Goal: Task Accomplishment & Management: Manage account settings

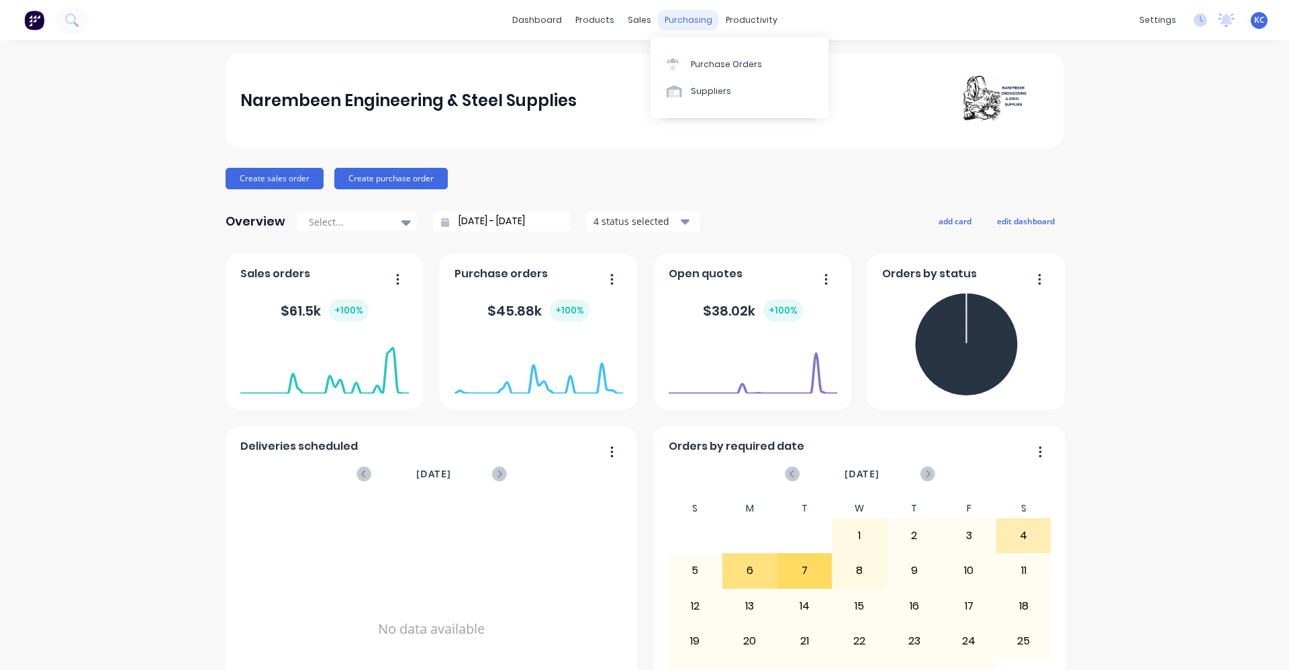
click at [690, 26] on div "purchasing" at bounding box center [688, 20] width 61 height 20
click at [706, 61] on div "Purchase Orders" at bounding box center [726, 64] width 71 height 12
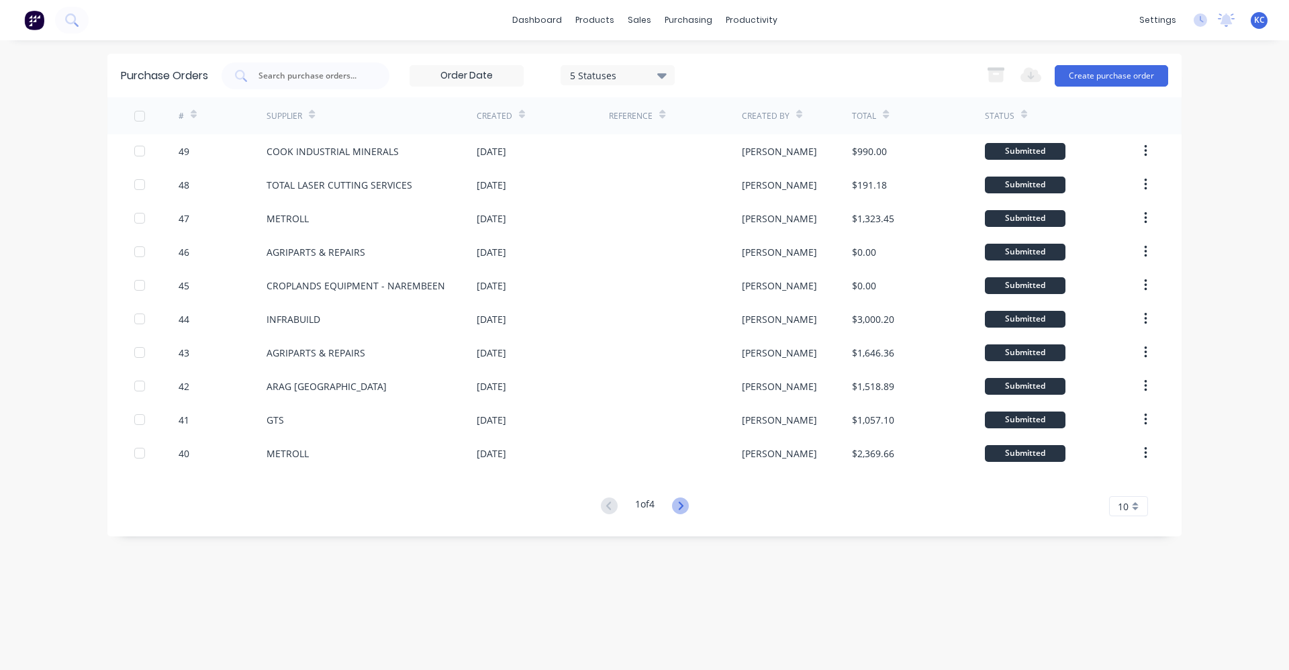
click at [681, 506] on icon at bounding box center [680, 506] width 17 height 17
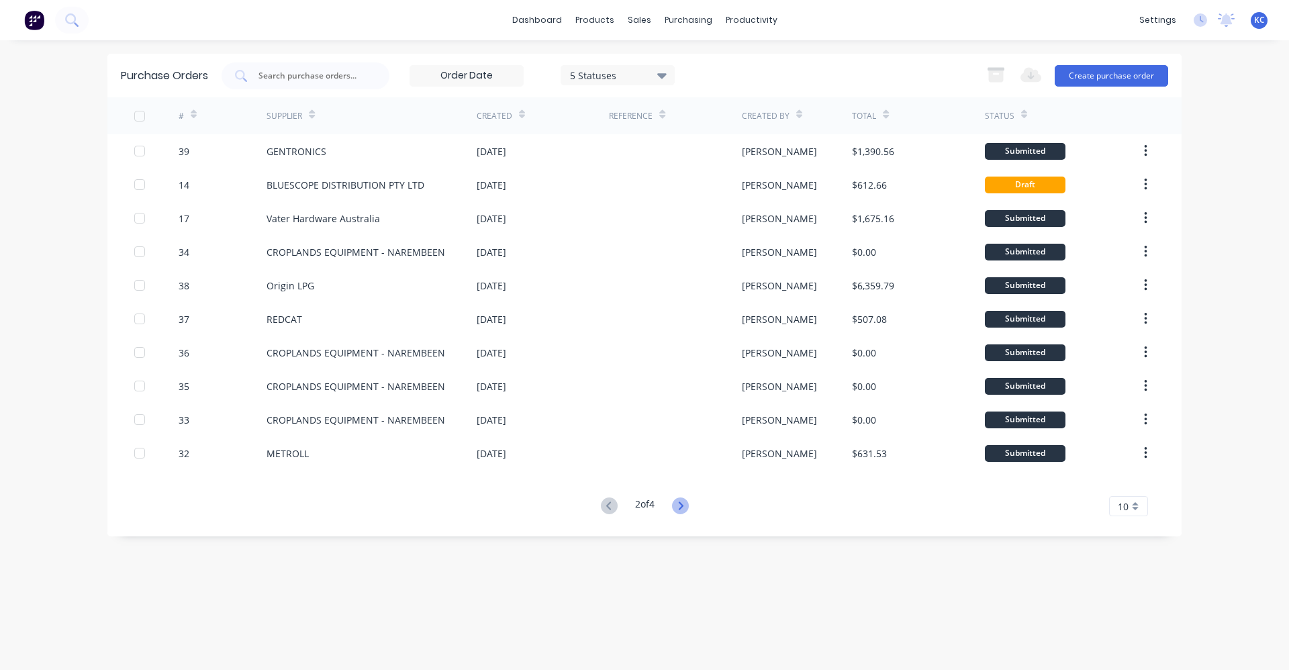
click at [682, 507] on icon at bounding box center [680, 506] width 17 height 17
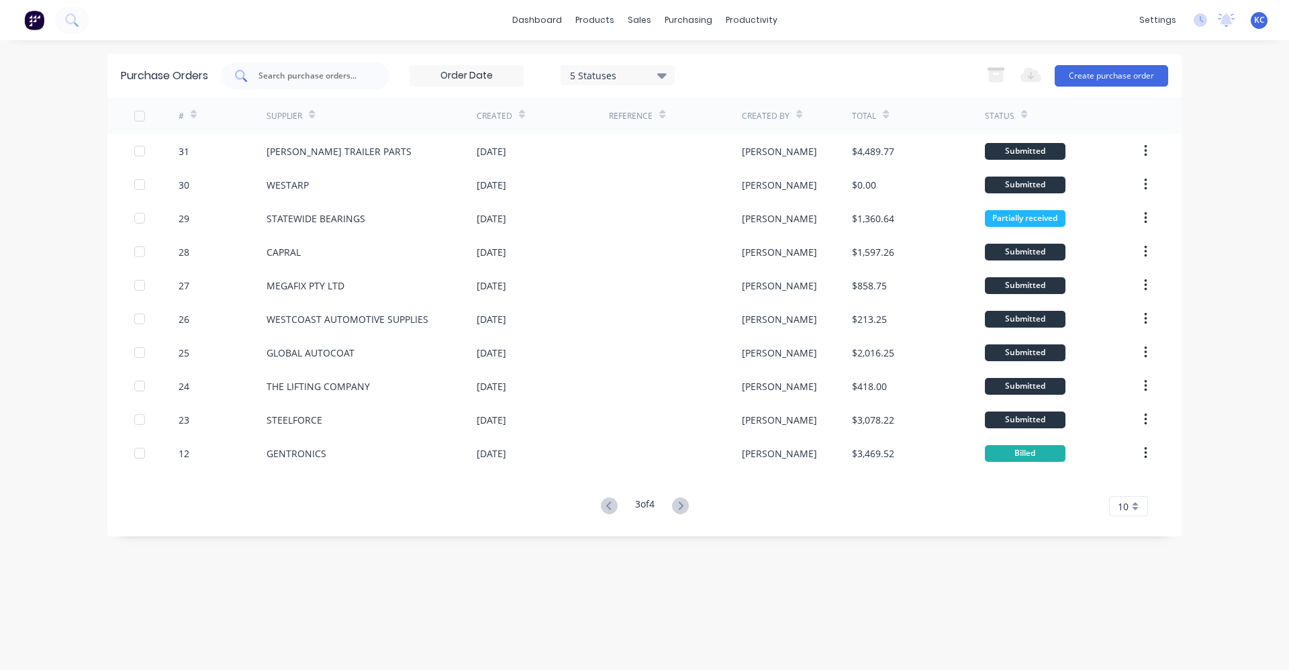
click at [287, 68] on div at bounding box center [306, 75] width 168 height 27
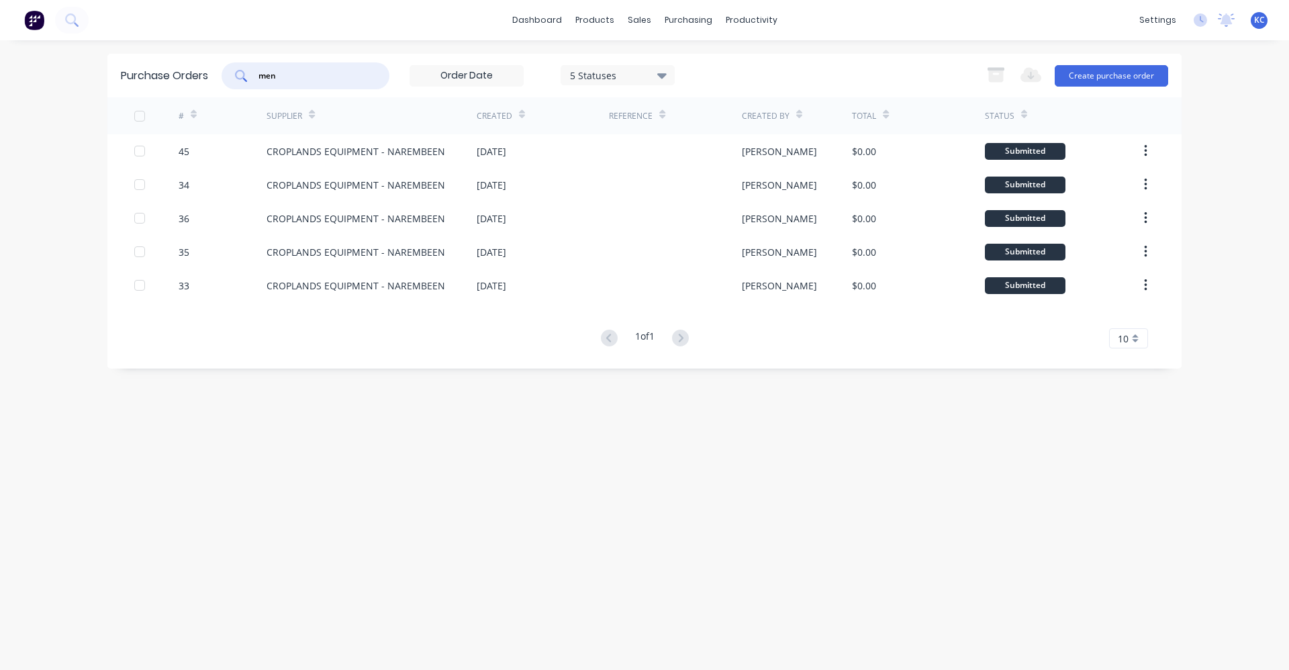
type input "men"
click at [610, 65] on link "Product Catalogue" at bounding box center [661, 63] width 178 height 27
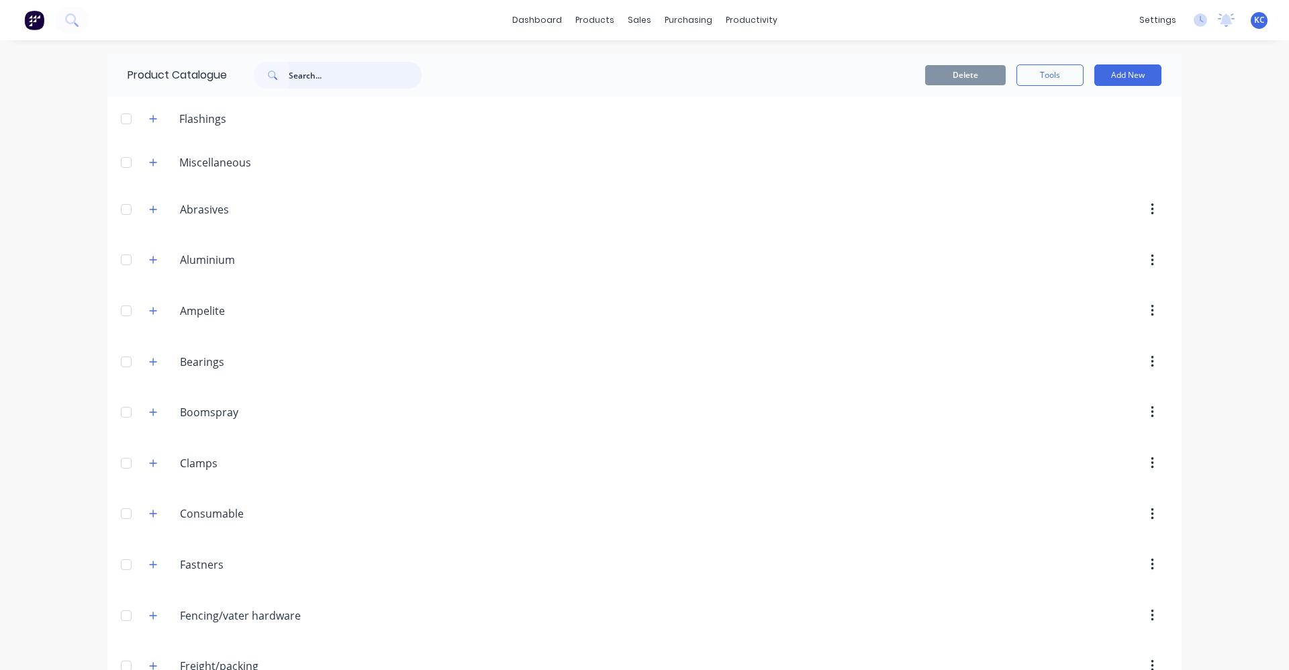
click at [291, 70] on input "text" at bounding box center [355, 75] width 133 height 27
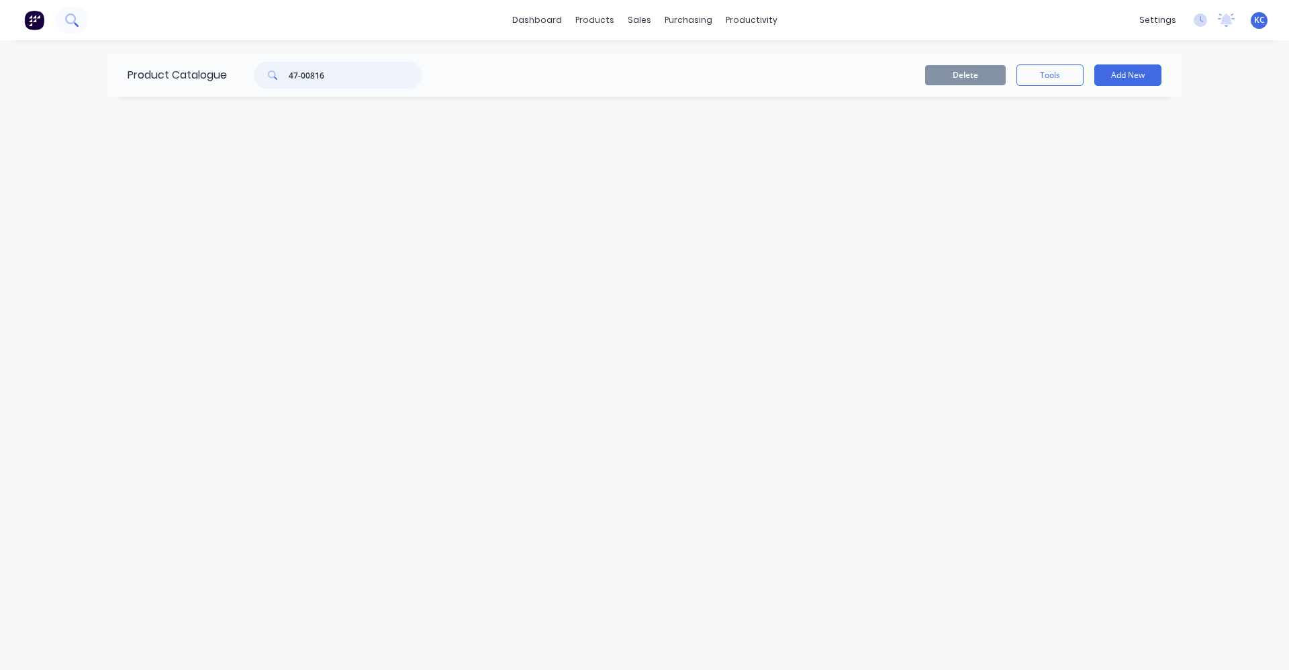
type input "47-00816"
click at [74, 24] on icon at bounding box center [71, 19] width 13 height 13
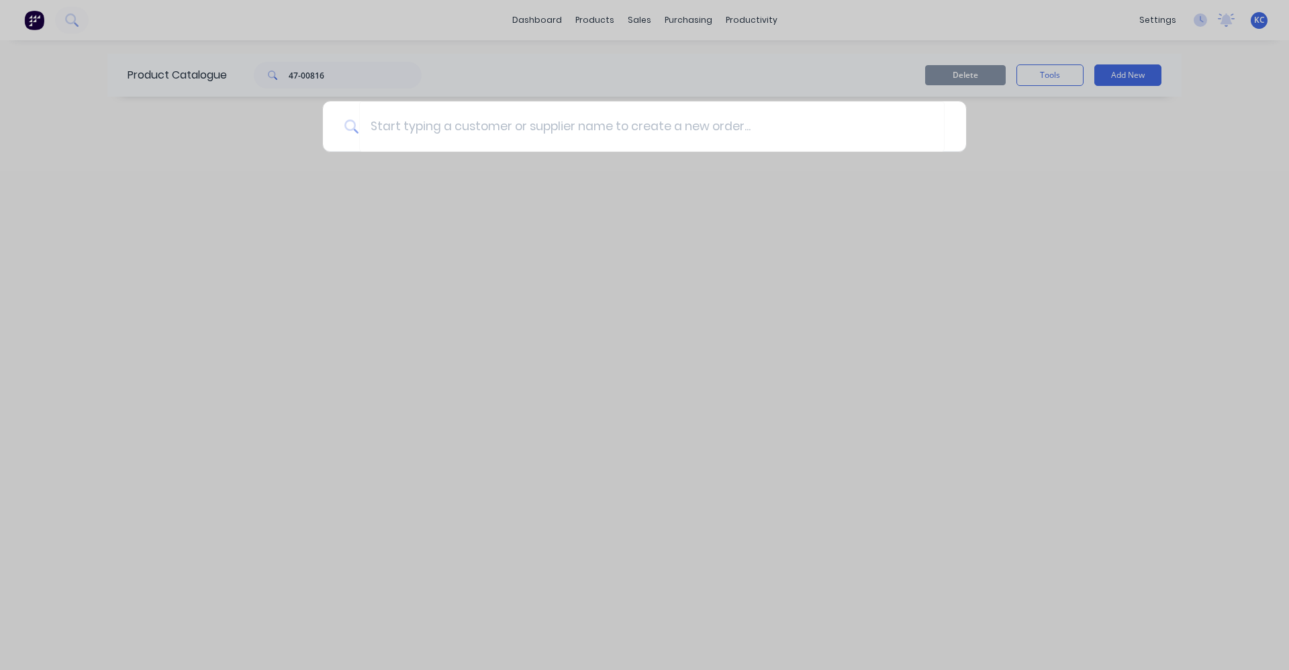
click at [608, 21] on div at bounding box center [644, 335] width 1289 height 670
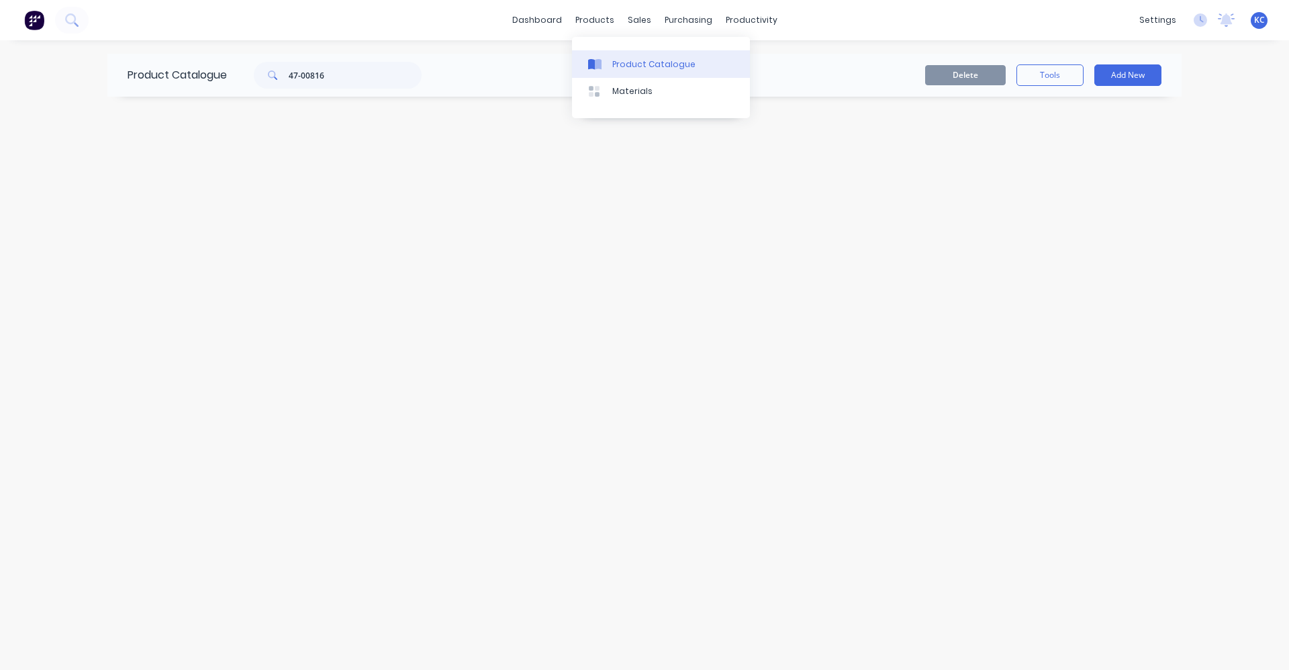
click at [622, 65] on div "Product Catalogue" at bounding box center [653, 64] width 83 height 12
click at [612, 63] on div "Product Catalogue" at bounding box center [653, 64] width 83 height 12
click at [73, 15] on icon at bounding box center [70, 18] width 11 height 11
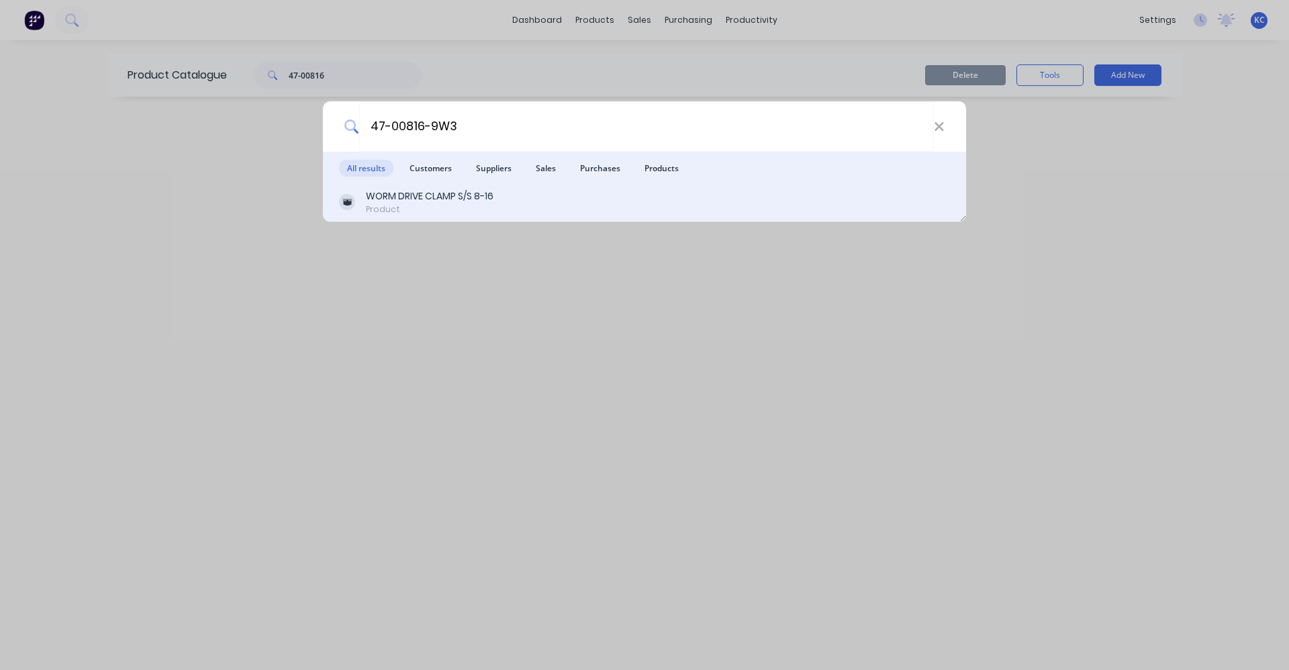
type input "47-00816-9W3"
click at [538, 208] on div "WORM DRIVE CLAMP S/S 8-16 Product" at bounding box center [644, 202] width 611 height 26
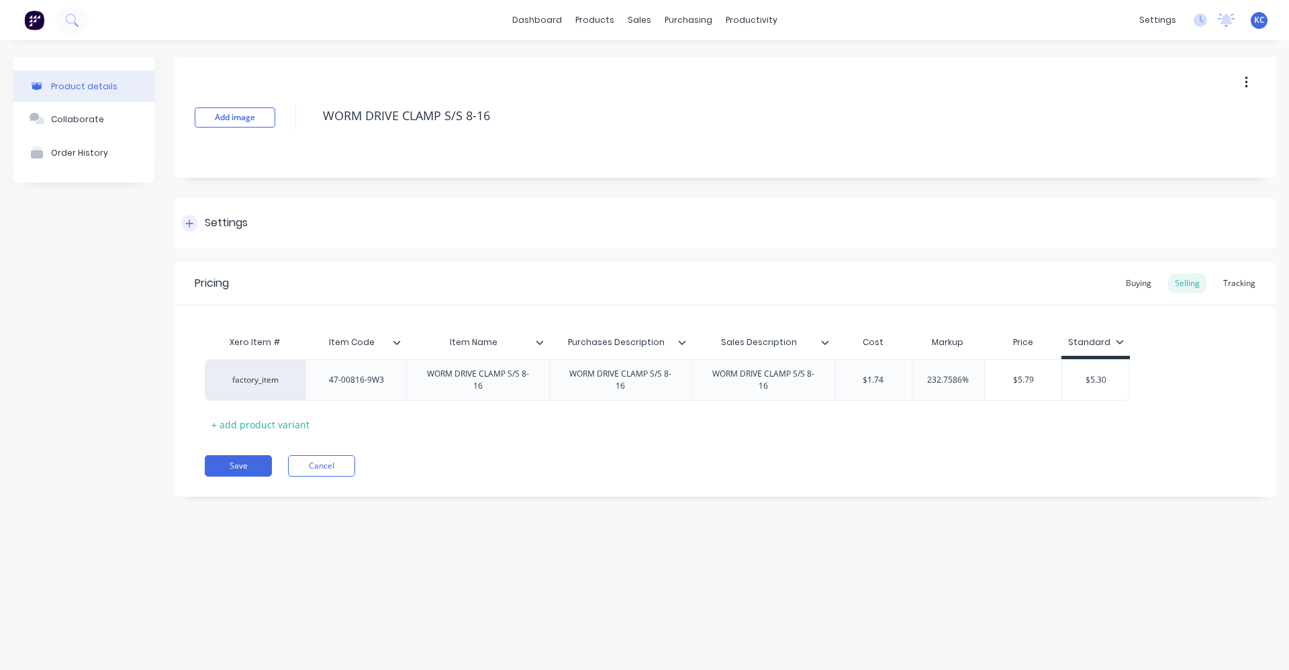
click at [224, 224] on div "Settings" at bounding box center [226, 223] width 43 height 17
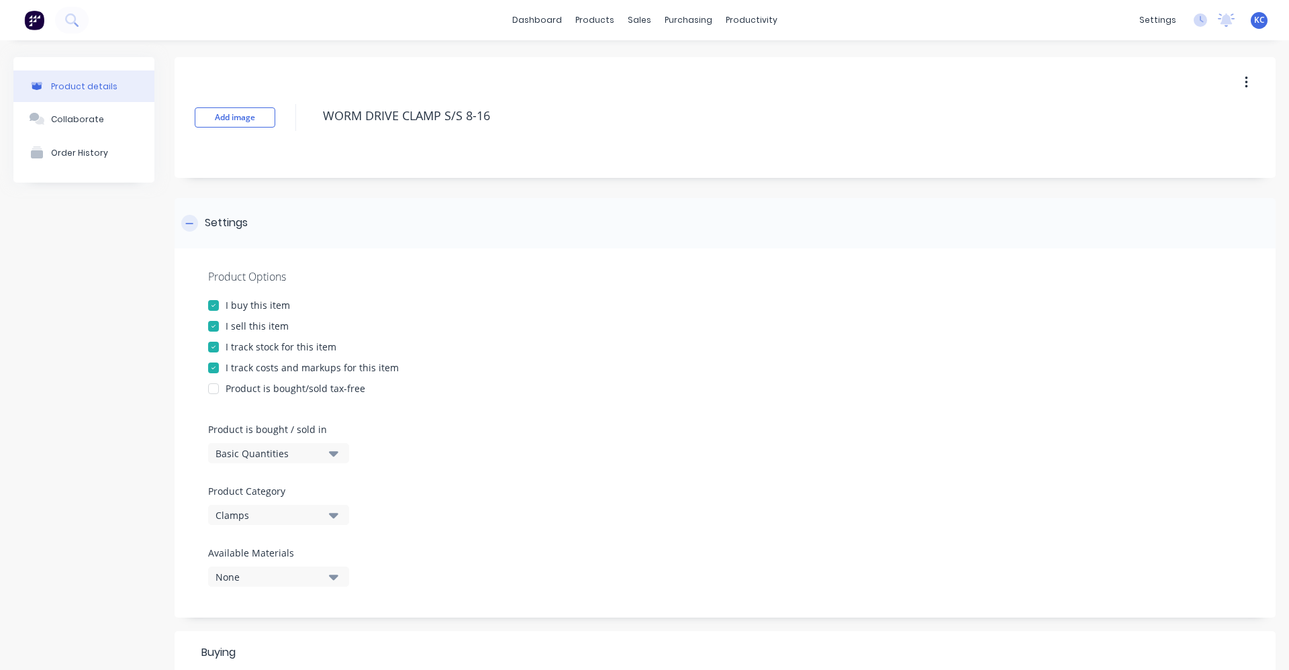
type textarea "x"
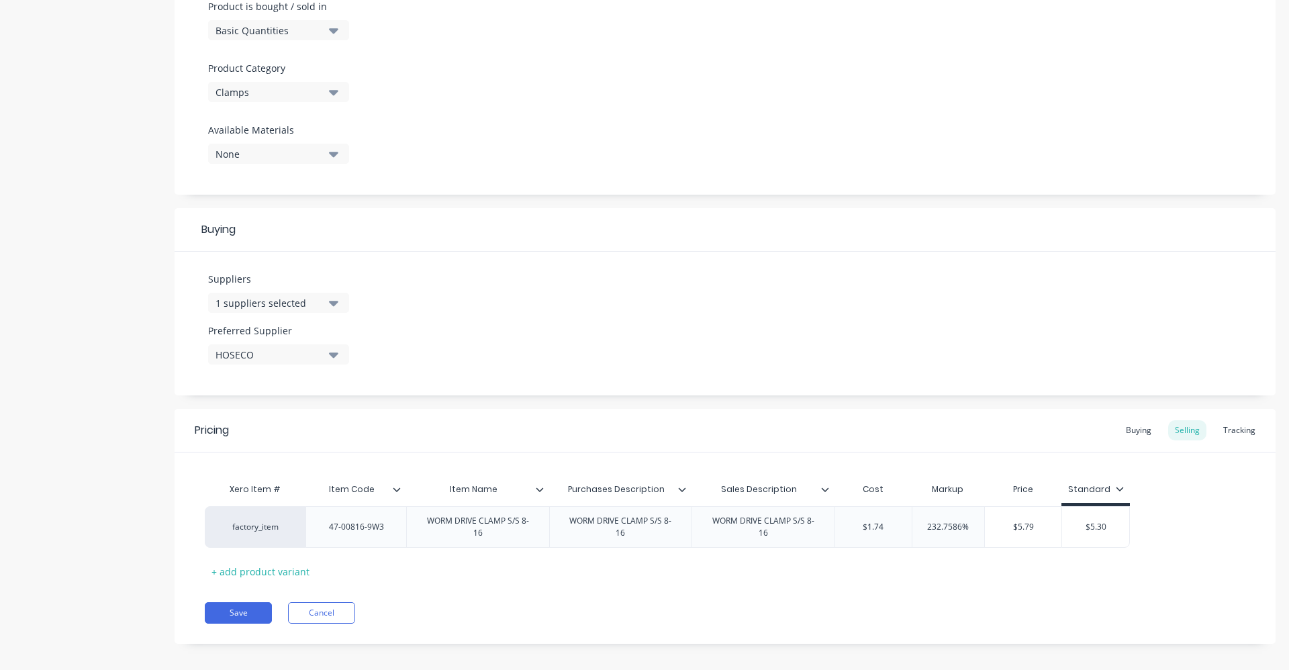
scroll to position [434, 0]
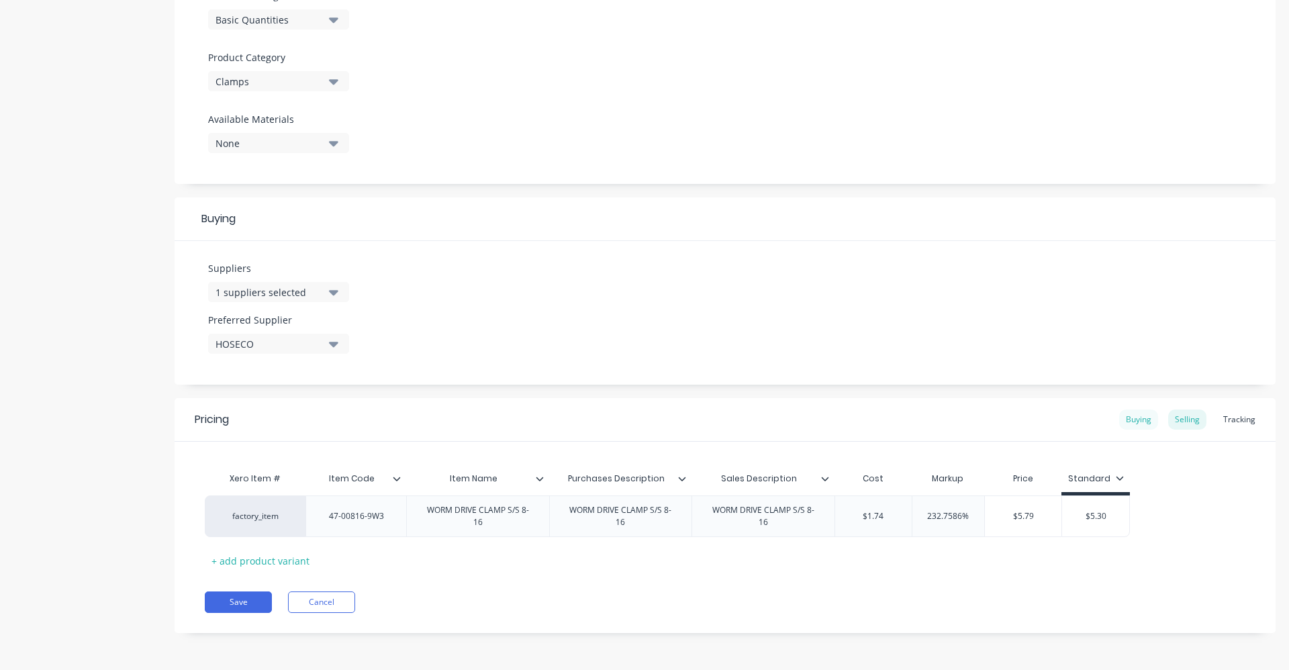
click at [1124, 417] on div "Buying" at bounding box center [1138, 420] width 39 height 20
click at [1168, 421] on div "Selling" at bounding box center [1187, 423] width 38 height 20
type input "232.7586%"
drag, startPoint x: 969, startPoint y: 518, endPoint x: 908, endPoint y: 522, distance: 60.6
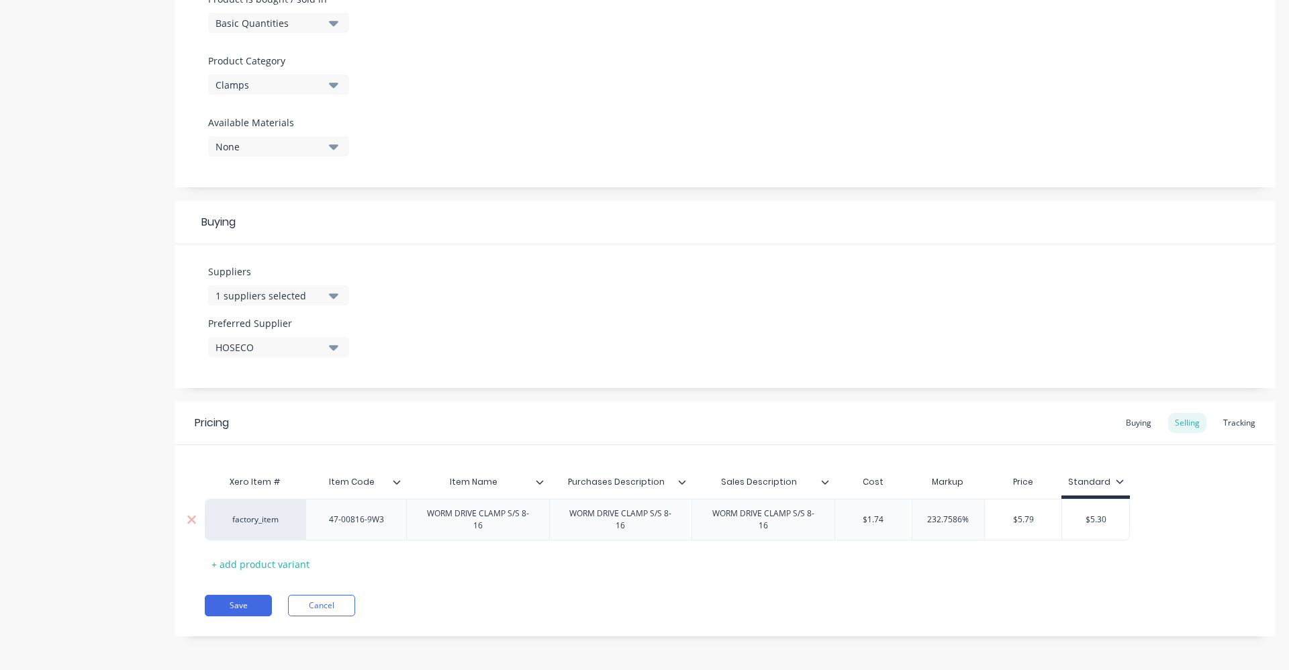
click at [908, 522] on div "factory_item 47-00816-9W3 WORM DRIVE CLAMP S/S 8-16 WORM DRIVE CLAMP S/S 8-16 W…" at bounding box center [667, 520] width 925 height 42
type textarea "x"
type input "60"
type textarea "x"
type input "60"
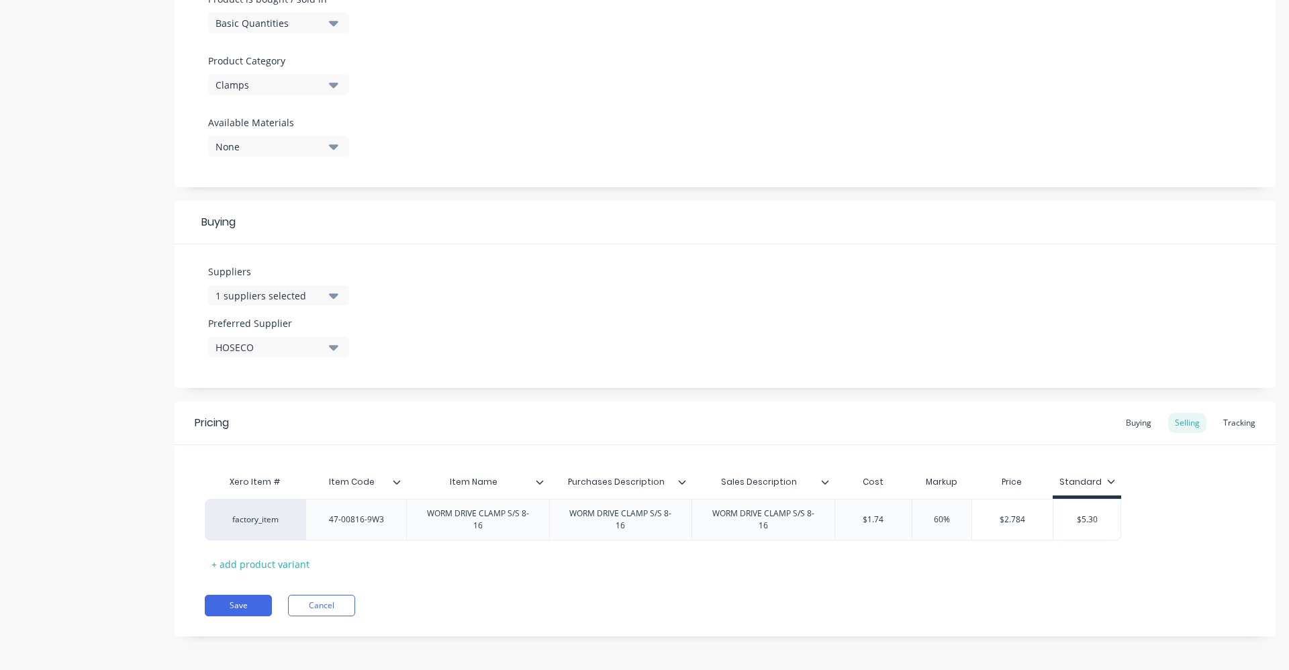
click at [938, 617] on div "Pricing Buying Selling Tracking Xero Item # Item Code Item Name Purchases Descr…" at bounding box center [725, 519] width 1101 height 235
type input "$5.30"
drag, startPoint x: 1105, startPoint y: 515, endPoint x: 1071, endPoint y: 525, distance: 35.7
click at [1071, 525] on input "$5.30" at bounding box center [1086, 520] width 67 height 12
click at [539, 482] on icon at bounding box center [540, 482] width 8 height 8
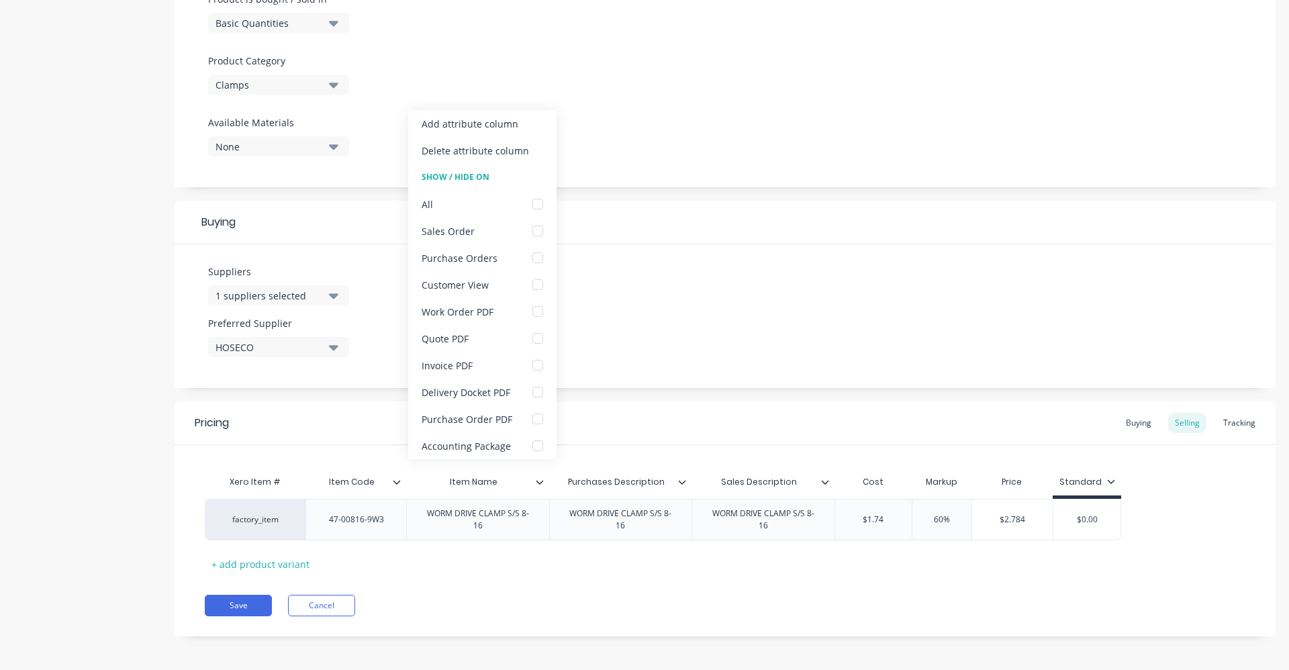
type textarea "x"
click at [567, 602] on div "Save Cancel" at bounding box center [740, 605] width 1071 height 21
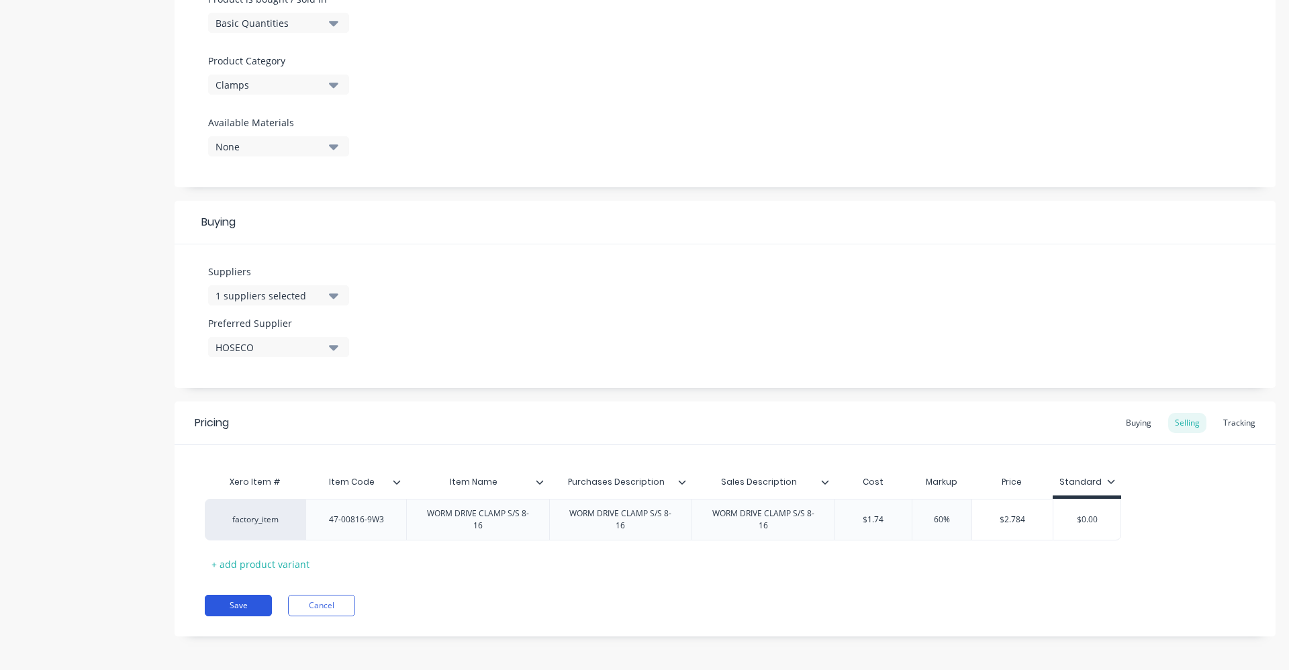
click at [251, 602] on button "Save" at bounding box center [238, 605] width 67 height 21
type textarea "x"
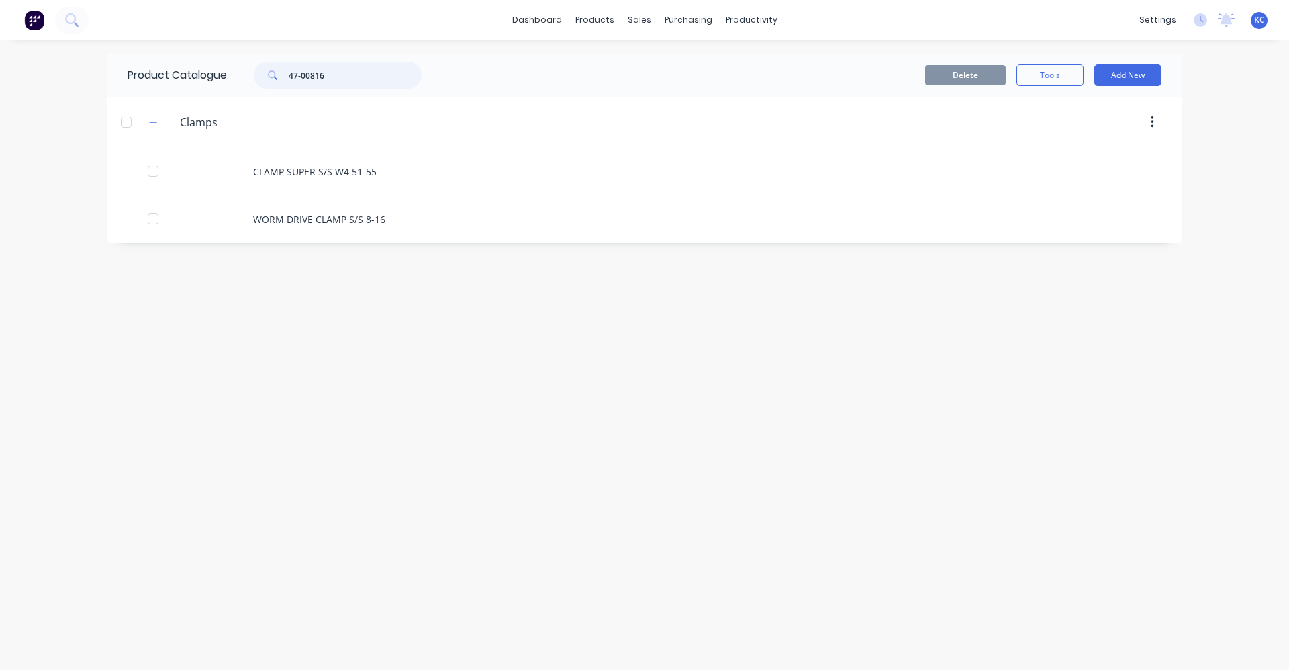
drag, startPoint x: 332, startPoint y: 78, endPoint x: 266, endPoint y: 74, distance: 65.9
click at [266, 74] on div "47-00816" at bounding box center [338, 75] width 168 height 27
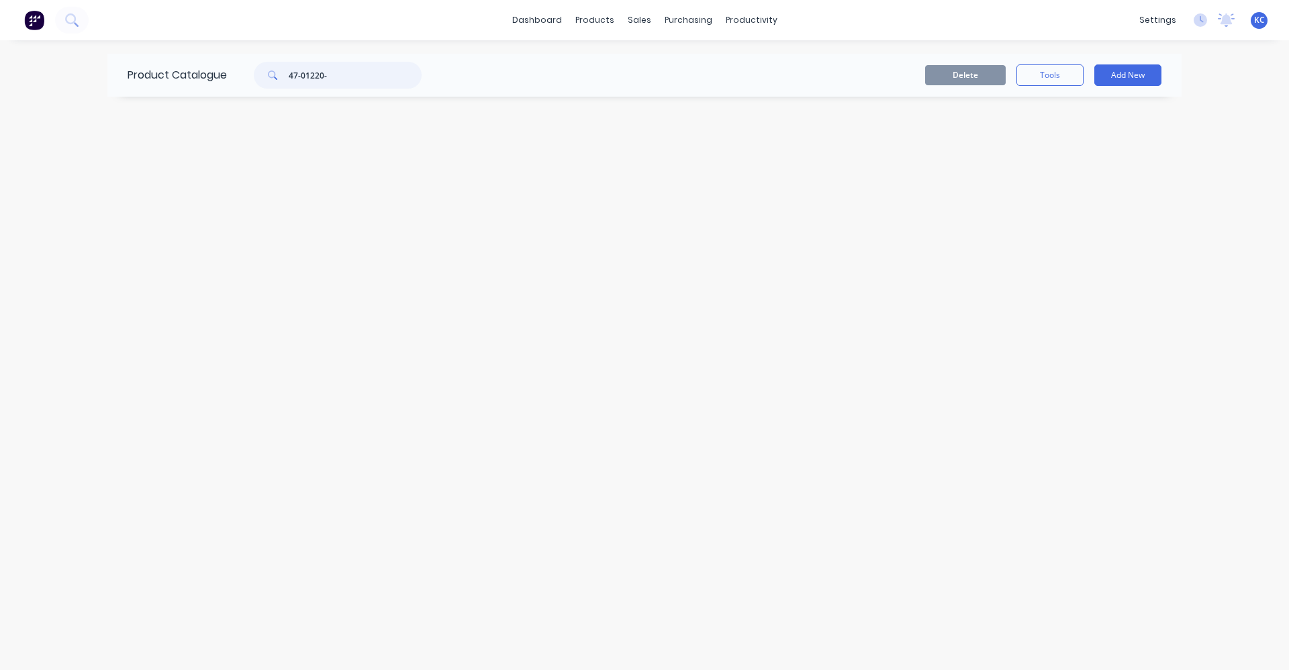
drag, startPoint x: 338, startPoint y: 80, endPoint x: 260, endPoint y: 85, distance: 78.1
click at [260, 85] on div "47-01220-" at bounding box center [338, 75] width 168 height 27
type input "47-01220-"
click at [76, 22] on icon at bounding box center [71, 19] width 13 height 13
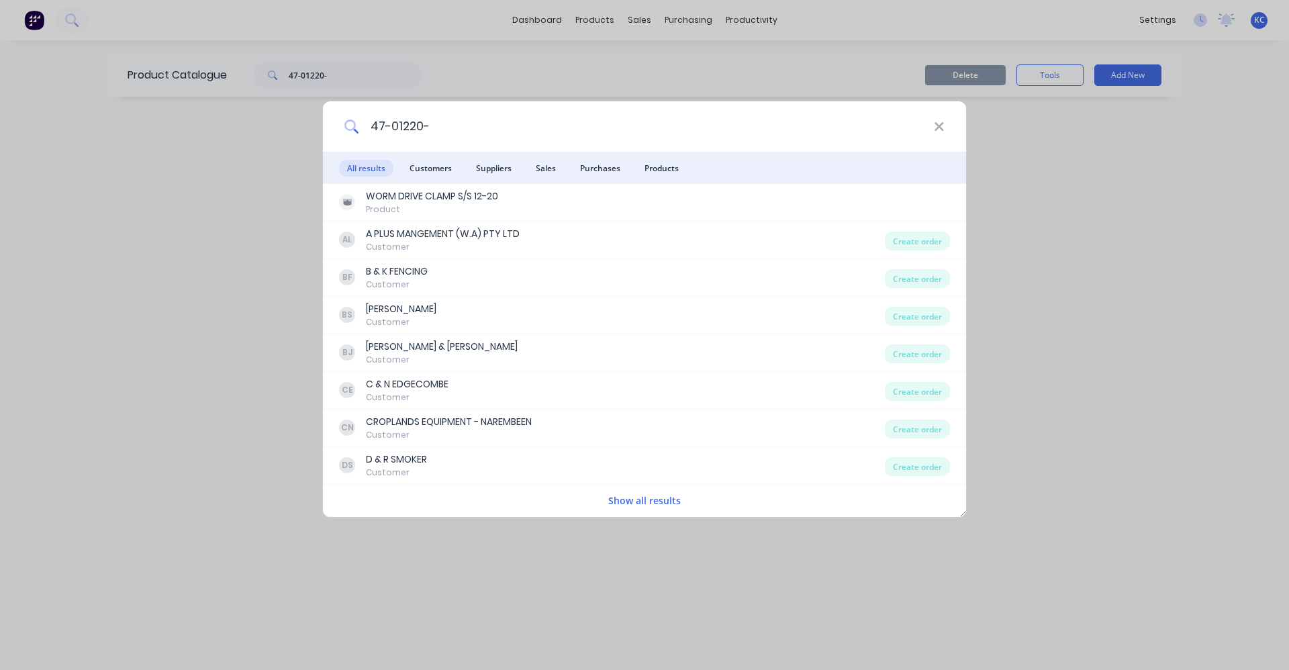
click at [459, 126] on input "47-01220-" at bounding box center [646, 126] width 575 height 50
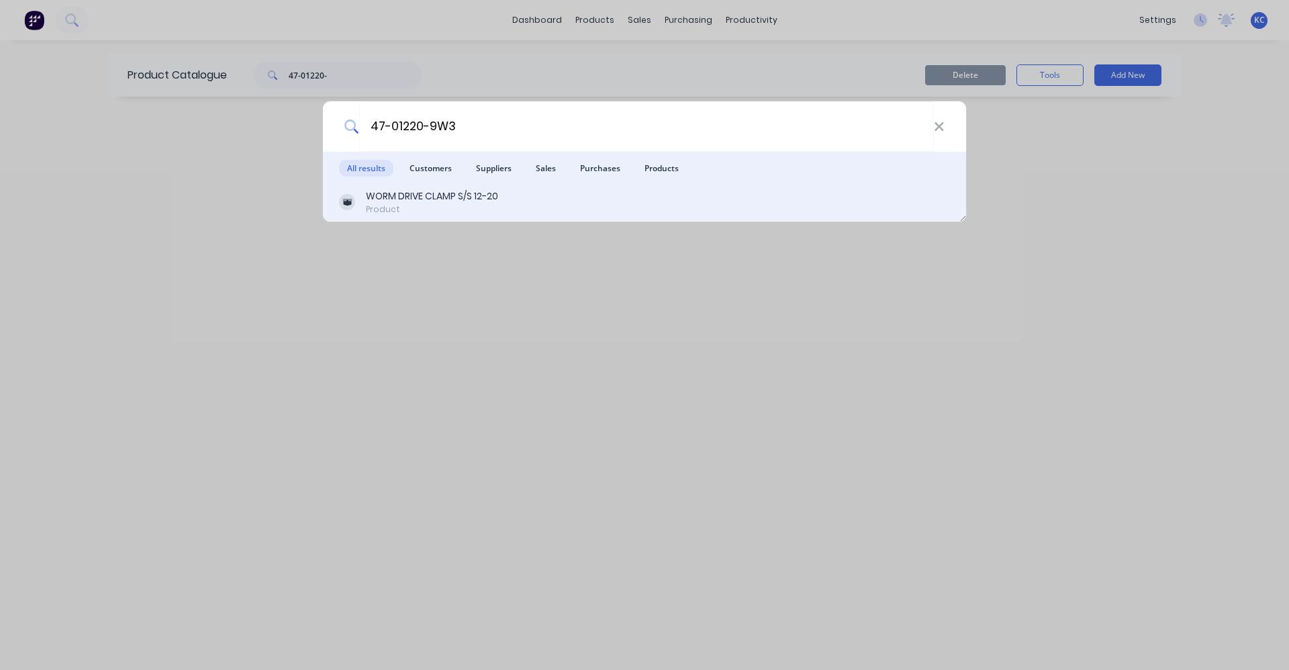
type input "47-01220-9W3"
click at [471, 211] on div "Product" at bounding box center [432, 209] width 132 height 12
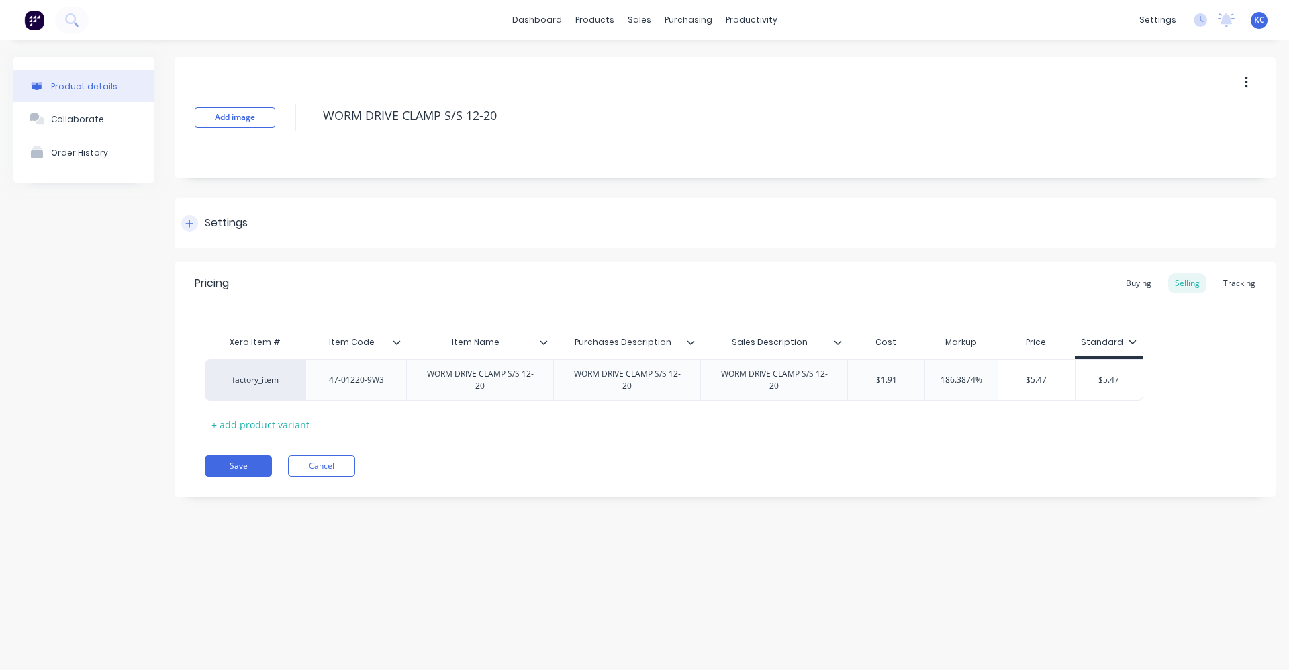
click at [220, 229] on div "Settings" at bounding box center [226, 223] width 43 height 17
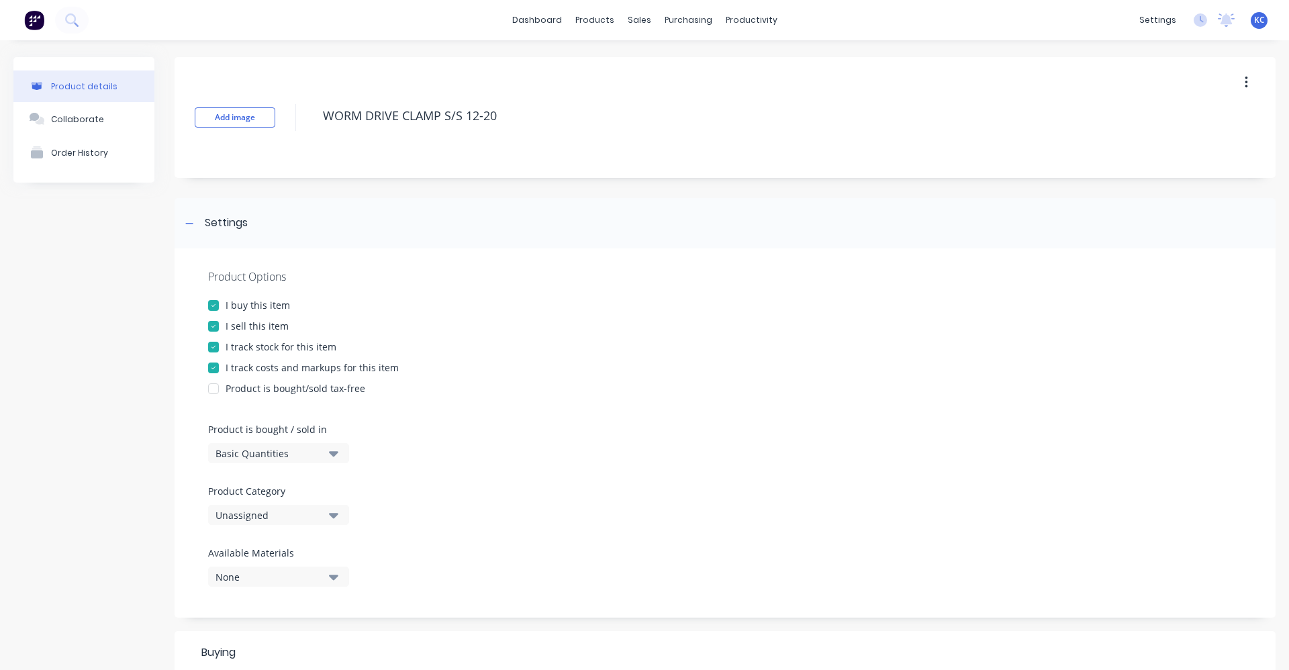
click at [336, 518] on icon "button" at bounding box center [333, 515] width 9 height 15
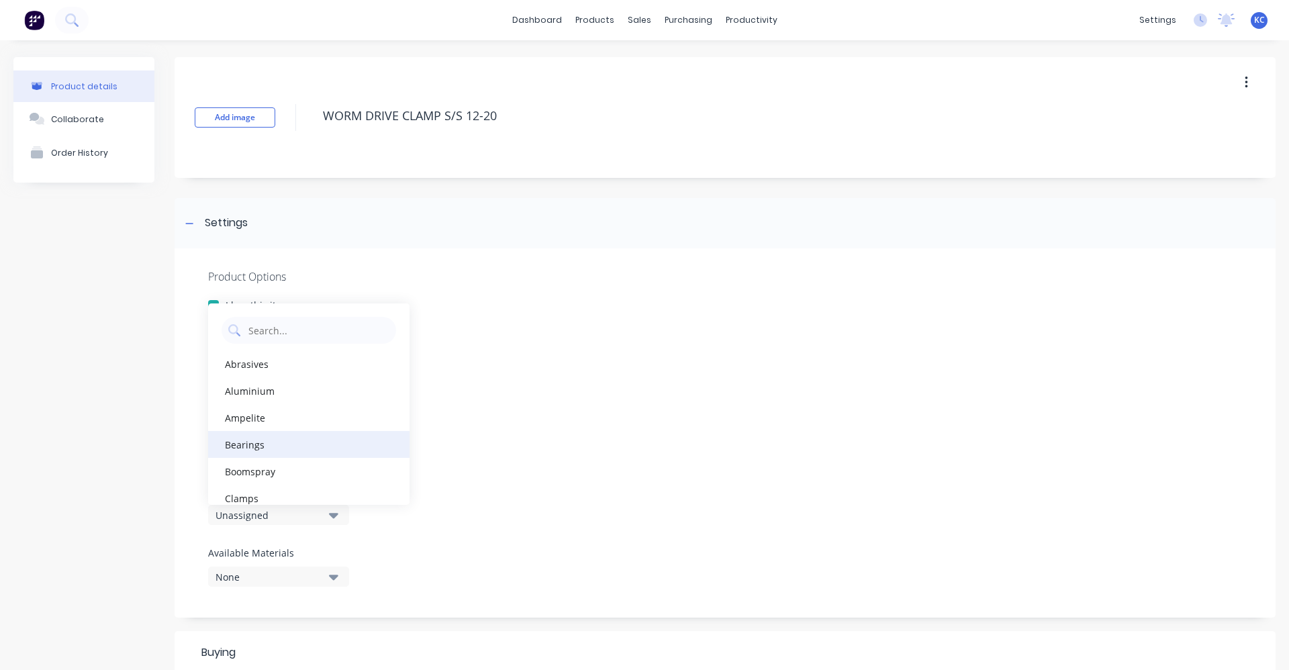
scroll to position [67, 0]
click at [299, 426] on div "Clamps" at bounding box center [308, 431] width 201 height 27
type textarea "x"
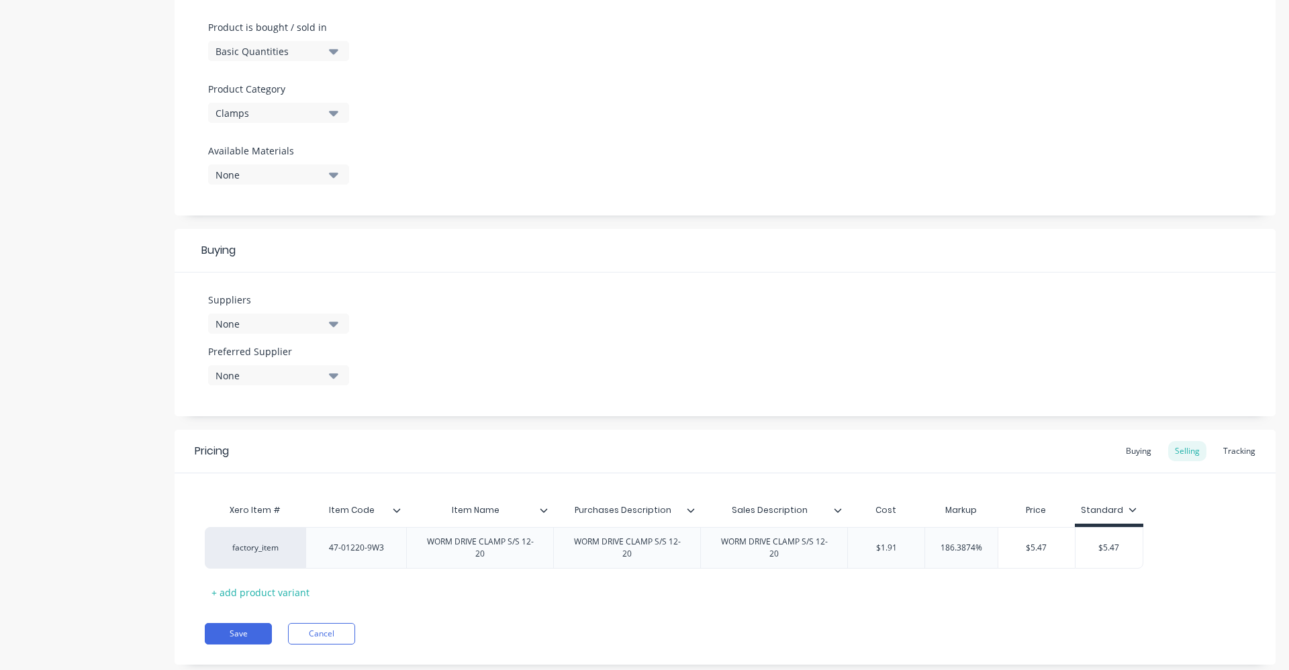
scroll to position [403, 0]
click at [334, 326] on icon "button" at bounding box center [333, 323] width 9 height 15
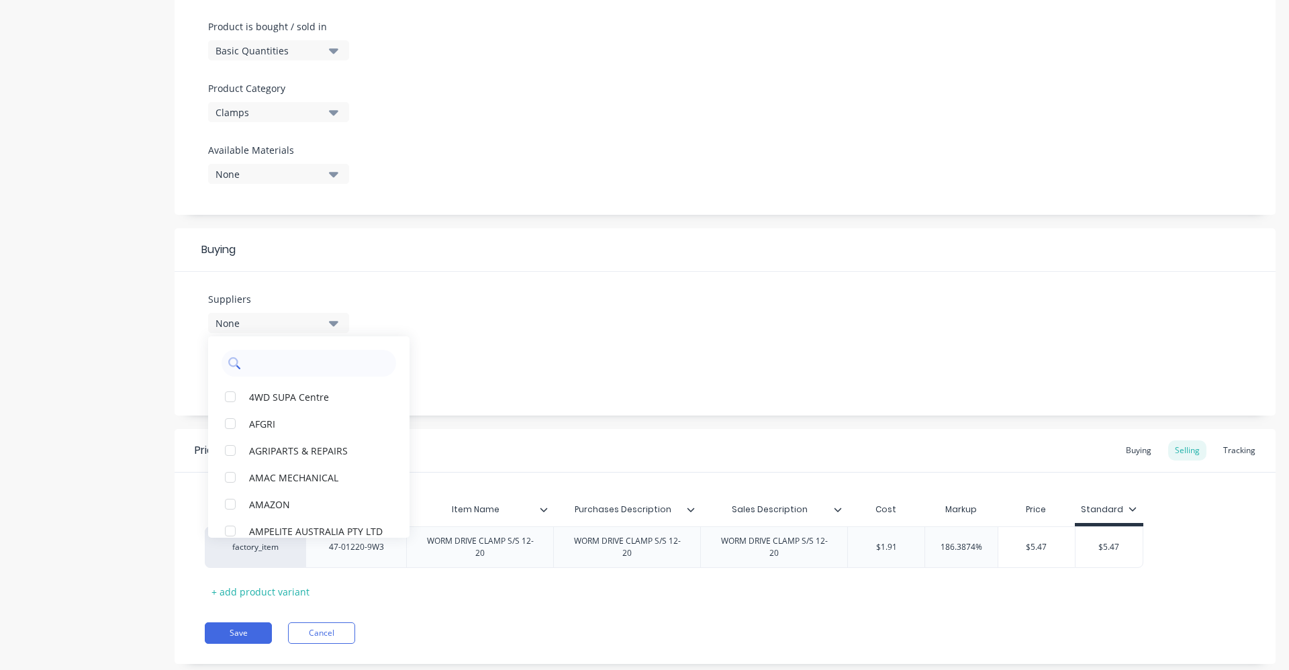
click at [320, 357] on input "text" at bounding box center [318, 363] width 142 height 27
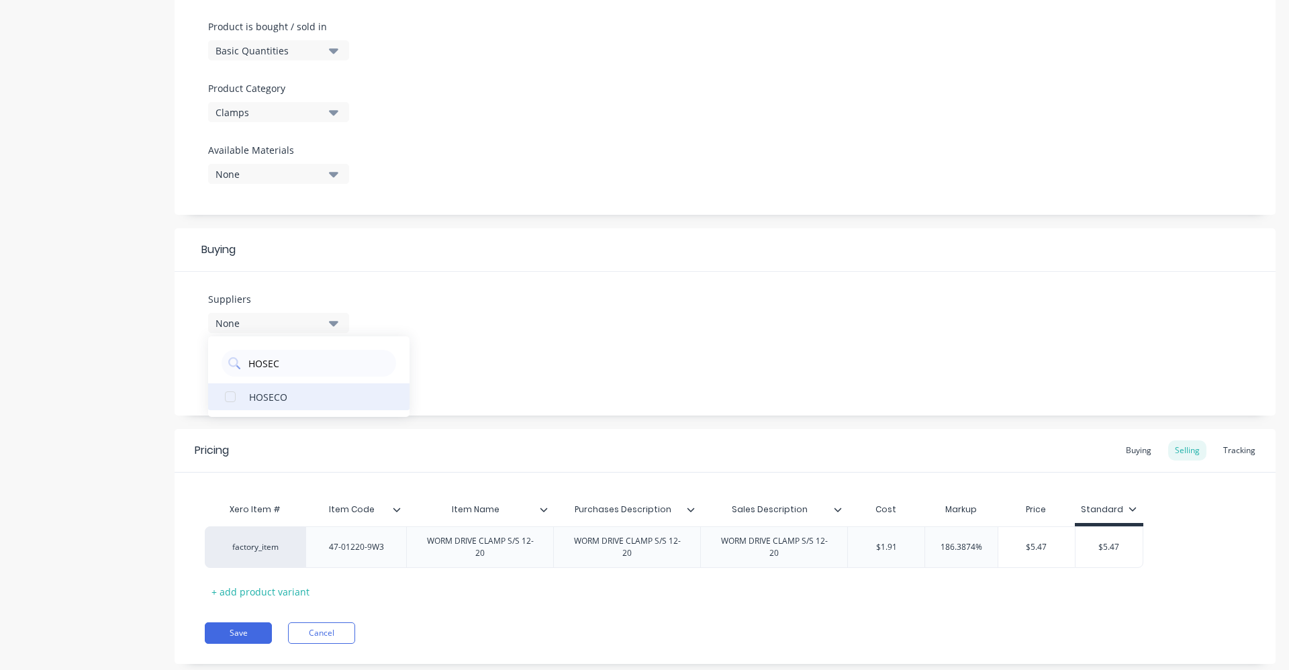
type input "HOSEC"
click at [329, 404] on div "HOSECO" at bounding box center [316, 396] width 134 height 14
click at [465, 322] on div "Suppliers 1 suppliers selected HOSEC HOSECO Preferred Supplier None" at bounding box center [725, 344] width 1101 height 144
click at [337, 373] on icon "button" at bounding box center [333, 375] width 9 height 5
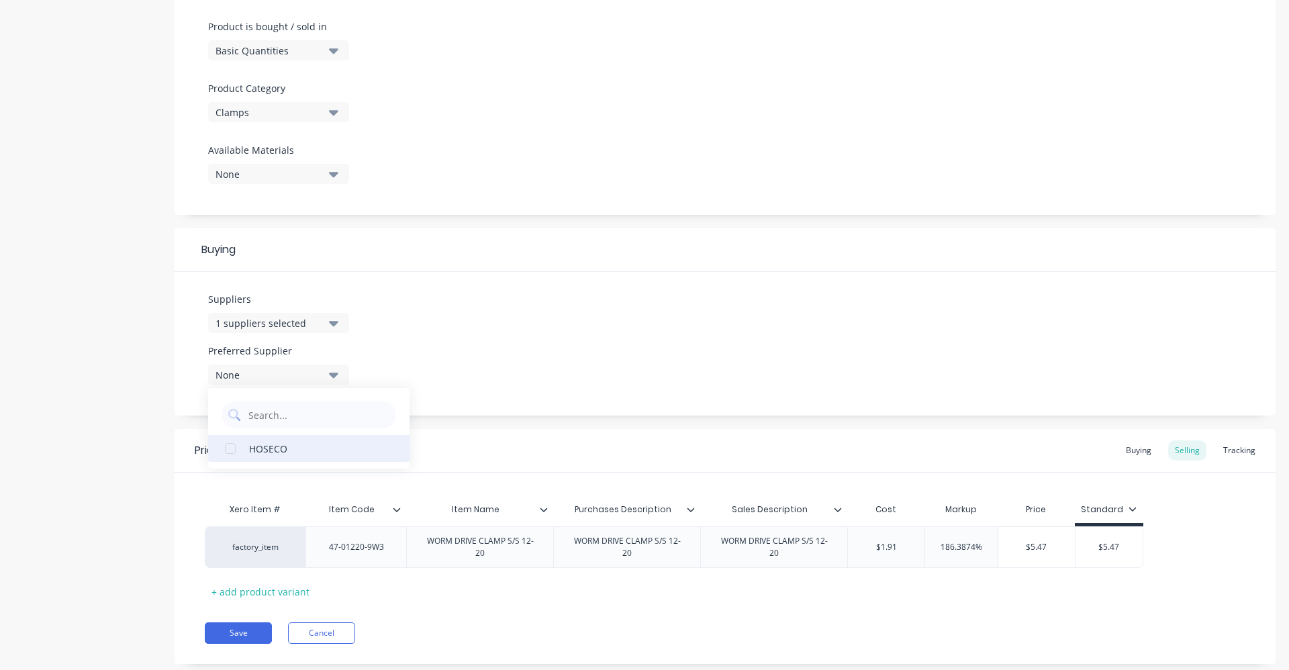
click at [286, 453] on div "HOSECO" at bounding box center [316, 448] width 134 height 14
type textarea "x"
click at [493, 346] on div "Suppliers 1 suppliers selected HOSEC Preferred Supplier HOSECO HOSECO" at bounding box center [725, 344] width 1101 height 144
click at [1138, 444] on div "Buying" at bounding box center [1138, 450] width 39 height 20
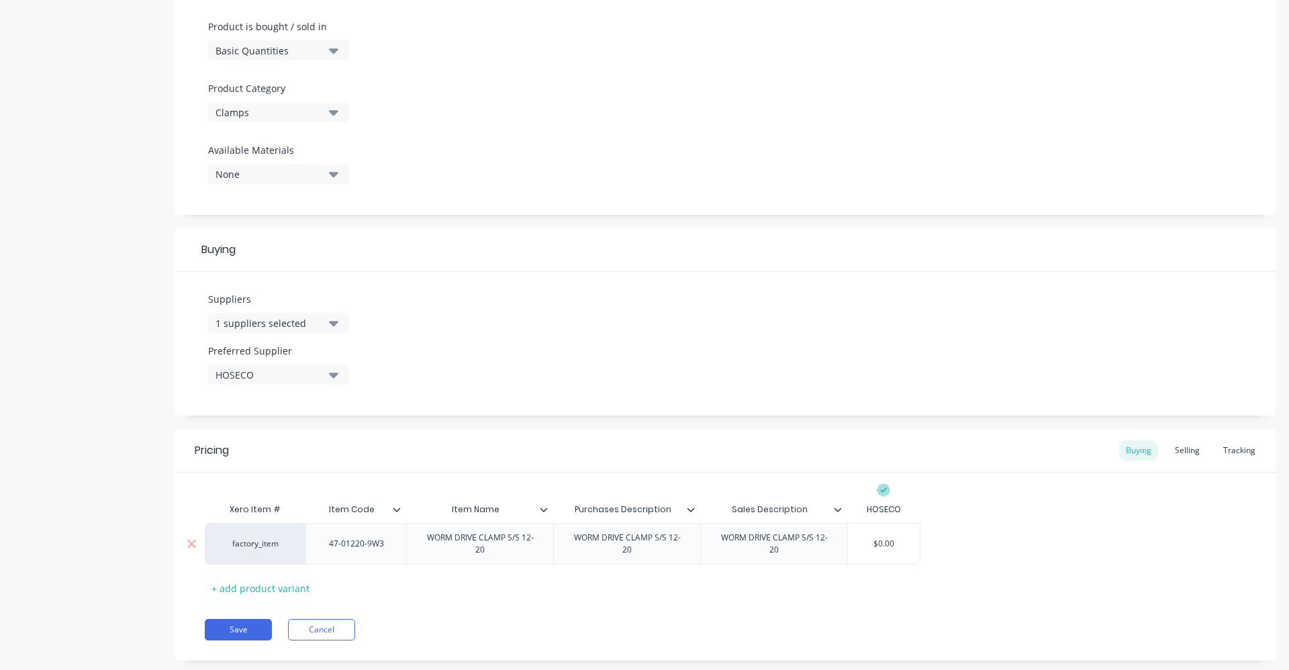
click at [902, 532] on div "$0.00" at bounding box center [884, 544] width 72 height 34
drag, startPoint x: 896, startPoint y: 540, endPoint x: 857, endPoint y: 549, distance: 39.8
click at [857, 549] on input "$0.00" at bounding box center [884, 544] width 72 height 12
type input "1"
type textarea "x"
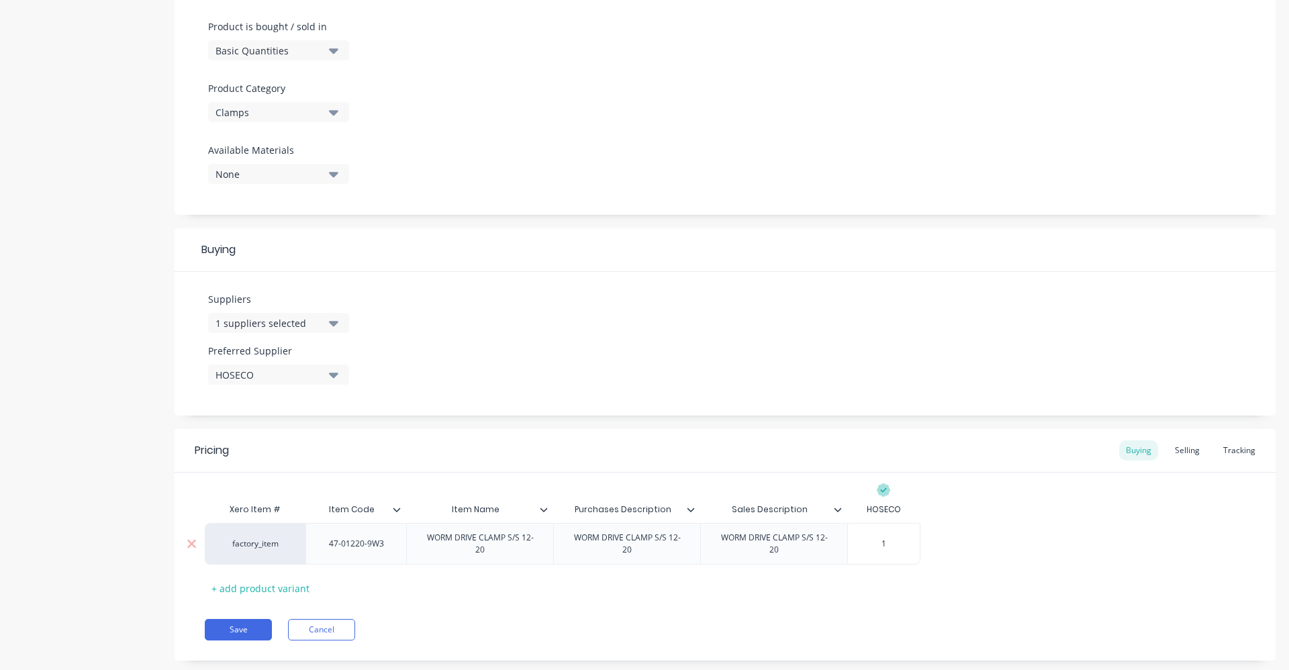
type input "1."
type textarea "x"
type input "1.79"
type textarea "x"
type input "1.79"
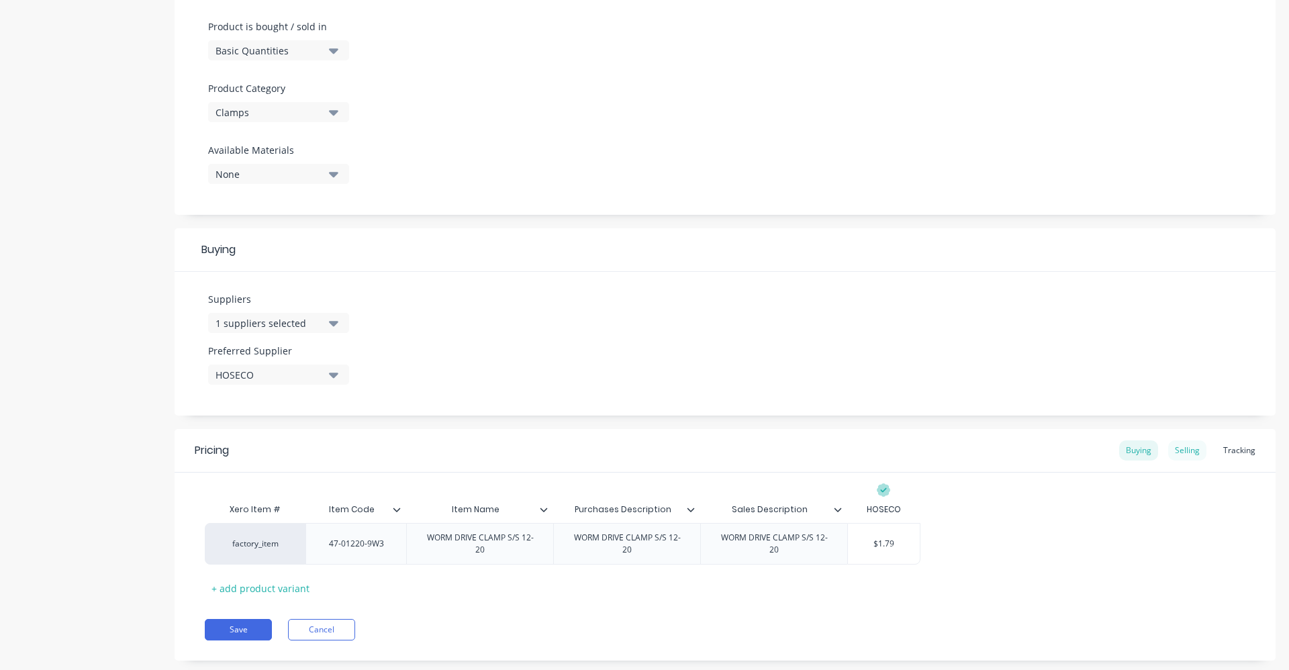
click at [1176, 451] on div "Selling" at bounding box center [1187, 450] width 38 height 20
type input "186.3874%"
drag, startPoint x: 941, startPoint y: 549, endPoint x: 999, endPoint y: 540, distance: 58.5
click at [999, 540] on div "factory_item 47-01220-9W3 WORM DRIVE CLAMP S/S 12-20 WORM DRIVE CLAMP S/S 12-20…" at bounding box center [674, 547] width 939 height 42
type input "$1.91"
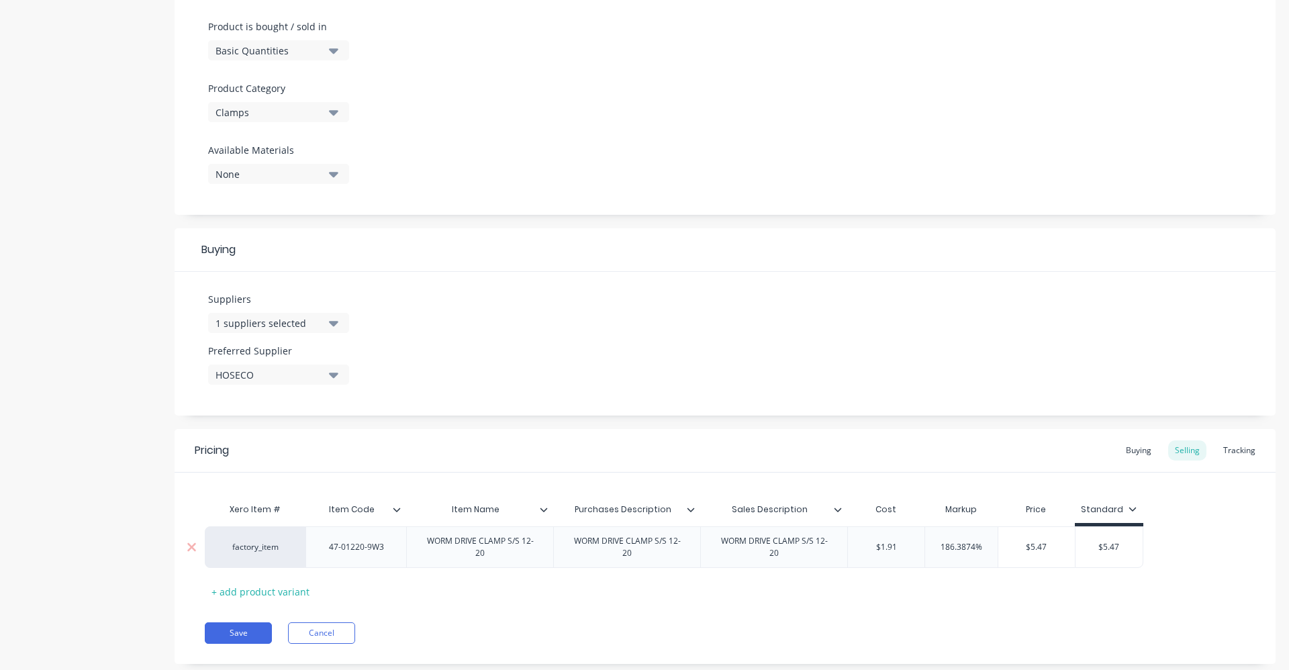
drag, startPoint x: 874, startPoint y: 547, endPoint x: 903, endPoint y: 538, distance: 30.6
click at [903, 538] on div "$1.91 $1.91" at bounding box center [886, 547] width 77 height 34
click at [904, 548] on input "$1.91" at bounding box center [886, 547] width 77 height 12
drag, startPoint x: 904, startPoint y: 548, endPoint x: 869, endPoint y: 549, distance: 35.6
click at [869, 549] on input "$1.91" at bounding box center [886, 547] width 77 height 12
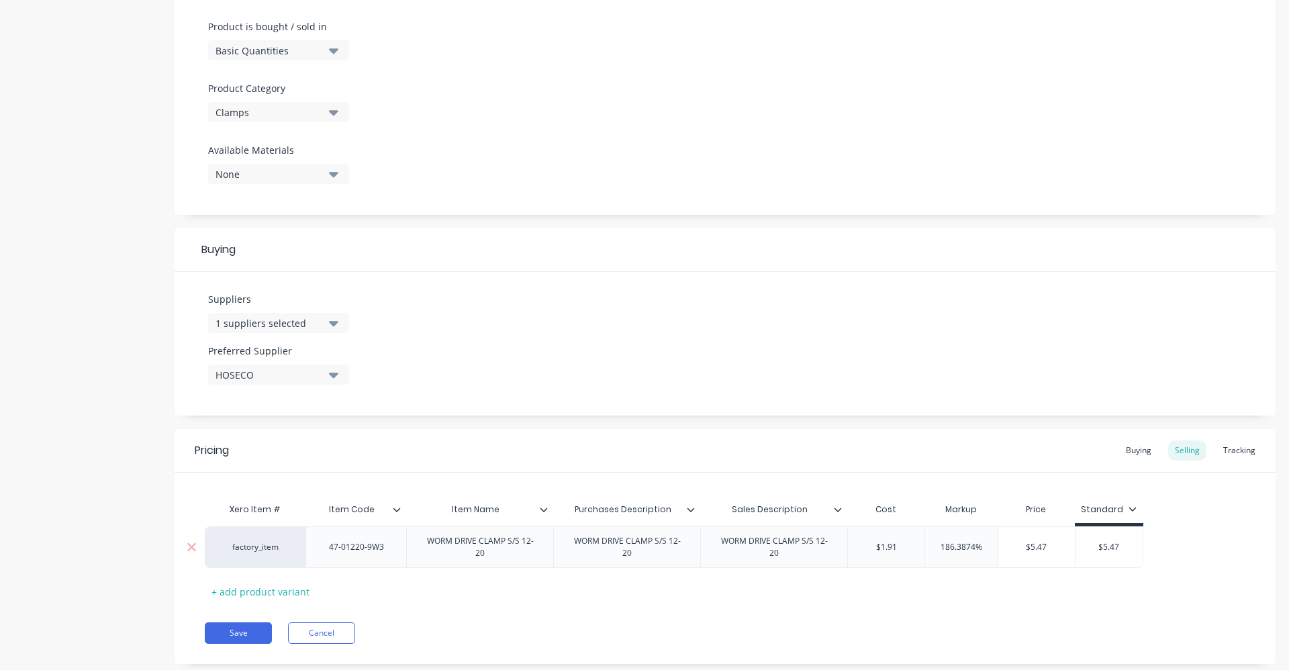
type textarea "x"
type input "1."
type textarea "x"
type input "1.7"
type textarea "x"
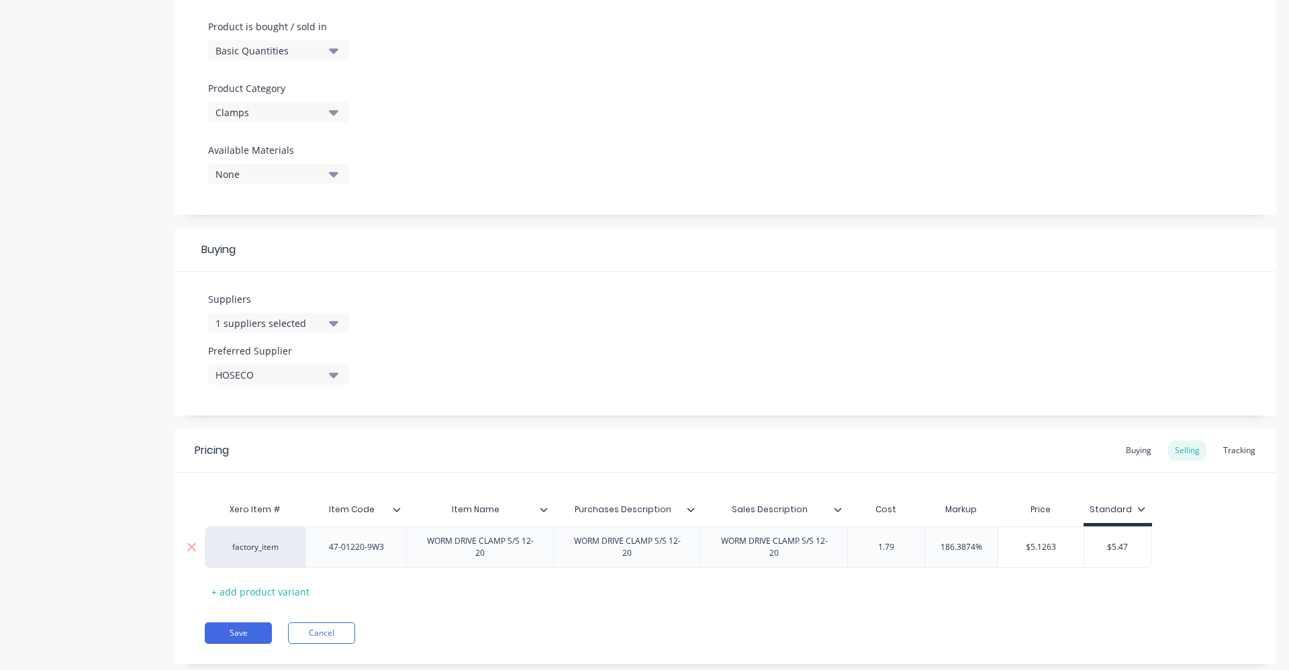
type input "1.79"
drag, startPoint x: 938, startPoint y: 547, endPoint x: 1006, endPoint y: 548, distance: 68.5
click at [1006, 548] on div "factory_item 47-01220-9W3 WORM DRIVE CLAMP S/S 12-20 WORM DRIVE CLAMP S/S 12-20…" at bounding box center [678, 547] width 947 height 42
type input "4"
type textarea "x"
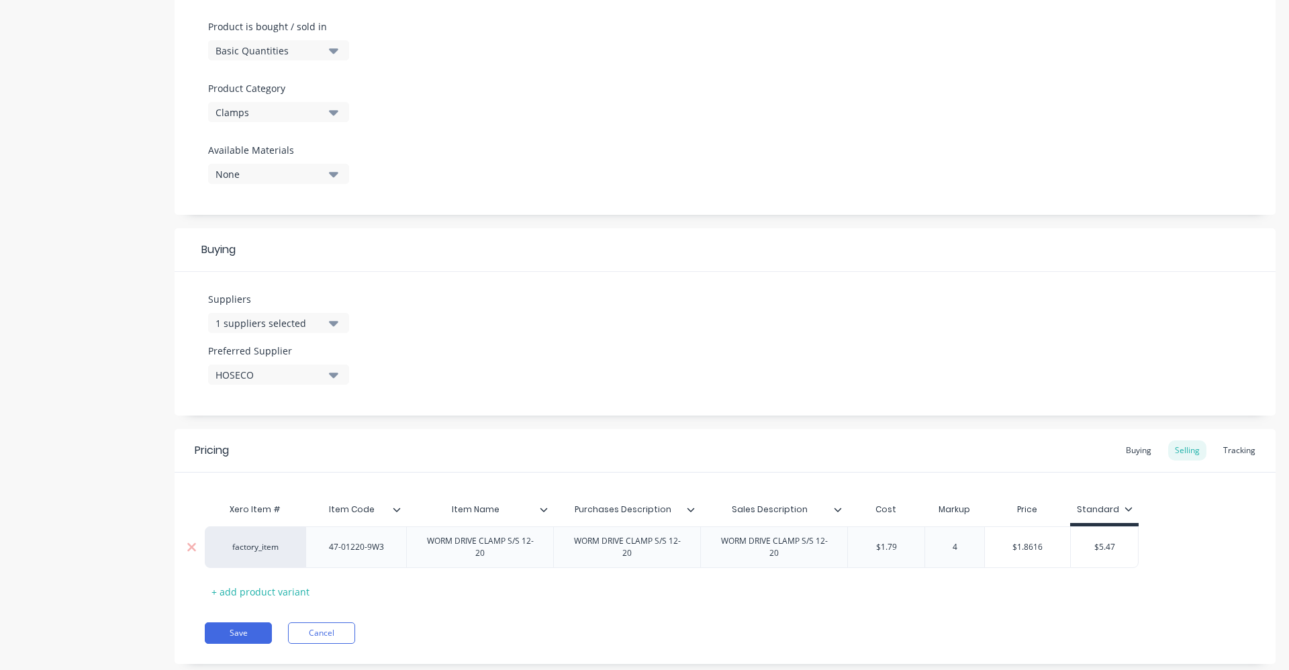
type input "40"
type textarea "x"
type input "40"
click at [1005, 617] on div "Pricing Buying Selling Tracking Xero Item # Item Code Item Name Purchases Descr…" at bounding box center [725, 546] width 1101 height 235
type input "$5.47"
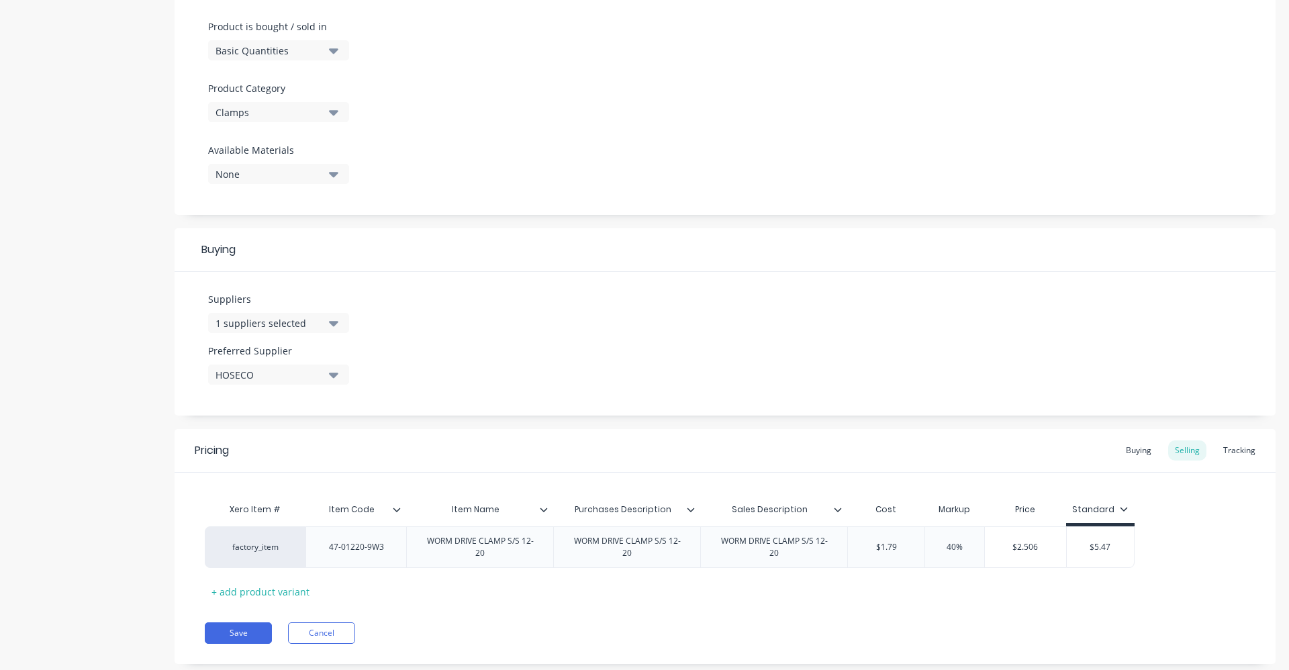
drag, startPoint x: 1082, startPoint y: 544, endPoint x: 1144, endPoint y: 538, distance: 62.7
click at [1143, 539] on div "factory_item 47-01220-9W3 WORM DRIVE CLAMP S/S 12-20 WORM DRIVE CLAMP S/S 12-20…" at bounding box center [725, 547] width 1041 height 42
type textarea "x"
click at [228, 628] on button "Save" at bounding box center [238, 632] width 67 height 21
type textarea "x"
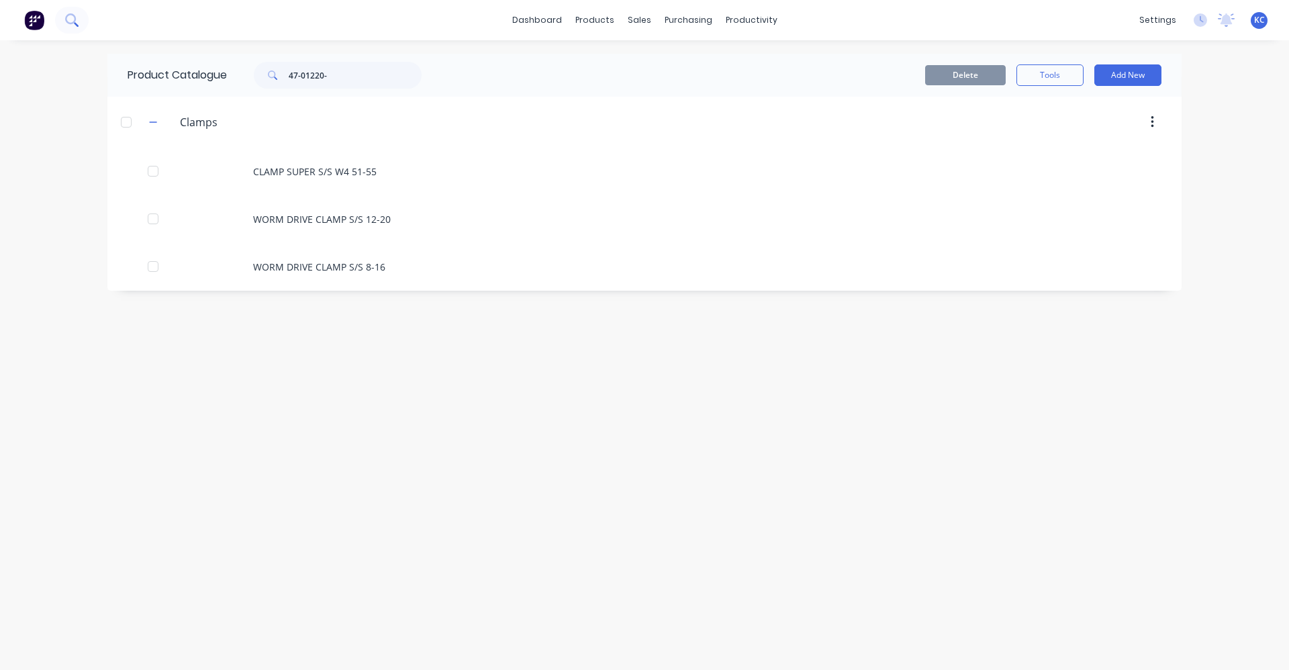
click at [78, 26] on icon at bounding box center [76, 24] width 5 height 5
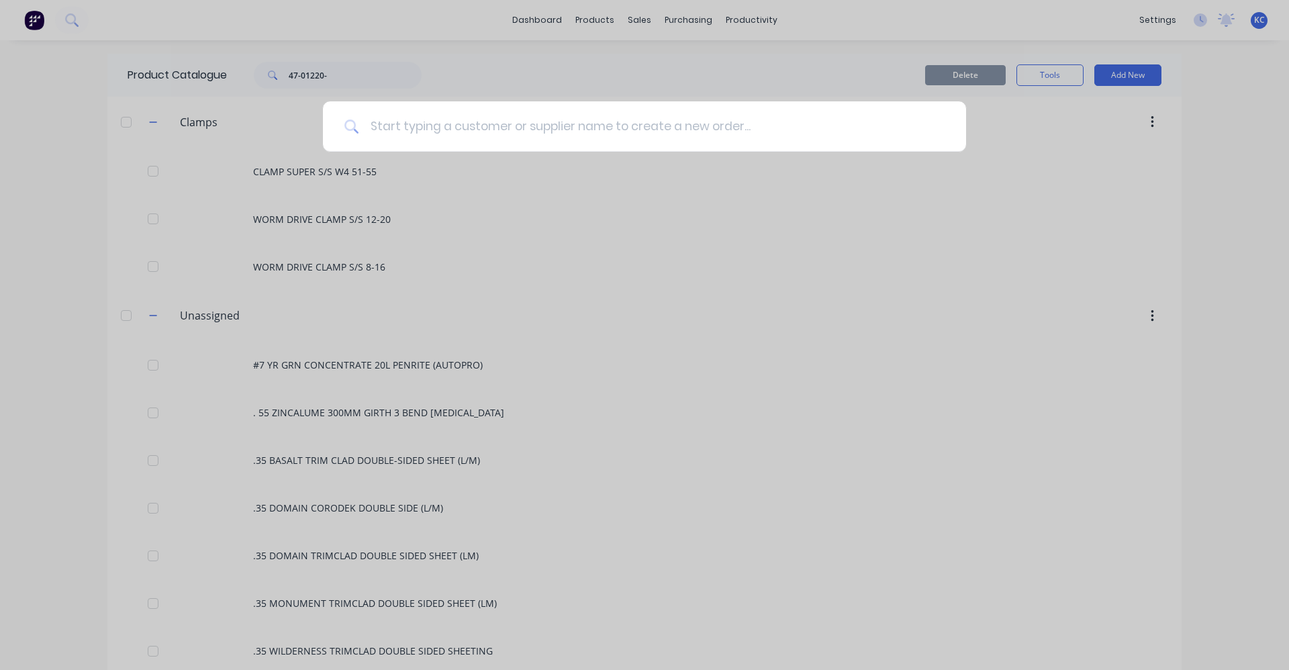
click at [392, 128] on input at bounding box center [651, 126] width 585 height 50
type input "47-01627-12W"
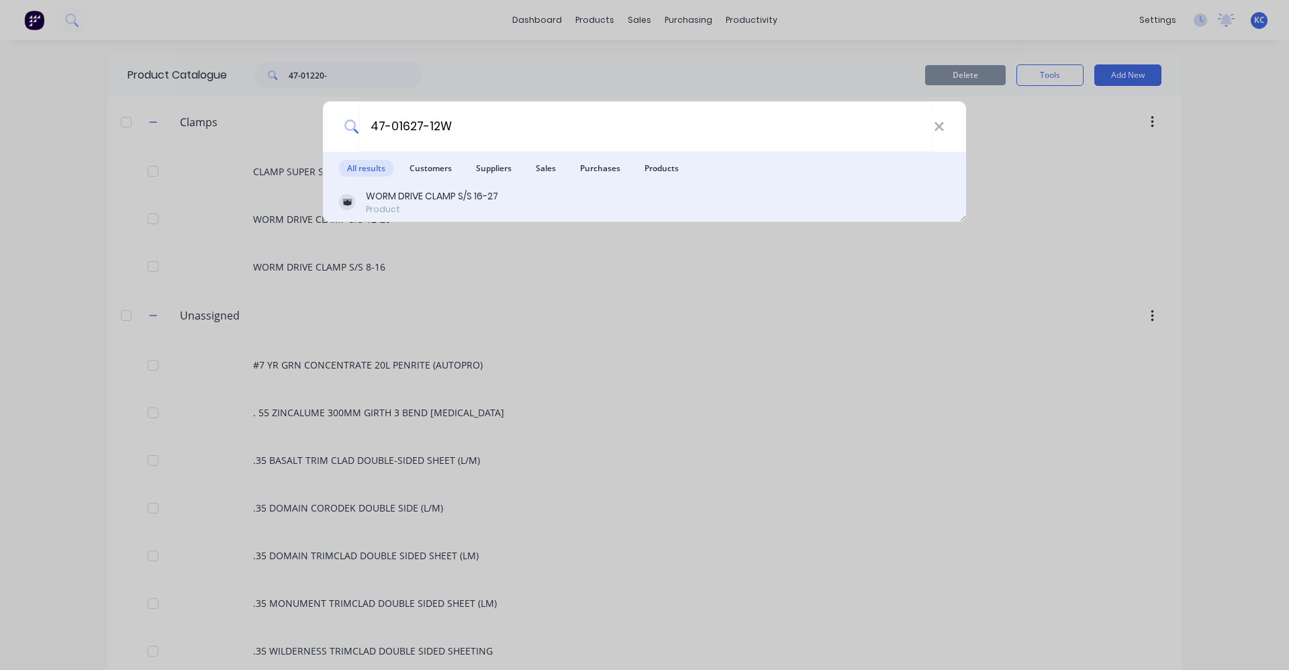
click at [516, 192] on div "WORM DRIVE CLAMP S/S 16-27 Product" at bounding box center [644, 202] width 611 height 26
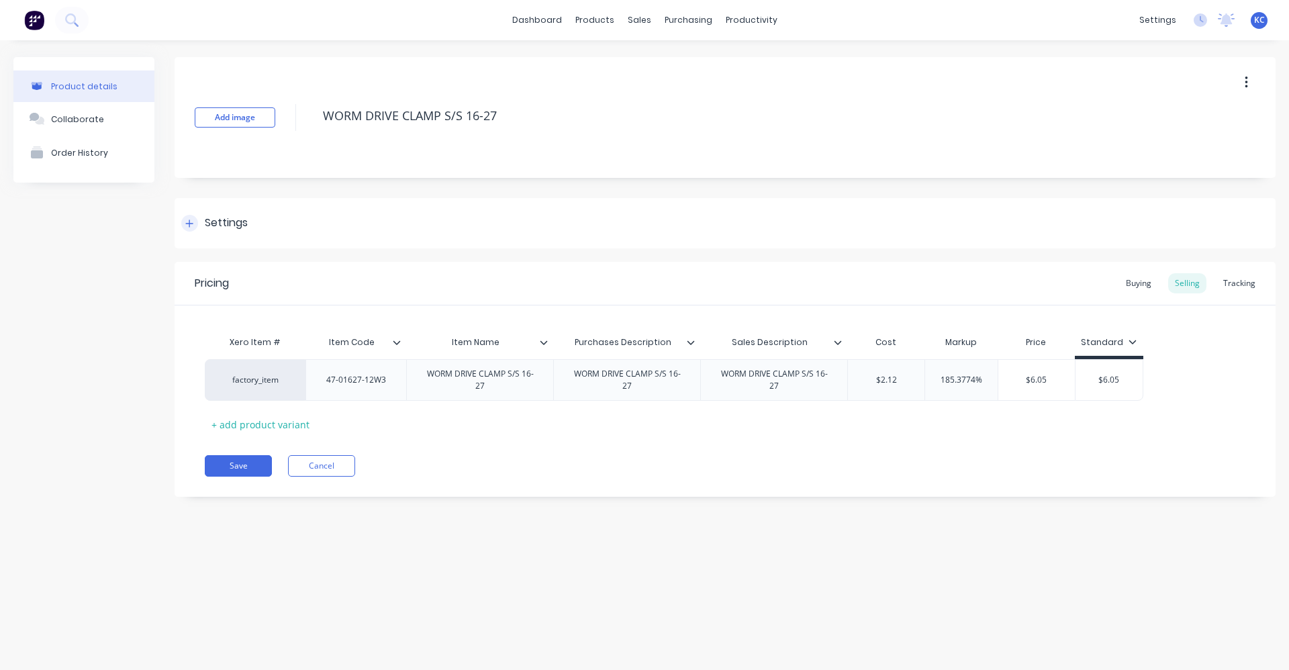
click at [218, 220] on div "Settings" at bounding box center [226, 223] width 43 height 17
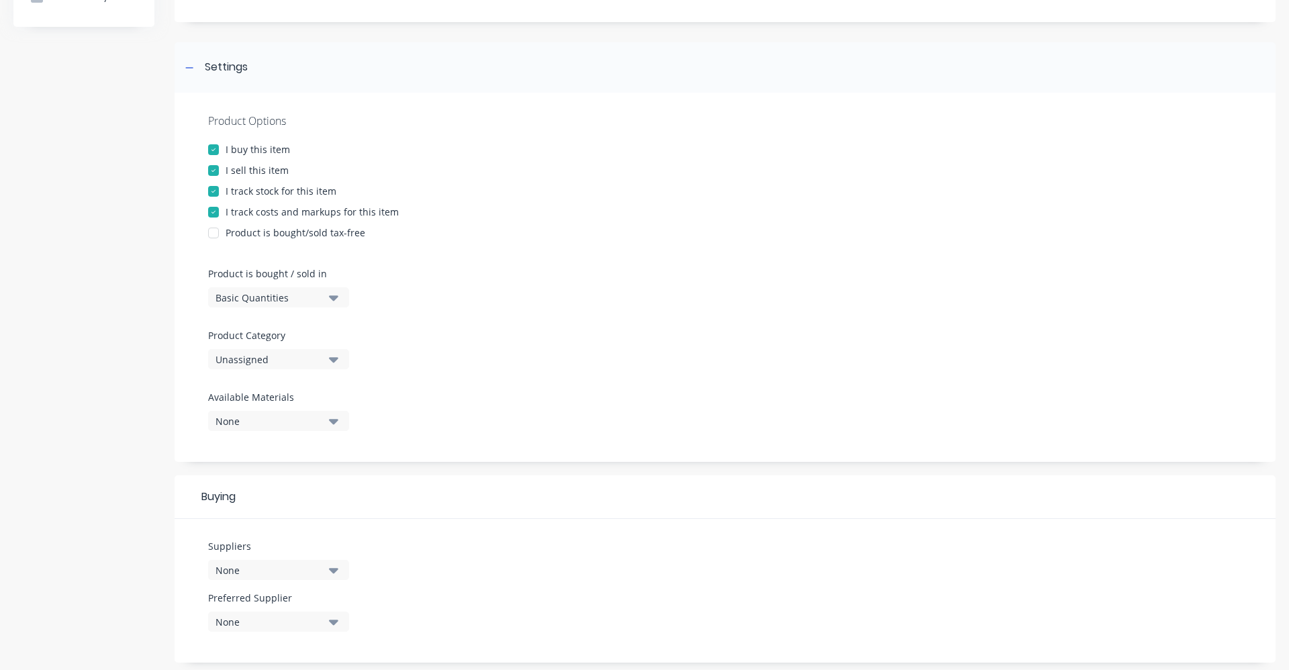
scroll to position [269, 0]
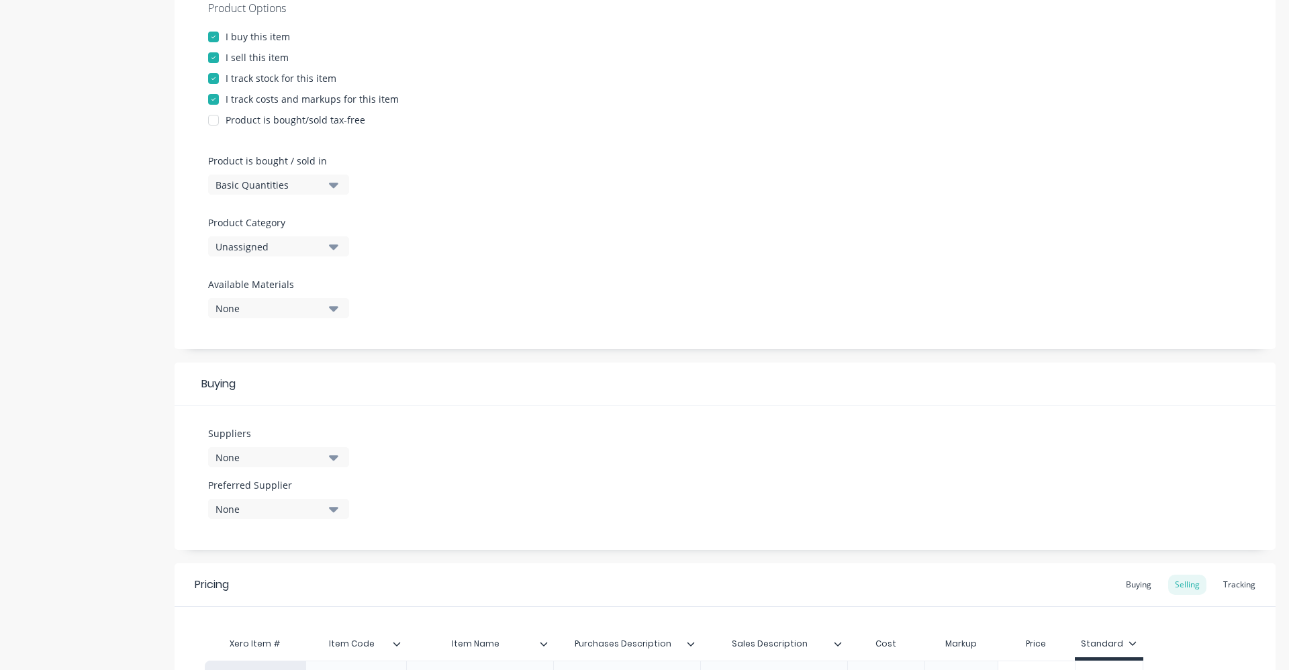
click at [333, 250] on icon "button" at bounding box center [333, 246] width 9 height 15
click at [292, 446] on div "Clamps" at bounding box center [308, 454] width 201 height 27
type textarea "x"
click at [336, 452] on icon "button" at bounding box center [333, 457] width 9 height 15
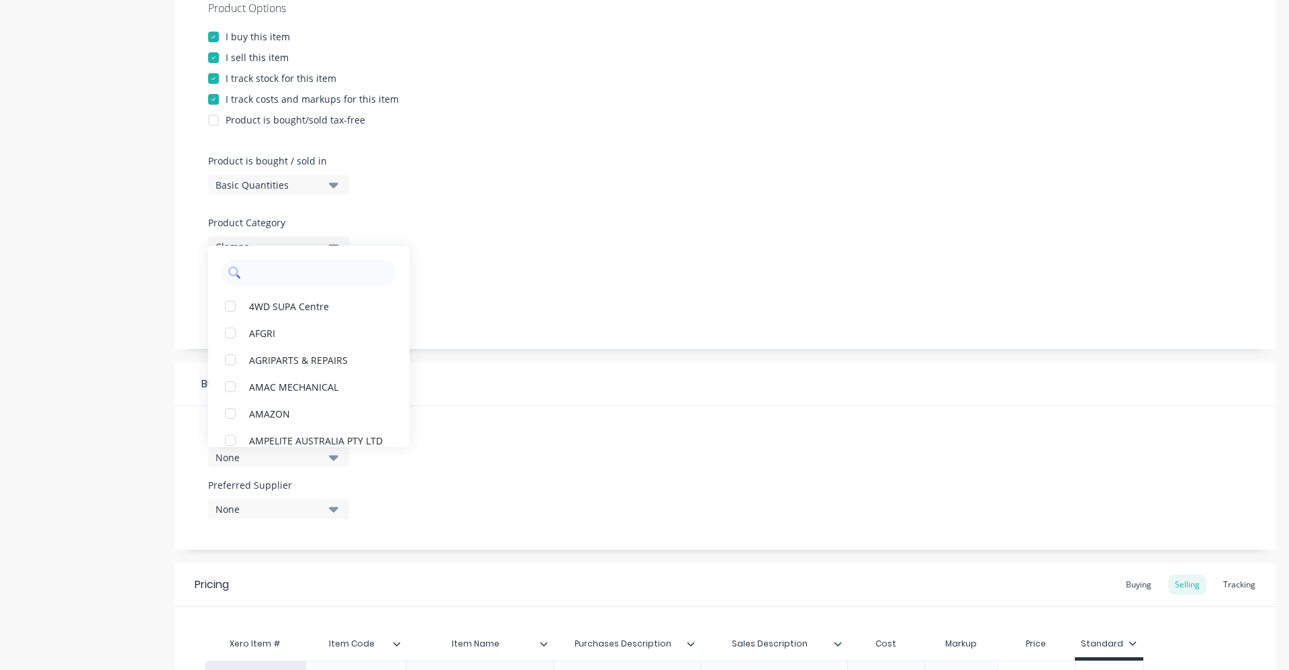
click at [303, 277] on input "text" at bounding box center [318, 272] width 142 height 27
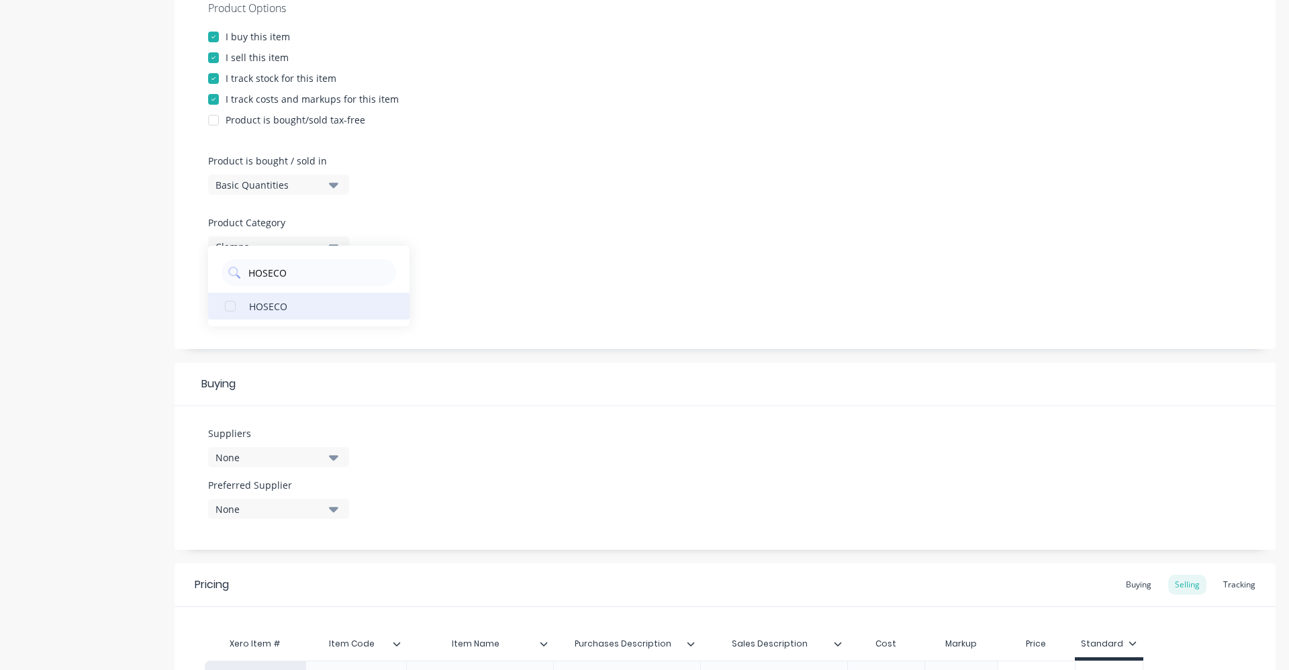
type input "HOSECO"
click at [285, 309] on div "HOSECO" at bounding box center [316, 306] width 134 height 14
click at [490, 274] on div at bounding box center [725, 272] width 1034 height 10
click at [324, 312] on button "None" at bounding box center [278, 308] width 141 height 20
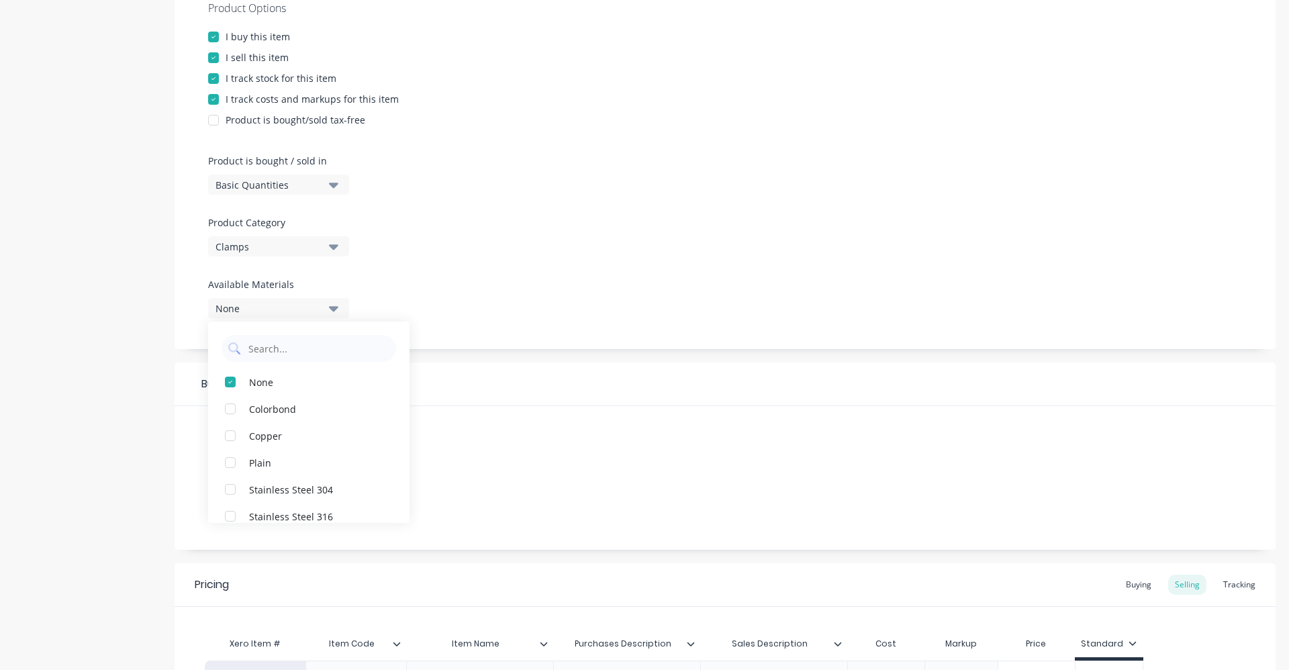
click at [477, 262] on div "Product Options I buy this item I sell this item I track stock for this item I …" at bounding box center [725, 164] width 1101 height 369
click at [322, 512] on div "None" at bounding box center [269, 509] width 107 height 14
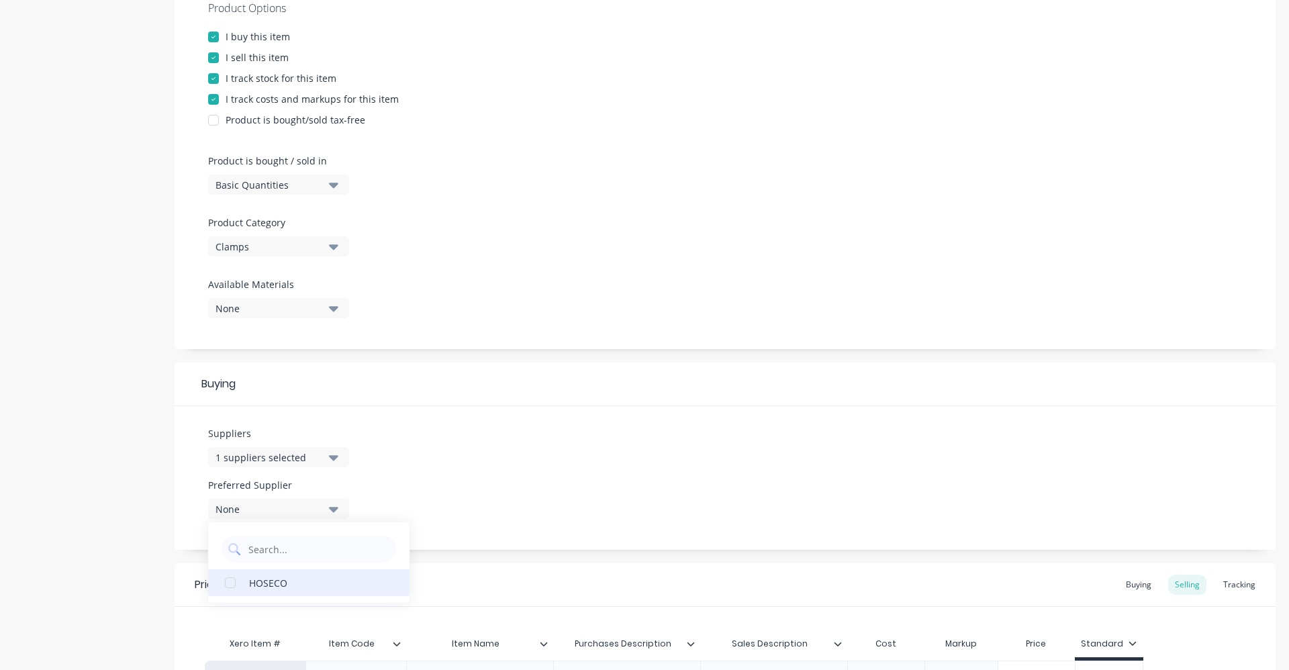
click at [299, 583] on div "HOSECO" at bounding box center [316, 582] width 134 height 14
type textarea "x"
click at [492, 493] on div "Suppliers 1 suppliers selected HOSECO Preferred Supplier HOSECO HOSECO" at bounding box center [725, 478] width 1101 height 144
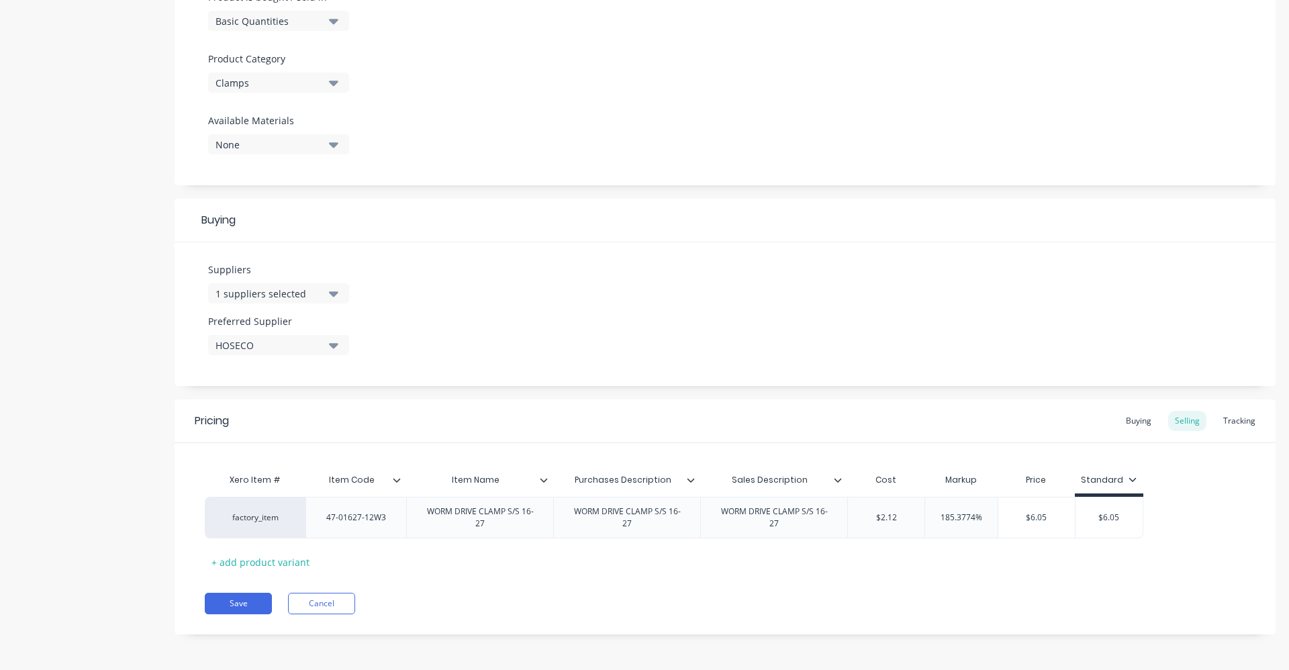
scroll to position [434, 0]
click at [1127, 425] on div "Buying" at bounding box center [1138, 420] width 39 height 20
drag, startPoint x: 908, startPoint y: 516, endPoint x: 853, endPoint y: 516, distance: 55.7
click at [853, 516] on input "$0.00" at bounding box center [884, 516] width 72 height 12
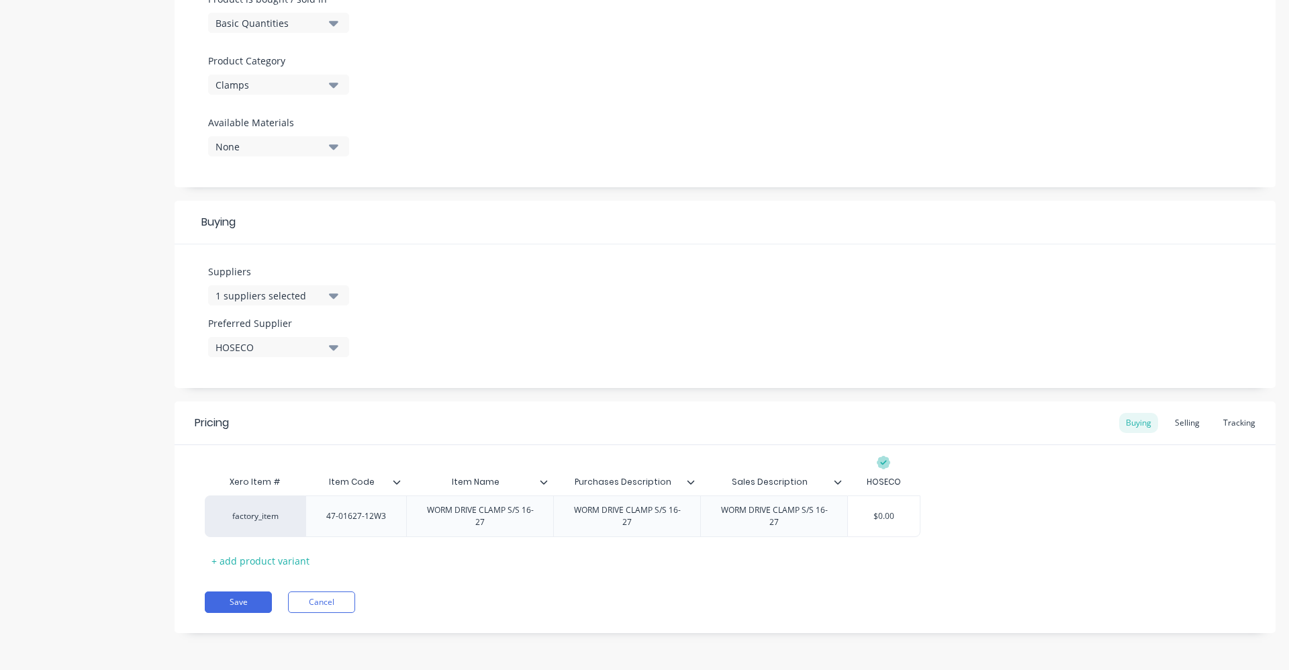
type input "1"
type textarea "x"
type input "1.9"
type textarea "x"
type input "1.90"
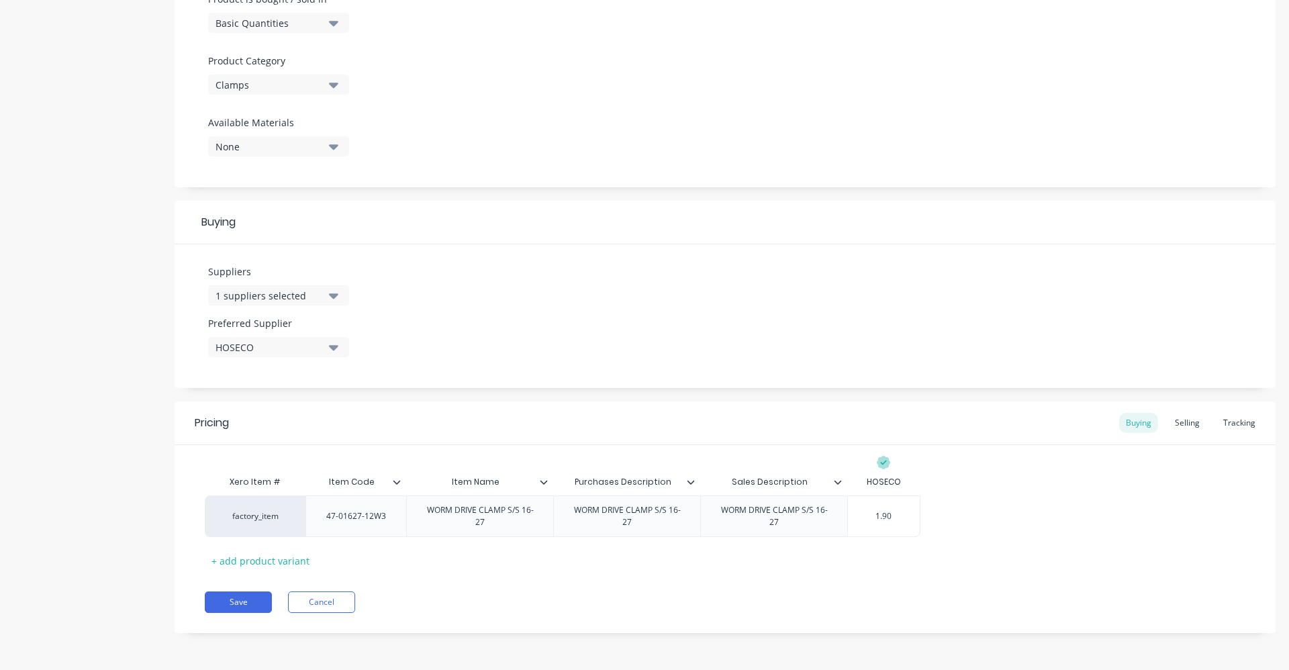
type textarea "x"
type input "1.90"
click at [1176, 423] on div "Selling" at bounding box center [1187, 423] width 38 height 20
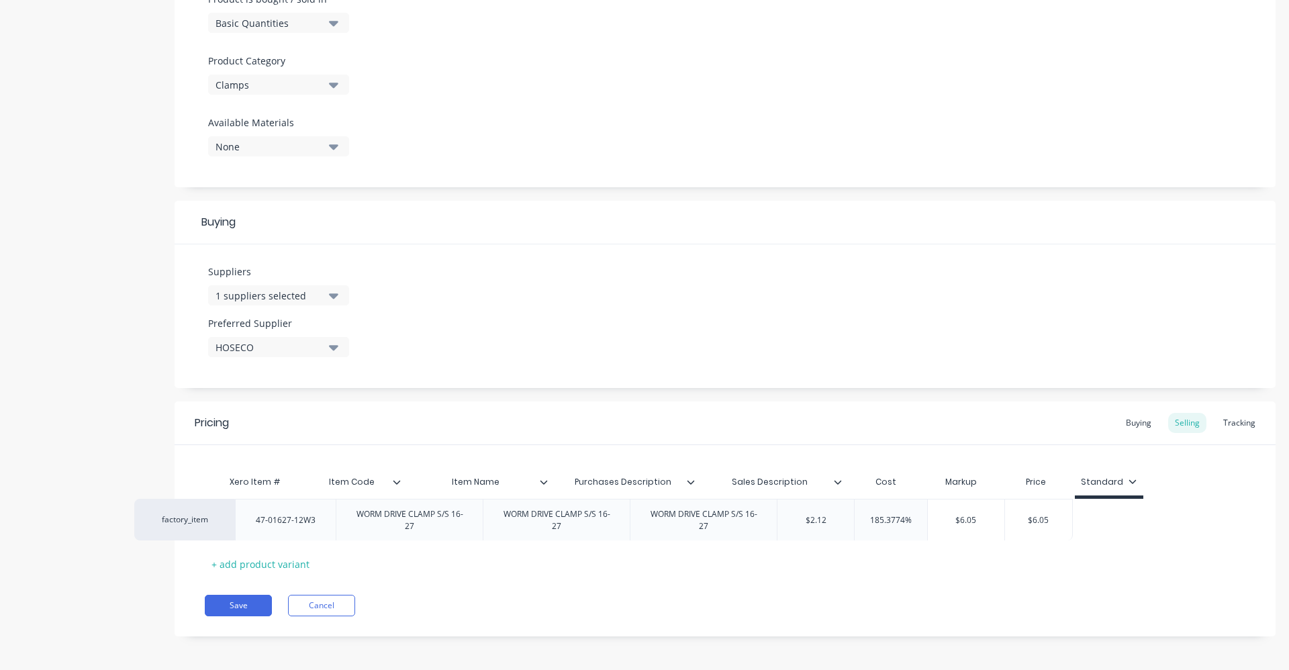
drag, startPoint x: 906, startPoint y: 526, endPoint x: 832, endPoint y: 526, distance: 73.9
click at [832, 526] on div "factory_item 47-01627-12W3 WORM DRIVE CLAMP S/S 16-27 WORM DRIVE CLAMP S/S 16-2…" at bounding box center [725, 520] width 1041 height 42
drag, startPoint x: 872, startPoint y: 518, endPoint x: 927, endPoint y: 518, distance: 54.4
click at [927, 518] on div "factory_item 47-01627-12W3 WORM DRIVE CLAMP S/S 16-27 WORM DRIVE CLAMP S/S 16-2…" at bounding box center [674, 520] width 939 height 42
type input "1"
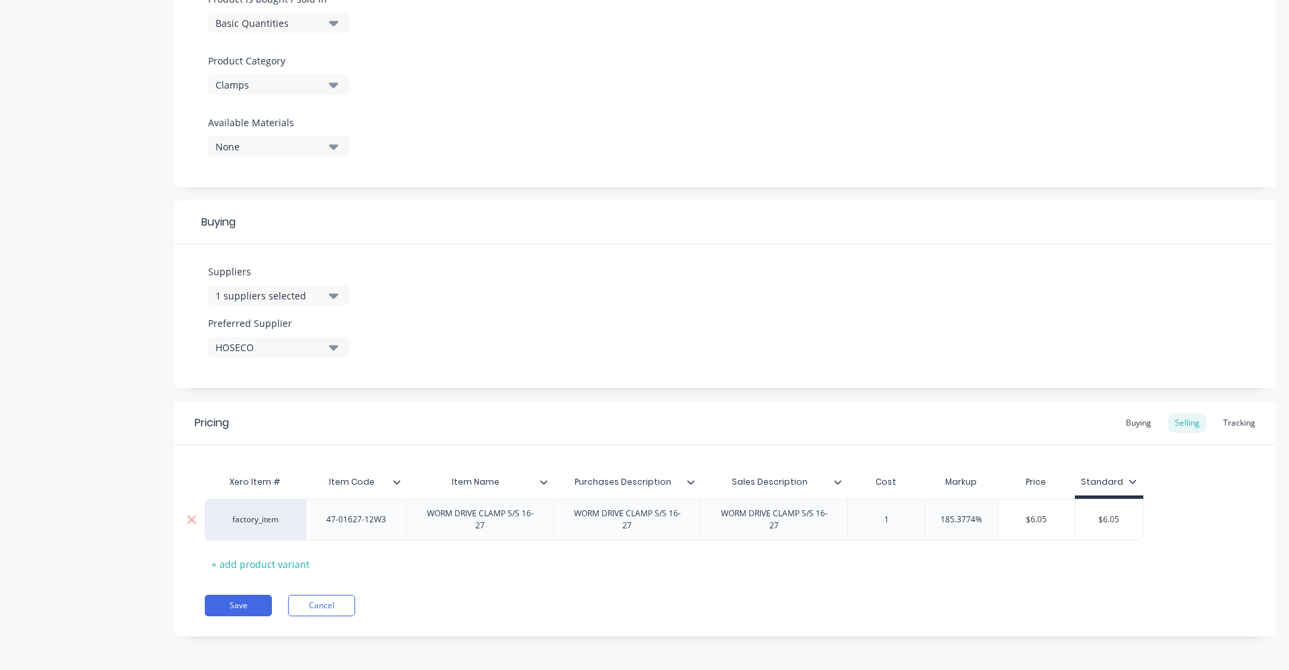
type textarea "x"
type input "1.9"
type textarea "x"
type input "1.90"
drag, startPoint x: 936, startPoint y: 517, endPoint x: 1004, endPoint y: 516, distance: 68.5
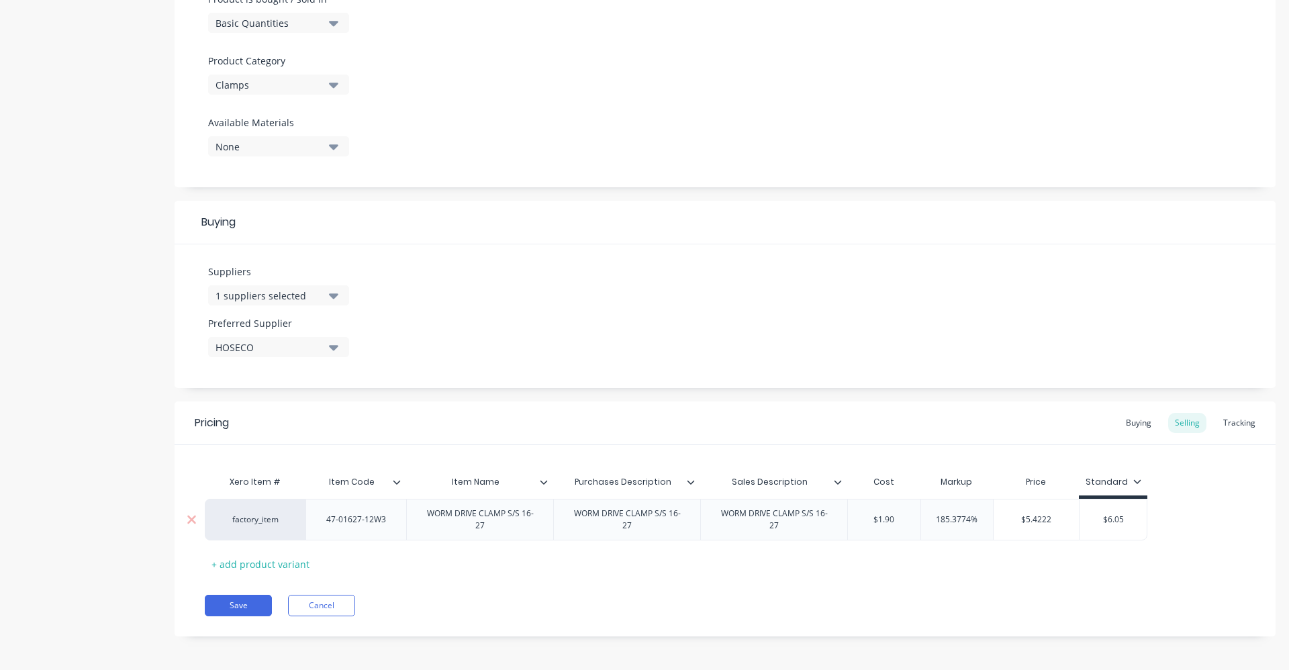
click at [1004, 516] on div "factory_item 47-01627-12W3 WORM DRIVE CLAMP S/S 16-27 WORM DRIVE CLAMP S/S 16-2…" at bounding box center [676, 520] width 943 height 42
type input "4"
type textarea "x"
type input "40"
type textarea "x"
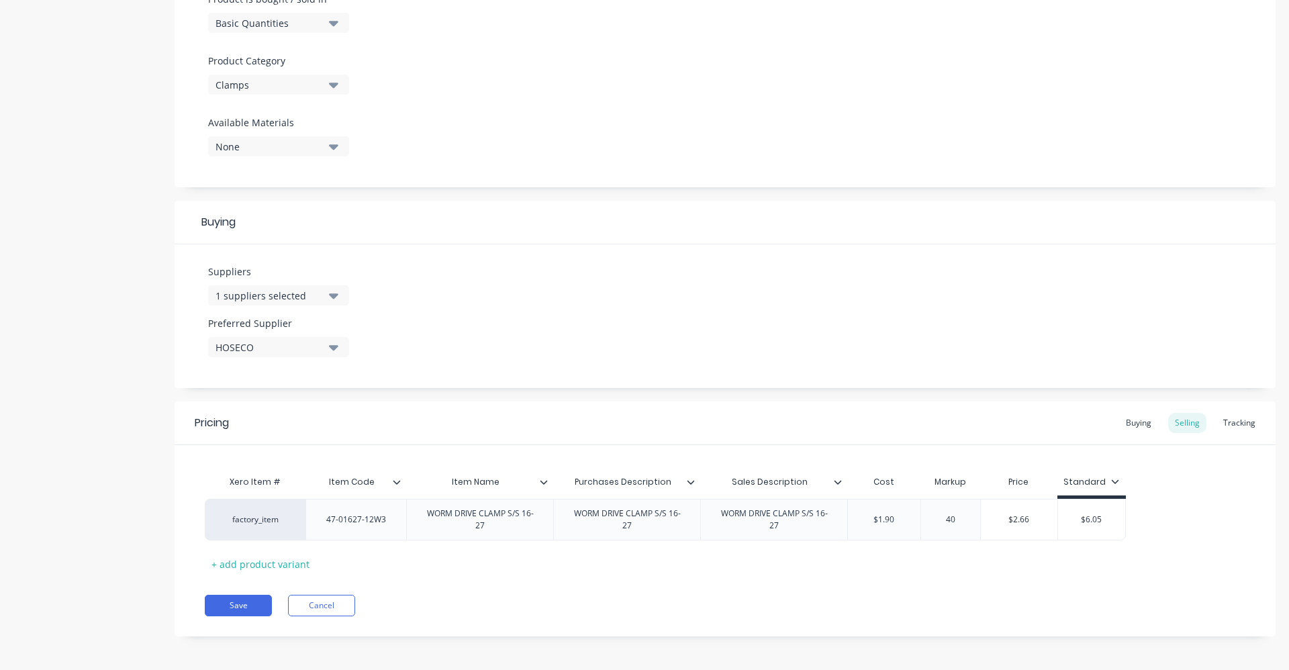
type input "40"
click at [937, 567] on div "Xero Item # Item Code Item Name Purchases Description Sales Description Cost Ma…" at bounding box center [725, 522] width 1041 height 106
type input "$6.05"
drag, startPoint x: 1074, startPoint y: 522, endPoint x: 1115, endPoint y: 515, distance: 40.8
click at [1115, 515] on input "$6.05" at bounding box center [1091, 520] width 67 height 12
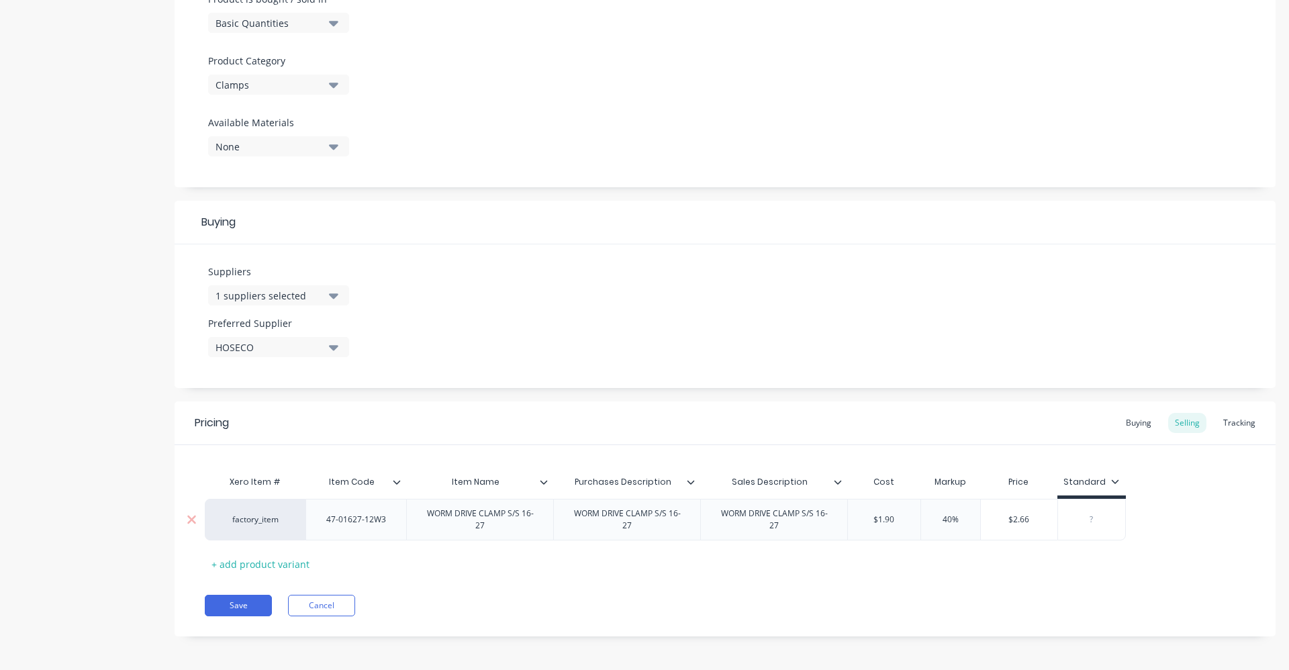
type textarea "x"
type input "40%"
drag, startPoint x: 943, startPoint y: 520, endPoint x: 1017, endPoint y: 511, distance: 75.0
click at [1017, 511] on div "factory_item 47-01627-12W3 WORM DRIVE CLAMP S/S 16-27 WORM DRIVE CLAMP S/S 16-2…" at bounding box center [665, 520] width 921 height 42
type textarea "x"
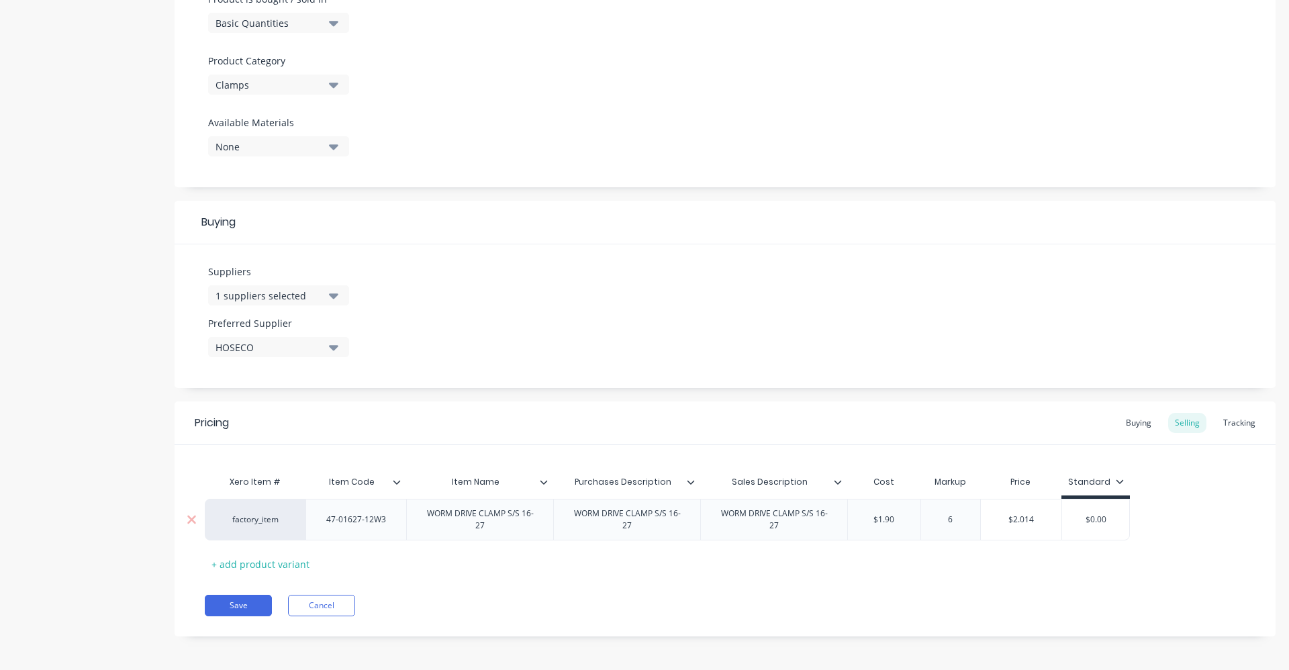
type input "60"
type textarea "x"
type input "60"
click at [794, 581] on div "Pricing Buying Selling Tracking Xero Item # Item Code Item Name Purchases Descr…" at bounding box center [725, 519] width 1101 height 235
click at [247, 604] on button "Save" at bounding box center [238, 605] width 67 height 21
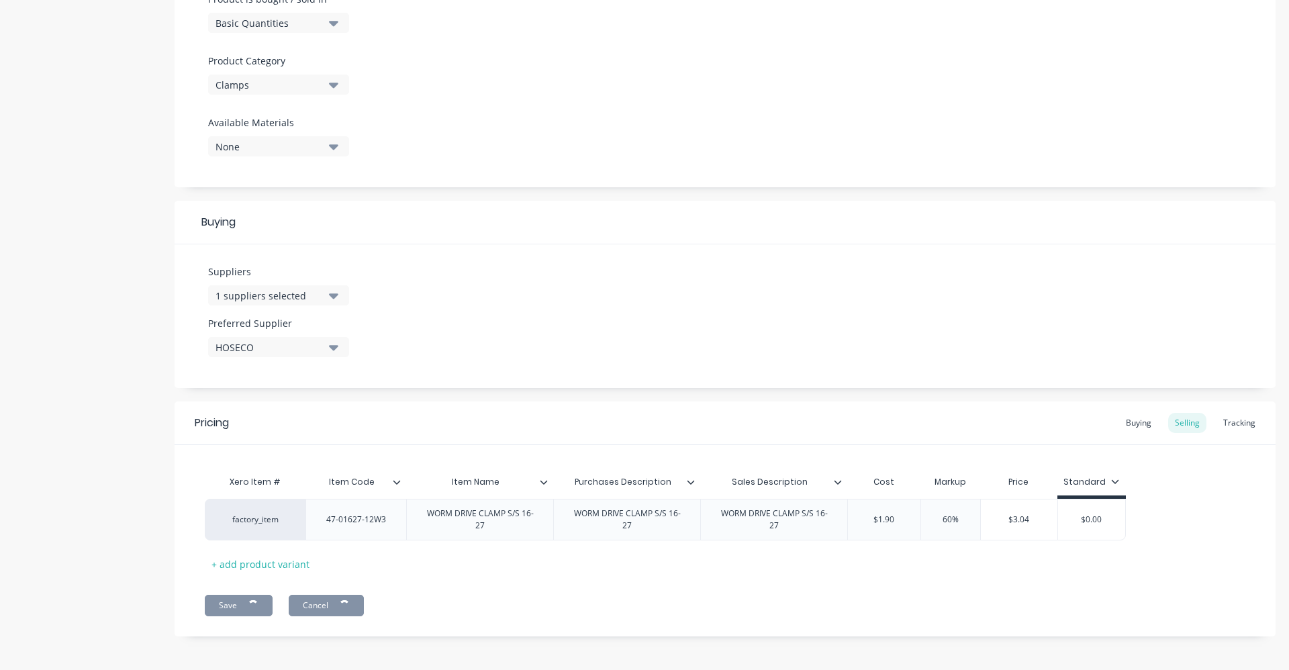
type textarea "x"
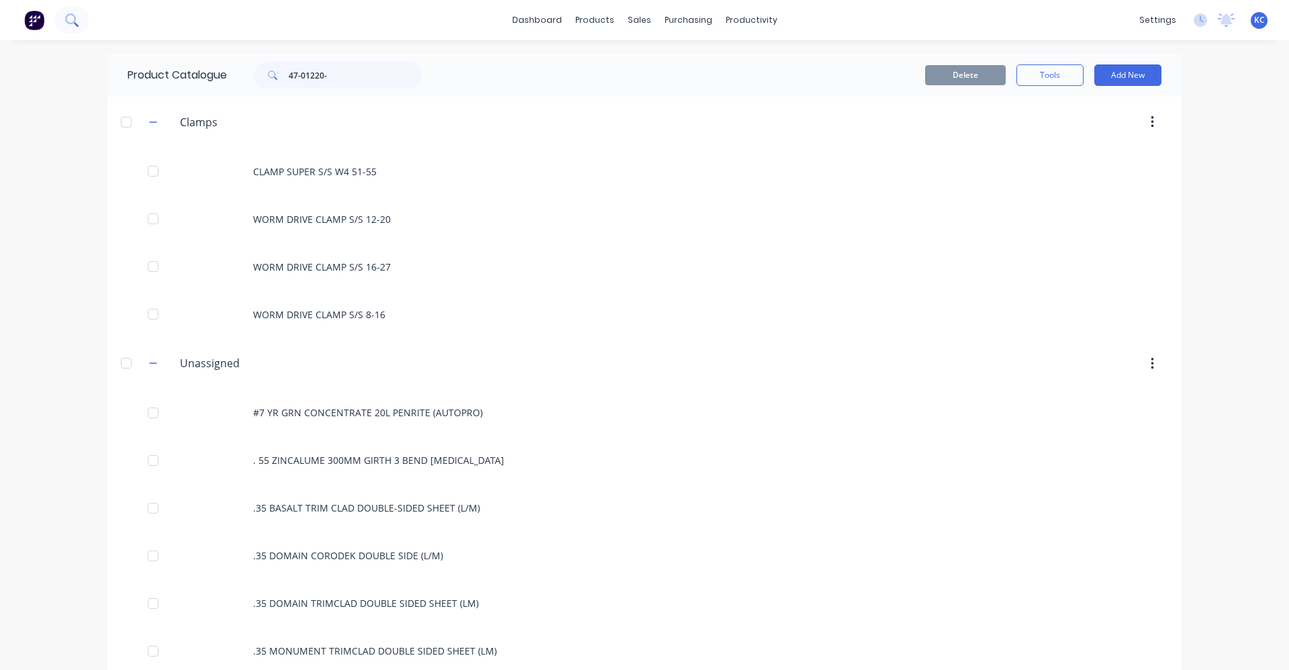
click at [68, 20] on icon at bounding box center [71, 19] width 13 height 13
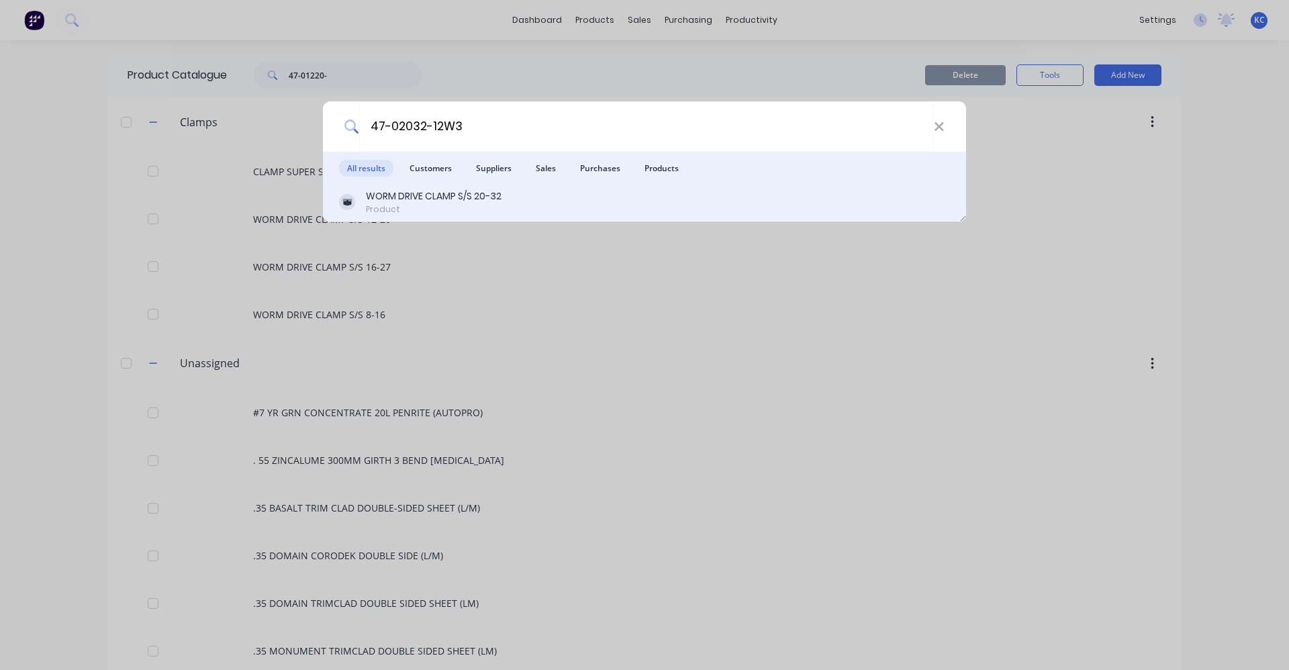
type input "47-02032-12W3"
click at [472, 191] on div "WORM DRIVE CLAMP S/S 20-32" at bounding box center [434, 196] width 136 height 14
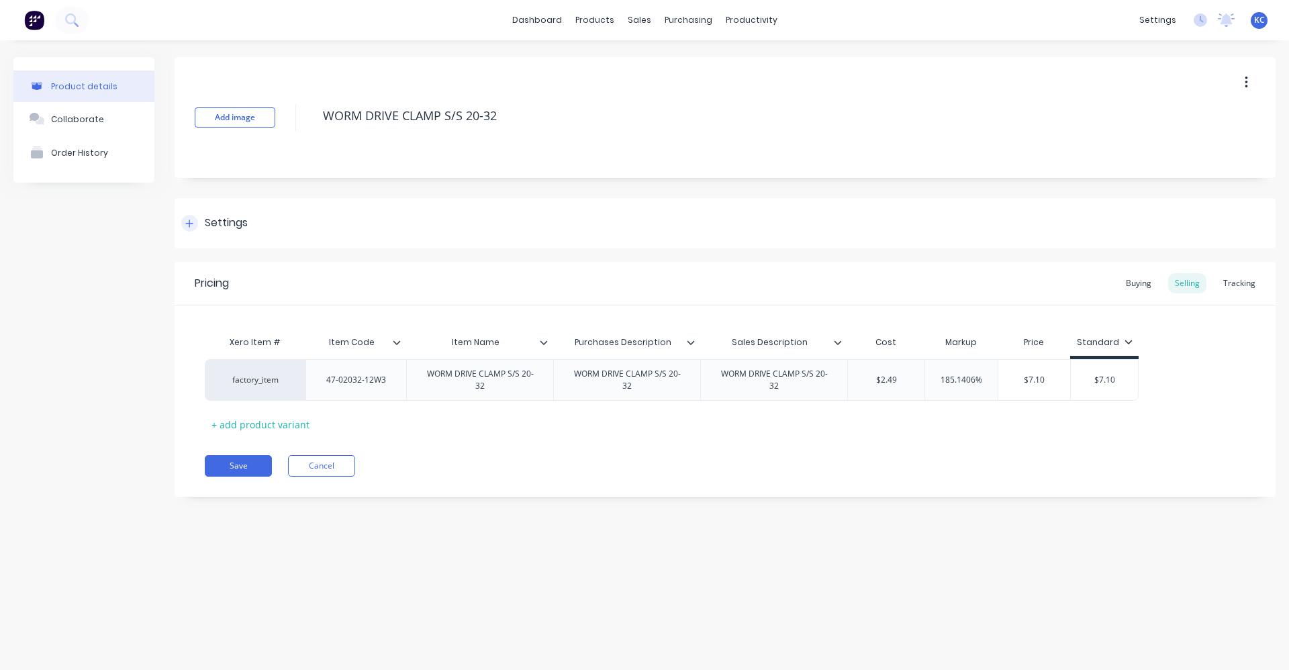
click at [216, 214] on div "Settings" at bounding box center [725, 223] width 1101 height 50
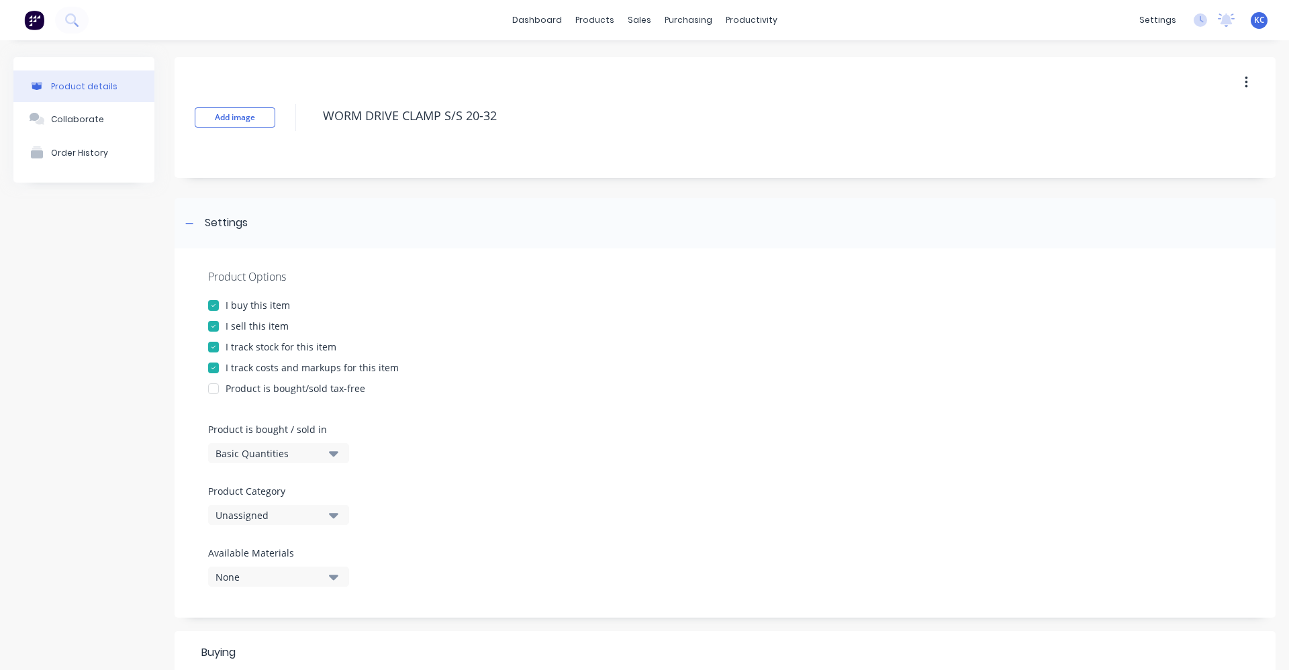
click at [338, 513] on icon "button" at bounding box center [333, 515] width 9 height 15
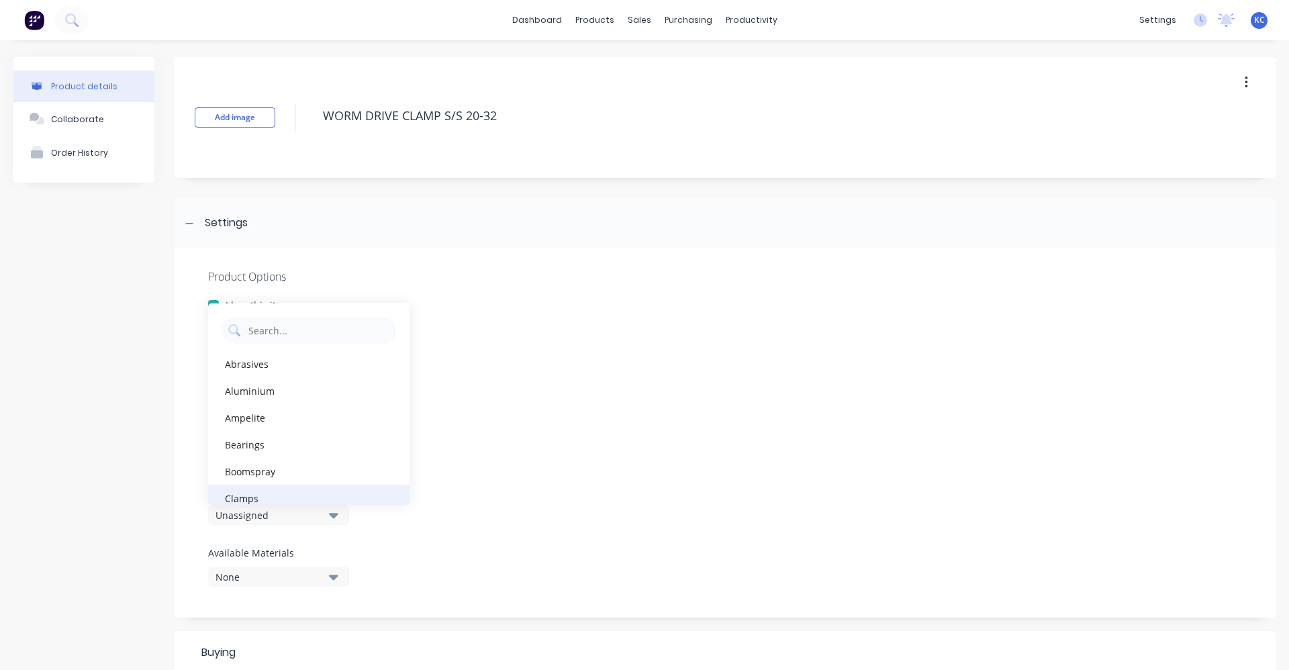
click at [317, 498] on div "Clamps" at bounding box center [308, 498] width 201 height 27
type textarea "x"
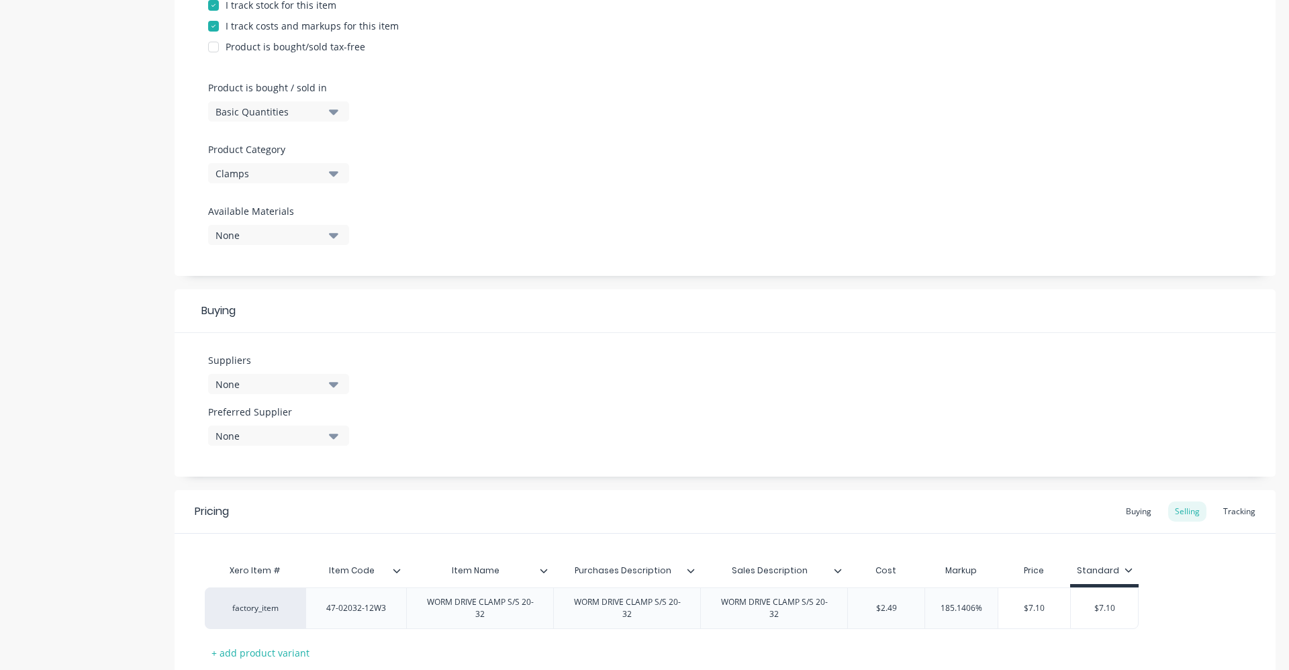
scroll to position [403, 0]
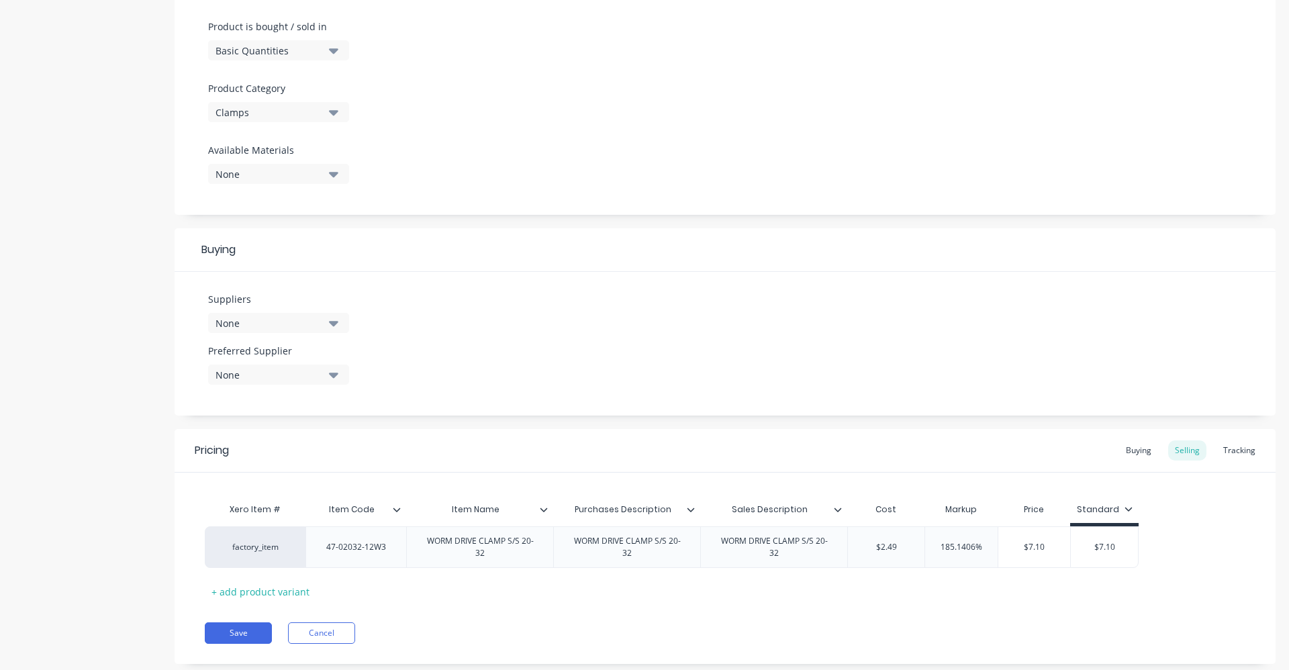
click at [336, 320] on icon "button" at bounding box center [333, 323] width 9 height 15
click at [324, 365] on input "text" at bounding box center [318, 363] width 142 height 27
type input "HOSE"
click at [236, 398] on div "button" at bounding box center [230, 396] width 27 height 27
type textarea "x"
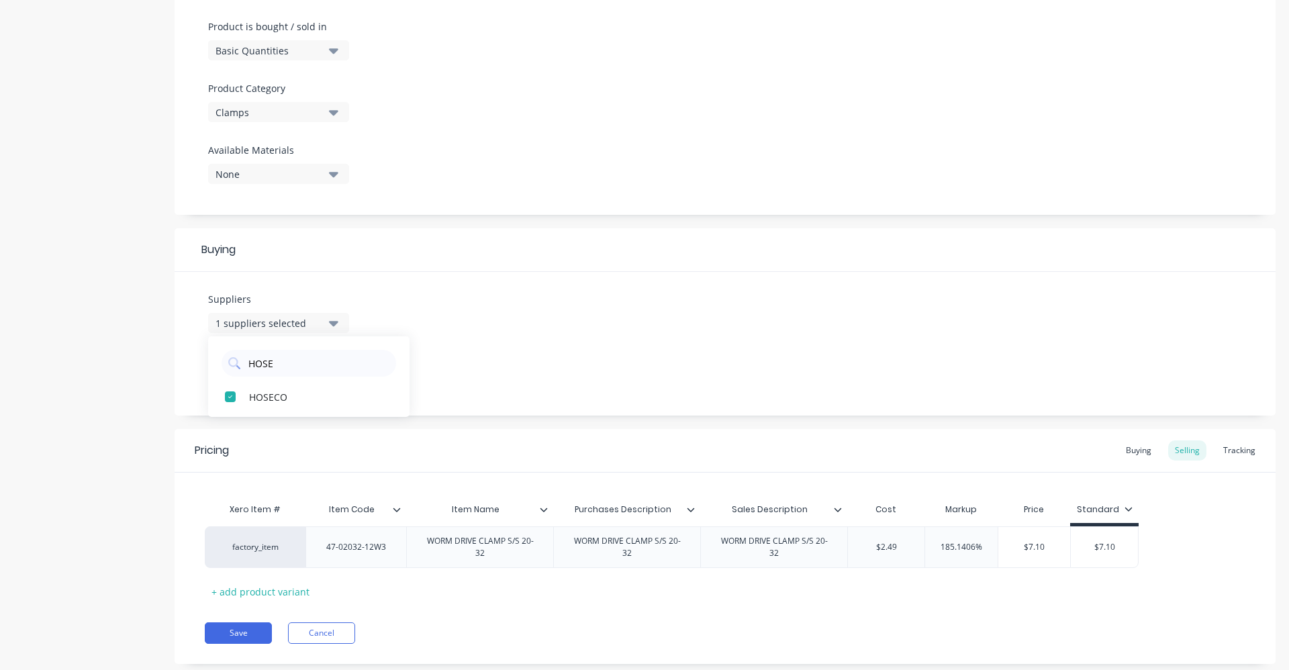
type input "HOSE"
click at [548, 337] on div "Suppliers 1 suppliers selected HOSE HOSECO Preferred Supplier None" at bounding box center [725, 344] width 1101 height 144
click at [329, 377] on icon "button" at bounding box center [333, 374] width 9 height 15
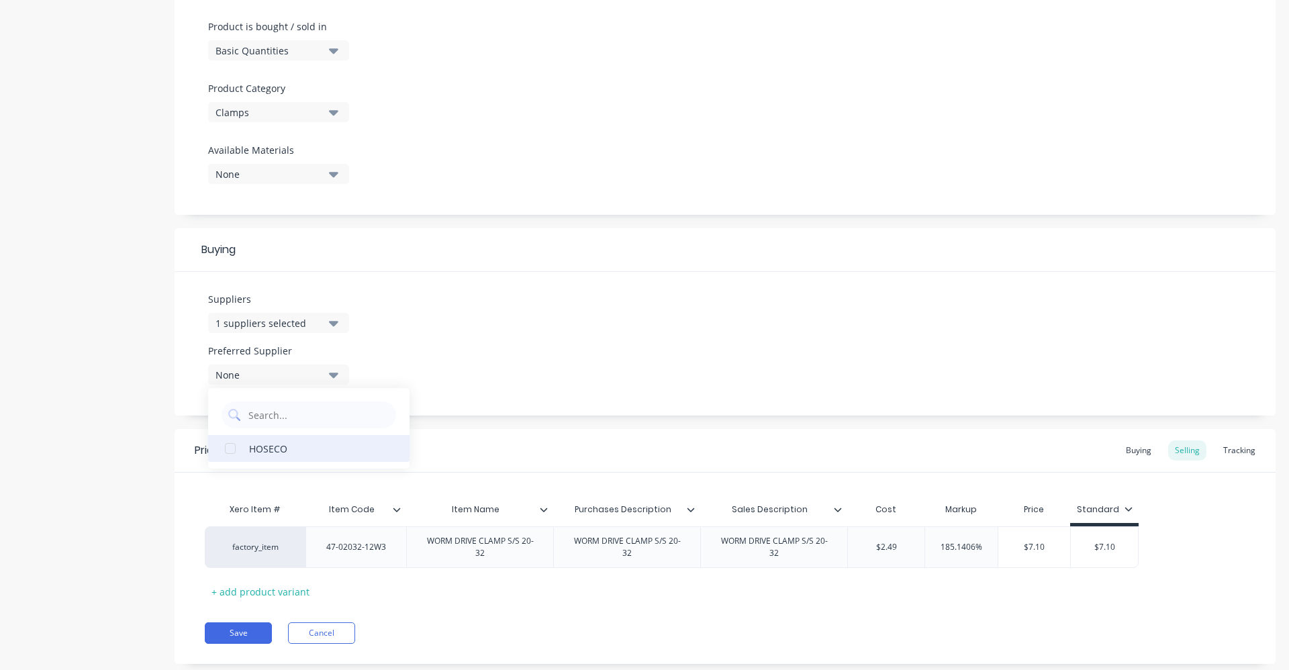
click at [316, 446] on div "HOSECO" at bounding box center [316, 448] width 134 height 14
type textarea "x"
click at [481, 343] on div "Suppliers 1 suppliers selected HOSE Preferred Supplier HOSECO HOSECO" at bounding box center [725, 344] width 1101 height 144
click at [1125, 449] on div "Buying" at bounding box center [1138, 450] width 39 height 20
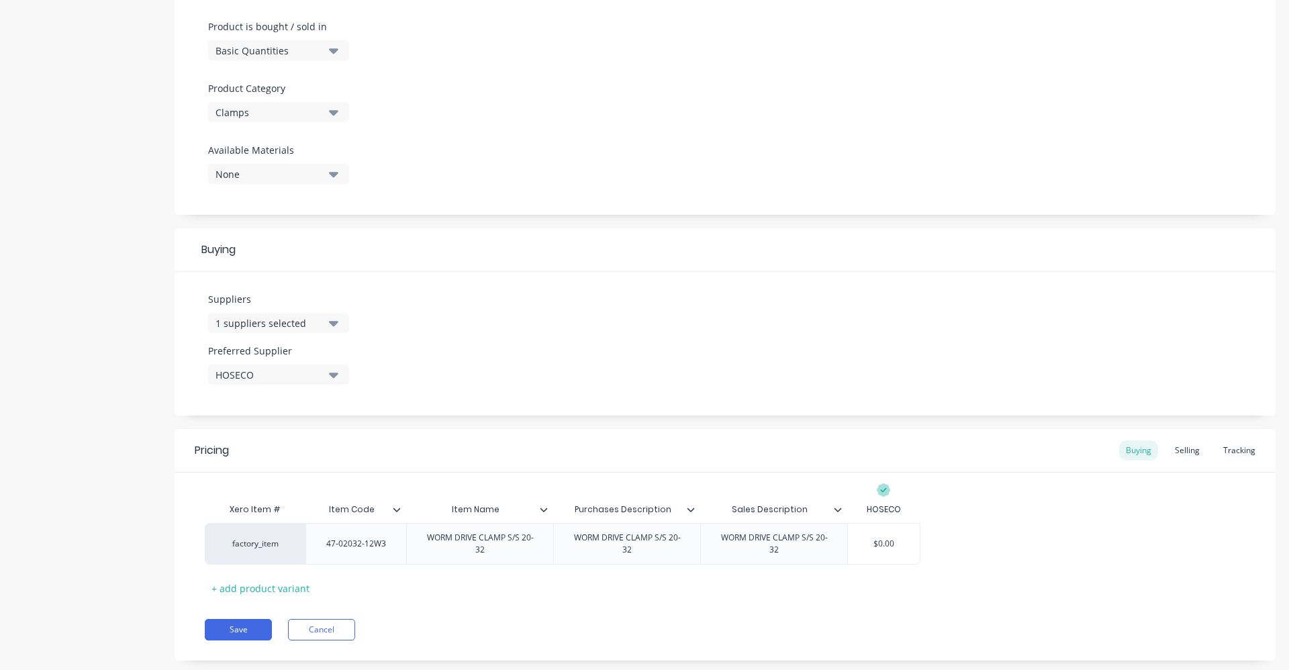
drag, startPoint x: 858, startPoint y: 549, endPoint x: 935, endPoint y: 543, distance: 77.4
click at [933, 545] on div "factory_item 47-02032-12W3 WORM DRIVE CLAMP S/S 20-32 WORM DRIVE CLAMP S/S 20-3…" at bounding box center [725, 544] width 1041 height 42
type input "2"
type textarea "x"
type input "2.2"
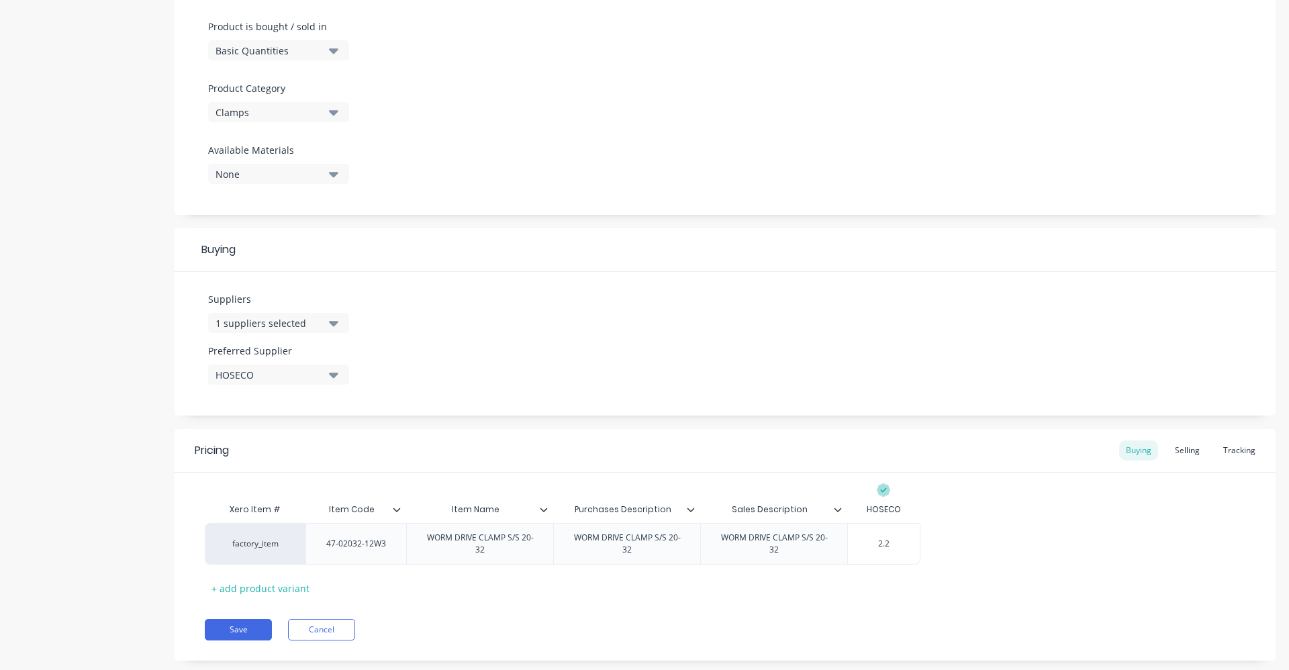
type textarea "x"
type input "2.23"
type textarea "x"
type input "2.23"
click at [1180, 450] on div "Selling" at bounding box center [1187, 450] width 38 height 20
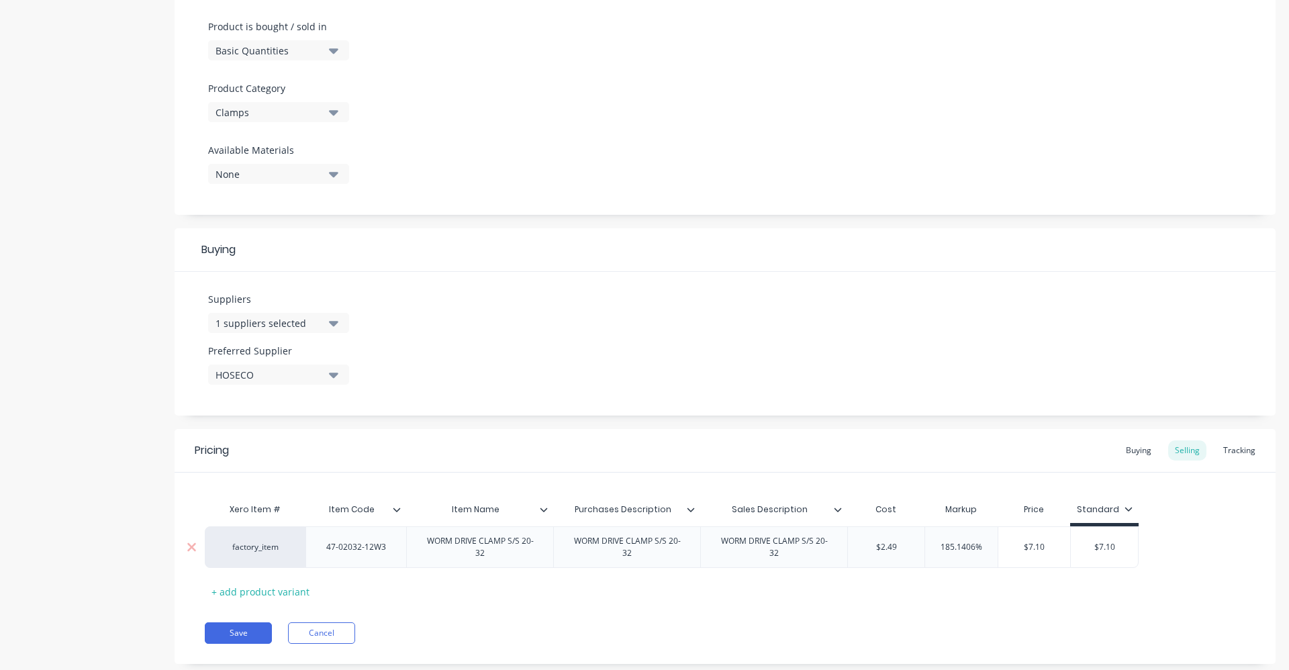
drag, startPoint x: 861, startPoint y: 546, endPoint x: 912, endPoint y: 543, distance: 51.1
click at [911, 544] on input "$2.49" at bounding box center [886, 547] width 77 height 12
type input "2"
type textarea "x"
type input "2.2"
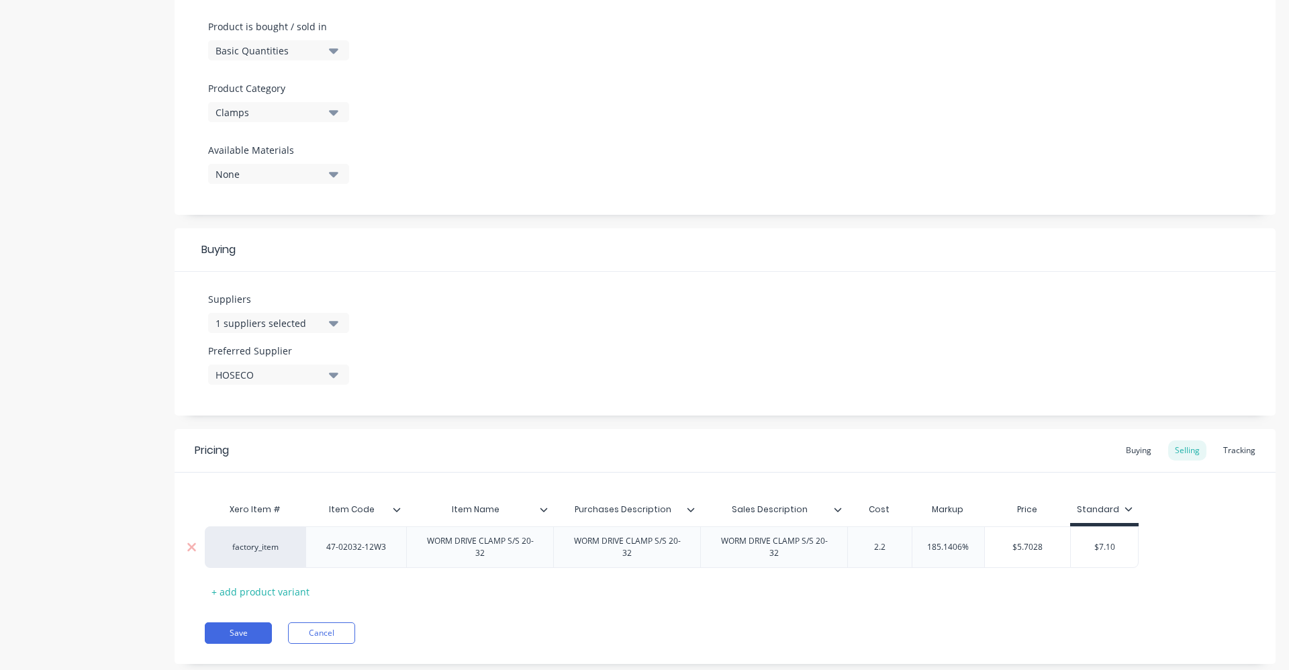
type textarea "x"
type input "2.23"
type textarea "x"
type input "2.23"
type input "185.1406%"
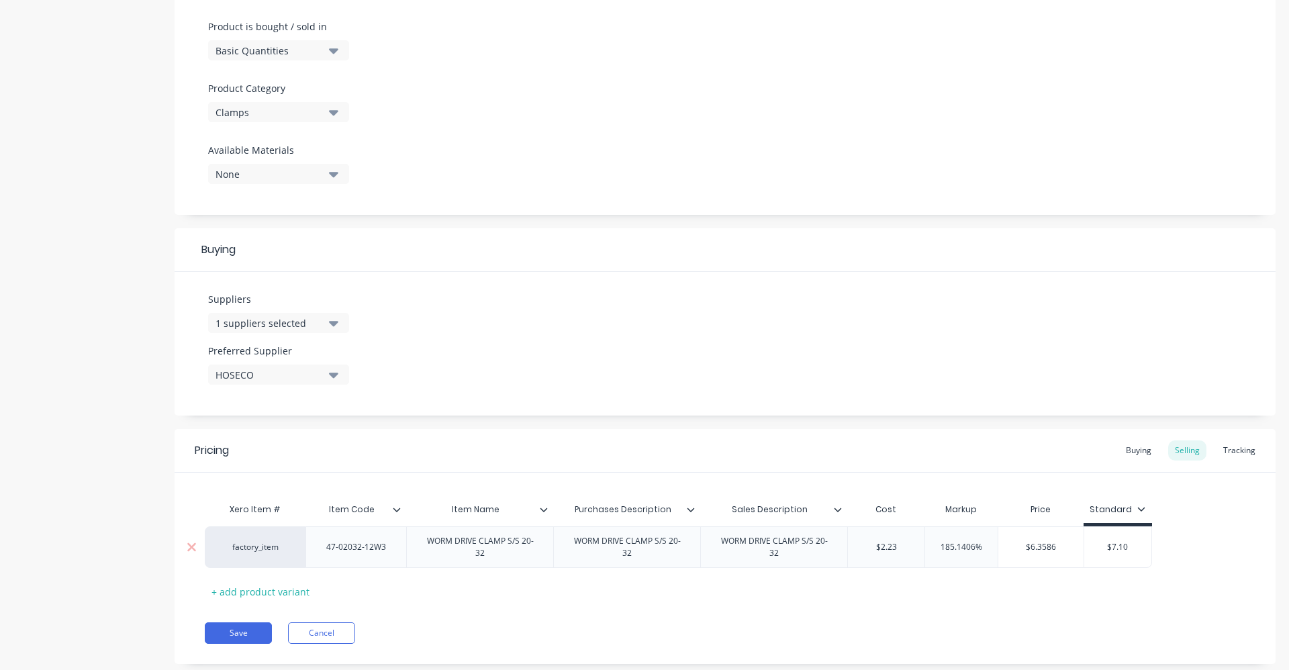
drag, startPoint x: 933, startPoint y: 546, endPoint x: 994, endPoint y: 549, distance: 61.2
click at [994, 549] on input "185.1406%" at bounding box center [961, 547] width 73 height 12
type textarea "x"
type input "6"
type textarea "x"
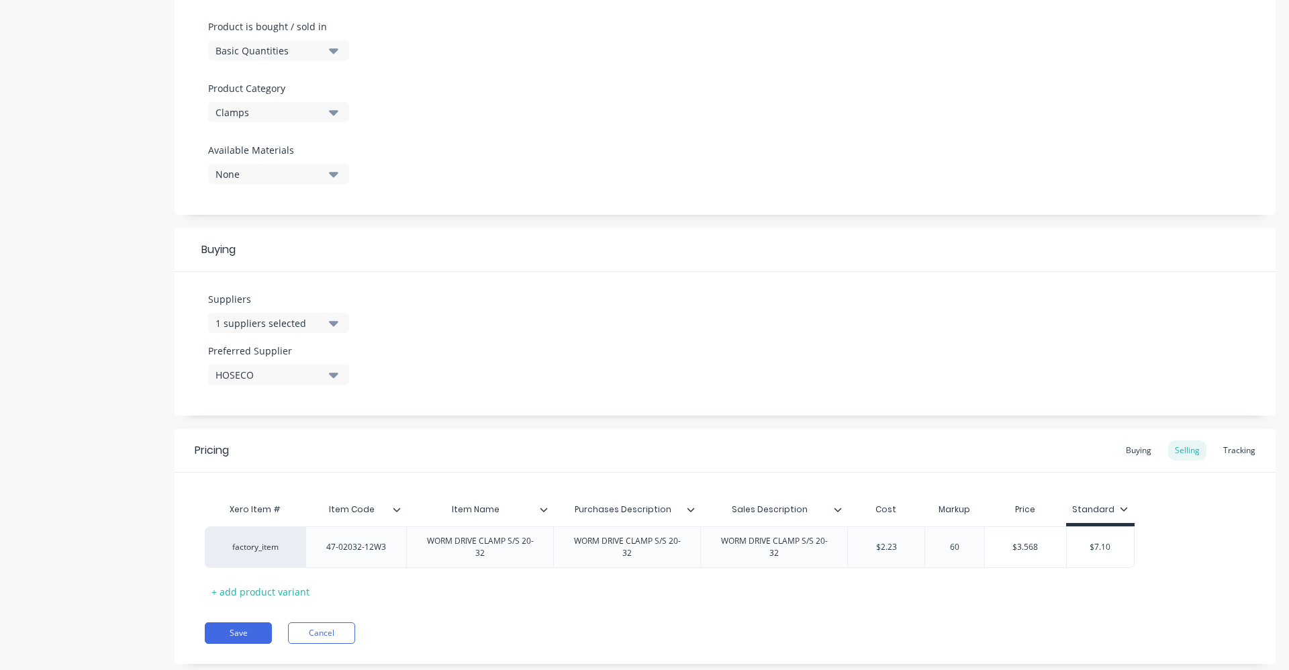
type input "60"
click at [937, 598] on div "Xero Item # Item Code Item Name Purchases Description Sales Description Cost Ma…" at bounding box center [725, 549] width 1041 height 106
type input "$7.10"
drag, startPoint x: 1089, startPoint y: 543, endPoint x: 1169, endPoint y: 537, distance: 80.1
click at [1160, 543] on div "factory_item 47-02032-12W3 WORM DRIVE CLAMP S/S 20-32 WORM DRIVE CLAMP S/S 20-3…" at bounding box center [725, 547] width 1041 height 42
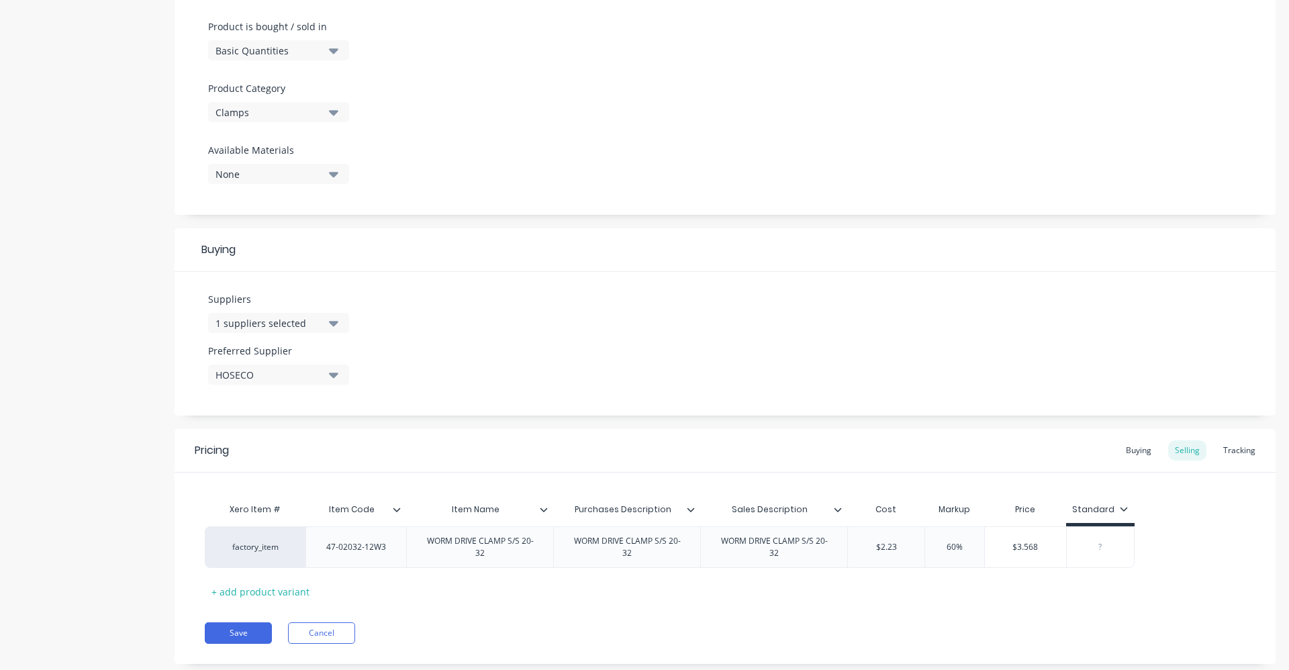
type textarea "x"
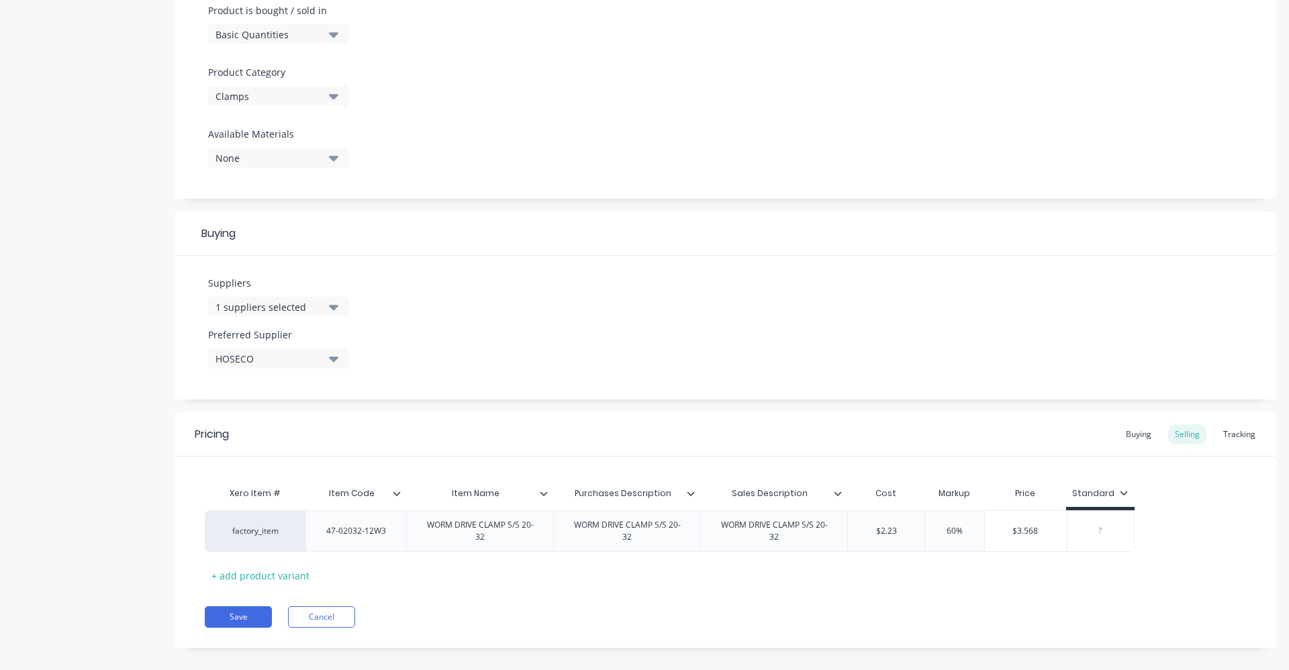
scroll to position [434, 0]
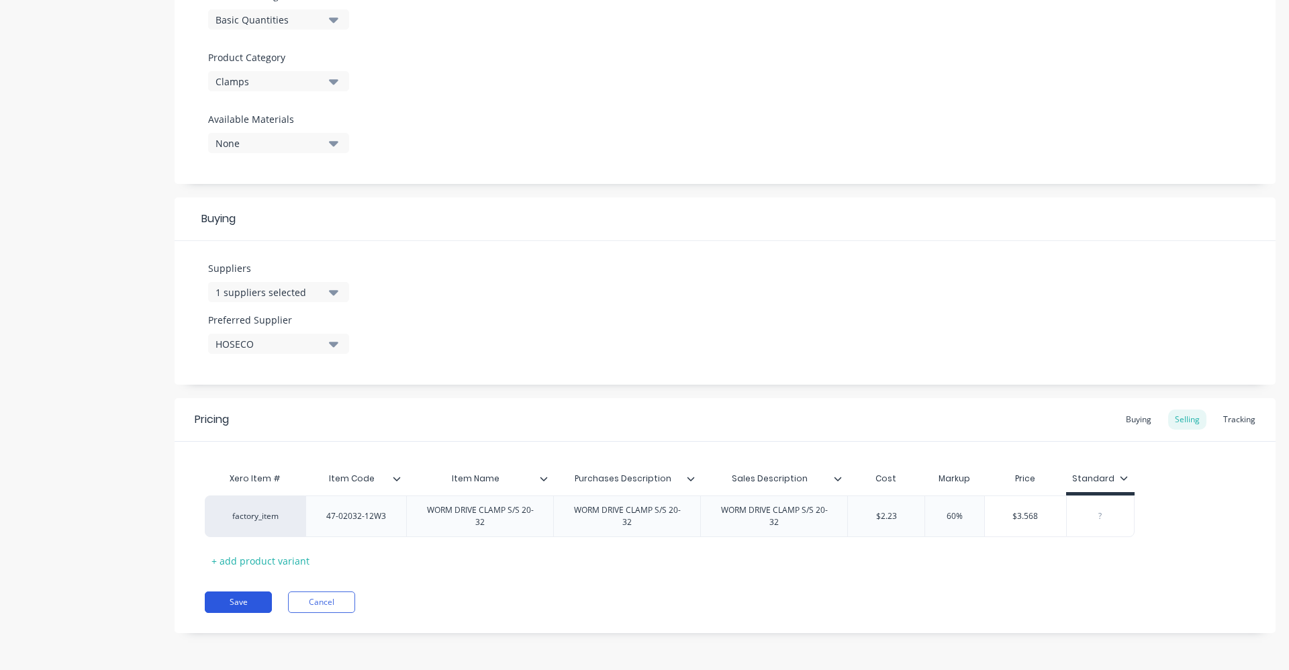
click at [239, 601] on button "Save" at bounding box center [238, 602] width 67 height 21
type textarea "x"
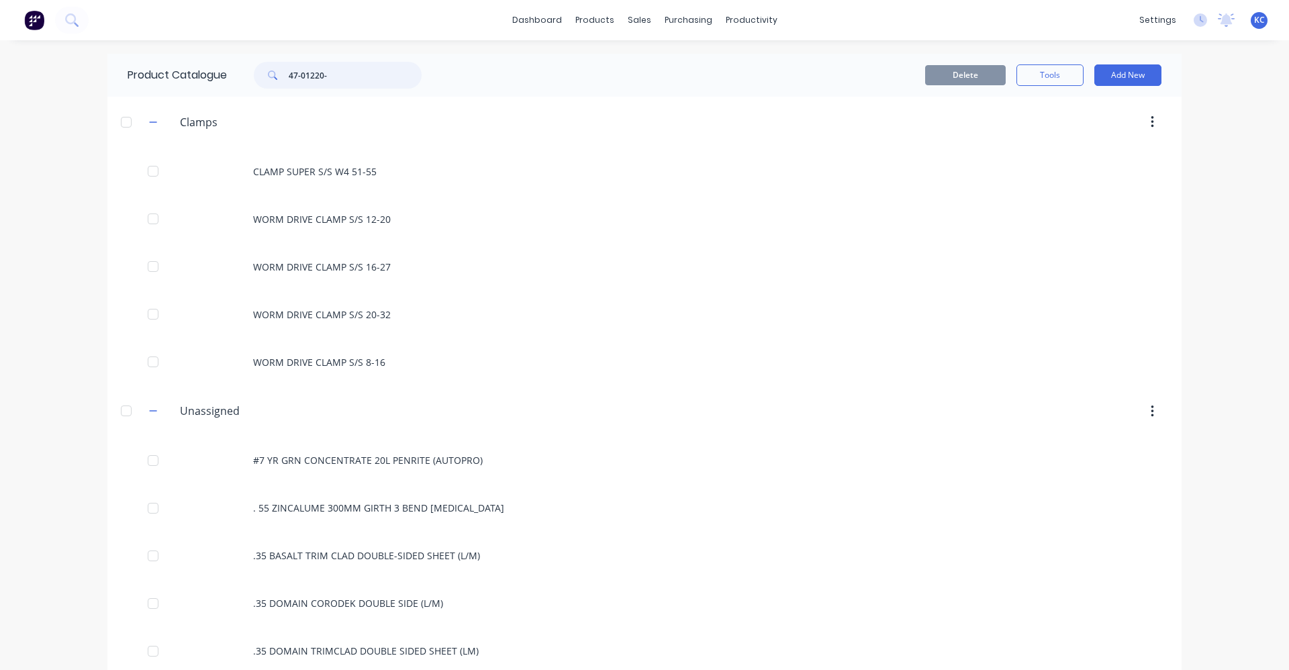
drag, startPoint x: 337, startPoint y: 80, endPoint x: 248, endPoint y: 73, distance: 89.6
click at [248, 73] on div "47-01220-" at bounding box center [330, 75] width 181 height 27
click at [73, 23] on icon at bounding box center [70, 18] width 11 height 11
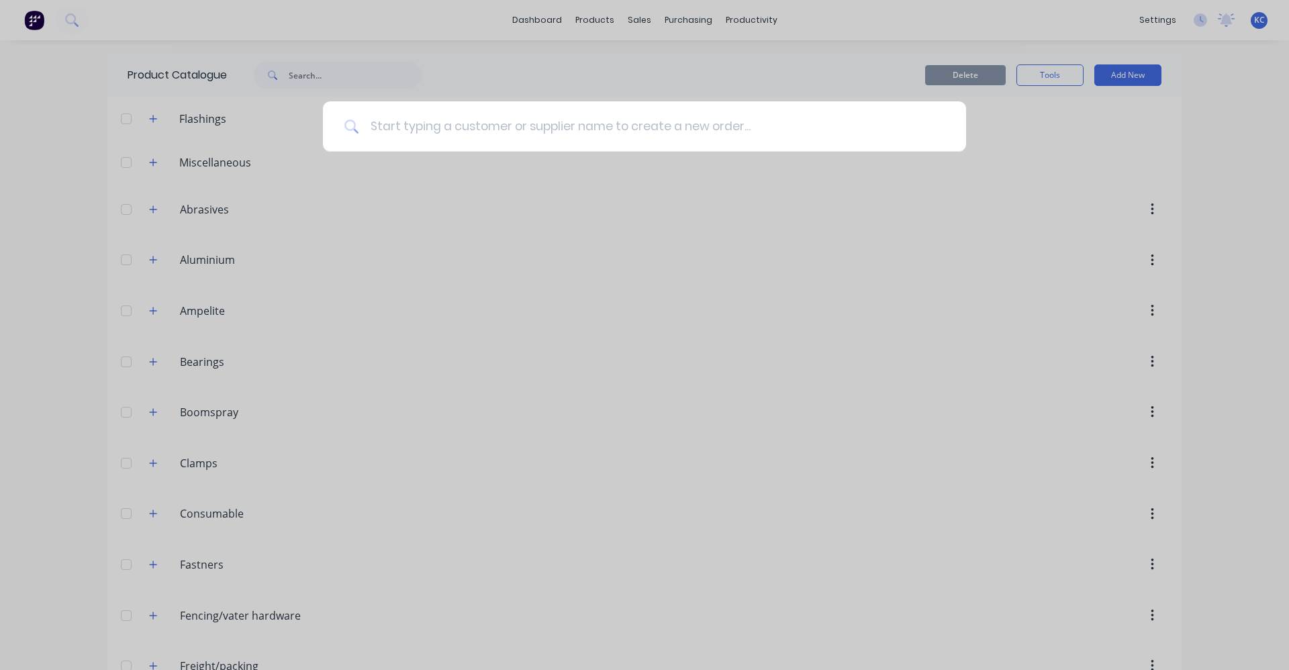
click at [478, 122] on input at bounding box center [651, 126] width 585 height 50
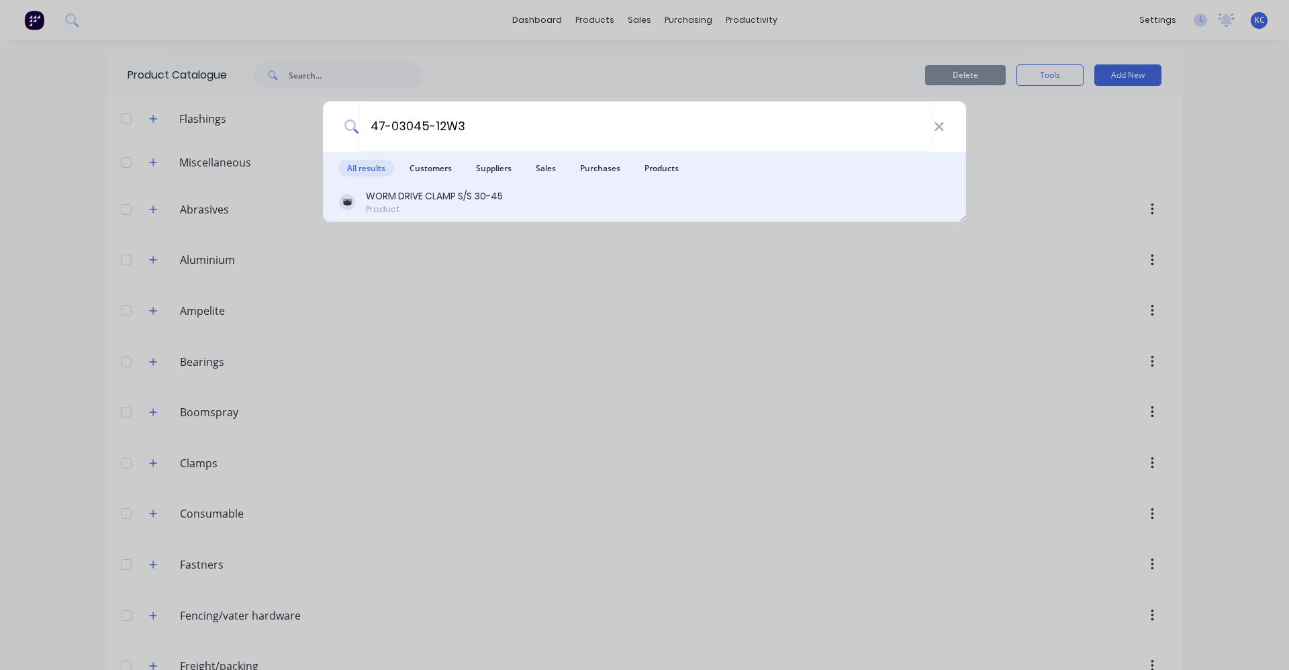
type input "47-03045-12W3"
click at [473, 205] on div "Product" at bounding box center [434, 209] width 137 height 12
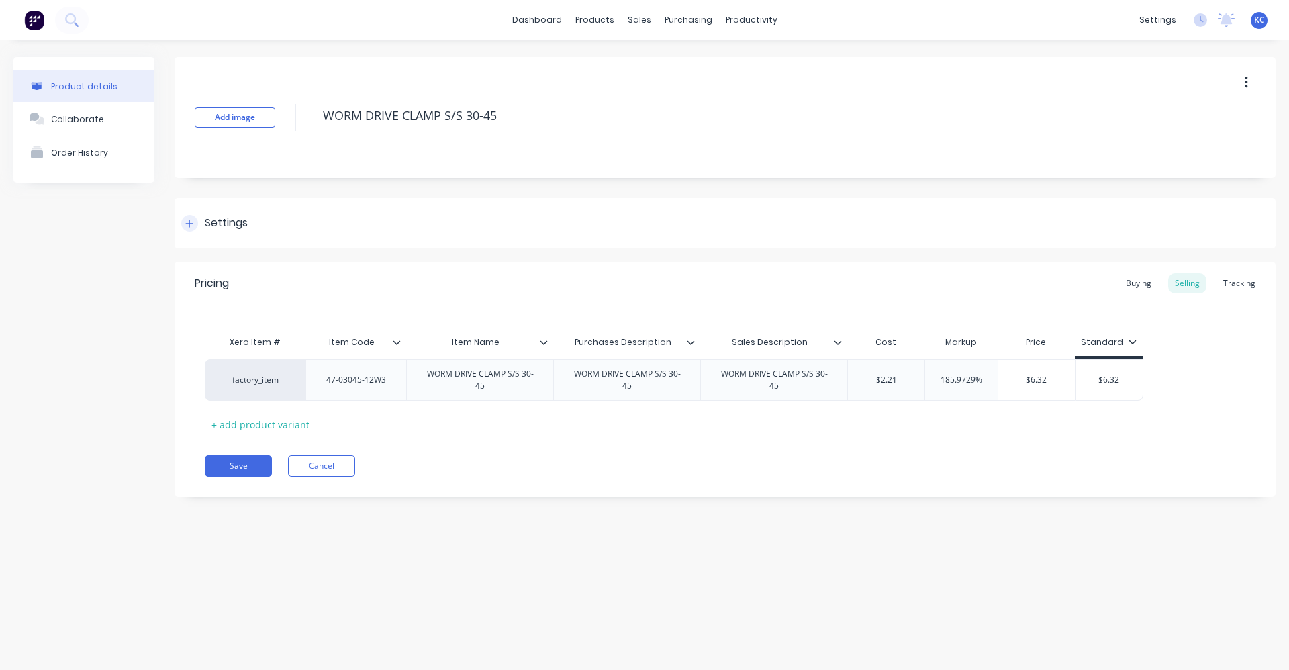
click at [253, 220] on div "Settings" at bounding box center [725, 223] width 1101 height 50
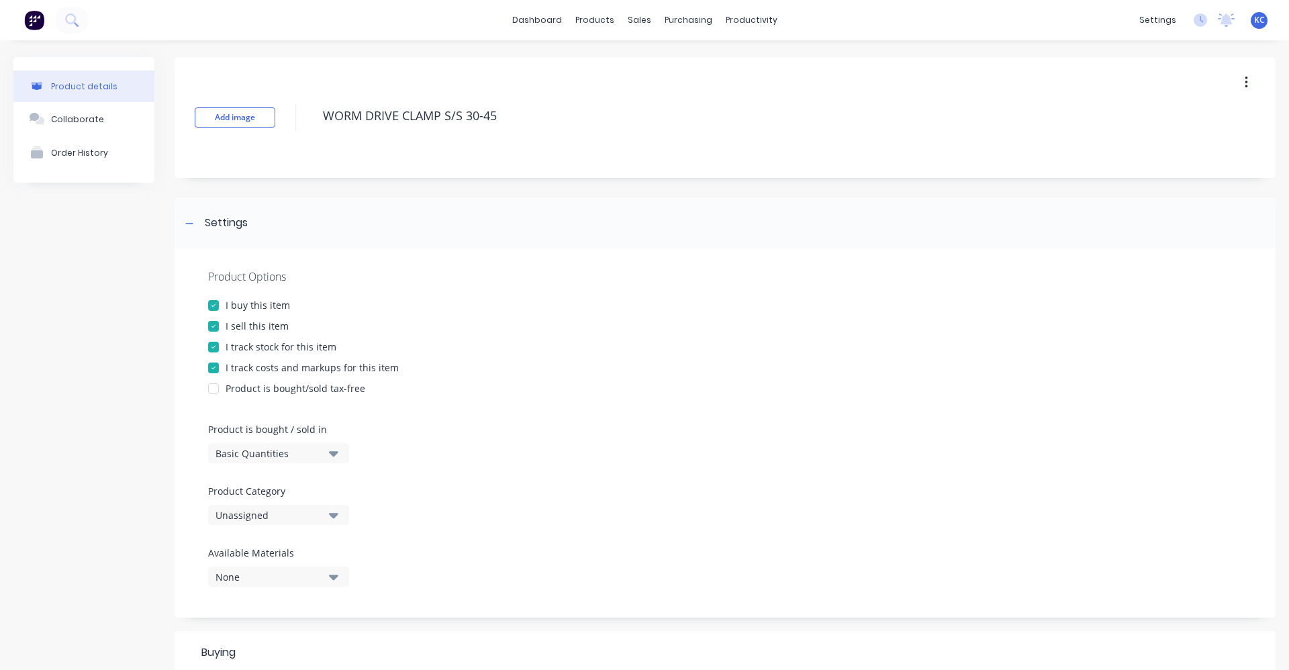
click at [339, 516] on button "Unassigned" at bounding box center [278, 515] width 141 height 20
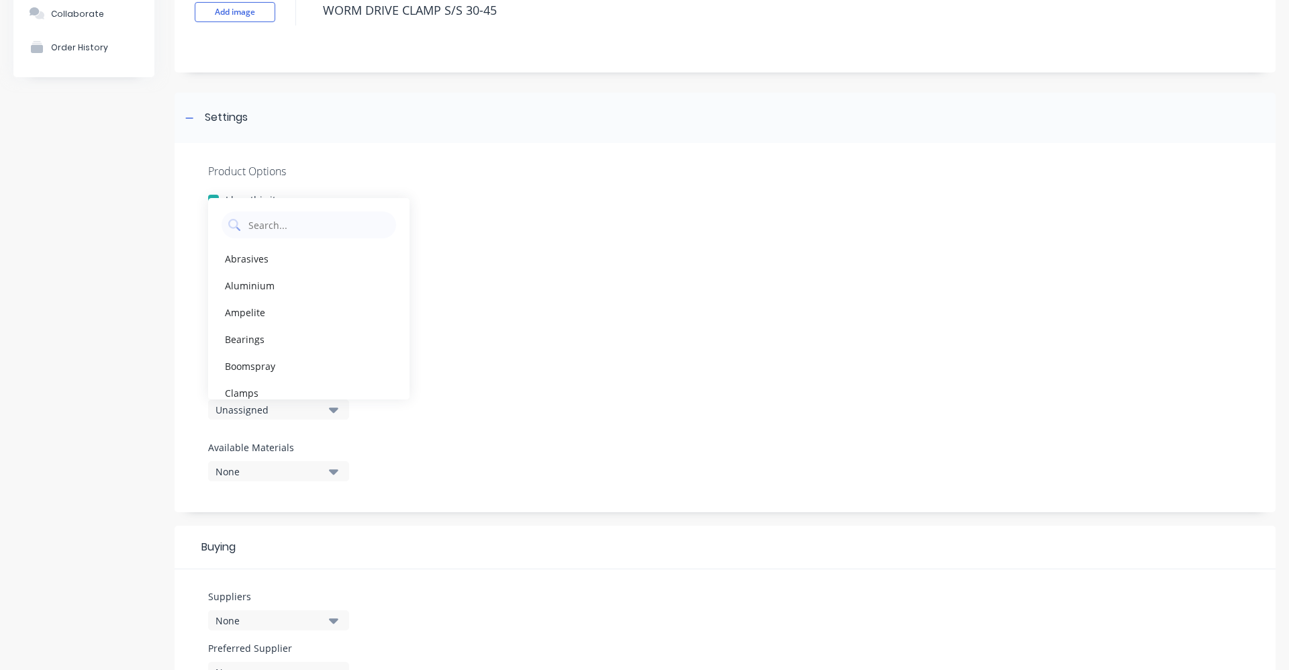
scroll to position [201, 0]
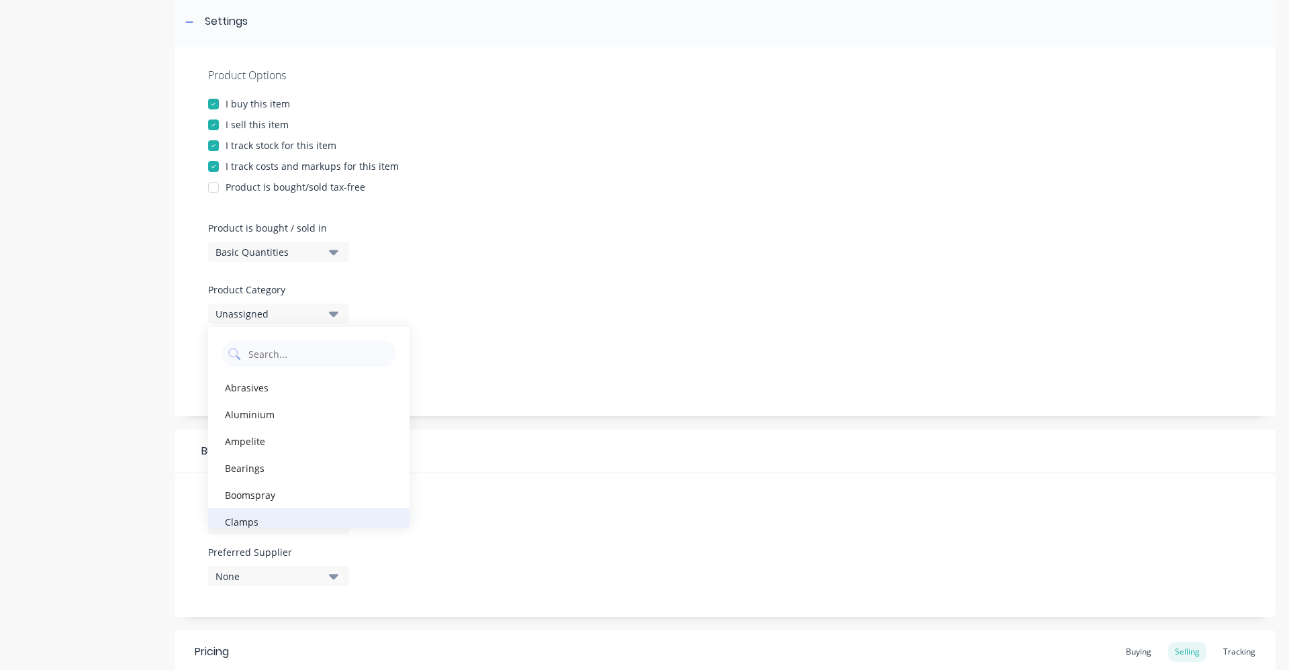
click at [309, 521] on div "Clamps" at bounding box center [308, 521] width 201 height 27
type textarea "x"
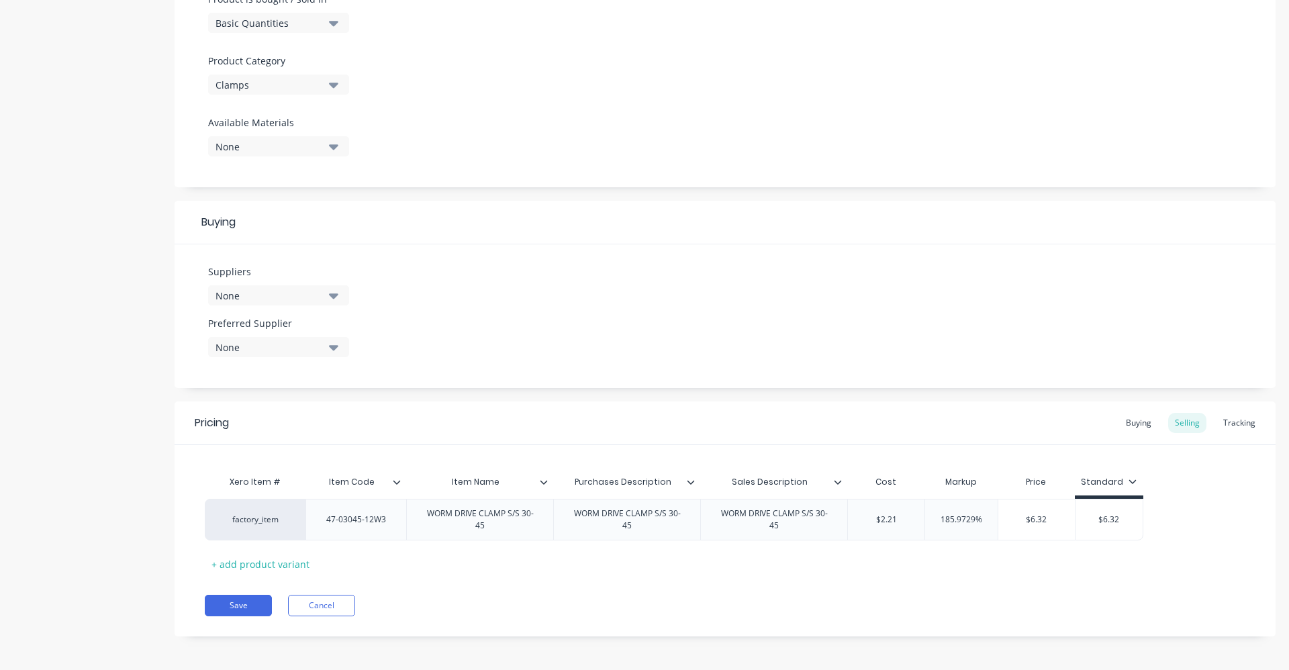
scroll to position [434, 0]
click at [332, 293] on icon "button" at bounding box center [333, 292] width 9 height 5
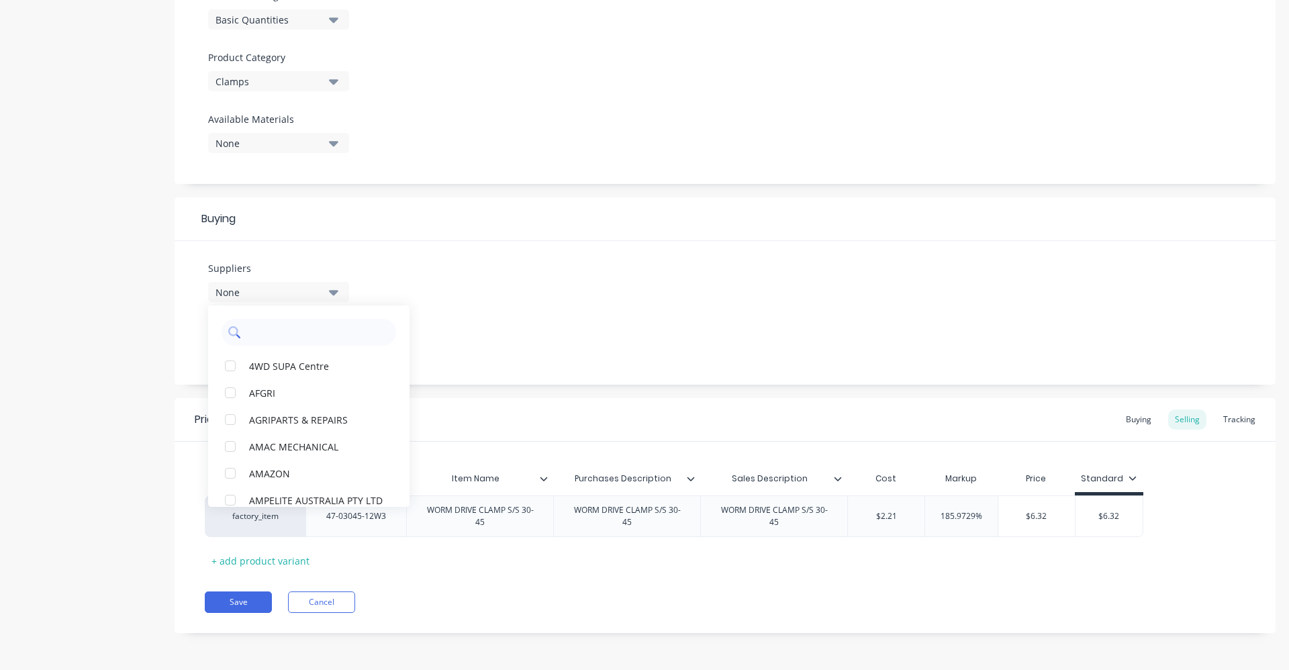
click at [264, 340] on input "text" at bounding box center [318, 332] width 142 height 27
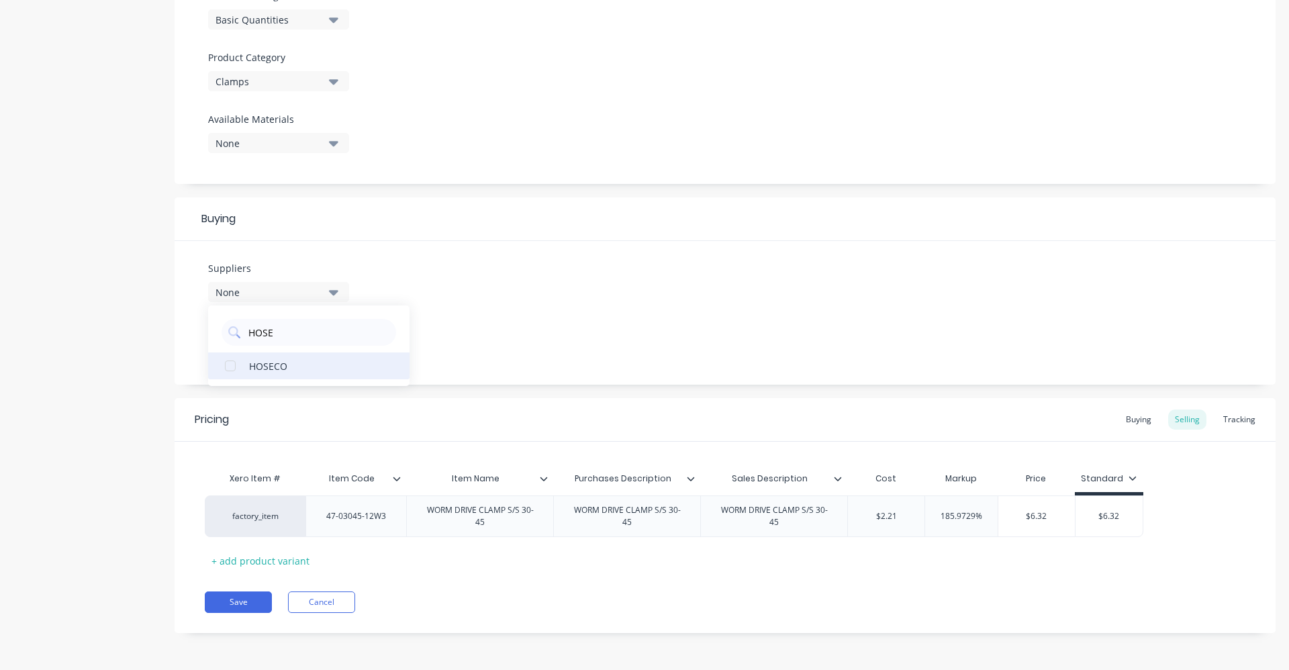
type input "HOSE"
click at [310, 358] on button "HOSECO" at bounding box center [308, 365] width 201 height 27
click at [434, 307] on div "Suppliers 1 suppliers selected HOSE HOSECO Preferred Supplier None" at bounding box center [725, 313] width 1101 height 144
click at [334, 338] on icon "button" at bounding box center [333, 343] width 9 height 15
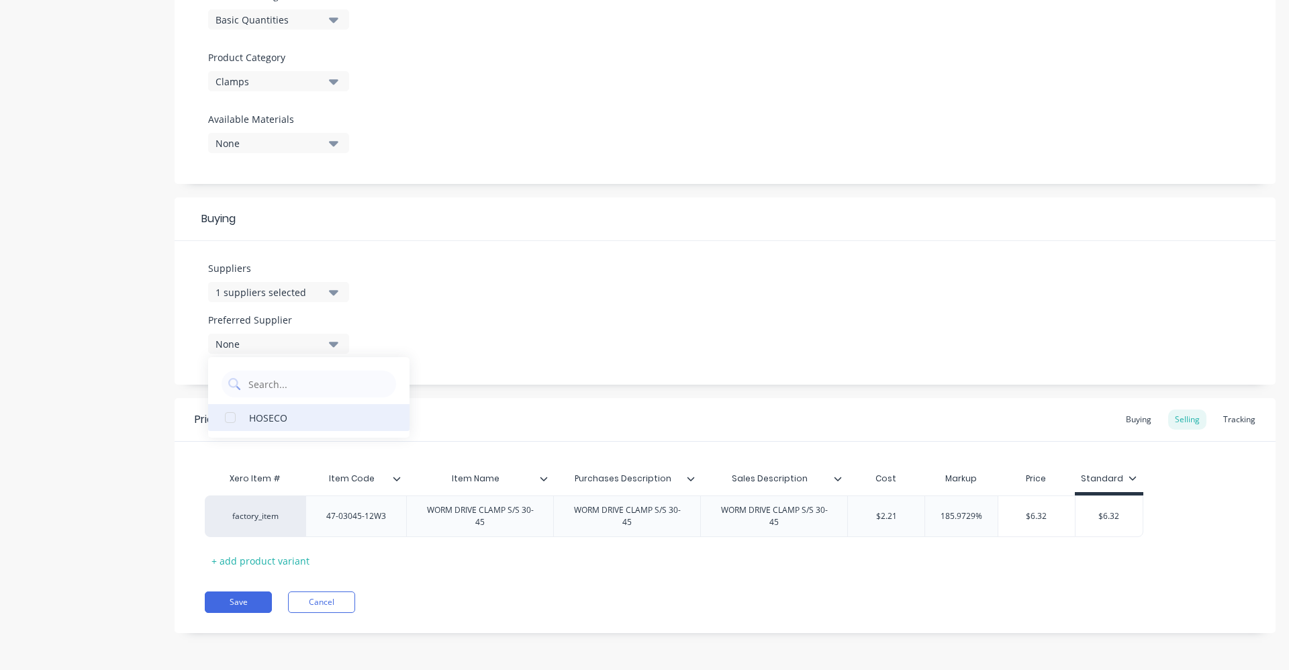
click at [335, 428] on button "HOSECO" at bounding box center [308, 417] width 201 height 27
type textarea "x"
click at [436, 344] on div "Suppliers 1 suppliers selected HOSE Preferred Supplier HOSECO HOSECO" at bounding box center [725, 313] width 1101 height 144
click at [1143, 419] on div "Buying" at bounding box center [1138, 420] width 39 height 20
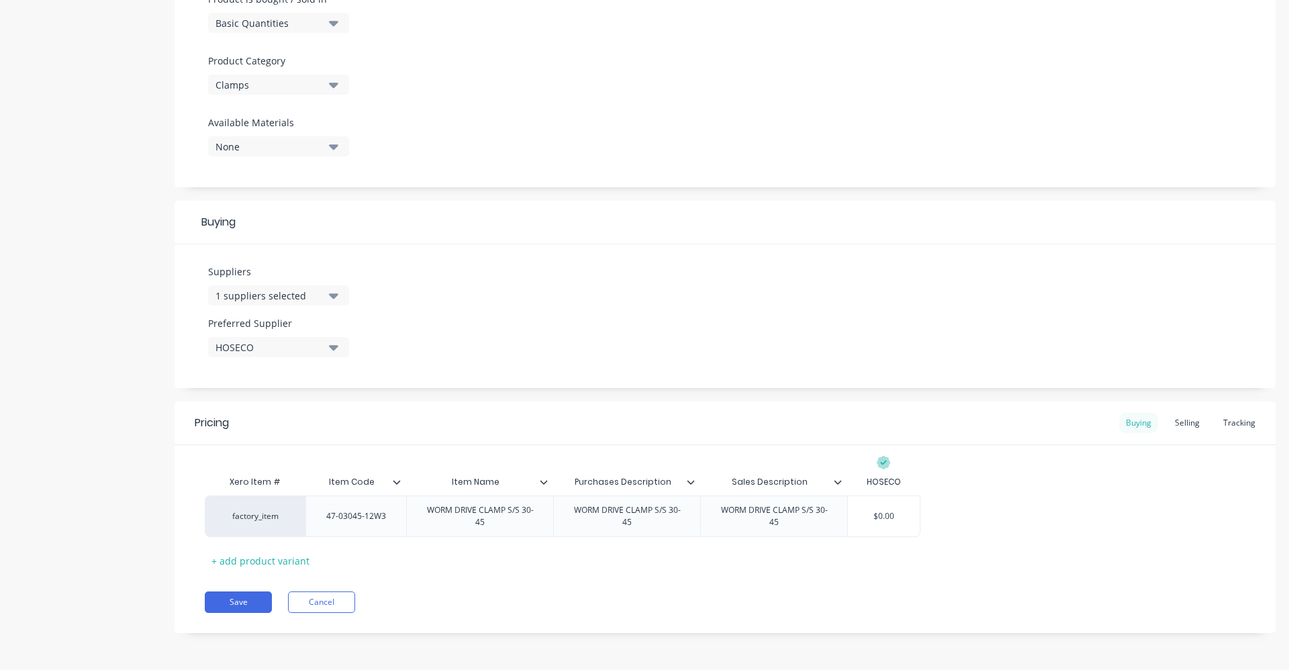
scroll to position [430, 0]
drag, startPoint x: 907, startPoint y: 519, endPoint x: 854, endPoint y: 519, distance: 53.0
click at [854, 519] on input "$0.00" at bounding box center [884, 516] width 72 height 12
type input "2"
type textarea "x"
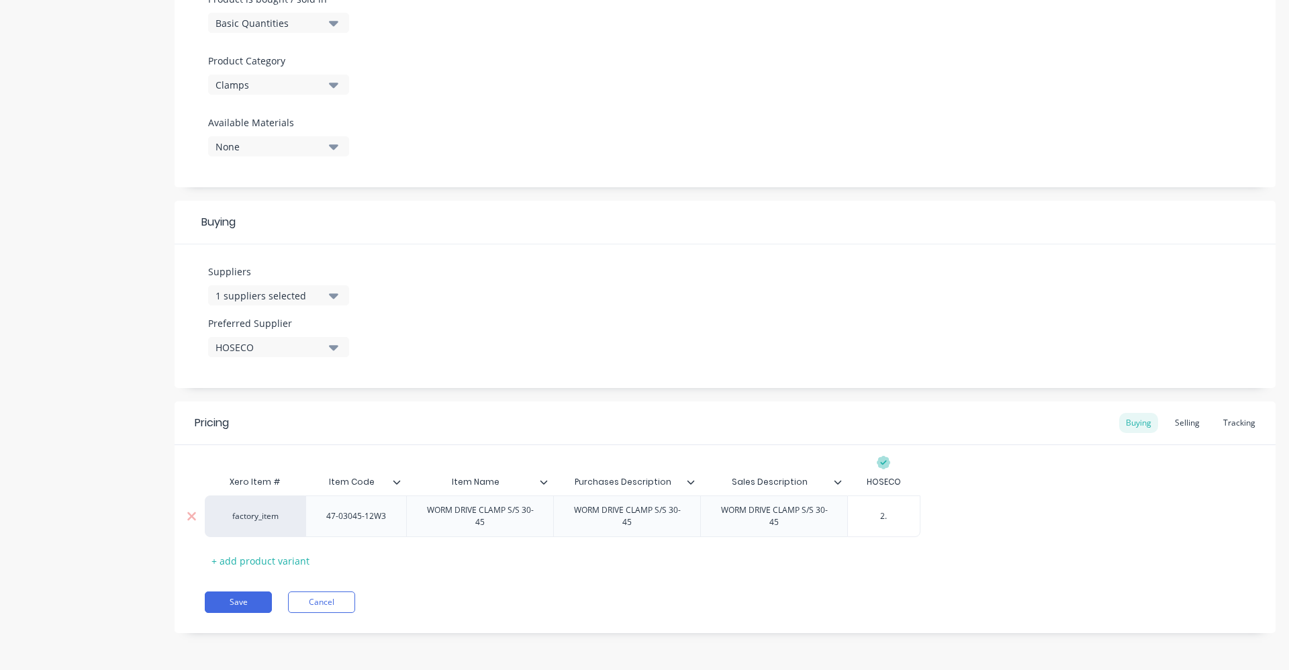
type input "2.0"
type textarea "x"
type input "2.07"
click at [1174, 424] on div "Selling" at bounding box center [1187, 423] width 38 height 20
type input "$2.21"
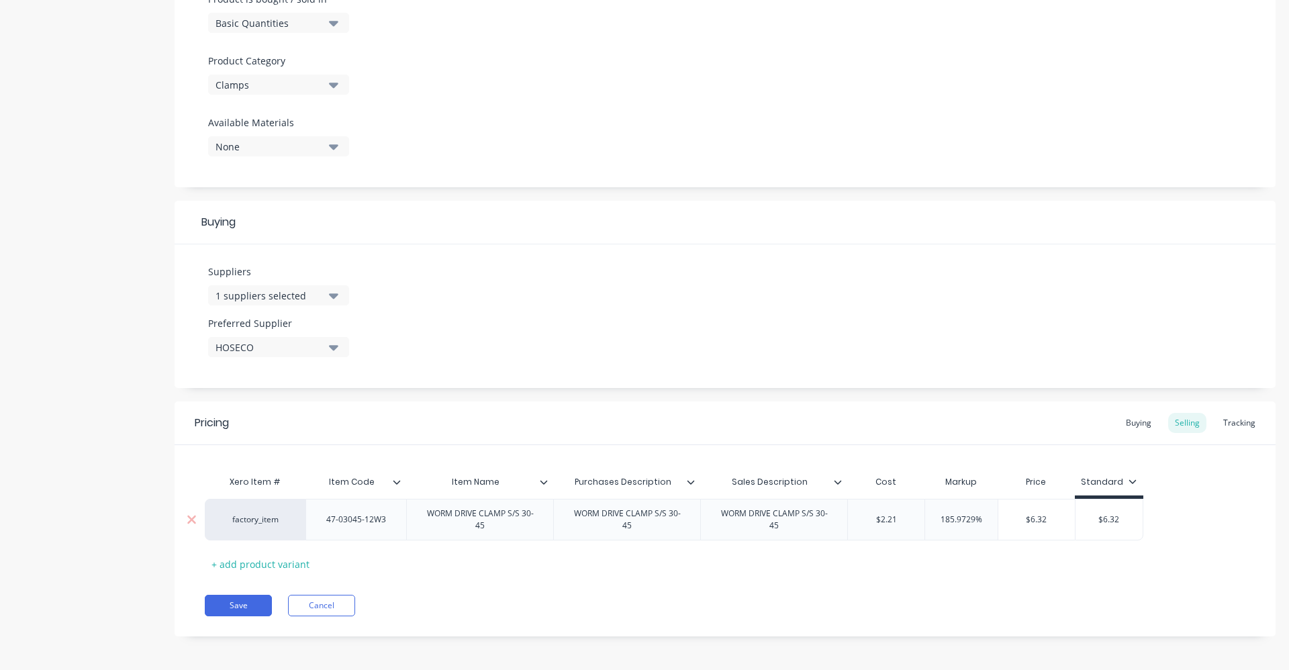
drag, startPoint x: 874, startPoint y: 519, endPoint x: 934, endPoint y: 504, distance: 61.7
click at [918, 516] on input "$2.21" at bounding box center [886, 520] width 77 height 12
type textarea "x"
type input "2.0"
type textarea "x"
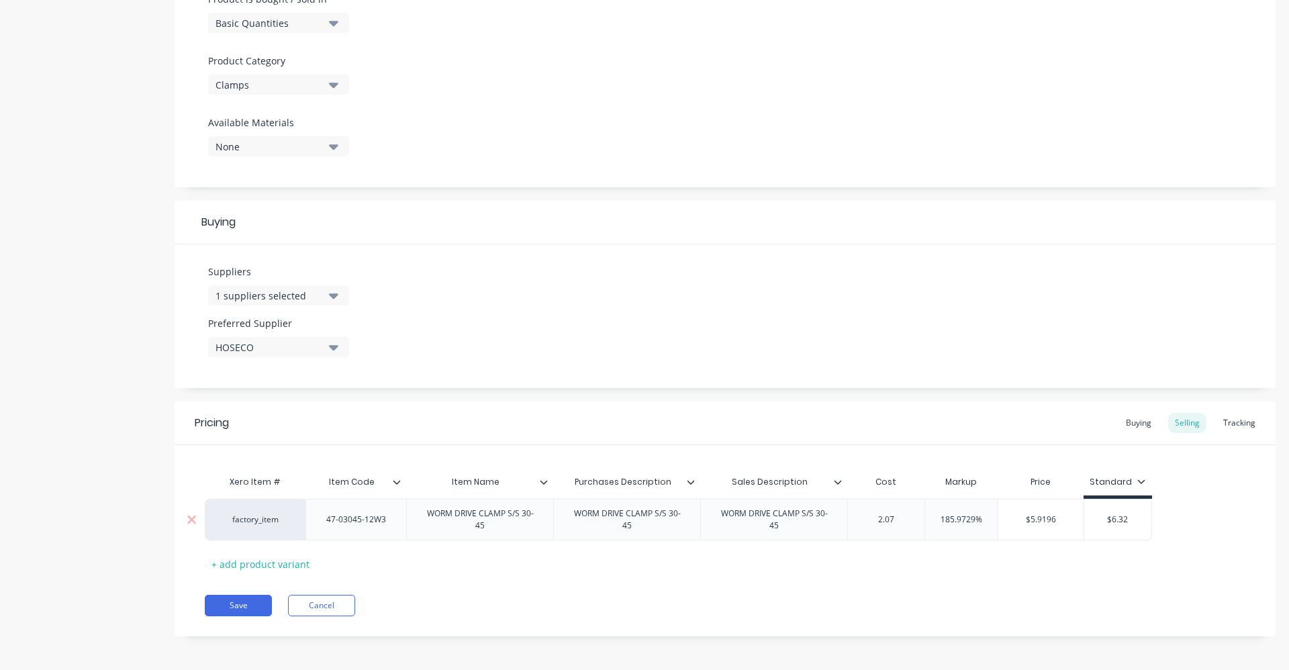
type input "2.07"
type input "185.9729%"
drag, startPoint x: 933, startPoint y: 522, endPoint x: 998, endPoint y: 518, distance: 66.0
click at [998, 518] on div "factory_item 47-03045-12W3 WORM DRIVE CLAMP S/S 30-45 WORM DRIVE CLAMP S/S 30-4…" at bounding box center [678, 520] width 947 height 42
type textarea "x"
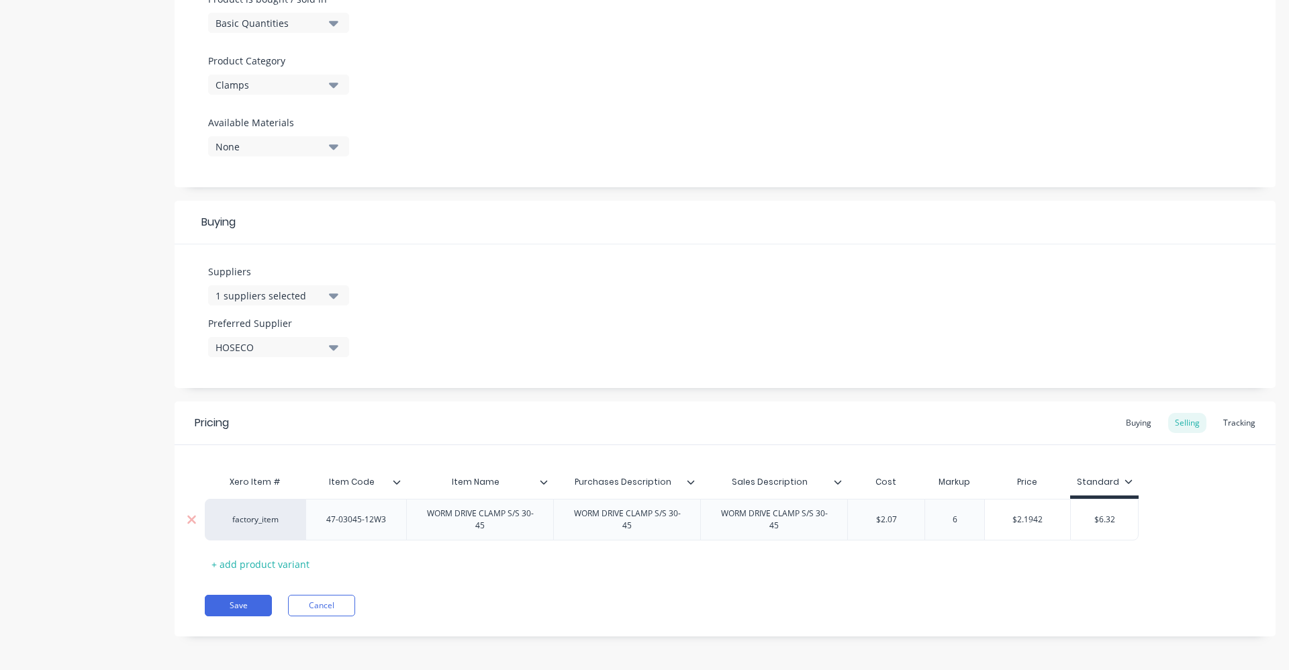
type input "60"
type textarea "x"
type input "60"
click at [1051, 573] on div "Xero Item # Item Code Item Name Purchases Description Sales Description Cost Ma…" at bounding box center [725, 522] width 1041 height 106
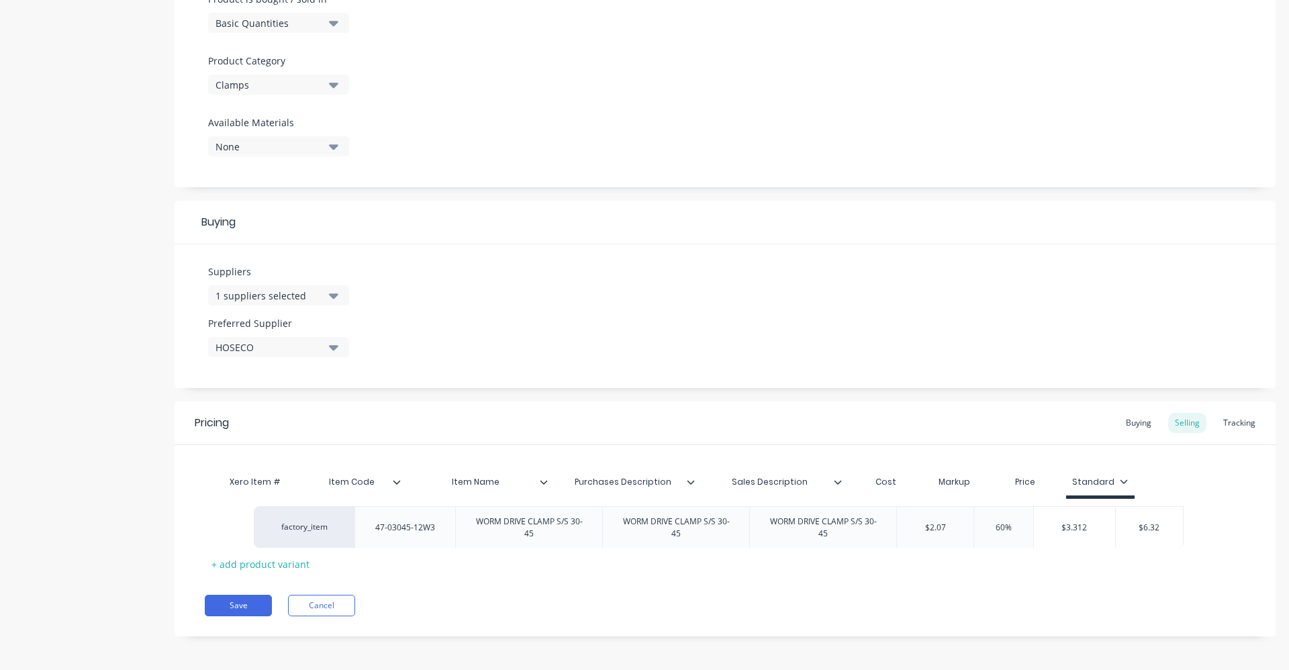
drag, startPoint x: 1078, startPoint y: 510, endPoint x: 1132, endPoint y: 517, distance: 54.2
click at [1132, 517] on div "factory_item 47-03045-12W3 WORM DRIVE CLAMP S/S 30-45 WORM DRIVE CLAMP S/S 30-4…" at bounding box center [725, 520] width 1041 height 42
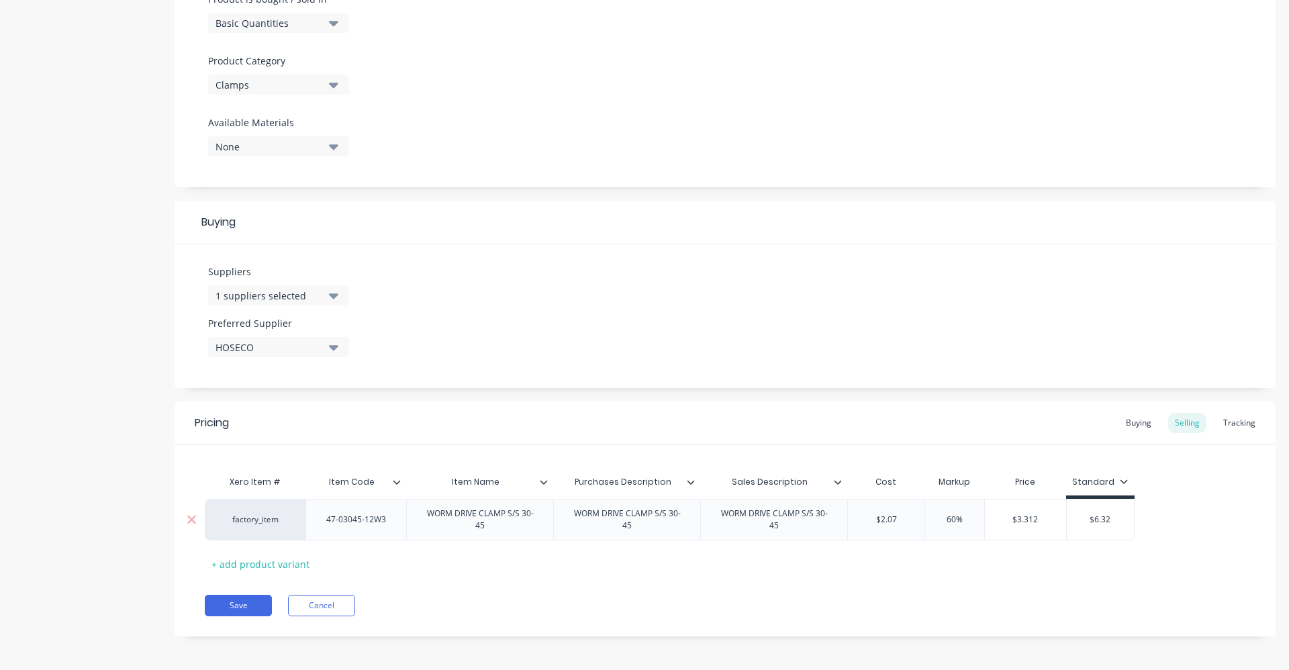
type input "$6.32"
drag, startPoint x: 1113, startPoint y: 523, endPoint x: 1088, endPoint y: 526, distance: 25.0
click at [1088, 526] on div "$6.32 $6.32" at bounding box center [1100, 520] width 67 height 34
type textarea "x"
click at [1138, 424] on div "Buying" at bounding box center [1138, 423] width 39 height 20
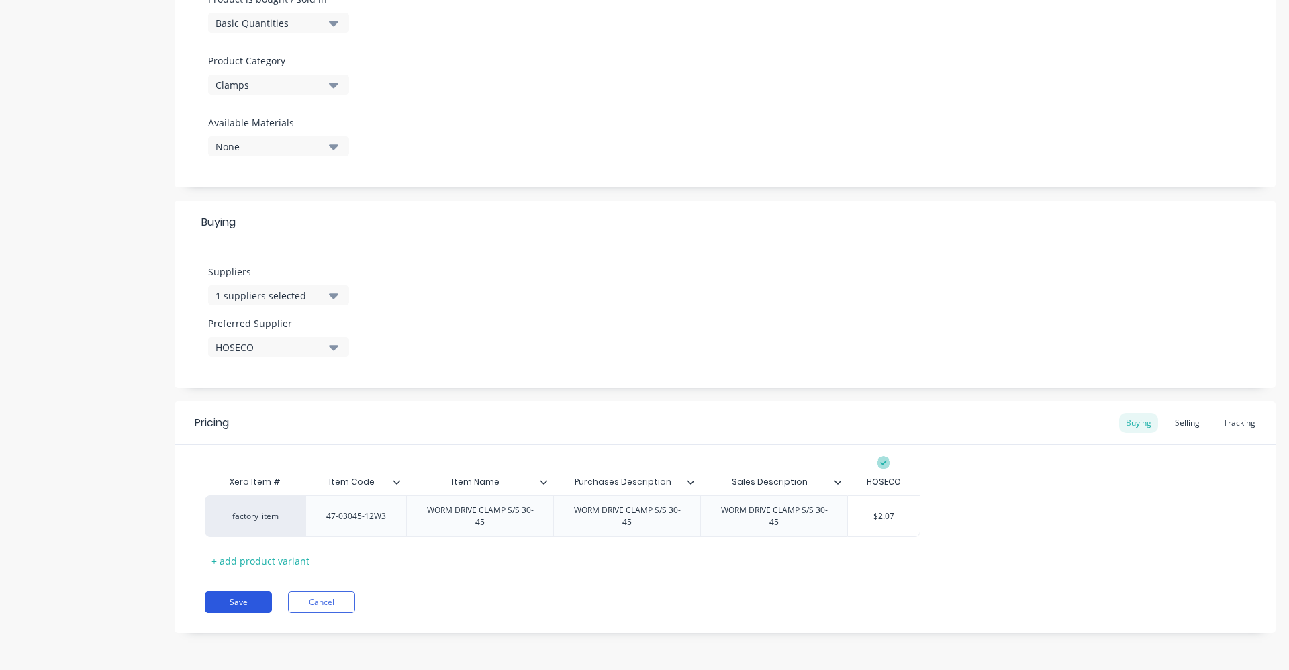
click at [246, 602] on button "Save" at bounding box center [238, 602] width 67 height 21
type textarea "x"
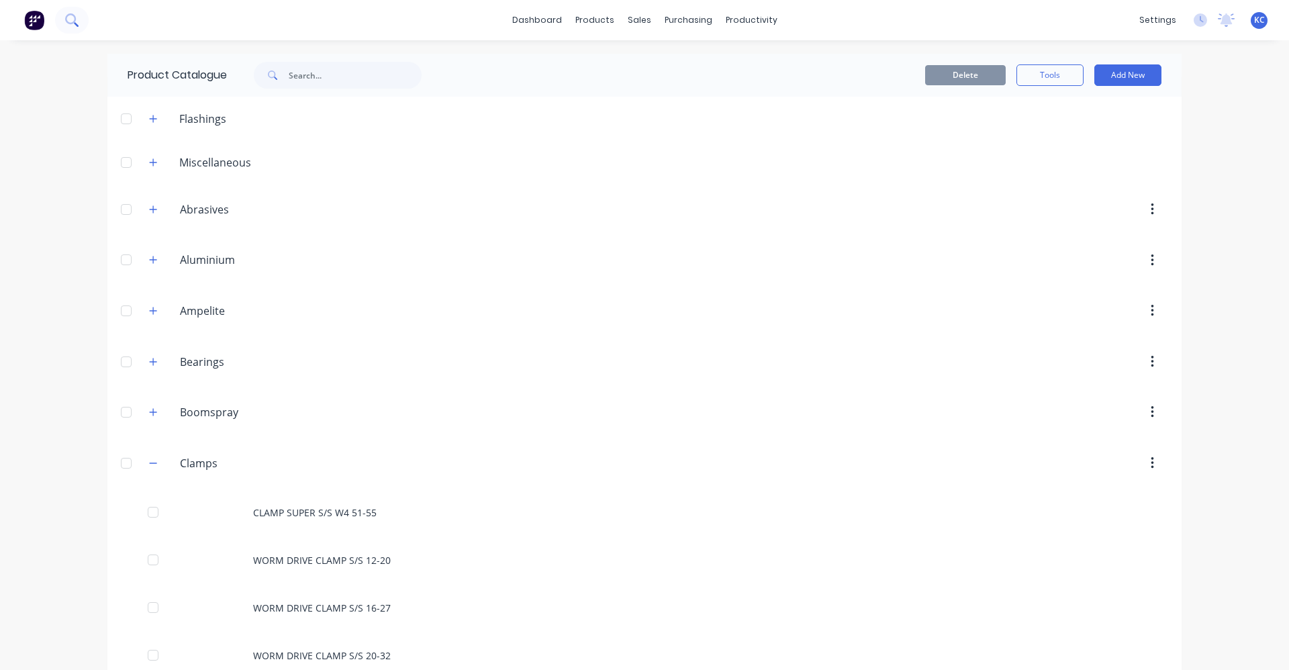
click at [70, 21] on icon at bounding box center [71, 19] width 13 height 13
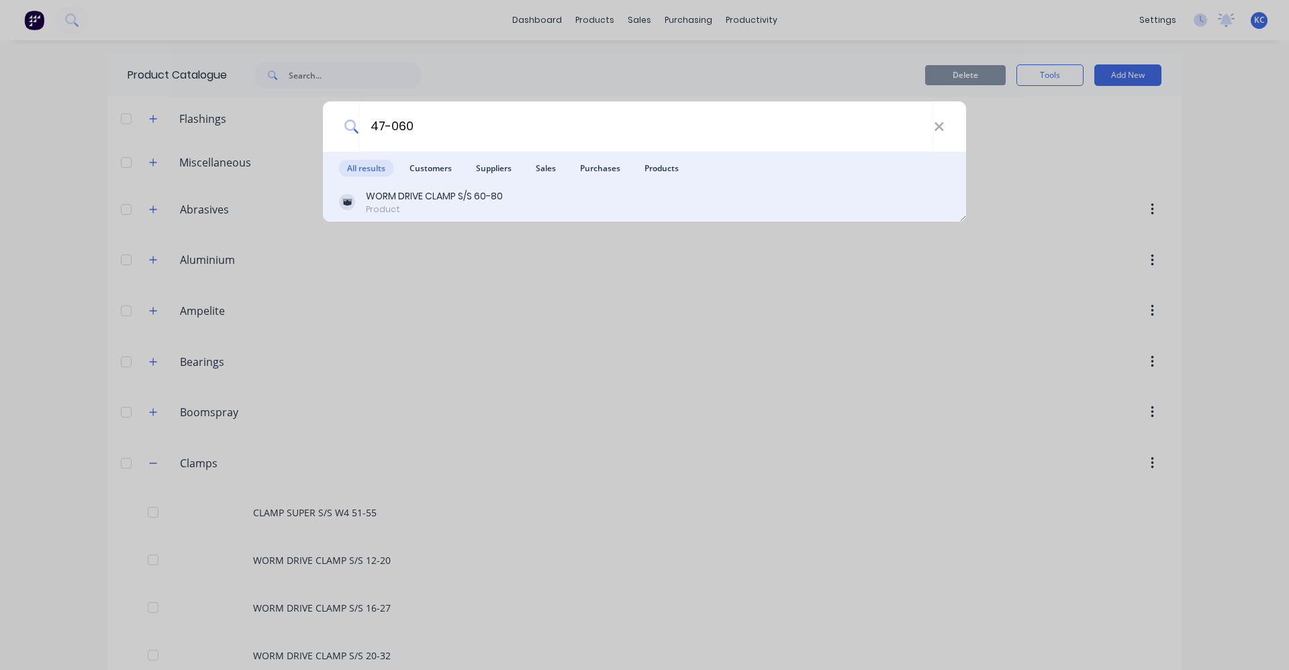
type input "47-060"
click at [490, 199] on div "WORM DRIVE CLAMP S/S 60-80" at bounding box center [434, 196] width 137 height 14
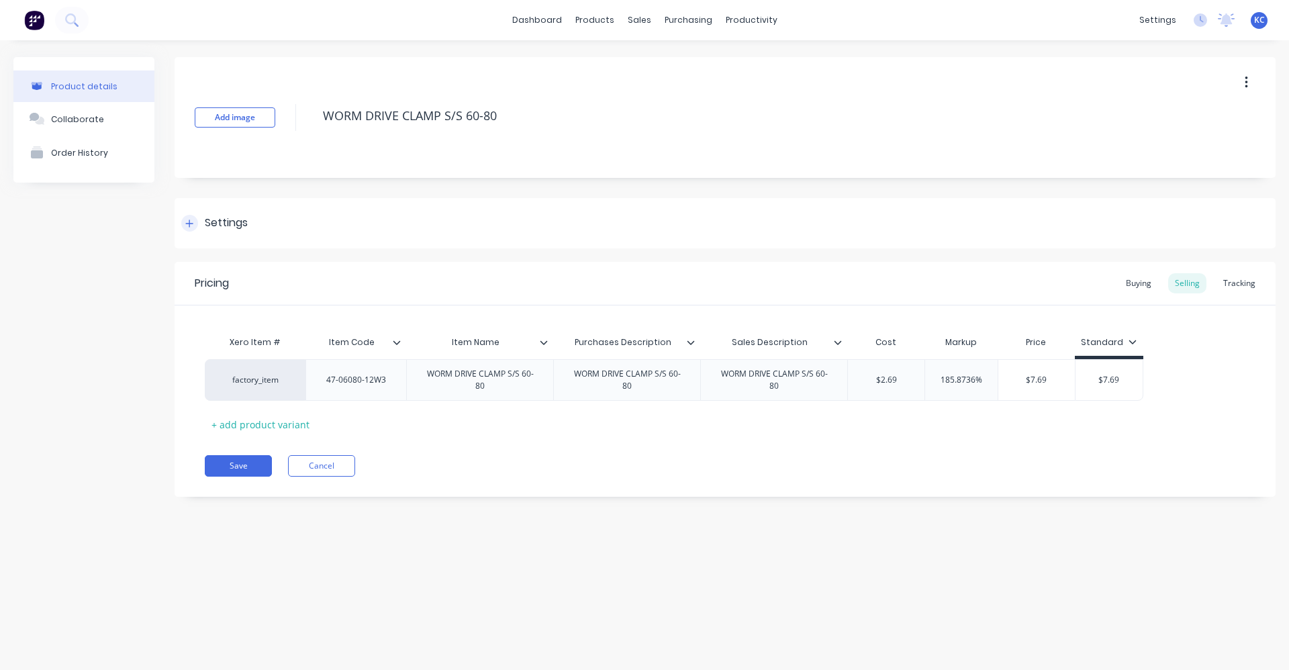
click at [324, 232] on div "Settings" at bounding box center [725, 223] width 1101 height 50
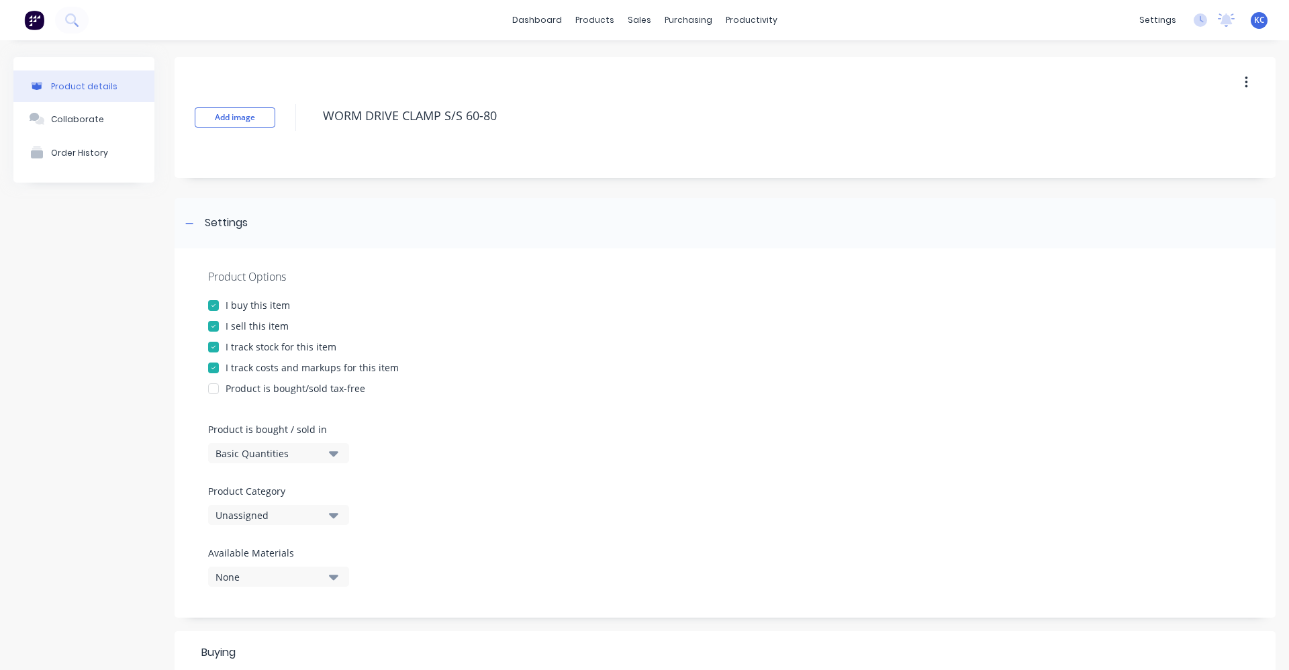
click at [336, 518] on icon "button" at bounding box center [333, 515] width 9 height 15
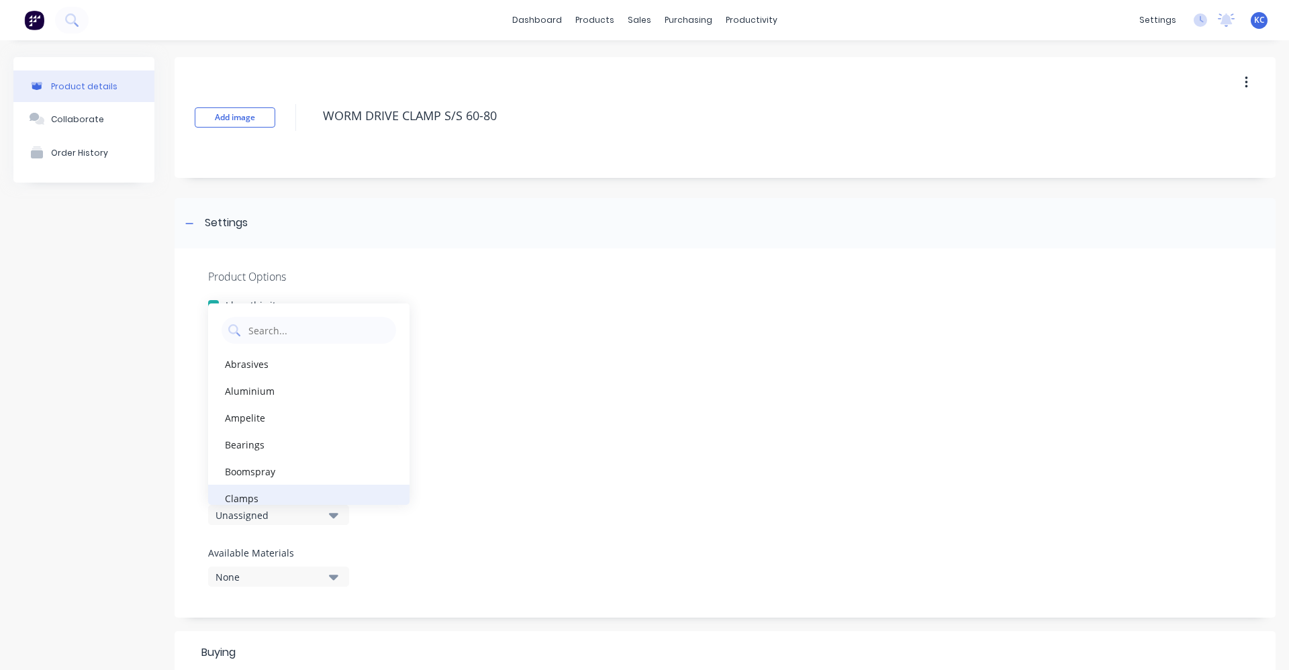
click at [283, 489] on div "Clamps" at bounding box center [308, 498] width 201 height 27
type textarea "x"
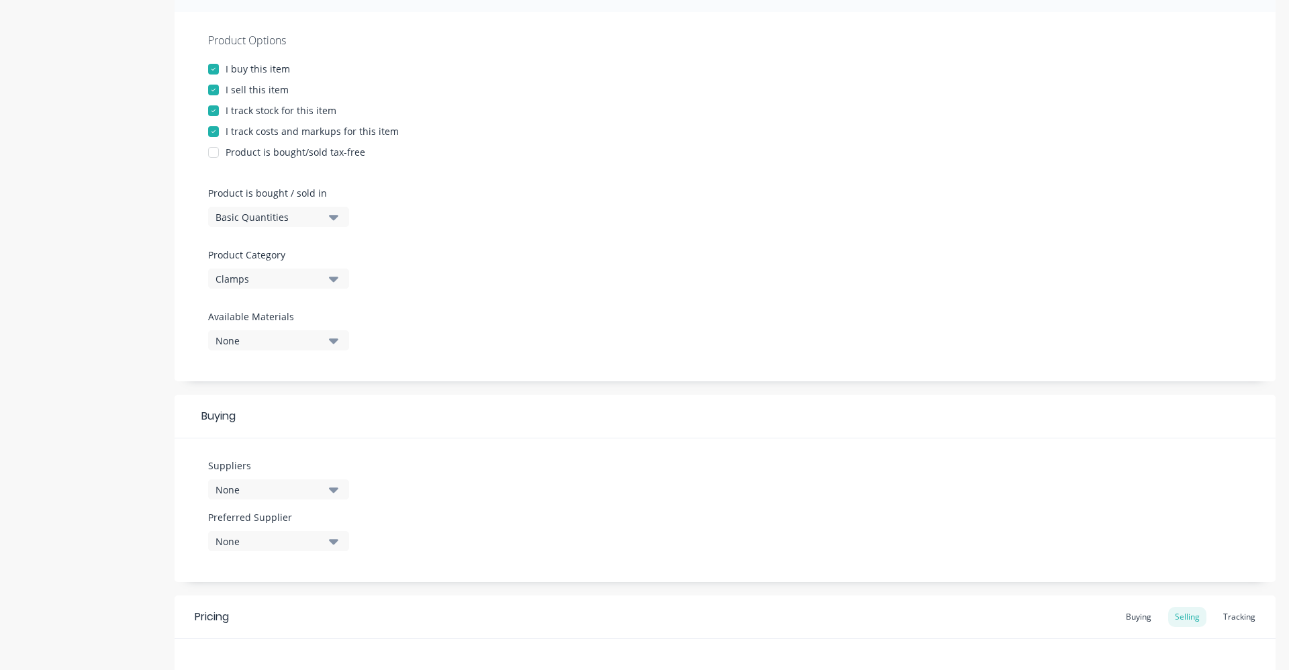
scroll to position [336, 0]
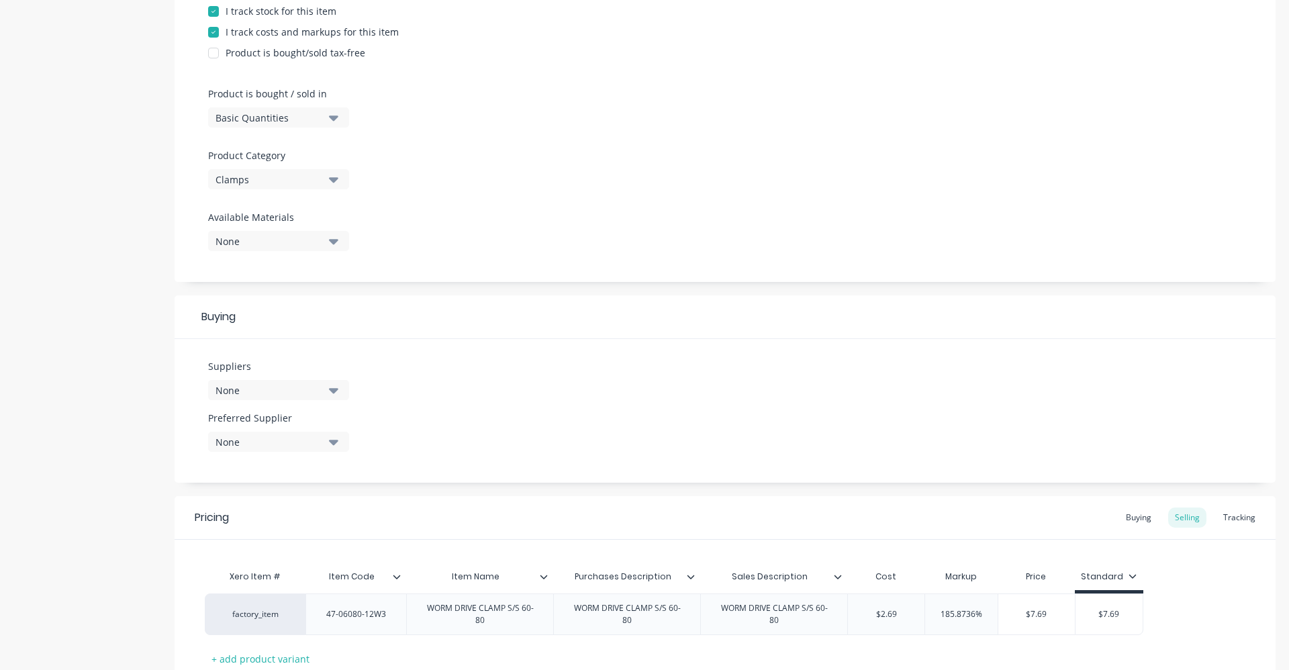
click at [336, 389] on icon "button" at bounding box center [333, 390] width 9 height 5
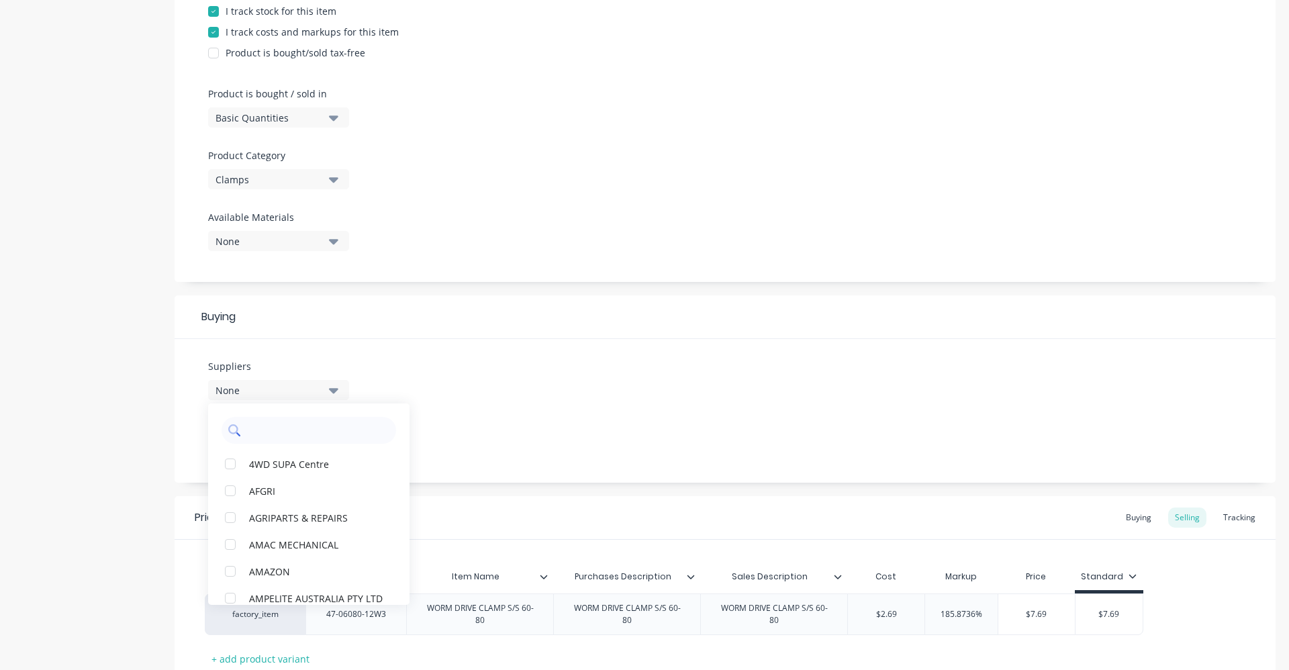
click at [324, 432] on input "text" at bounding box center [318, 430] width 142 height 27
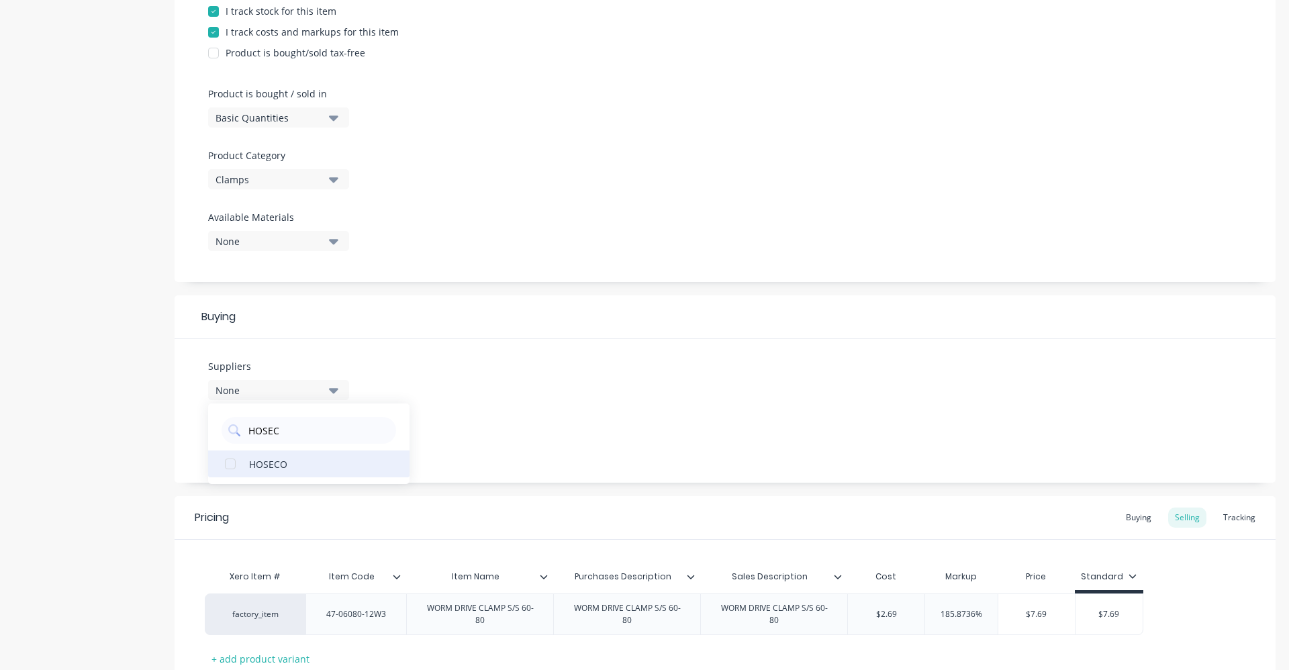
type input "HOSEC"
click at [331, 458] on div "HOSECO" at bounding box center [316, 464] width 134 height 14
click at [485, 439] on div "Suppliers 1 suppliers selected HOSEC HOSECO Preferred Supplier None" at bounding box center [725, 411] width 1101 height 144
click at [335, 442] on icon "button" at bounding box center [333, 442] width 9 height 5
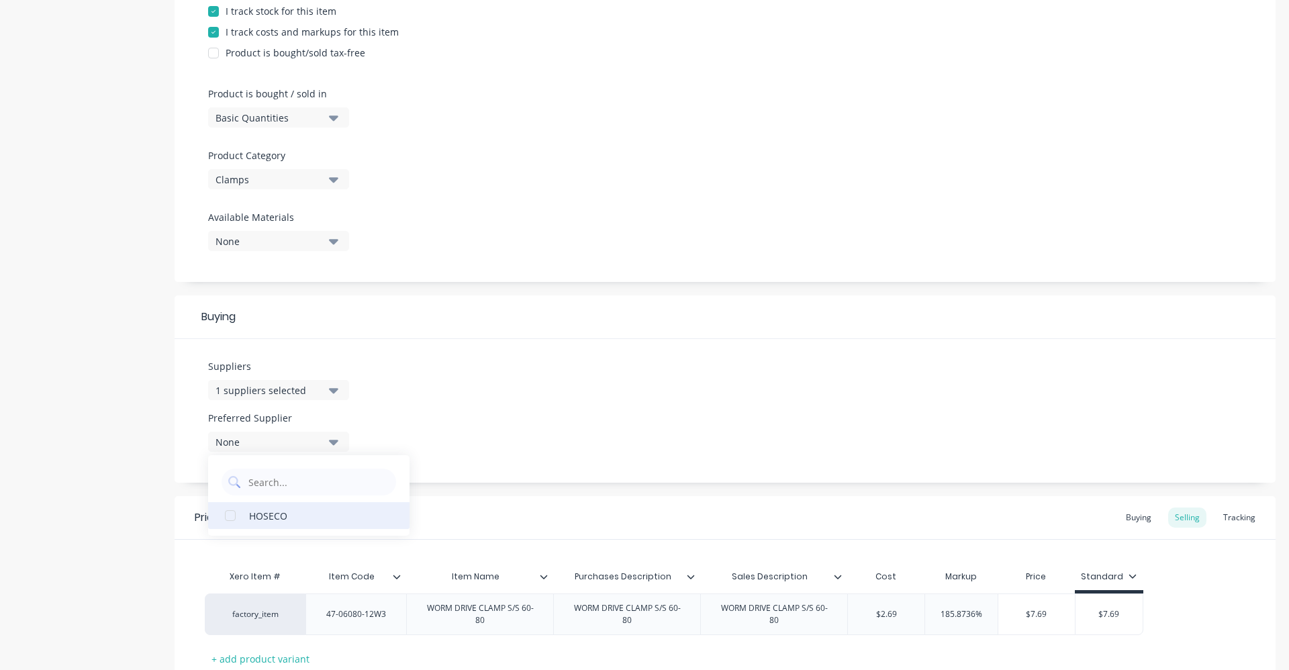
click at [310, 511] on div "HOSECO" at bounding box center [316, 515] width 134 height 14
type textarea "x"
click at [462, 402] on div "Suppliers 1 suppliers selected HOSEC Preferred Supplier HOSECO HOSECO" at bounding box center [725, 411] width 1101 height 144
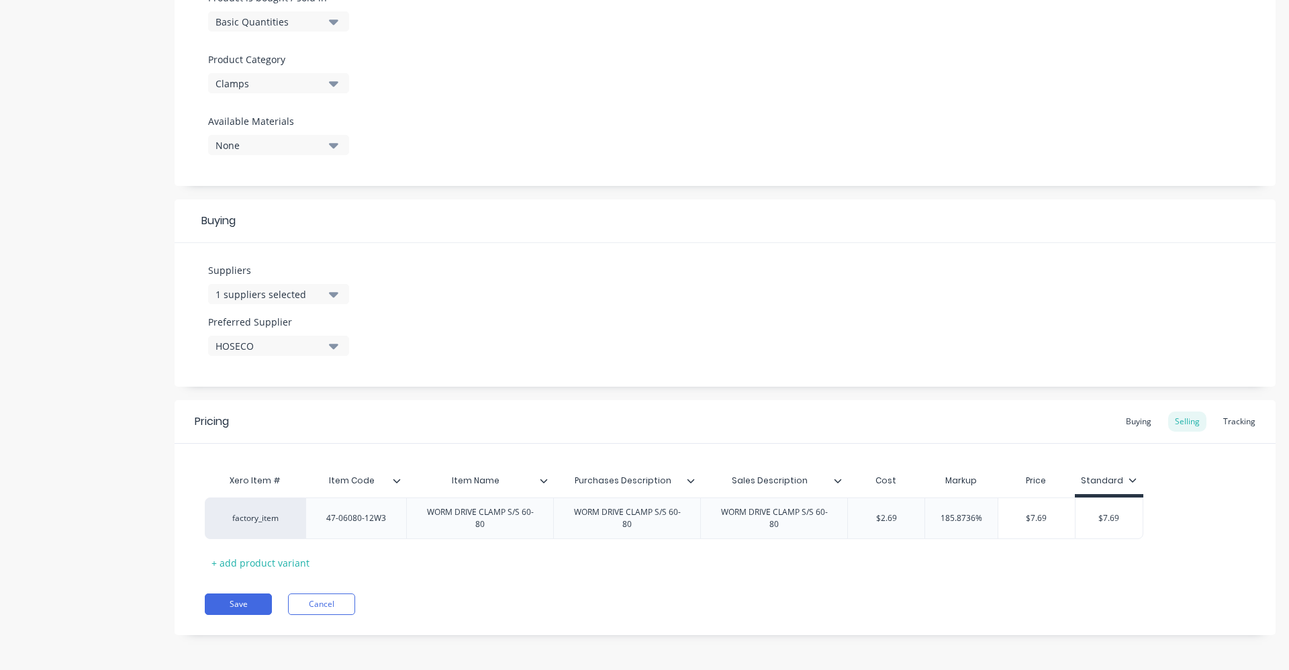
scroll to position [434, 0]
drag, startPoint x: 876, startPoint y: 523, endPoint x: 925, endPoint y: 518, distance: 49.3
click at [925, 518] on div "factory_item 47-06080-12W3 WORM DRIVE CLAMP S/S 60-80 WORM DRIVE CLAMP S/S 60-8…" at bounding box center [725, 517] width 1041 height 42
drag, startPoint x: 916, startPoint y: 515, endPoint x: 854, endPoint y: 514, distance: 62.4
click at [854, 514] on input "$2.69" at bounding box center [886, 516] width 77 height 12
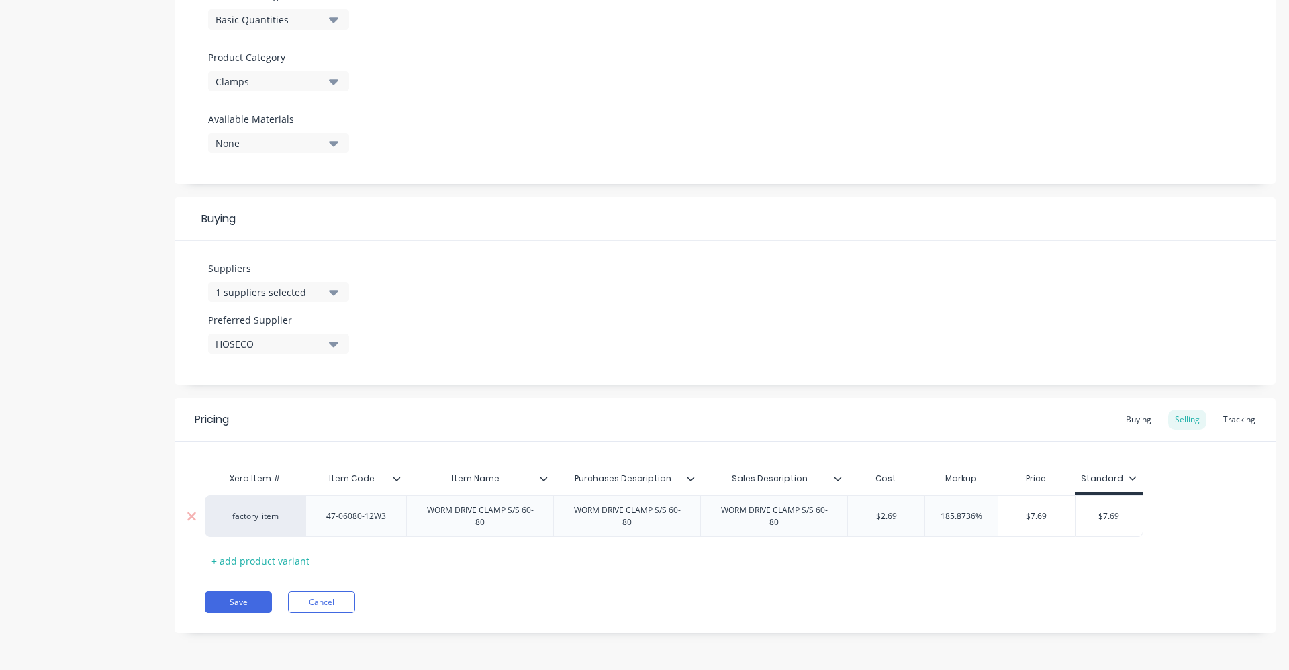
type input "2"
type textarea "x"
type input "2.5"
type textarea "x"
type input "2.52"
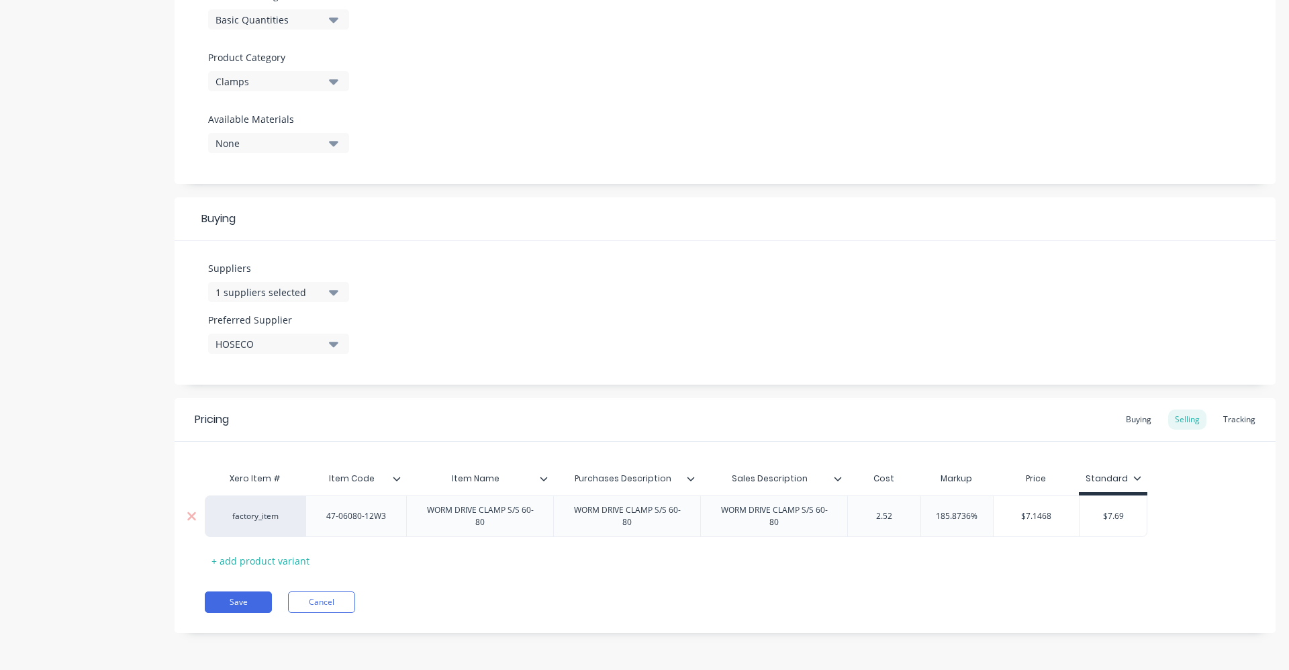
type textarea "x"
type input "2.52"
drag, startPoint x: 939, startPoint y: 514, endPoint x: 999, endPoint y: 517, distance: 59.9
click at [999, 517] on div "factory_item 47-06080-12W3 WORM DRIVE CLAMP S/S 60-80 WORM DRIVE CLAMP S/S 60-8…" at bounding box center [676, 517] width 943 height 42
type input "6"
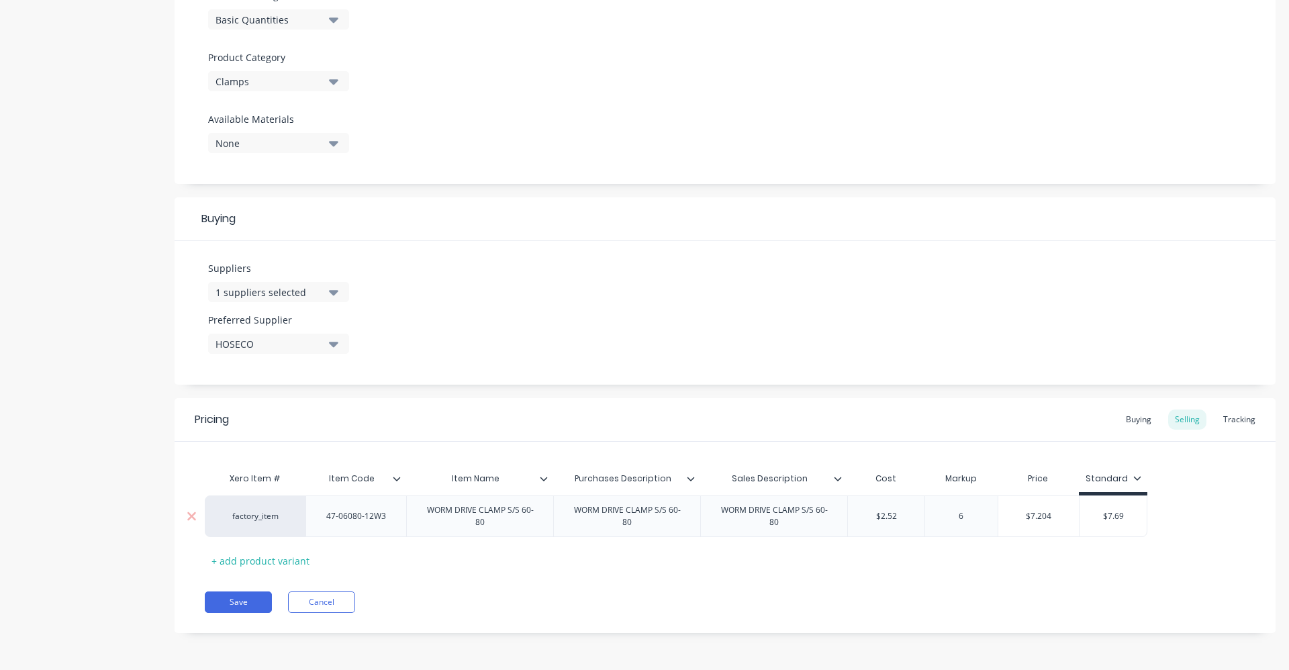
type textarea "x"
type input "60"
type textarea "x"
type input "60"
type input "$4.032"
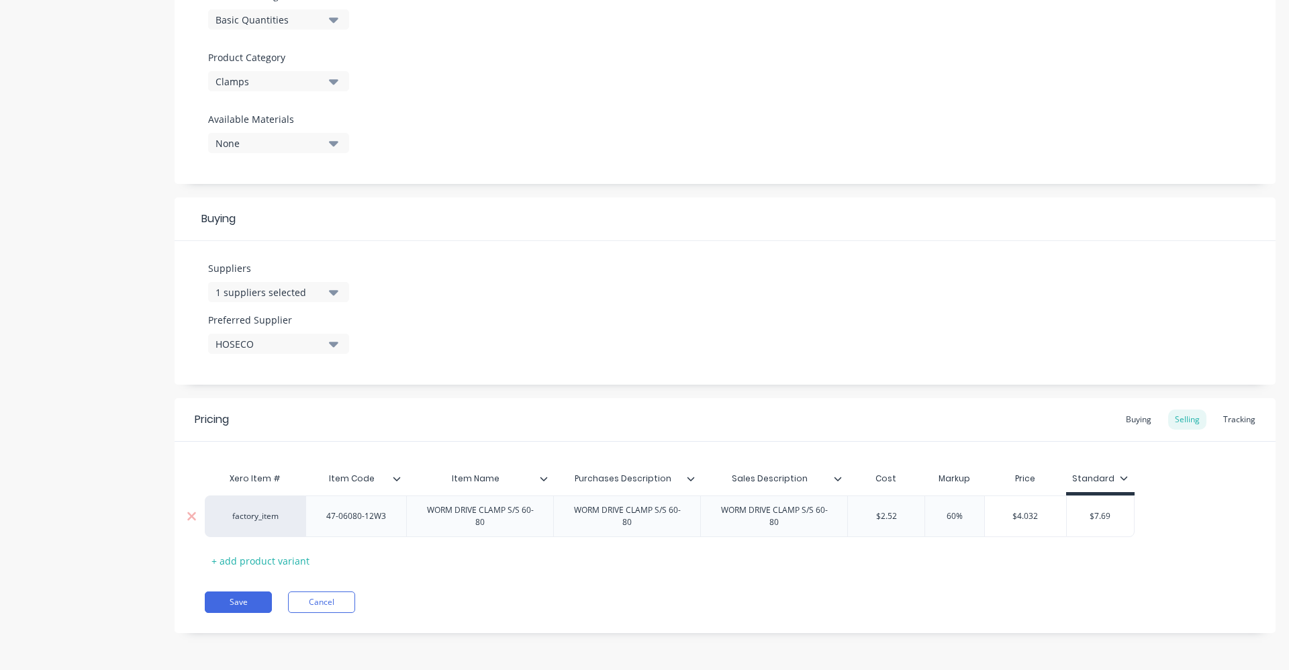
click at [1002, 517] on input "$4.032" at bounding box center [1025, 516] width 81 height 12
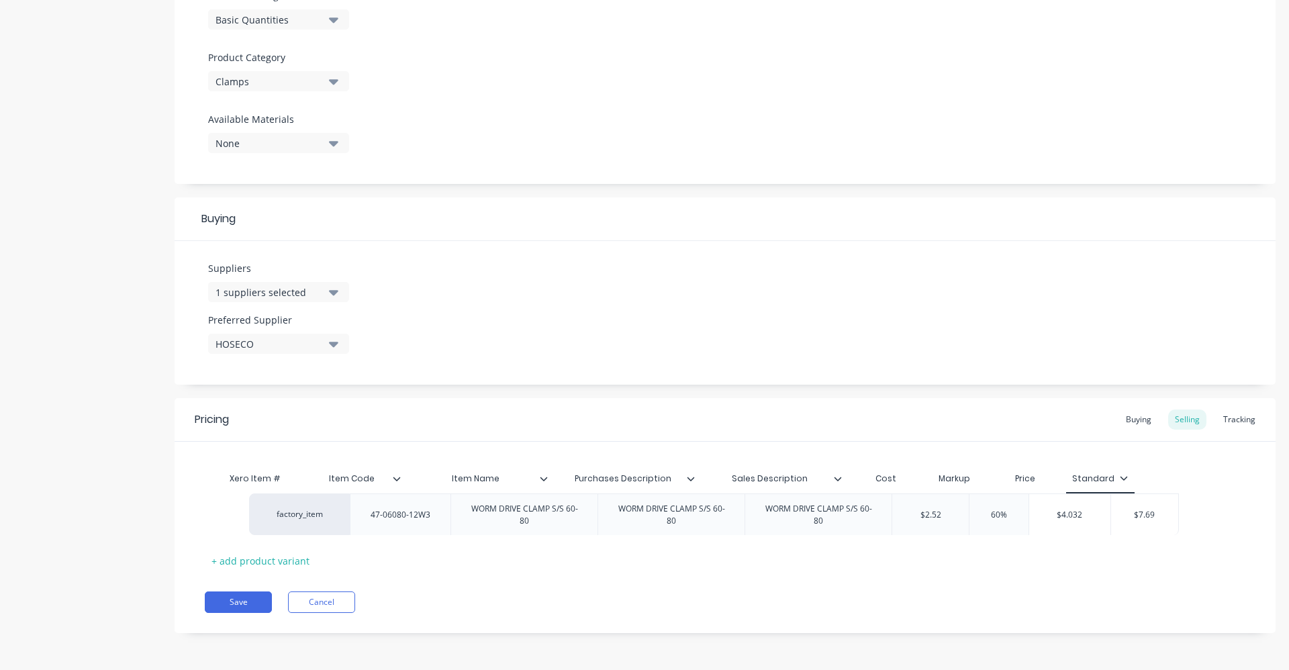
drag, startPoint x: 1087, startPoint y: 522, endPoint x: 1136, endPoint y: 518, distance: 49.2
click at [1136, 518] on div "factory_item 47-06080-12W3 WORM DRIVE CLAMP S/S 60-80 WORM DRIVE CLAMP S/S 60-8…" at bounding box center [725, 517] width 1041 height 42
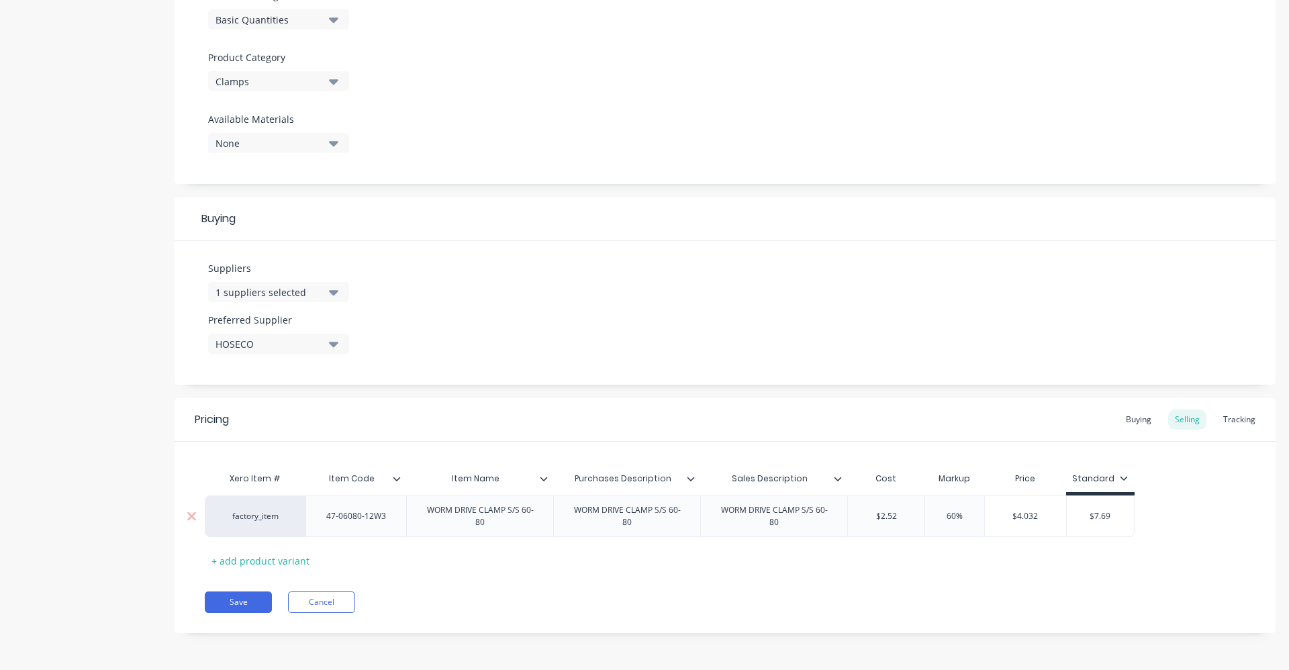
type input "$7.69"
drag, startPoint x: 1104, startPoint y: 512, endPoint x: 1076, endPoint y: 513, distance: 28.2
click at [1076, 513] on input "$7.69" at bounding box center [1100, 516] width 67 height 12
type textarea "x"
click at [1135, 410] on div "Buying" at bounding box center [1138, 420] width 39 height 20
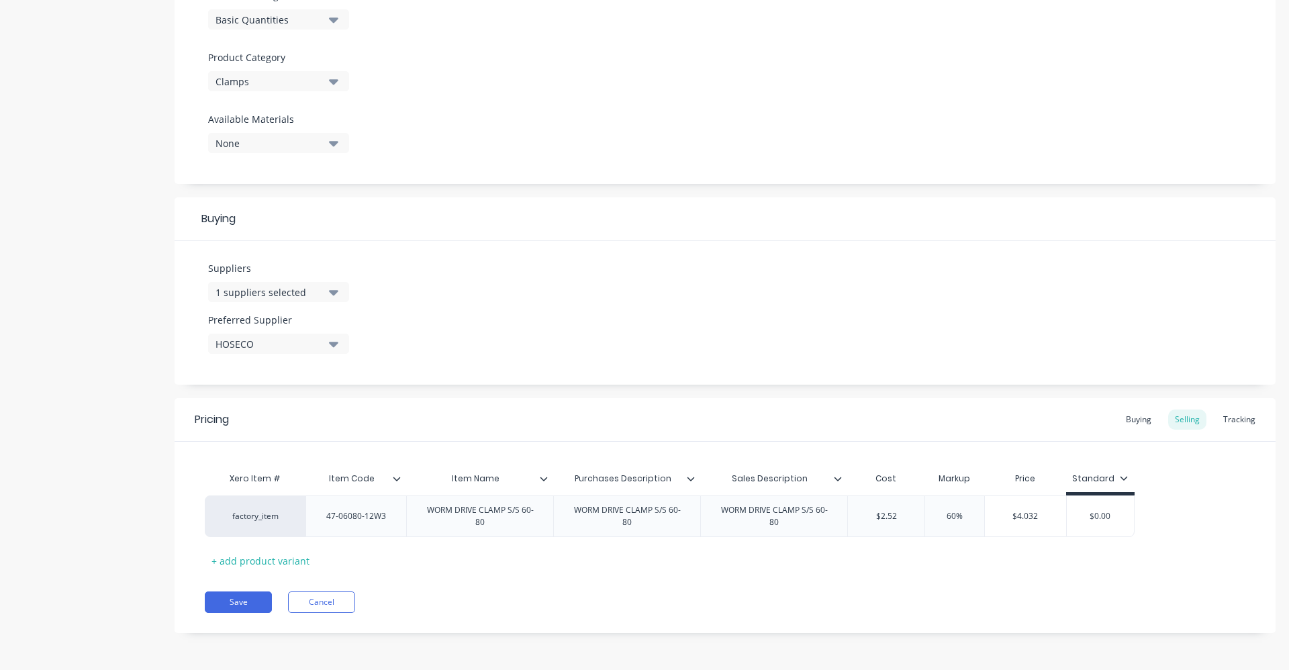
scroll to position [430, 0]
click at [898, 516] on input "$0.00" at bounding box center [884, 516] width 72 height 12
type input "$0.0"
type textarea "x"
type input "$0"
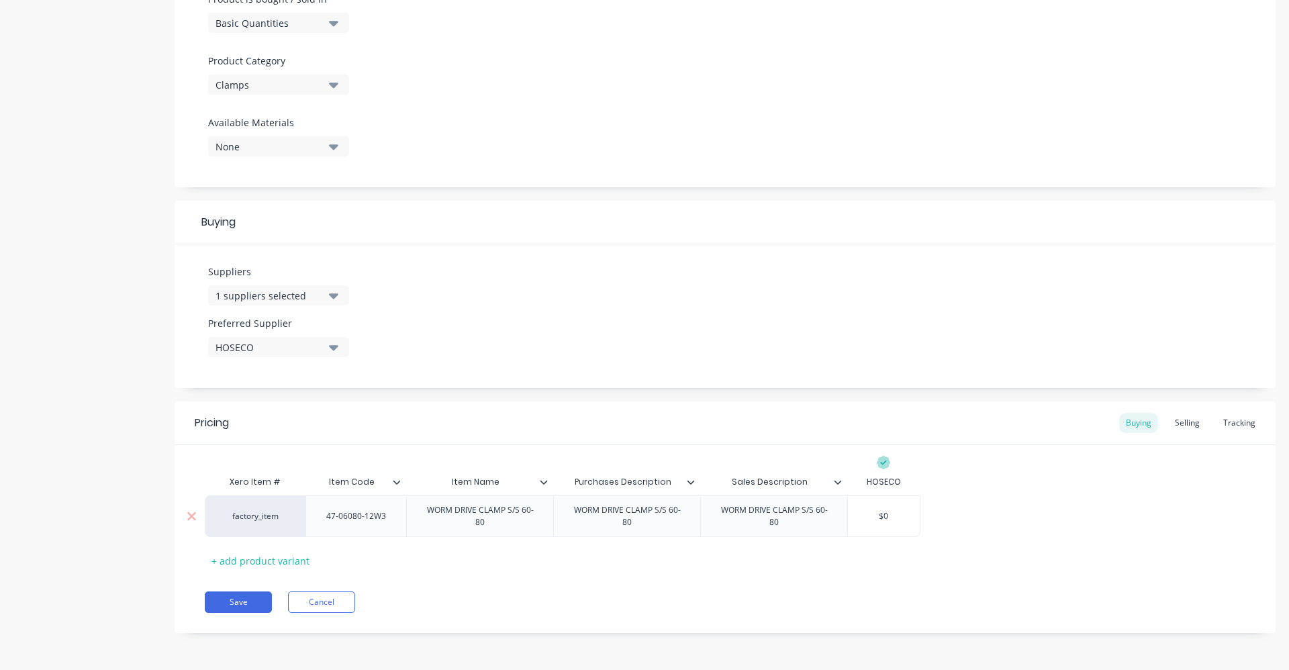
type textarea "x"
type input "$"
type textarea "x"
type input "2."
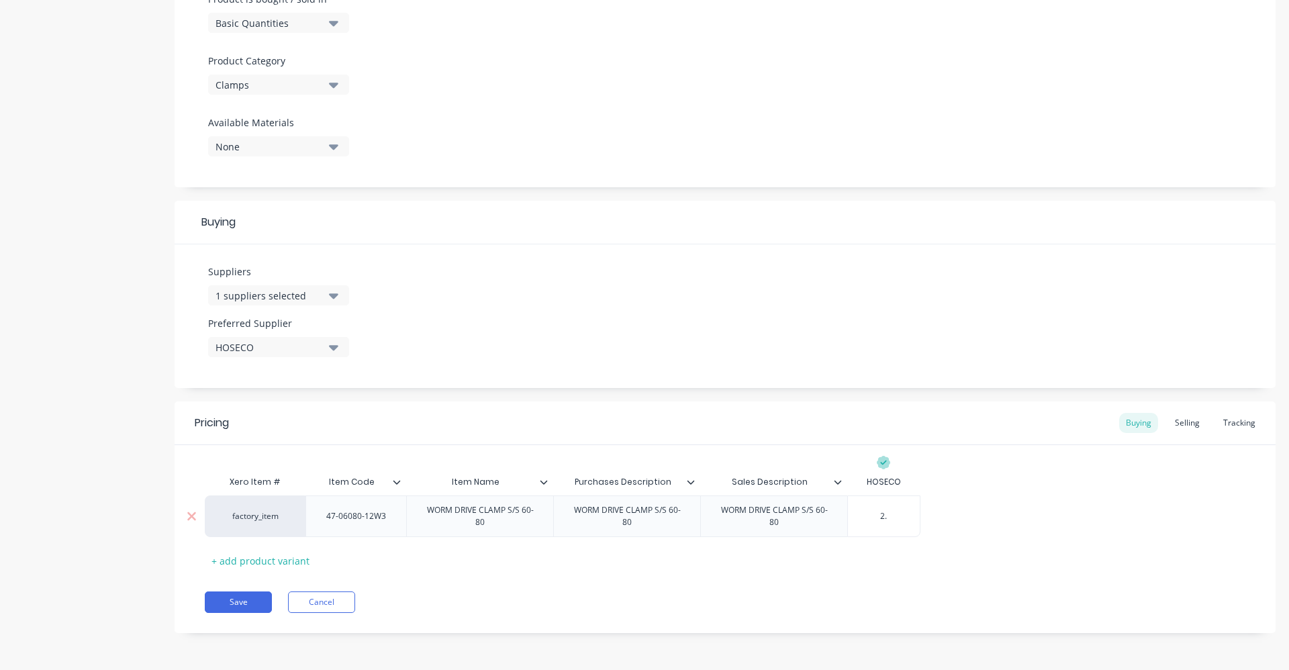
type textarea "x"
type input "2.52"
type textarea "x"
type input "2.52"
click at [1012, 516] on div "factory_item 47-06080-12W3 WORM DRIVE CLAMP S/S 60-80 WORM DRIVE CLAMP S/S 60-8…" at bounding box center [725, 517] width 1041 height 42
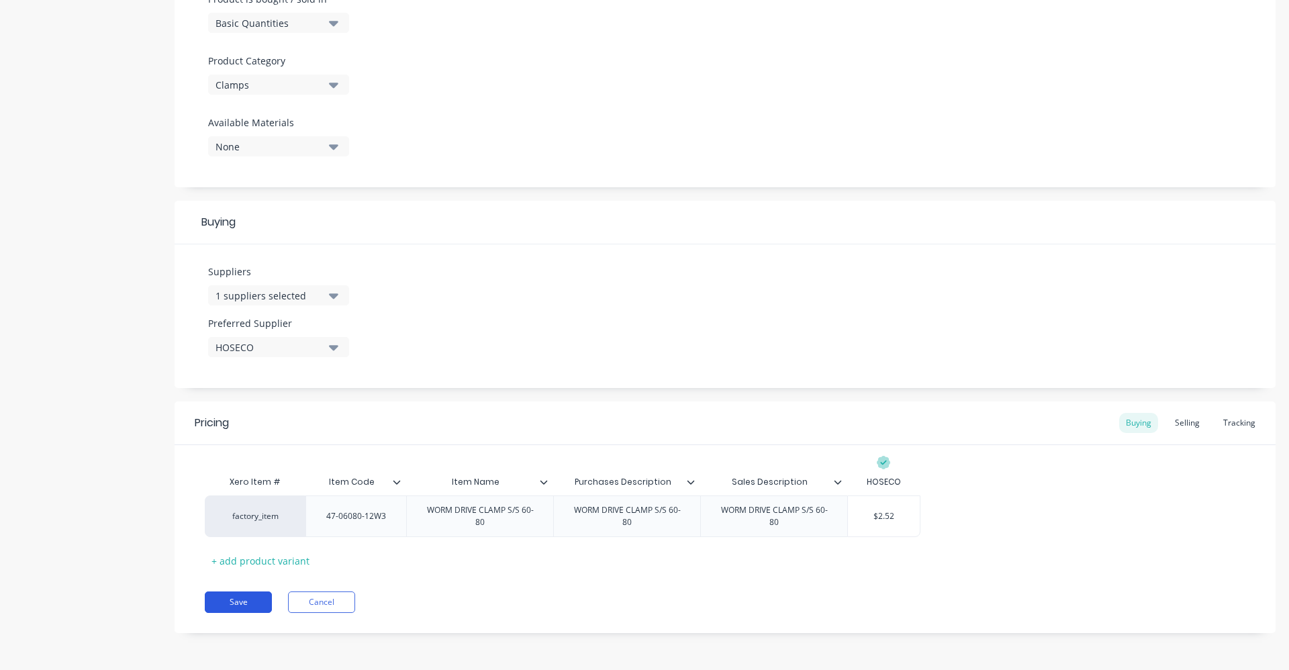
click at [233, 600] on button "Save" at bounding box center [238, 602] width 67 height 21
type textarea "x"
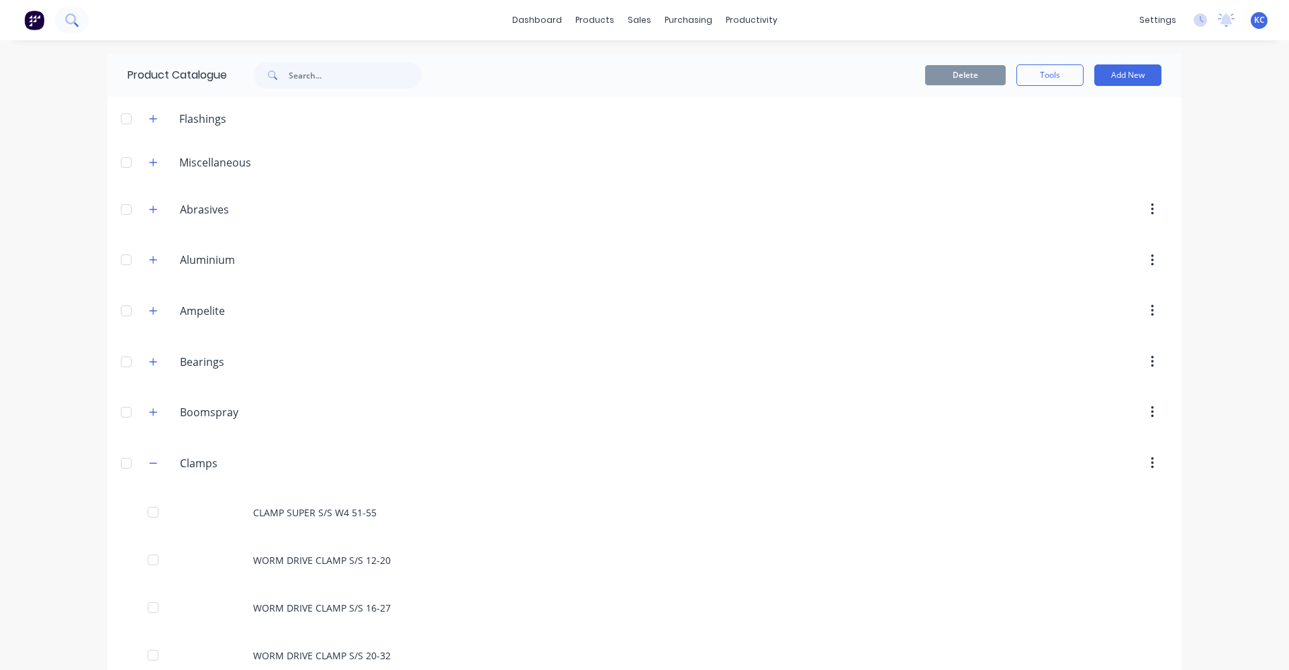
click at [65, 13] on icon at bounding box center [71, 19] width 13 height 13
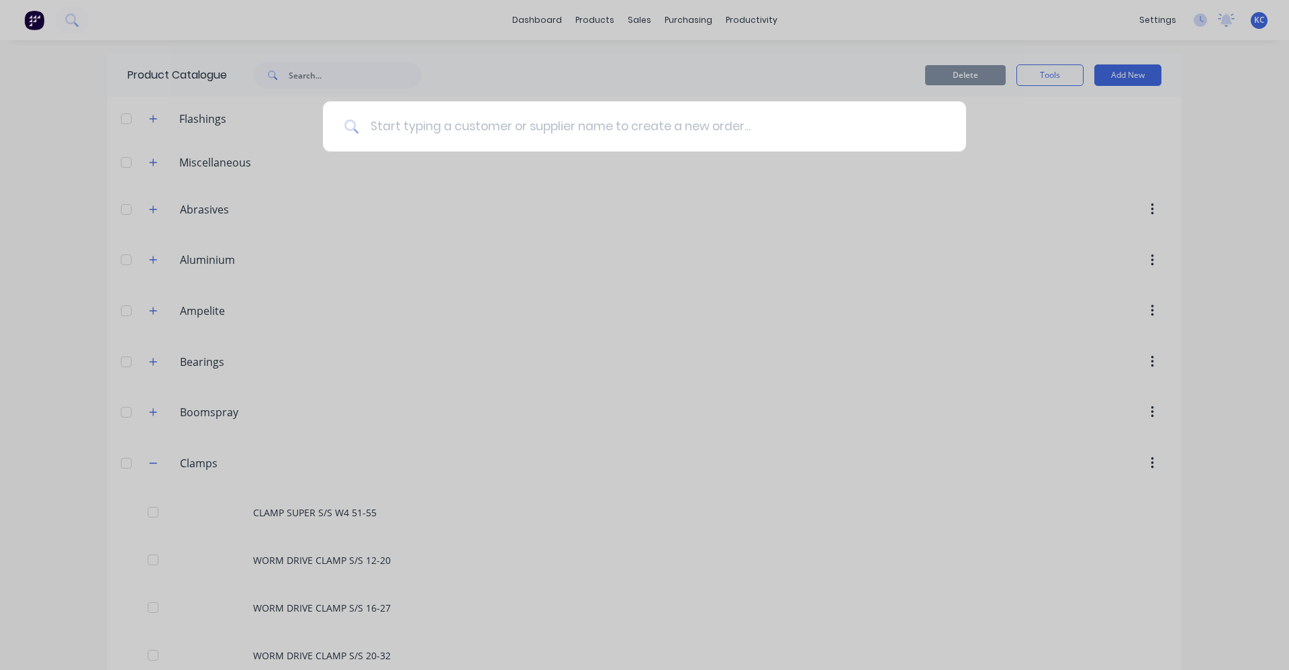
click at [451, 134] on input at bounding box center [651, 126] width 585 height 50
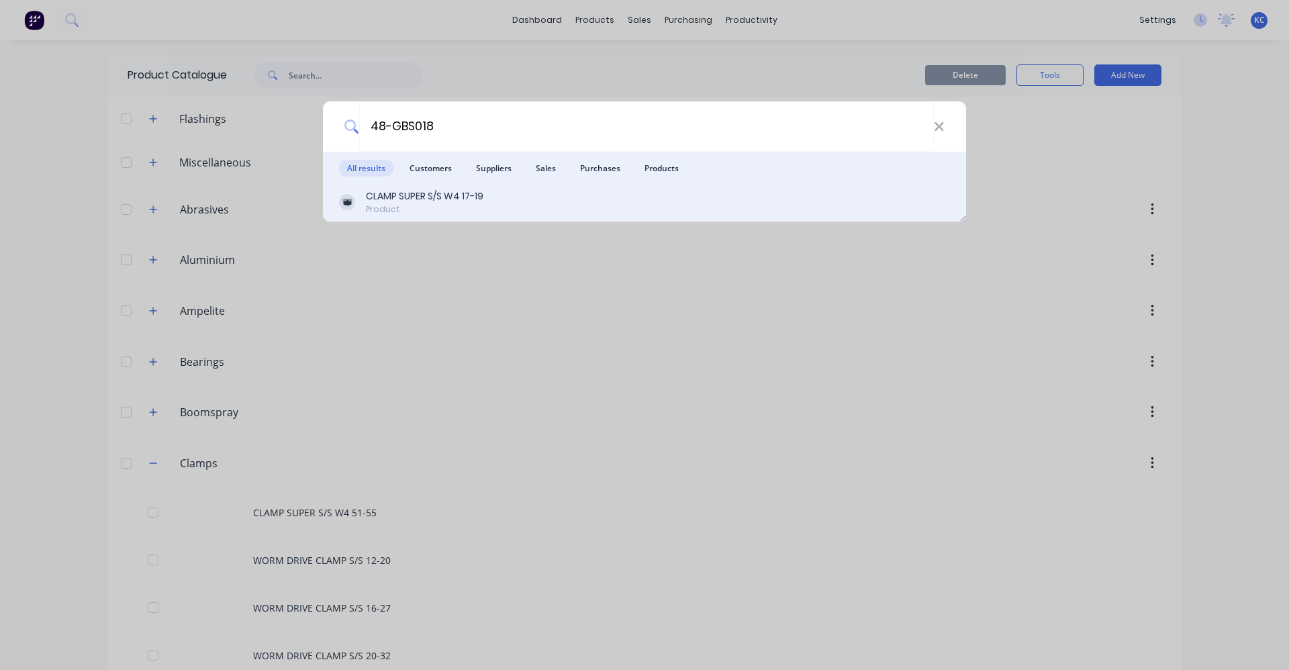
type input "48-GBS018"
click at [528, 202] on div "CLAMP SUPER S/S W4 17-19 Product" at bounding box center [644, 202] width 611 height 26
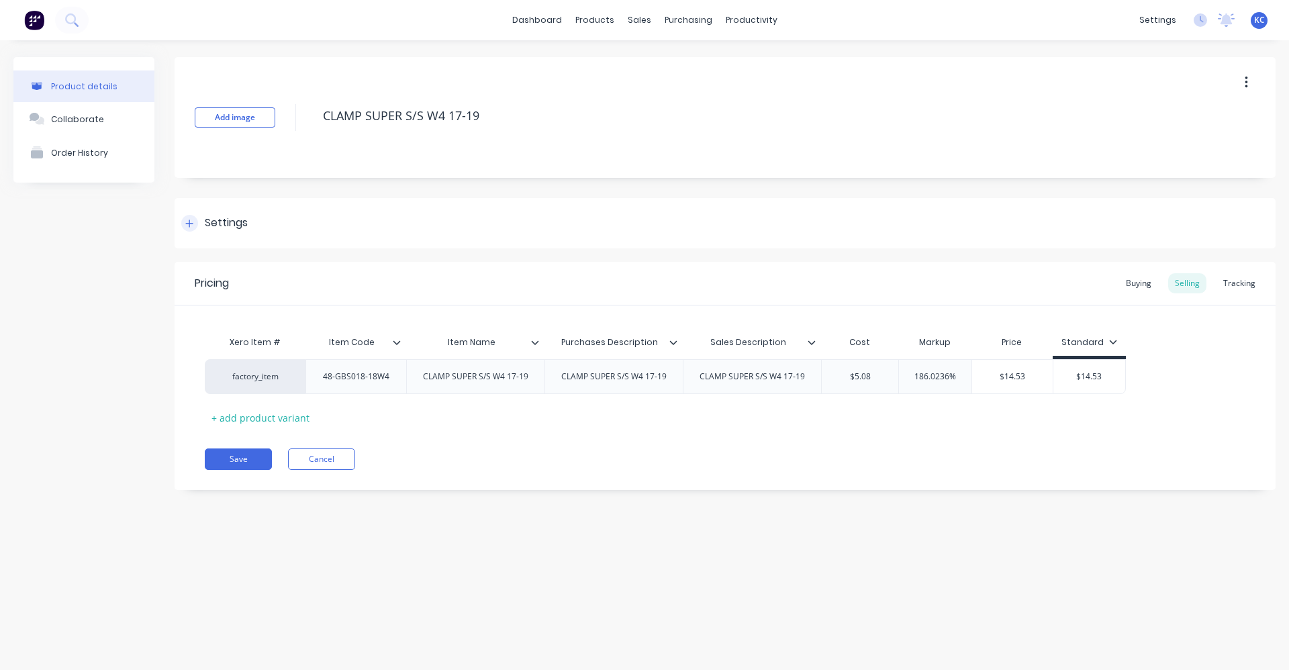
click at [254, 220] on div "Settings" at bounding box center [725, 223] width 1101 height 50
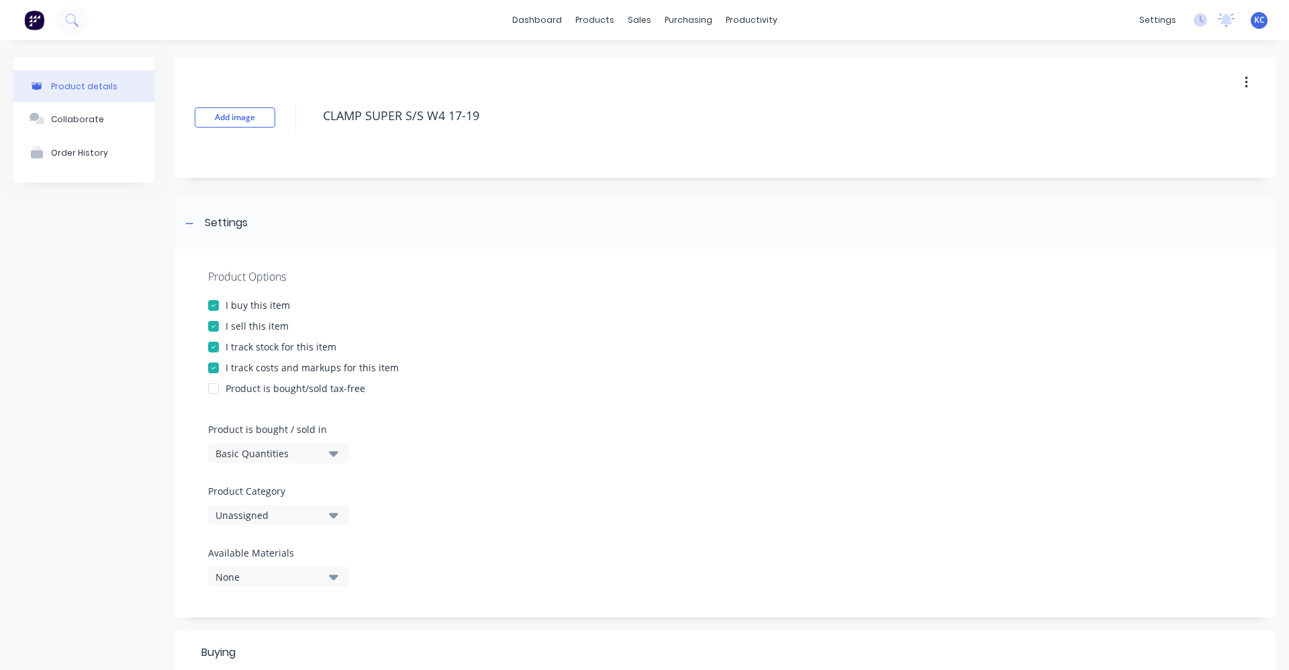
click at [336, 520] on icon "button" at bounding box center [333, 515] width 9 height 15
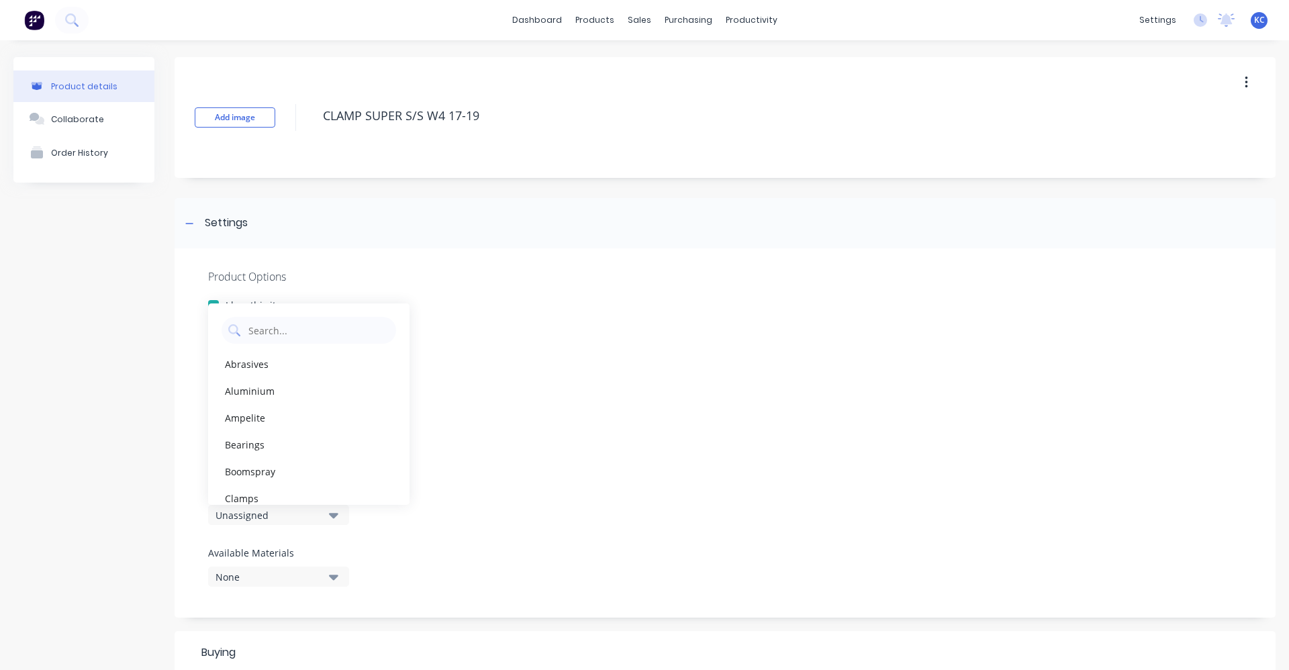
click at [327, 493] on div "Clamps" at bounding box center [308, 498] width 201 height 27
type textarea "x"
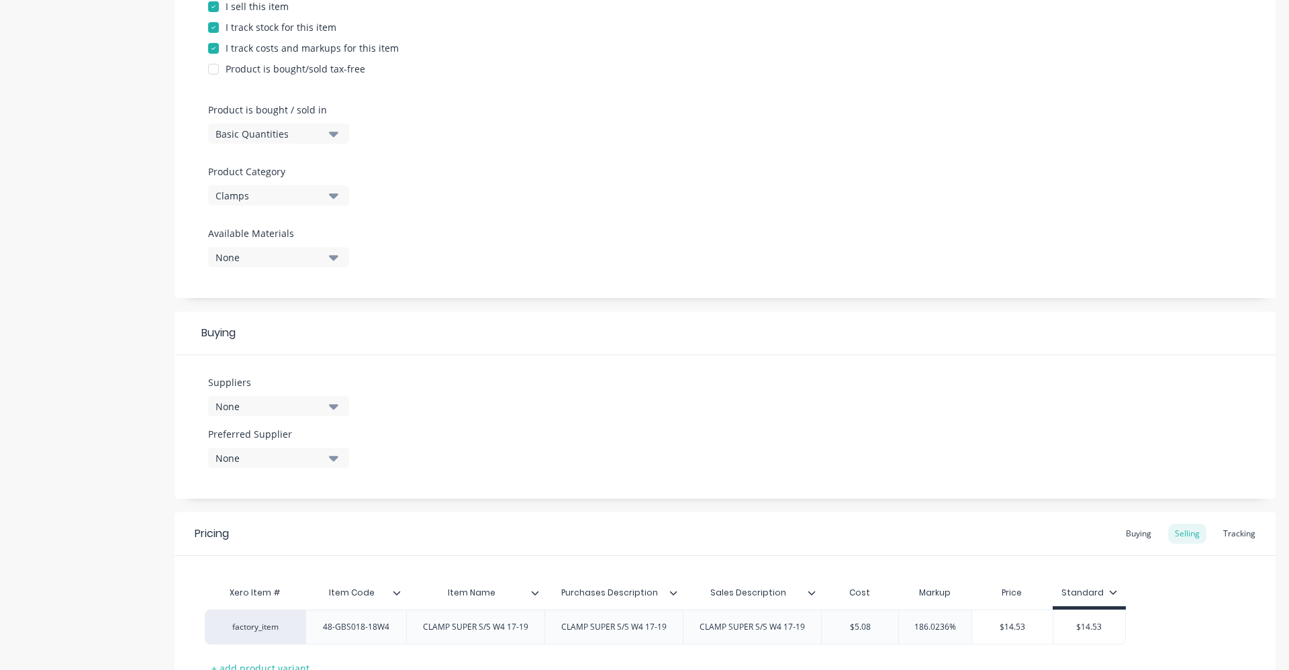
scroll to position [336, 0]
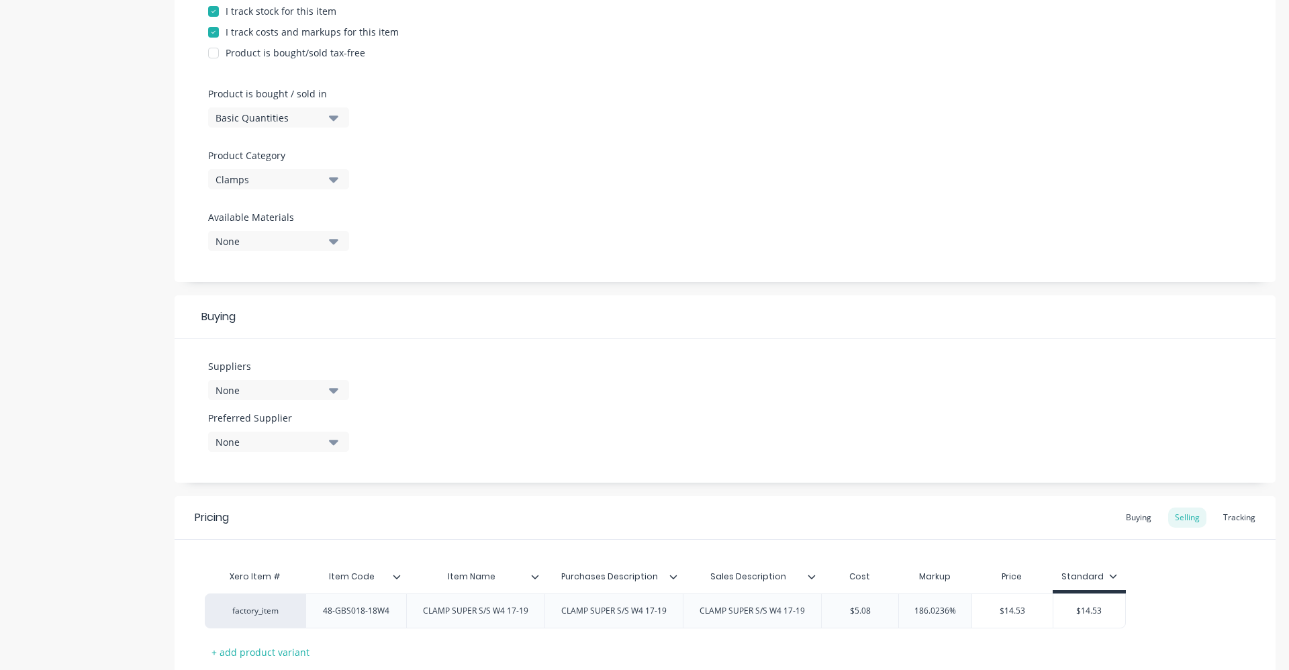
click at [336, 389] on icon "button" at bounding box center [333, 390] width 9 height 5
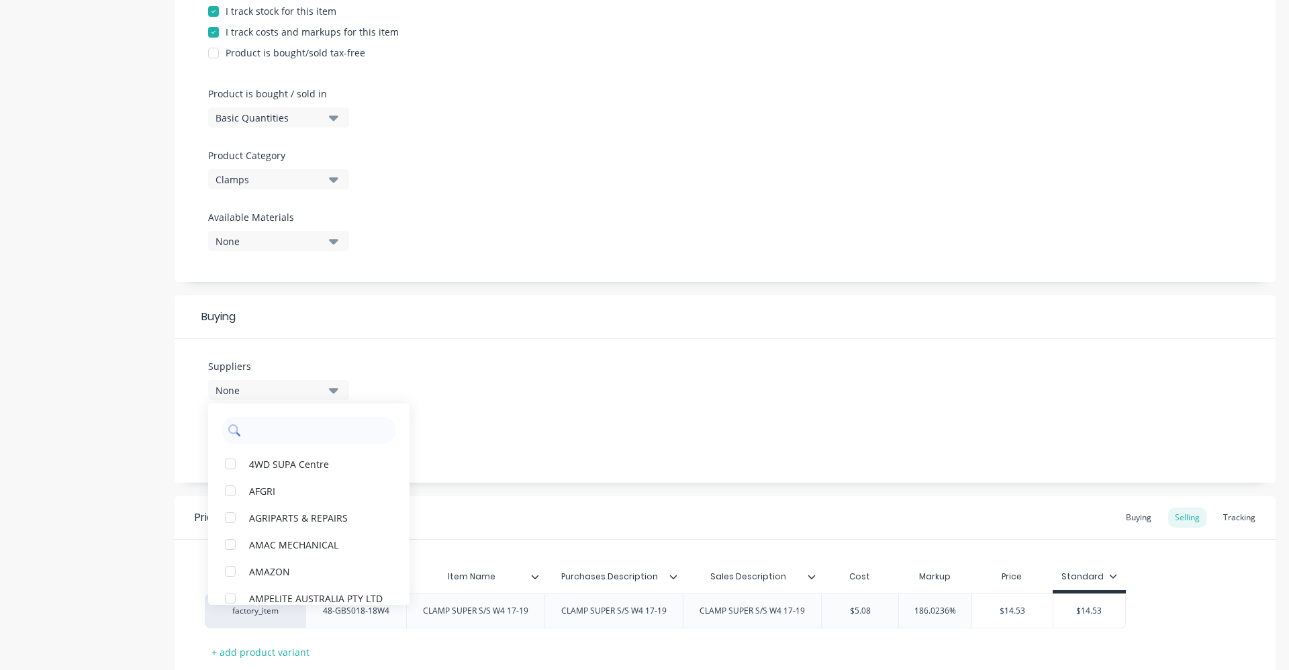
click at [289, 431] on input "text" at bounding box center [318, 430] width 142 height 27
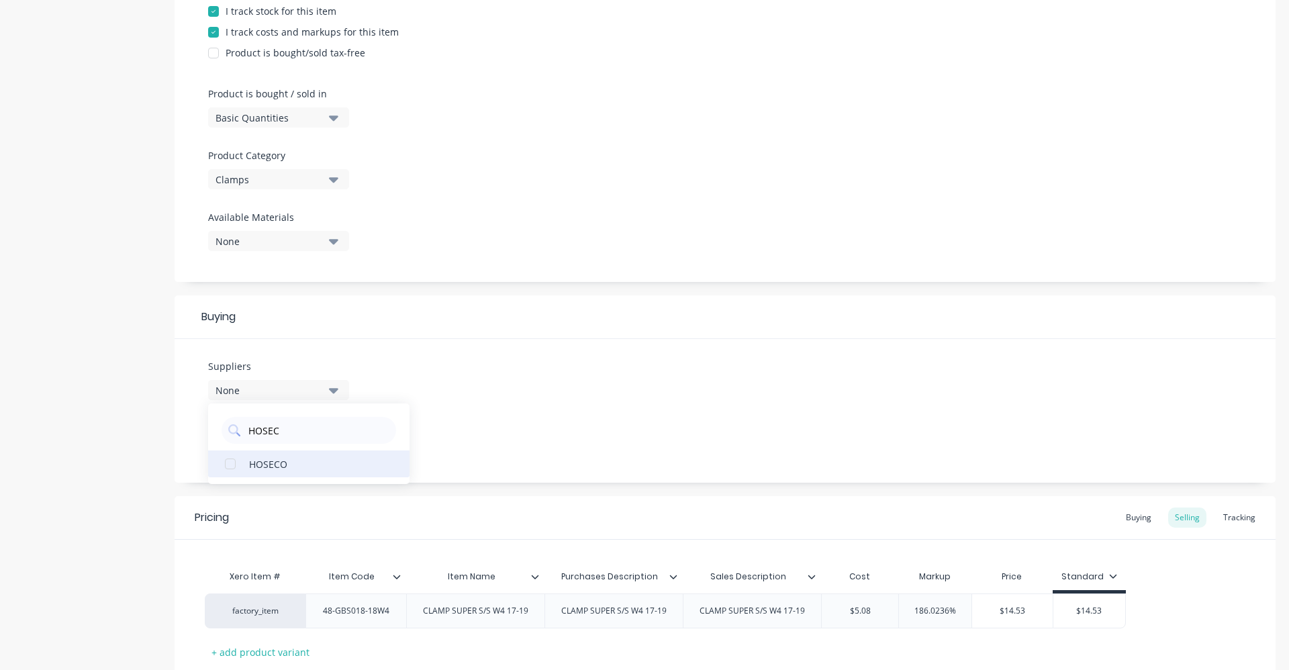
type input "HOSEC"
click at [291, 461] on div "HOSECO" at bounding box center [316, 464] width 134 height 14
click at [501, 419] on div "Suppliers 1 suppliers selected HOSEC HOSECO Preferred Supplier None" at bounding box center [725, 411] width 1101 height 144
click at [306, 446] on div "None" at bounding box center [269, 442] width 107 height 14
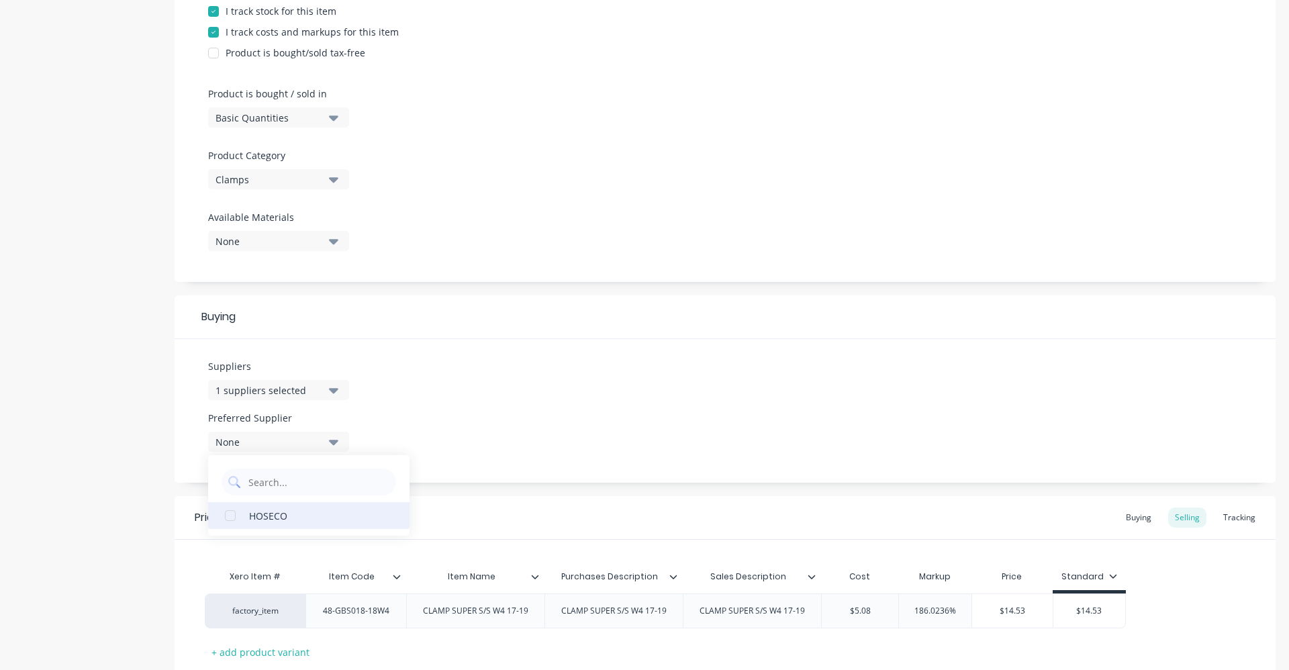
click at [306, 512] on div "HOSECO" at bounding box center [316, 515] width 134 height 14
type textarea "x"
click at [436, 435] on div "Suppliers 1 suppliers selected HOSEC Preferred Supplier HOSECO HOSECO" at bounding box center [725, 411] width 1101 height 144
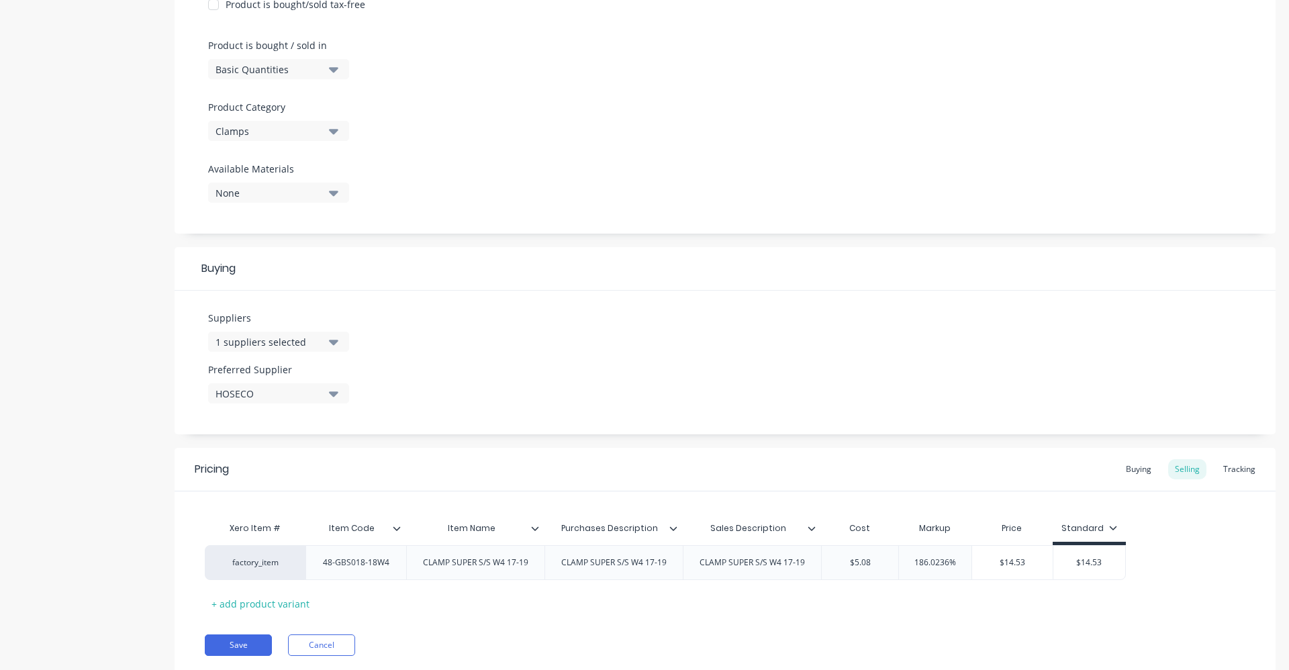
scroll to position [427, 0]
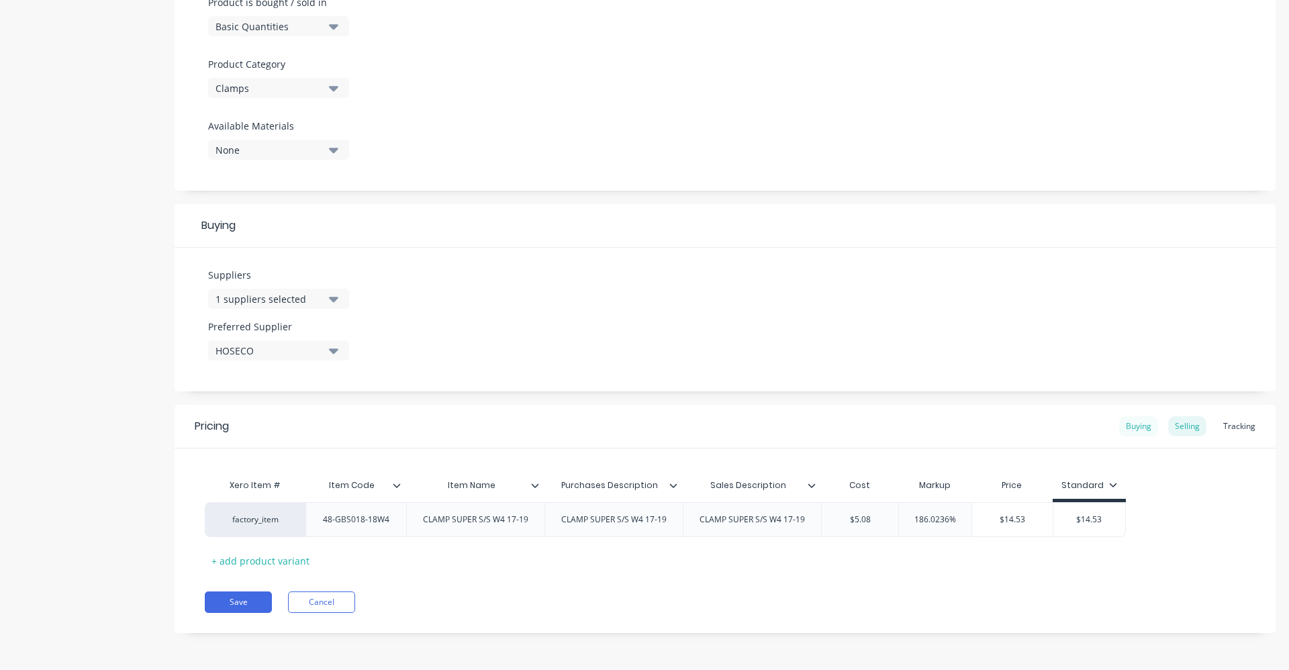
click at [1128, 428] on div "Buying" at bounding box center [1138, 426] width 39 height 20
drag, startPoint x: 883, startPoint y: 517, endPoint x: 805, endPoint y: 519, distance: 77.9
click at [805, 519] on div "factory_item 48-GBS018-18W4 CLAMP SUPER S/S W4 17-19 CLAMP SUPER S/S W4 17-19 C…" at bounding box center [550, 519] width 690 height 35
type input "4"
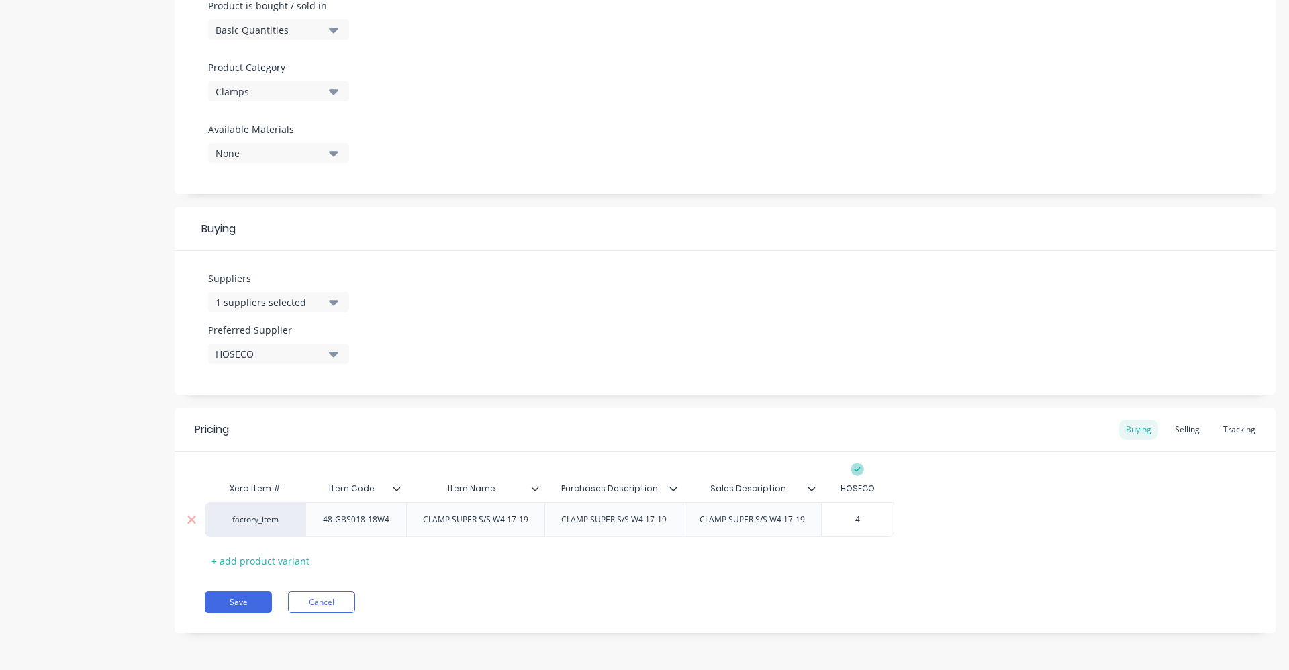
type textarea "x"
type input "4."
type textarea "x"
type input "4.7"
type textarea "x"
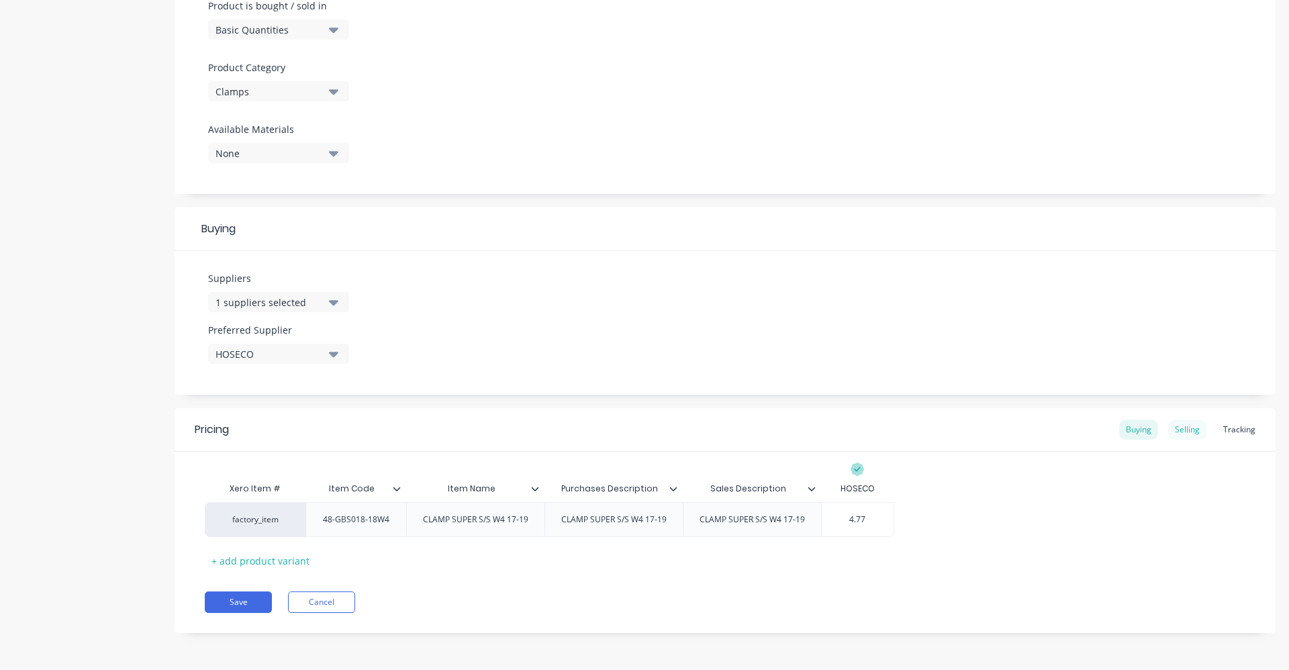
type input "4.77"
click at [1172, 426] on div "Selling" at bounding box center [1187, 430] width 38 height 20
drag, startPoint x: 843, startPoint y: 528, endPoint x: 887, endPoint y: 520, distance: 45.0
click at [879, 524] on input "$5.08" at bounding box center [860, 523] width 77 height 12
type input "4"
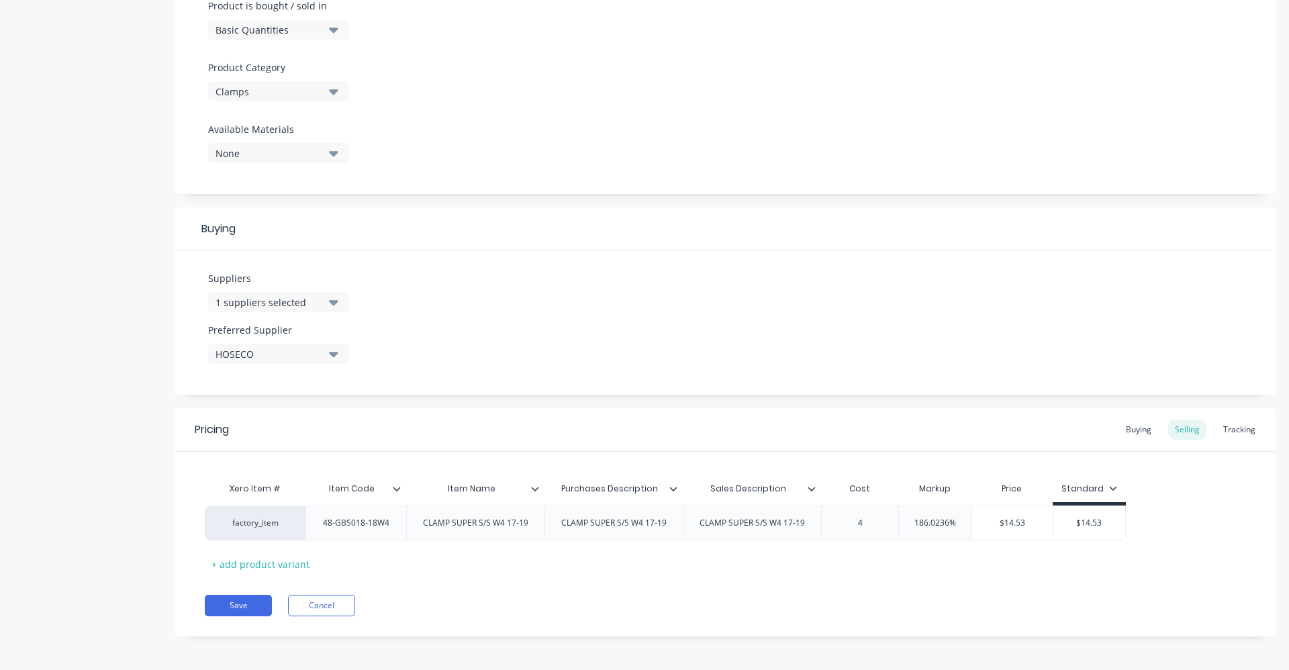
type textarea "x"
type input "4.7"
type textarea "x"
type input "4.77"
type textarea "x"
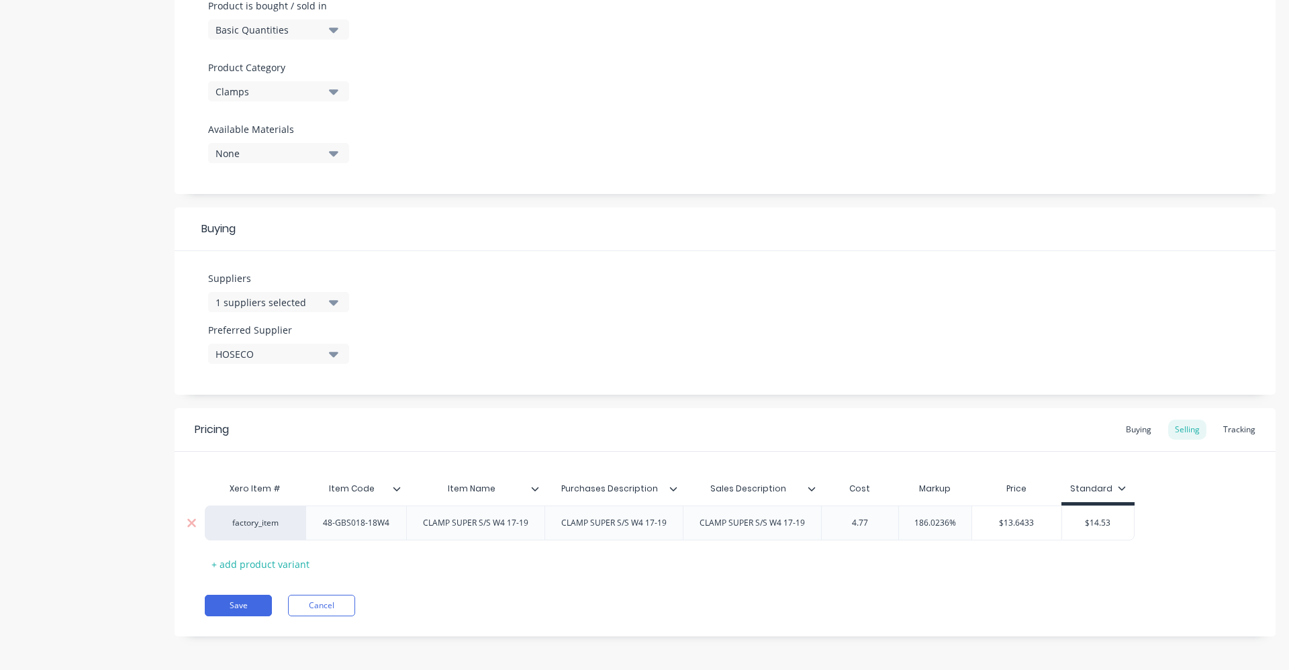
type input "4.77"
type input "186.0236%"
drag, startPoint x: 914, startPoint y: 524, endPoint x: 966, endPoint y: 524, distance: 51.7
click at [966, 524] on input "186.0236%" at bounding box center [935, 523] width 73 height 12
type textarea "x"
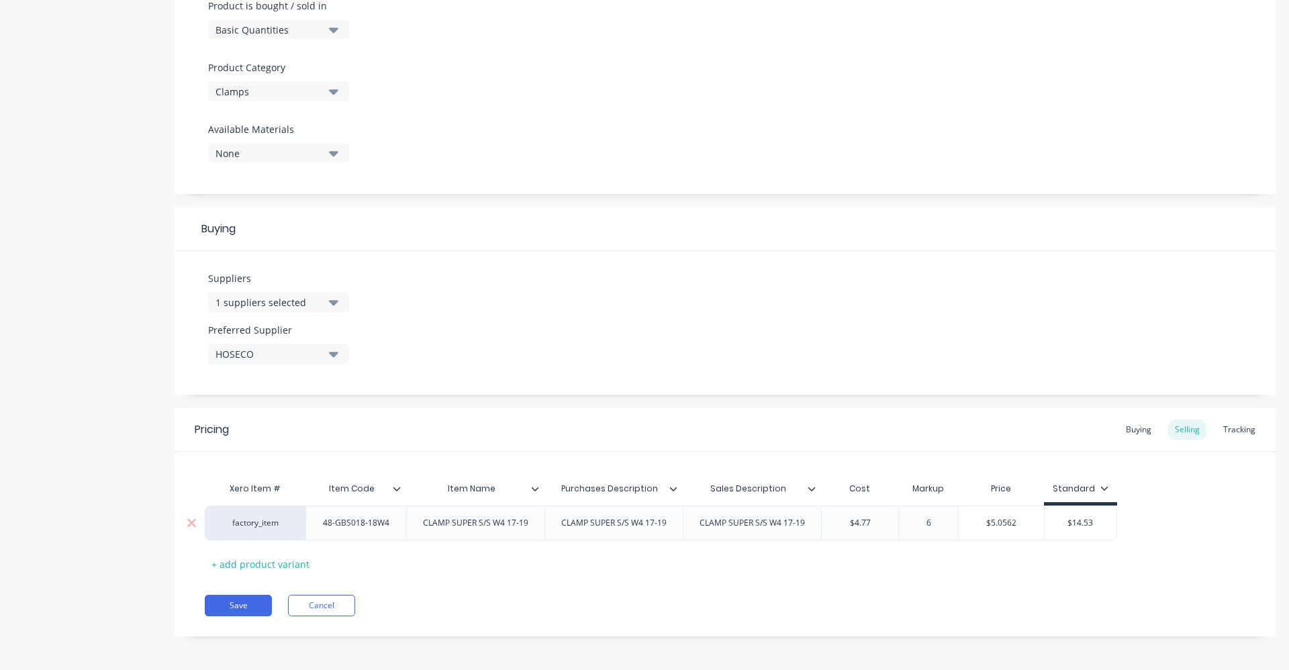
type input "60"
type textarea "x"
type input "60"
click at [971, 583] on div "Pricing Buying Selling Tracking Xero Item # Item Code Item Name Purchases Descr…" at bounding box center [725, 522] width 1101 height 228
type input "$14.53"
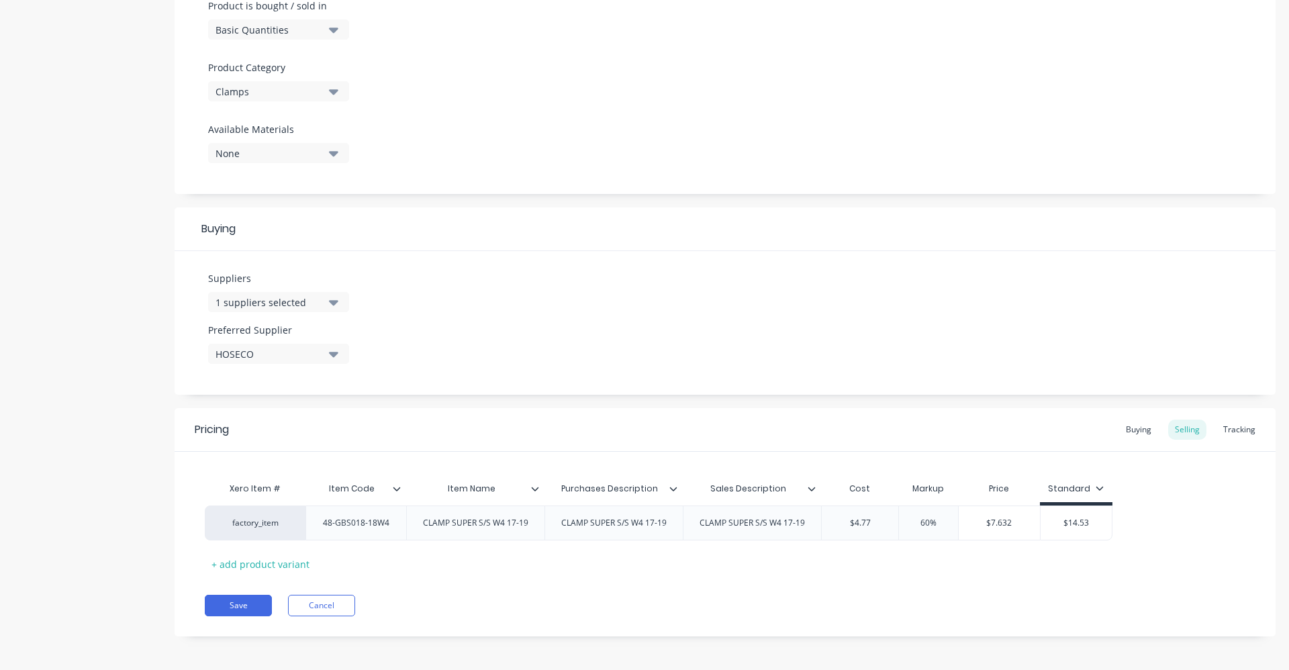
drag, startPoint x: 1055, startPoint y: 519, endPoint x: 1135, endPoint y: 524, distance: 80.7
click at [1133, 524] on div "factory_item 48-GBS018-18W4 CLAMP SUPER S/S W4 17-19 CLAMP SUPER S/S W4 17-19 C…" at bounding box center [725, 523] width 1041 height 35
type textarea "x"
click at [1123, 424] on div "Buying" at bounding box center [1138, 430] width 39 height 20
click at [258, 600] on button "Save" at bounding box center [238, 602] width 67 height 21
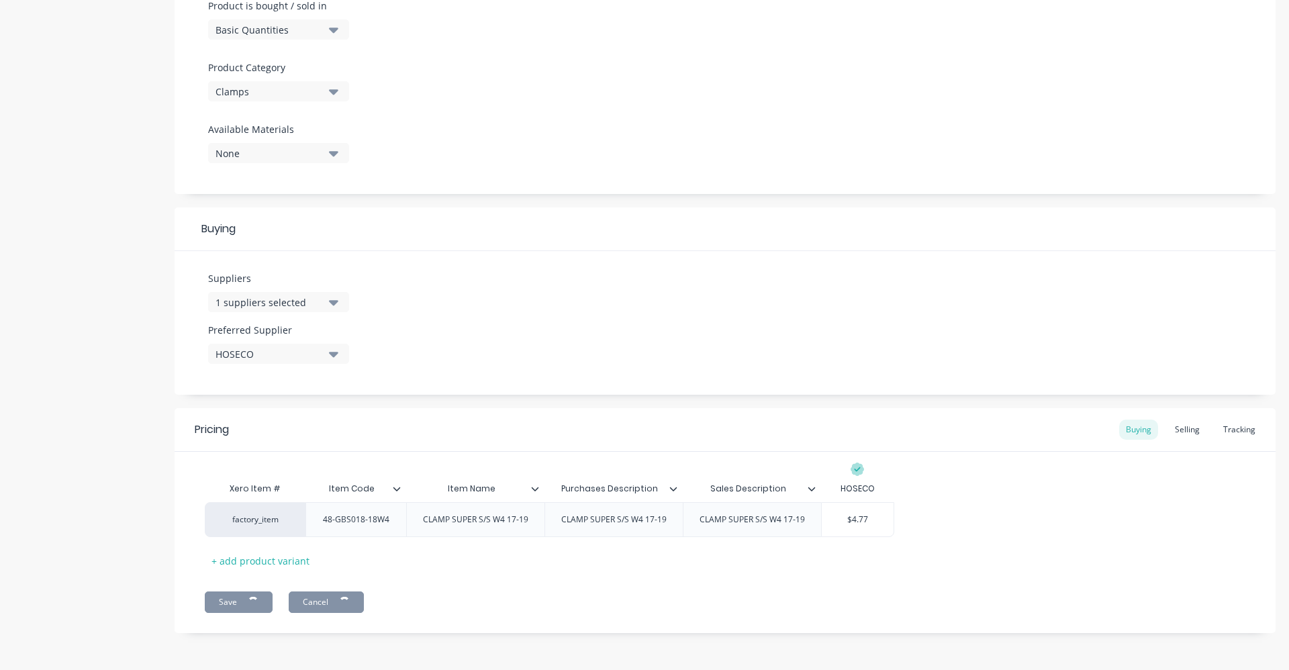
type textarea "x"
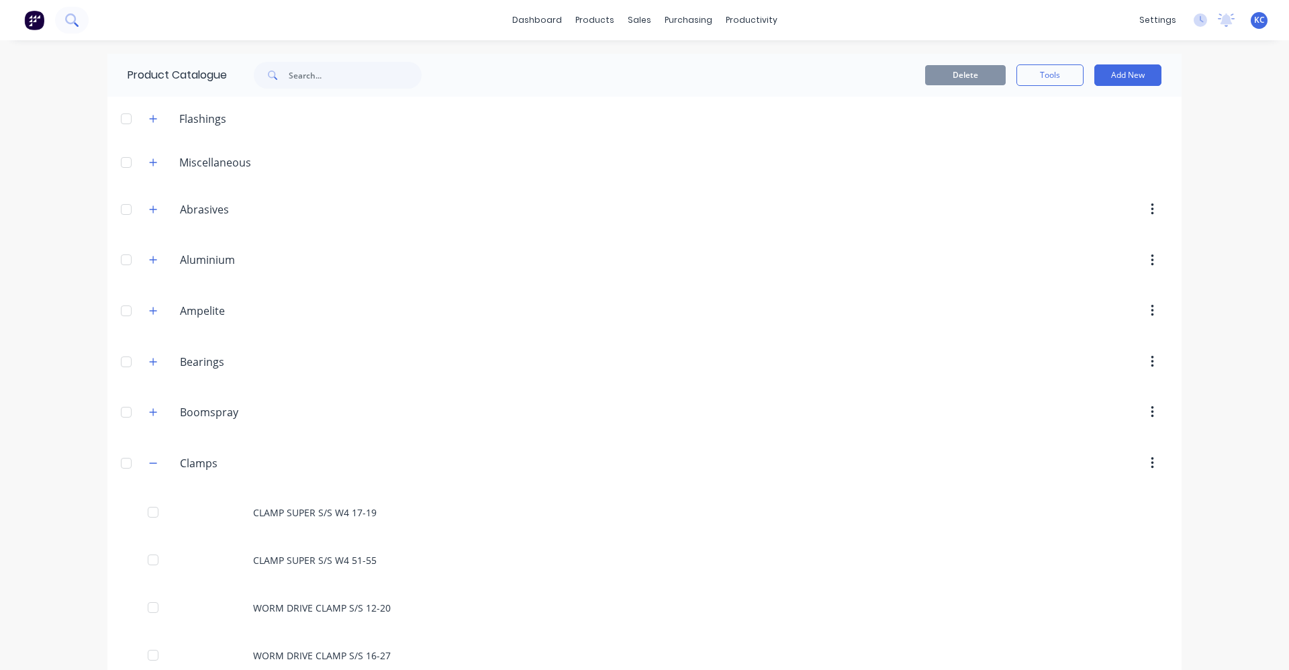
click at [69, 18] on icon at bounding box center [71, 19] width 13 height 13
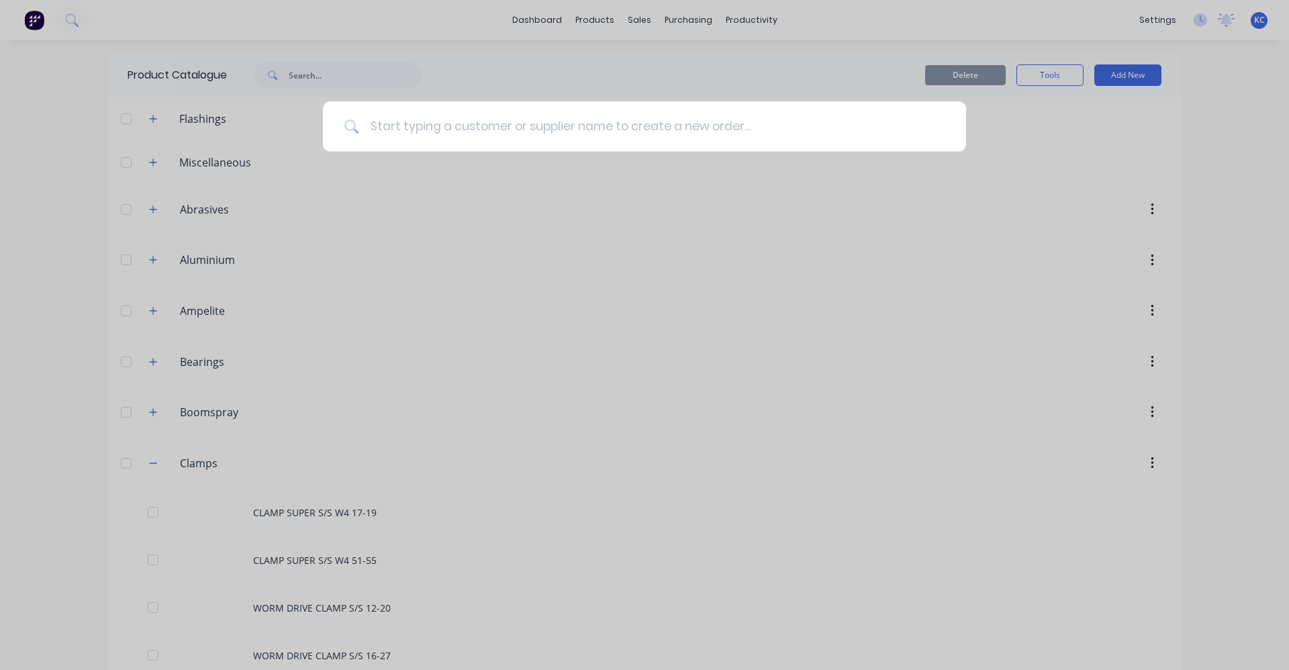
click at [403, 134] on input at bounding box center [651, 126] width 585 height 50
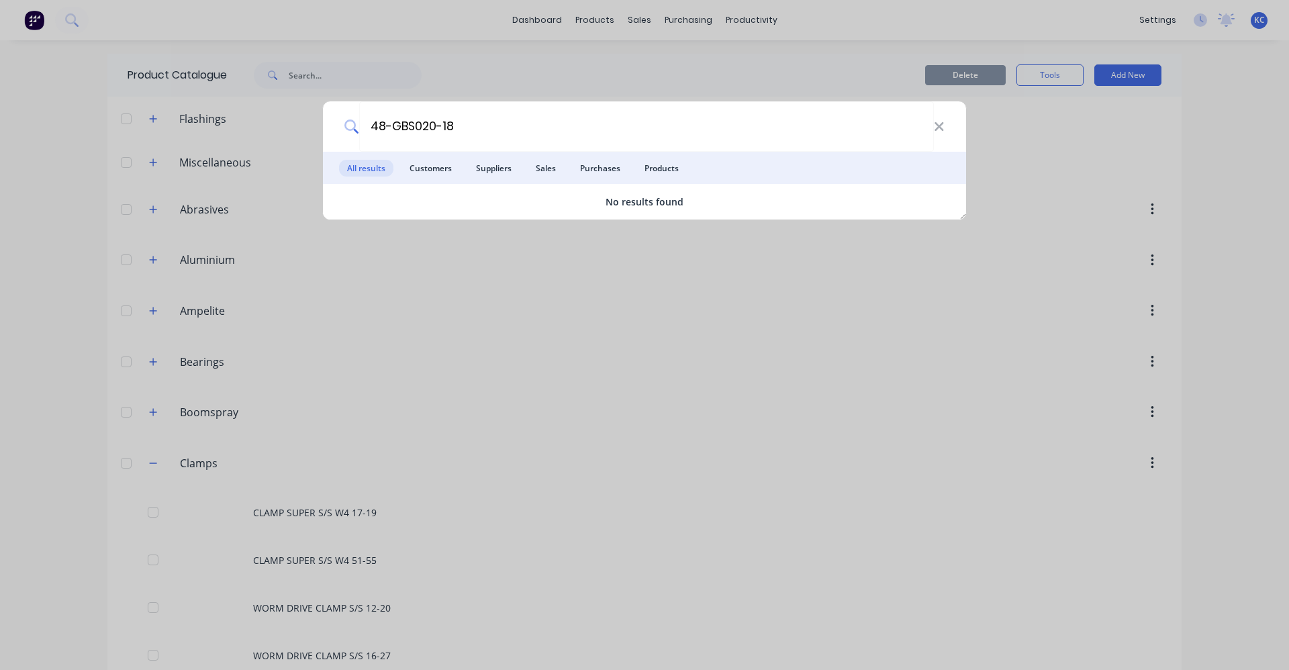
drag, startPoint x: 529, startPoint y: 127, endPoint x: 338, endPoint y: 103, distance: 192.9
click at [338, 103] on div "48-GBS020-18" at bounding box center [644, 126] width 643 height 50
type input "48-GBS020-18"
click at [943, 126] on icon at bounding box center [939, 127] width 11 height 15
type input "48-GBS020"
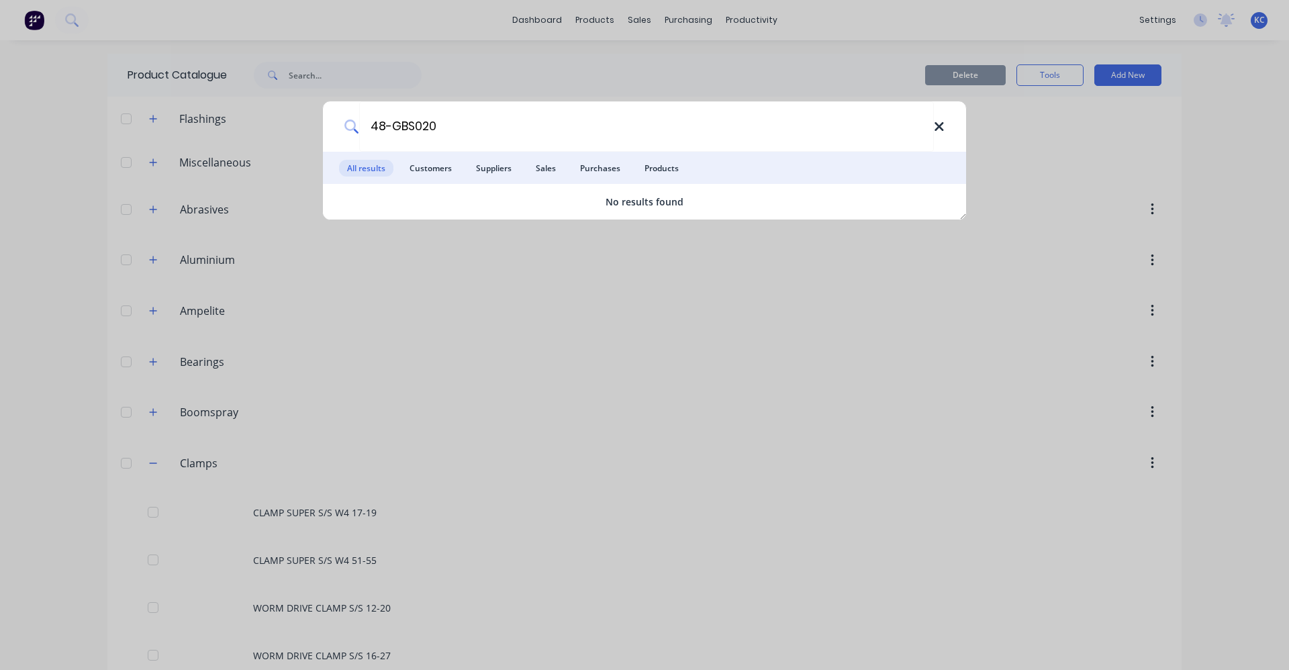
click at [941, 126] on icon at bounding box center [939, 127] width 11 height 15
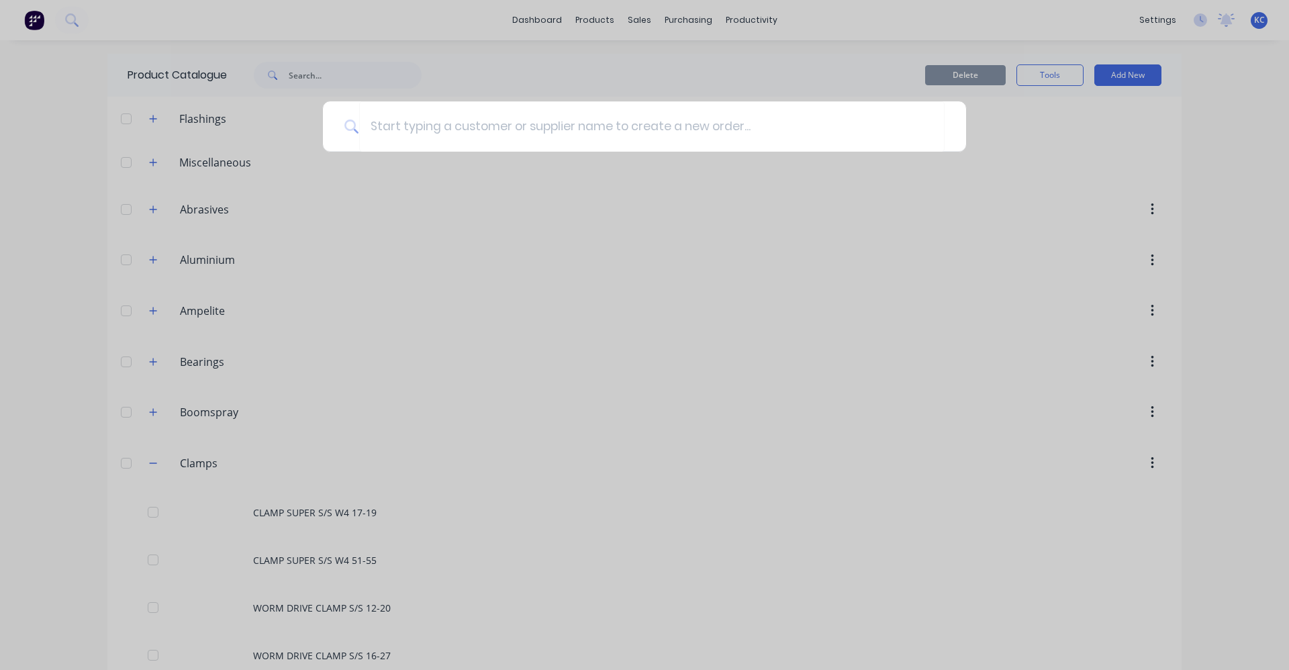
click at [1121, 76] on div at bounding box center [644, 335] width 1289 height 670
click at [1085, 153] on header "Miscellaneous" at bounding box center [644, 162] width 1074 height 44
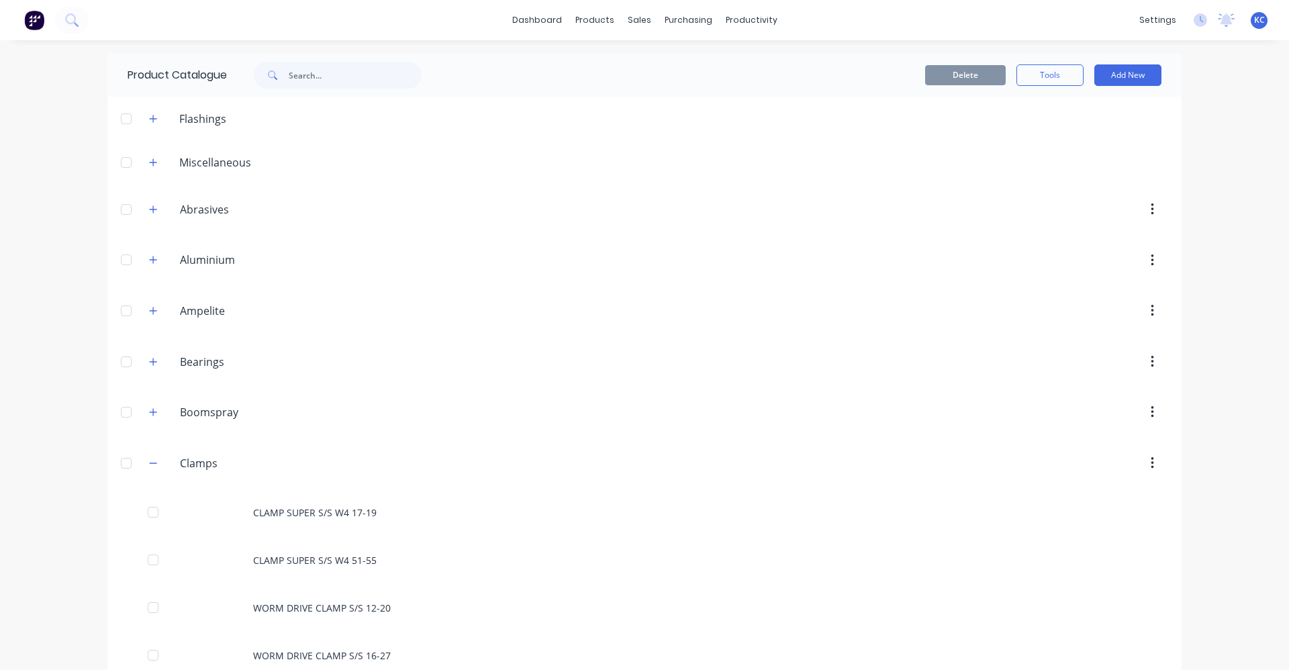
click at [1254, 129] on div "dashboard products sales purchasing productivity dashboard products Product Cat…" at bounding box center [644, 335] width 1289 height 670
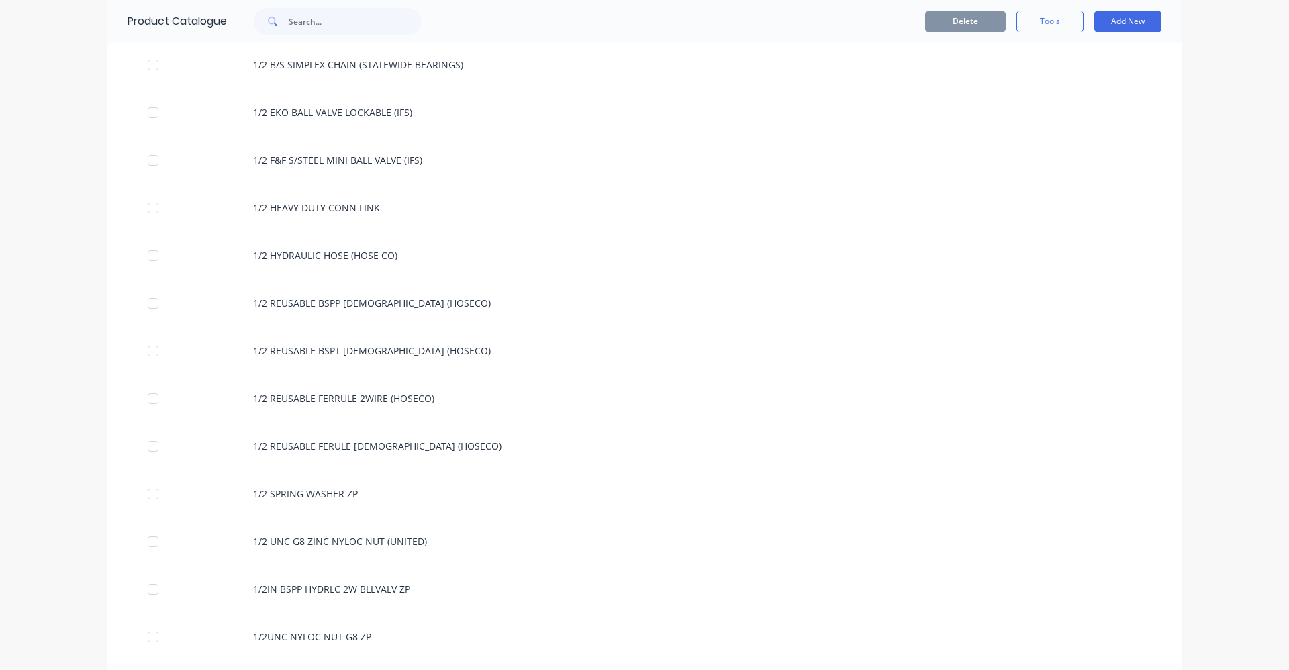
scroll to position [157, 0]
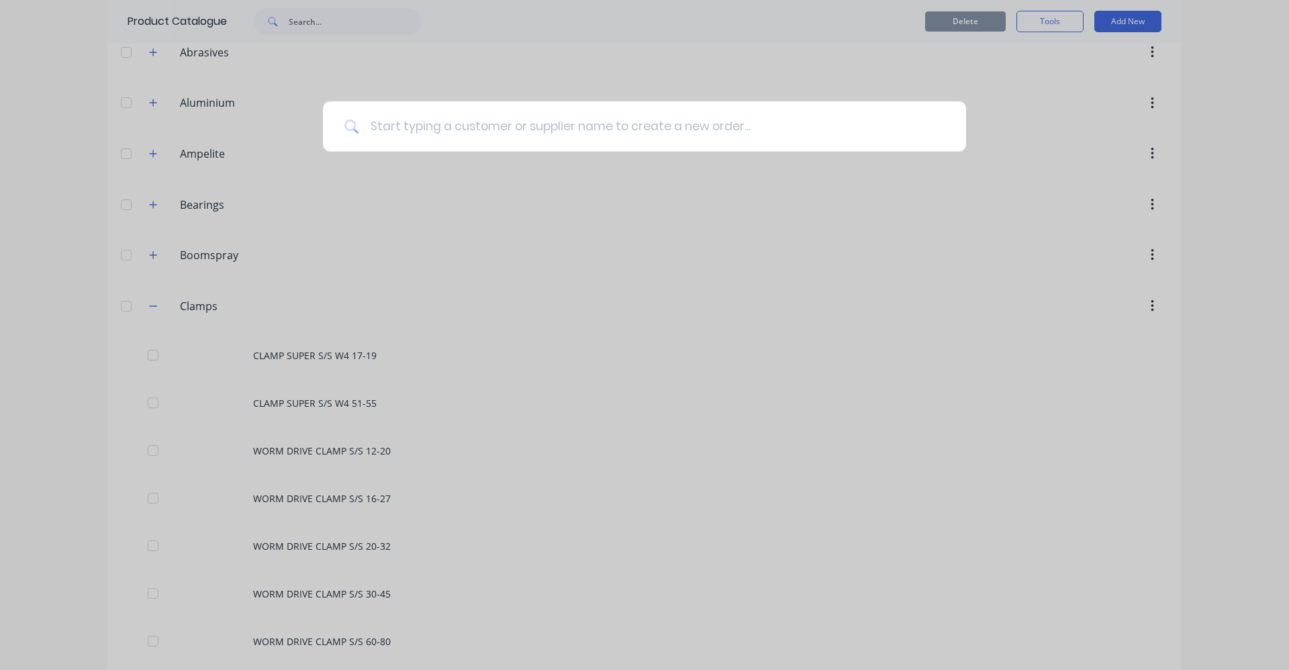
scroll to position [0, 0]
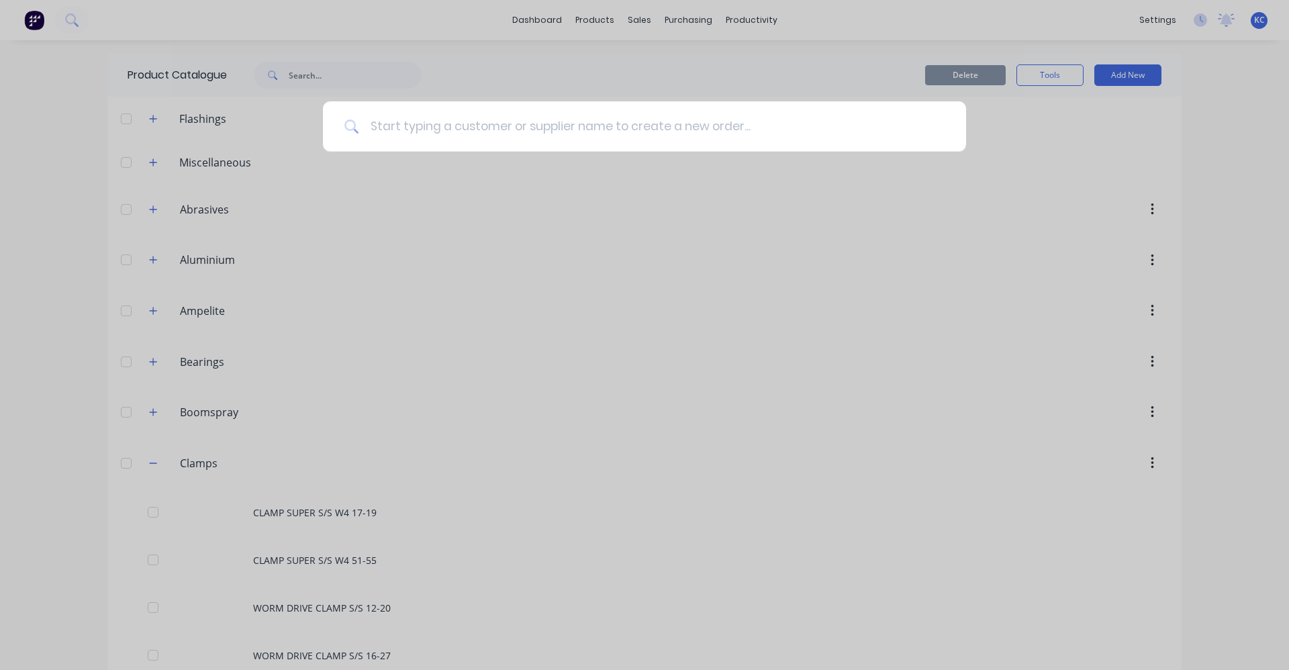
click at [430, 124] on input at bounding box center [651, 126] width 585 height 50
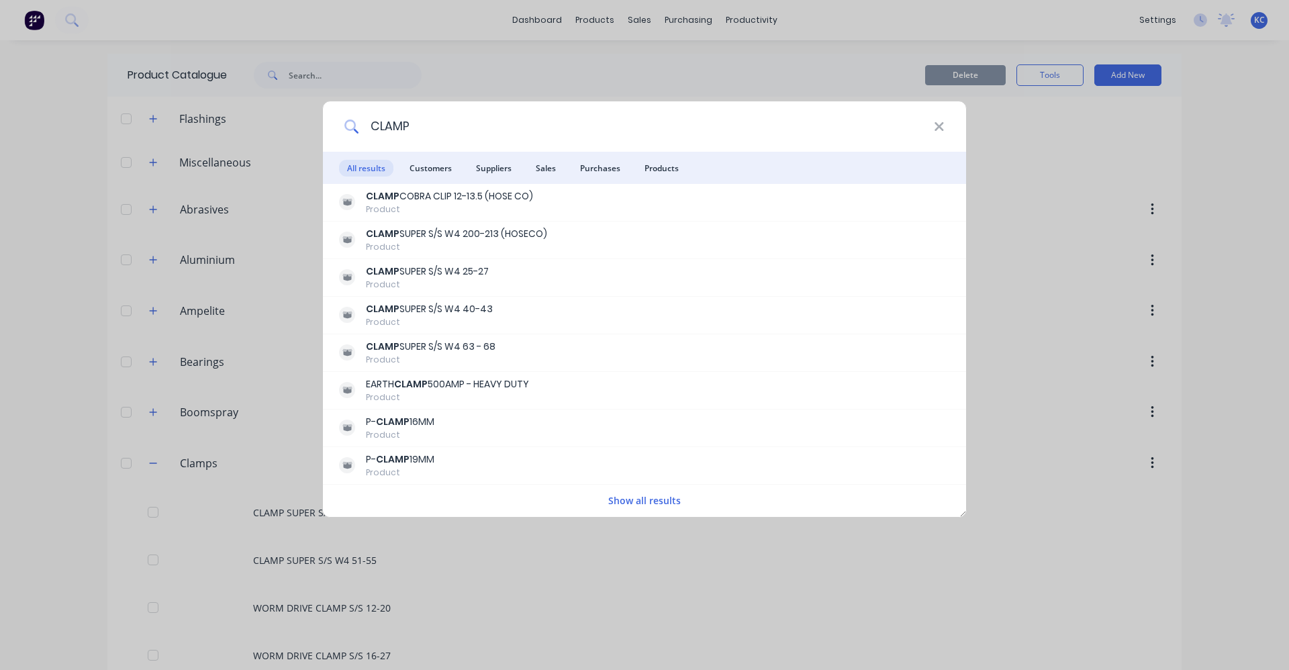
type input "CLAMP"
click at [640, 500] on button "Show all results" at bounding box center [644, 500] width 81 height 15
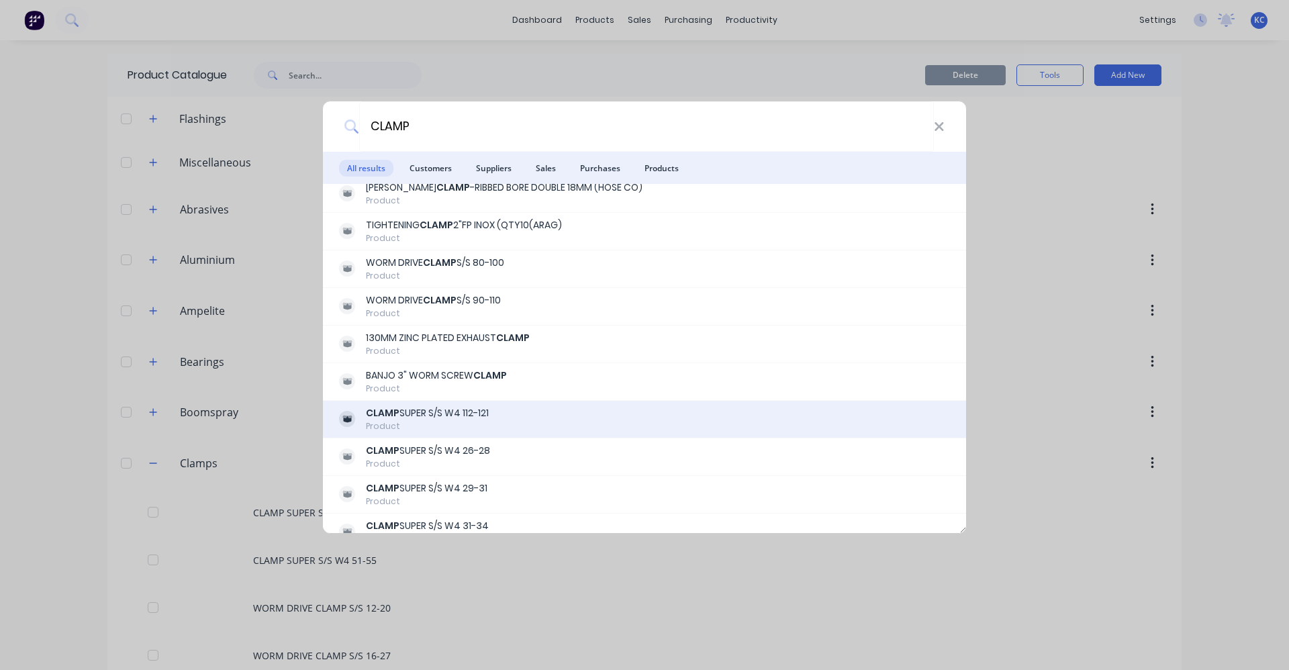
scroll to position [2001, 0]
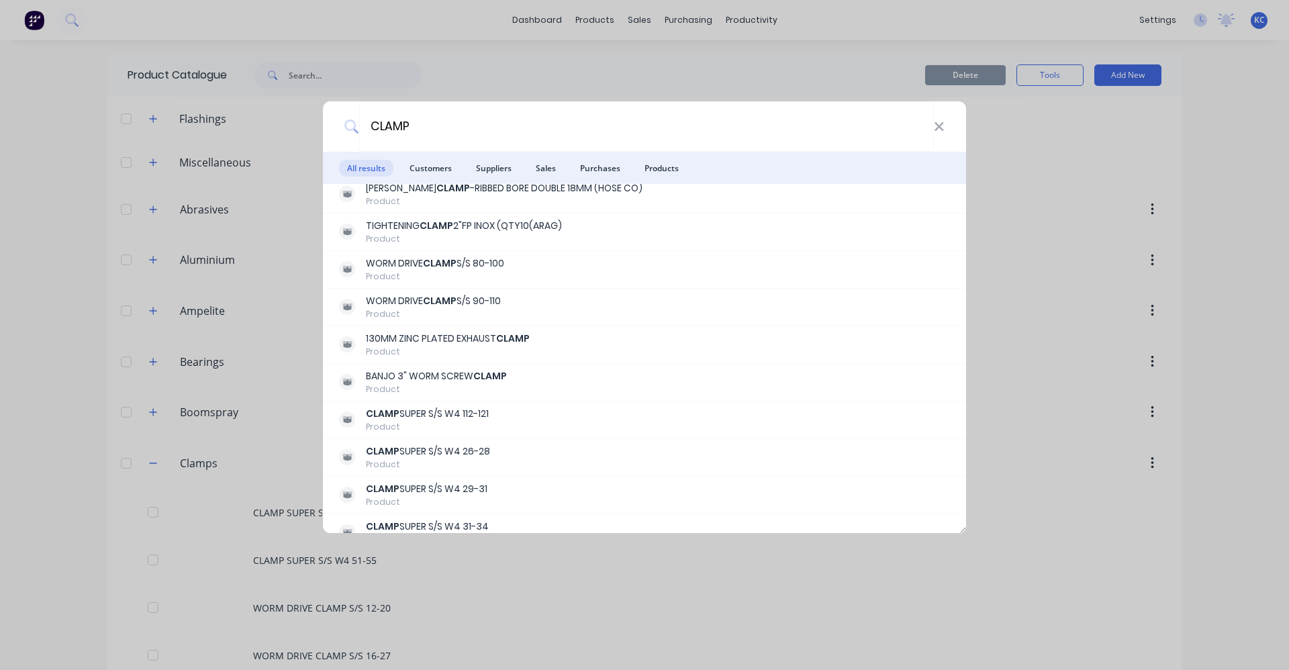
click at [934, 124] on icon at bounding box center [939, 127] width 11 height 15
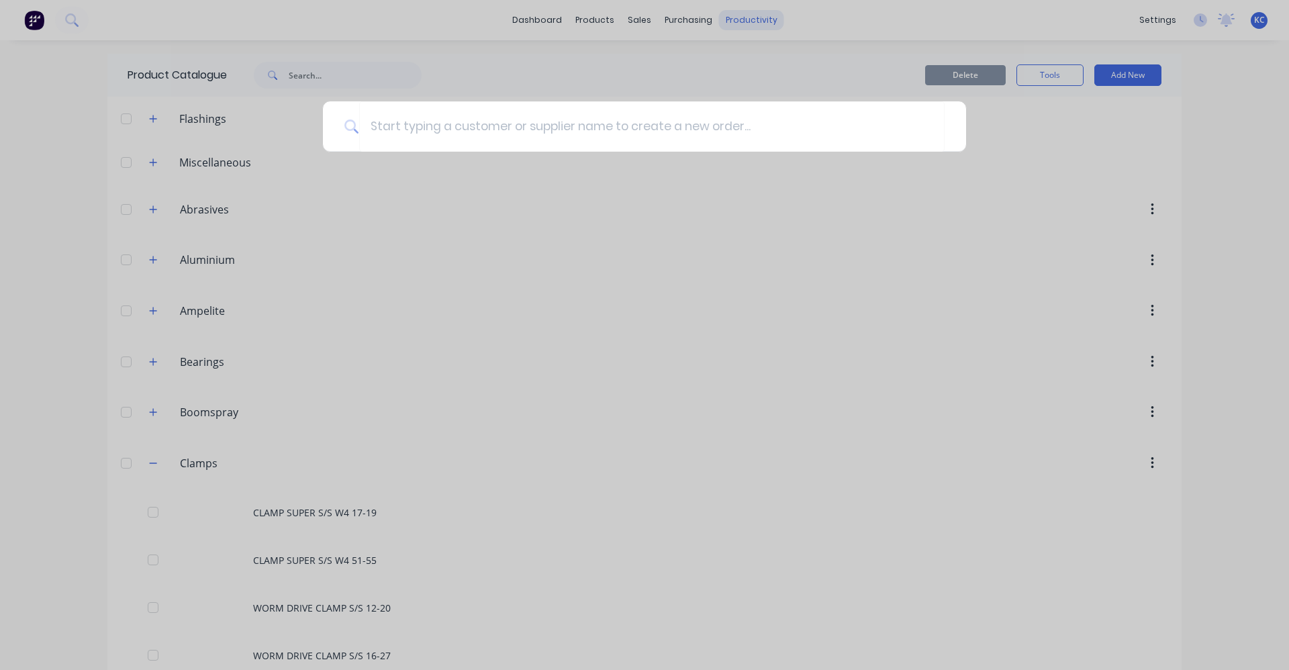
click at [624, 23] on div at bounding box center [644, 335] width 1289 height 670
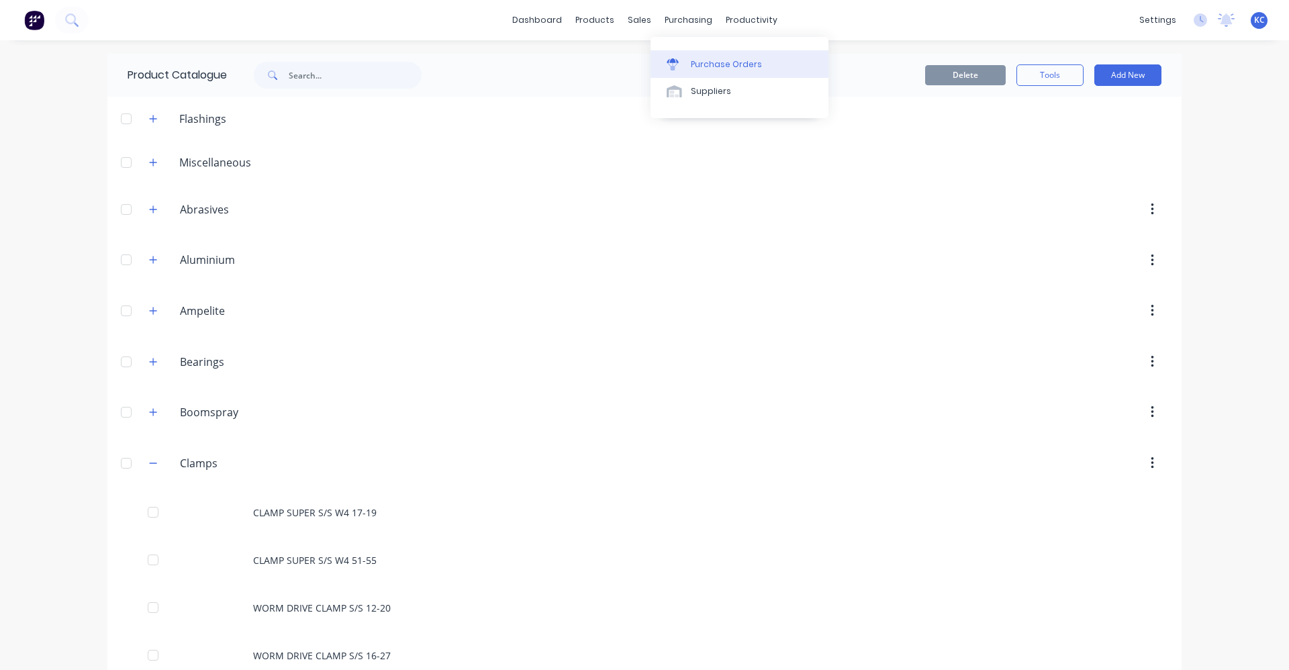
click at [688, 68] on link "Purchase Orders" at bounding box center [740, 63] width 178 height 27
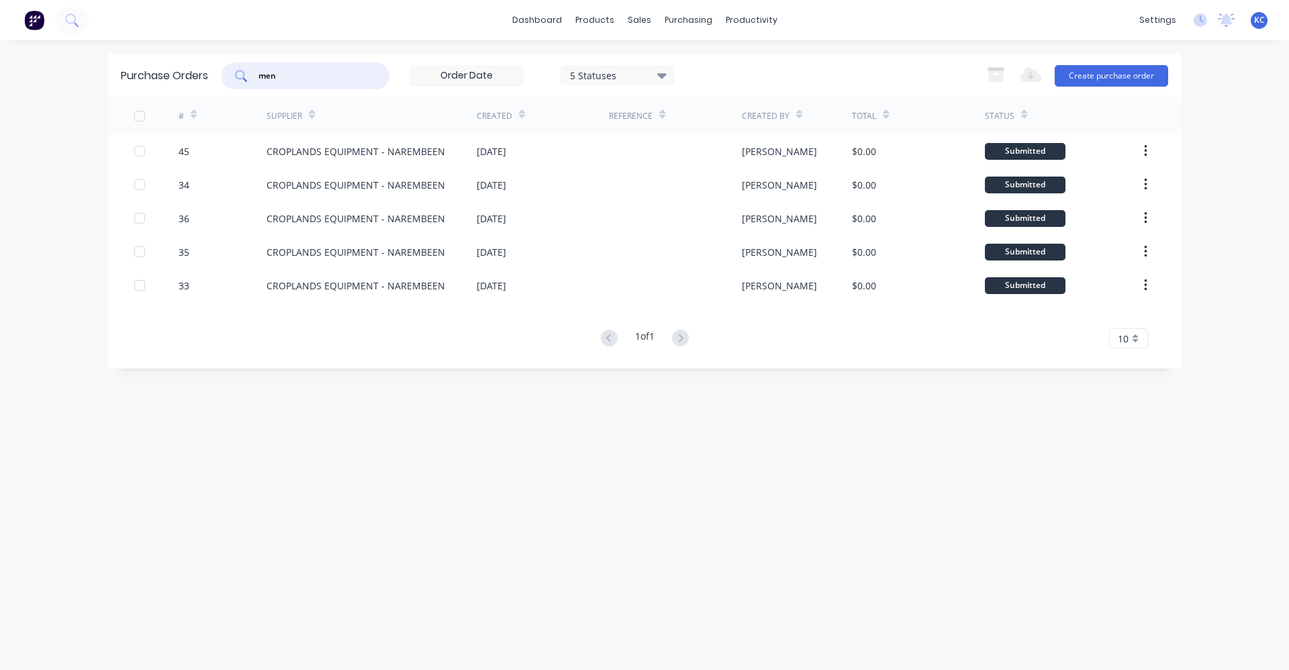
drag, startPoint x: 256, startPoint y: 84, endPoint x: 218, endPoint y: 84, distance: 38.3
click at [219, 84] on div "Purchase Orders men 5 Statuses 5 Statuses Export to Excel (XLSX) Create purchas…" at bounding box center [644, 76] width 1074 height 44
type input "REDCAT"
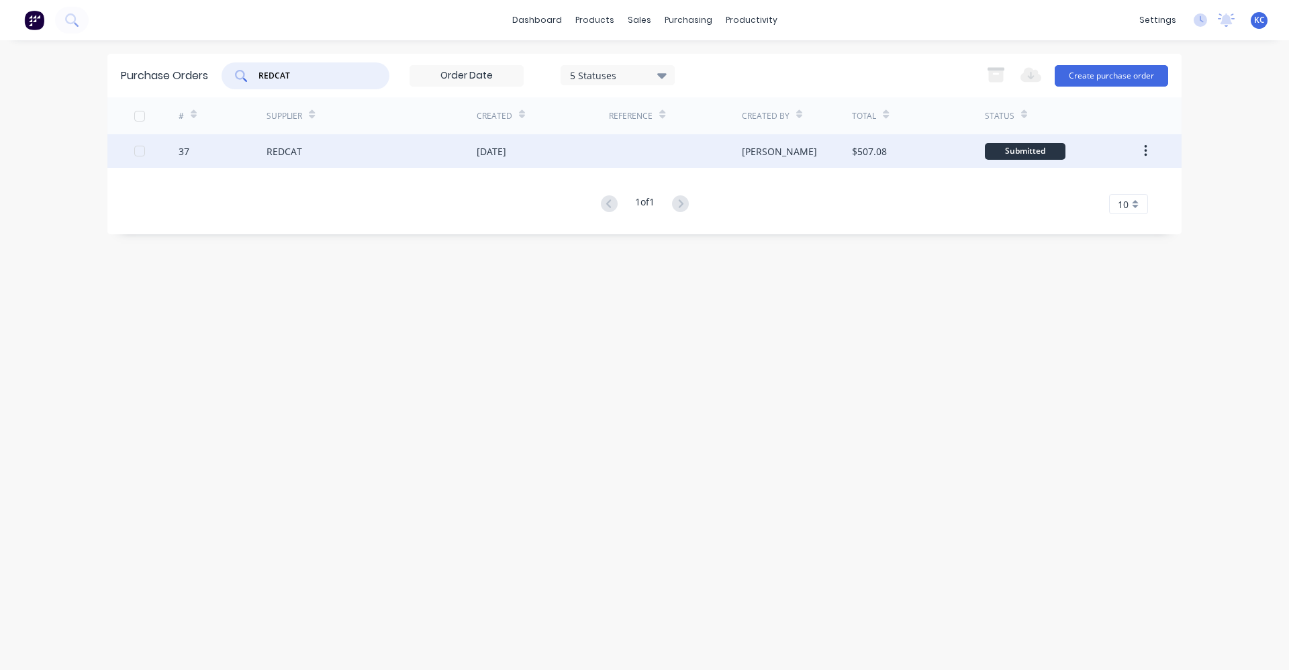
click at [487, 154] on div "[DATE]" at bounding box center [492, 151] width 30 height 14
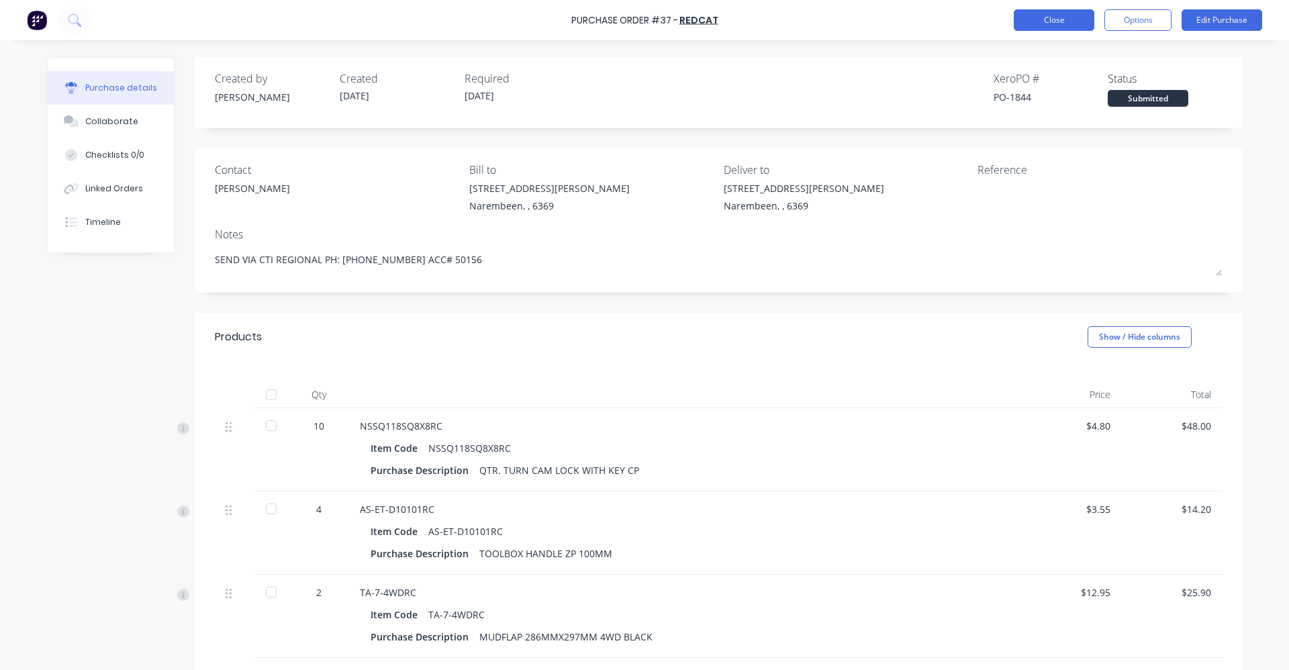
click at [1052, 15] on button "Close" at bounding box center [1054, 19] width 81 height 21
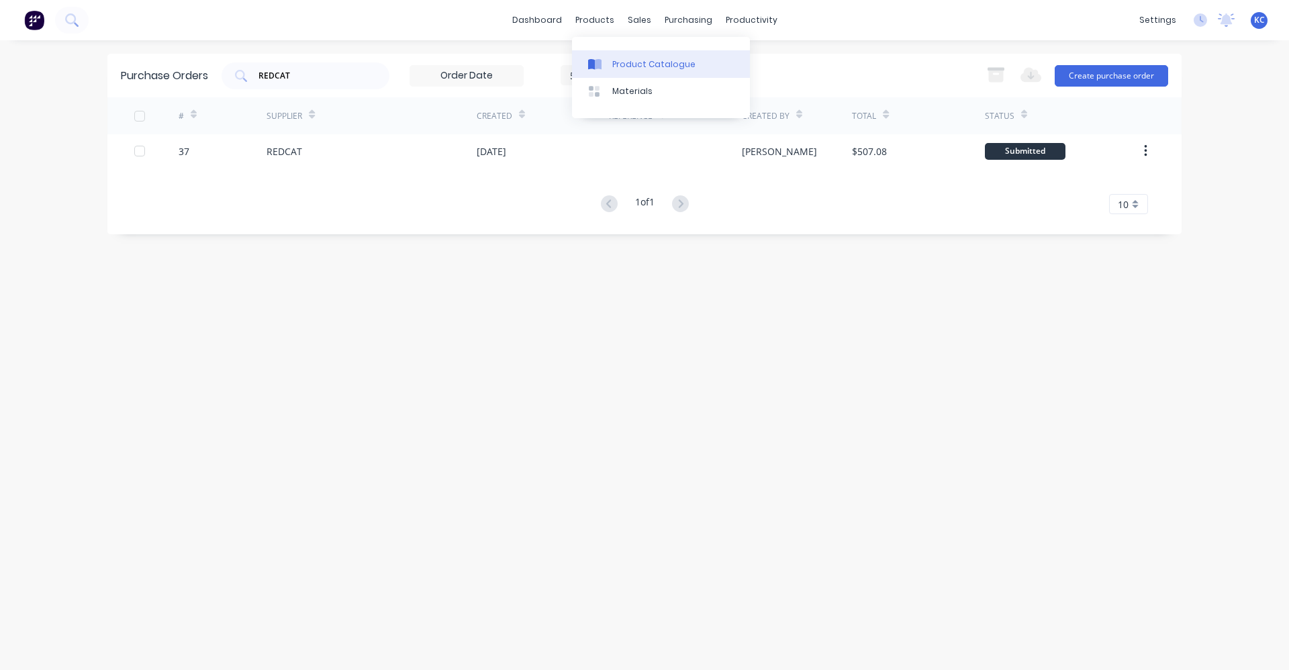
click at [636, 62] on div "Product Catalogue" at bounding box center [653, 64] width 83 height 12
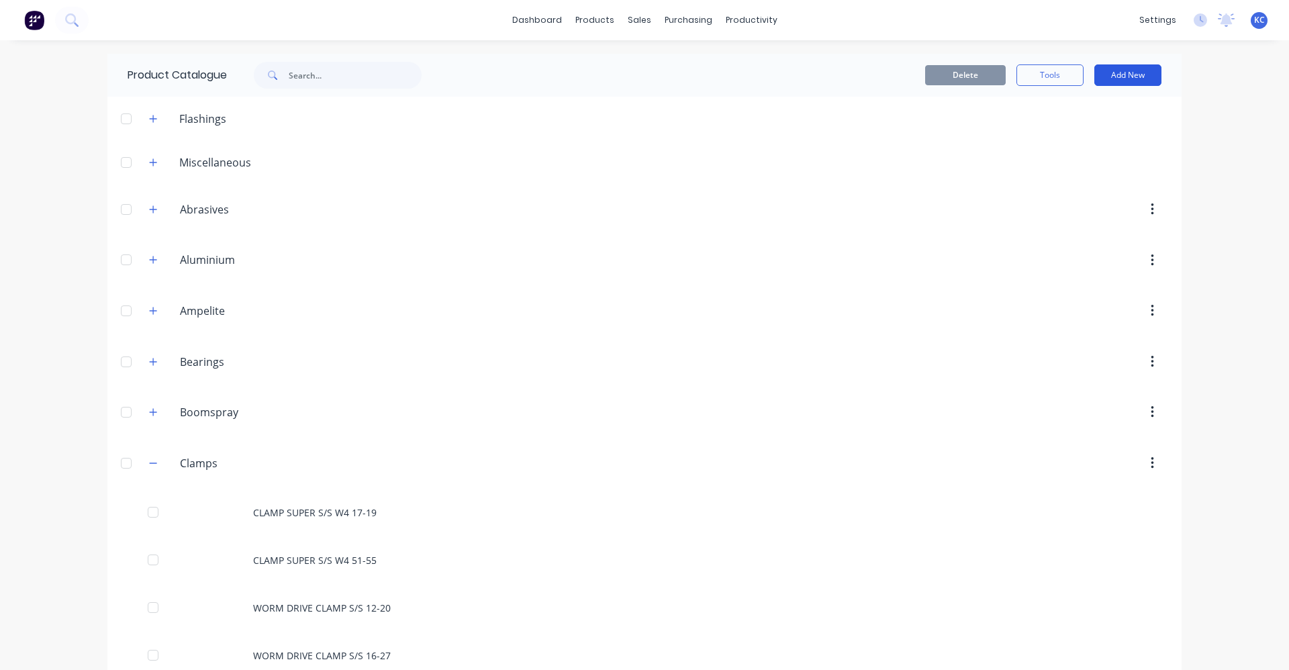
click at [1115, 74] on button "Add New" at bounding box center [1127, 74] width 67 height 21
click at [1105, 164] on div "Product" at bounding box center [1097, 163] width 103 height 19
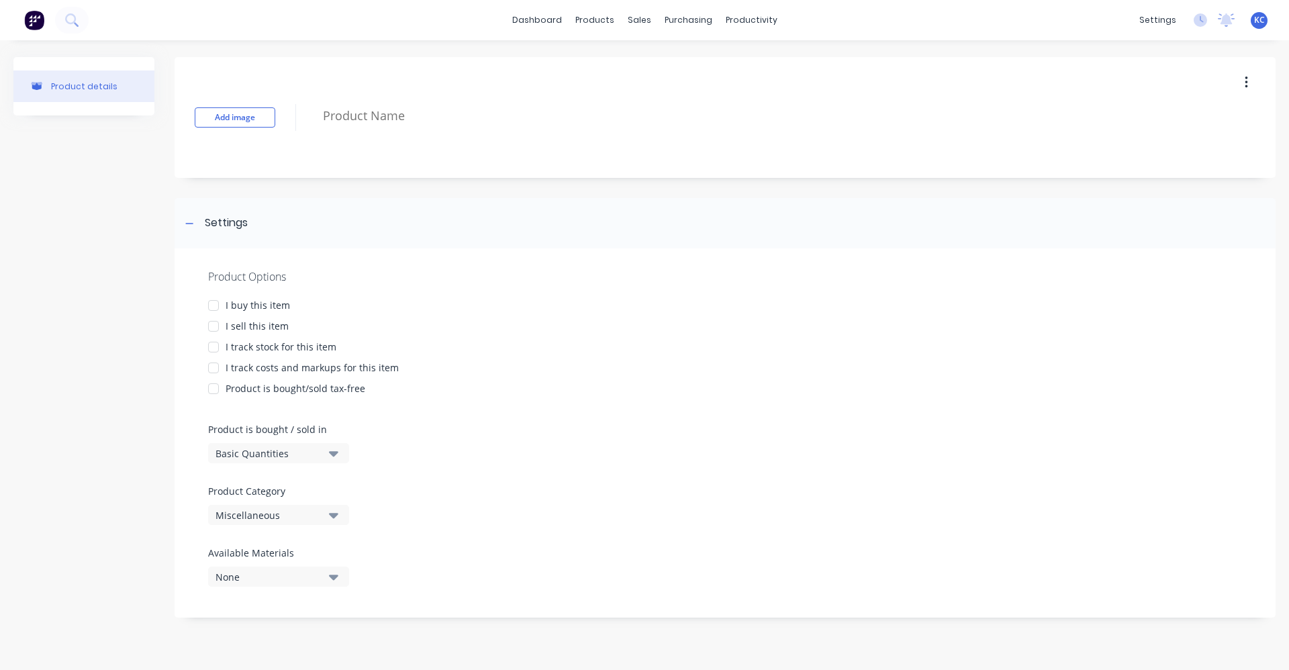
click at [214, 305] on div at bounding box center [213, 305] width 27 height 27
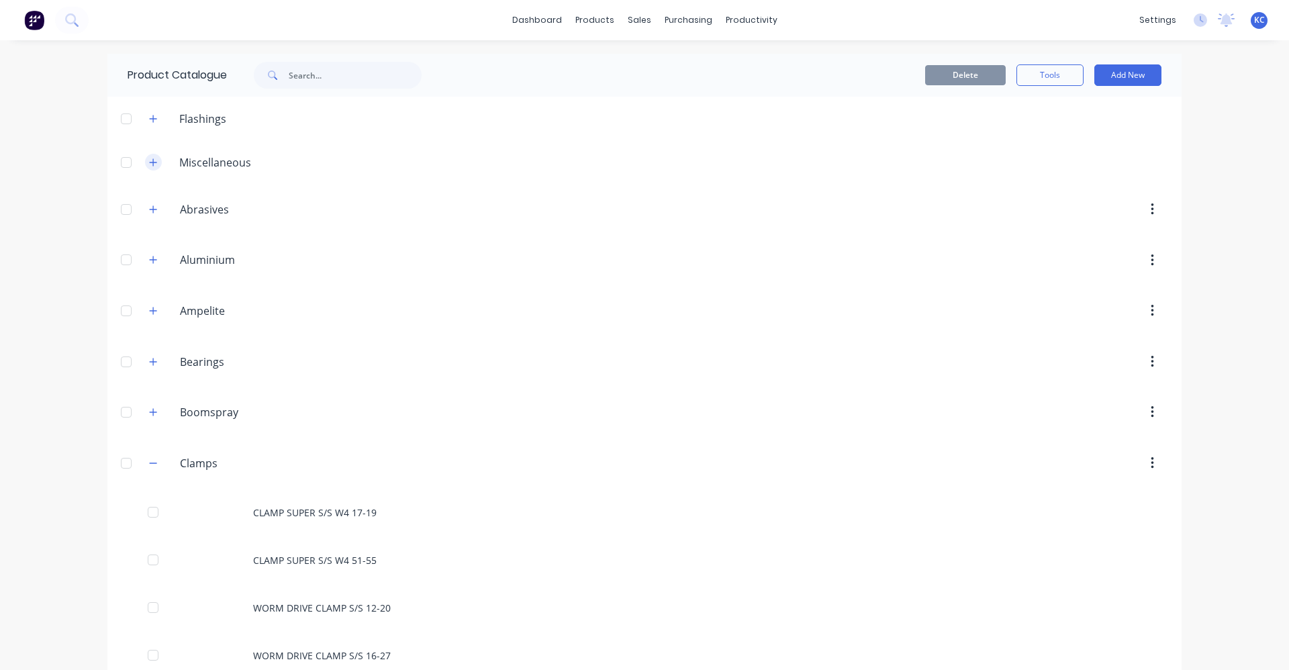
click at [149, 164] on icon "button" at bounding box center [153, 162] width 8 height 9
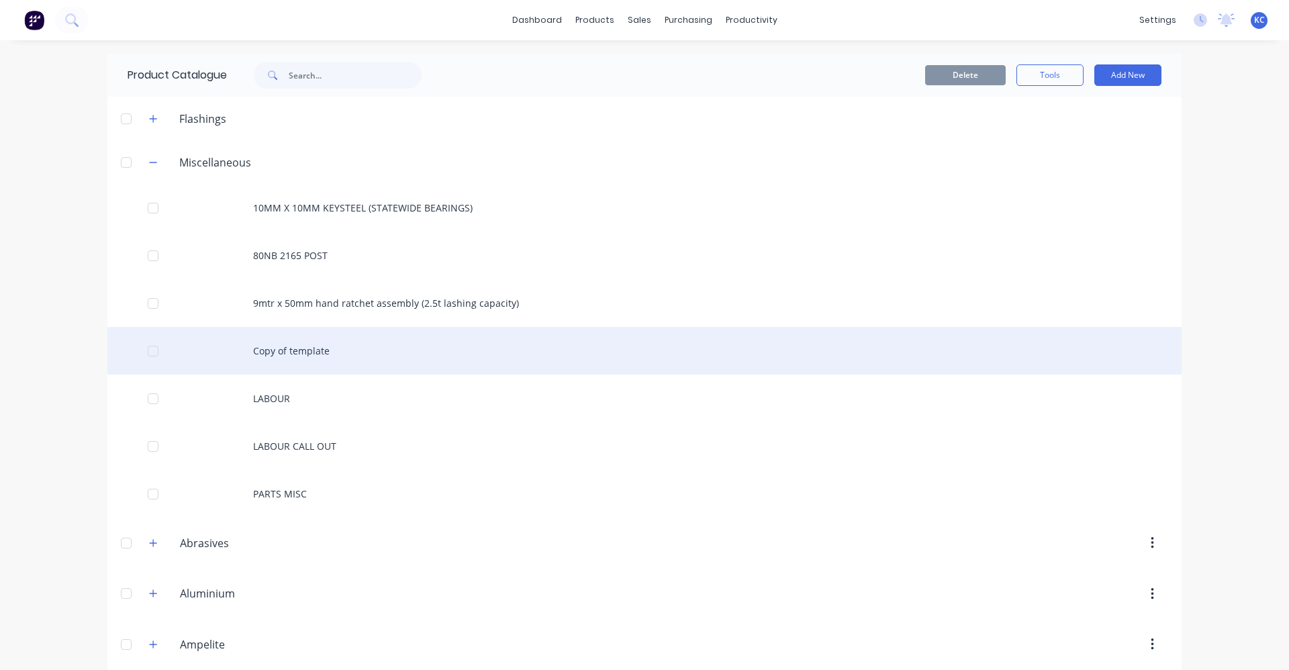
click at [339, 342] on div "Copy of template" at bounding box center [644, 351] width 1074 height 48
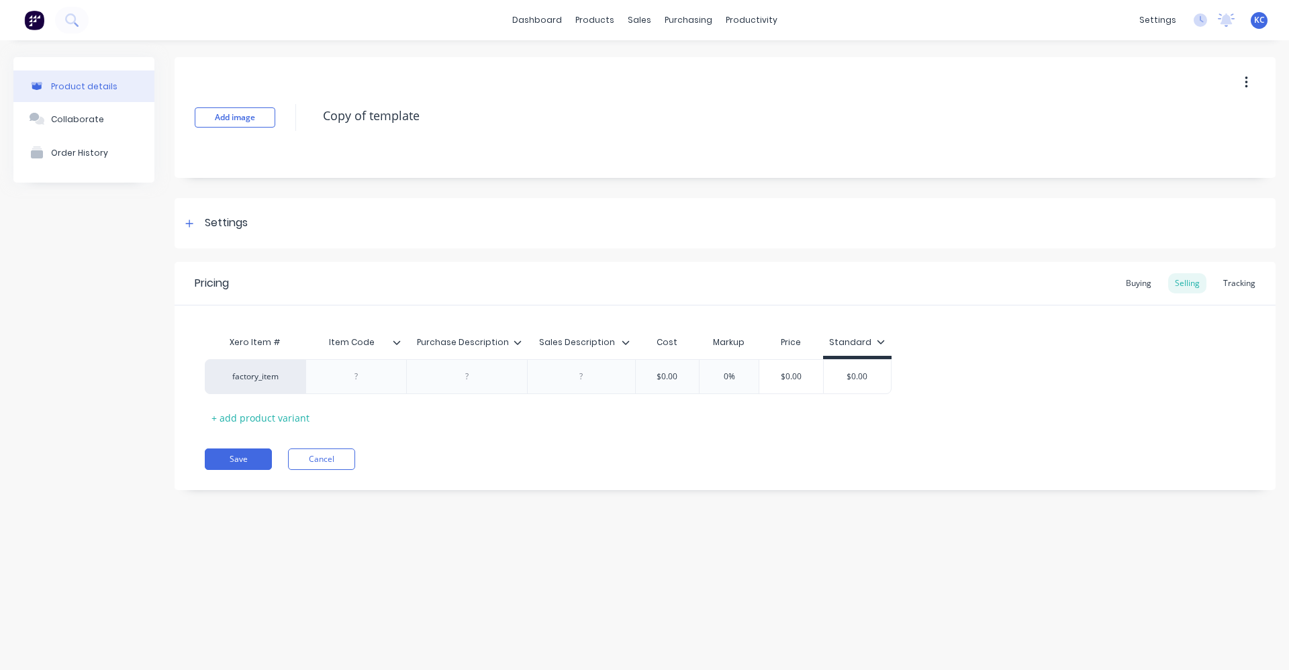
click at [1241, 85] on button "button" at bounding box center [1247, 82] width 32 height 24
click at [1223, 119] on span "Duplicate" at bounding box center [1197, 118] width 101 height 14
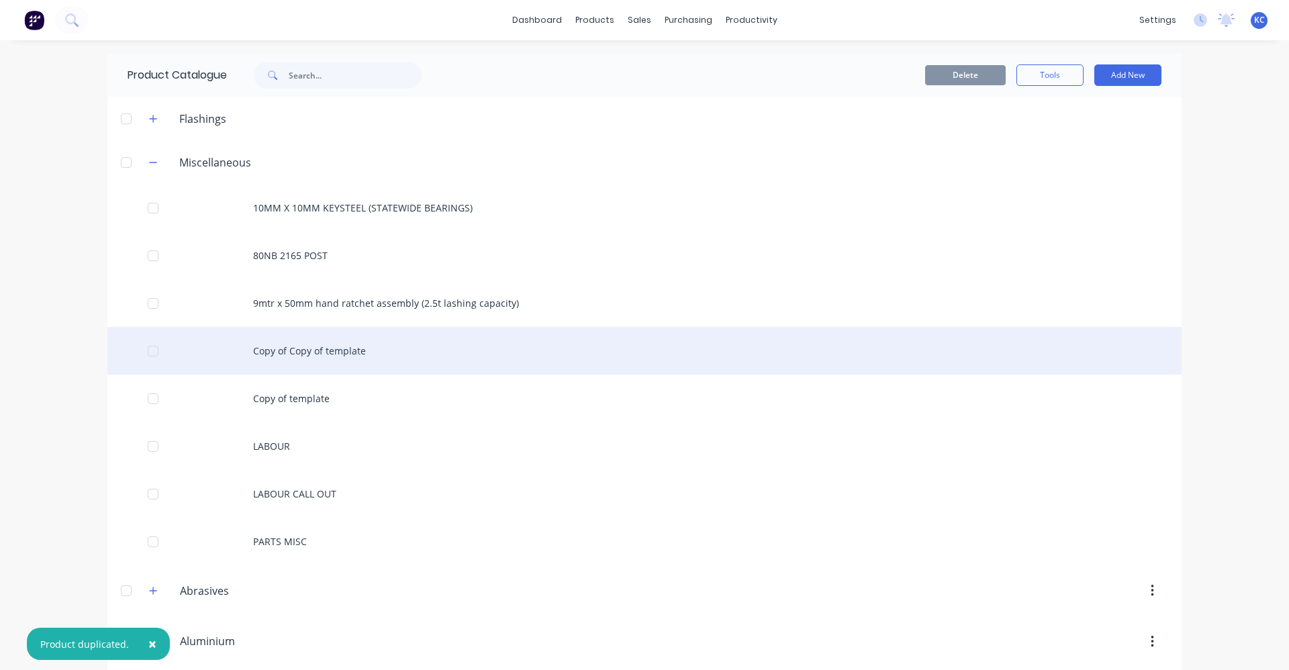
click at [346, 346] on div "Copy of Copy of template" at bounding box center [644, 351] width 1074 height 48
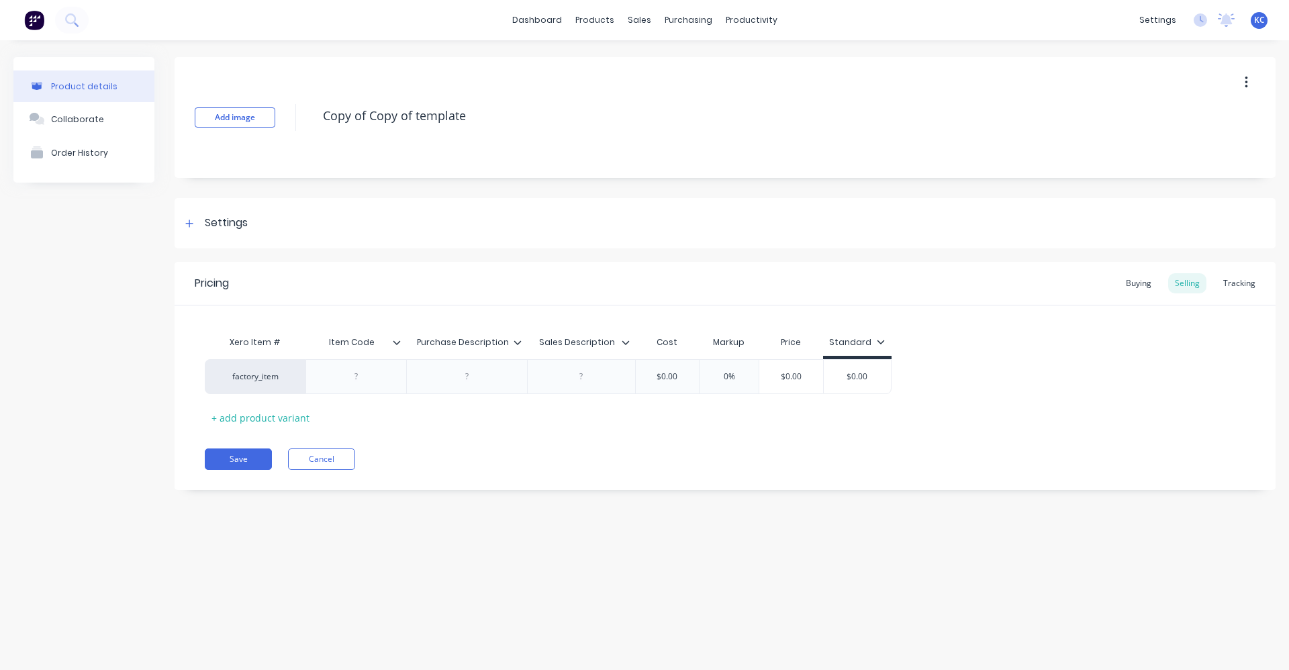
drag, startPoint x: 476, startPoint y: 115, endPoint x: 310, endPoint y: 120, distance: 166.6
click at [310, 120] on div "Add image Copy of Copy of template" at bounding box center [725, 117] width 1101 height 121
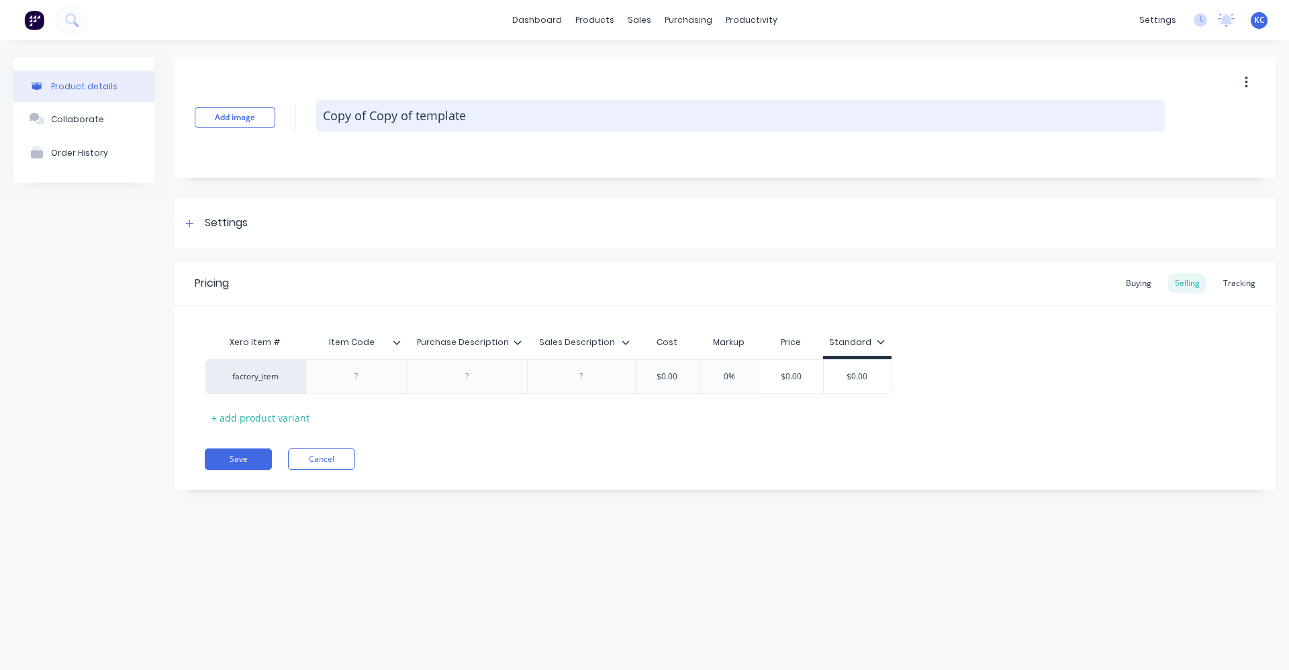
type textarea "x"
type textarea "C"
type textarea "x"
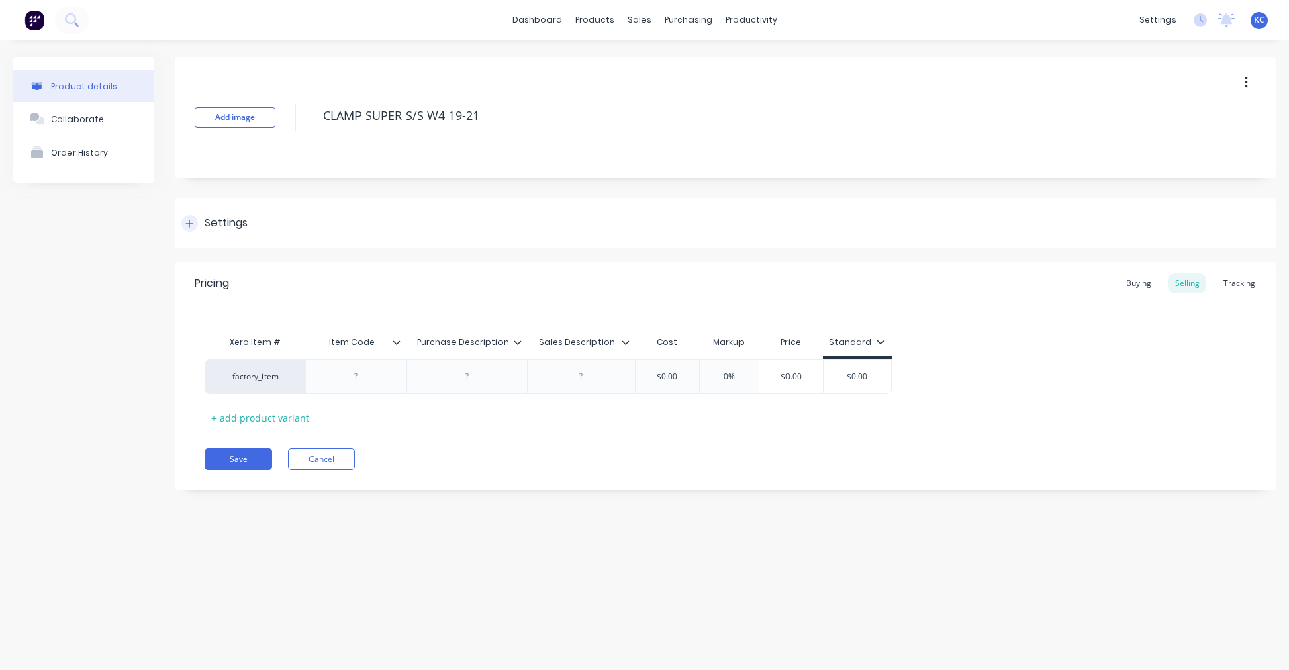
click at [279, 226] on div "Settings" at bounding box center [725, 223] width 1101 height 50
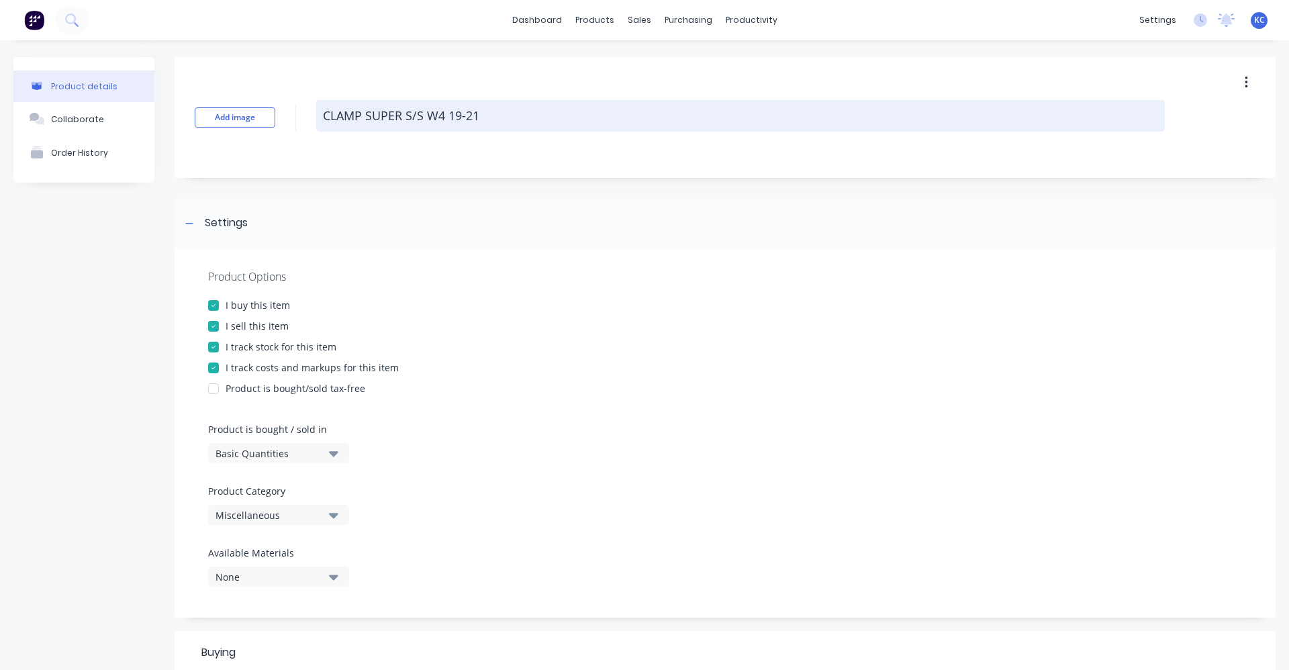
drag, startPoint x: 496, startPoint y: 118, endPoint x: 324, endPoint y: 103, distance: 172.6
click at [324, 103] on textarea "CLAMP SUPER S/S W4 19-21" at bounding box center [740, 116] width 849 height 32
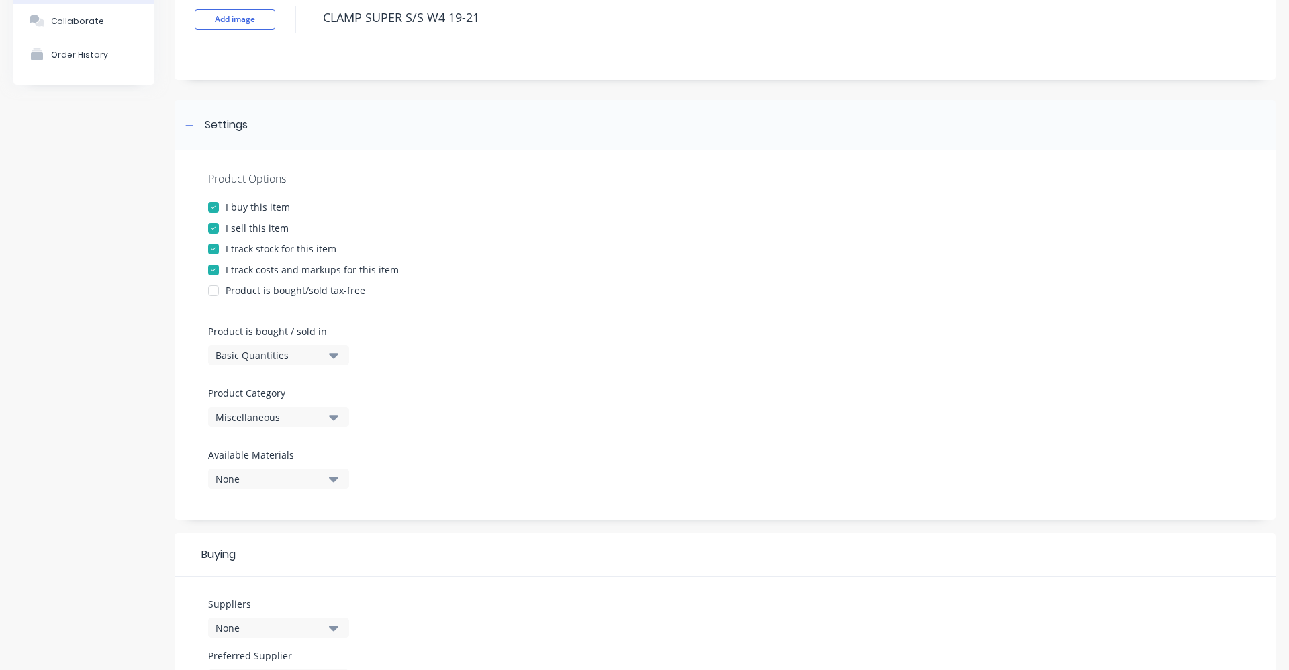
scroll to position [427, 0]
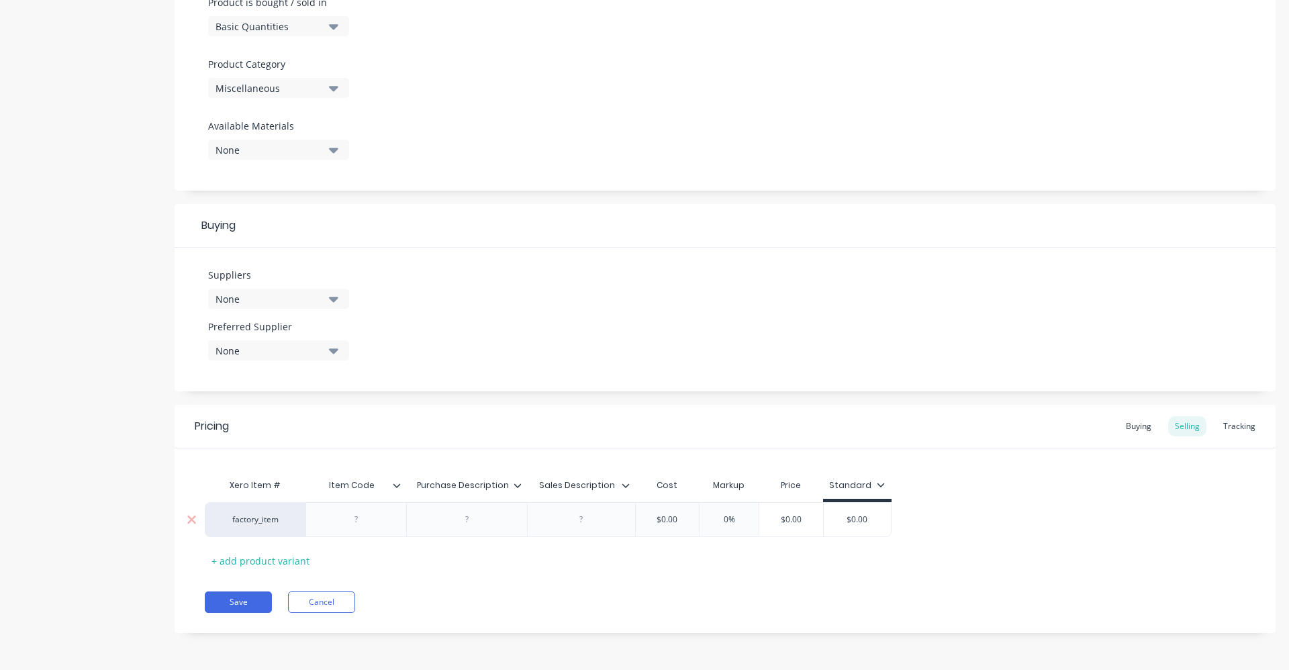
click at [476, 519] on div at bounding box center [467, 519] width 67 height 17
paste div
click at [557, 522] on div at bounding box center [581, 523] width 108 height 42
drag, startPoint x: 560, startPoint y: 522, endPoint x: 880, endPoint y: 427, distance: 334.2
click at [880, 427] on div "Pricing Buying Selling Tracking" at bounding box center [725, 427] width 1101 height 44
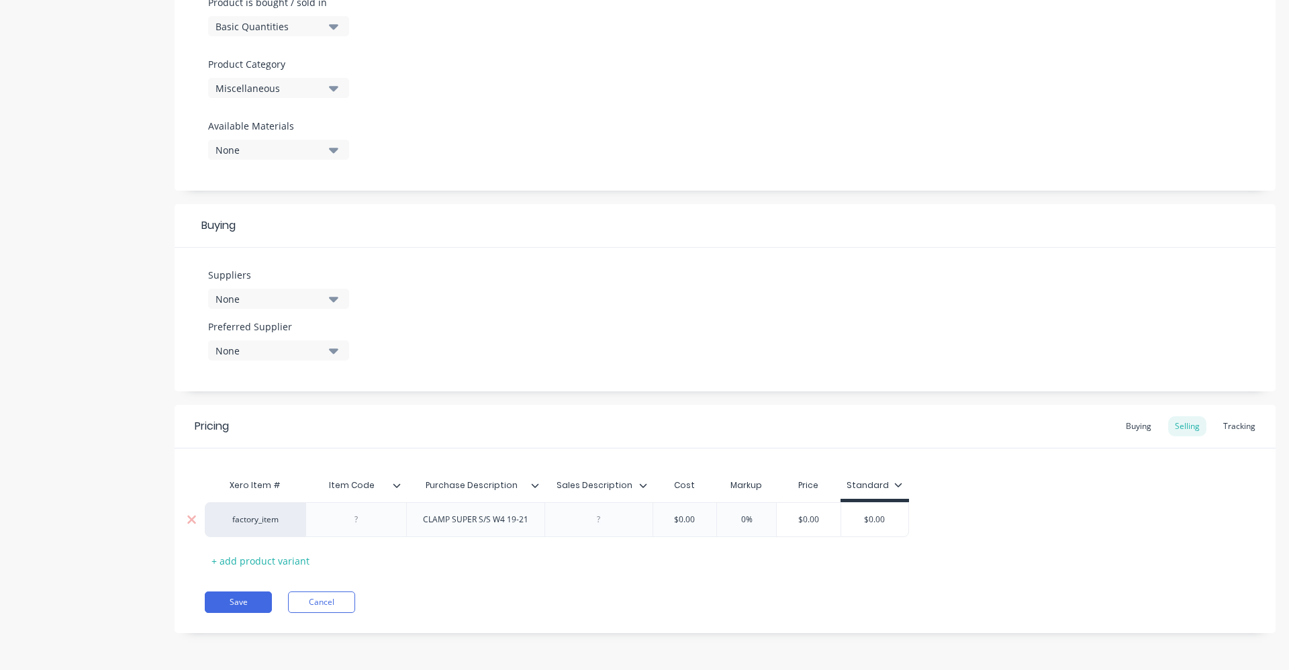
click at [614, 524] on div at bounding box center [598, 519] width 67 height 17
paste div
click at [357, 530] on div at bounding box center [355, 523] width 101 height 42
click at [332, 85] on icon "button" at bounding box center [333, 88] width 9 height 15
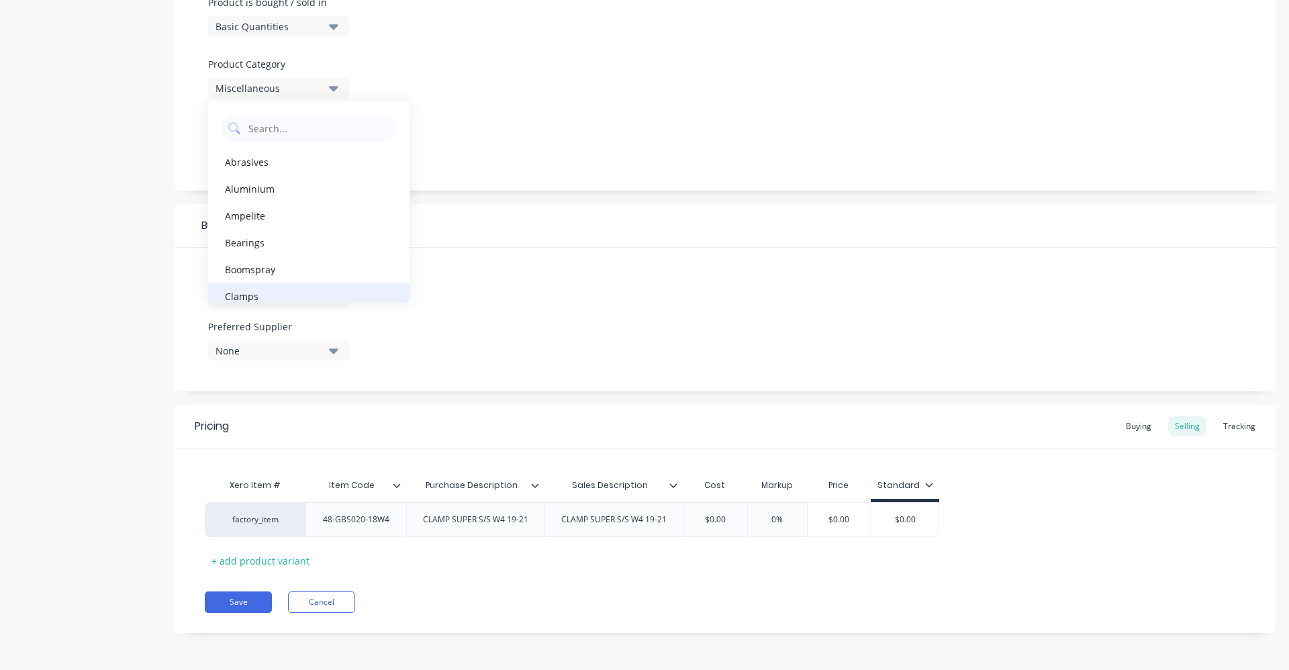
click at [303, 297] on div "Clamps" at bounding box center [308, 296] width 201 height 27
click at [330, 299] on icon "button" at bounding box center [333, 298] width 9 height 15
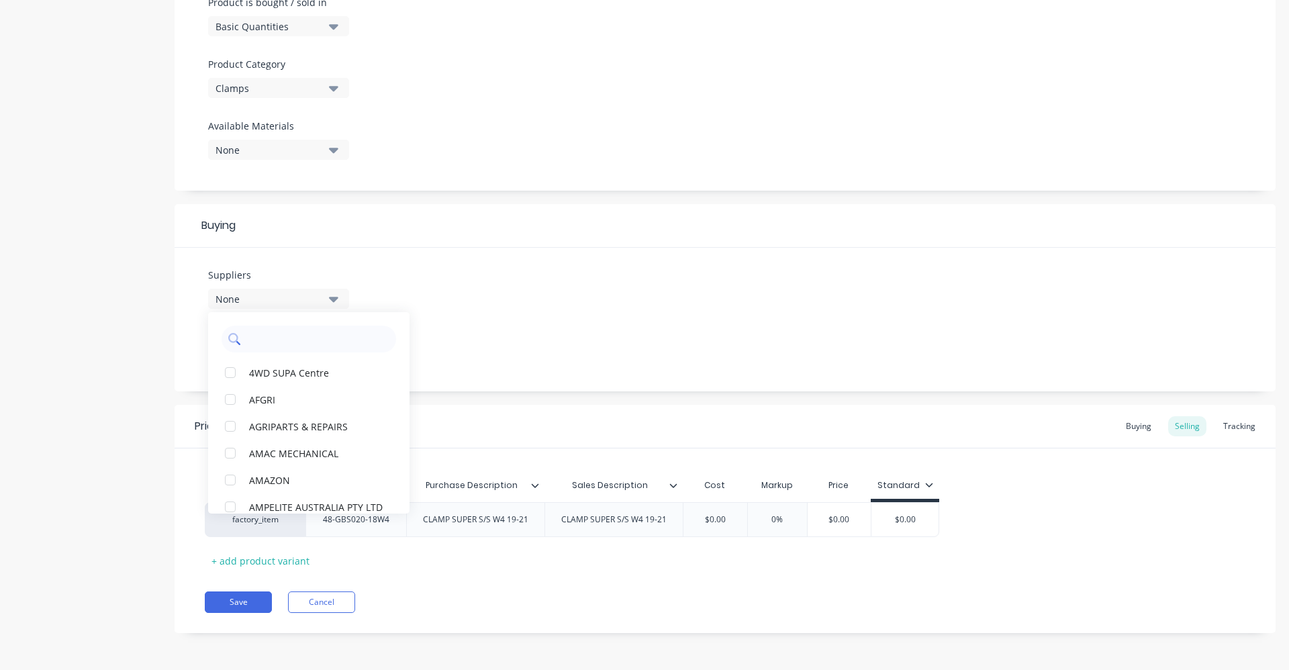
click at [281, 335] on input "text" at bounding box center [318, 339] width 142 height 27
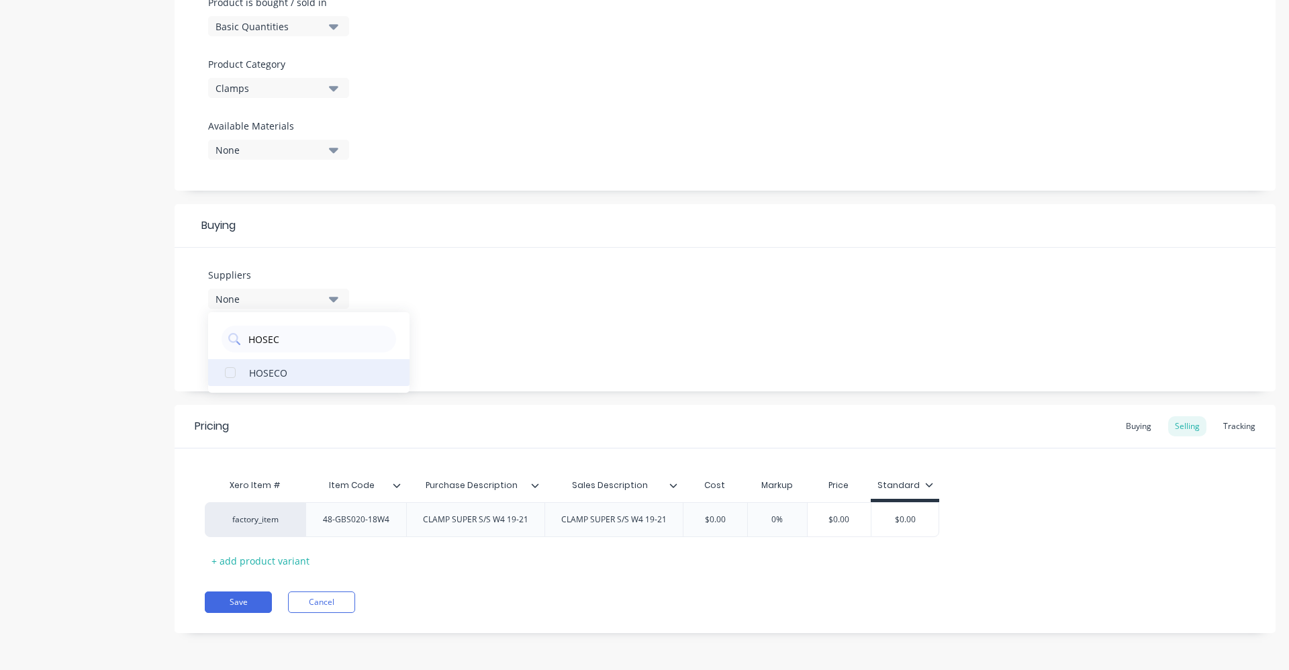
click at [318, 379] on div "HOSECO" at bounding box center [316, 372] width 134 height 14
click at [471, 333] on div "Suppliers 1 suppliers selected HOSEC HOSECO Preferred Supplier None" at bounding box center [725, 320] width 1101 height 144
click at [308, 348] on div "None" at bounding box center [269, 351] width 107 height 14
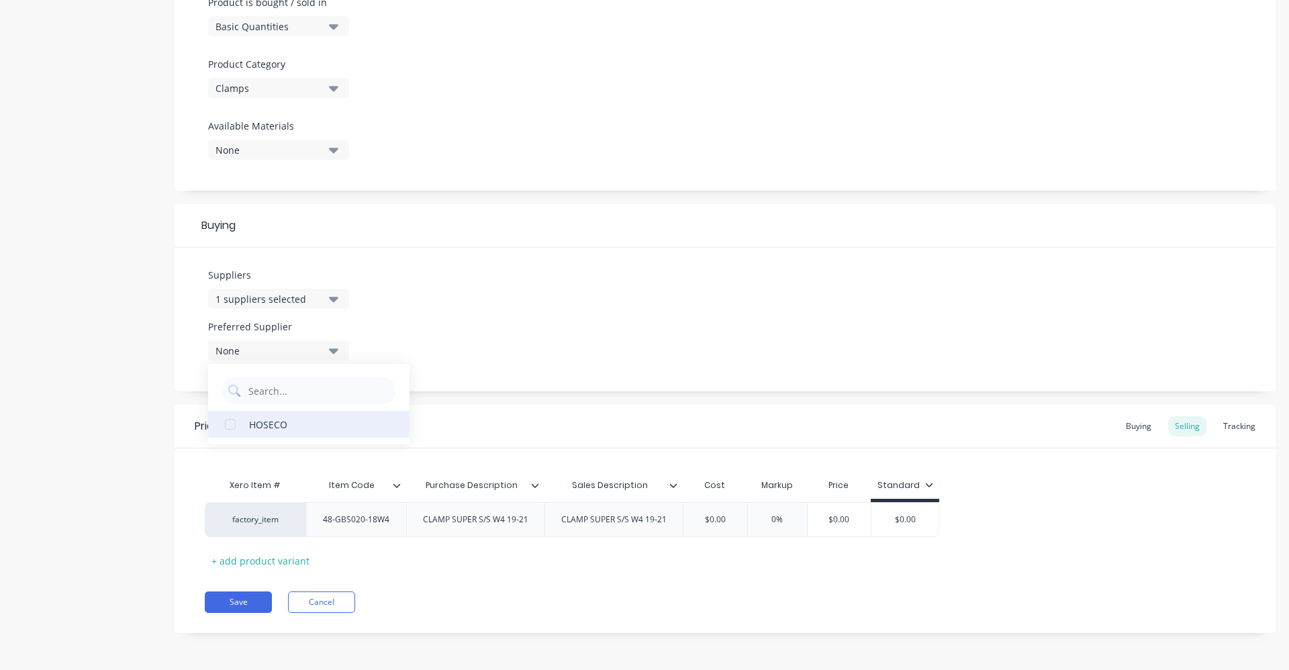
click at [313, 427] on div "HOSECO" at bounding box center [316, 424] width 134 height 14
click at [461, 301] on div "Suppliers 1 suppliers selected HOSEC Preferred Supplier HOSECO HOSECO" at bounding box center [725, 320] width 1101 height 144
click at [1131, 422] on div "Buying" at bounding box center [1138, 426] width 39 height 20
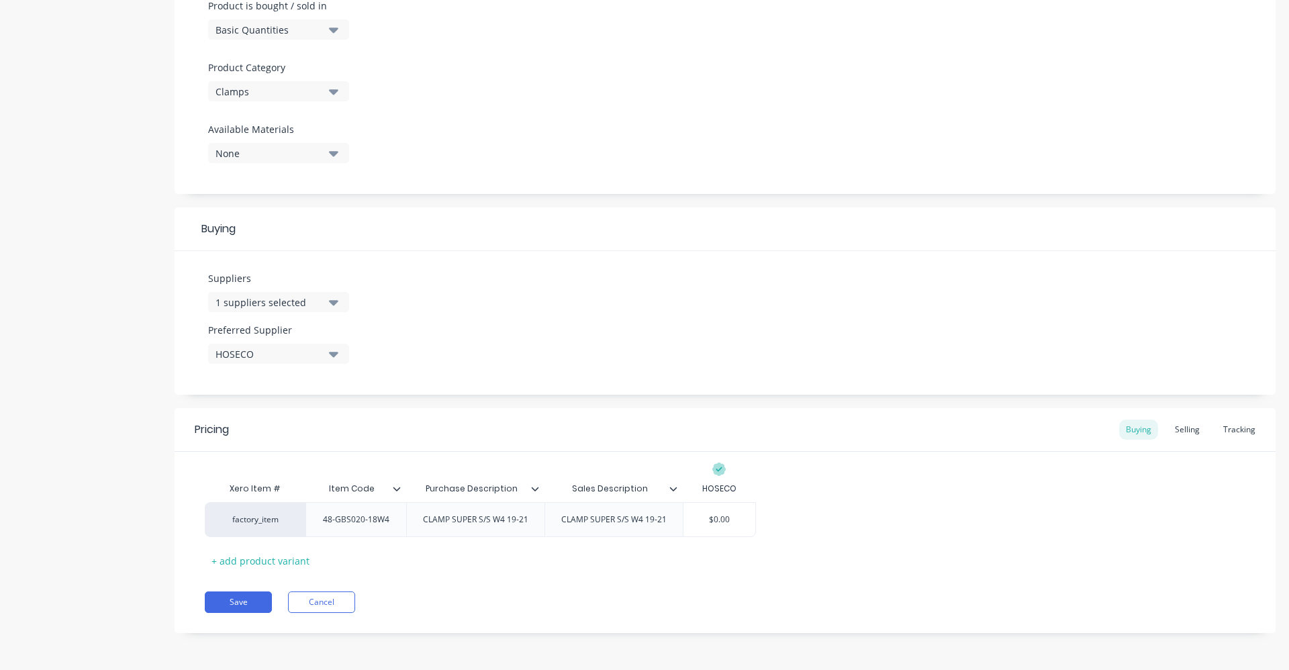
scroll to position [424, 0]
click at [740, 516] on input "$0.00" at bounding box center [720, 520] width 72 height 12
drag, startPoint x: 740, startPoint y: 516, endPoint x: 674, endPoint y: 515, distance: 65.8
click at [674, 515] on div "factory_item 48-GBS020-18W4 CLAMP SUPER S/S W4 19-21 CLAMP SUPER S/S W4 19-21 $…" at bounding box center [480, 519] width 551 height 35
click at [1174, 430] on div "Selling" at bounding box center [1187, 430] width 38 height 20
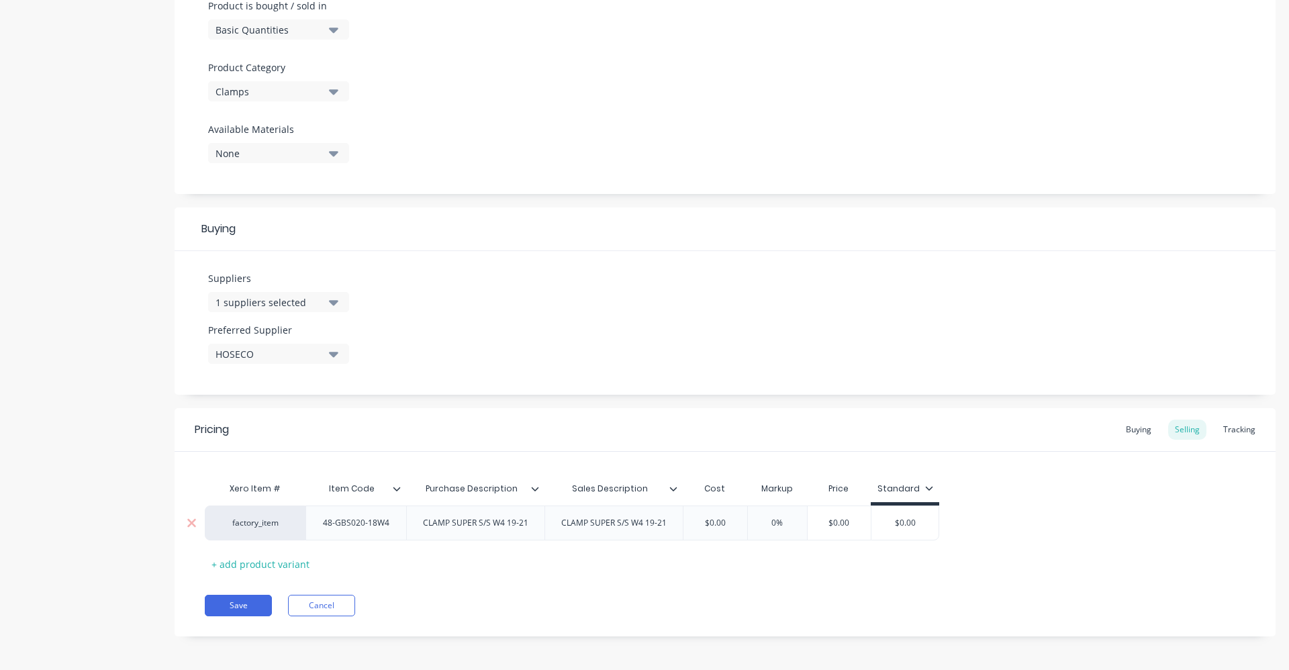
drag, startPoint x: 722, startPoint y: 527, endPoint x: 702, endPoint y: 527, distance: 20.8
click at [702, 527] on input "$0.00" at bounding box center [714, 523] width 67 height 12
drag, startPoint x: 816, startPoint y: 529, endPoint x: 774, endPoint y: 525, distance: 41.8
click at [774, 525] on div "factory_item 48-GBS020-18W4 CLAMP SUPER S/S W4 19-21 CLAMP SUPER S/S W4 19-21 $…" at bounding box center [725, 523] width 1041 height 35
click at [779, 522] on input "0%" at bounding box center [790, 523] width 67 height 12
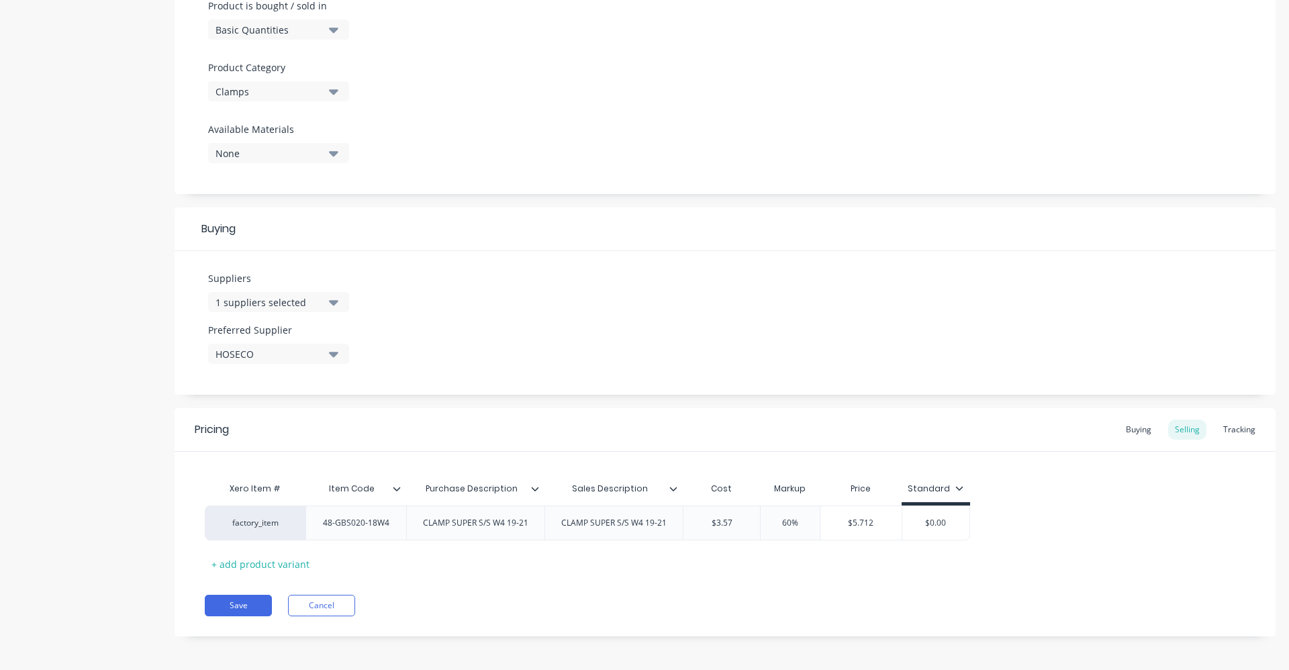
click at [845, 595] on div "Save Cancel" at bounding box center [740, 605] width 1071 height 21
click at [1127, 426] on div "Buying" at bounding box center [1138, 426] width 39 height 20
click at [1174, 432] on div "Selling" at bounding box center [1187, 430] width 38 height 20
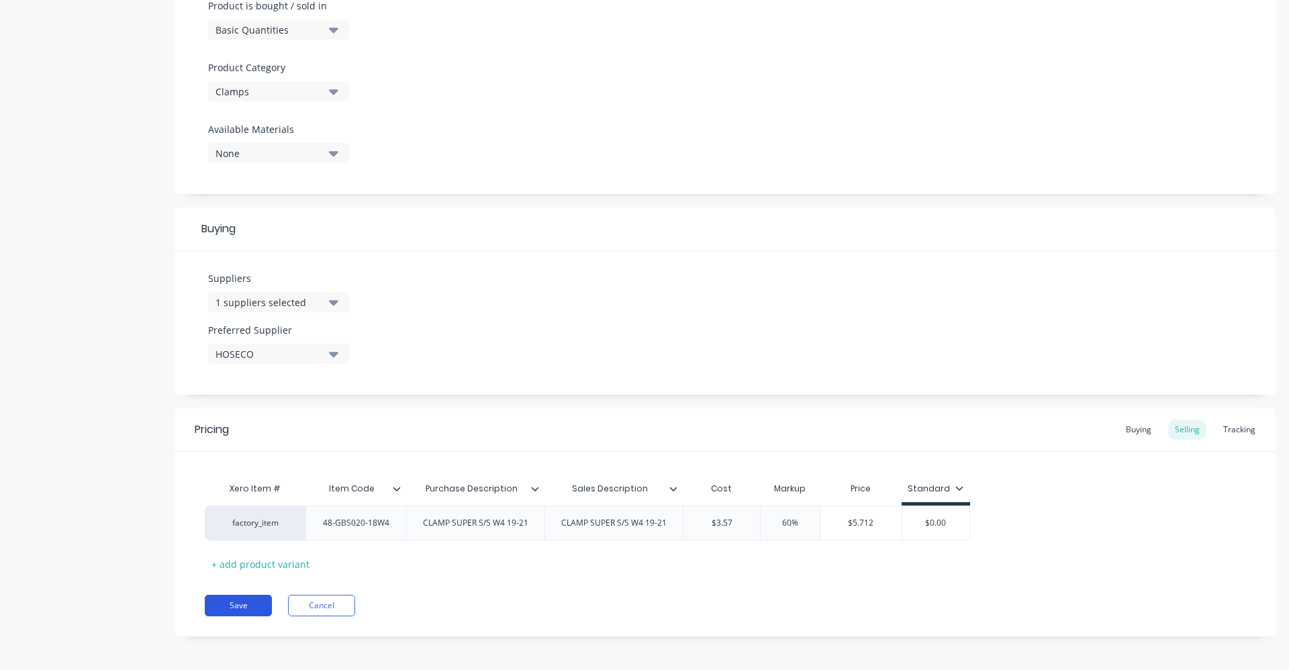
click at [232, 604] on button "Save" at bounding box center [238, 605] width 67 height 21
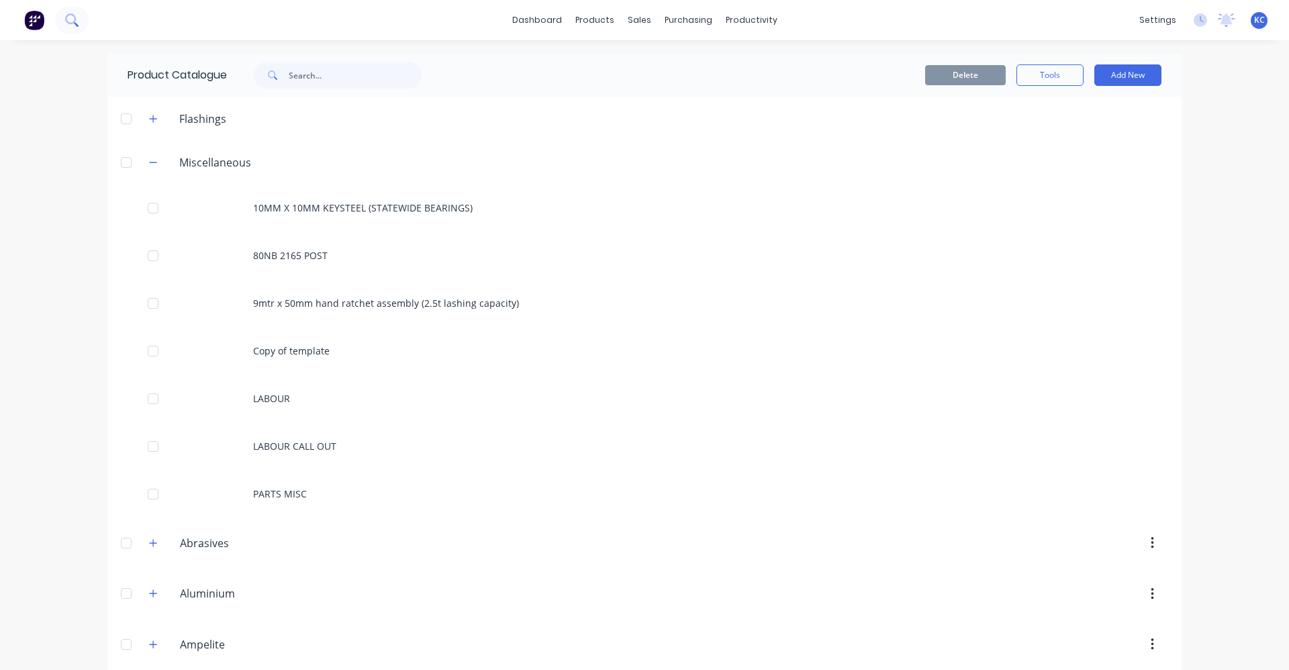
click at [73, 27] on button at bounding box center [72, 20] width 34 height 27
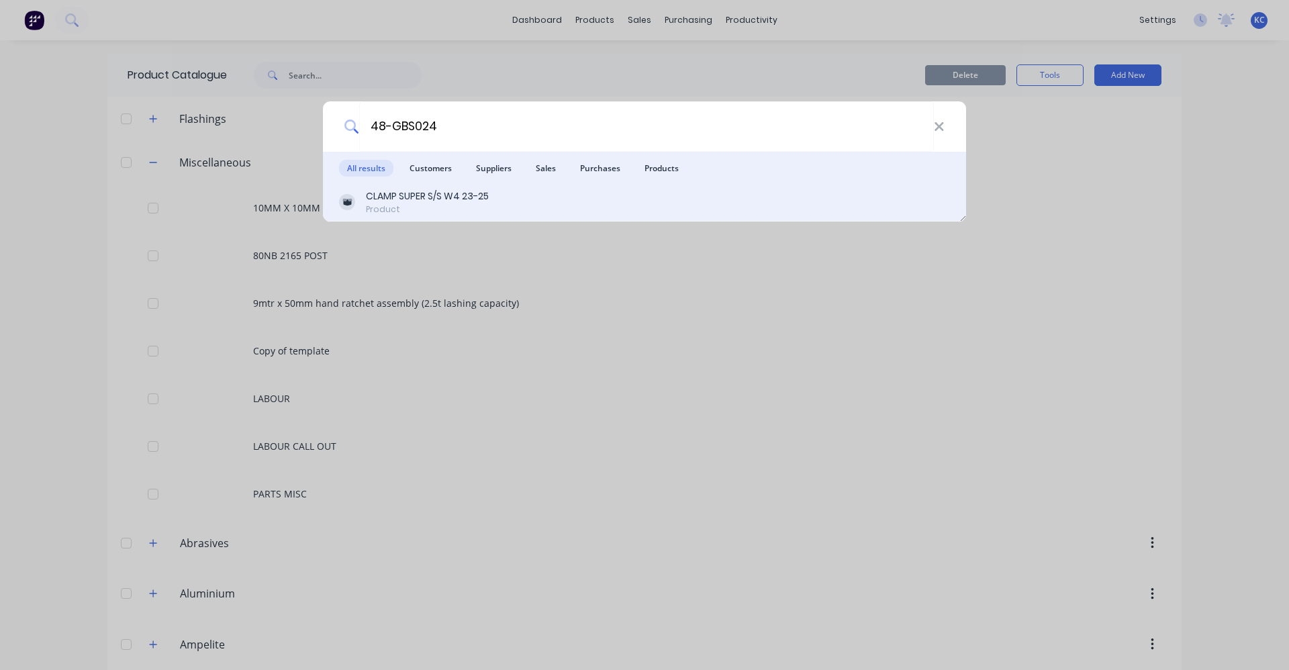
click at [470, 205] on div "Product" at bounding box center [427, 209] width 123 height 12
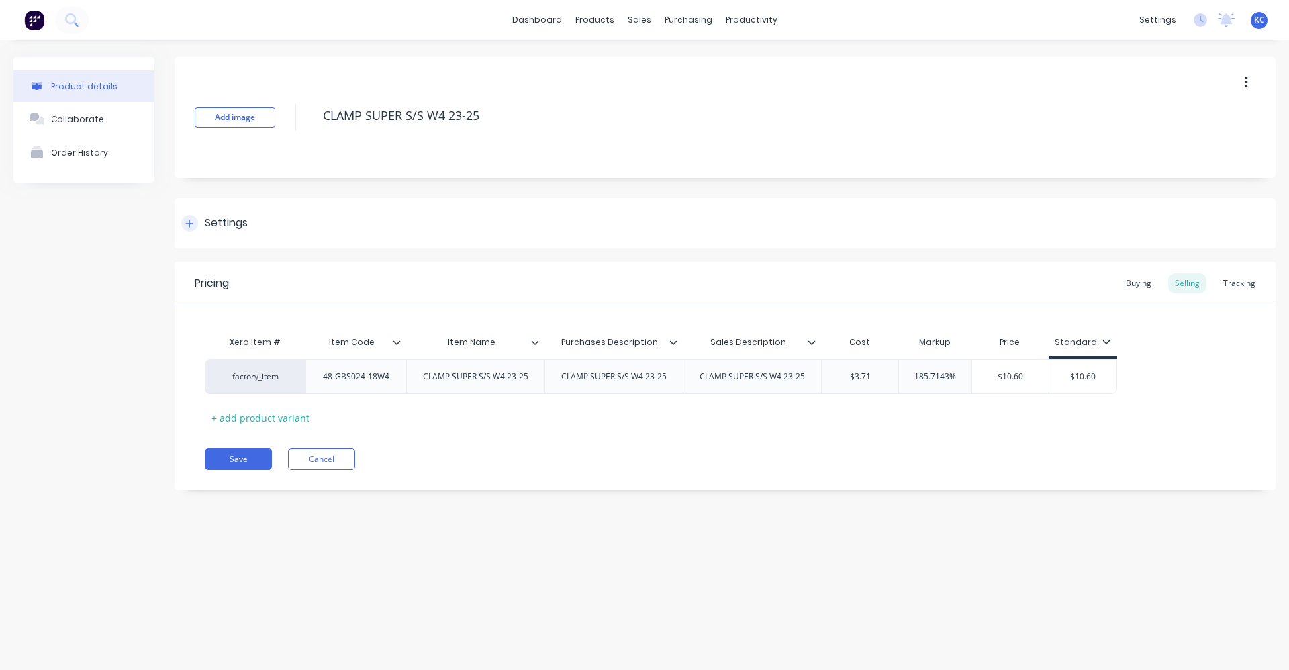
click at [258, 220] on div "Settings" at bounding box center [725, 223] width 1101 height 50
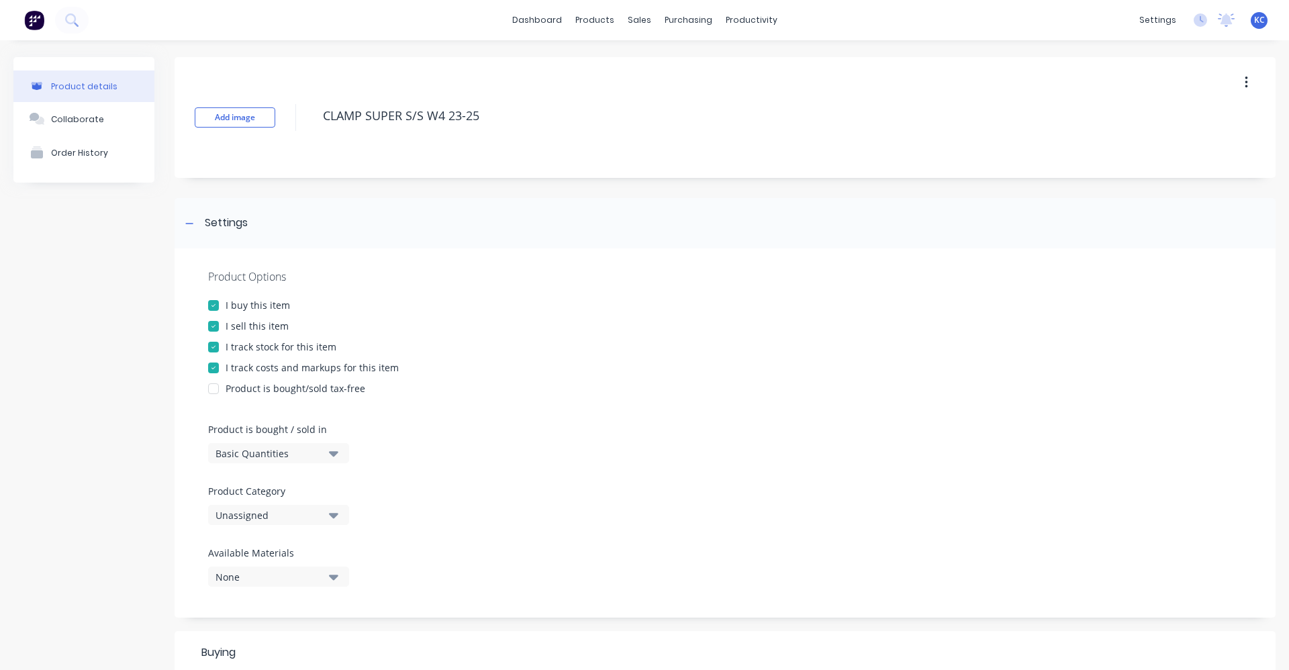
click at [334, 515] on icon "button" at bounding box center [333, 515] width 9 height 5
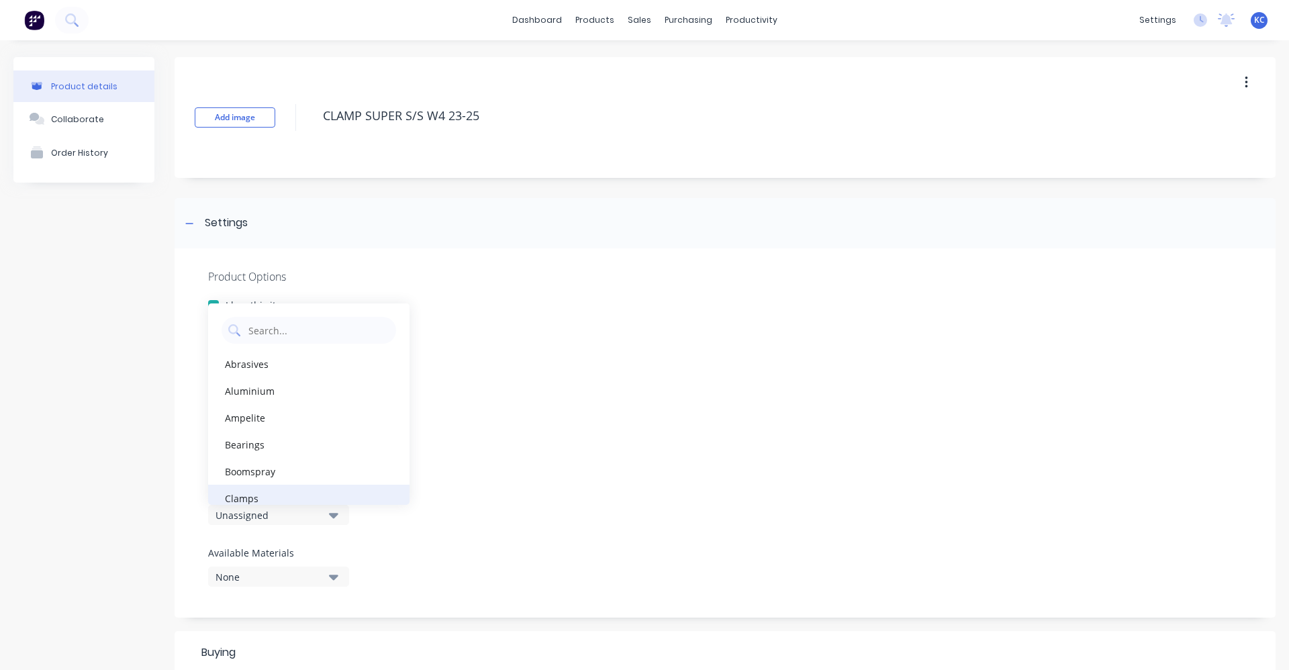
click at [325, 498] on div "Clamps" at bounding box center [308, 498] width 201 height 27
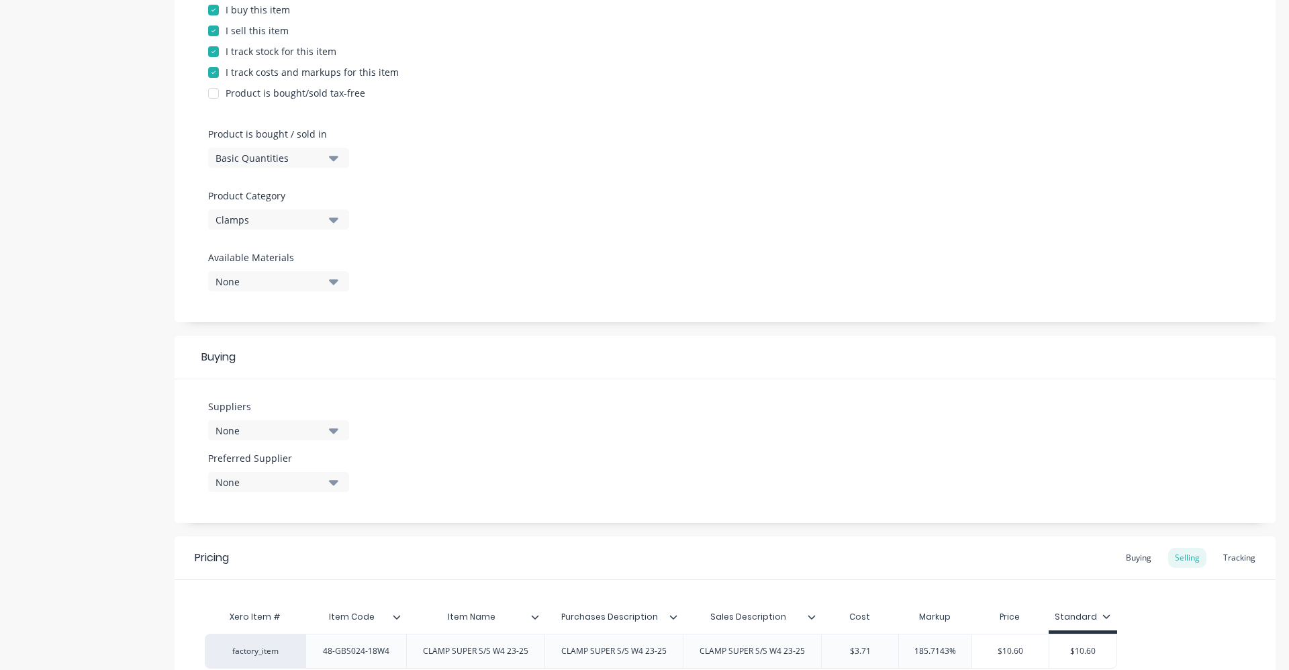
scroll to position [336, 0]
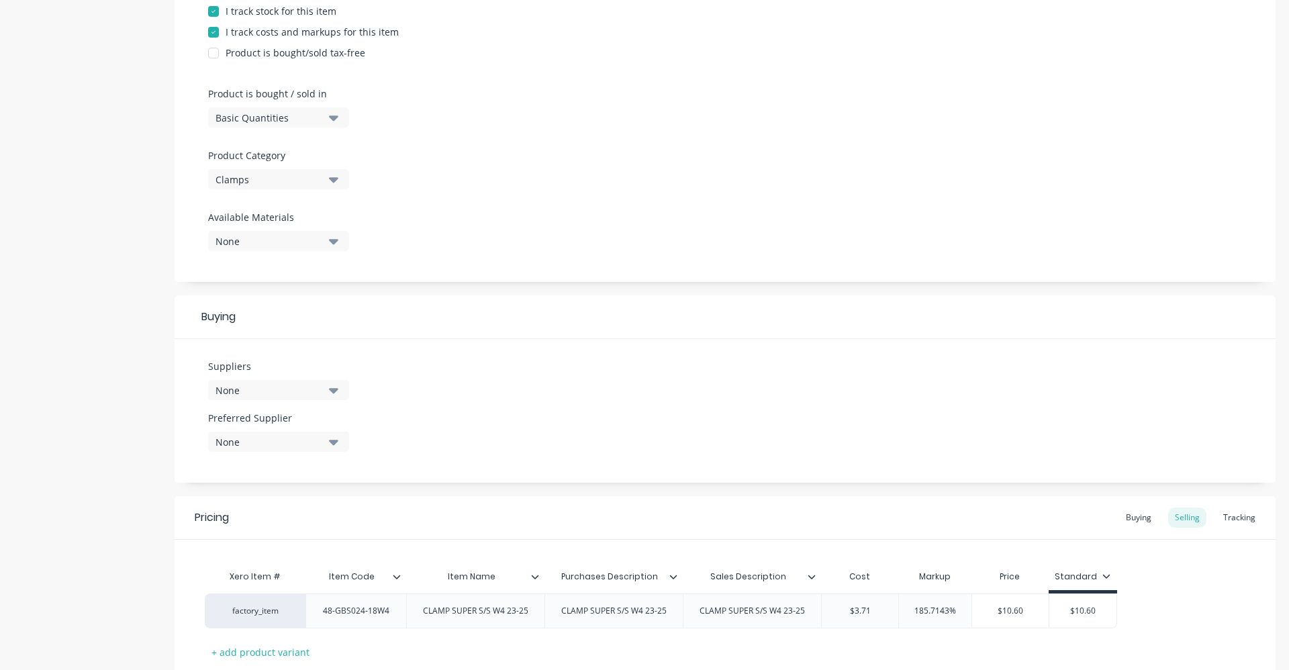
click at [335, 389] on icon "button" at bounding box center [333, 390] width 9 height 5
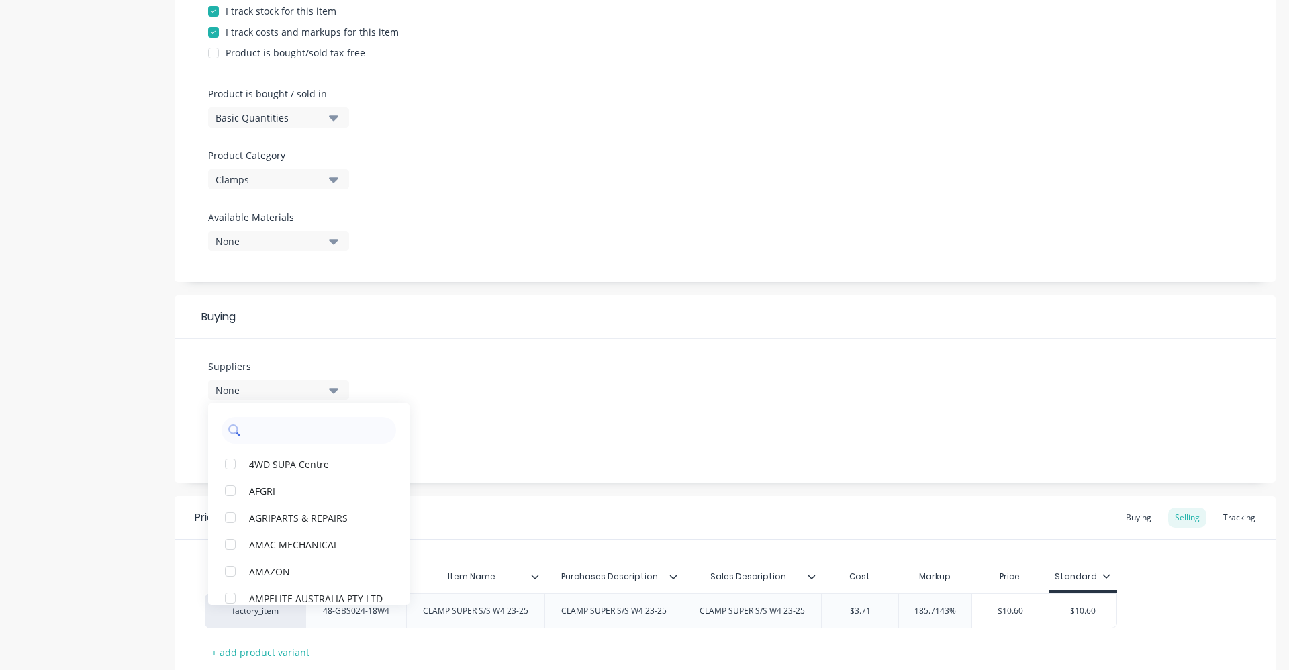
click at [302, 428] on input "text" at bounding box center [318, 430] width 142 height 27
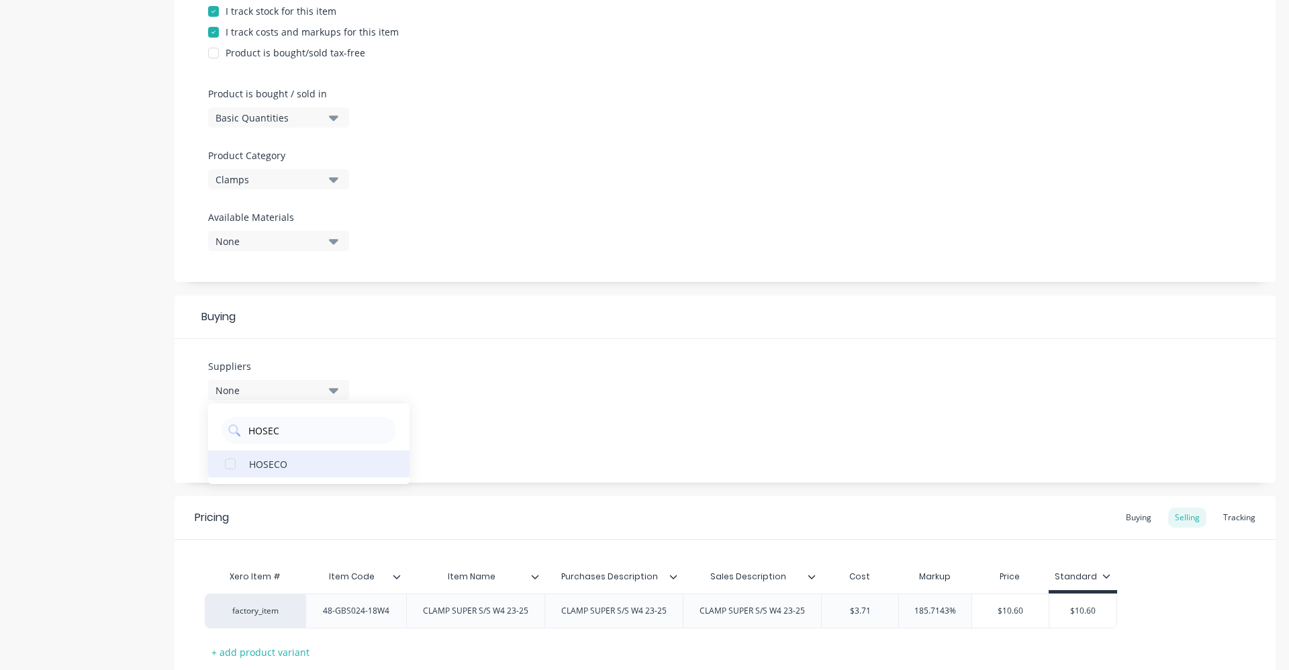
click at [287, 463] on div "HOSECO" at bounding box center [316, 464] width 134 height 14
click at [477, 395] on div "Suppliers 1 suppliers selected HOSEC HOSECO Preferred Supplier None" at bounding box center [725, 411] width 1101 height 144
click at [307, 440] on div "None" at bounding box center [269, 442] width 107 height 14
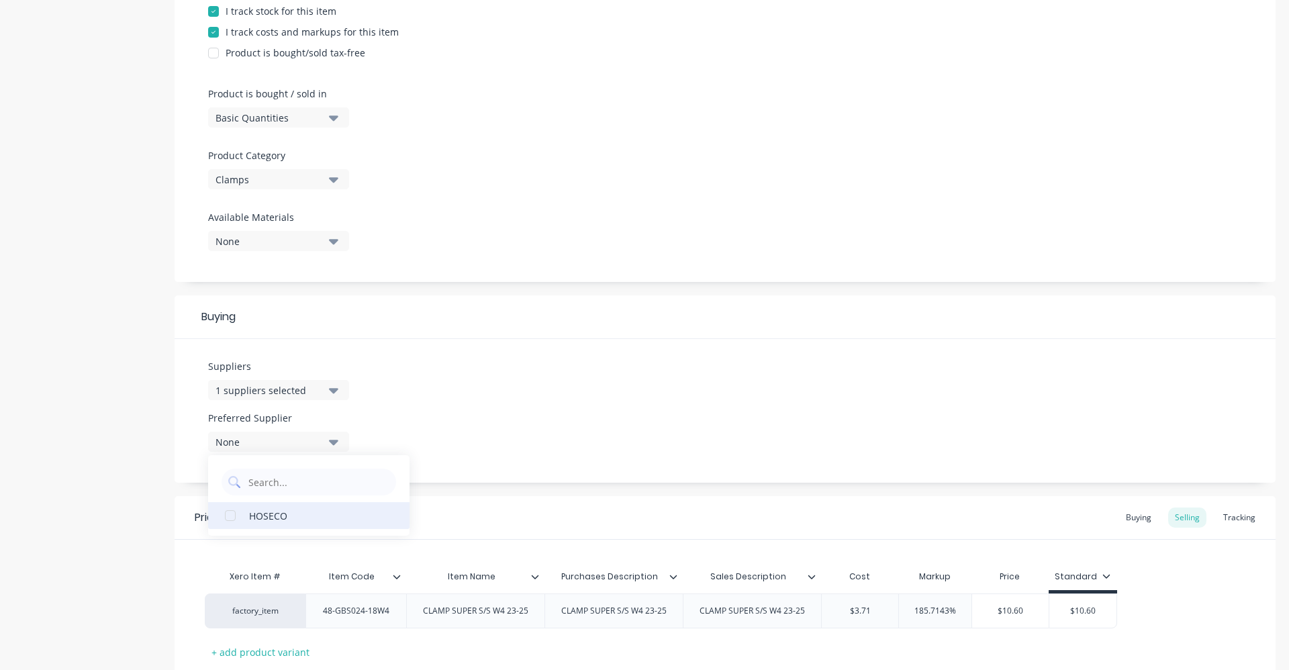
click at [301, 520] on div "HOSECO" at bounding box center [316, 515] width 134 height 14
click at [508, 409] on div "Suppliers 1 suppliers selected HOSEC Preferred Supplier HOSECO HOSECO" at bounding box center [725, 411] width 1101 height 144
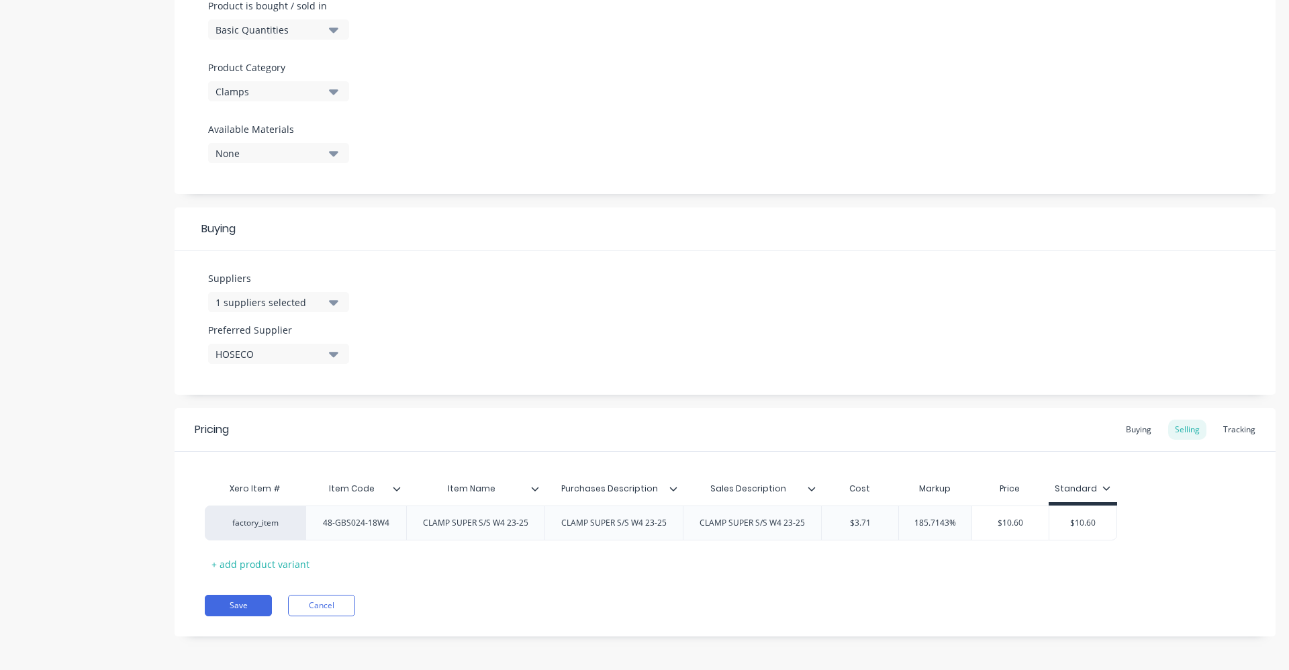
scroll to position [427, 0]
click at [1127, 424] on div "Buying" at bounding box center [1138, 426] width 39 height 20
drag, startPoint x: 845, startPoint y: 520, endPoint x: 880, endPoint y: 516, distance: 35.1
click at [880, 516] on input "$0.00" at bounding box center [858, 520] width 72 height 12
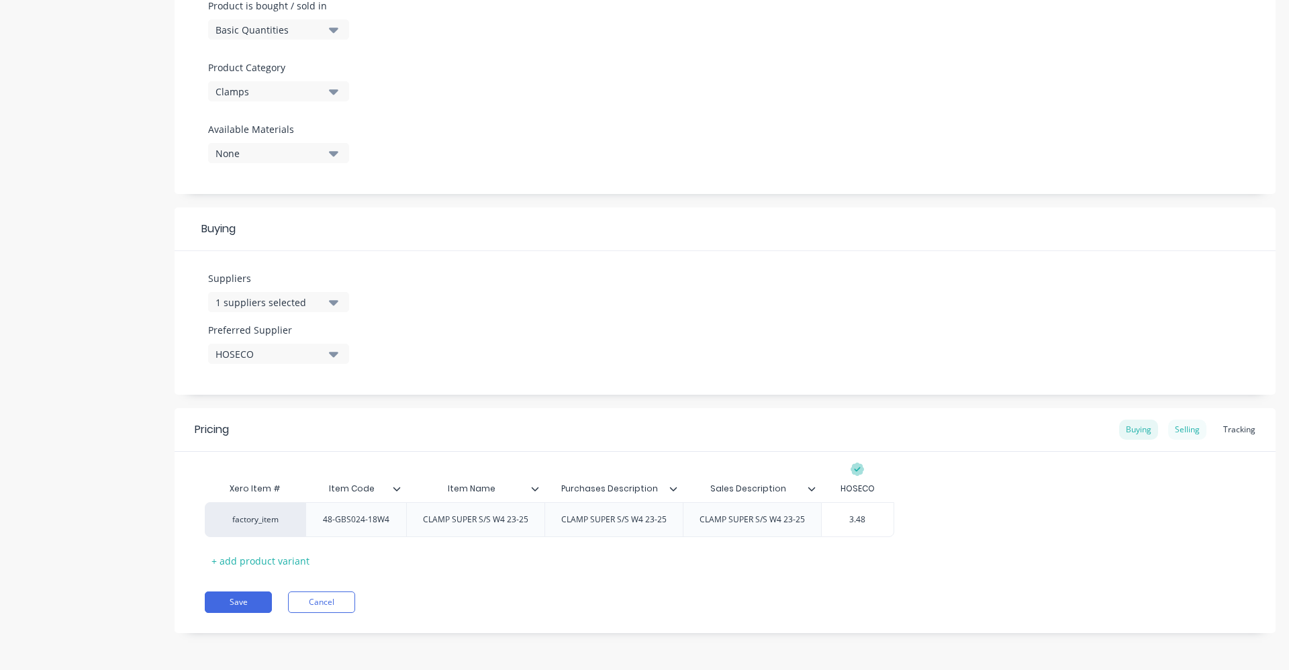
click at [1183, 433] on div "Selling" at bounding box center [1187, 430] width 38 height 20
drag, startPoint x: 911, startPoint y: 523, endPoint x: 962, endPoint y: 517, distance: 51.4
click at [962, 517] on input "185.7143%" at bounding box center [935, 523] width 73 height 12
click at [904, 581] on div "Pricing Buying Selling Tracking Xero Item # Item Code Item Name Purchases Descr…" at bounding box center [725, 522] width 1101 height 228
drag, startPoint x: 1056, startPoint y: 525, endPoint x: 1102, endPoint y: 521, distance: 45.8
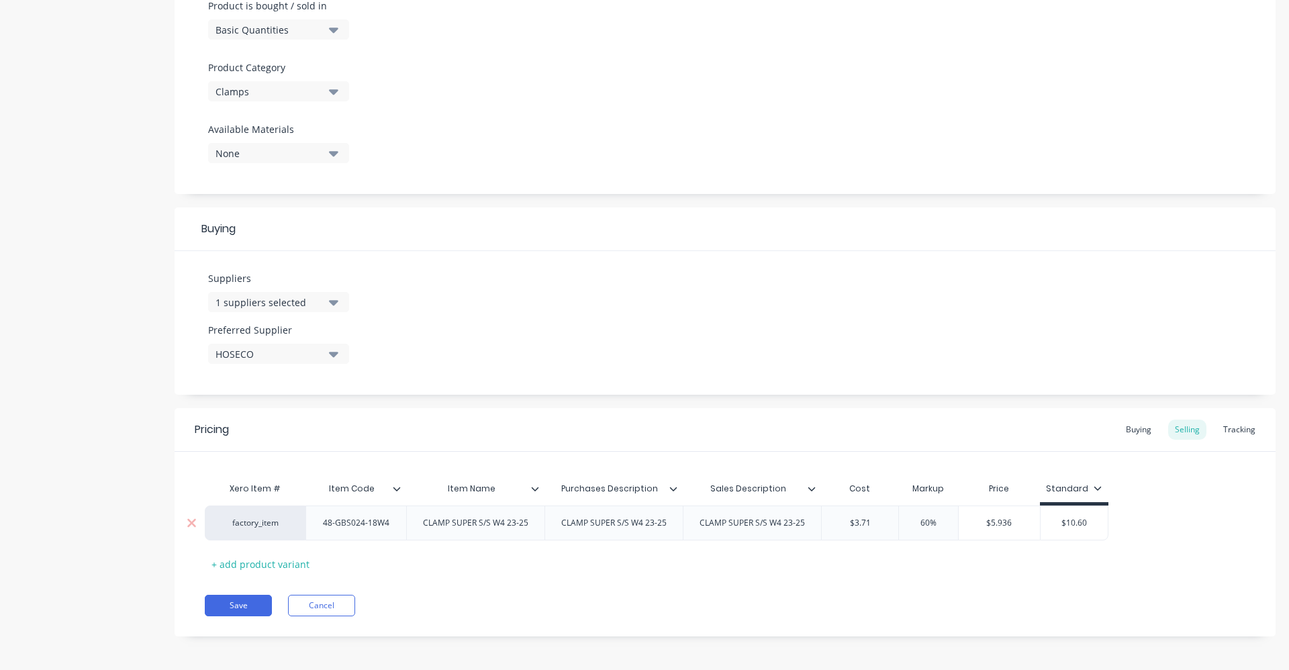
click at [1102, 521] on input "$10.60" at bounding box center [1074, 523] width 67 height 12
click at [1014, 567] on div "Xero Item # Item Code Item Name Purchases Description Sales Description Cost Ma…" at bounding box center [725, 524] width 1041 height 99
click at [1135, 430] on div "Buying" at bounding box center [1138, 426] width 39 height 20
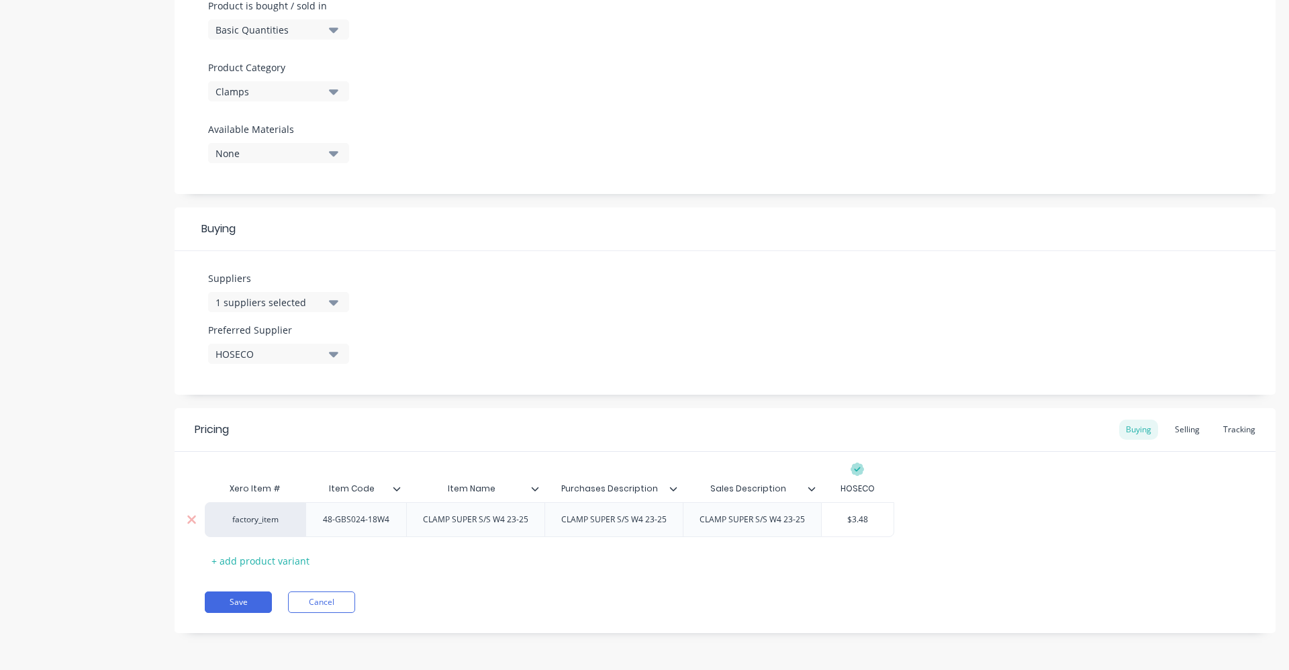
drag, startPoint x: 876, startPoint y: 517, endPoint x: 799, endPoint y: 522, distance: 76.7
click at [799, 522] on div "factory_item 48-GBS024-18W4 CLAMP SUPER S/S W4 23-25 CLAMP SUPER S/S W4 23-25 C…" at bounding box center [550, 519] width 690 height 35
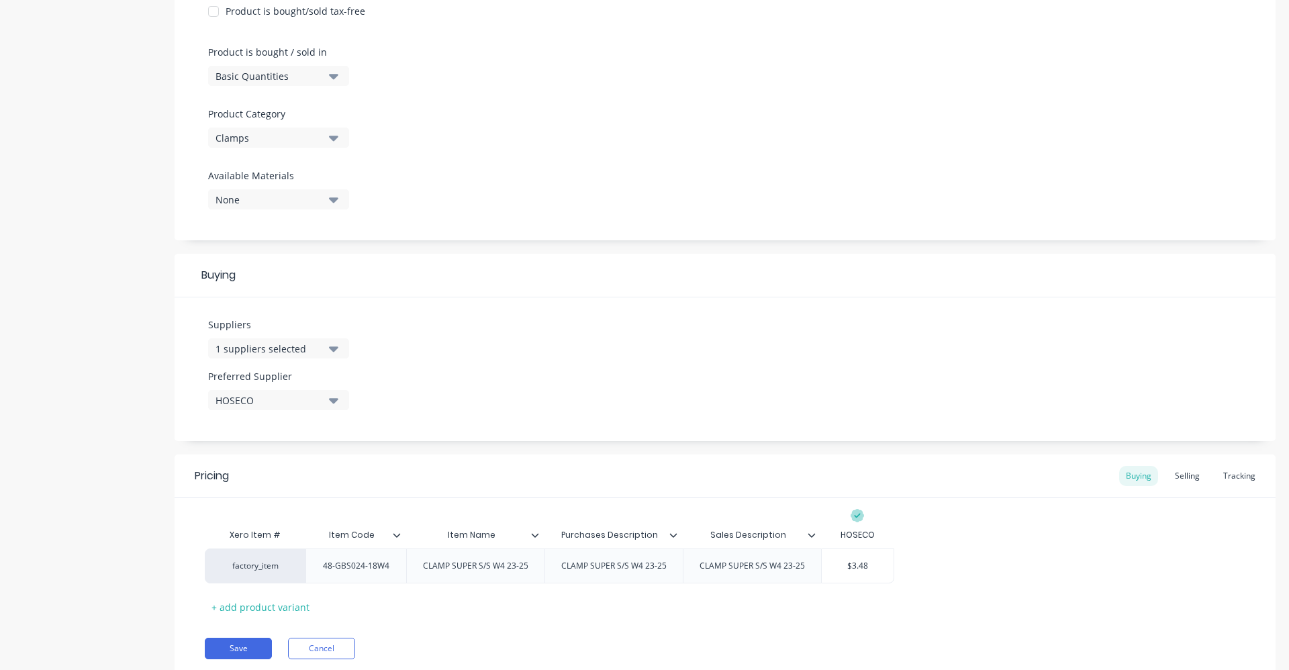
scroll to position [357, 0]
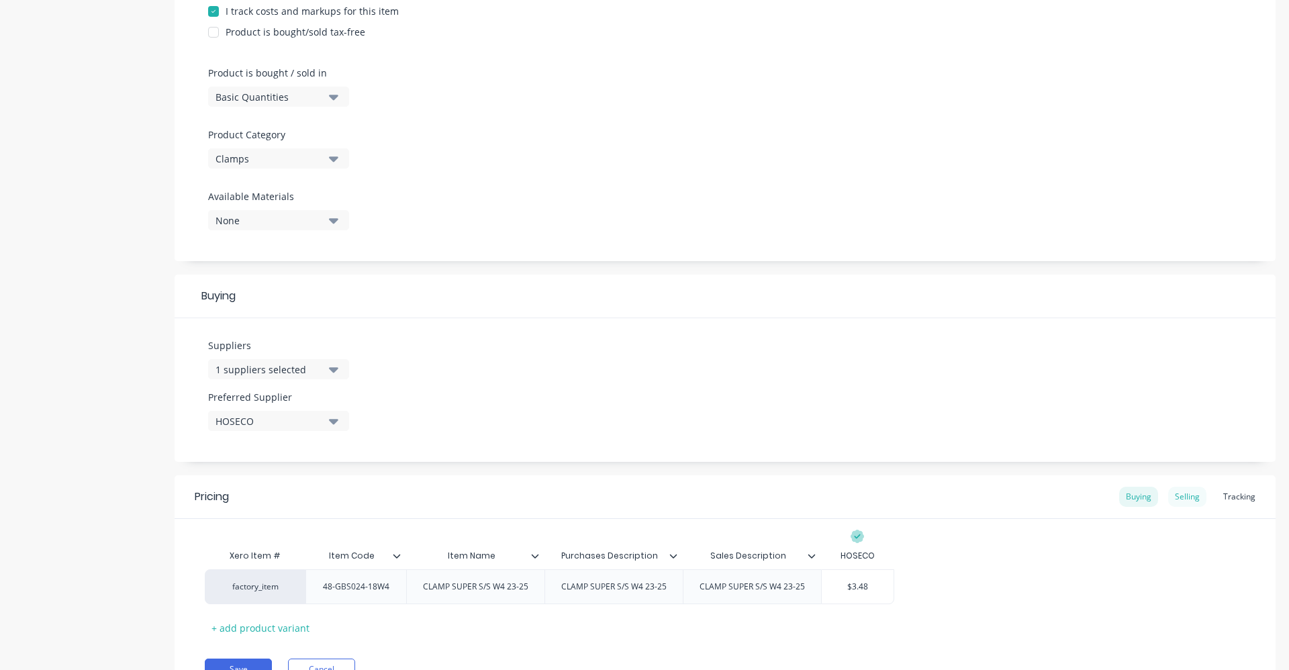
click at [1168, 499] on div "Selling" at bounding box center [1187, 497] width 38 height 20
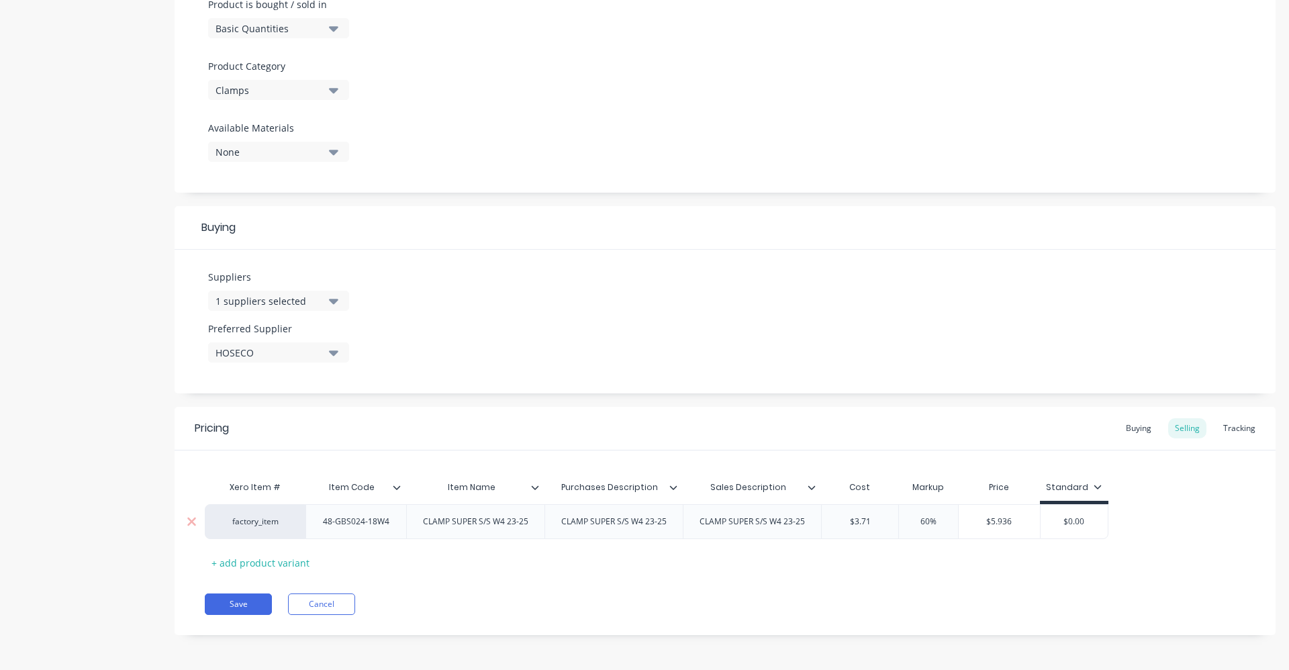
scroll to position [427, 0]
drag, startPoint x: 876, startPoint y: 518, endPoint x: 828, endPoint y: 522, distance: 47.8
click at [828, 522] on input "$3.71" at bounding box center [860, 520] width 77 height 12
click at [953, 579] on div "Pricing Buying Selling Tracking Xero Item # Item Code Item Name Purchases Descr…" at bounding box center [725, 519] width 1101 height 228
click at [246, 602] on button "Save" at bounding box center [238, 602] width 67 height 21
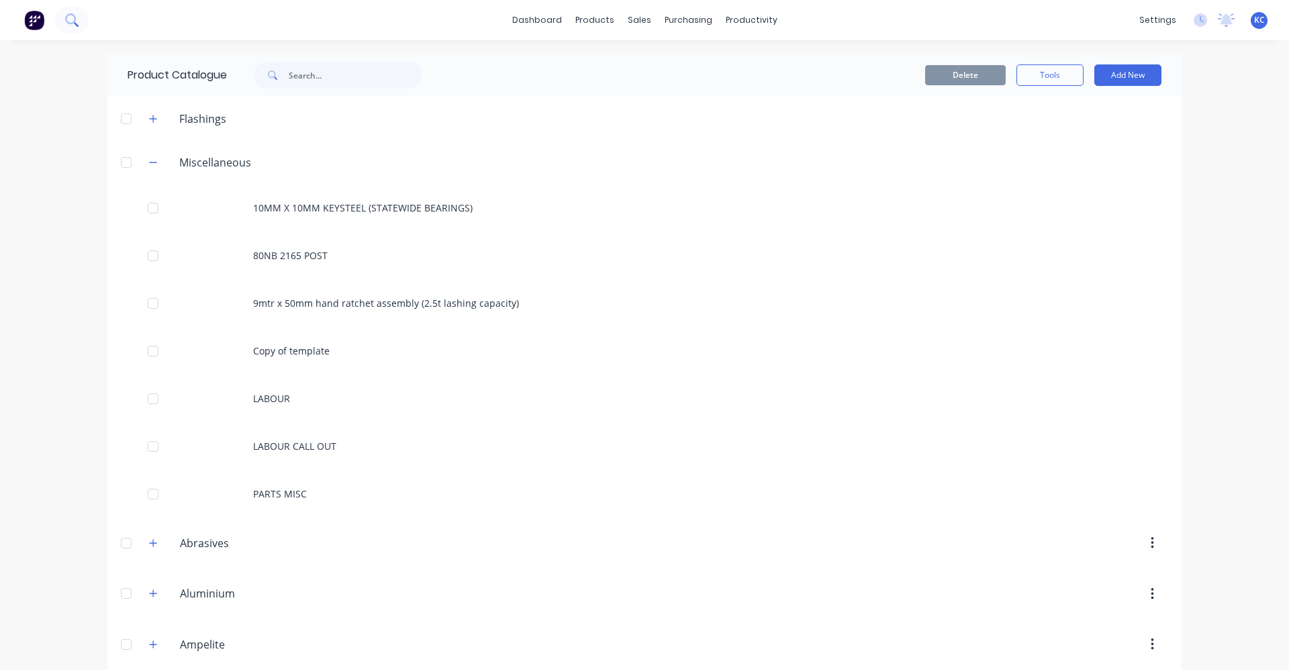
click at [68, 20] on icon at bounding box center [71, 19] width 13 height 13
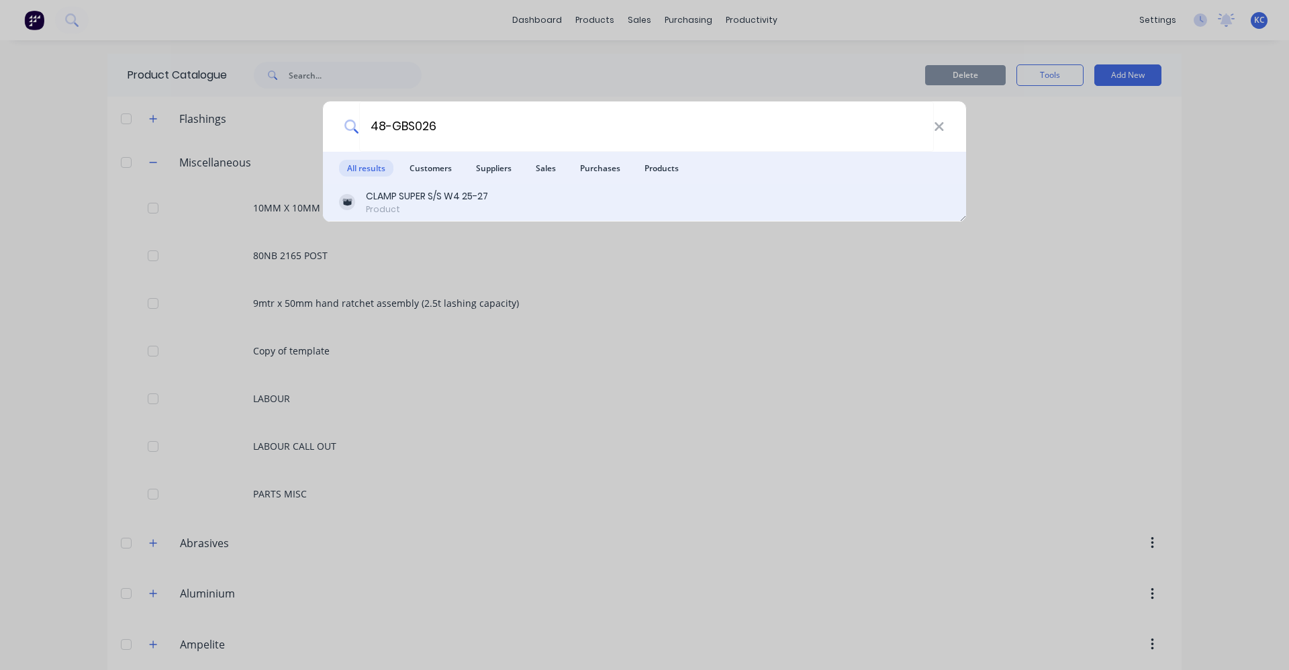
click at [536, 198] on div "CLAMP SUPER S/S W4 25-27 Product" at bounding box center [644, 202] width 611 height 26
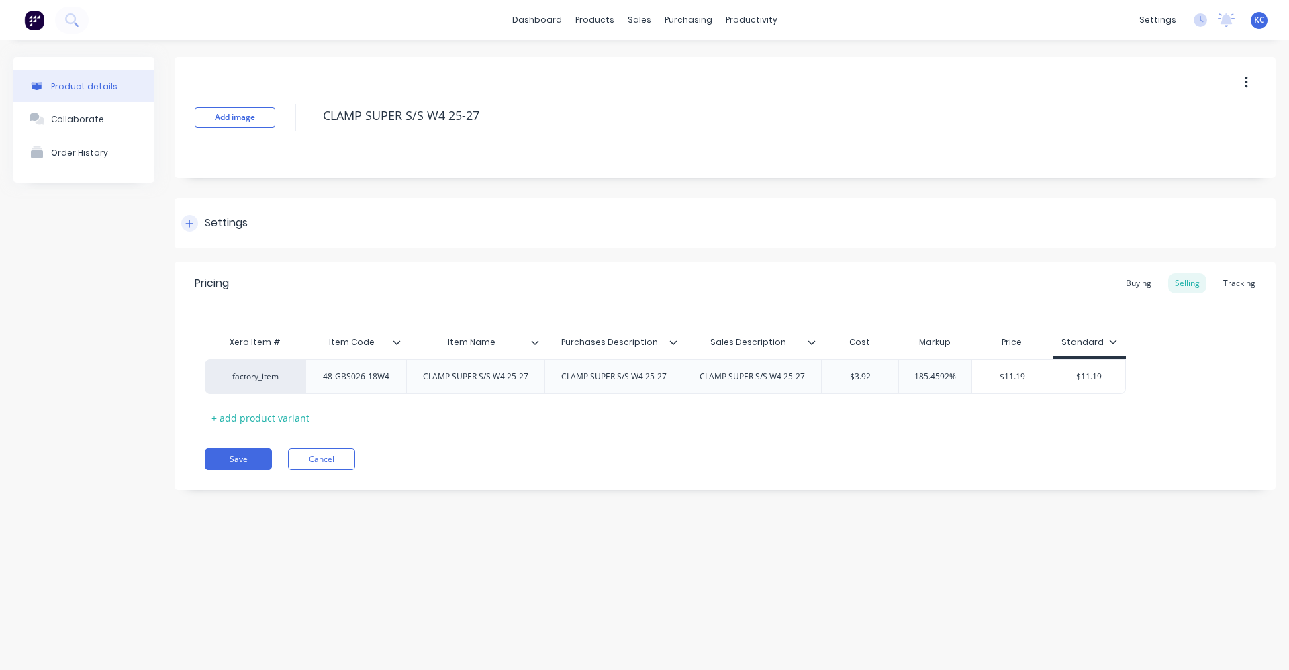
click at [224, 216] on div "Settings" at bounding box center [226, 223] width 43 height 17
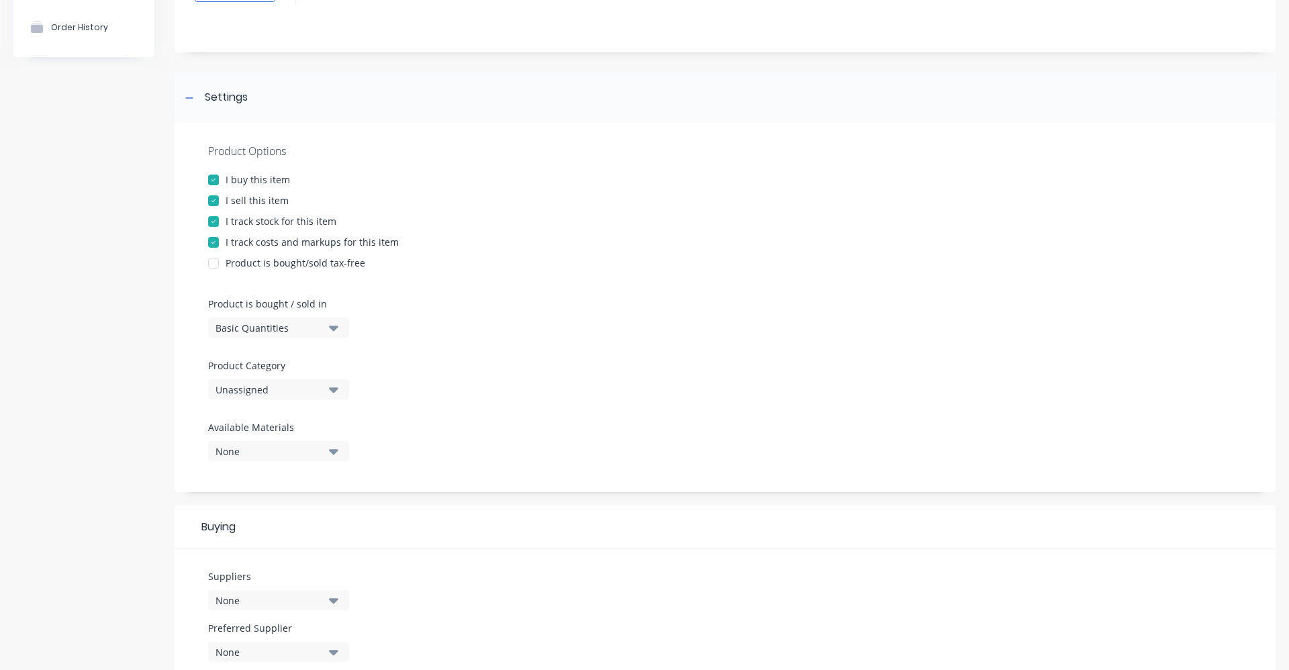
scroll to position [134, 0]
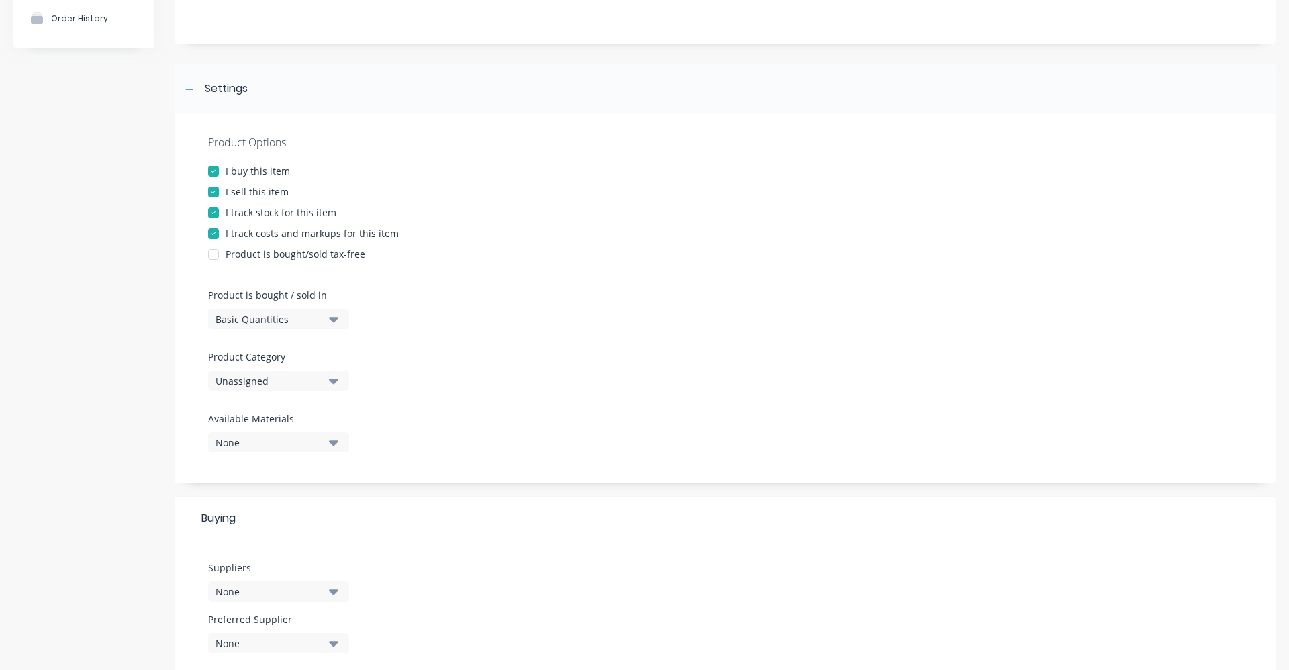
click at [321, 381] on div "Unassigned" at bounding box center [269, 381] width 107 height 14
click at [289, 585] on div "Clamps" at bounding box center [308, 588] width 201 height 27
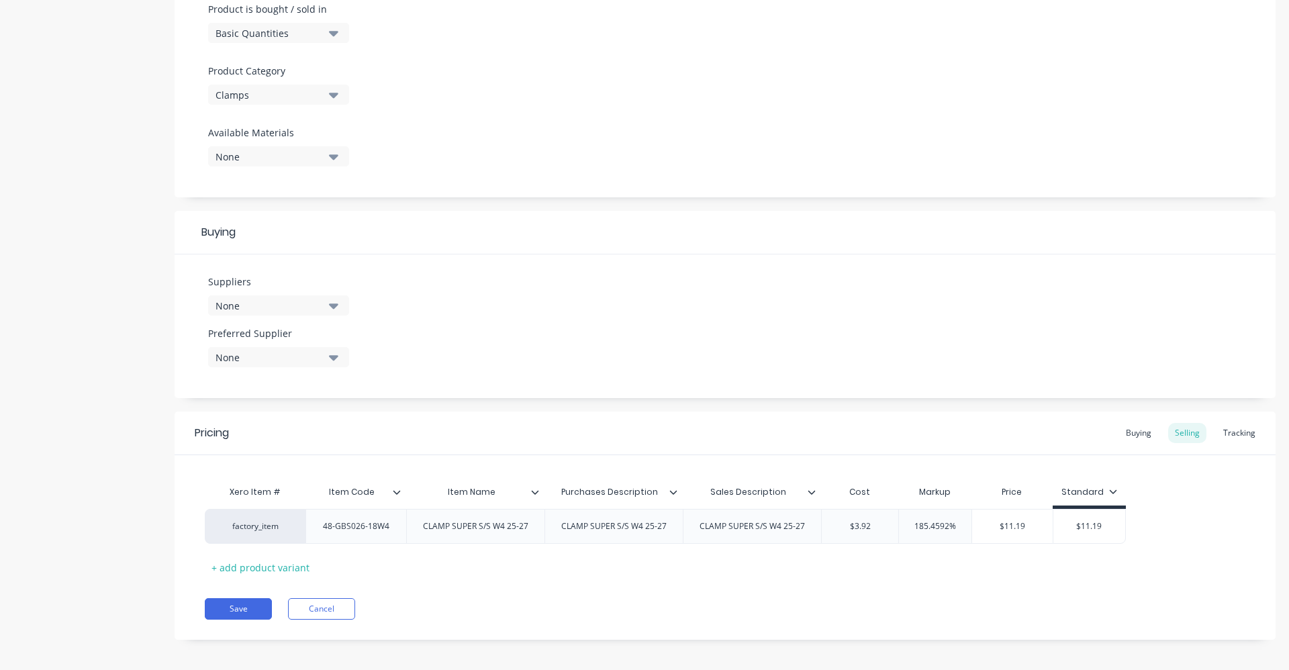
scroll to position [427, 0]
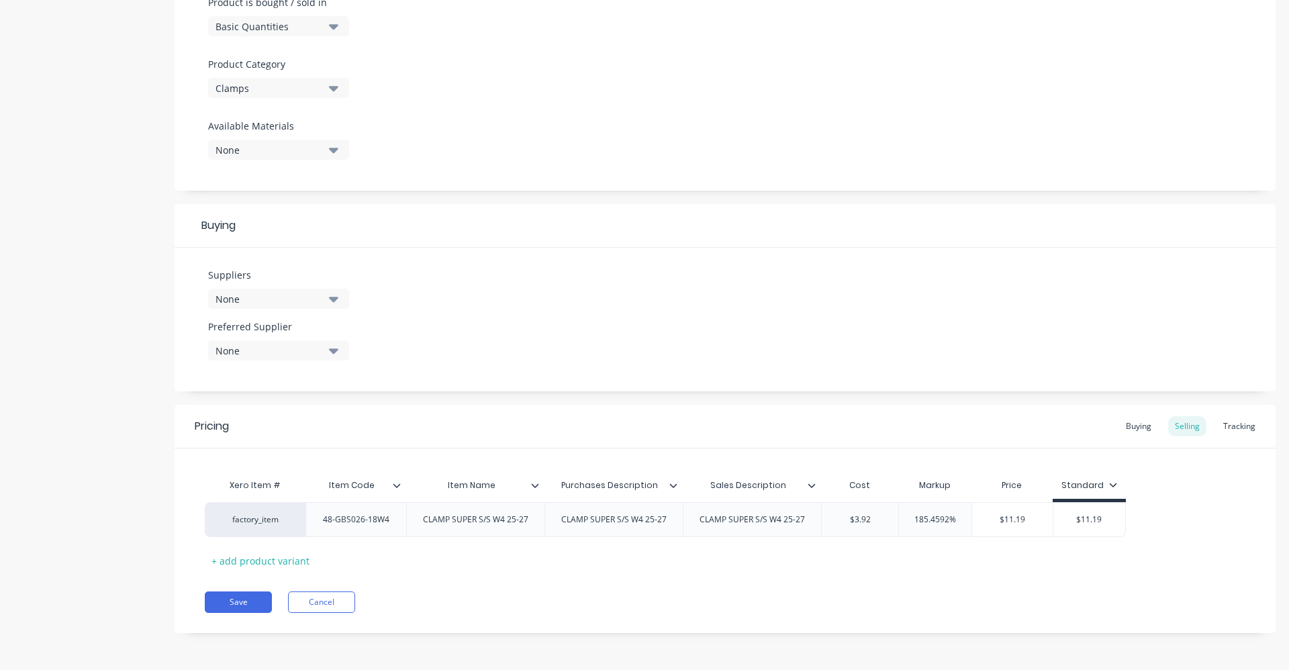
click at [326, 297] on button "None" at bounding box center [278, 299] width 141 height 20
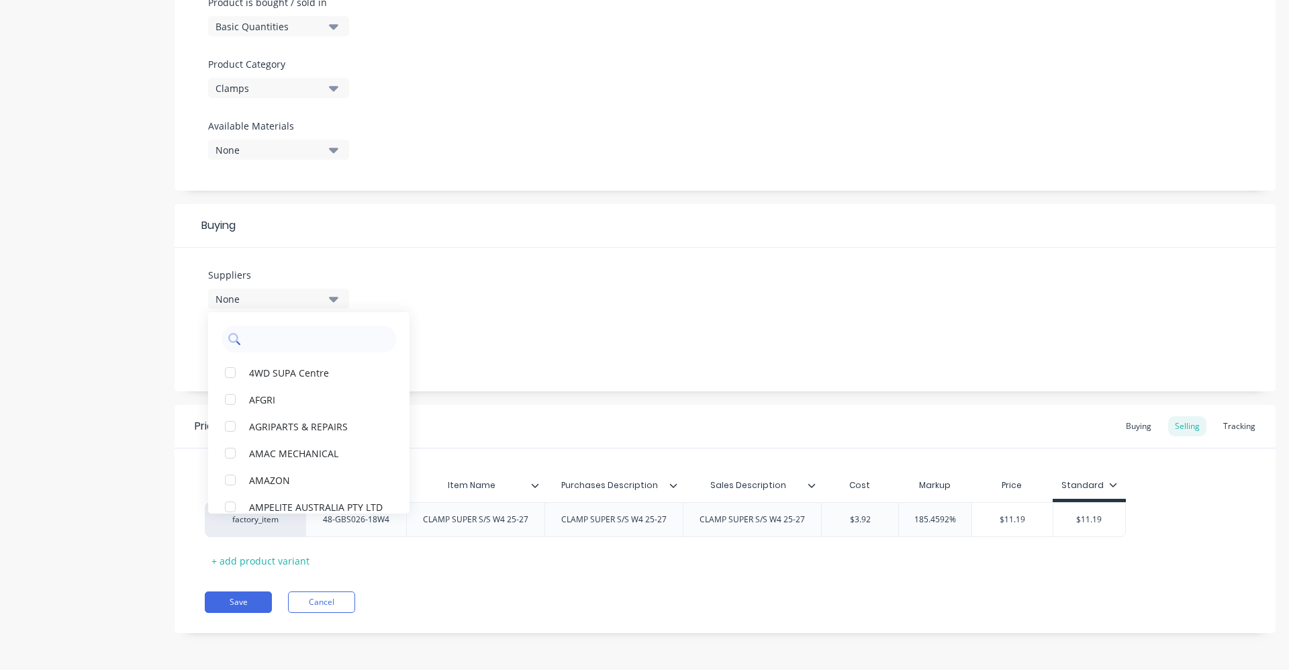
click at [289, 332] on input "text" at bounding box center [318, 339] width 142 height 27
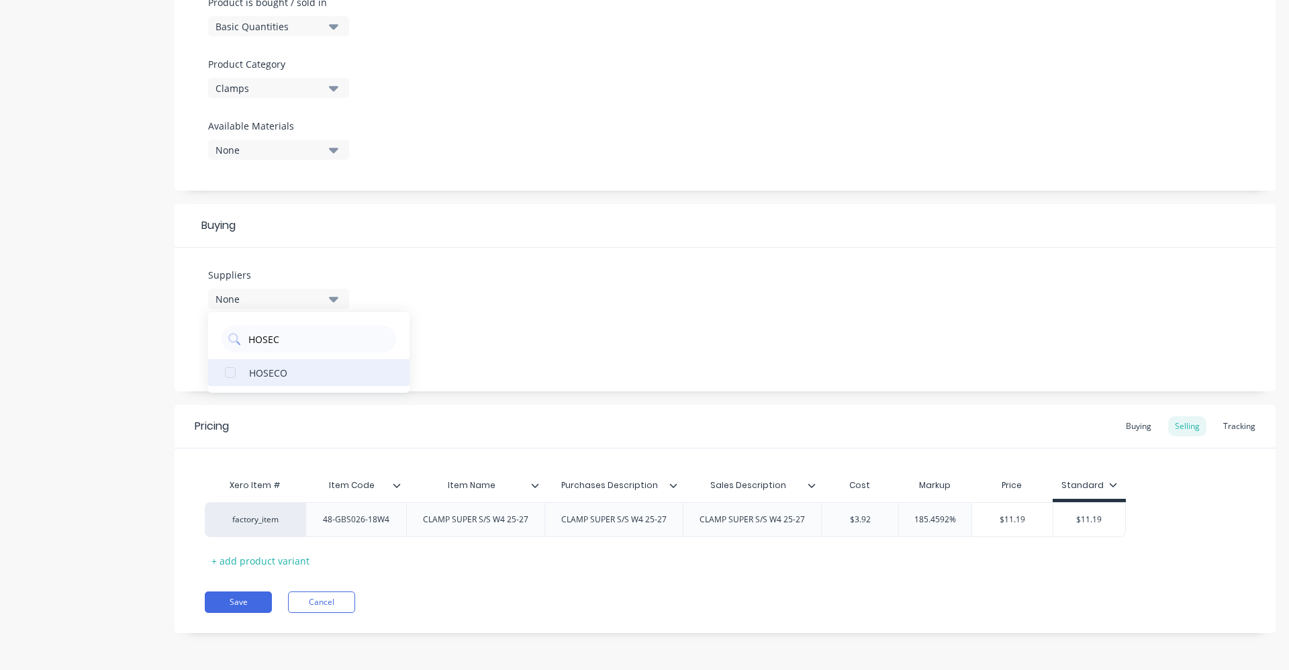
click at [277, 366] on div "HOSECO" at bounding box center [316, 372] width 134 height 14
click at [505, 327] on div "Suppliers 1 suppliers selected HOSEC HOSECO Preferred Supplier None" at bounding box center [725, 320] width 1101 height 144
click at [330, 349] on icon "button" at bounding box center [333, 350] width 9 height 5
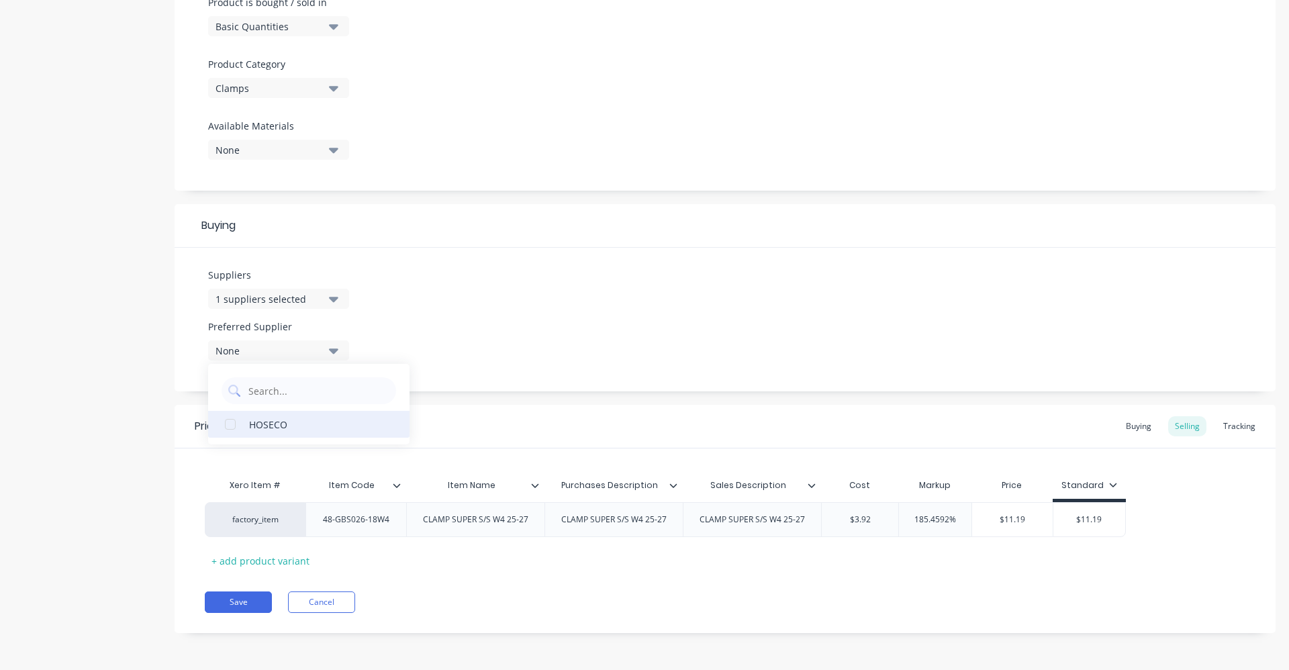
click at [310, 418] on div "HOSECO" at bounding box center [316, 424] width 134 height 14
click at [461, 325] on div "Suppliers 1 suppliers selected HOSEC Preferred Supplier HOSECO HOSECO" at bounding box center [725, 320] width 1101 height 144
click at [1122, 430] on div "Buying" at bounding box center [1138, 426] width 39 height 20
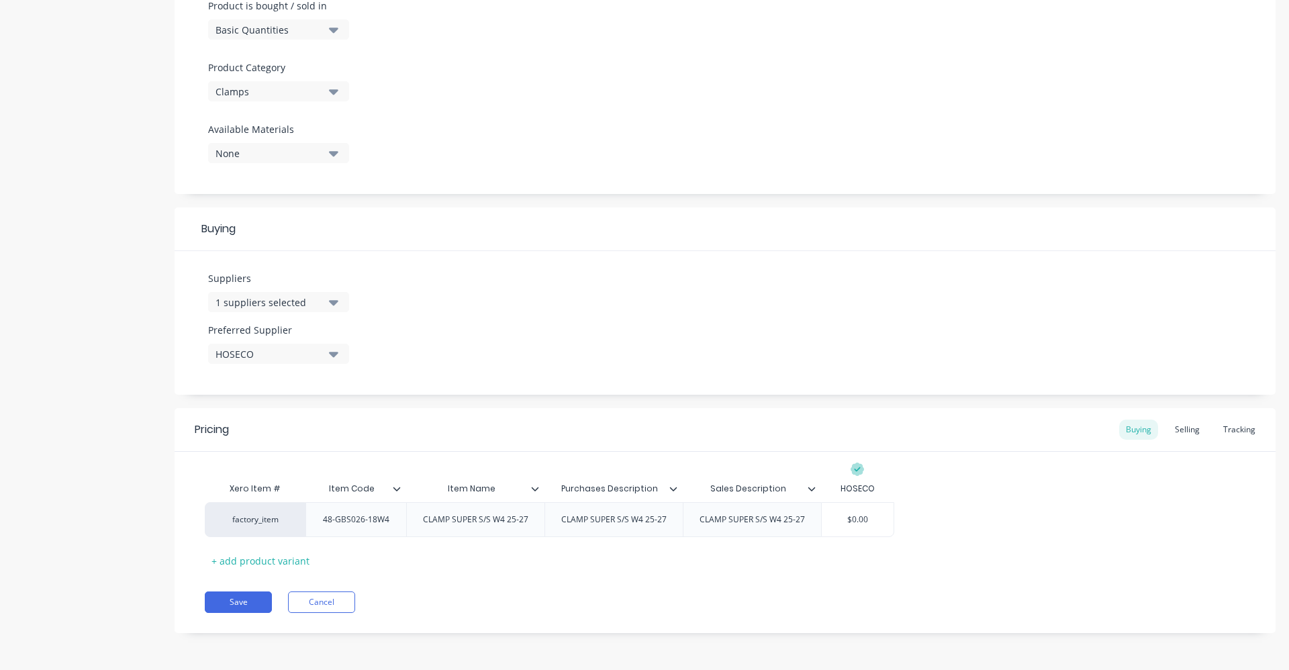
scroll to position [424, 0]
drag, startPoint x: 878, startPoint y: 517, endPoint x: 835, endPoint y: 517, distance: 43.0
click at [835, 517] on input "$0.00" at bounding box center [858, 520] width 72 height 12
click at [1176, 430] on div "Selling" at bounding box center [1187, 430] width 38 height 20
drag, startPoint x: 882, startPoint y: 528, endPoint x: 845, endPoint y: 528, distance: 36.9
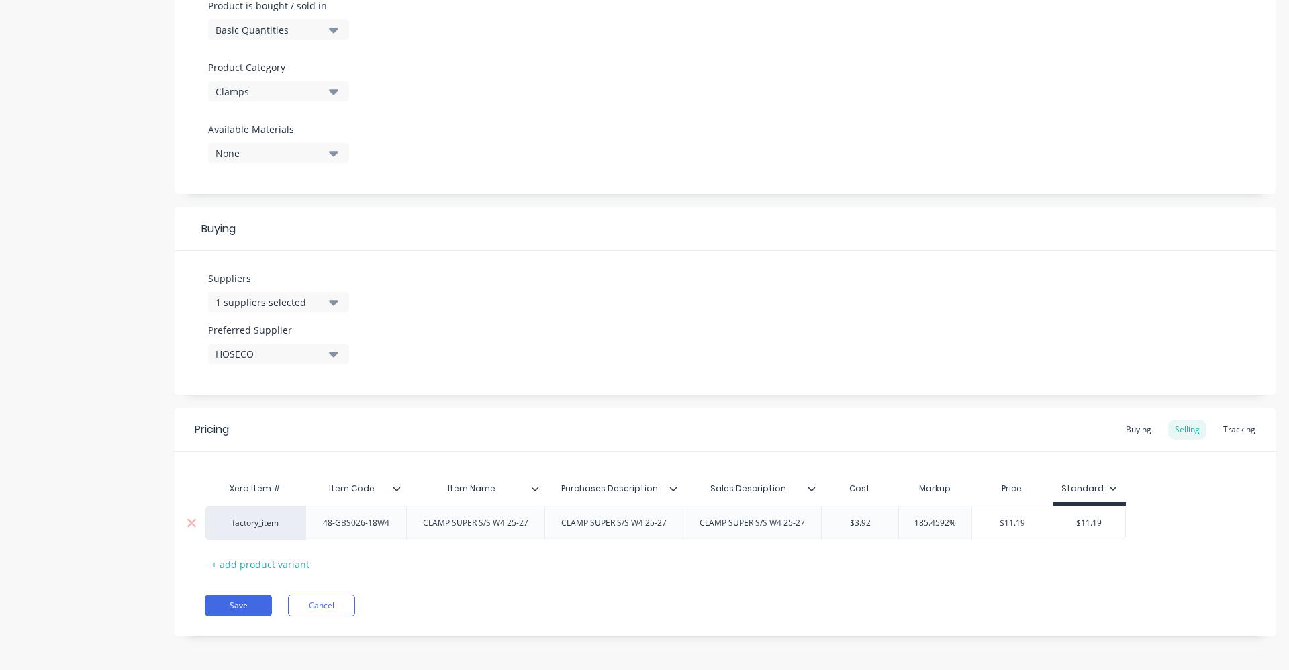
click at [845, 528] on input "$3.92" at bounding box center [860, 523] width 77 height 12
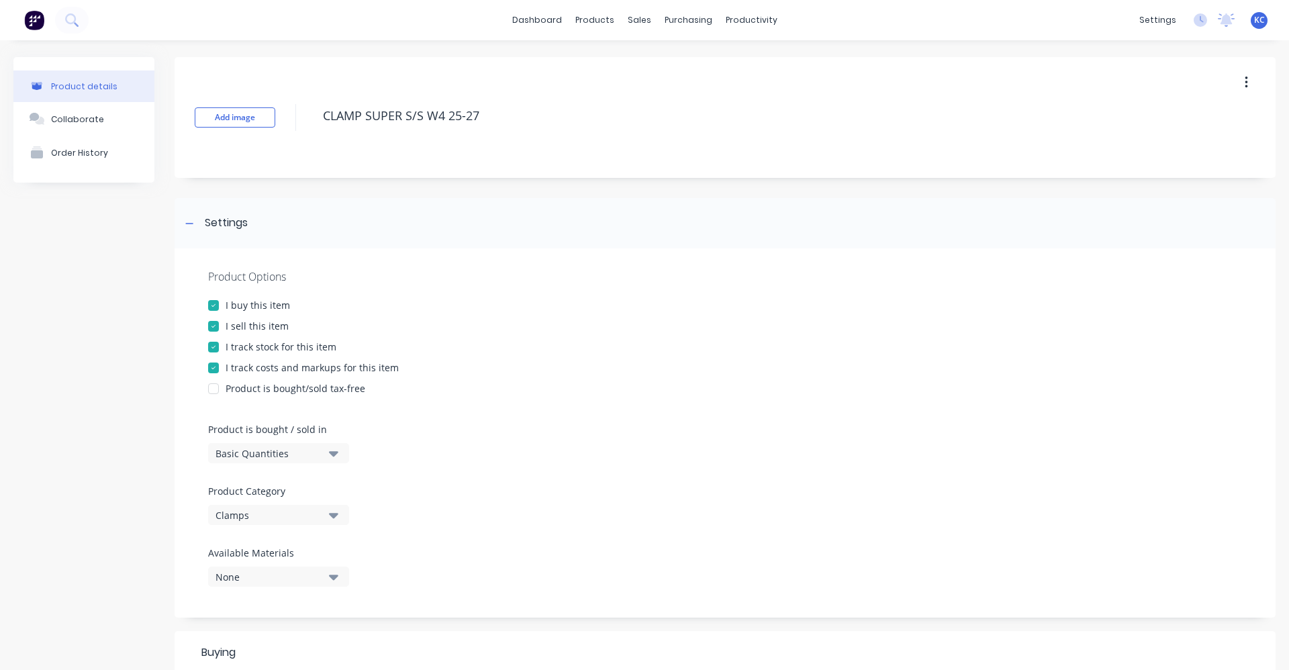
scroll to position [424, 0]
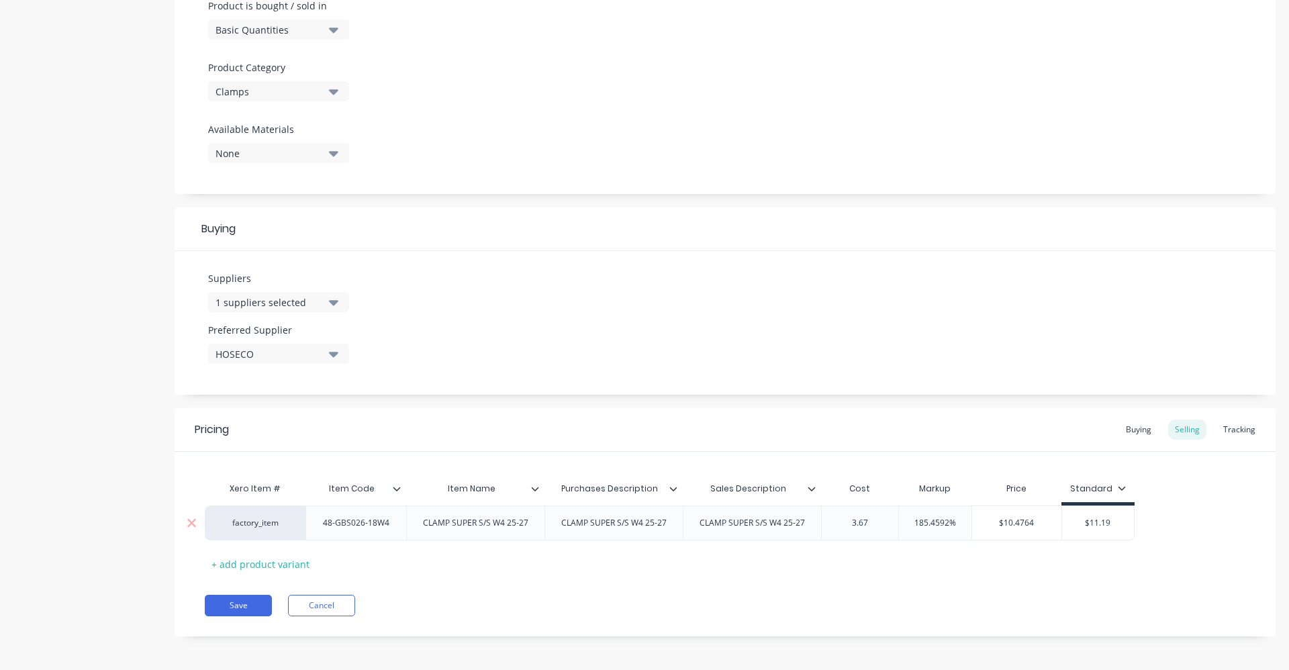
type input "3.67"
drag, startPoint x: 914, startPoint y: 524, endPoint x: 965, endPoint y: 522, distance: 50.4
click at [965, 522] on input "185.4592%" at bounding box center [935, 523] width 73 height 12
type input "6"
type textarea "x"
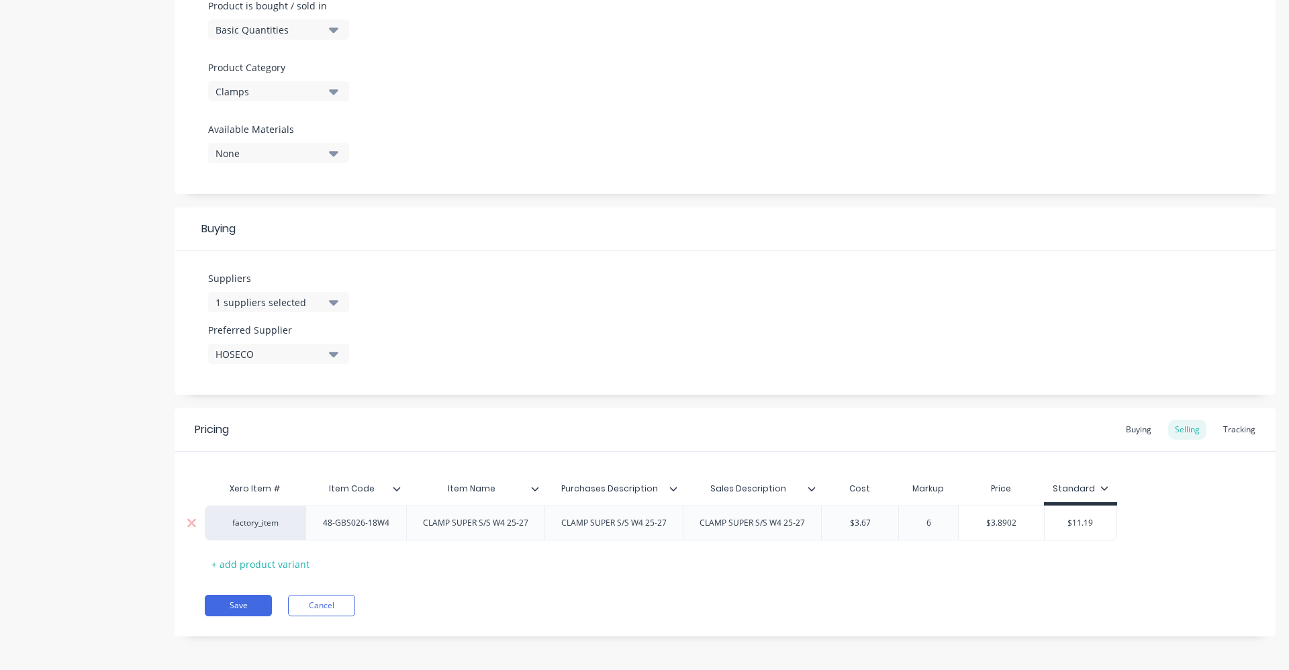
type input "60"
type textarea "x"
type input "60"
click at [949, 577] on div "Pricing Buying Selling Tracking Xero Item # Item Code Item Name Purchases Descr…" at bounding box center [725, 522] width 1101 height 228
type input "$11.19"
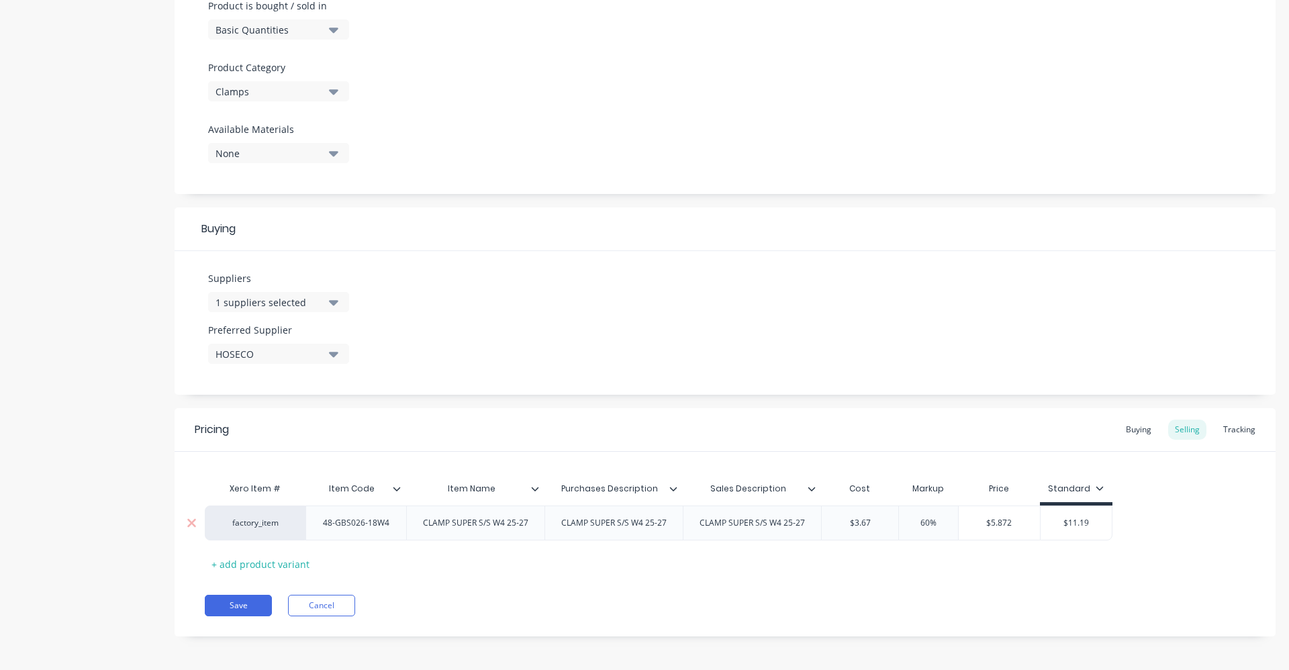
drag, startPoint x: 1096, startPoint y: 524, endPoint x: 1050, endPoint y: 521, distance: 45.8
click at [1050, 521] on input "$11.19" at bounding box center [1077, 523] width 72 height 12
type textarea "x"
click at [1139, 427] on div "Buying" at bounding box center [1138, 430] width 39 height 20
click at [230, 603] on button "Save" at bounding box center [238, 602] width 67 height 21
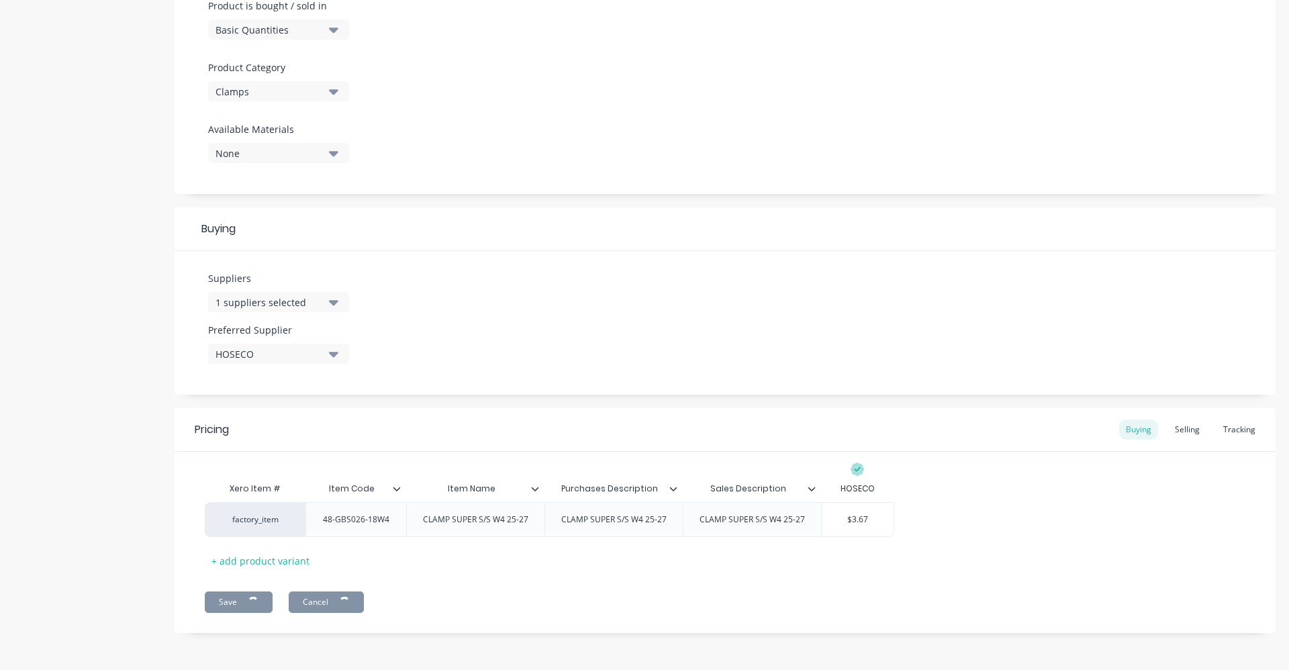
type textarea "x"
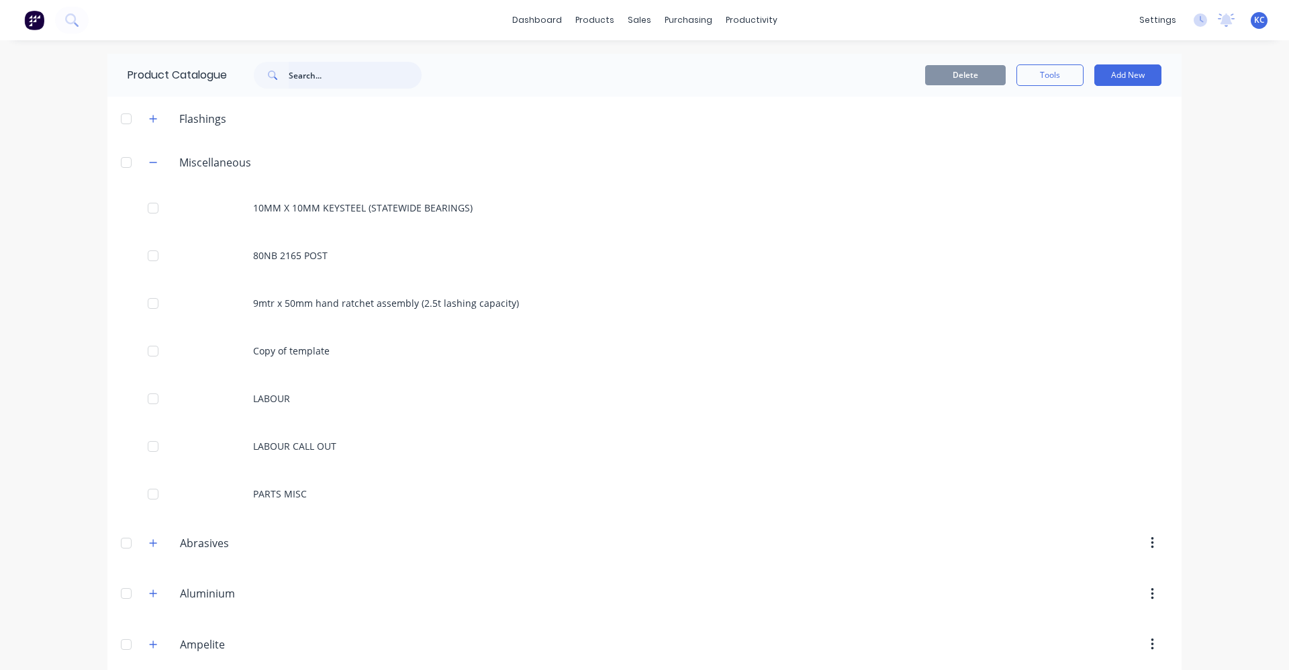
click at [313, 85] on input "text" at bounding box center [355, 75] width 133 height 27
click at [314, 81] on input "text" at bounding box center [355, 75] width 133 height 27
click at [66, 17] on icon at bounding box center [71, 19] width 13 height 13
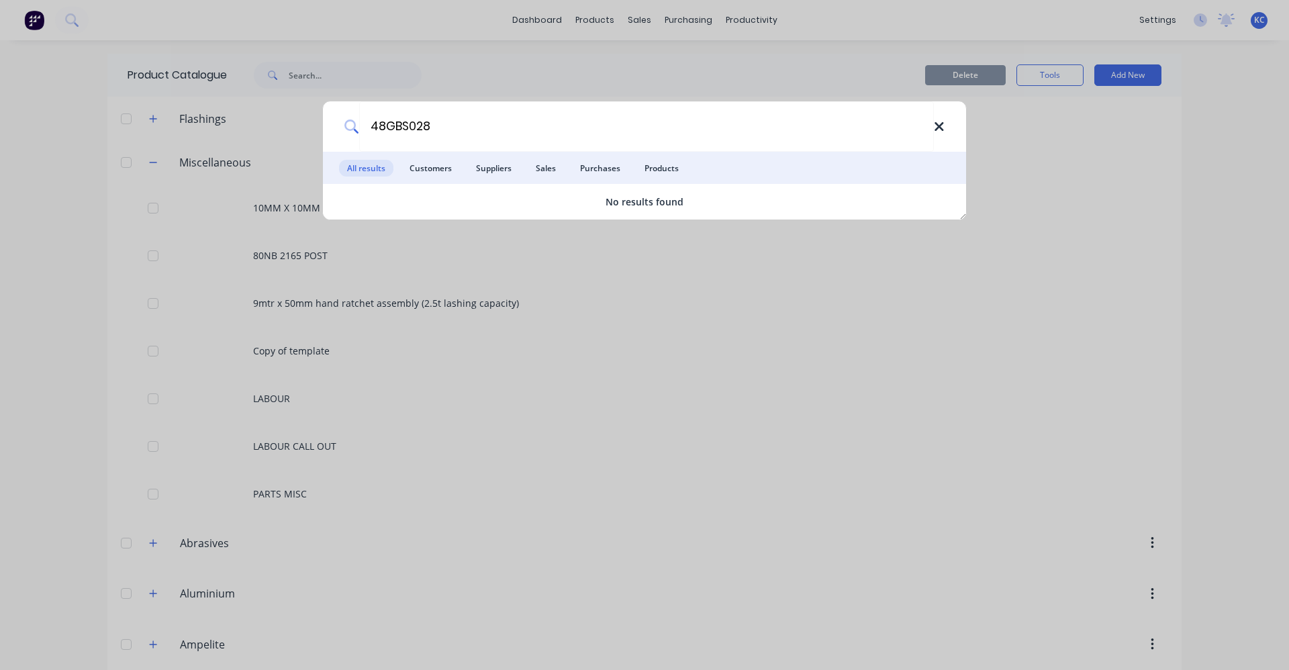
type input "48GBS028"
click at [937, 133] on icon at bounding box center [939, 127] width 11 height 15
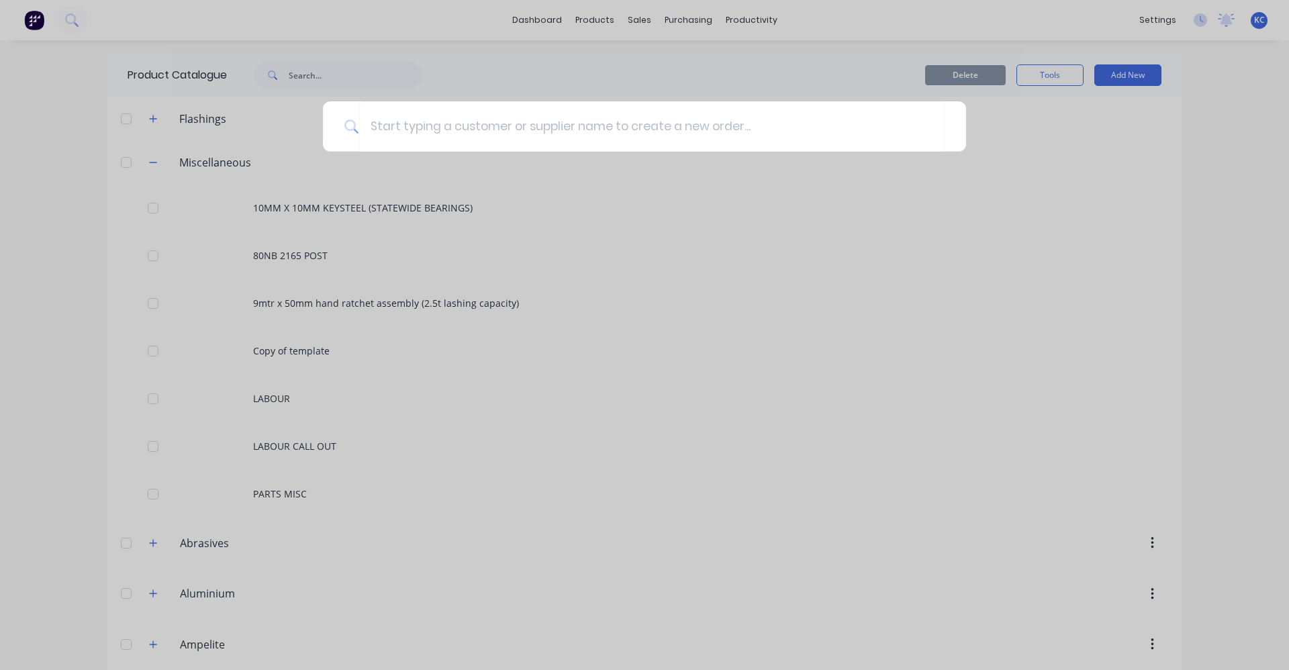
click at [414, 30] on div at bounding box center [644, 335] width 1289 height 670
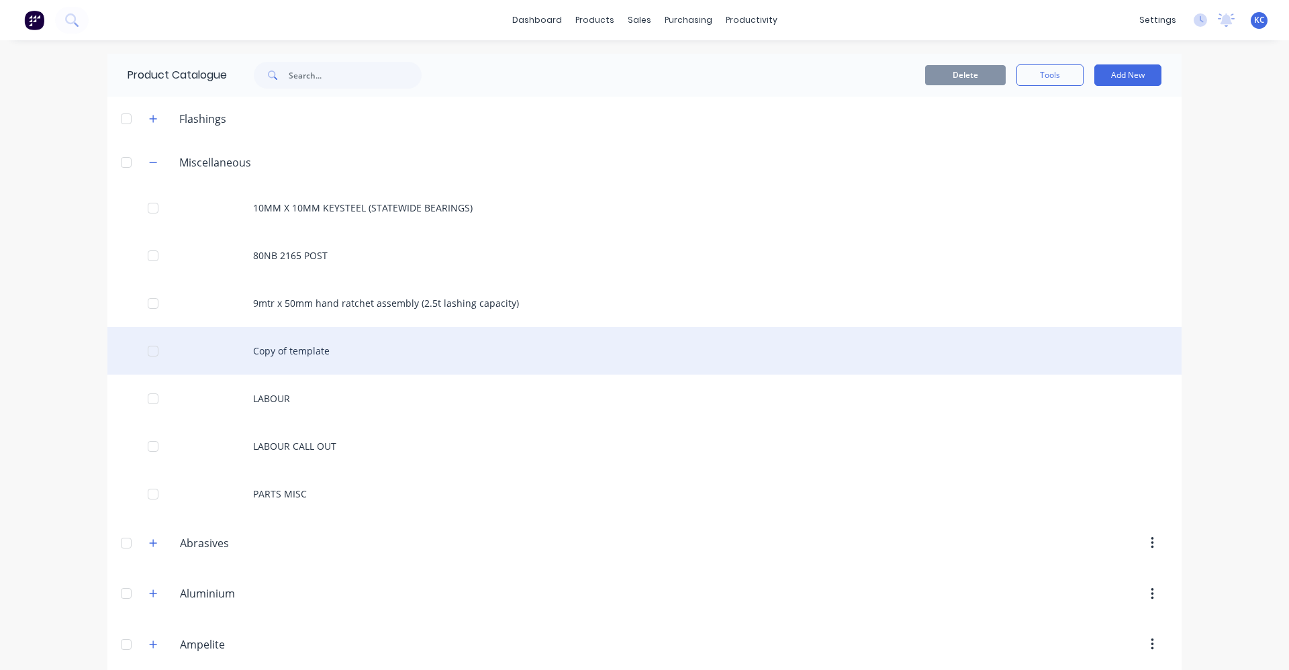
click at [366, 355] on div "Copy of template" at bounding box center [644, 351] width 1074 height 48
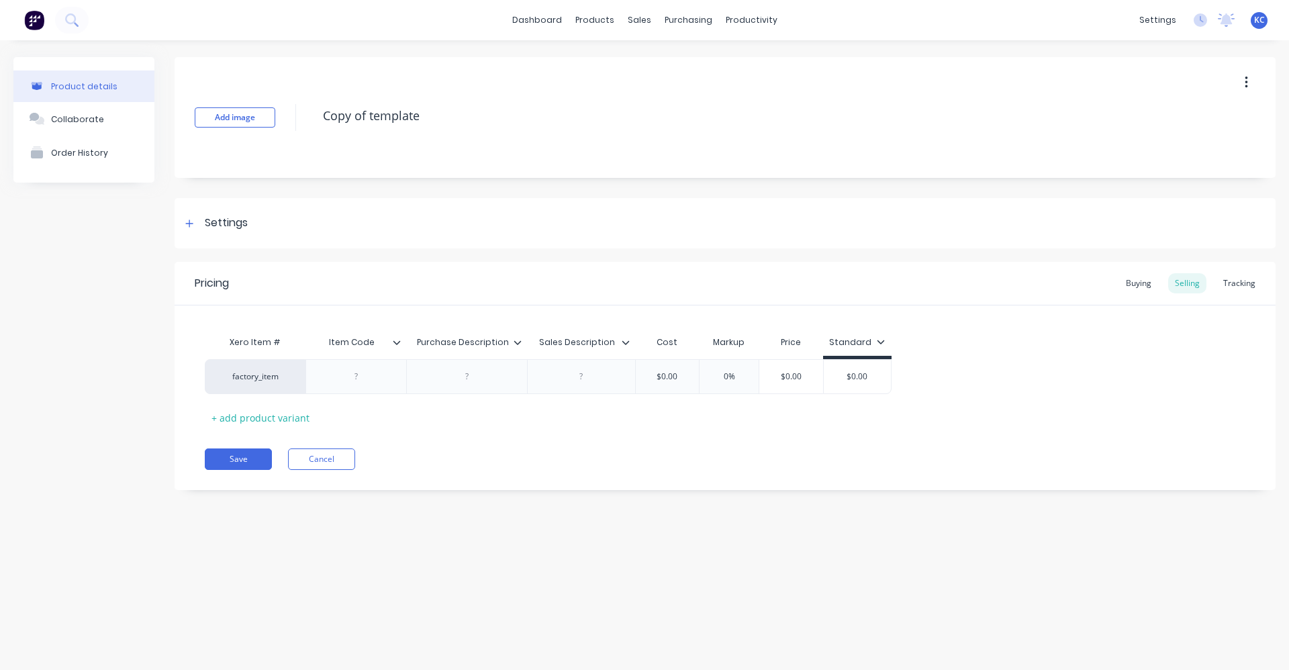
click at [1242, 79] on button "button" at bounding box center [1247, 82] width 32 height 24
click at [1190, 115] on span "Duplicate" at bounding box center [1197, 118] width 101 height 14
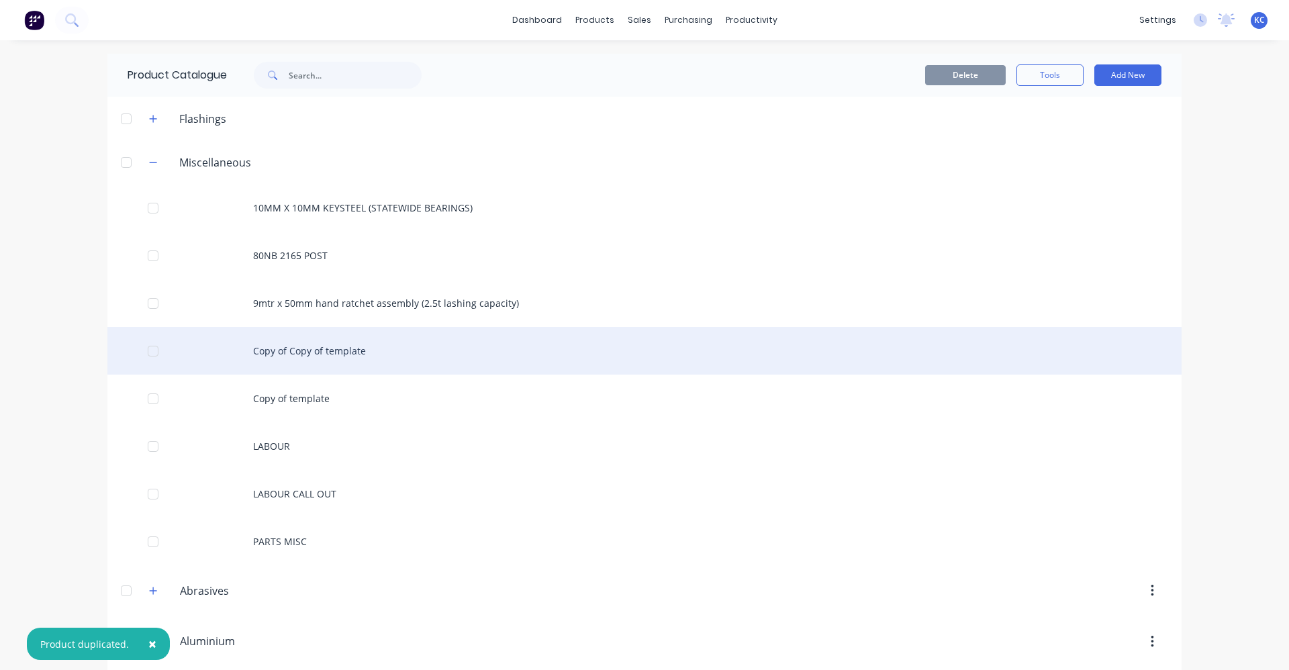
click at [338, 345] on div "Copy of Copy of template" at bounding box center [644, 351] width 1074 height 48
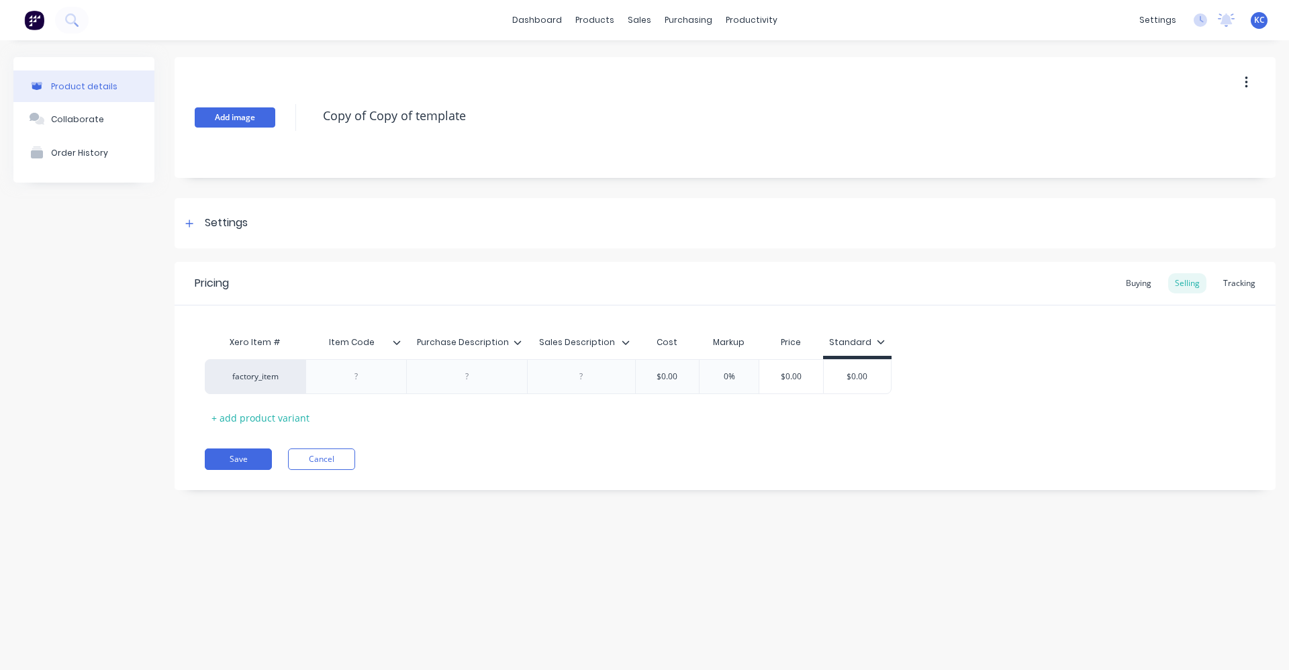
drag, startPoint x: 475, startPoint y: 111, endPoint x: 273, endPoint y: 111, distance: 202.1
click at [274, 113] on div "Add image Copy of Copy of template" at bounding box center [725, 117] width 1101 height 121
type textarea "x"
click at [253, 221] on div "Settings" at bounding box center [725, 223] width 1101 height 50
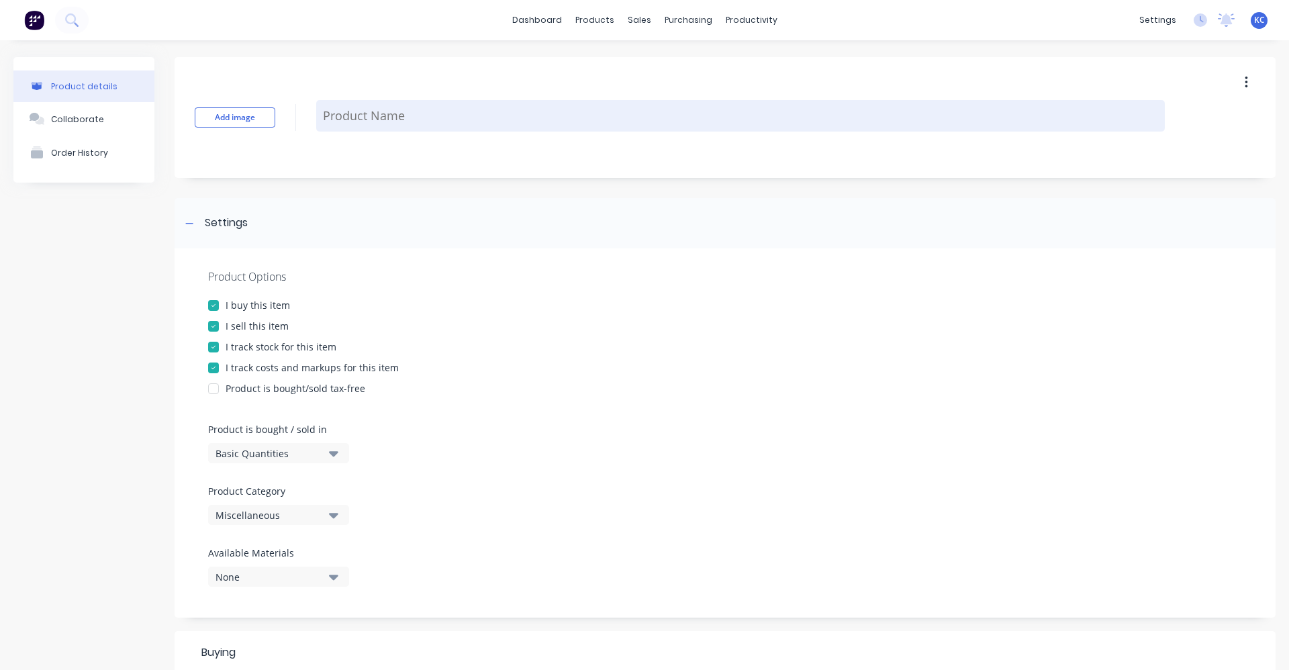
click at [371, 116] on textarea at bounding box center [740, 116] width 849 height 32
type textarea "x"
type textarea "C"
type textarea "x"
type textarea "CL"
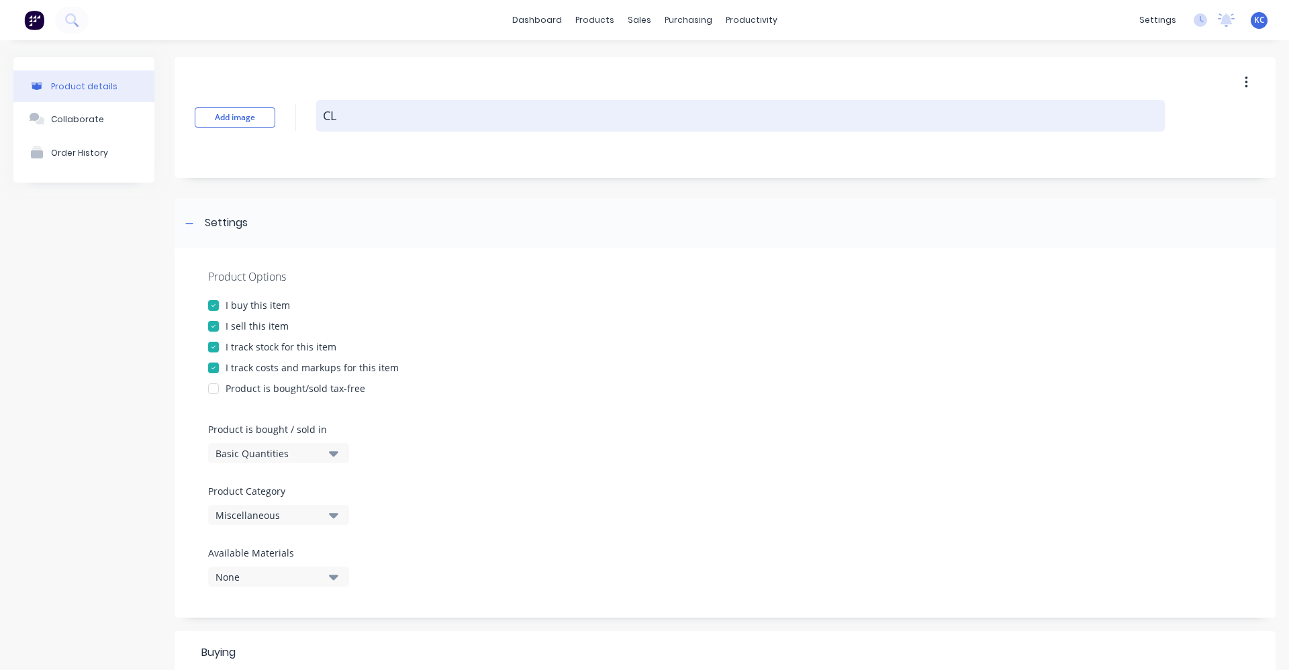
type textarea "x"
type textarea "CLA"
type textarea "x"
type textarea "CLAM"
type textarea "x"
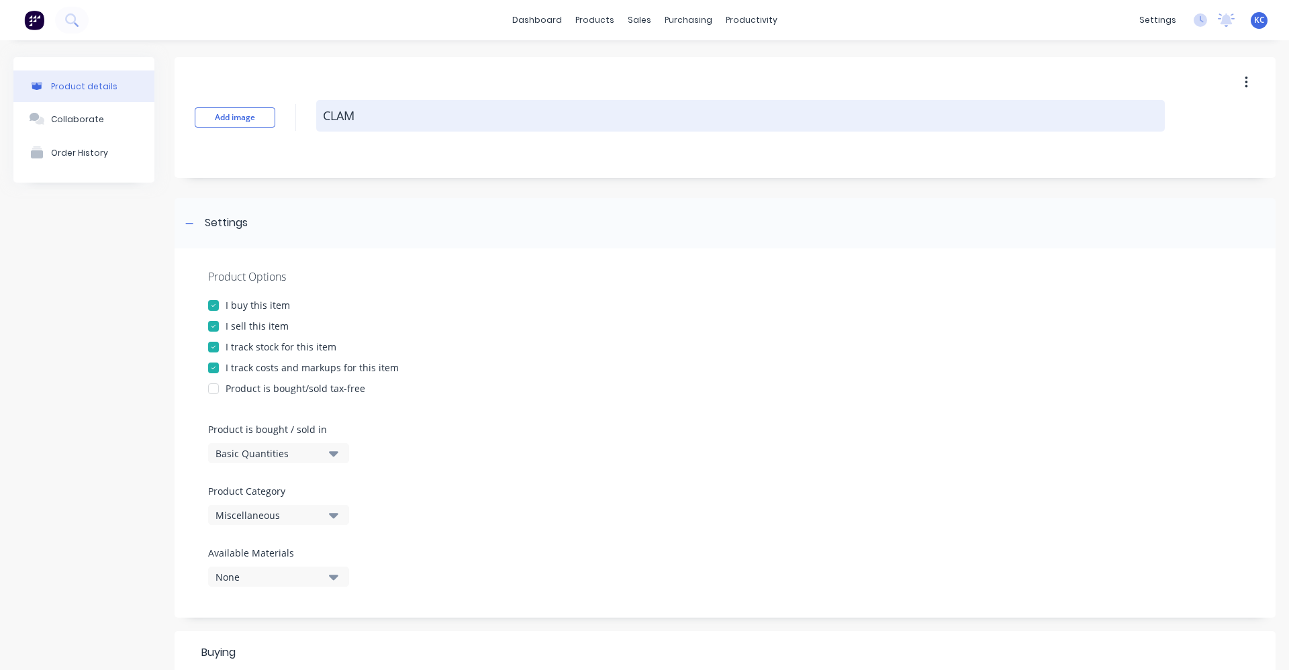
type textarea "CLAMP"
type textarea "x"
type textarea "CLAMP"
type textarea "x"
type textarea "CLAMP S"
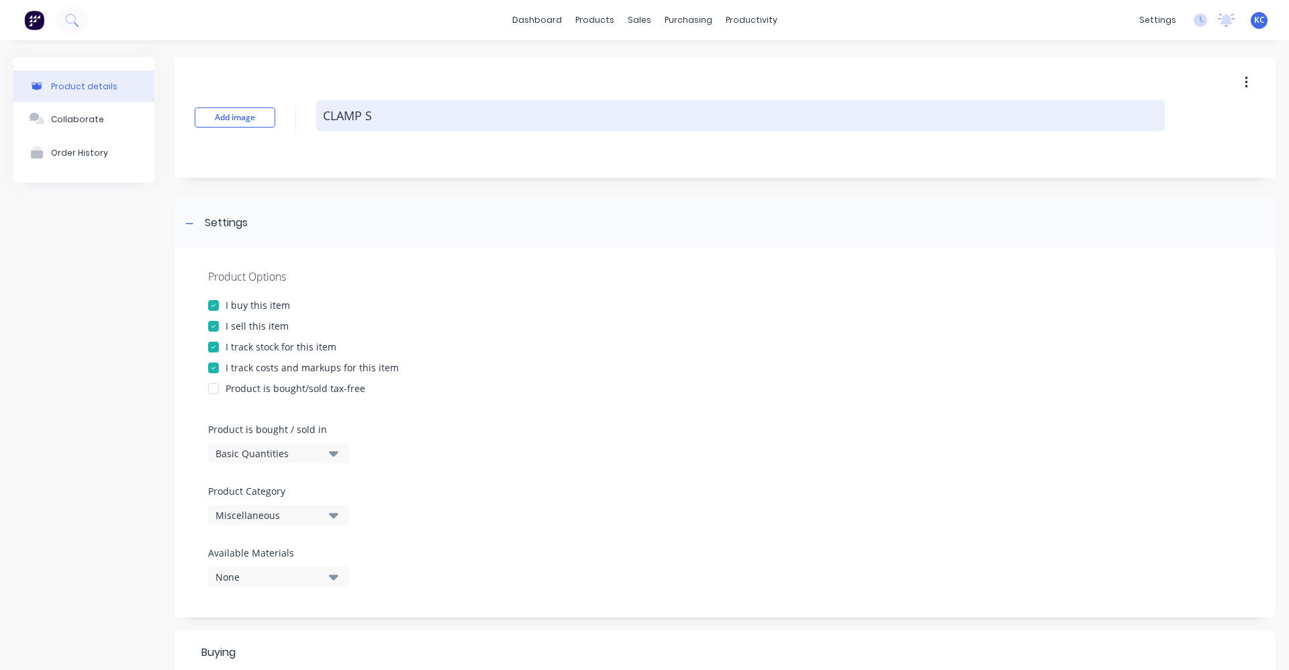
type textarea "x"
type textarea "CLAMP SU"
type textarea "x"
type textarea "CLAMP SUP"
type textarea "x"
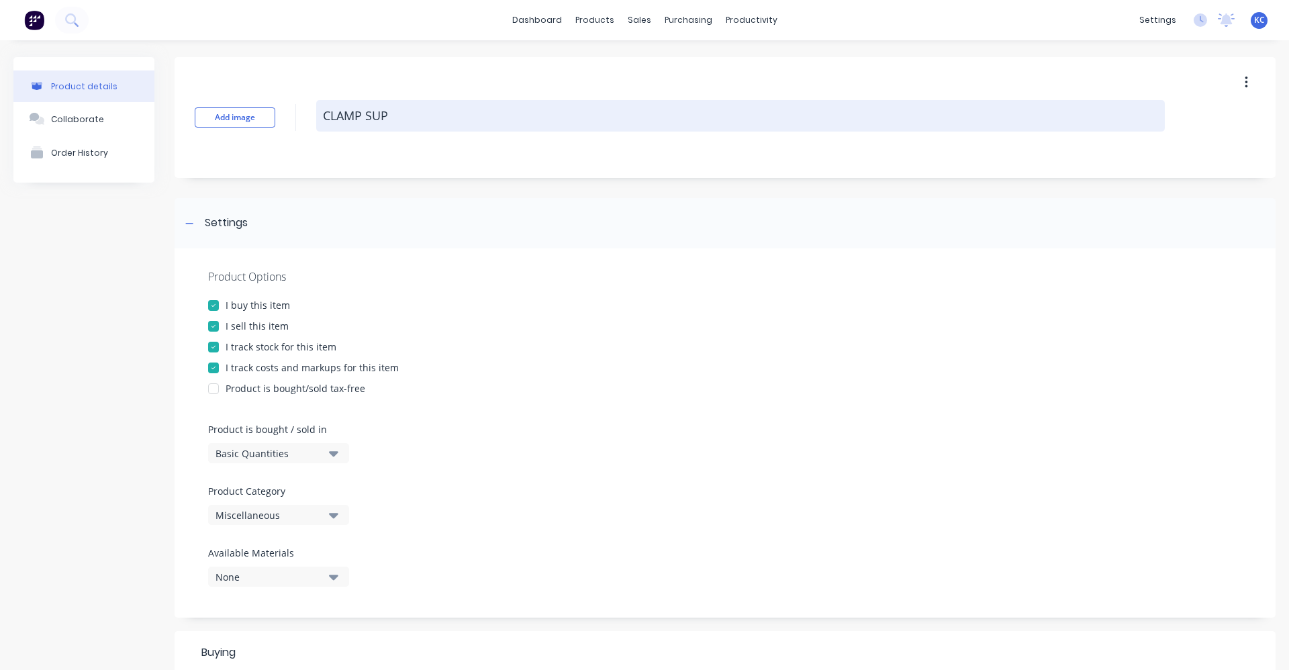
type textarea "CLAMP SUPE"
type textarea "x"
type textarea "CLAMP SUPER"
type textarea "x"
type textarea "CLAMP SUPER"
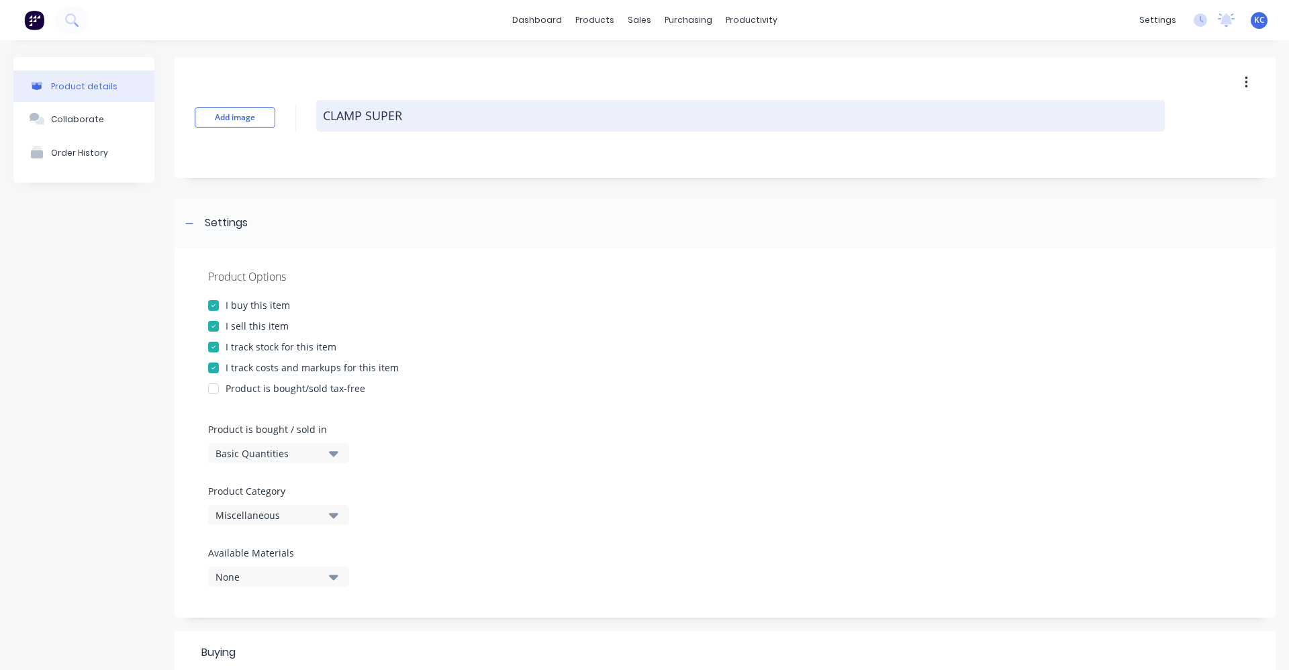
type textarea "x"
type textarea "CLAMP SUPER S"
type textarea "x"
type textarea "CLAMP SUPER S/"
type textarea "x"
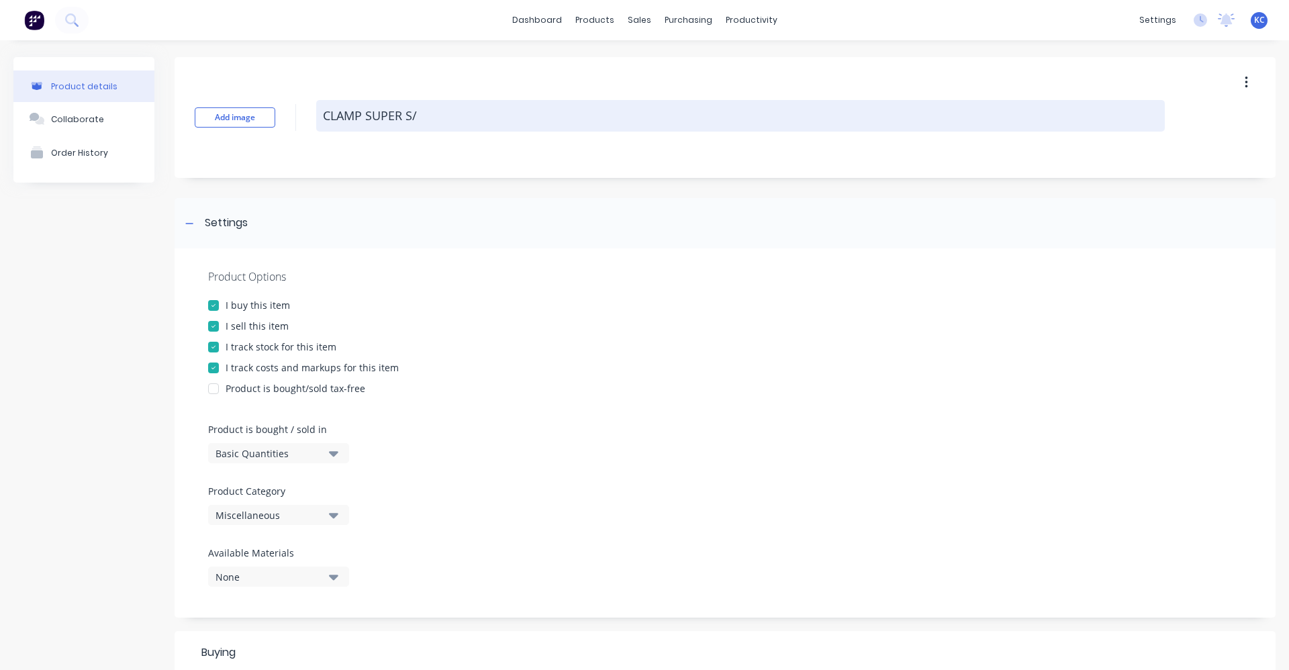
type textarea "CLAMP SUPER S/S"
type textarea "x"
type textarea "CLAMP SUPER S/S"
type textarea "x"
type textarea "CLAMP SUPER S/S W"
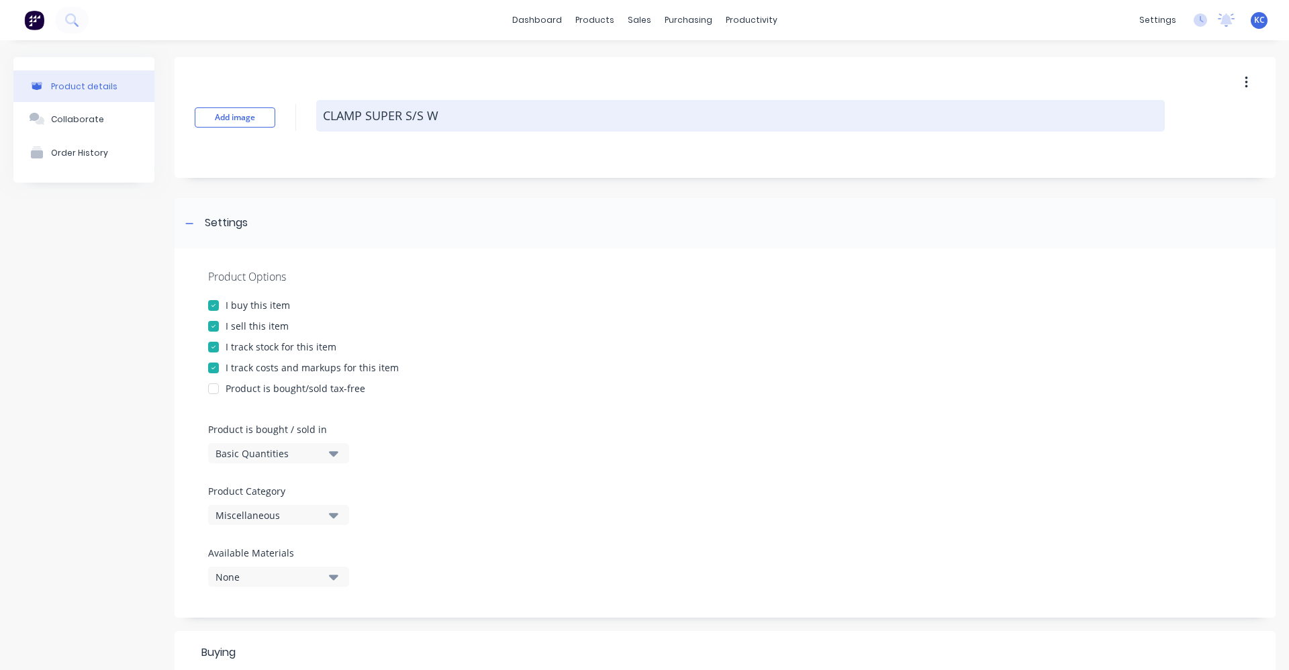
type textarea "x"
type textarea "CLAMP SUPER S/S W4"
type textarea "x"
type textarea "CLAMP SUPER S/S W4"
type textarea "x"
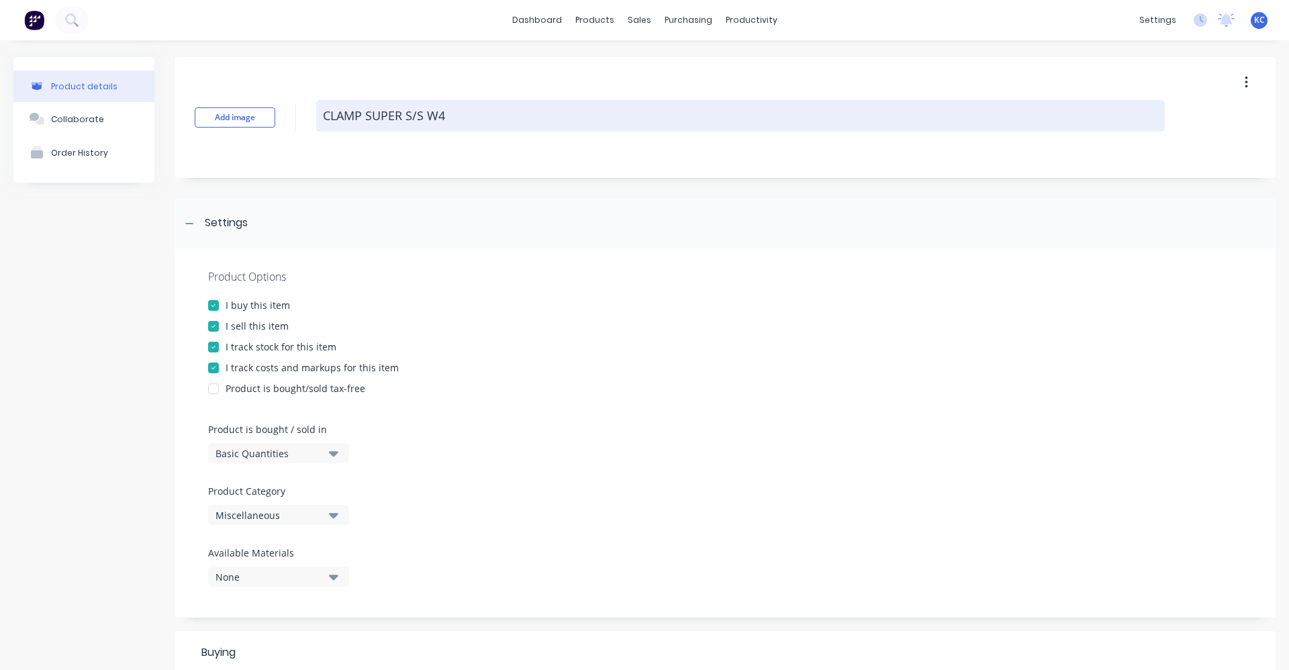
type textarea "CLAMP SUPER S/S W4 2"
type textarea "x"
type textarea "CLAMP SUPER S/S W4 27"
type textarea "x"
type textarea "CLAMP SUPER S/S W4 27-"
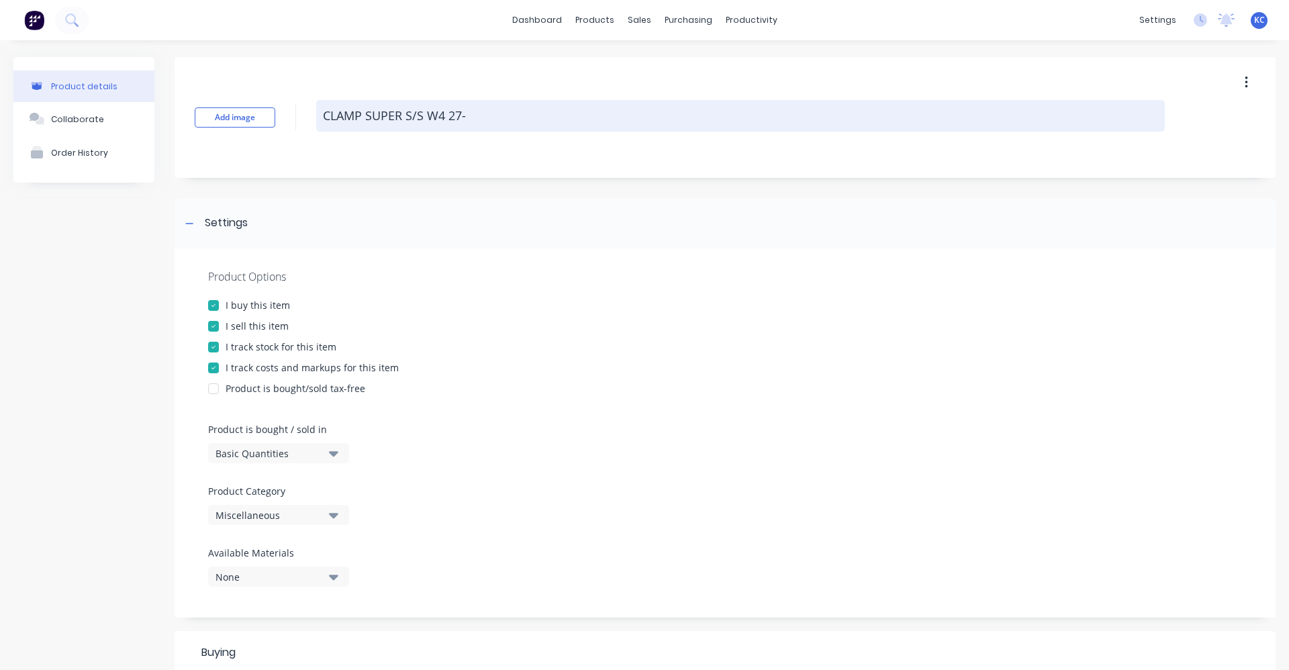
type textarea "x"
type textarea "CLAMP SUPER S/S W4 27-2"
type textarea "x"
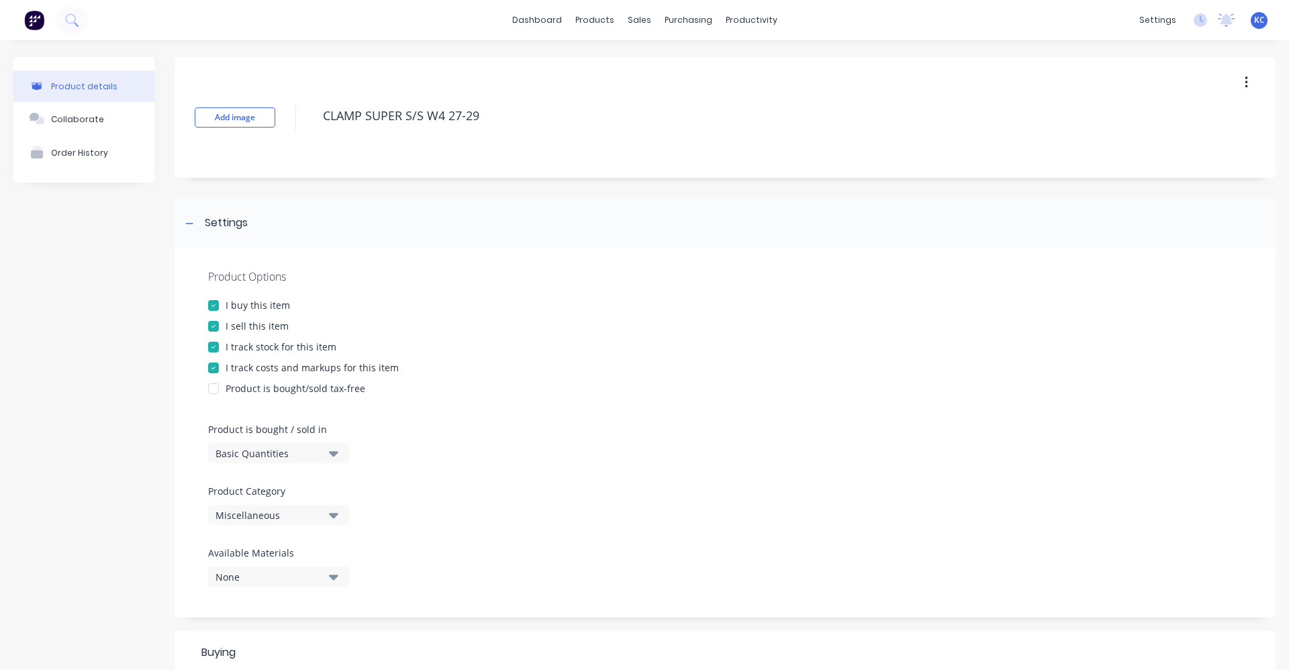
type textarea "CLAMP SUPER S/S W4 27-29"
type textarea "x"
type textarea "CLAMP SUPER S/S W4 27-29"
click at [336, 520] on icon "button" at bounding box center [333, 515] width 9 height 15
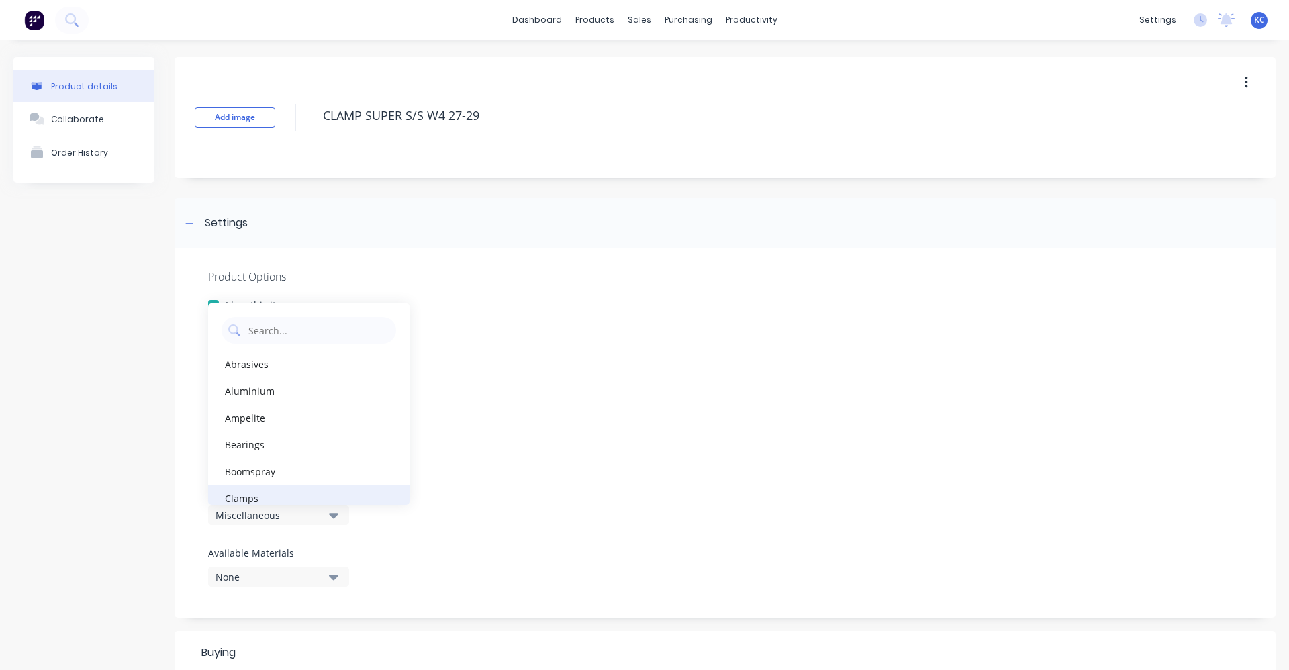
click at [316, 496] on div "Clamps" at bounding box center [308, 498] width 201 height 27
type textarea "x"
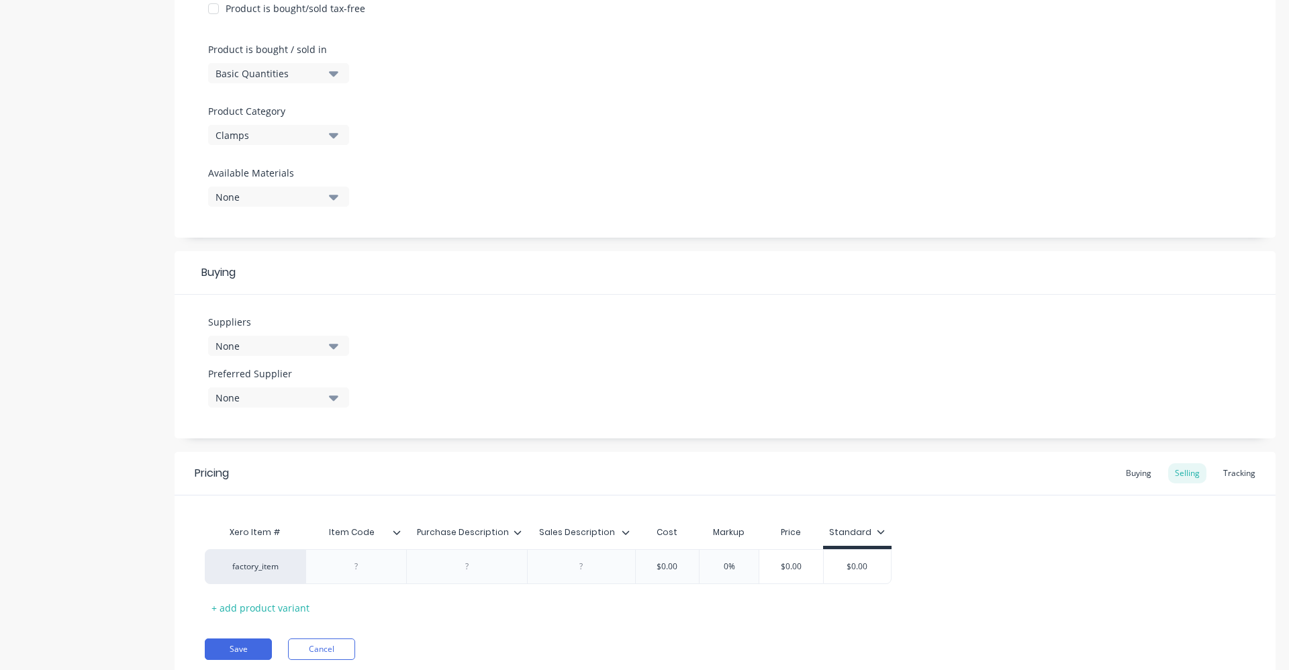
scroll to position [403, 0]
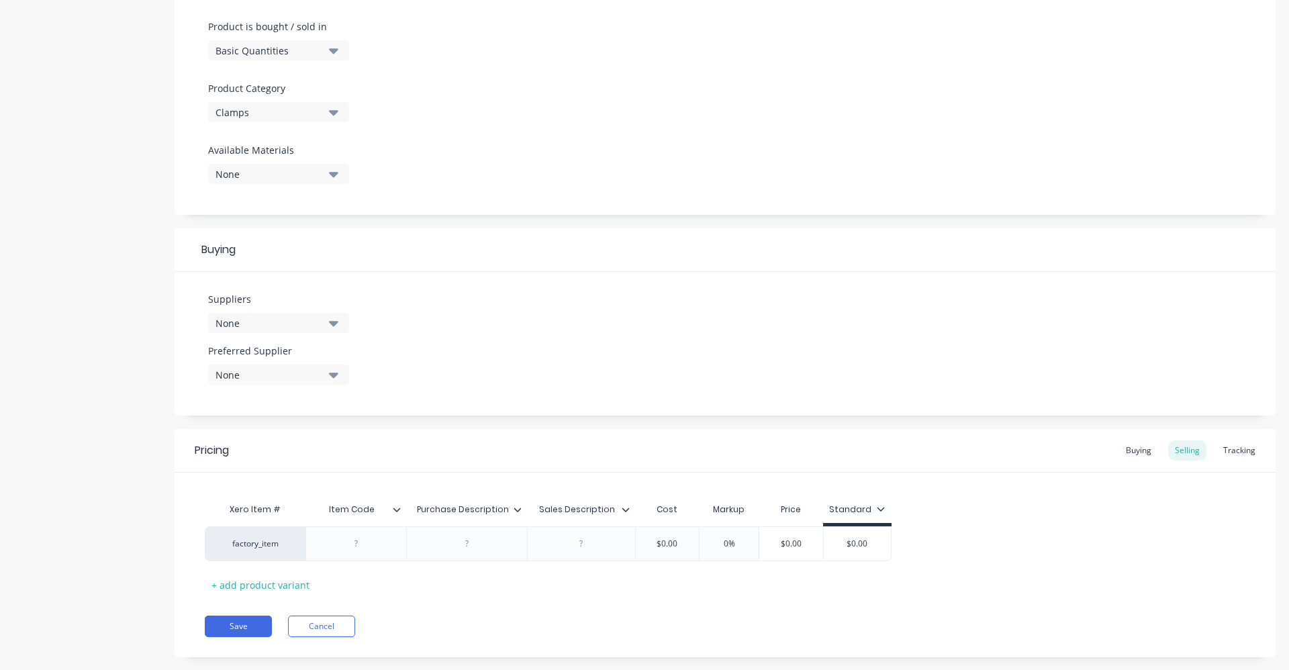
click at [312, 315] on button "None" at bounding box center [278, 323] width 141 height 20
click at [300, 363] on input "text" at bounding box center [318, 363] width 142 height 27
type input "HOSECO"
click at [295, 404] on button "HOSECO" at bounding box center [308, 396] width 201 height 27
click at [508, 357] on div "Suppliers 1 suppliers selected HOSECO HOSECO Preferred Supplier None" at bounding box center [725, 344] width 1101 height 144
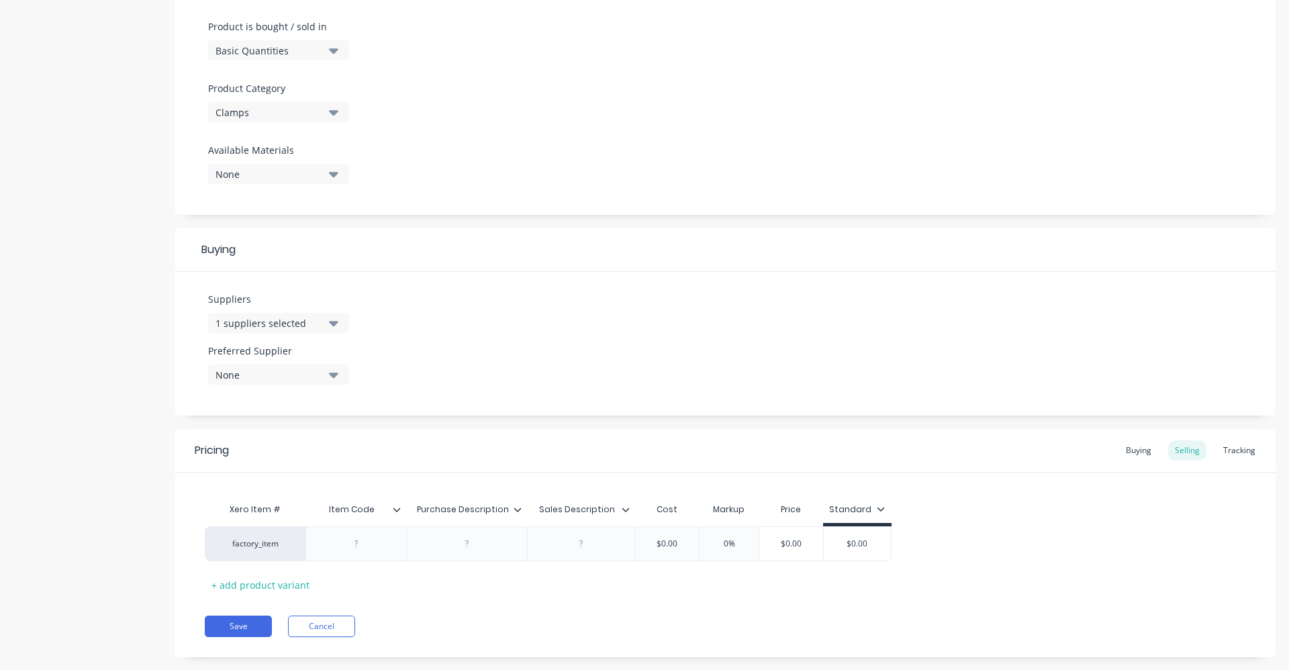
click at [320, 373] on div "None" at bounding box center [269, 375] width 107 height 14
click at [292, 450] on div "HOSECO" at bounding box center [316, 448] width 134 height 14
click at [465, 353] on div "Suppliers 1 suppliers selected HOSECO Preferred Supplier HOSECO HOSECO" at bounding box center [725, 344] width 1101 height 144
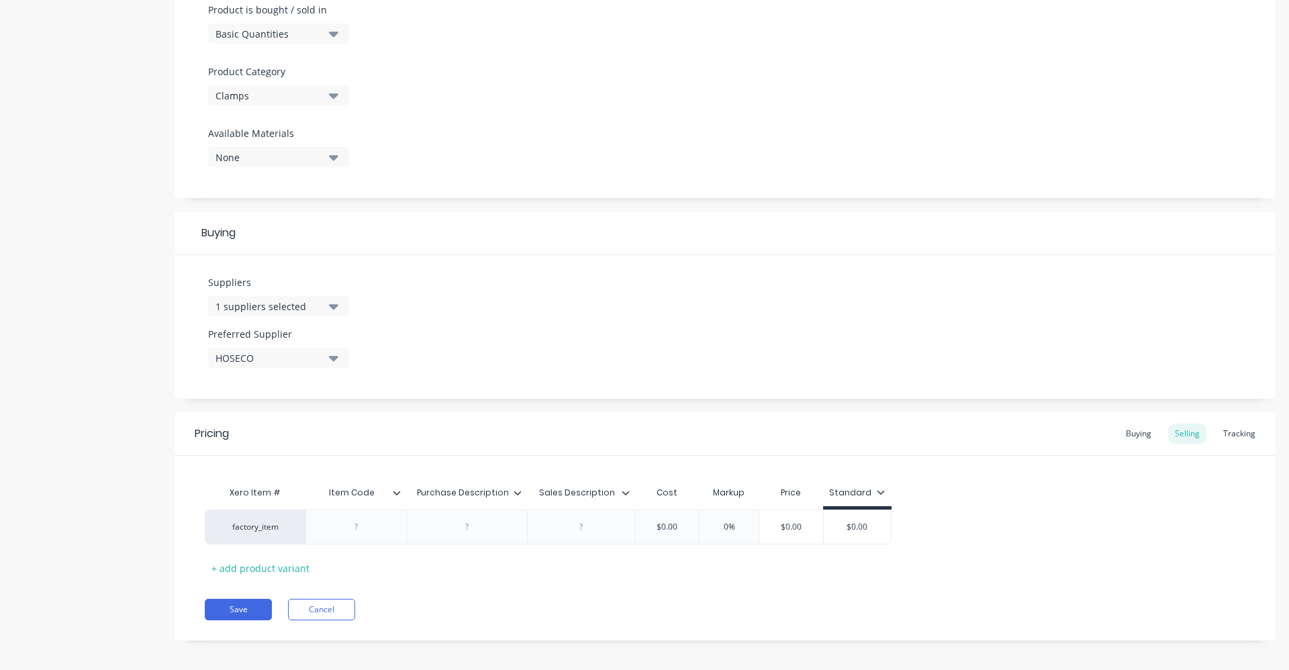
scroll to position [427, 0]
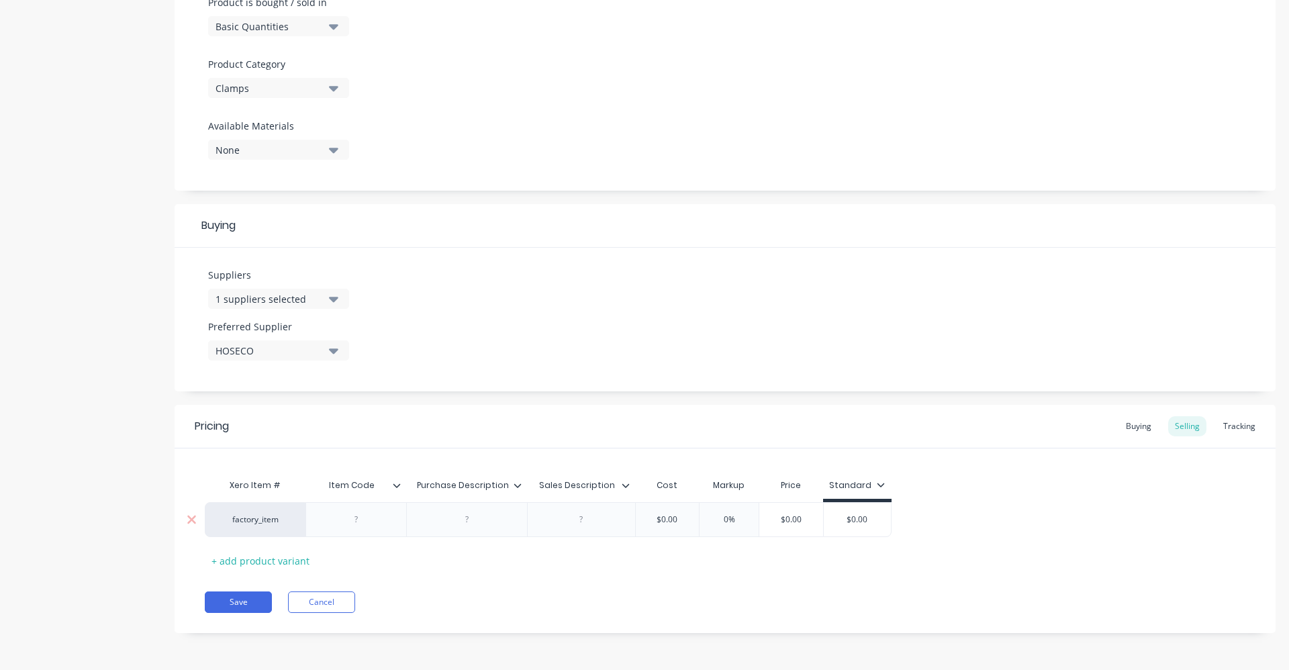
click at [377, 522] on div at bounding box center [356, 519] width 67 height 17
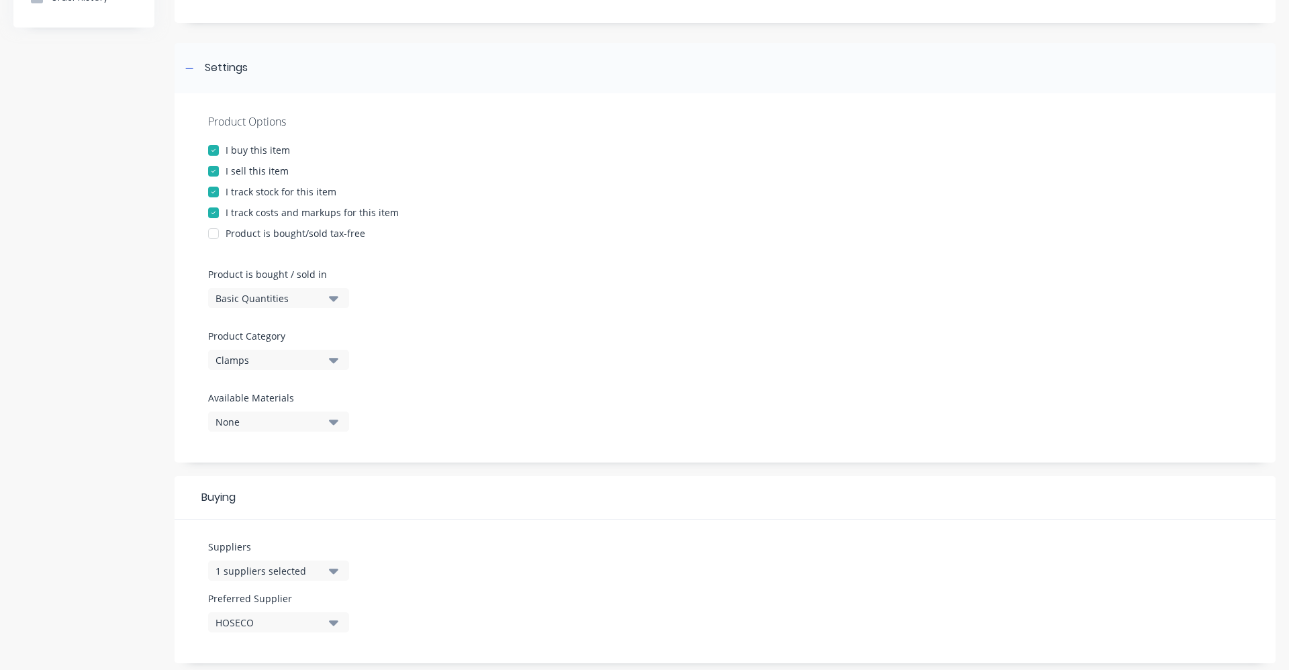
scroll to position [0, 0]
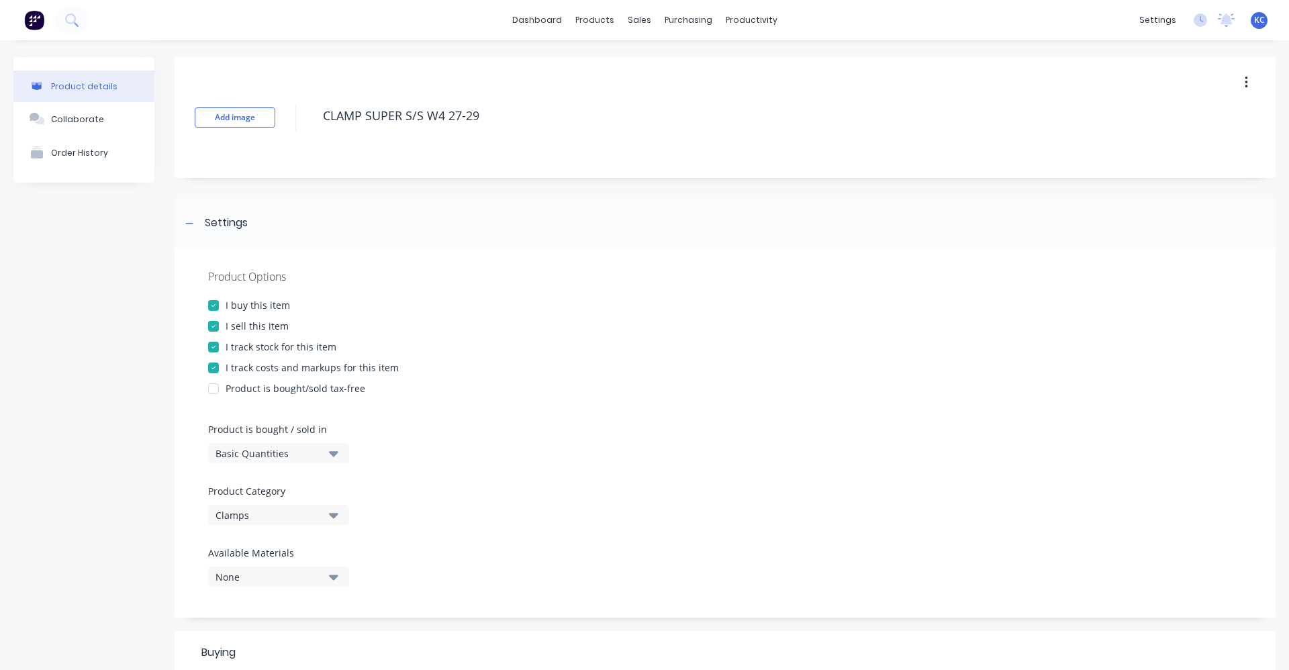
drag, startPoint x: 500, startPoint y: 115, endPoint x: 313, endPoint y: 113, distance: 186.7
click at [313, 113] on div "Add image CLAMP SUPER S/S W4 27-29" at bounding box center [725, 117] width 1101 height 121
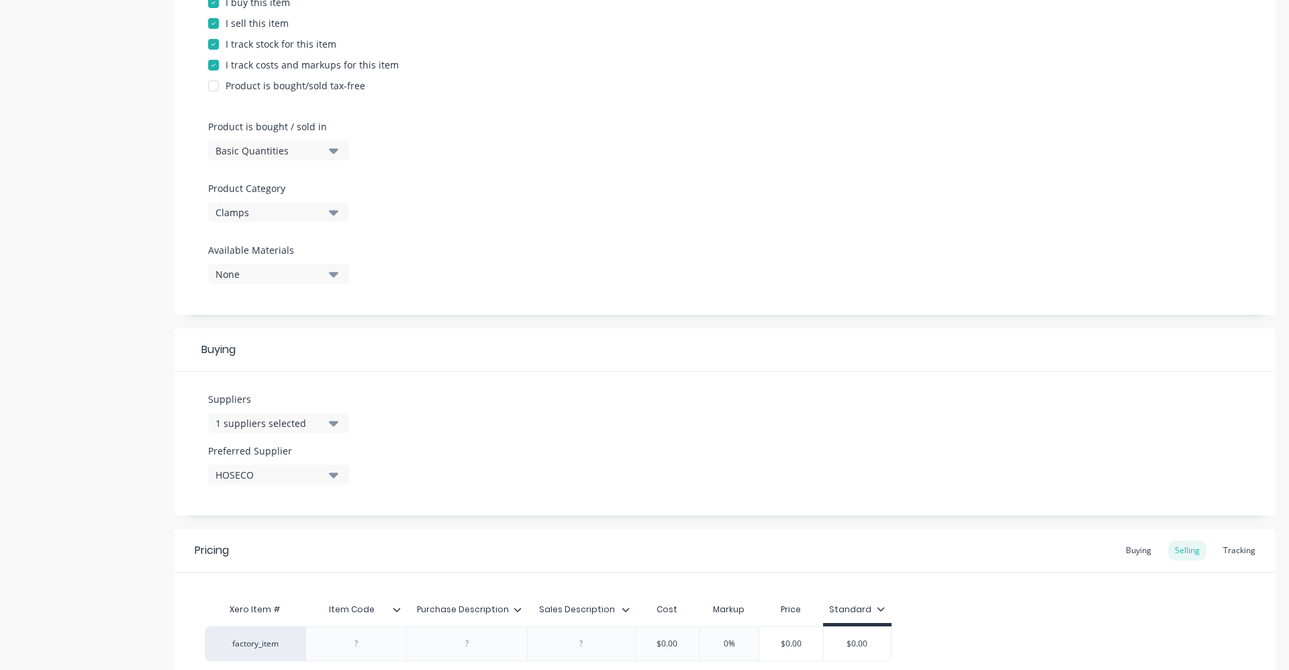
scroll to position [403, 0]
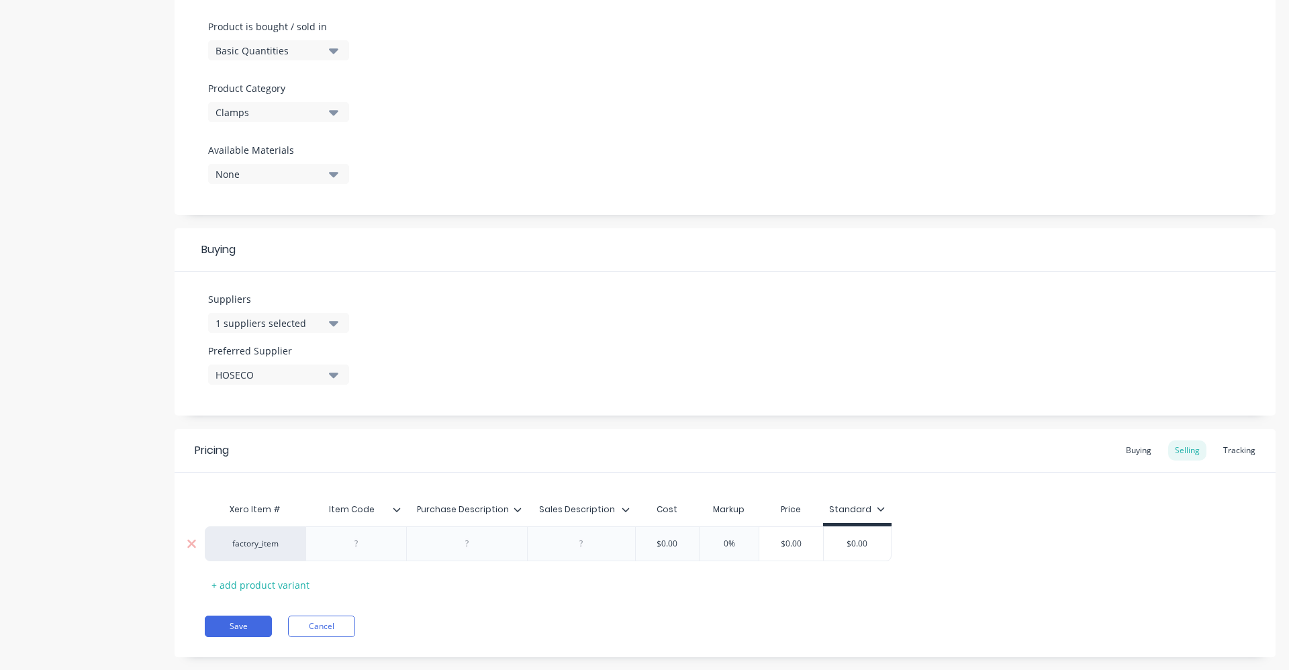
type textarea "x"
click at [472, 552] on div at bounding box center [467, 543] width 67 height 17
paste div
click at [567, 560] on div at bounding box center [581, 547] width 108 height 42
drag, startPoint x: 573, startPoint y: 553, endPoint x: 509, endPoint y: 397, distance: 168.3
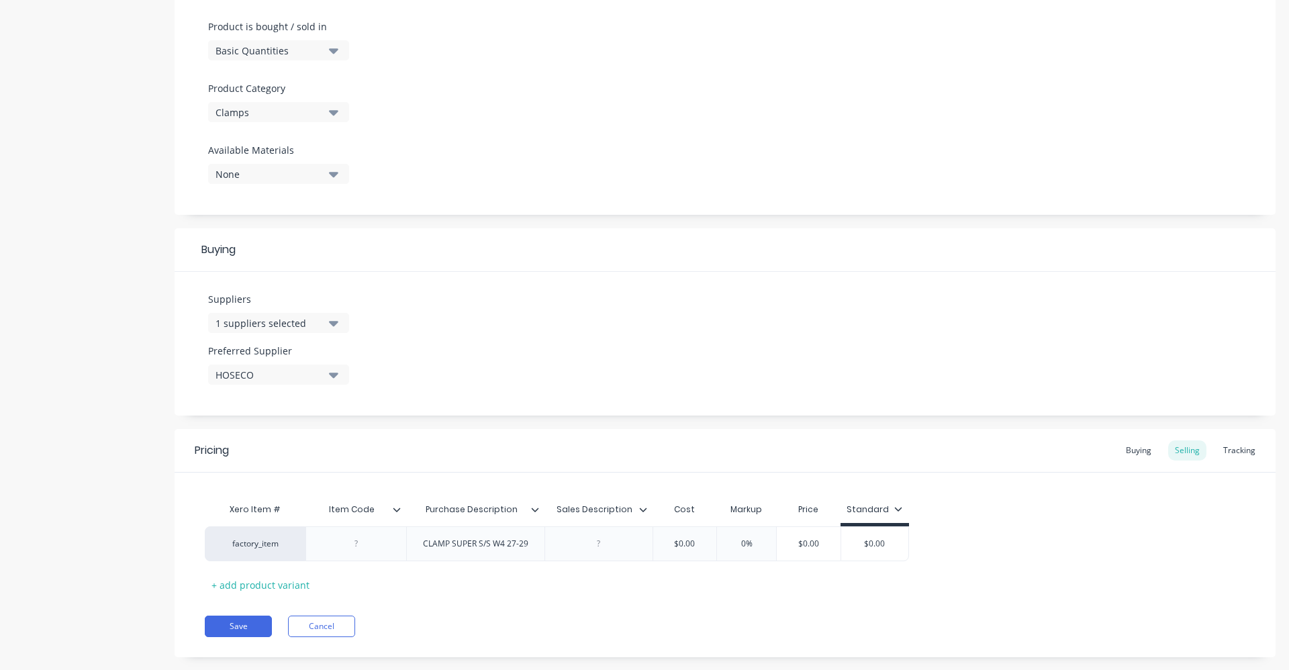
click at [493, 379] on div "Suppliers 1 suppliers selected HOSECO Preferred Supplier HOSECO" at bounding box center [725, 344] width 1101 height 144
type textarea "x"
click at [600, 543] on div at bounding box center [598, 543] width 67 height 17
paste div
click at [375, 551] on div at bounding box center [356, 546] width 67 height 17
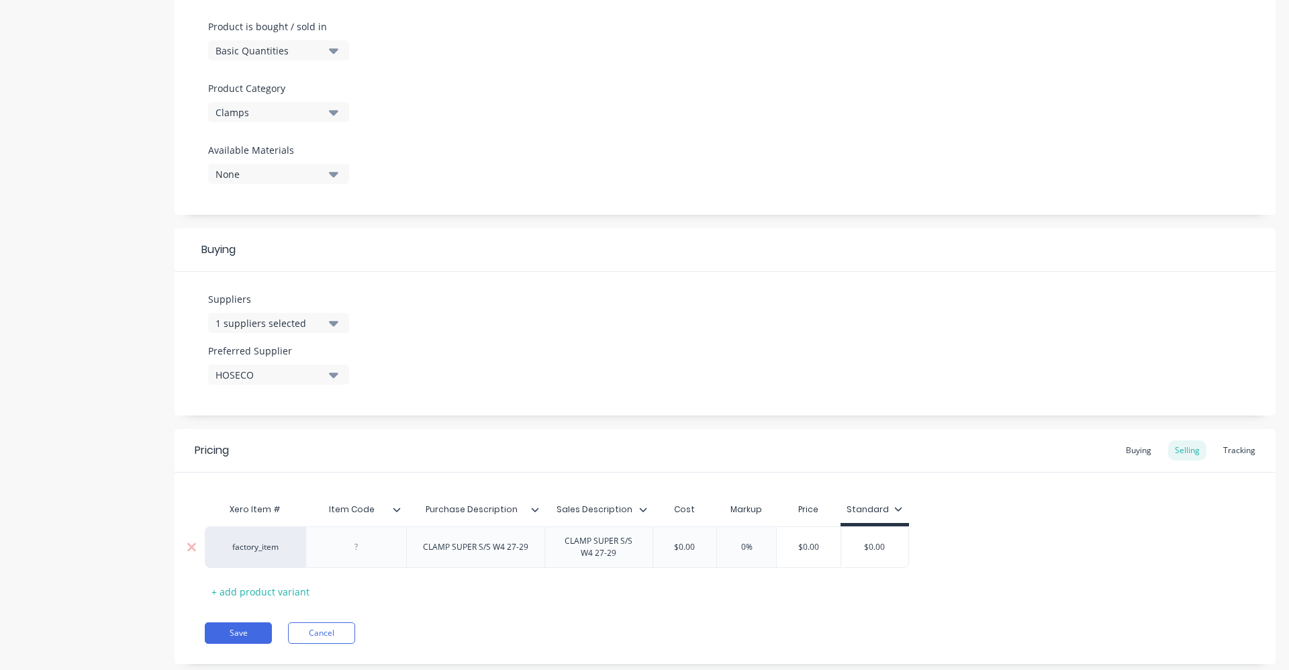
type textarea "x"
click at [1131, 449] on div "Buying" at bounding box center [1138, 450] width 39 height 20
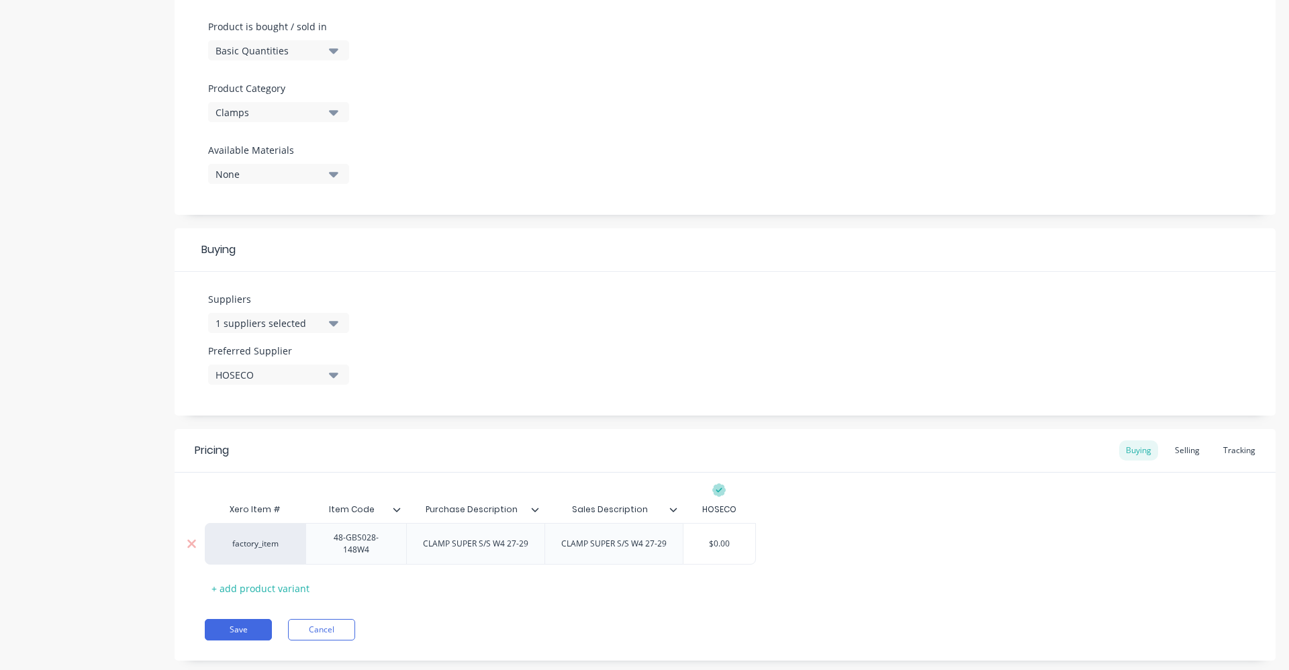
type input "$0.00"
drag, startPoint x: 742, startPoint y: 543, endPoint x: 708, endPoint y: 552, distance: 35.5
click at [708, 552] on div "$0.00 $0.00" at bounding box center [720, 544] width 72 height 34
type textarea "x"
type input "4."
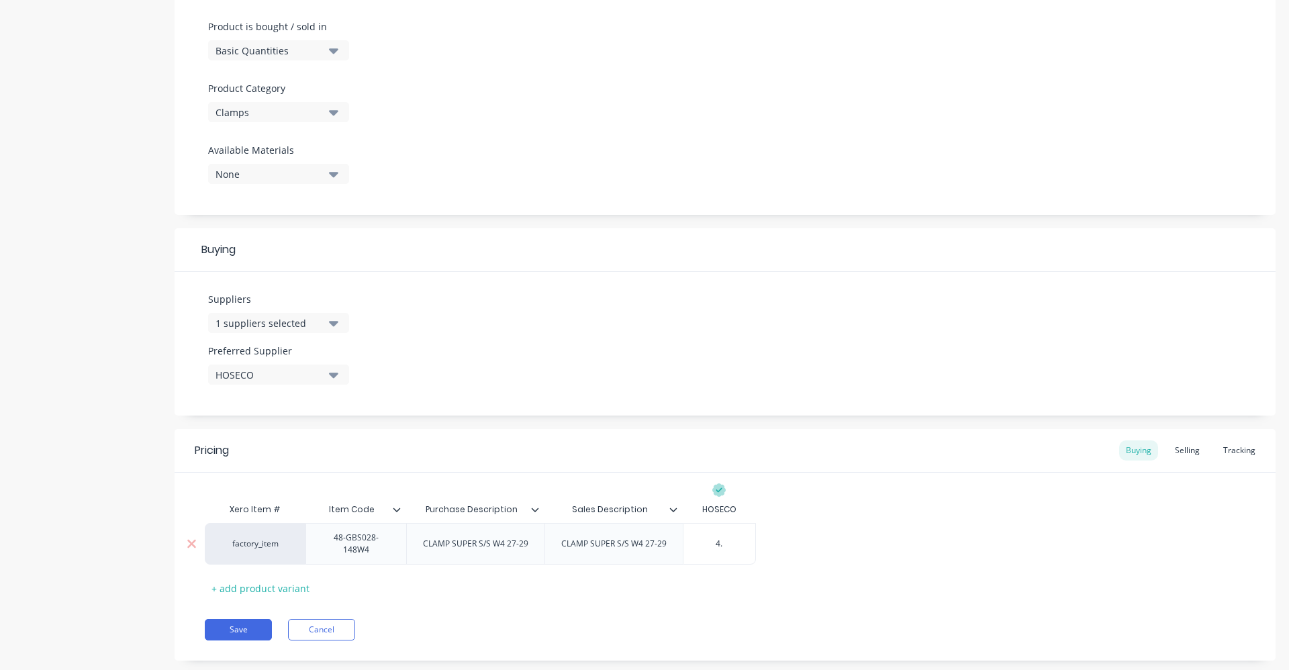
type textarea "x"
type input "4.3"
type textarea "x"
type input "4.33"
type textarea "x"
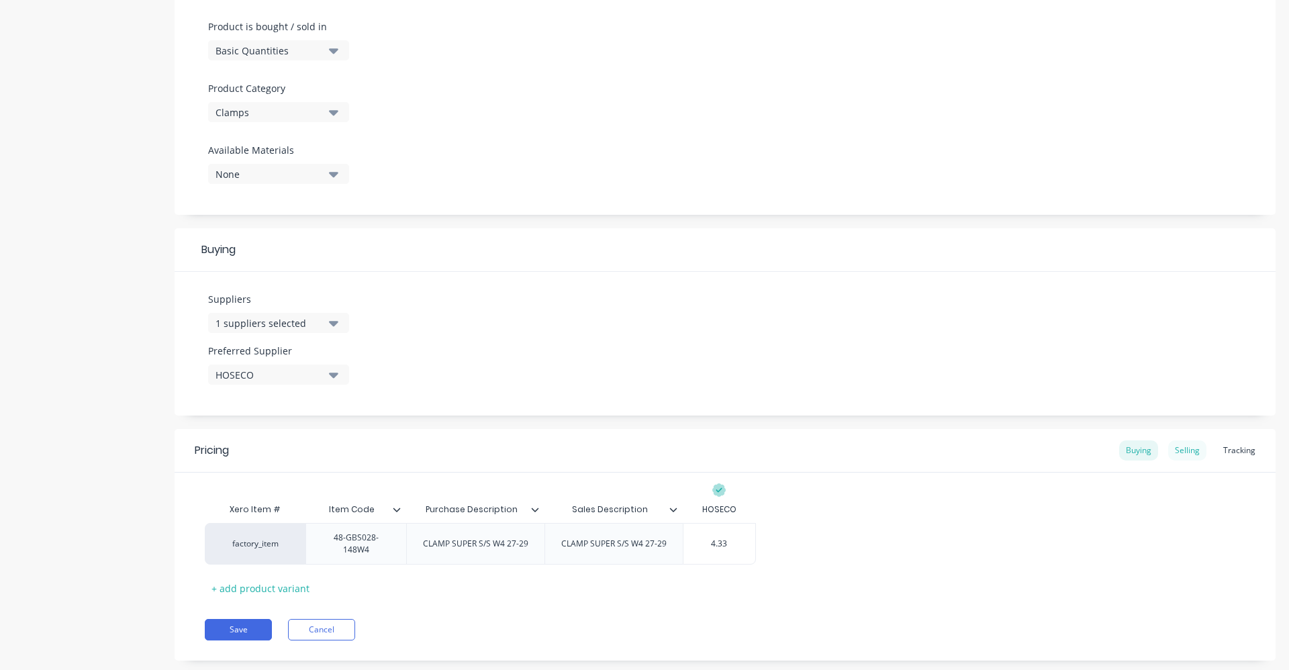
type input "4.33"
click at [1169, 444] on div "Selling" at bounding box center [1187, 450] width 38 height 20
type input "$0.00"
drag, startPoint x: 687, startPoint y: 545, endPoint x: 746, endPoint y: 547, distance: 59.1
click at [746, 547] on div "factory_item 48-GBS028-148W4 CLAMP SUPER S/S W4 27-29 CLAMP SUPER S/S W4 27-29 …" at bounding box center [572, 547] width 735 height 42
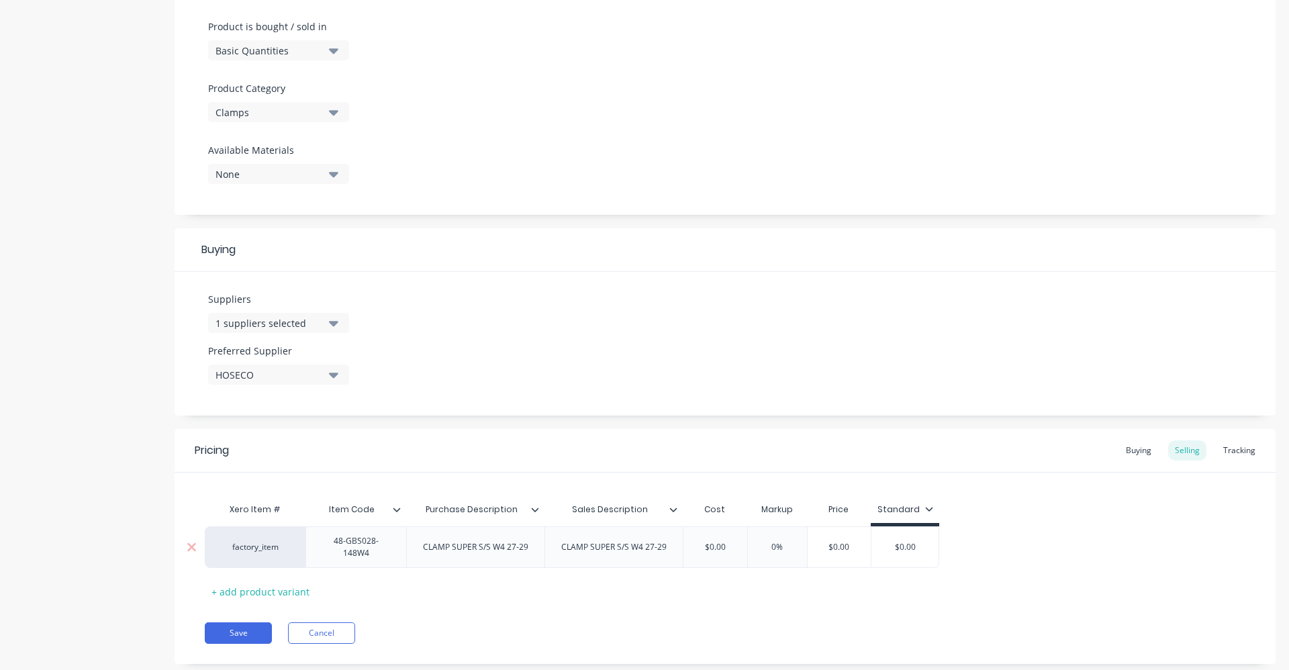
type textarea "x"
type input "4.33"
type textarea "x"
type input "4.33"
click at [798, 548] on input "text" at bounding box center [790, 547] width 67 height 12
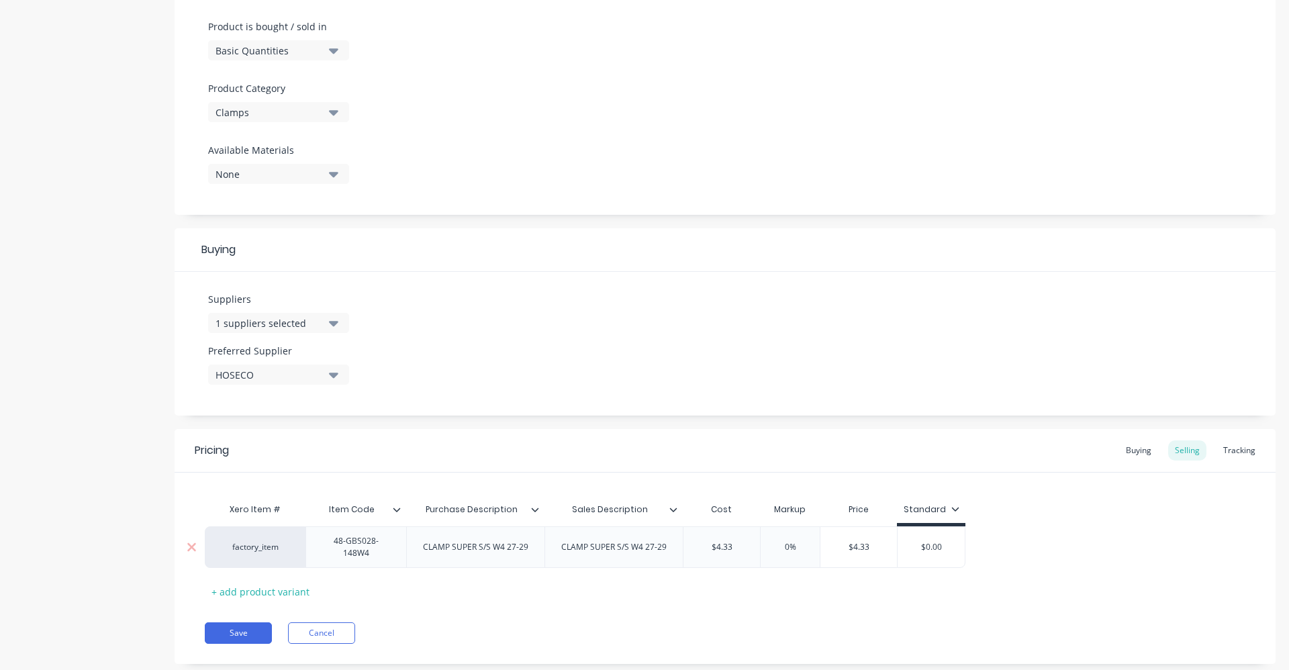
drag, startPoint x: 798, startPoint y: 548, endPoint x: 784, endPoint y: 549, distance: 14.1
click at [784, 549] on input "0%" at bounding box center [790, 547] width 67 height 12
type input "6"
type textarea "x"
type input "60"
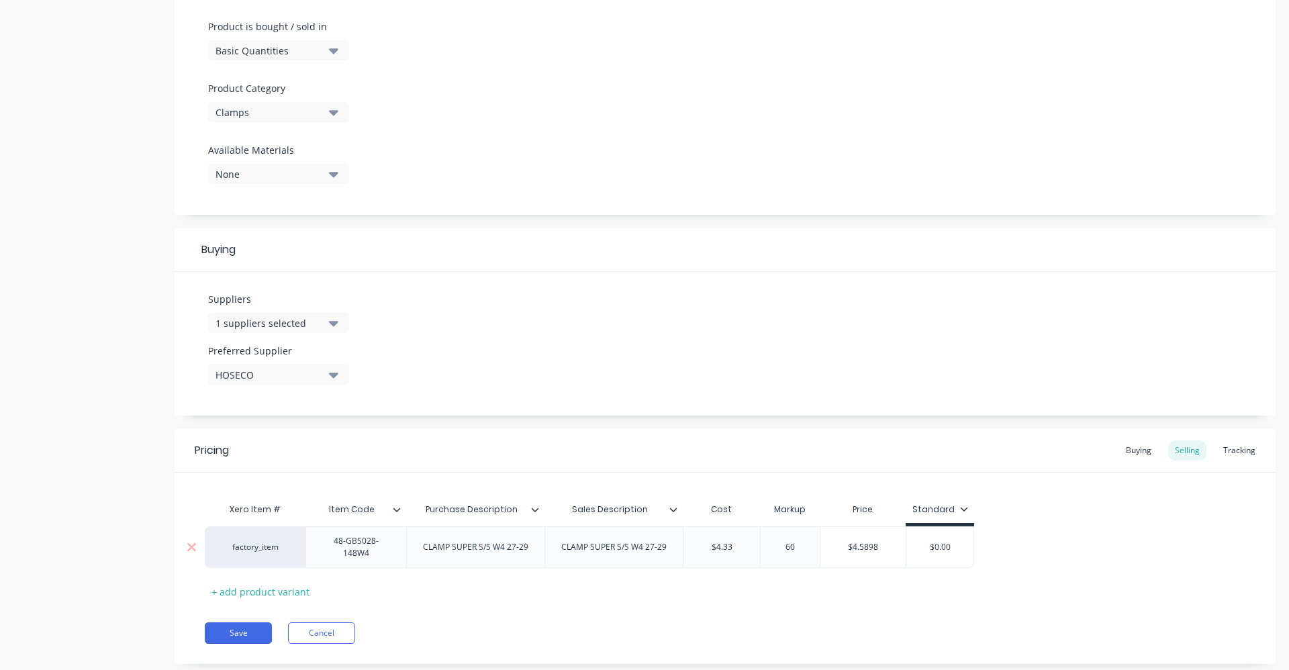
type textarea "x"
type input "60"
click at [1025, 530] on div "factory_item 48-GBS028-148W4 CLAMP SUPER S/S W4 27-29 CLAMP SUPER S/S W4 27-29 …" at bounding box center [725, 547] width 1041 height 42
click at [1124, 444] on div "Buying" at bounding box center [1138, 450] width 39 height 20
click at [238, 630] on button "Save" at bounding box center [238, 629] width 67 height 21
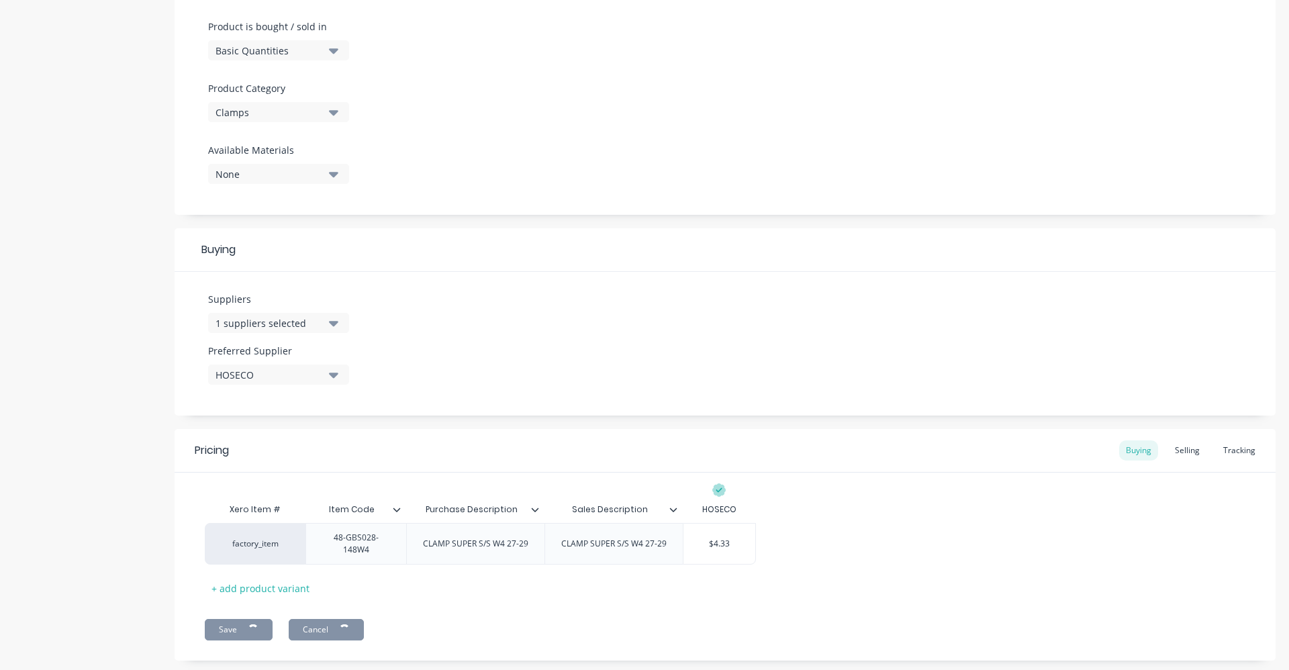
type textarea "x"
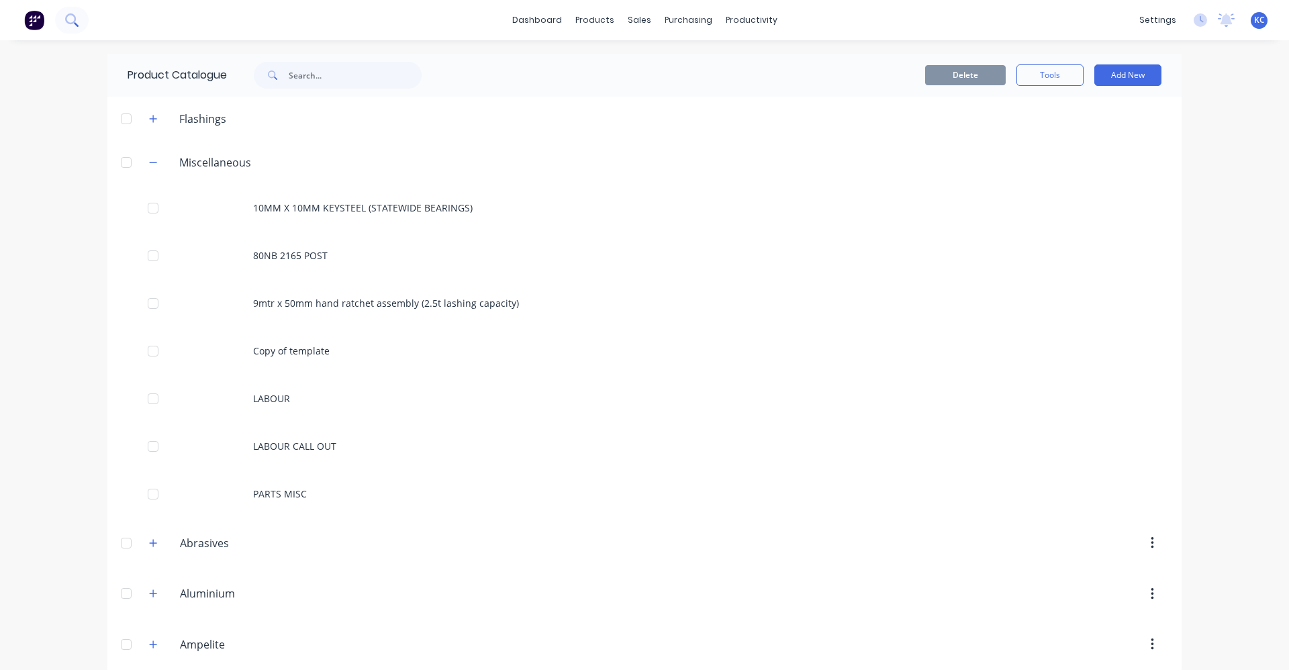
click at [76, 21] on icon at bounding box center [71, 19] width 13 height 13
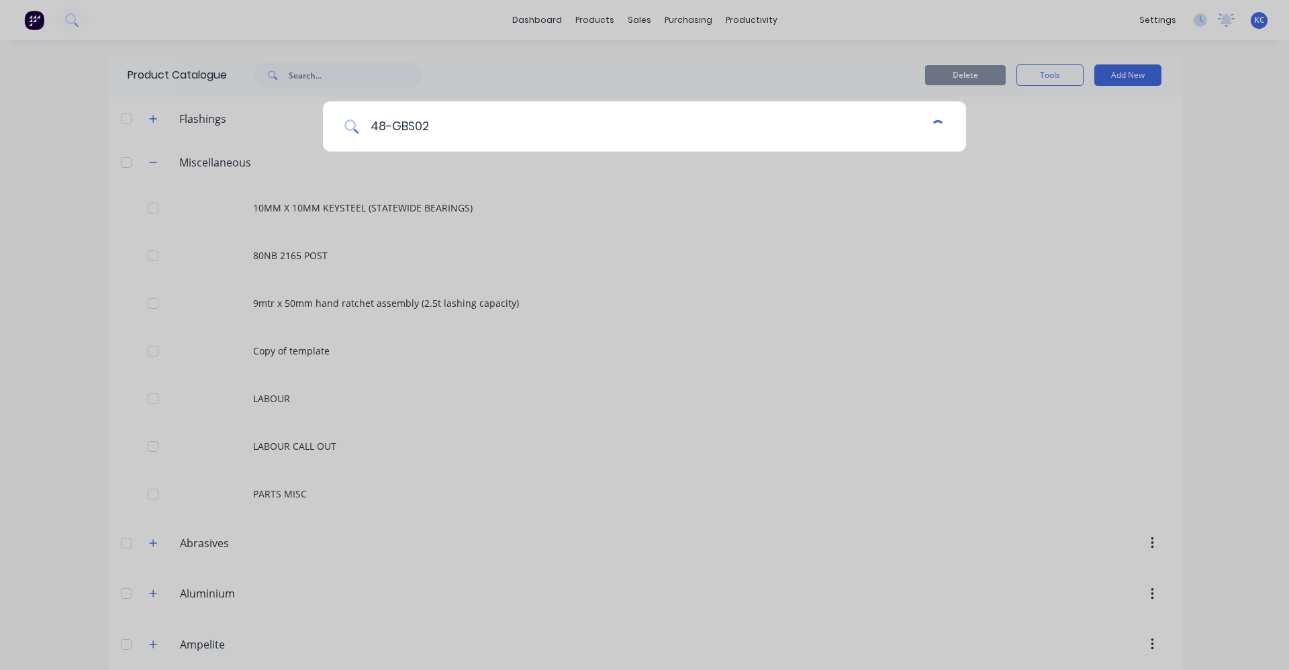
type input "48-GBS028"
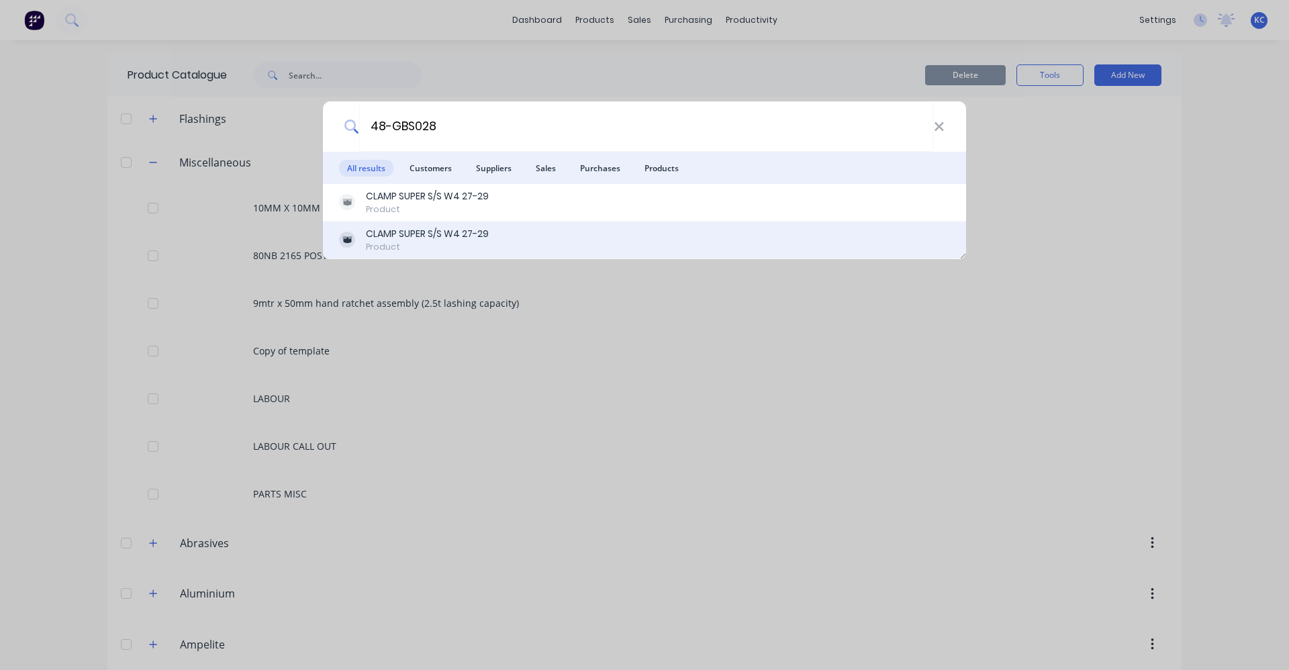
click at [509, 238] on div "CLAMP SUPER S/S W4 27-29 Product" at bounding box center [644, 240] width 611 height 26
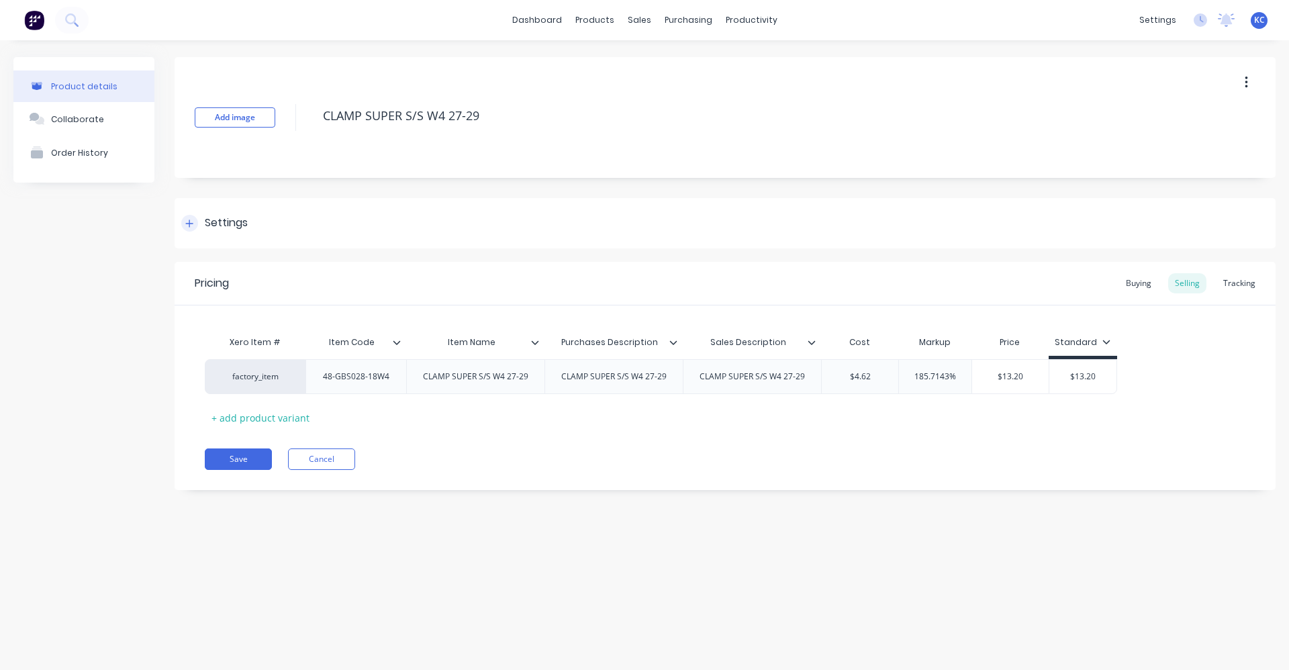
click at [281, 224] on div "Settings" at bounding box center [725, 223] width 1101 height 50
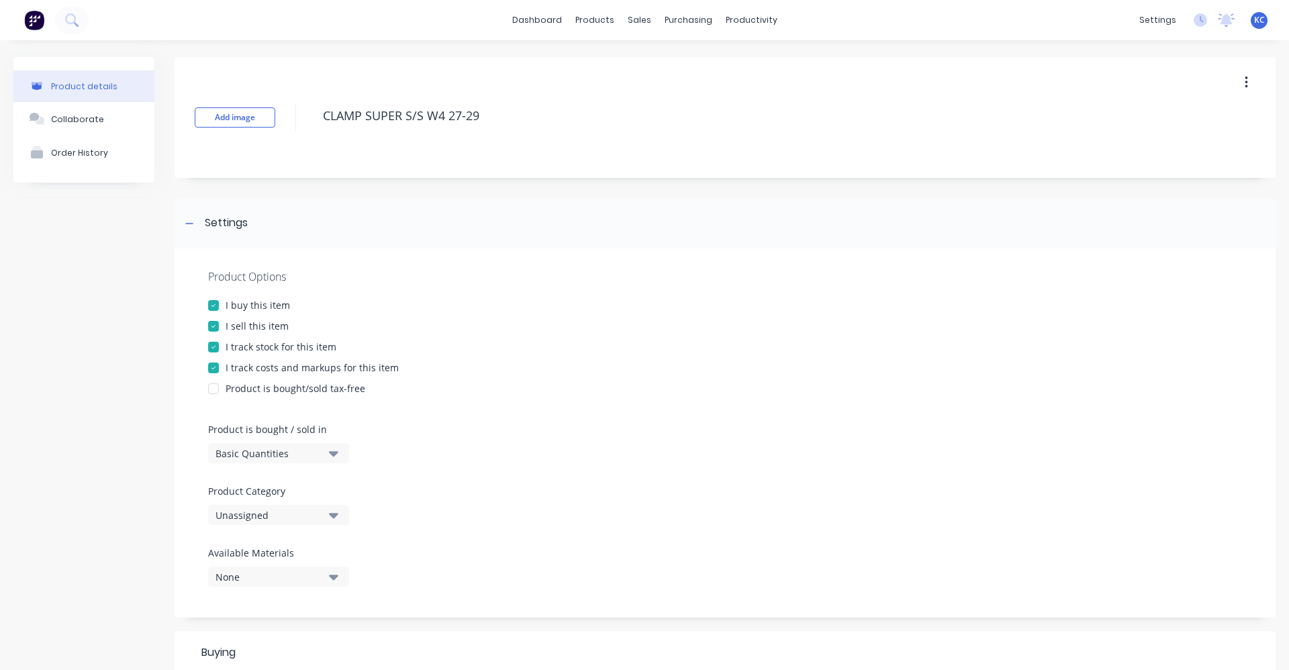
click at [1238, 80] on button "button" at bounding box center [1247, 82] width 32 height 24
click at [1159, 141] on div "Delete" at bounding box center [1198, 144] width 103 height 19
type textarea "x"
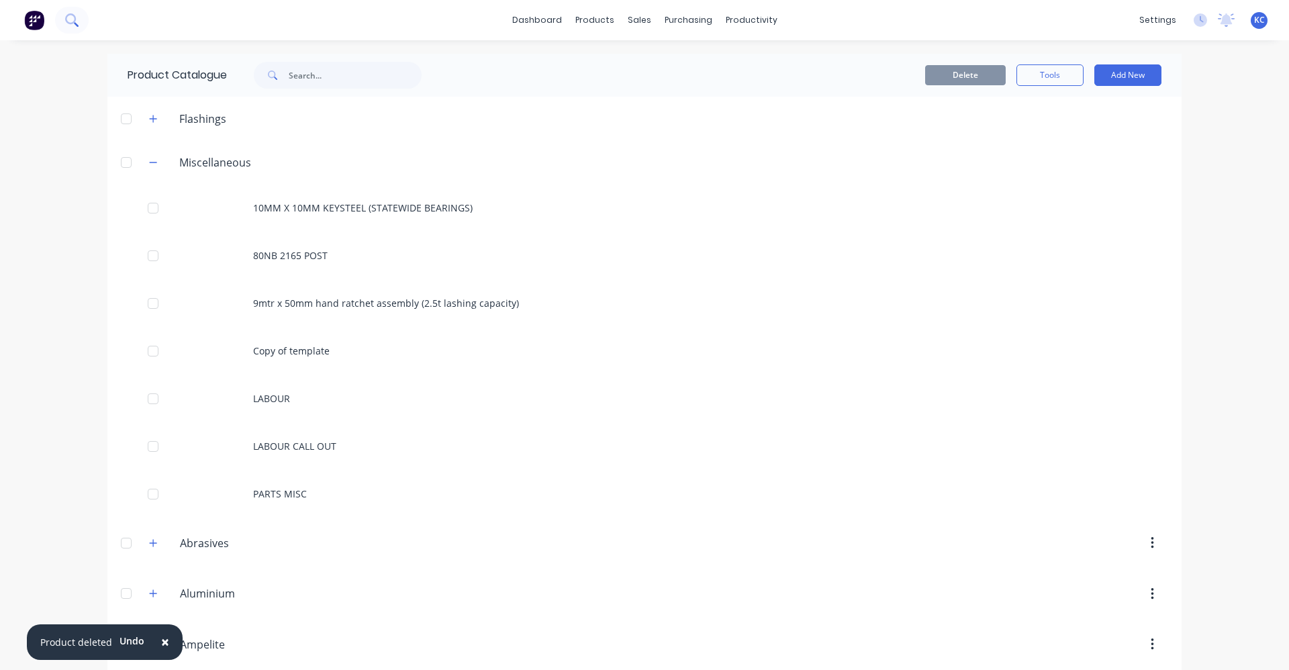
click at [70, 17] on icon at bounding box center [71, 19] width 13 height 13
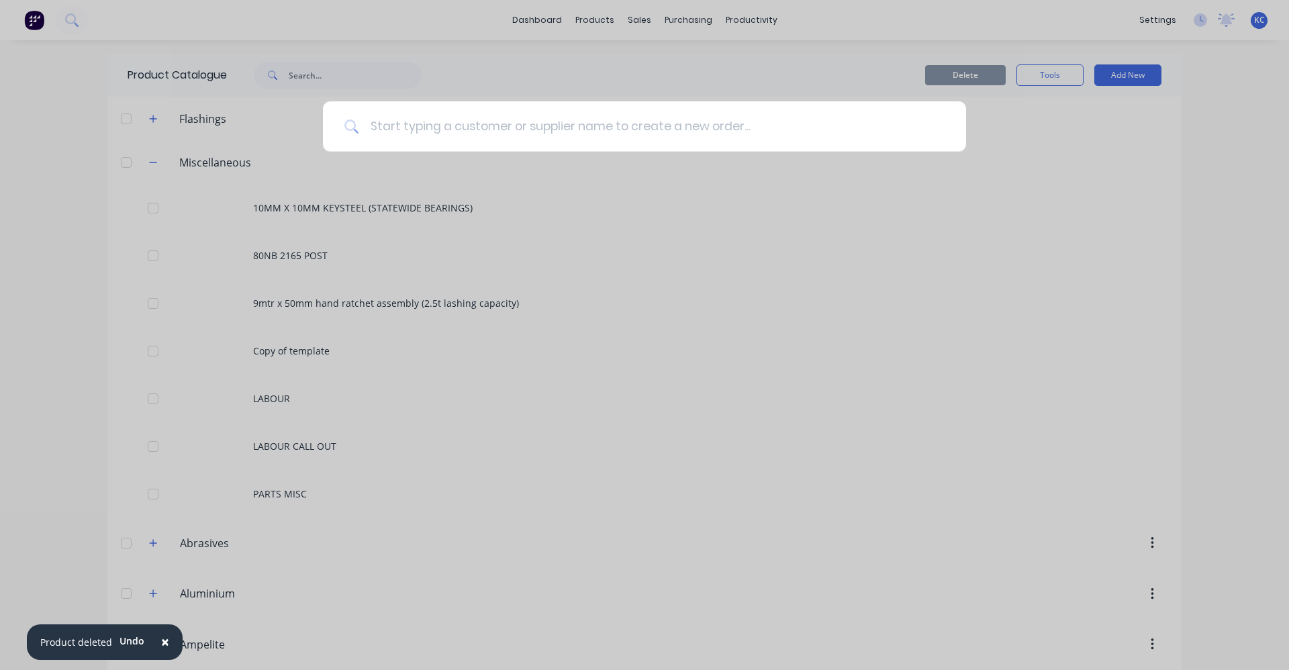
click at [428, 132] on input at bounding box center [651, 126] width 585 height 50
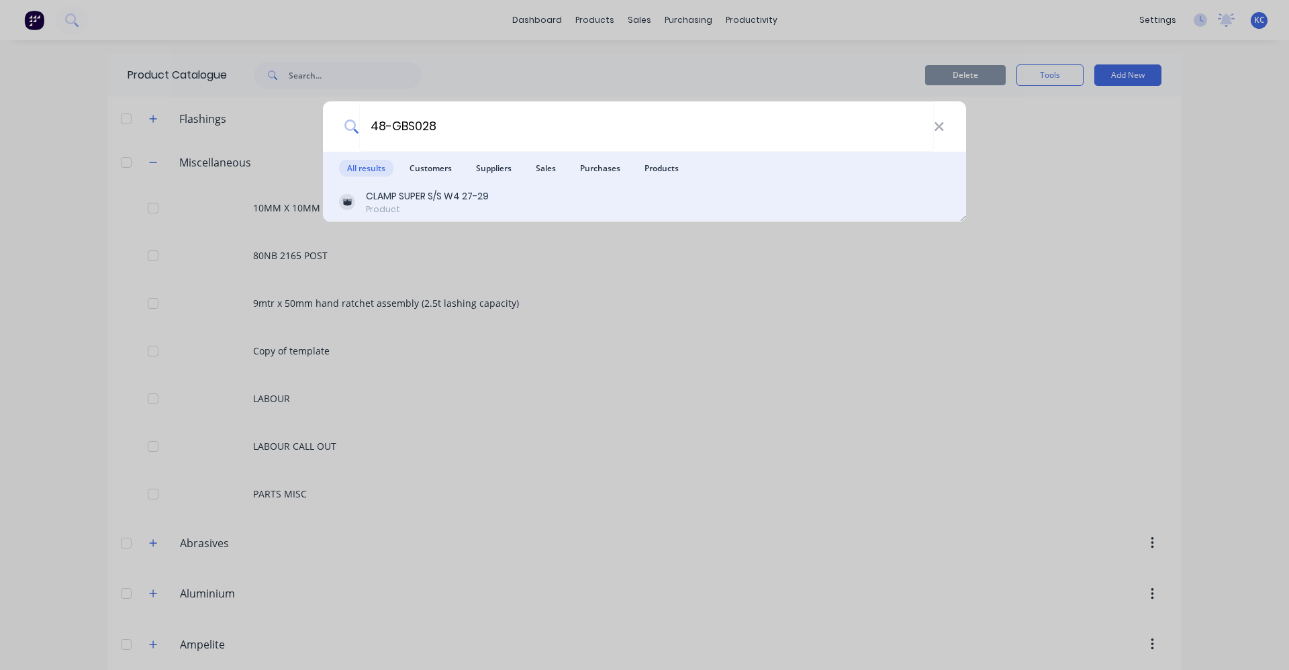
type input "48-GBS028"
click at [435, 203] on div "Product" at bounding box center [427, 209] width 123 height 12
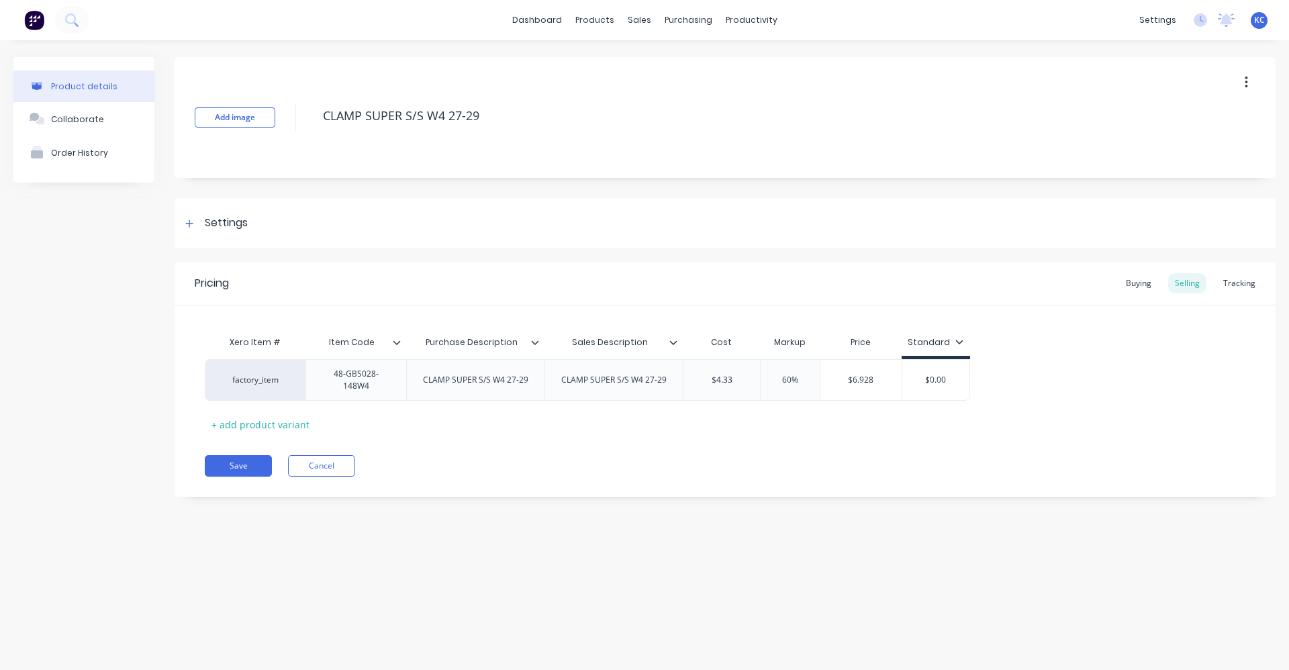
type textarea "x"
click at [233, 221] on div "Settings" at bounding box center [226, 223] width 43 height 17
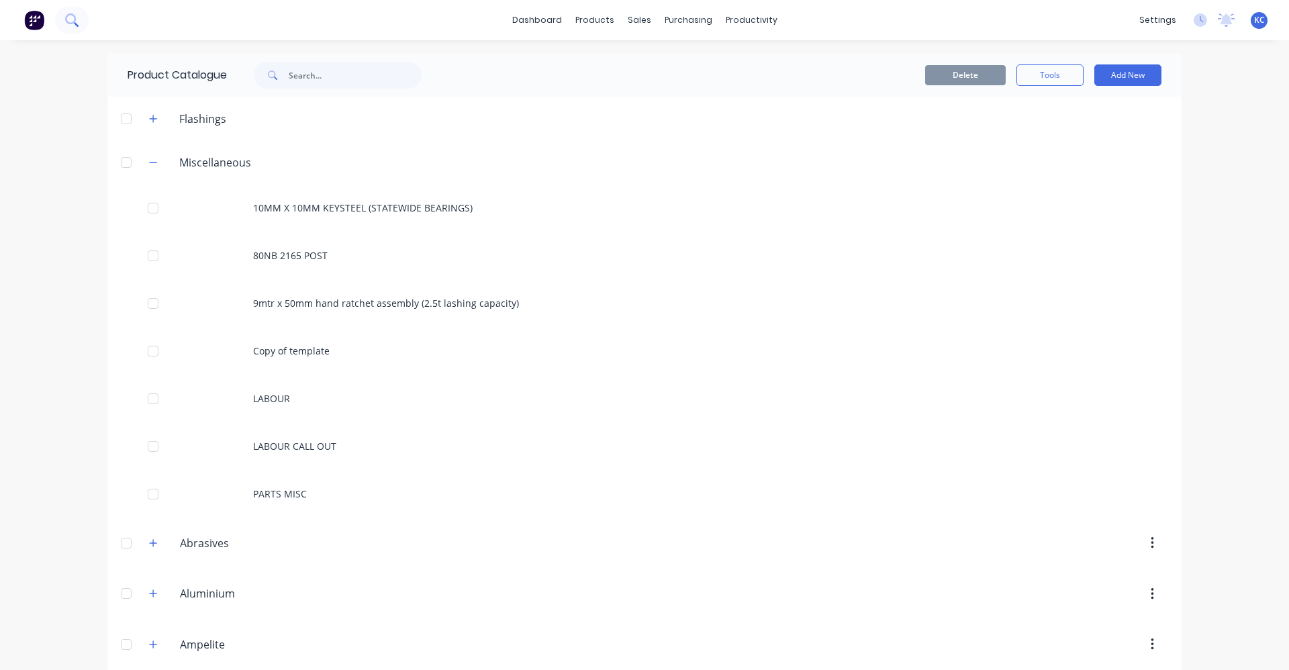
click at [66, 13] on icon at bounding box center [71, 19] width 13 height 13
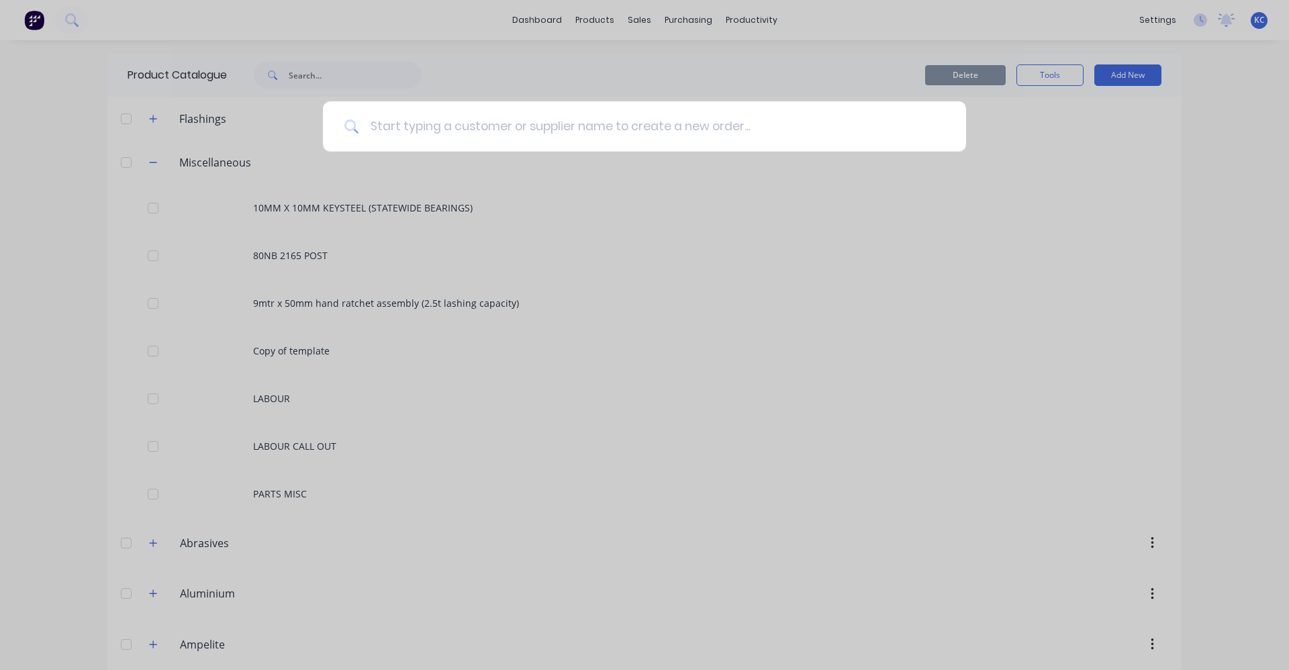
click at [404, 120] on input at bounding box center [651, 126] width 585 height 50
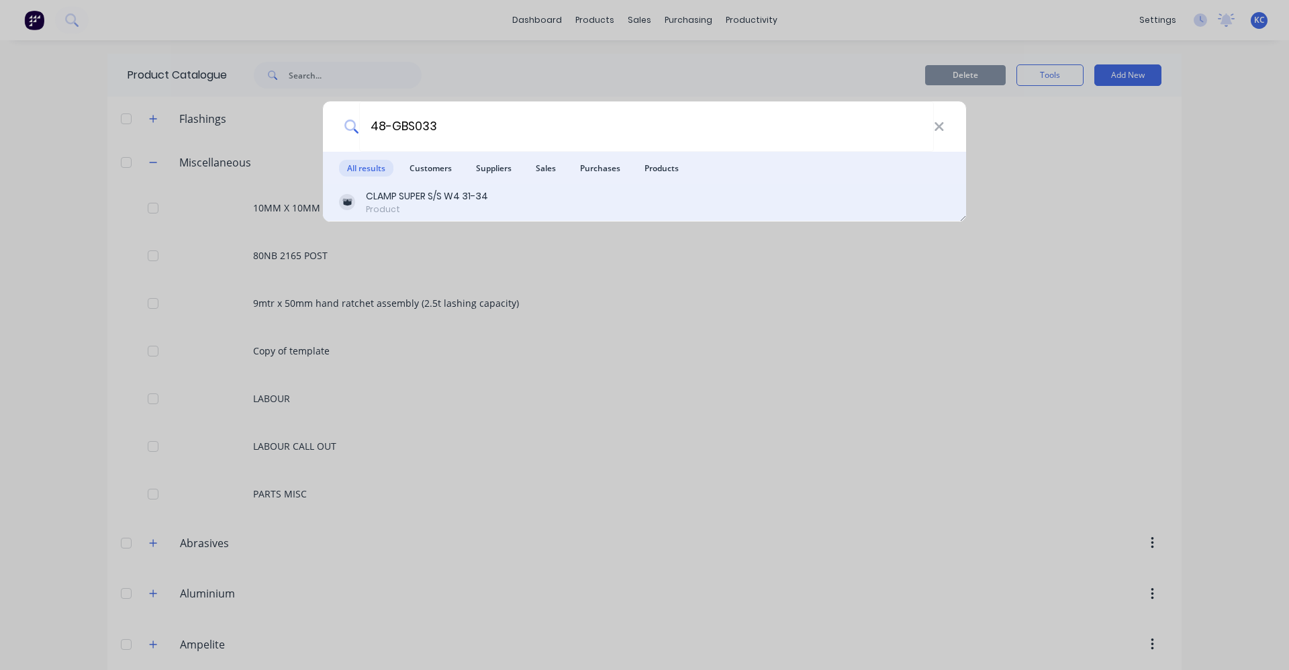
type input "48-GBS033"
click at [449, 197] on div "CLAMP SUPER S/S W4 31-34" at bounding box center [427, 196] width 122 height 14
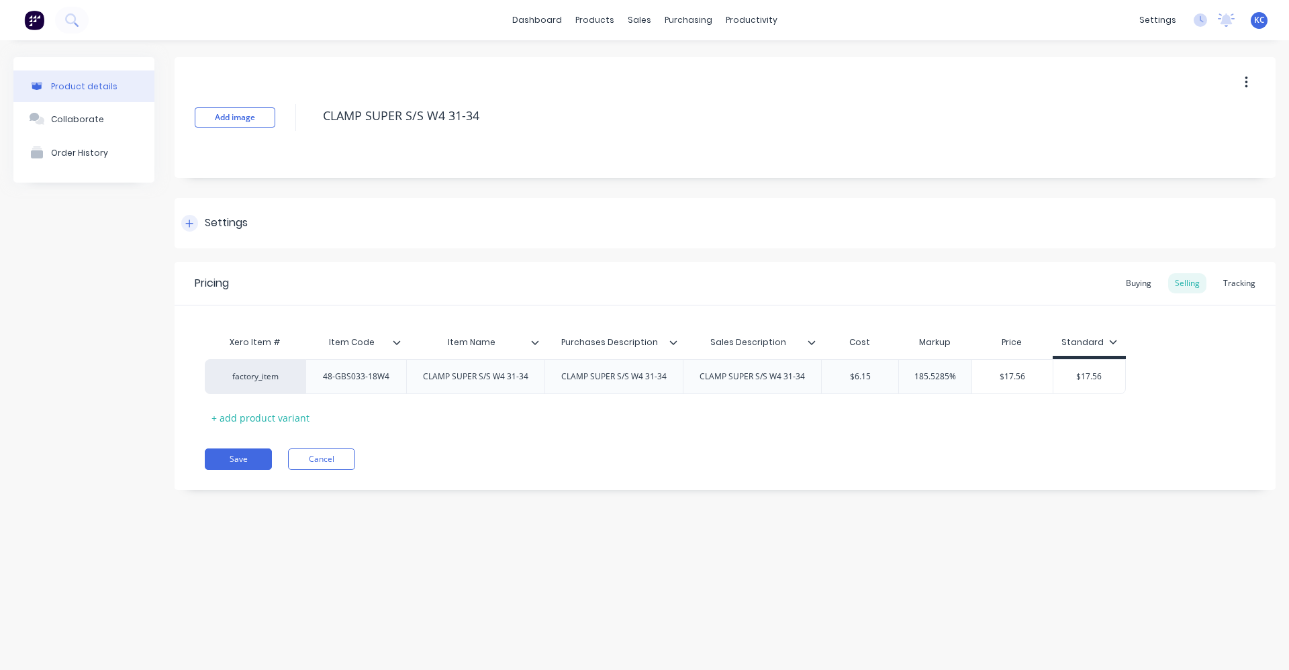
click at [239, 217] on div "Settings" at bounding box center [226, 223] width 43 height 17
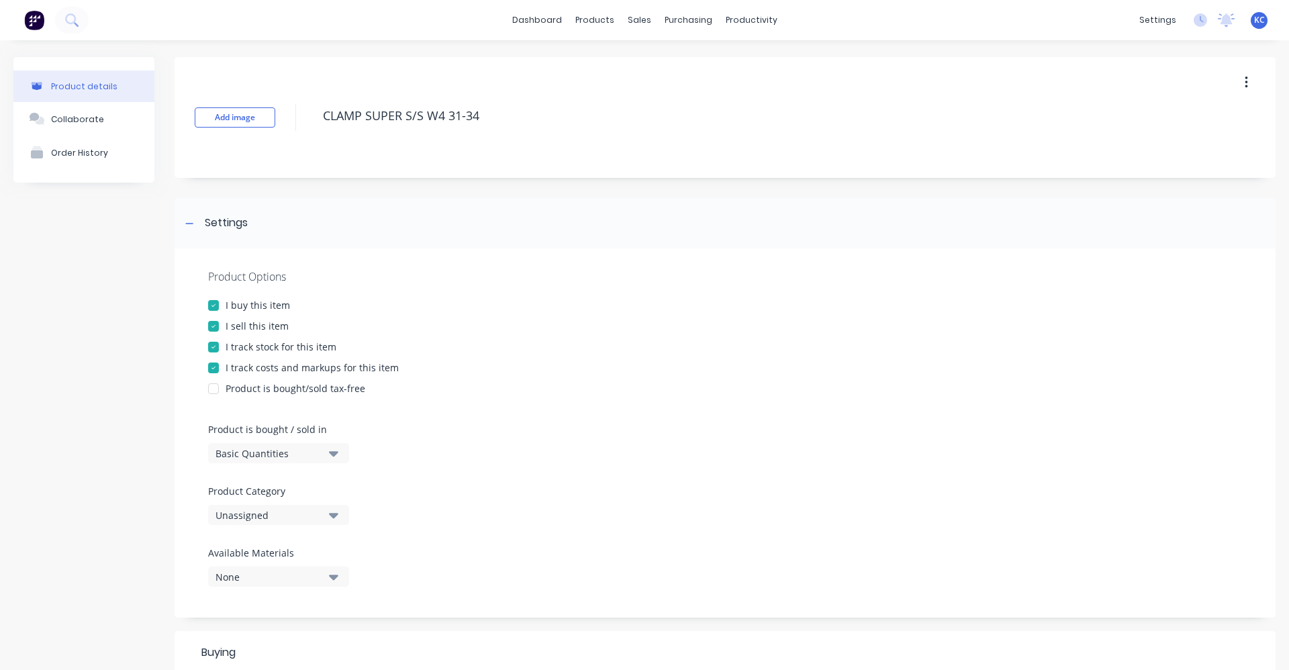
click at [332, 515] on icon "button" at bounding box center [333, 515] width 9 height 5
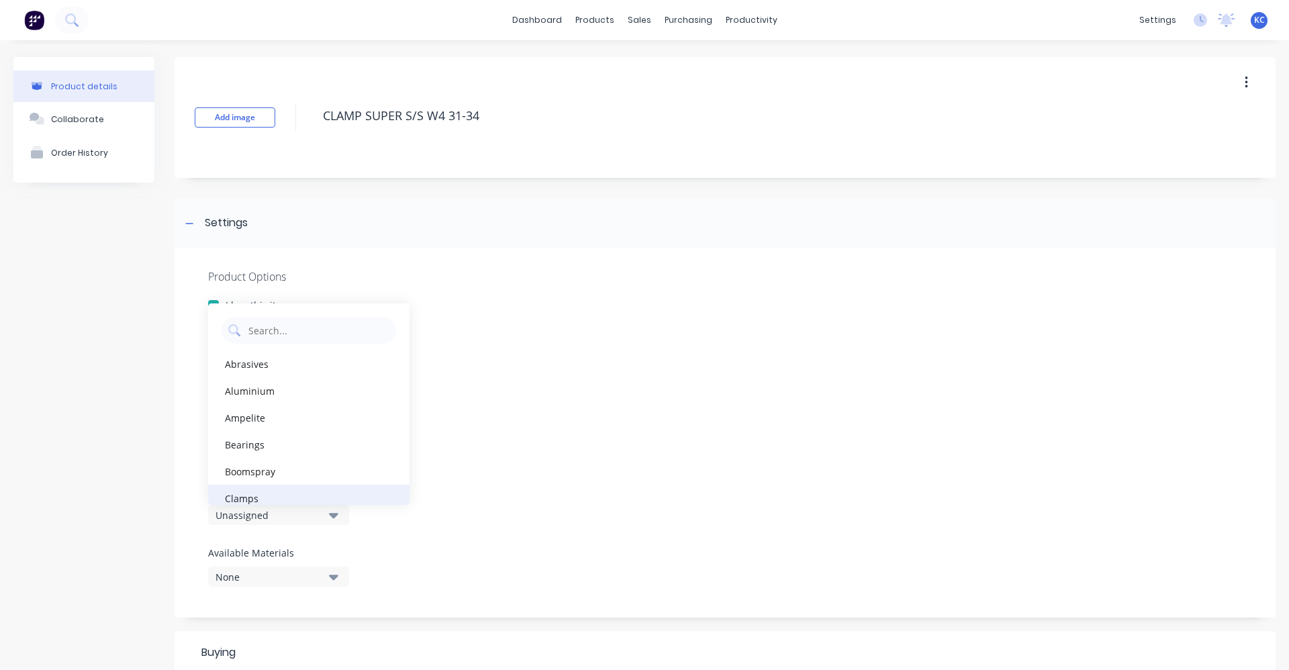
click at [318, 498] on div "Clamps" at bounding box center [308, 498] width 201 height 27
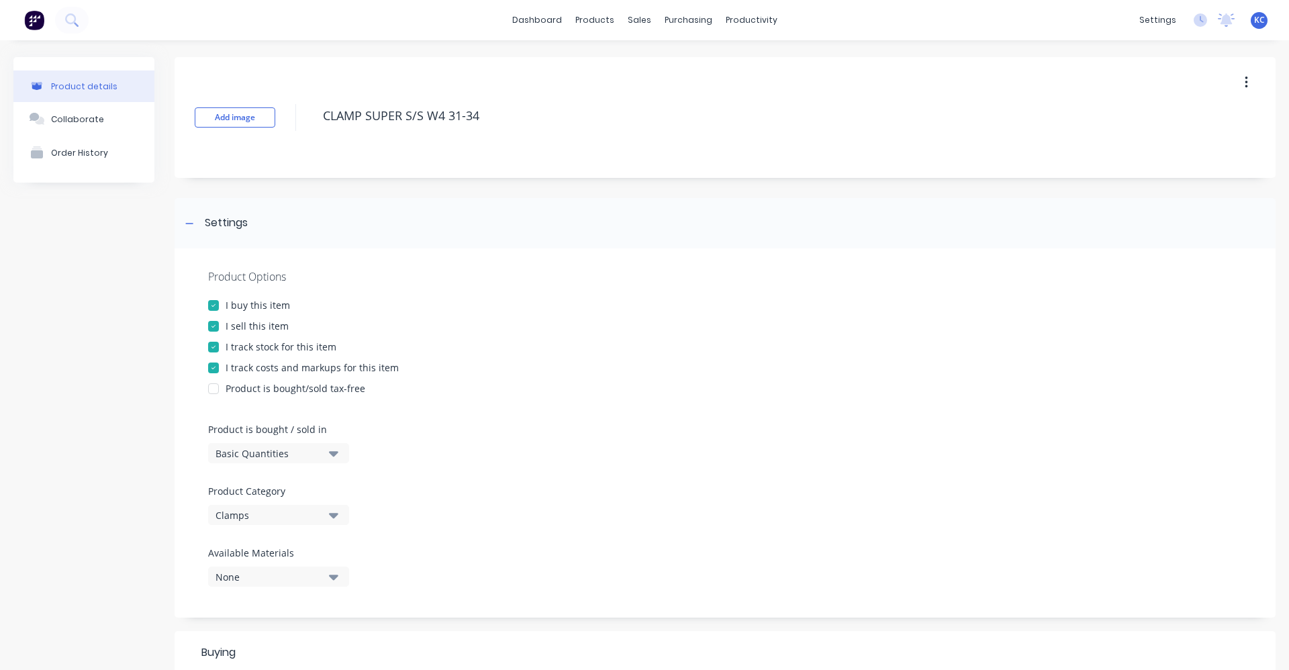
type textarea "x"
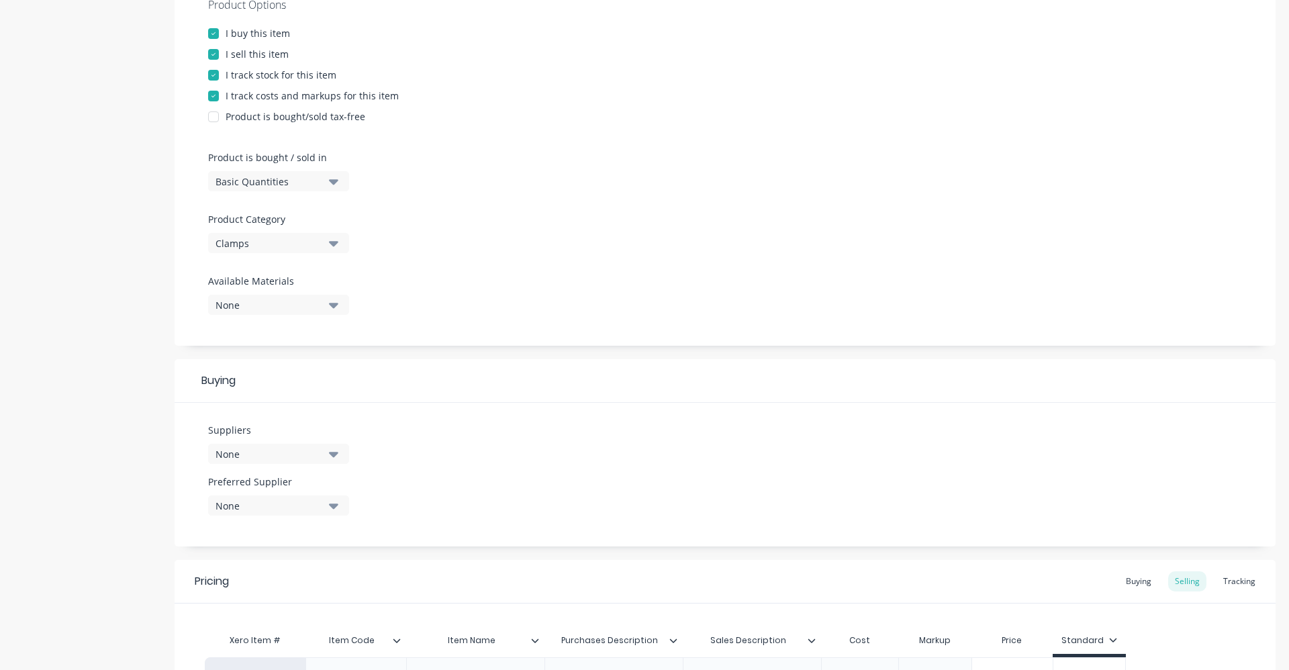
scroll to position [336, 0]
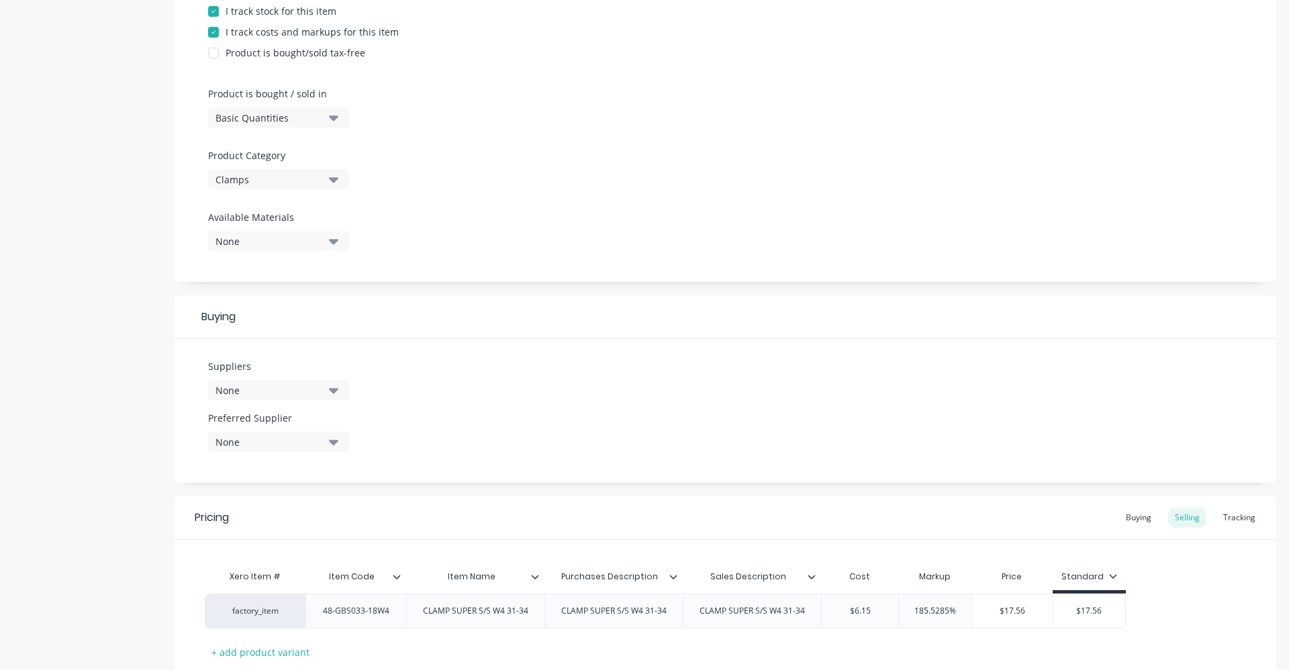
click at [344, 391] on button "None" at bounding box center [278, 390] width 141 height 20
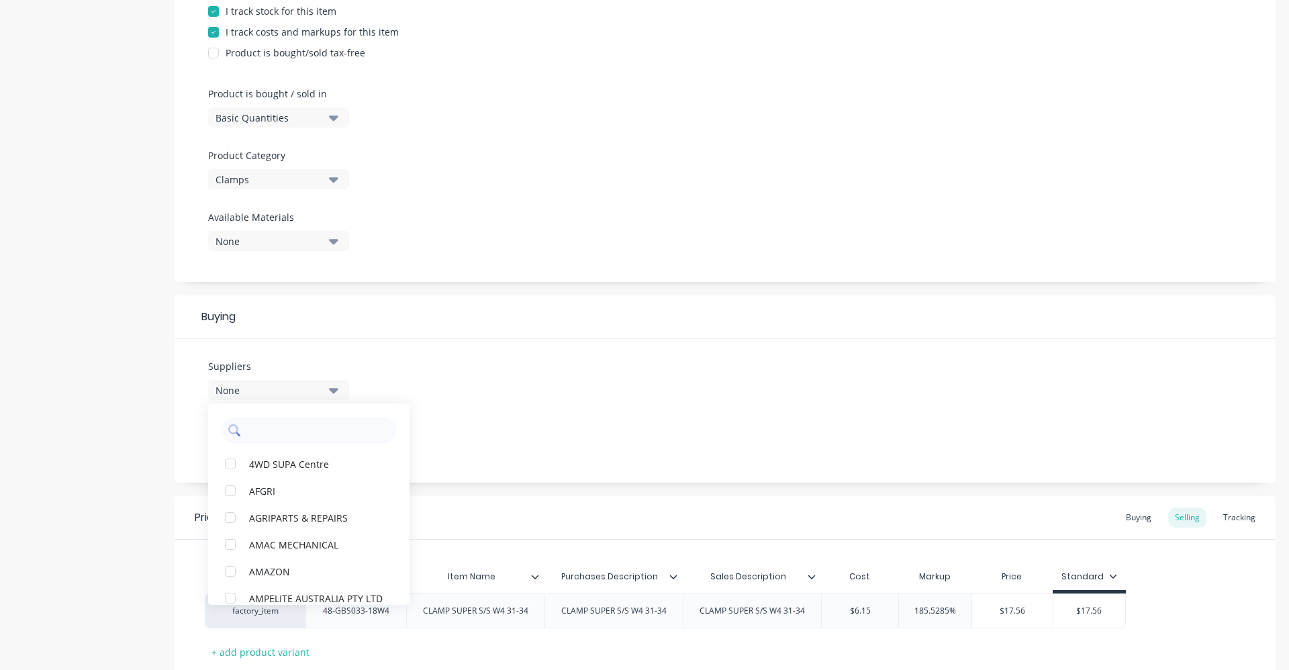
click at [259, 430] on input "text" at bounding box center [318, 430] width 142 height 27
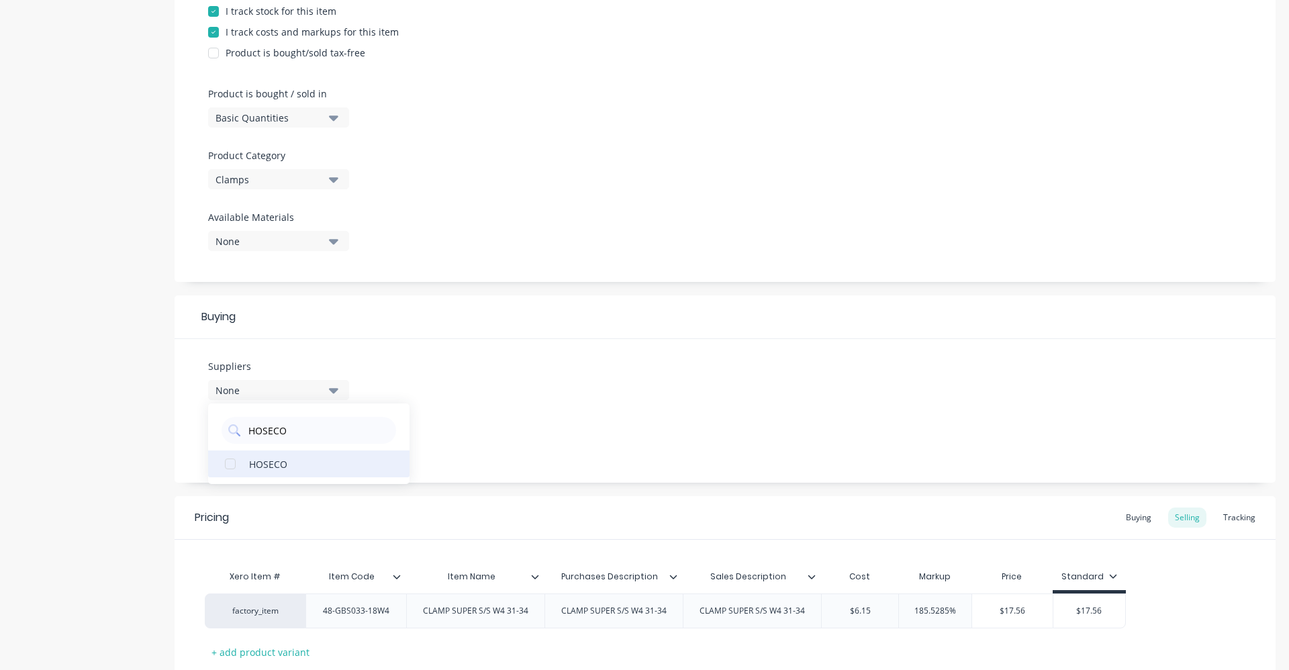
type input "HOSECO"
click at [274, 455] on button "HOSECO" at bounding box center [308, 464] width 201 height 27
click at [464, 403] on div "Suppliers 1 suppliers selected HOSECO HOSECO Preferred Supplier None" at bounding box center [725, 411] width 1101 height 144
click at [332, 438] on icon "button" at bounding box center [333, 441] width 9 height 15
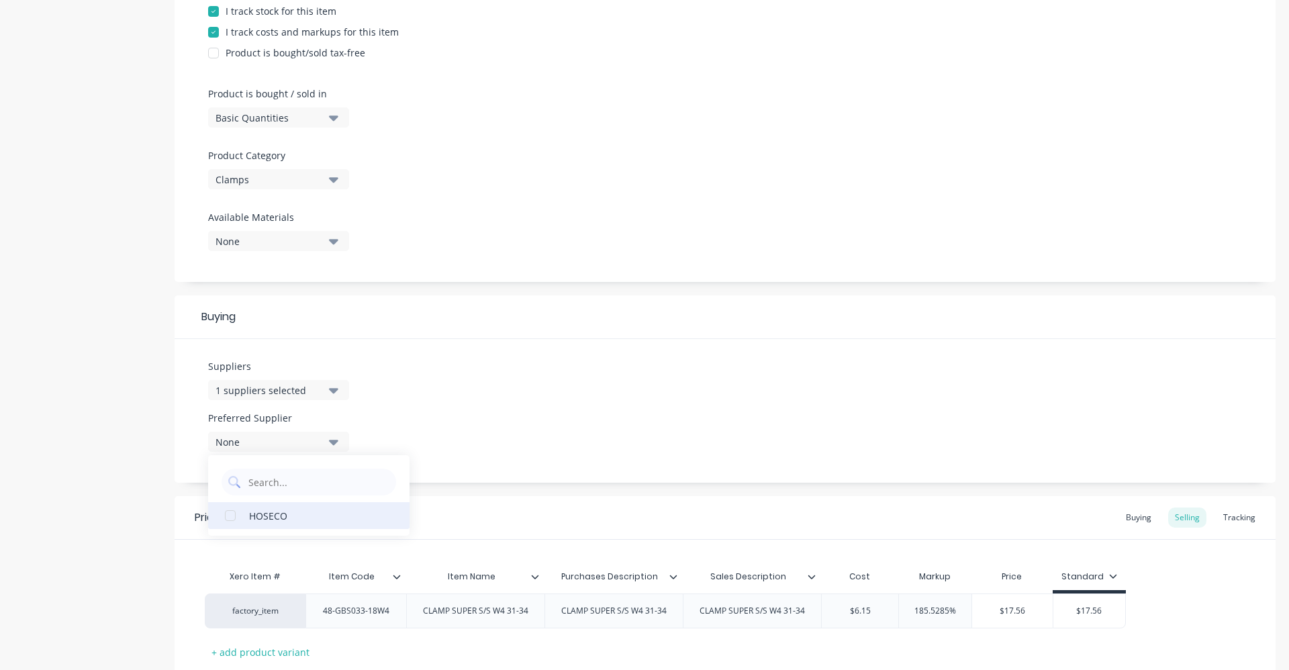
click at [298, 526] on button "HOSECO" at bounding box center [308, 515] width 201 height 27
type textarea "x"
click at [473, 418] on div "Suppliers 1 suppliers selected HOSECO Preferred Supplier HOSECO HOSECO" at bounding box center [725, 411] width 1101 height 144
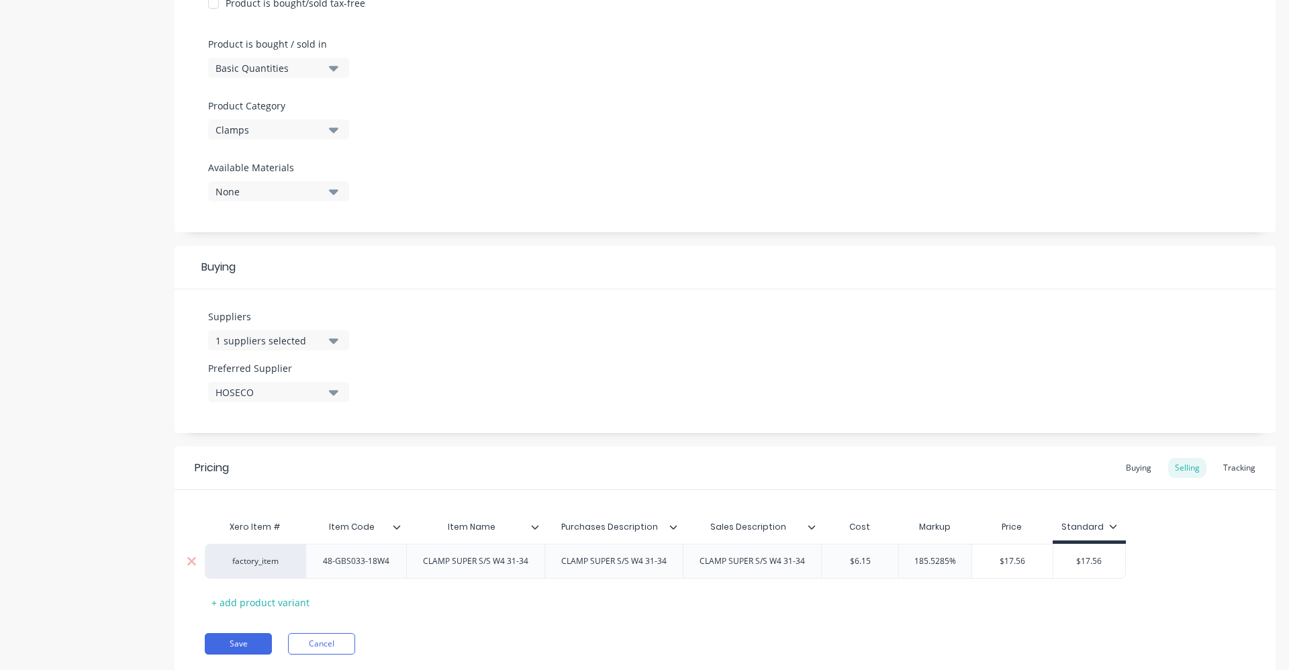
scroll to position [427, 0]
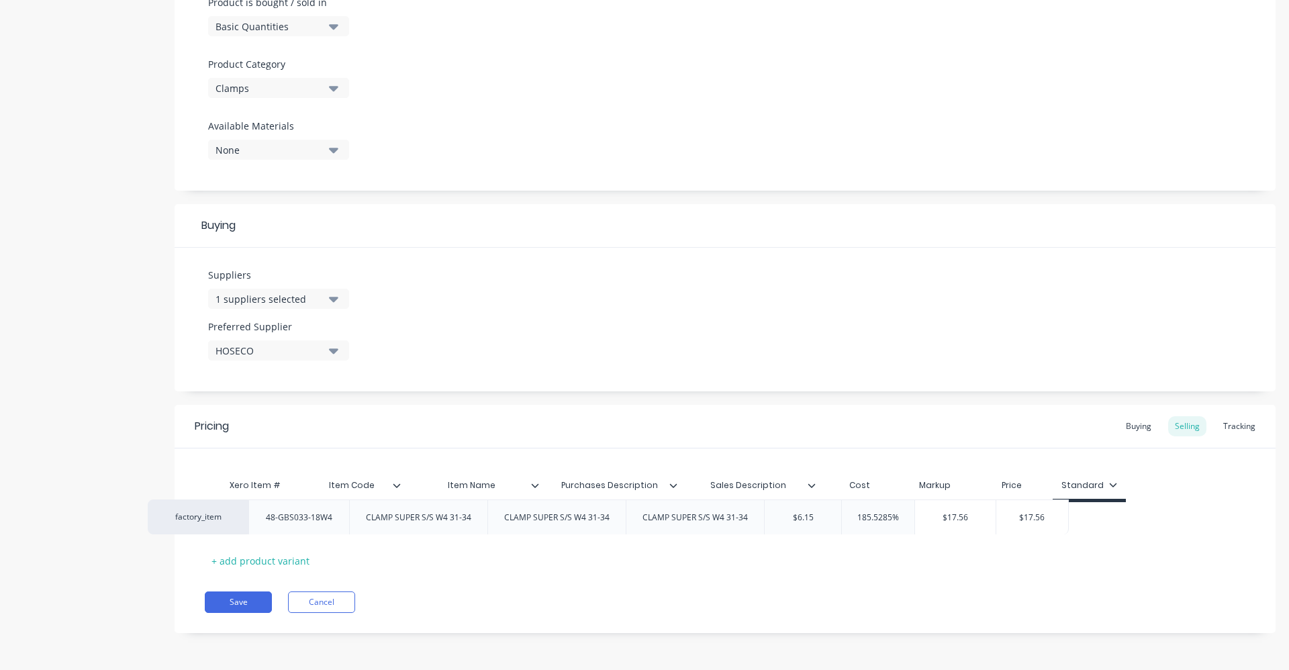
drag, startPoint x: 888, startPoint y: 526, endPoint x: 826, endPoint y: 522, distance: 62.6
click at [826, 522] on div "factory_item 48-GBS033-18W4 CLAMP SUPER S/S W4 31-34 CLAMP SUPER S/S W4 31-34 C…" at bounding box center [725, 519] width 1041 height 35
type input "$6.15"
drag, startPoint x: 851, startPoint y: 519, endPoint x: 843, endPoint y: 520, distance: 8.8
click at [843, 520] on input "$6.15" at bounding box center [860, 520] width 77 height 12
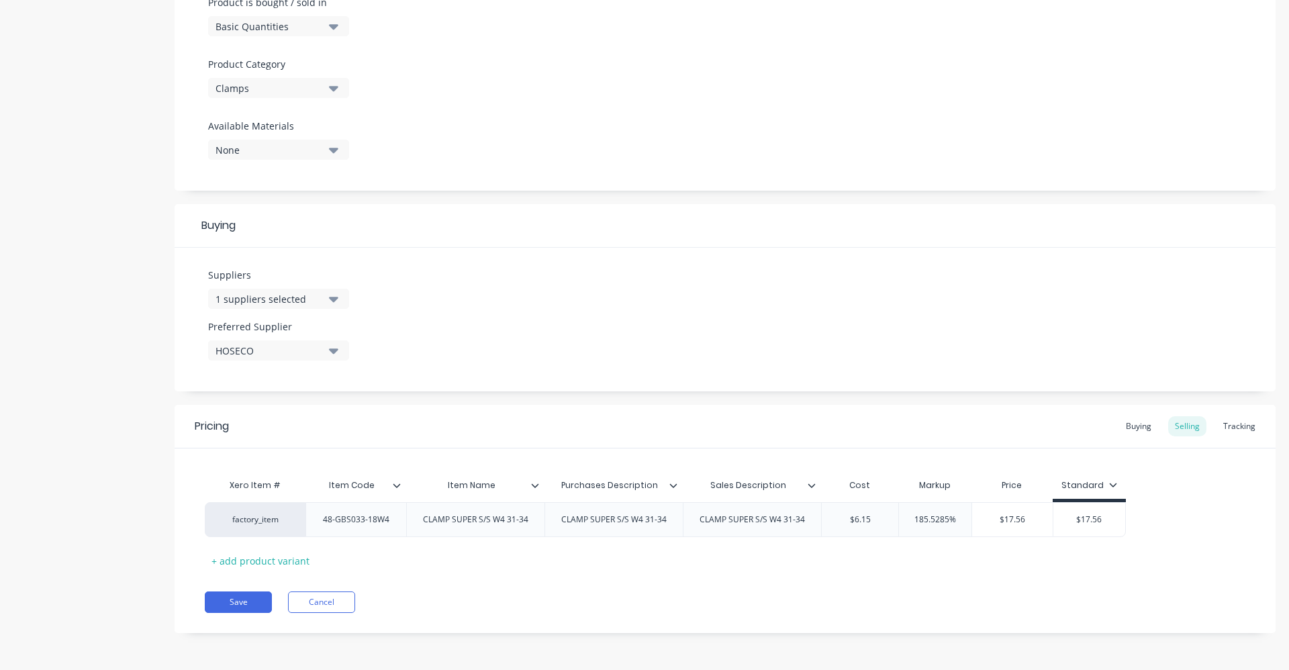
type textarea "x"
type input "5."
type textarea "x"
type input "5.52"
type textarea "x"
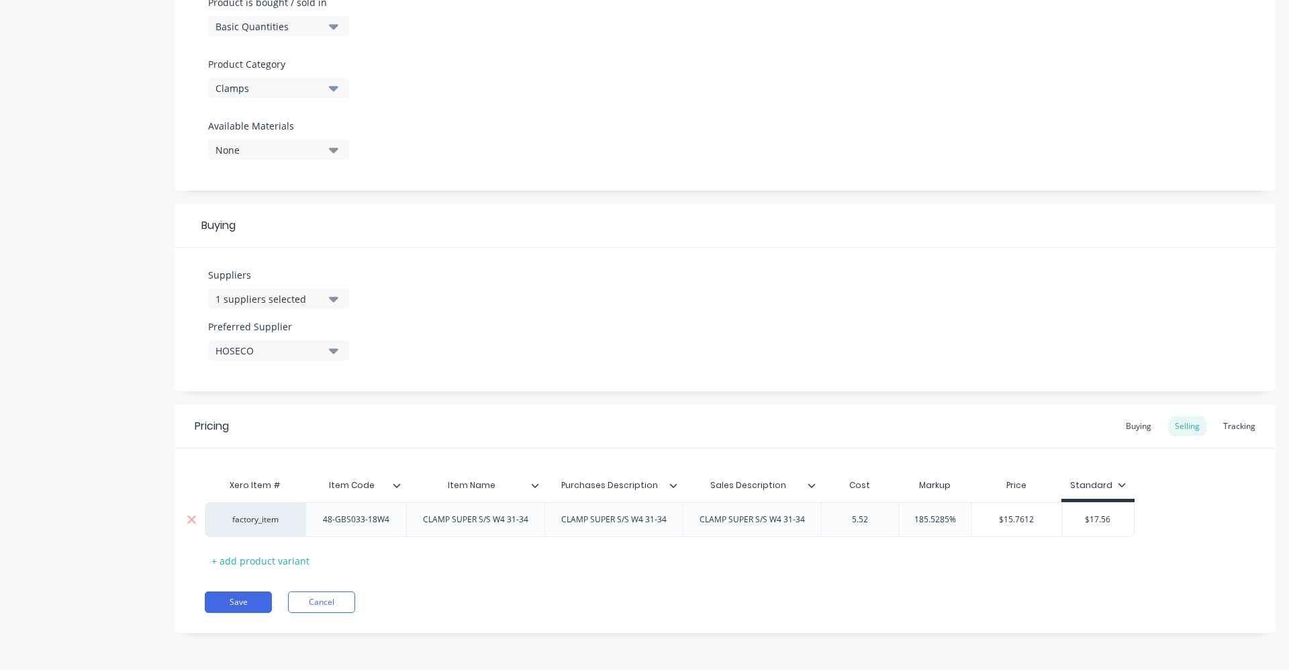
type input "5.52"
type input "185.5285%"
drag, startPoint x: 965, startPoint y: 523, endPoint x: 903, endPoint y: 524, distance: 62.4
click at [903, 524] on input "185.5285%" at bounding box center [935, 520] width 73 height 12
type textarea "x"
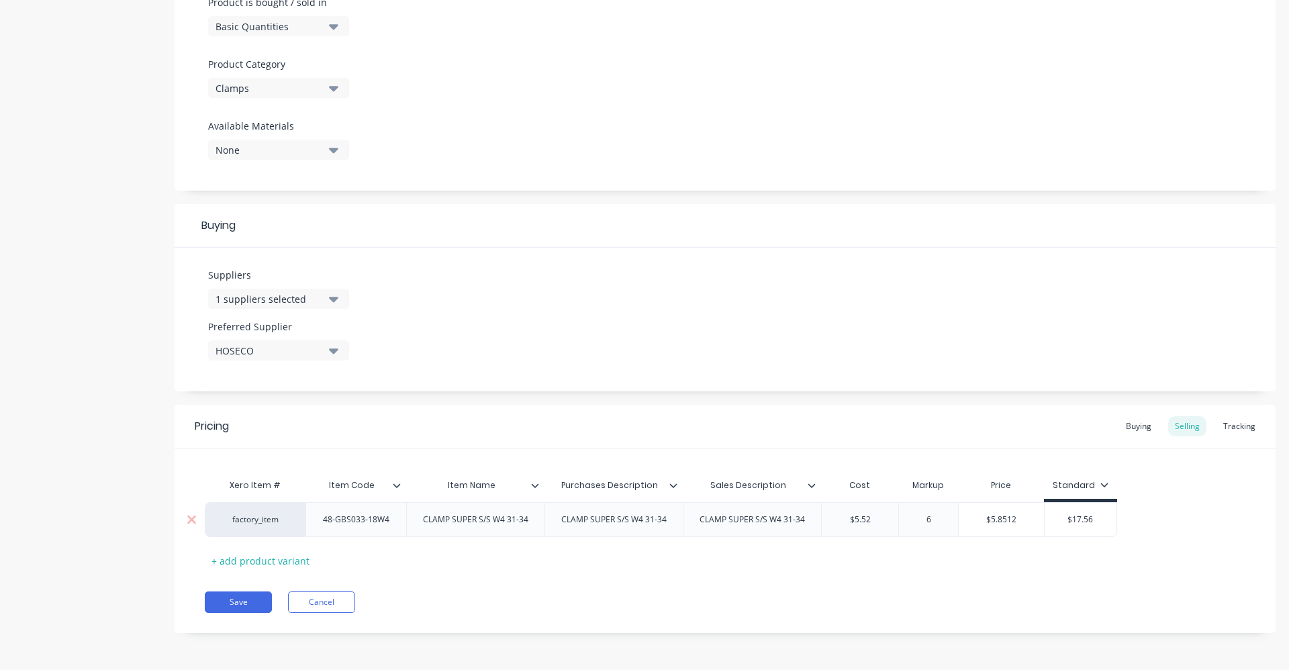
type input "60"
type textarea "x"
type input "60"
click at [961, 598] on div "Save Cancel" at bounding box center [740, 602] width 1071 height 21
type input "$17.56"
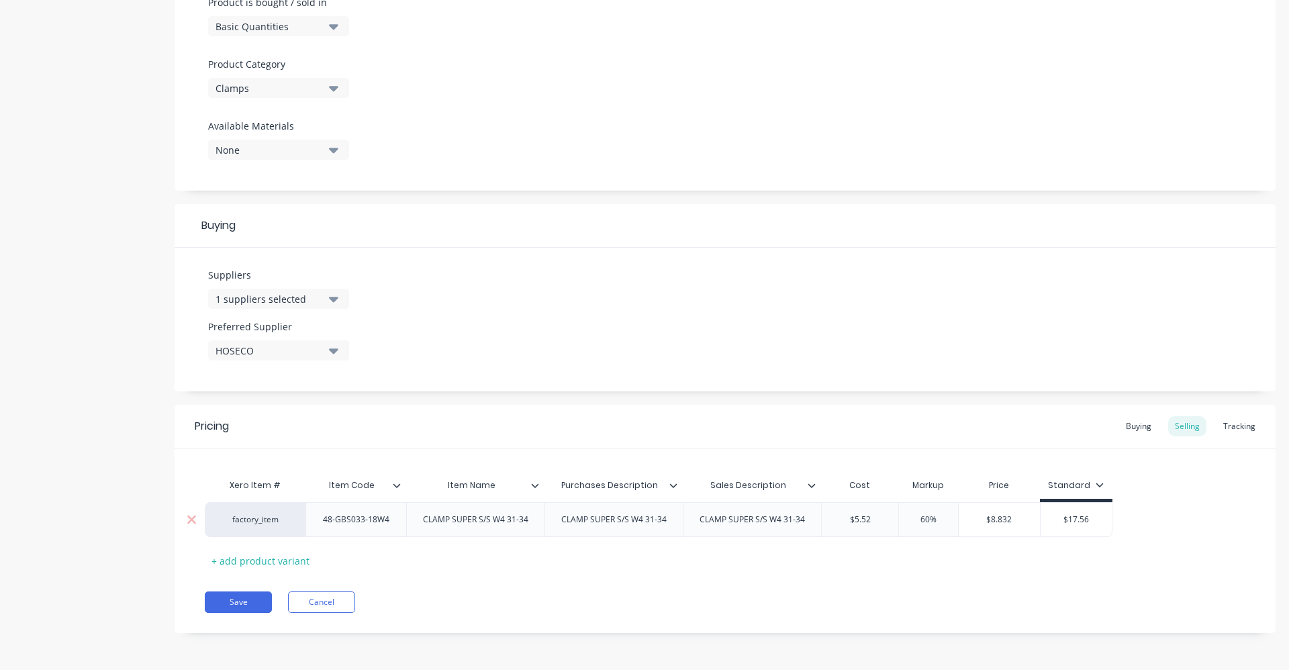
drag, startPoint x: 1098, startPoint y: 520, endPoint x: 1055, endPoint y: 520, distance: 42.3
click at [1055, 520] on input "$17.56" at bounding box center [1077, 520] width 72 height 12
type textarea "x"
click at [1120, 424] on div "Buying" at bounding box center [1138, 426] width 39 height 20
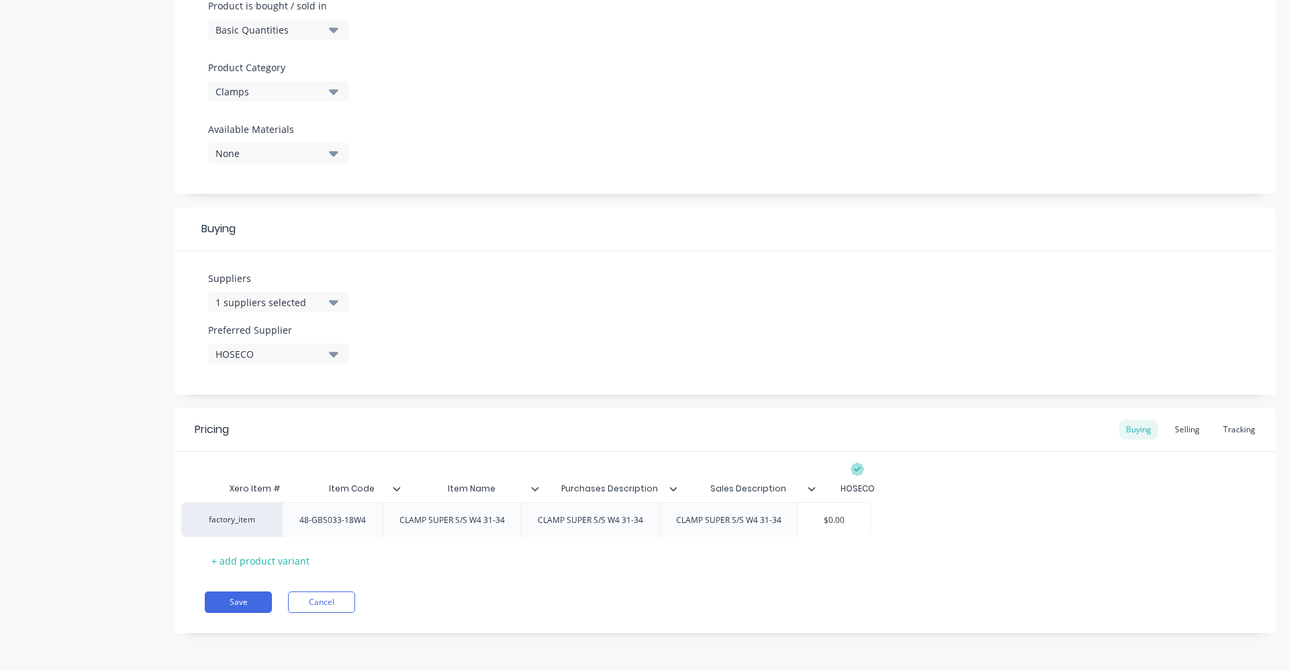
drag, startPoint x: 880, startPoint y: 528, endPoint x: 851, endPoint y: 528, distance: 28.9
click at [851, 528] on div "factory_item 48-GBS033-18W4 CLAMP SUPER S/S W4 31-34 CLAMP SUPER S/S W4 31-34 C…" at bounding box center [725, 519] width 1041 height 35
type input "$0.00"
drag, startPoint x: 869, startPoint y: 514, endPoint x: 839, endPoint y: 516, distance: 29.6
click at [839, 516] on input "$0.00" at bounding box center [858, 520] width 72 height 12
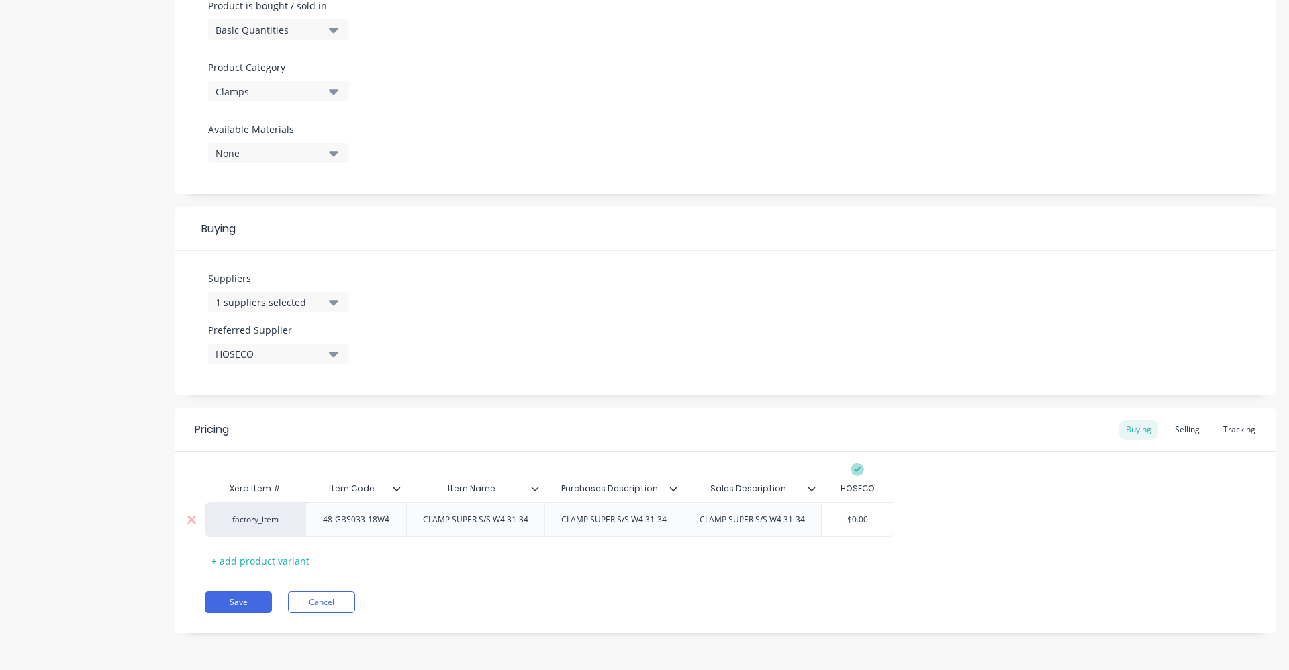
type textarea "x"
type input "5."
type textarea "x"
type input "5.52"
type textarea "x"
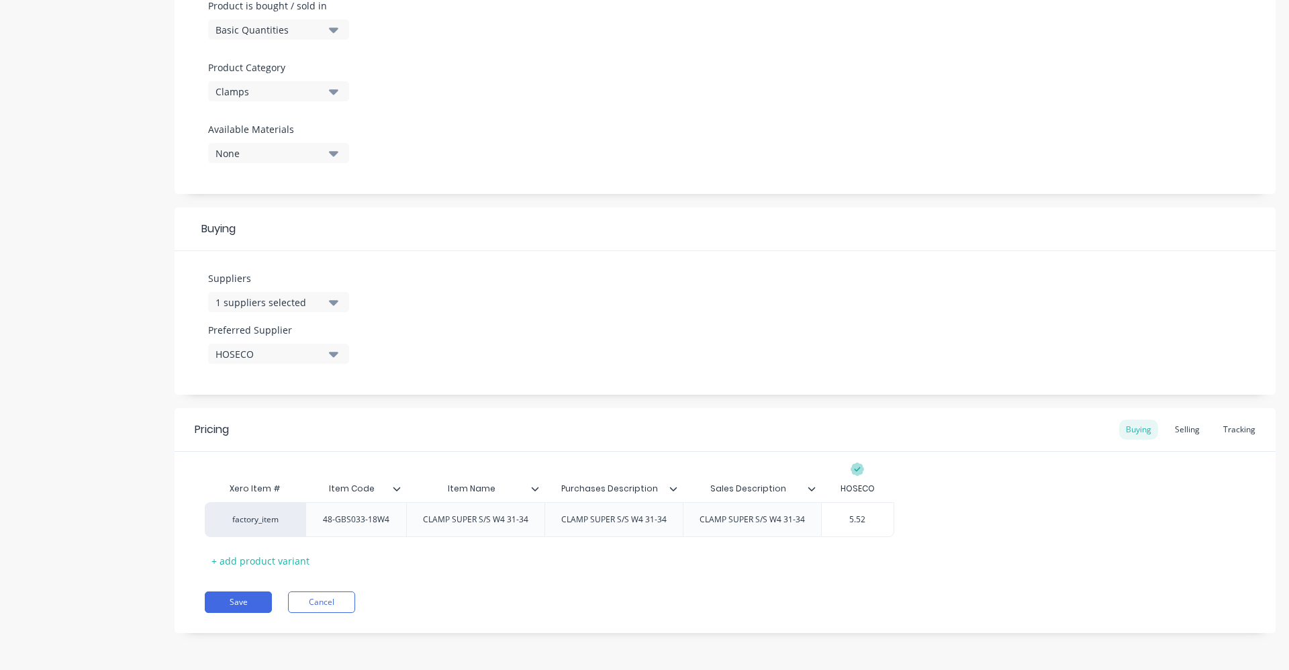
type input "5.52"
click at [1020, 525] on div "factory_item 48-GBS033-18W4 CLAMP SUPER S/S W4 31-34 CLAMP SUPER S/S W4 31-34 C…" at bounding box center [725, 519] width 1041 height 35
click at [232, 597] on button "Save" at bounding box center [238, 602] width 67 height 21
type textarea "x"
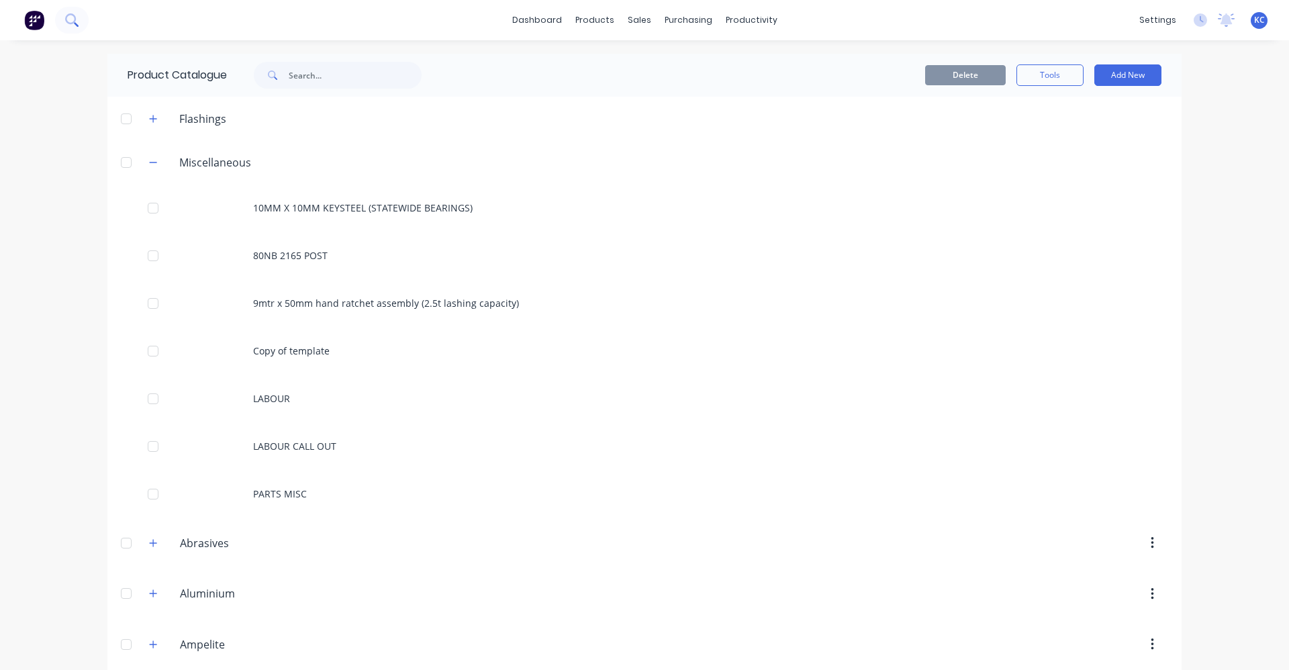
click at [60, 21] on button at bounding box center [72, 20] width 34 height 27
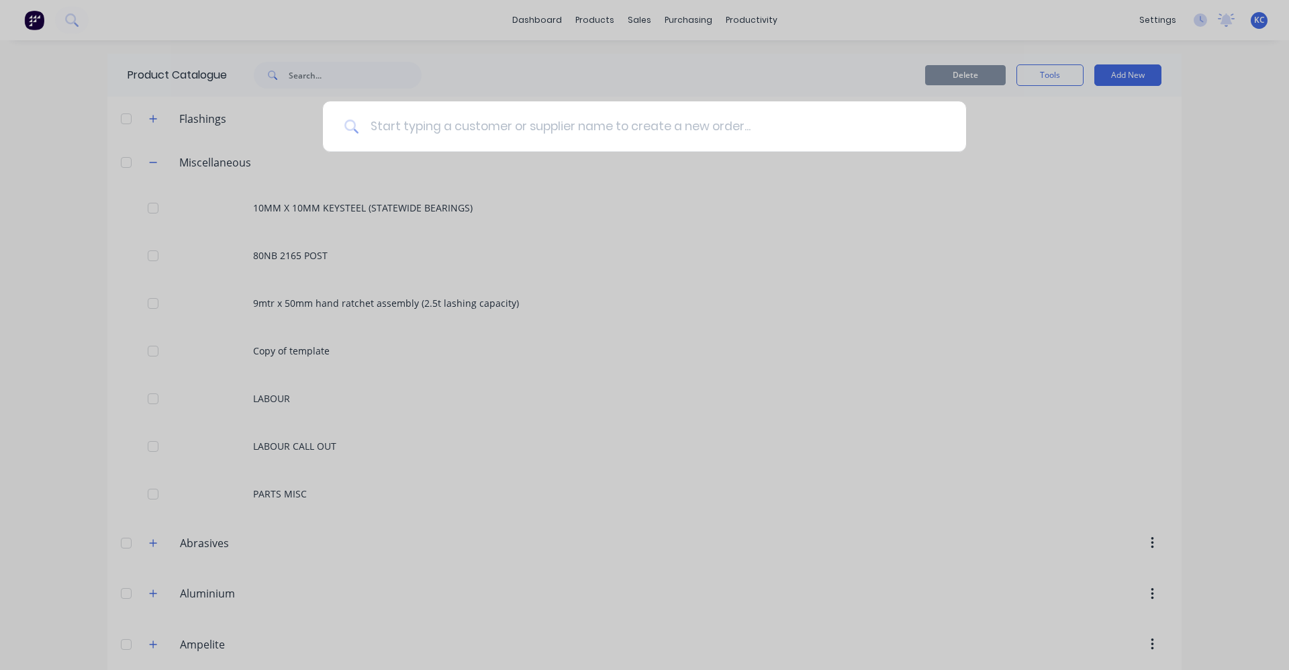
click at [428, 132] on input at bounding box center [651, 126] width 585 height 50
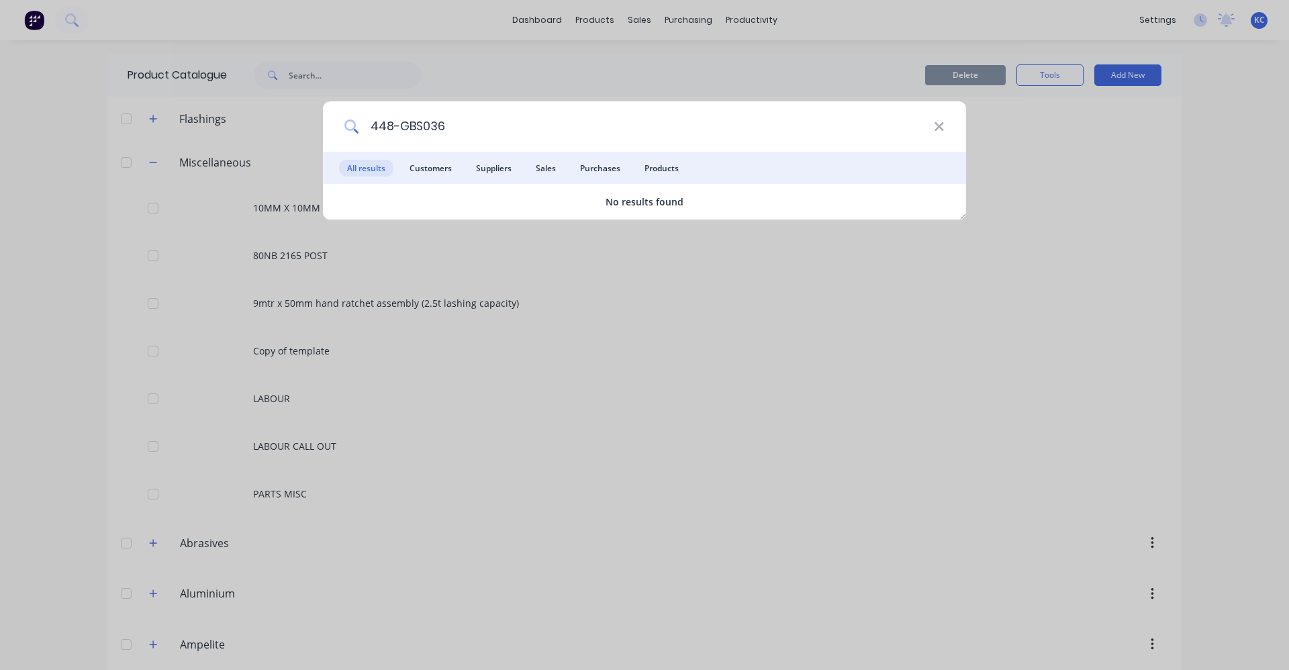
click at [398, 124] on input "448-GBS036" at bounding box center [646, 126] width 575 height 50
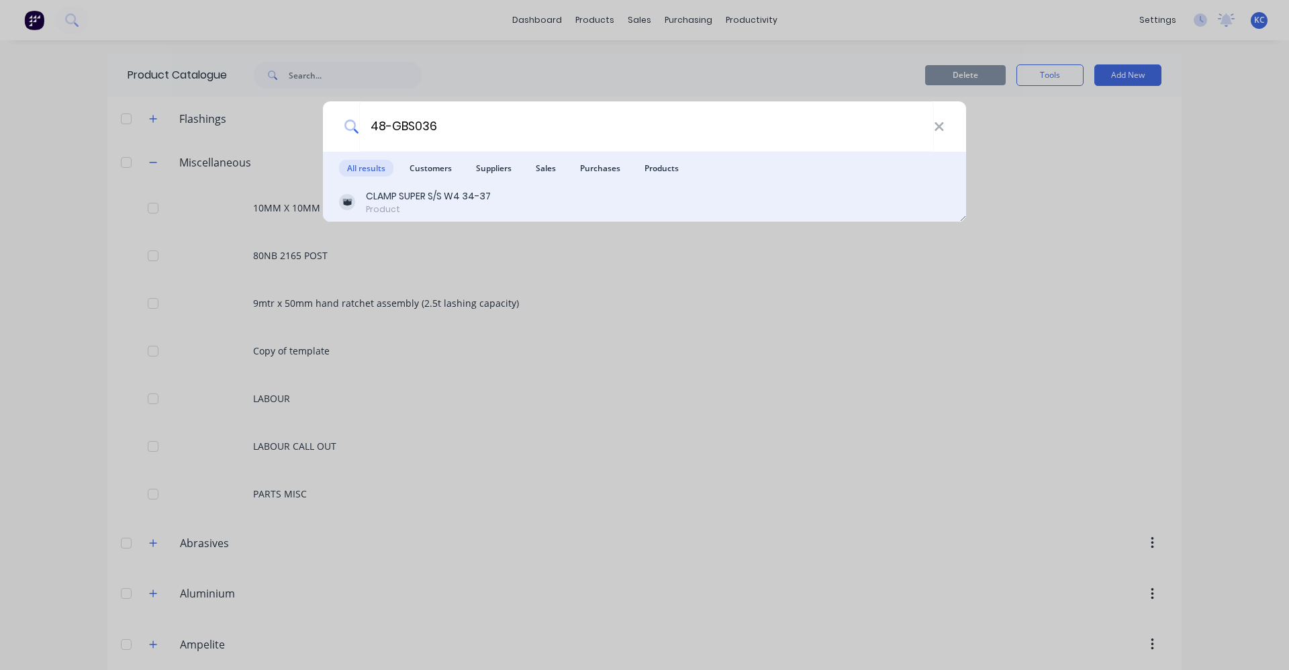
type input "48-GBS036"
click at [493, 197] on div "CLAMP SUPER S/S W4 34-37 Product" at bounding box center [644, 202] width 611 height 26
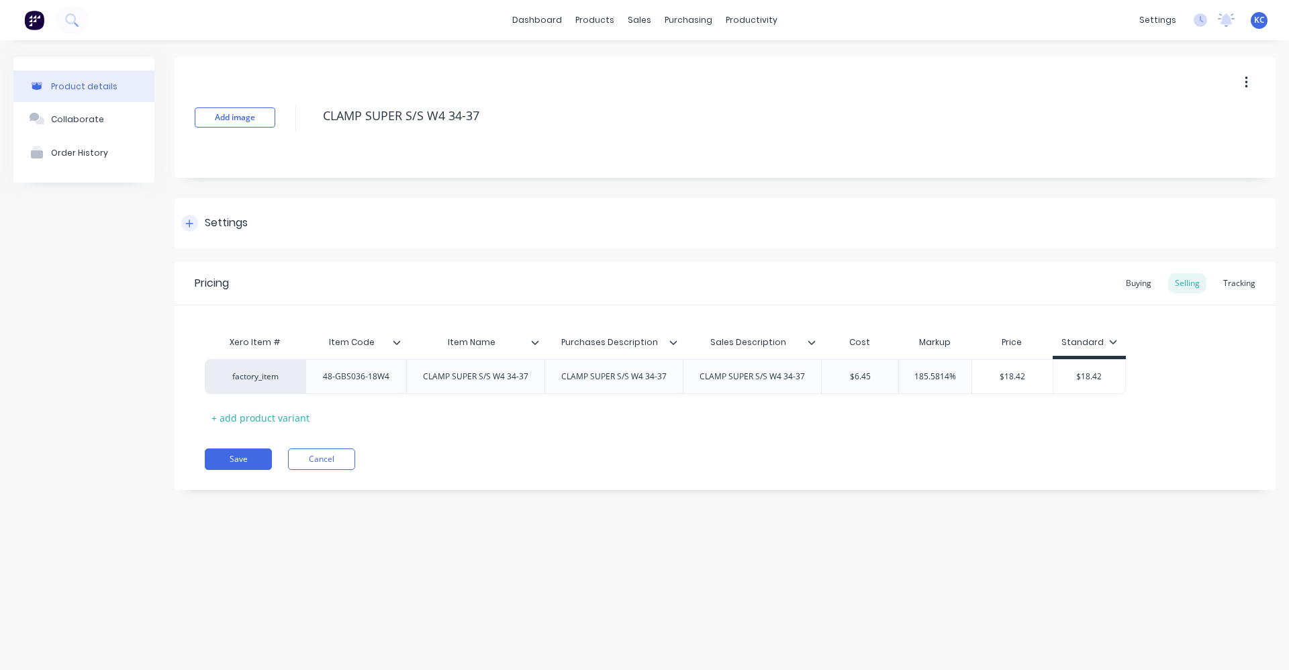
click at [250, 220] on div "Settings" at bounding box center [725, 223] width 1101 height 50
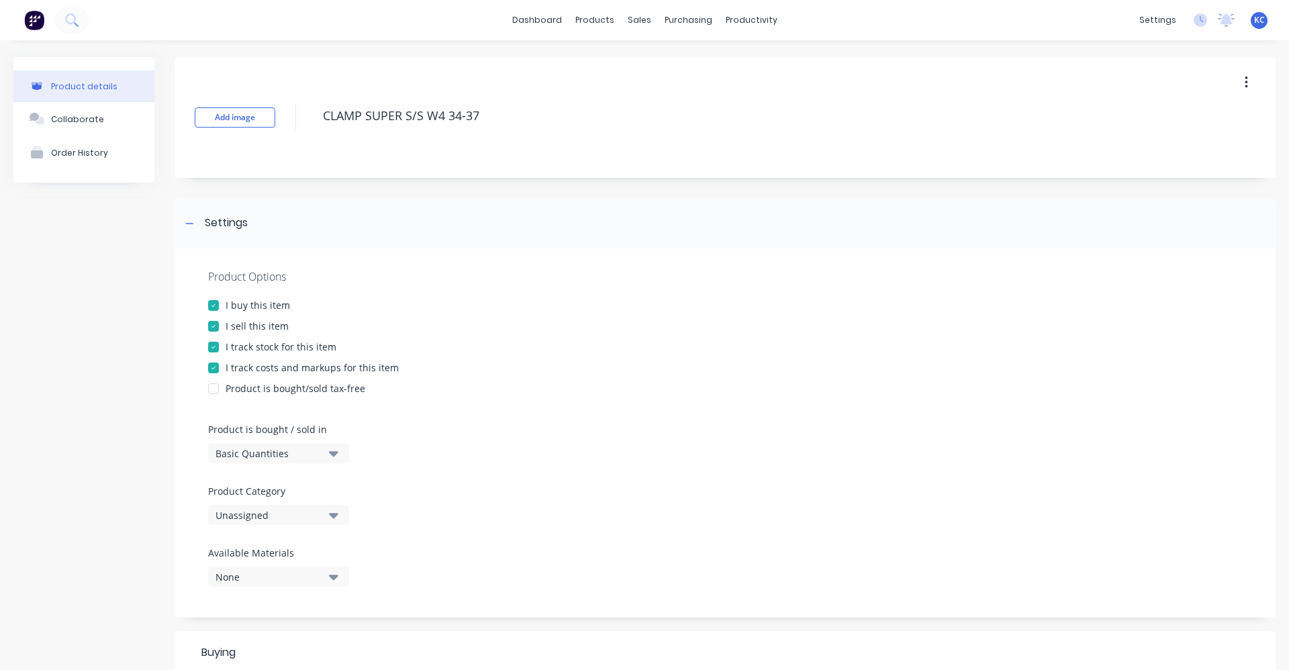
click at [328, 518] on button "Unassigned" at bounding box center [278, 515] width 141 height 20
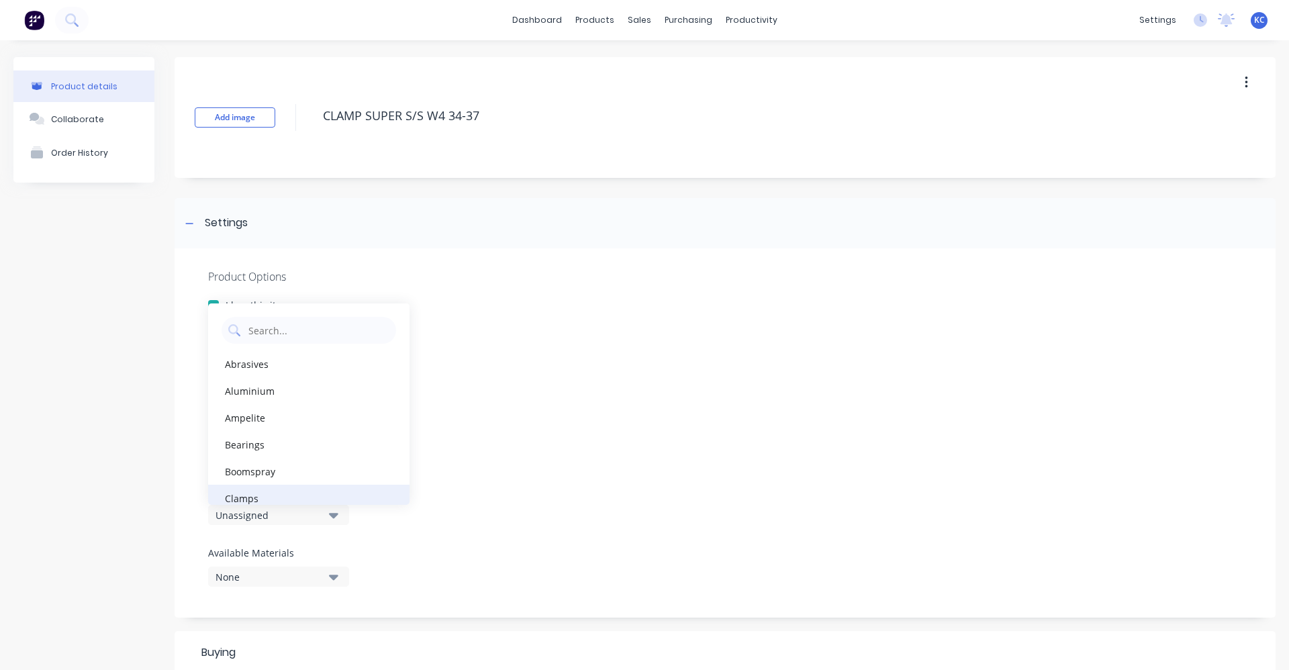
click at [292, 496] on div "Clamps" at bounding box center [308, 498] width 201 height 27
type textarea "x"
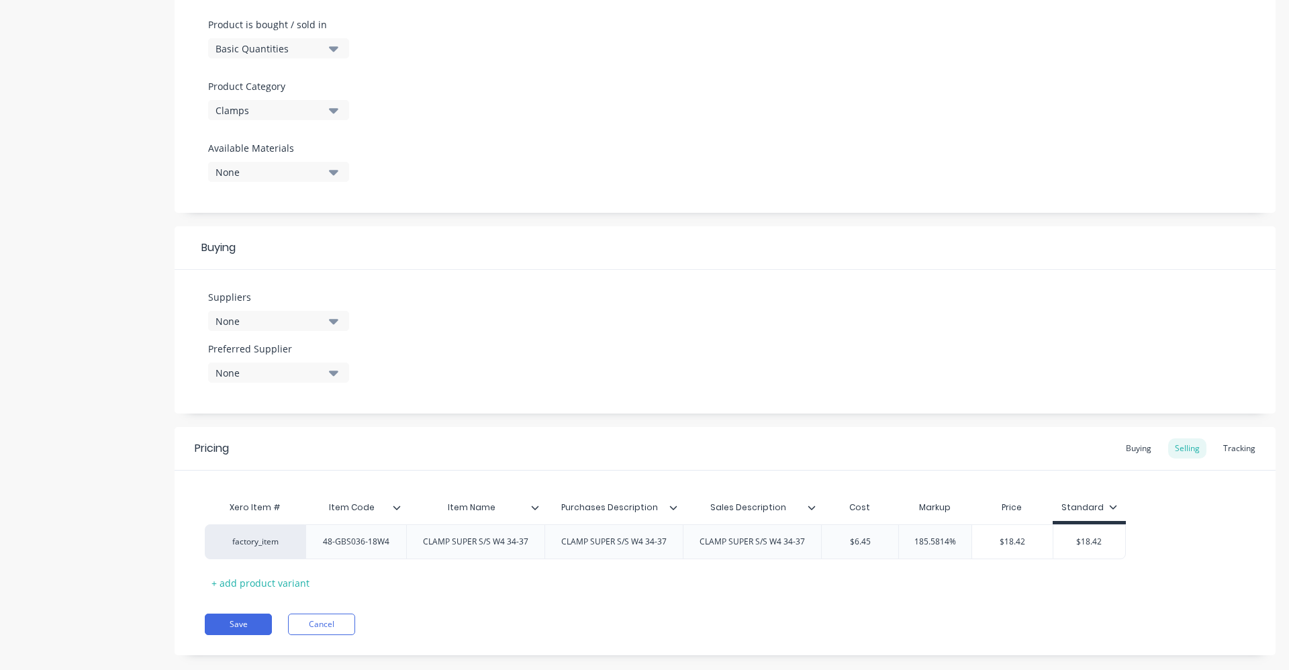
scroll to position [427, 0]
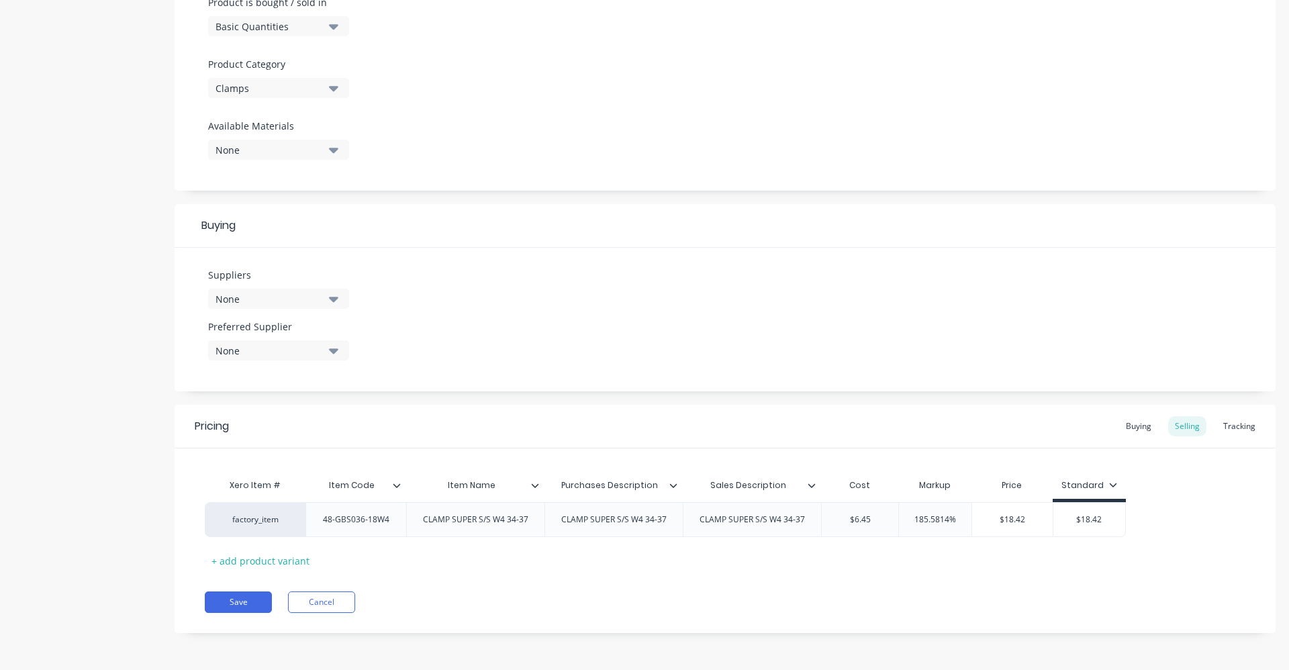
click at [338, 299] on button "None" at bounding box center [278, 299] width 141 height 20
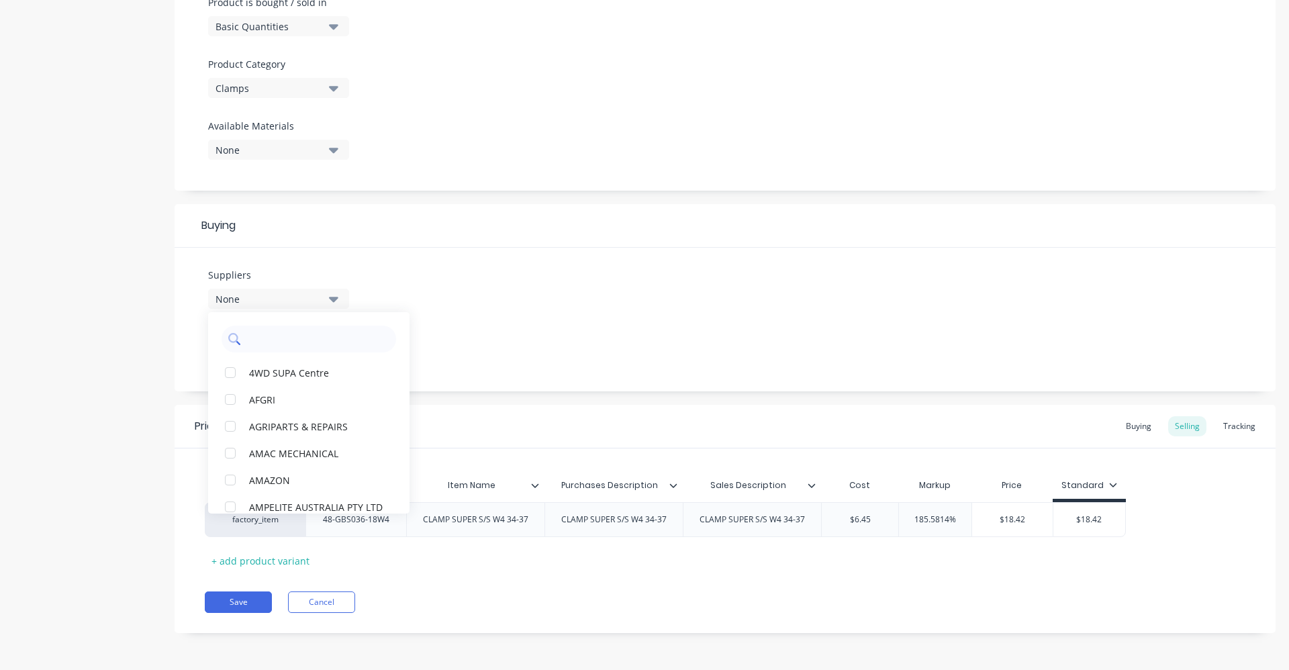
click at [308, 338] on input "text" at bounding box center [318, 339] width 142 height 27
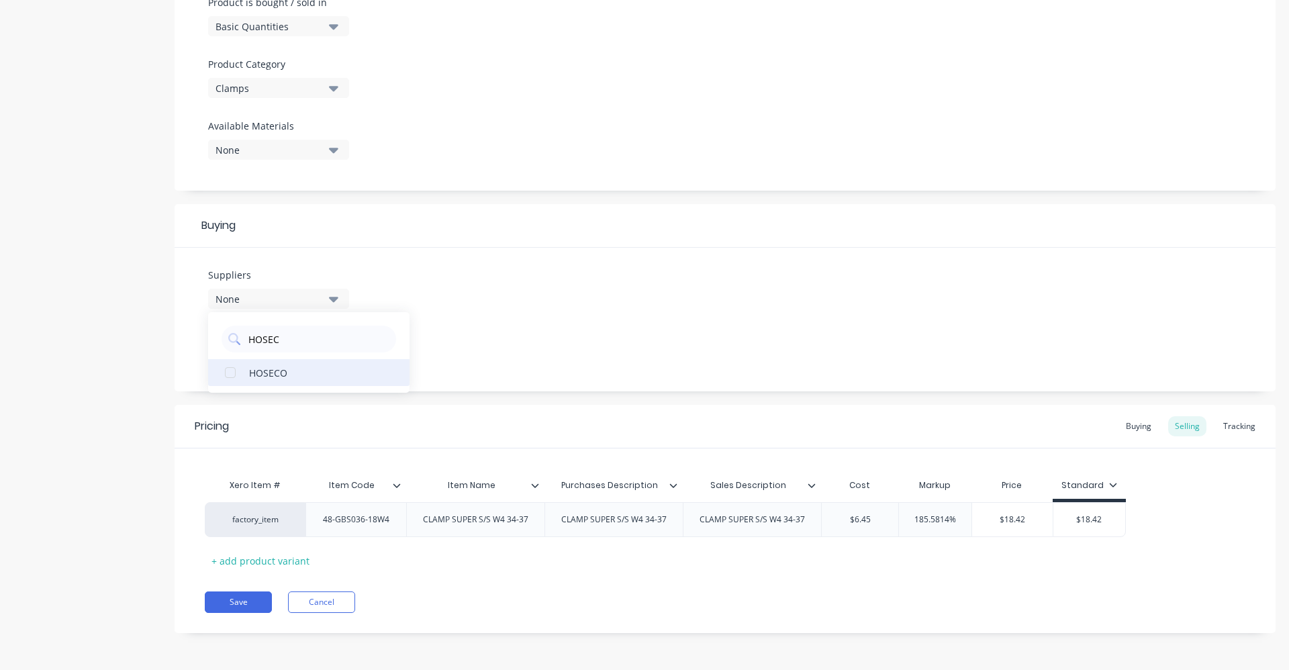
type input "HOSEC"
click at [315, 379] on div "HOSECO" at bounding box center [316, 372] width 134 height 14
click at [557, 324] on div "Suppliers 1 suppliers selected HOSEC HOSECO Preferred Supplier None" at bounding box center [725, 320] width 1101 height 144
click at [232, 357] on div "None" at bounding box center [269, 351] width 107 height 14
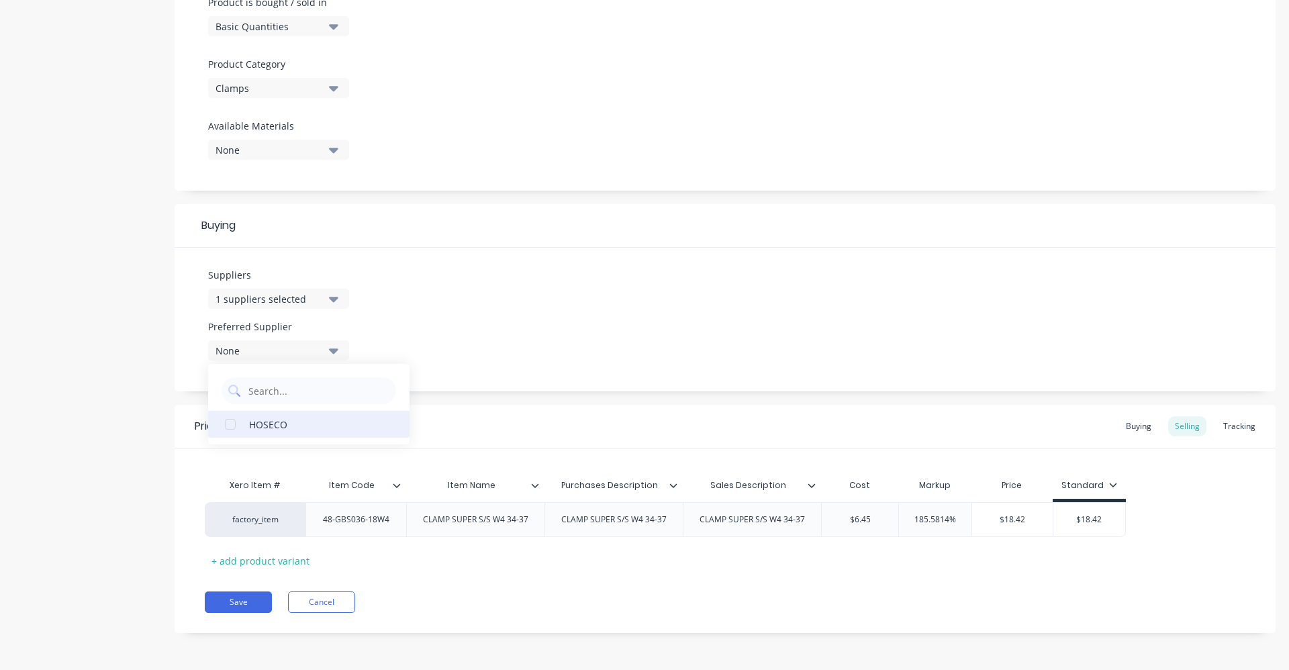
click at [257, 429] on div "HOSECO" at bounding box center [316, 424] width 134 height 14
type textarea "x"
click at [492, 310] on div "Suppliers 1 suppliers selected HOSEC Preferred Supplier HOSECO HOSECO" at bounding box center [725, 320] width 1101 height 144
click at [1127, 430] on div "Buying" at bounding box center [1138, 426] width 39 height 20
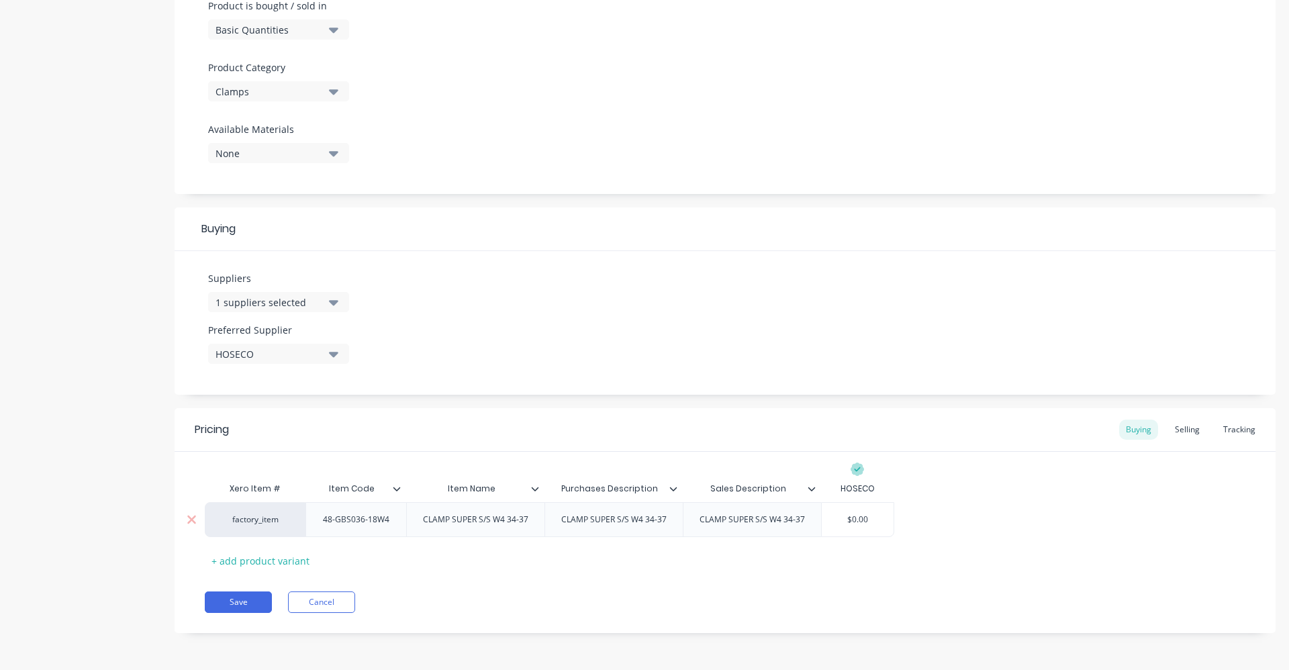
type input "$0.00"
drag, startPoint x: 872, startPoint y: 521, endPoint x: 826, endPoint y: 515, distance: 46.1
click at [826, 515] on input "$0.00" at bounding box center [858, 520] width 72 height 12
type textarea "x"
type input "6."
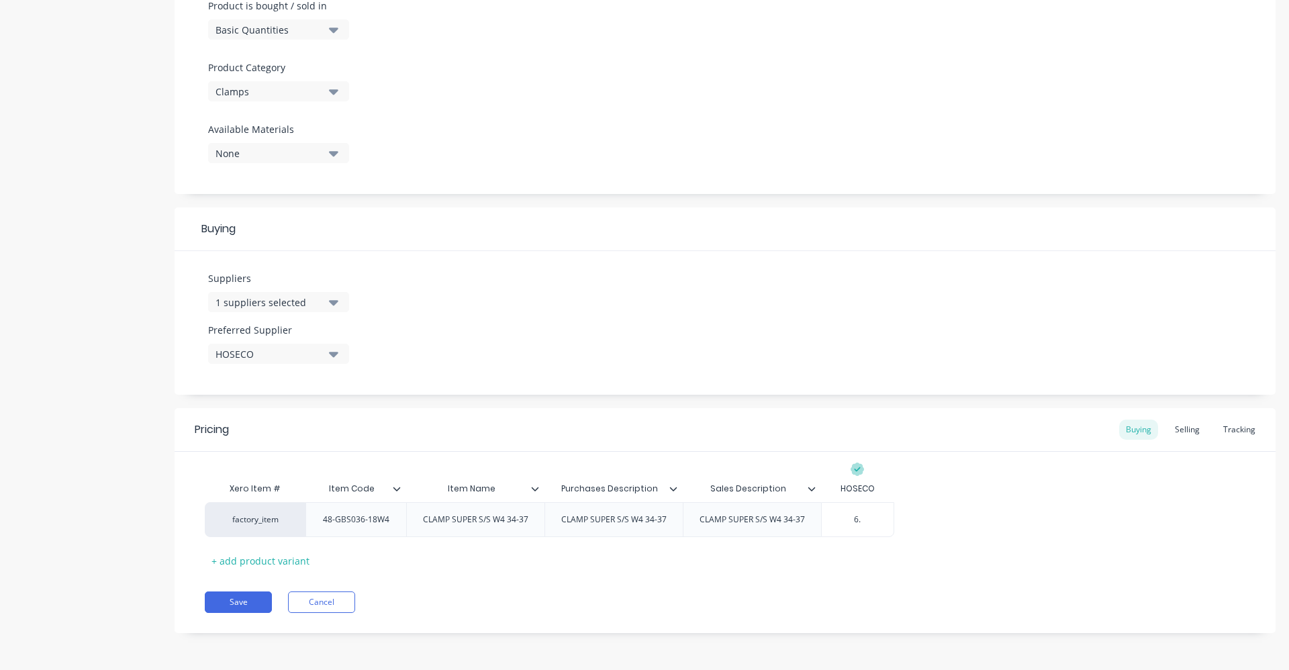
type textarea "x"
type input "6.04"
type textarea "x"
type input "6.04"
click at [1168, 426] on div "Selling" at bounding box center [1187, 430] width 38 height 20
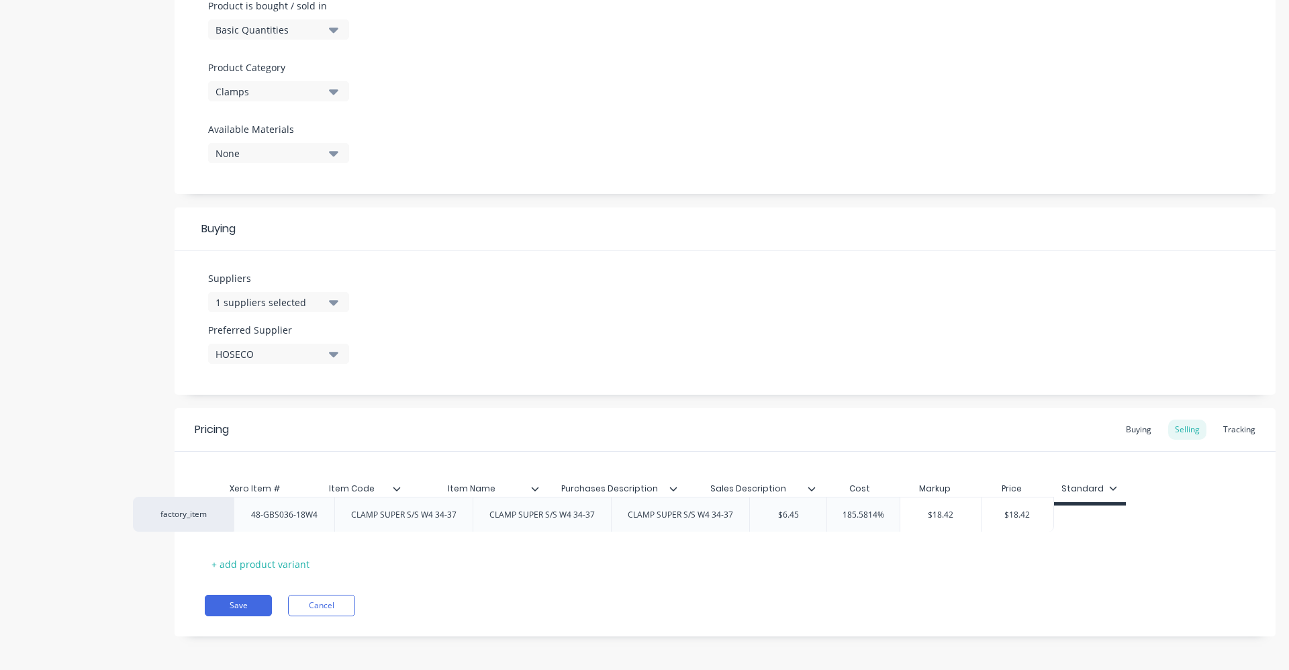
drag, startPoint x: 890, startPoint y: 531, endPoint x: 800, endPoint y: 522, distance: 91.1
click at [800, 522] on div "factory_item 48-GBS036-18W4 CLAMP SUPER S/S W4 34-37 CLAMP SUPER S/S W4 34-37 C…" at bounding box center [725, 523] width 1041 height 35
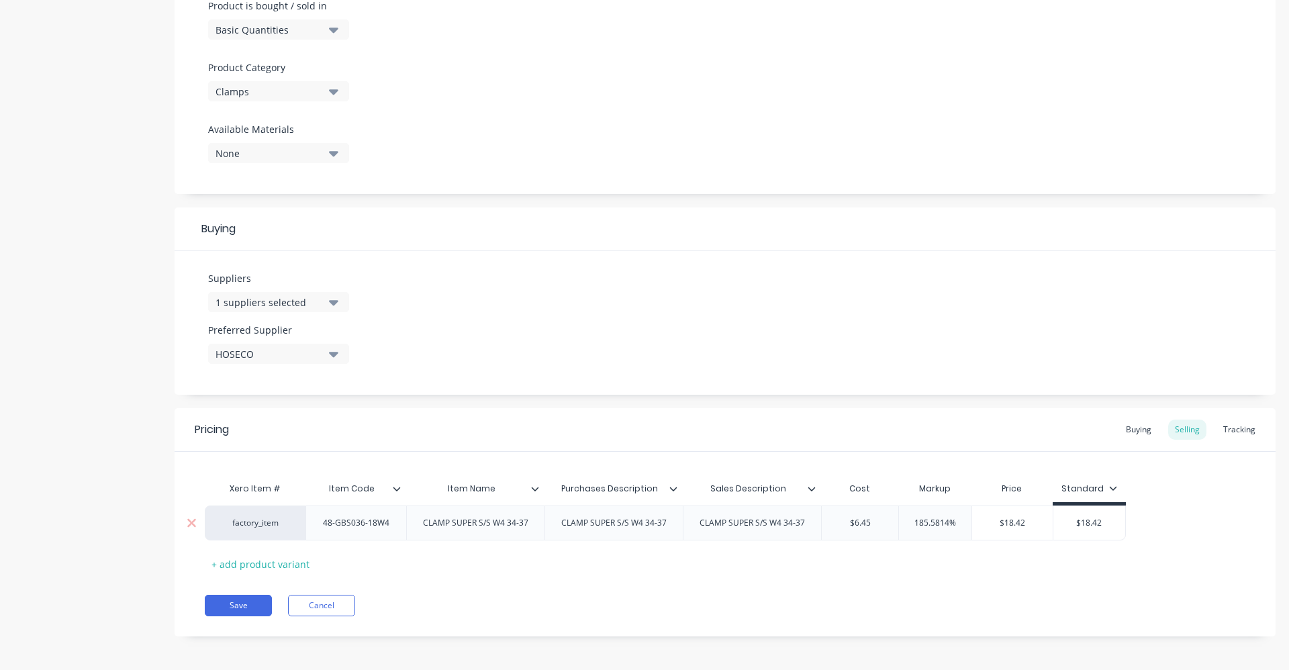
drag, startPoint x: 888, startPoint y: 522, endPoint x: 825, endPoint y: 518, distance: 63.9
click at [825, 518] on input "$6.45" at bounding box center [860, 523] width 77 height 12
type input "6"
type textarea "x"
type input "6.0"
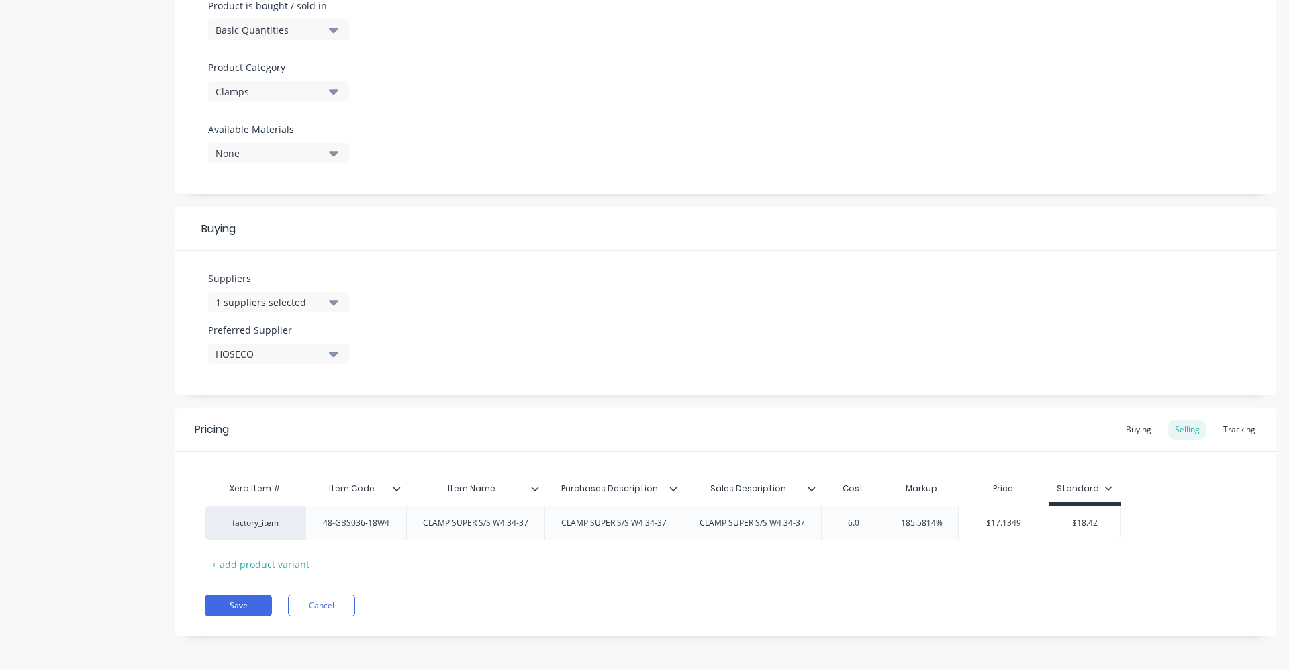
type textarea "x"
type input "6.04"
type input "185.5814%"
drag, startPoint x: 913, startPoint y: 524, endPoint x: 967, endPoint y: 522, distance: 53.8
click at [967, 522] on input "185.5814%" at bounding box center [935, 523] width 73 height 12
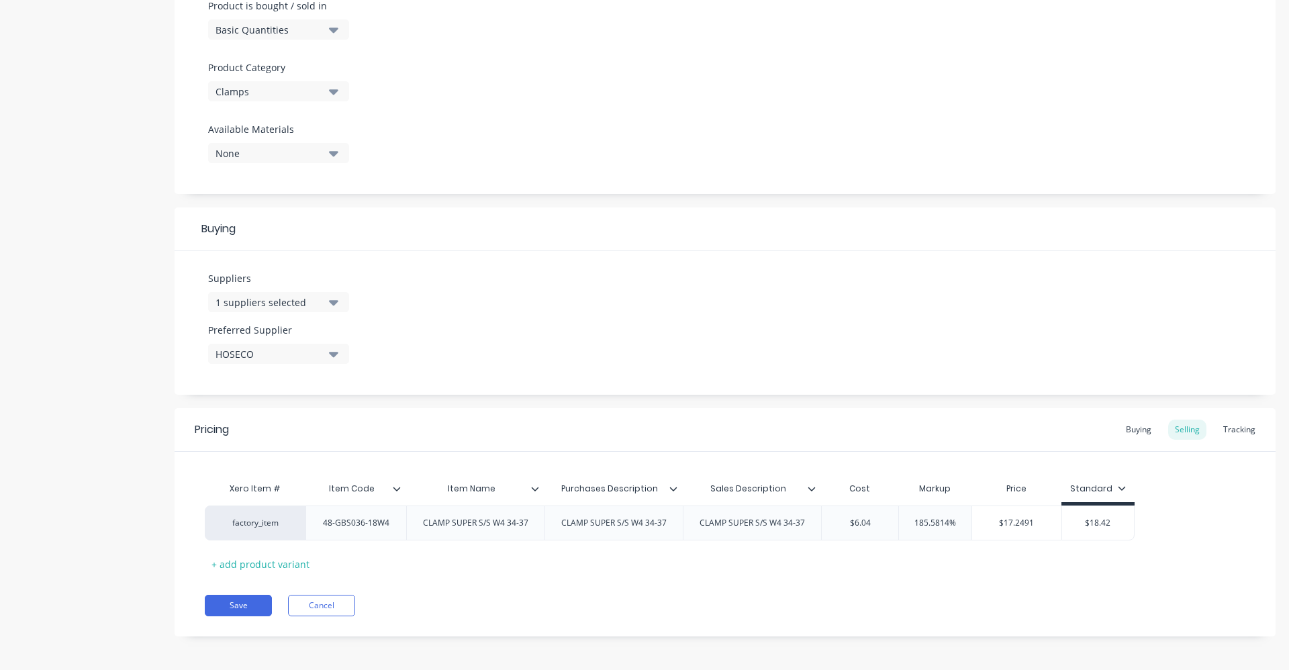
type textarea "x"
type input "60"
type textarea "x"
type input "60"
click at [917, 583] on div "Pricing Buying Selling Tracking Xero Item # Item Code Item Name Purchases Descr…" at bounding box center [725, 522] width 1101 height 228
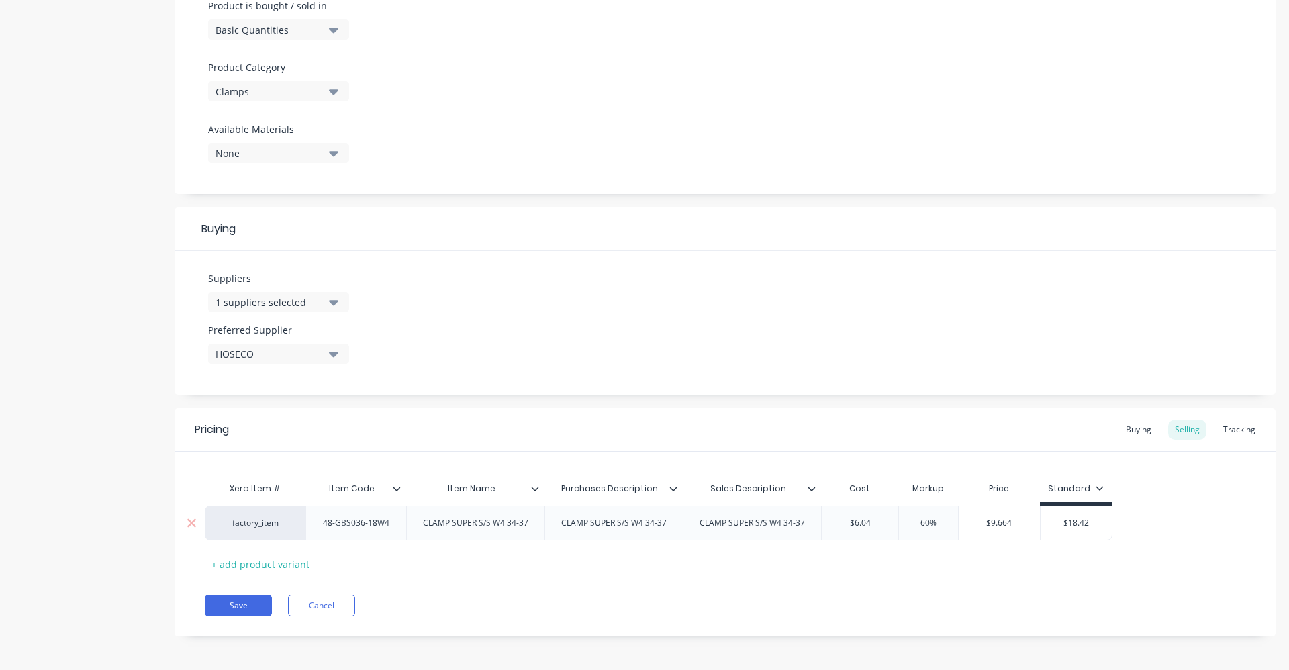
type input "$18.42"
drag, startPoint x: 1067, startPoint y: 525, endPoint x: 1048, endPoint y: 526, distance: 18.8
click at [1048, 526] on input "$18.42" at bounding box center [1077, 523] width 72 height 12
type textarea "x"
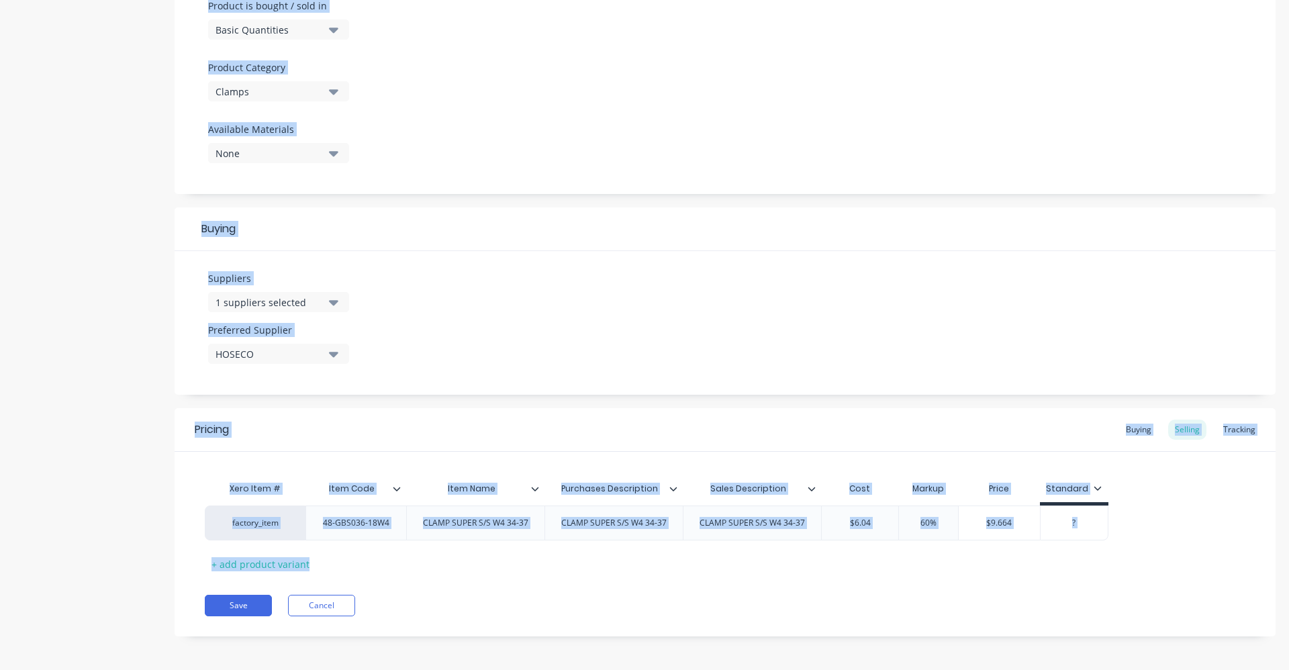
click at [964, 585] on div "Pricing Buying Selling Tracking Xero Item # Item Code Item Name Purchases Descr…" at bounding box center [725, 522] width 1101 height 228
drag, startPoint x: 964, startPoint y: 585, endPoint x: 905, endPoint y: 565, distance: 62.4
click at [905, 565] on div "Xero Item # Item Code Item Name Purchases Description Sales Description Cost Ma…" at bounding box center [725, 524] width 1041 height 99
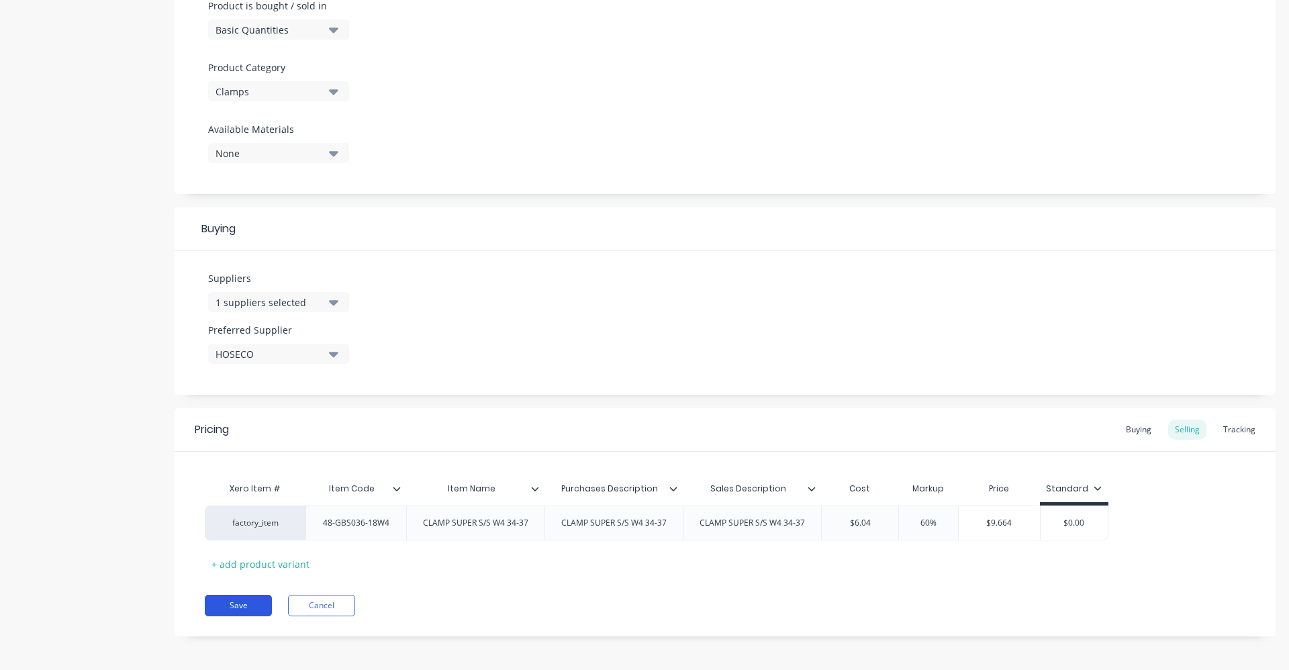
click at [236, 605] on button "Save" at bounding box center [238, 605] width 67 height 21
type textarea "x"
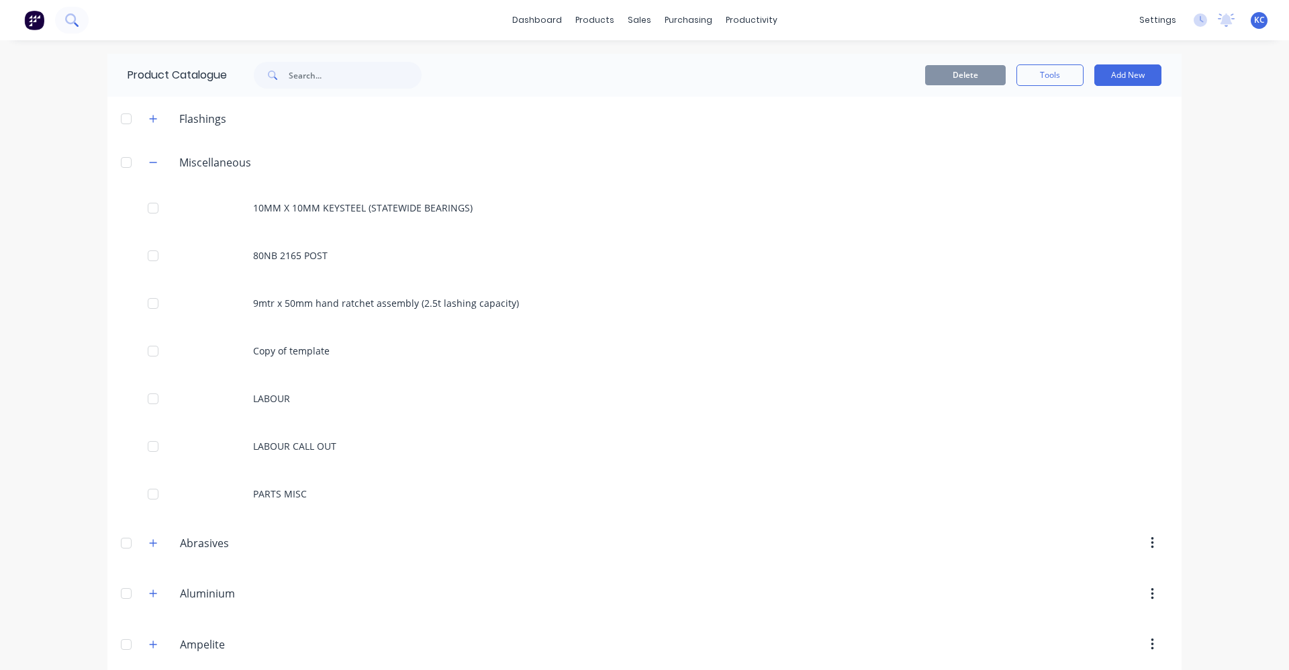
click at [69, 21] on icon at bounding box center [71, 19] width 13 height 13
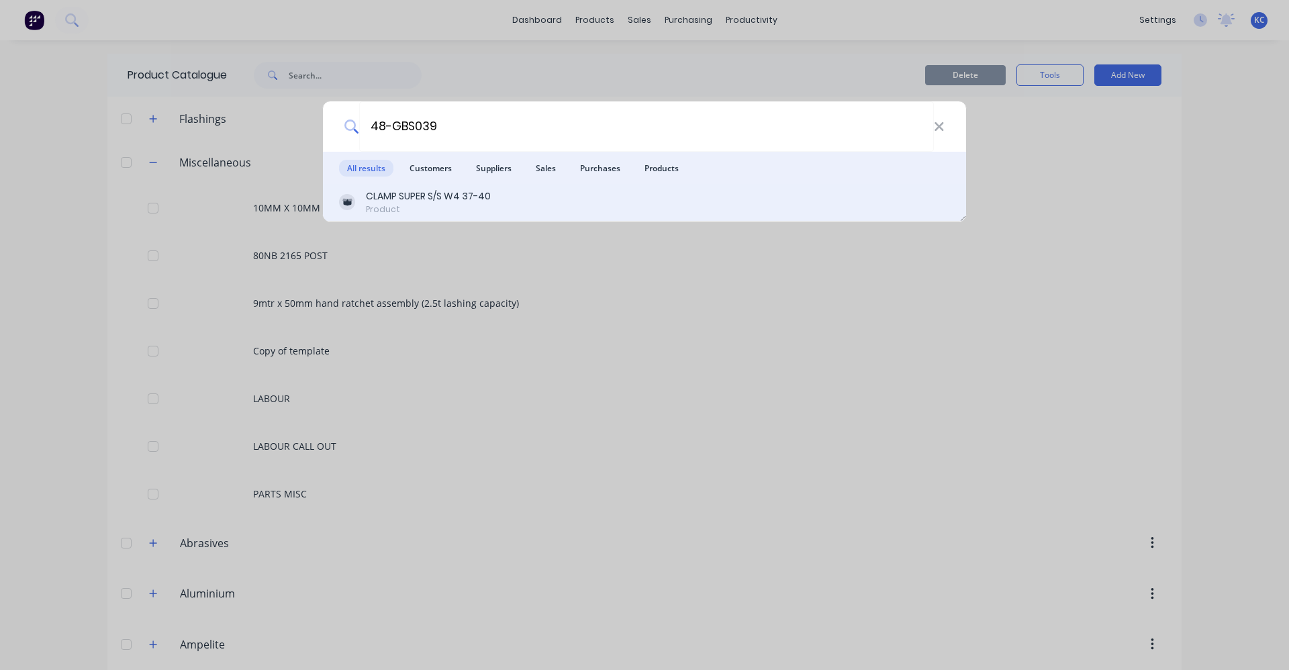
type input "48-GBS039"
click at [458, 207] on div "Product" at bounding box center [428, 209] width 125 height 12
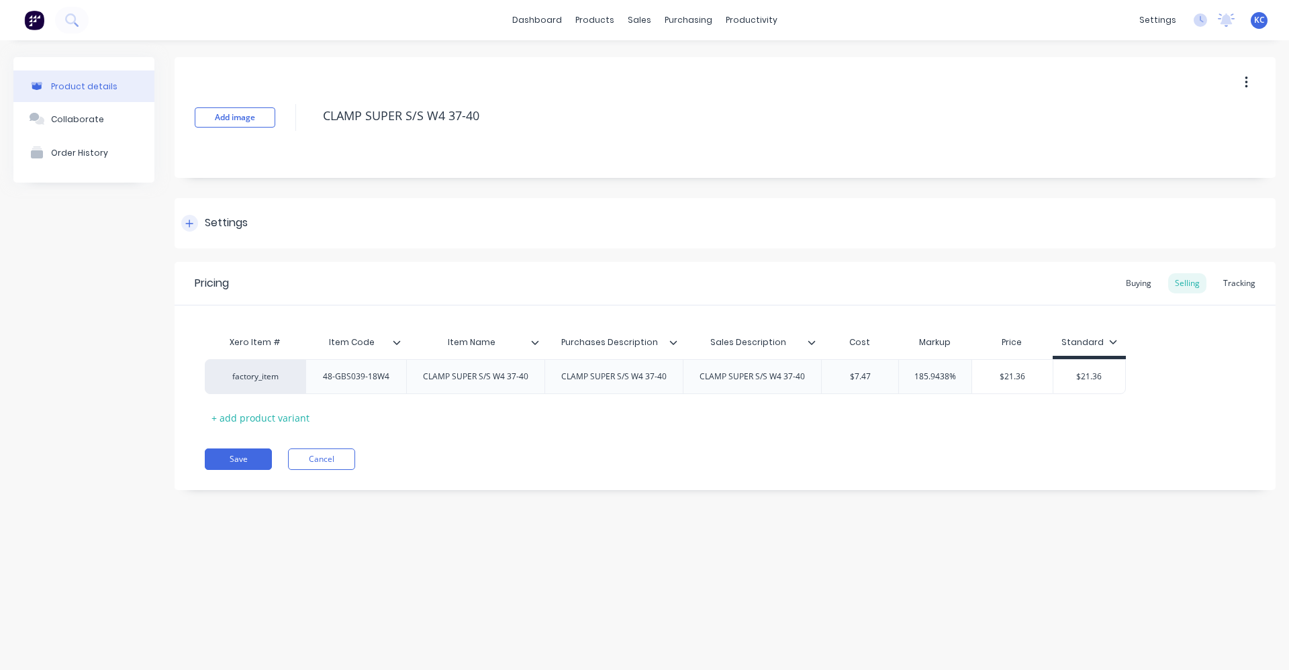
click at [209, 221] on div "Settings" at bounding box center [226, 223] width 43 height 17
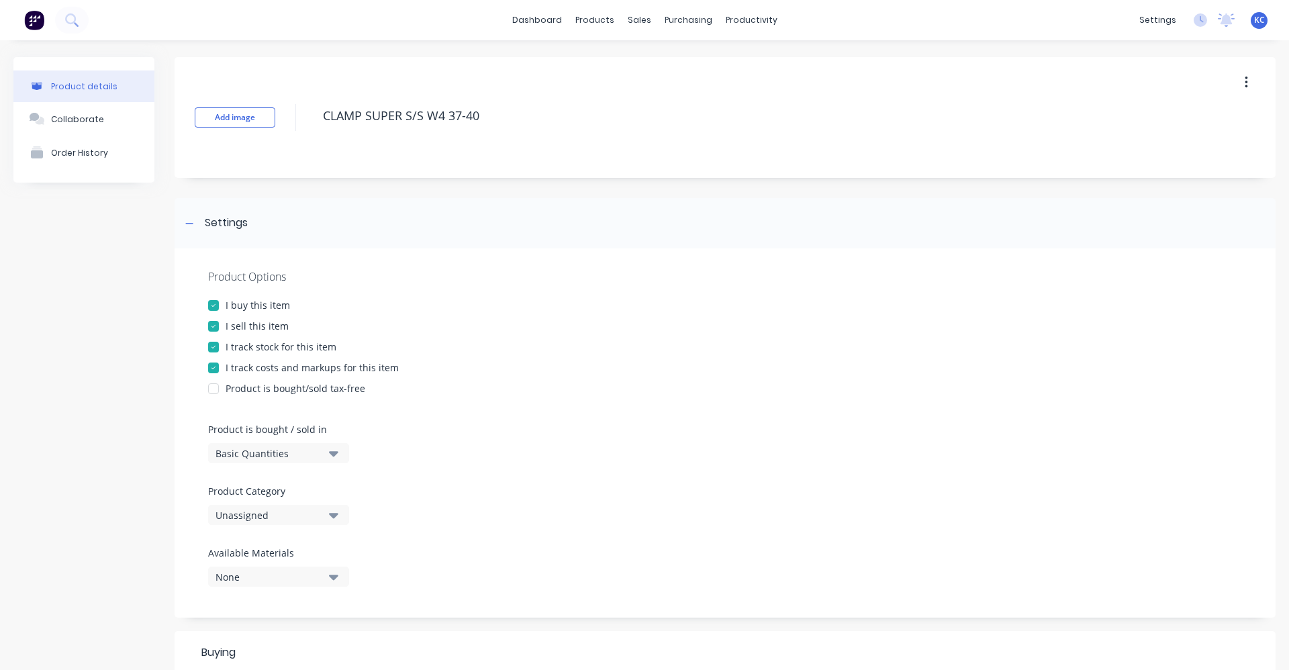
click at [331, 511] on icon "button" at bounding box center [333, 515] width 9 height 15
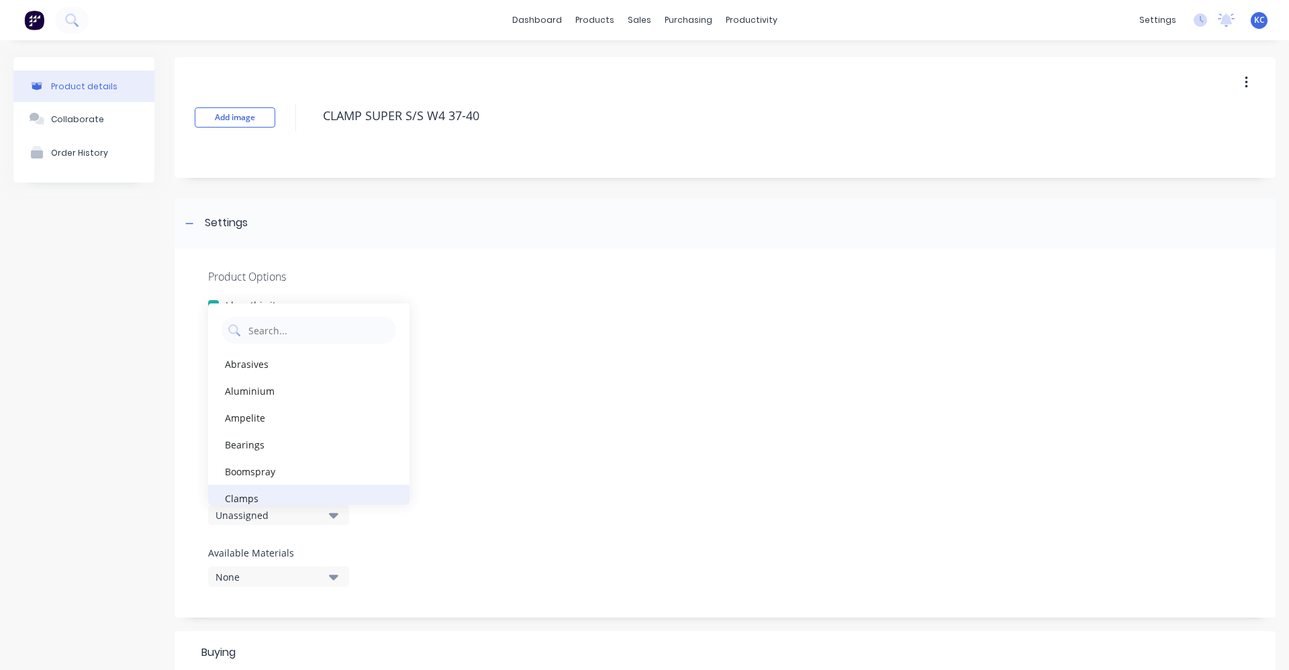
click at [325, 490] on div "Clamps" at bounding box center [308, 498] width 201 height 27
type textarea "x"
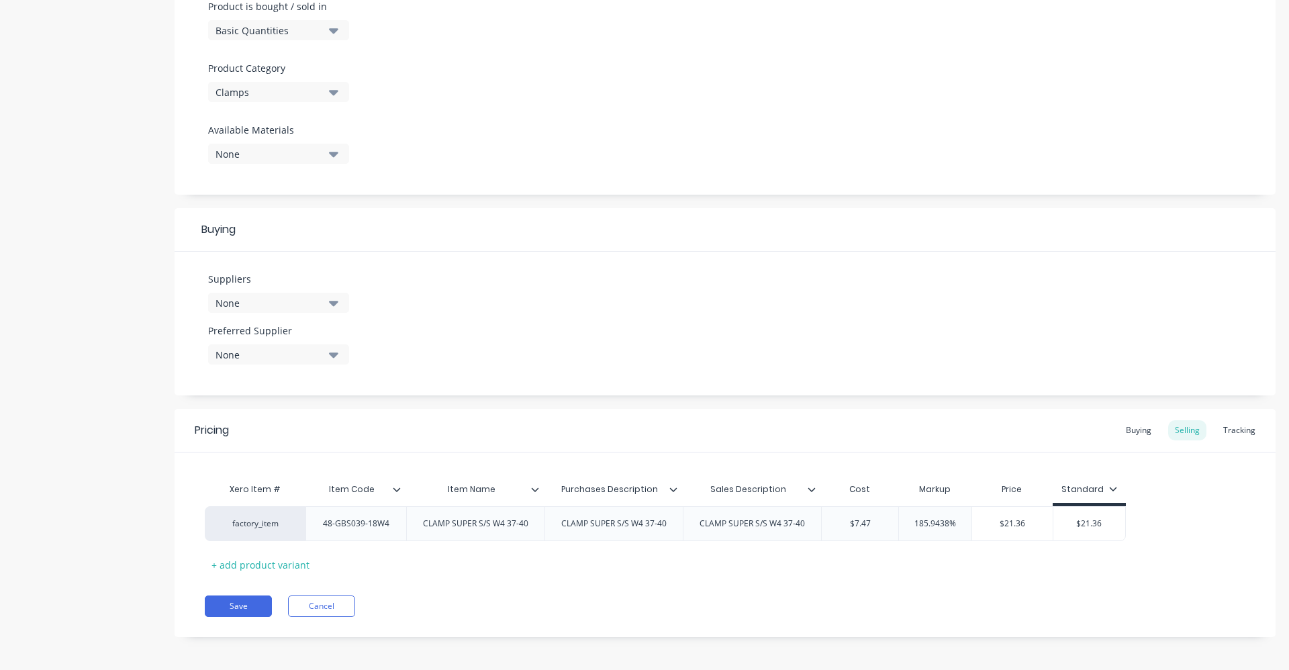
scroll to position [427, 0]
click at [321, 297] on div "None" at bounding box center [269, 299] width 107 height 14
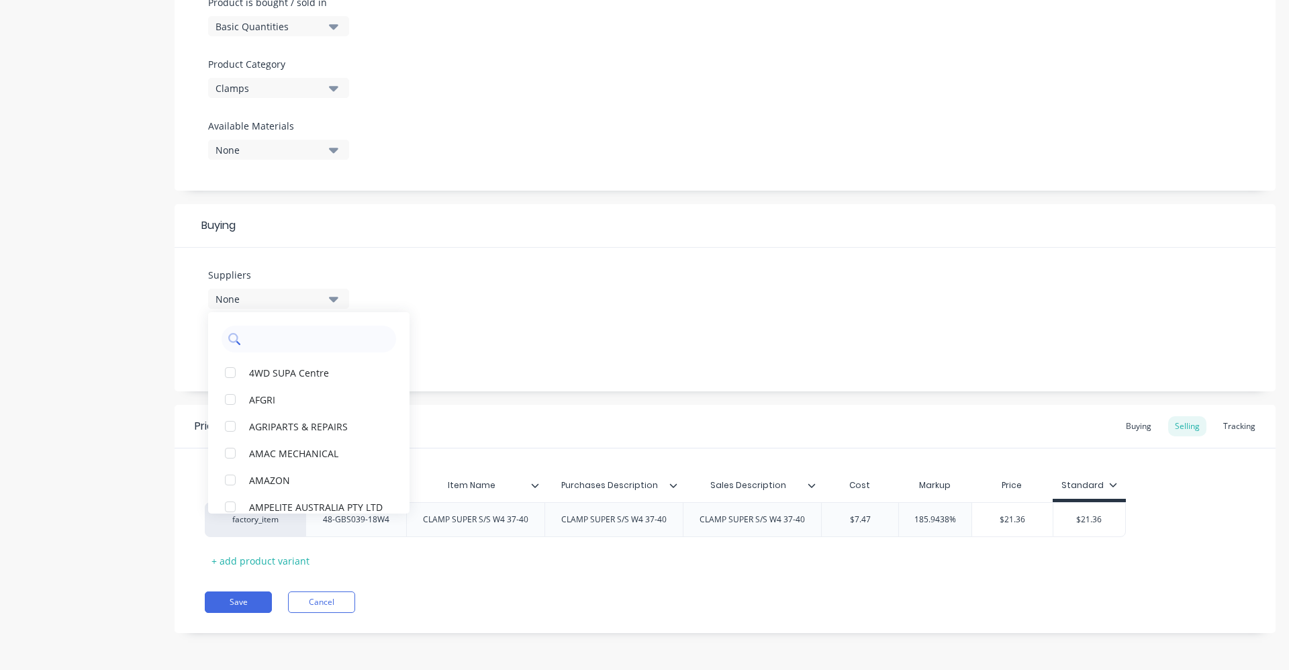
click at [311, 343] on input "text" at bounding box center [318, 339] width 142 height 27
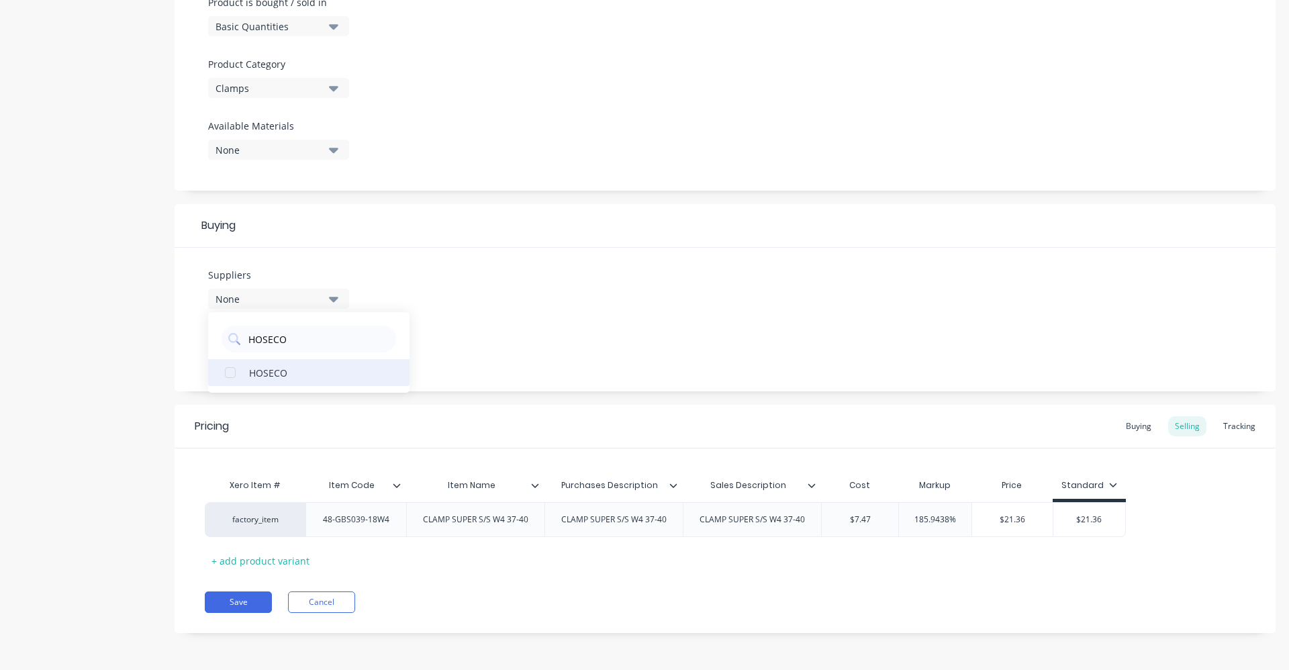
type input "HOSECO"
click at [300, 367] on div "HOSECO" at bounding box center [316, 372] width 134 height 14
click at [454, 310] on div "Suppliers 1 suppliers selected HOSECO HOSECO Preferred Supplier None" at bounding box center [725, 320] width 1101 height 144
click at [308, 353] on div "None" at bounding box center [269, 351] width 107 height 14
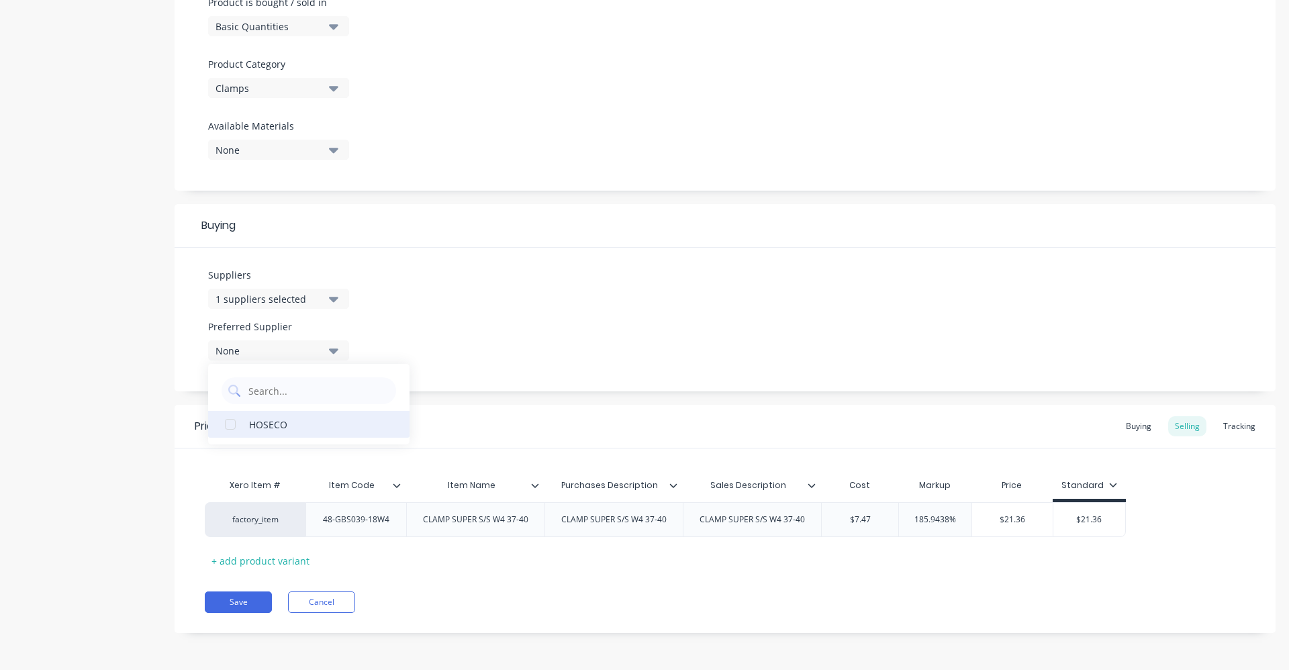
click at [292, 430] on div "HOSECO" at bounding box center [316, 424] width 134 height 14
type textarea "x"
click at [519, 324] on div "Suppliers 1 suppliers selected HOSECO Preferred Supplier HOSECO HOSECO" at bounding box center [725, 320] width 1101 height 144
click at [1129, 424] on div "Buying" at bounding box center [1138, 426] width 39 height 20
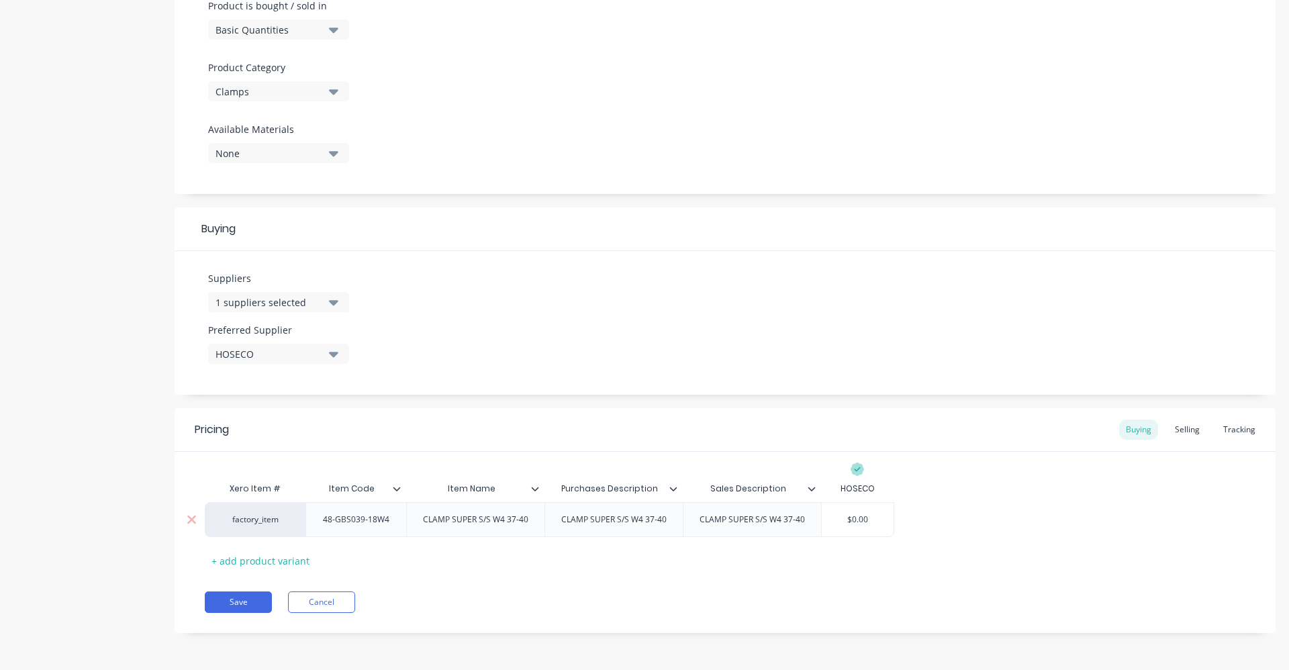
type input "$0.00"
drag, startPoint x: 874, startPoint y: 516, endPoint x: 833, endPoint y: 521, distance: 41.9
click at [833, 521] on input "$0.00" at bounding box center [858, 520] width 72 height 12
type textarea "x"
type input "7."
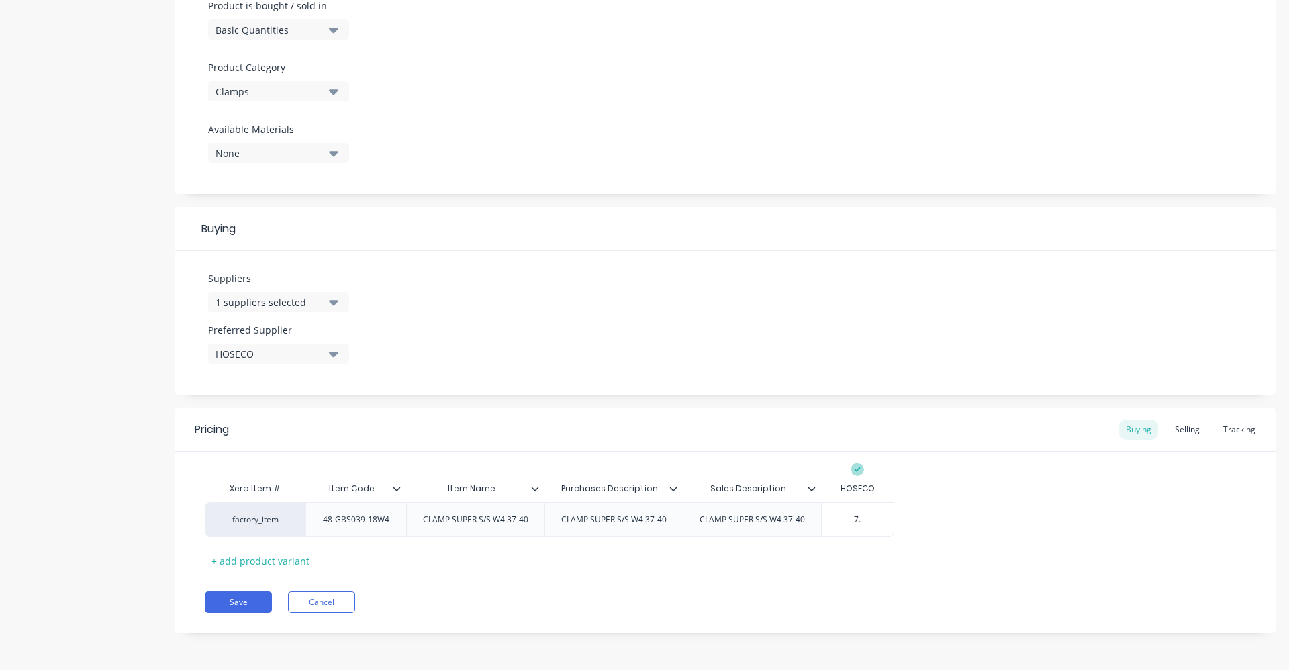
type textarea "x"
type input "7.0"
type textarea "x"
type input "7.01"
type textarea "x"
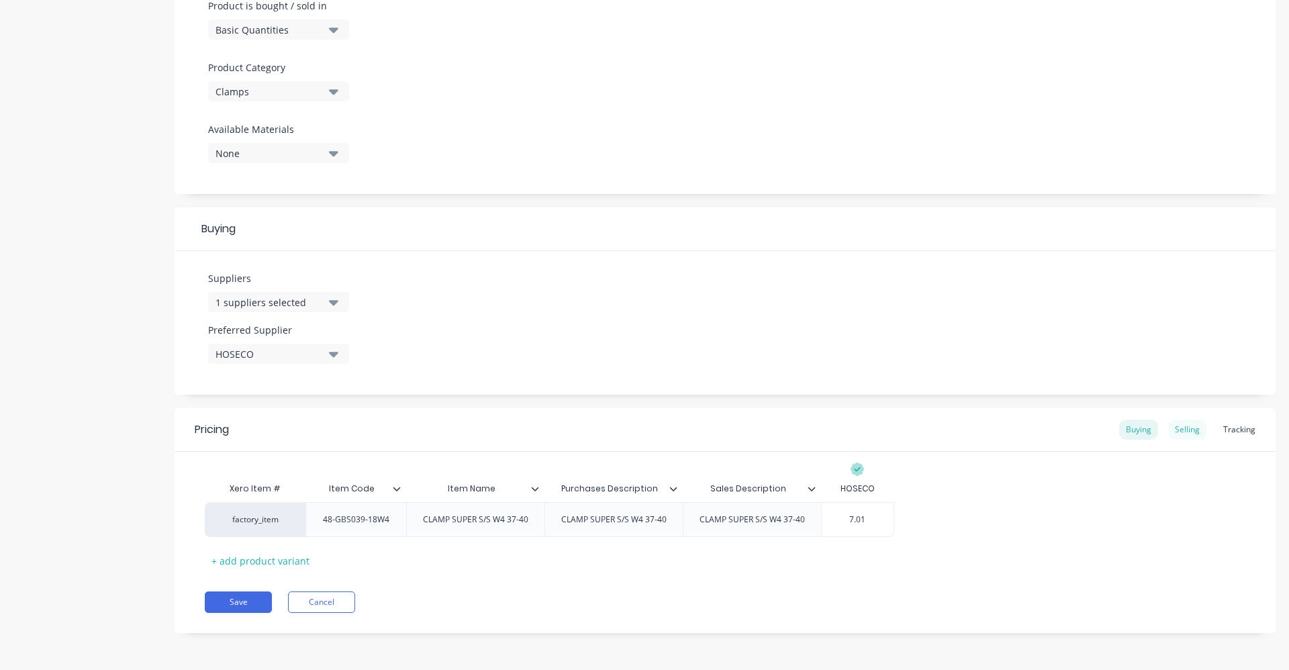
type input "7.01"
click at [1174, 432] on div "Selling" at bounding box center [1187, 430] width 38 height 20
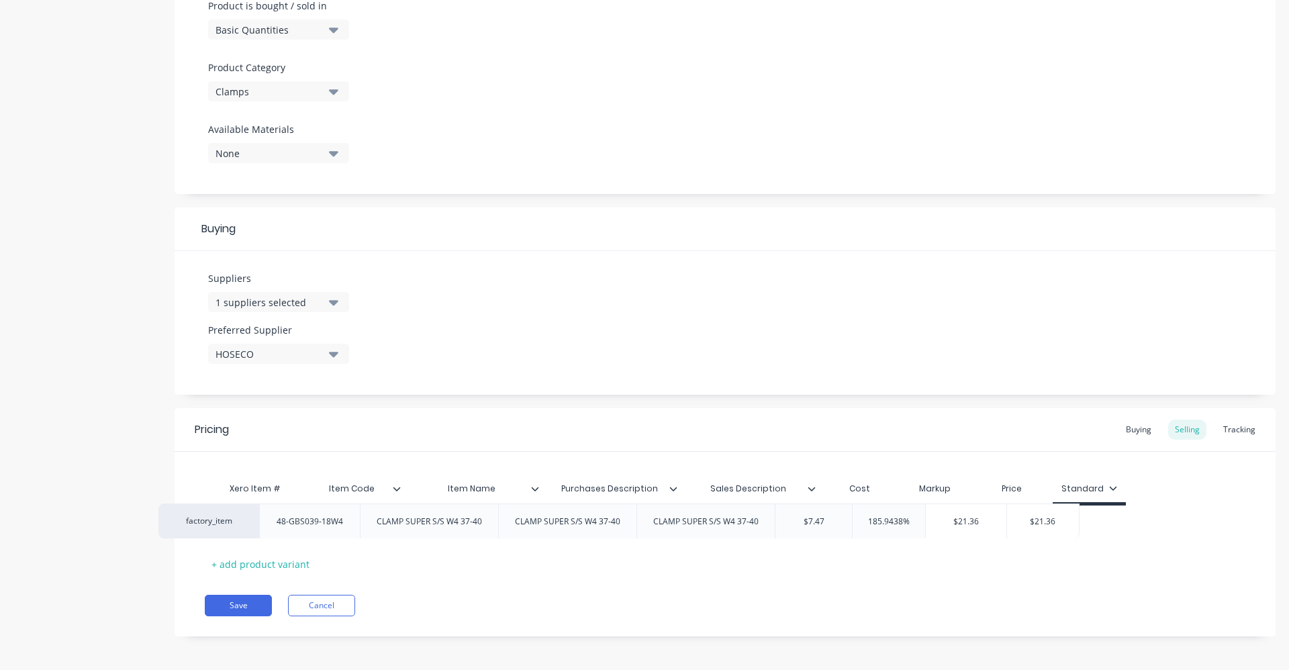
drag, startPoint x: 896, startPoint y: 530, endPoint x: 839, endPoint y: 528, distance: 57.1
click at [840, 528] on div "factory_item 48-GBS039-18W4 CLAMP SUPER S/S W4 37-40 CLAMP SUPER S/S W4 37-40 C…" at bounding box center [725, 523] width 1041 height 35
type input "$7.47"
drag, startPoint x: 880, startPoint y: 520, endPoint x: 821, endPoint y: 513, distance: 58.9
click at [821, 513] on div "$7.47 $7.47" at bounding box center [859, 523] width 77 height 35
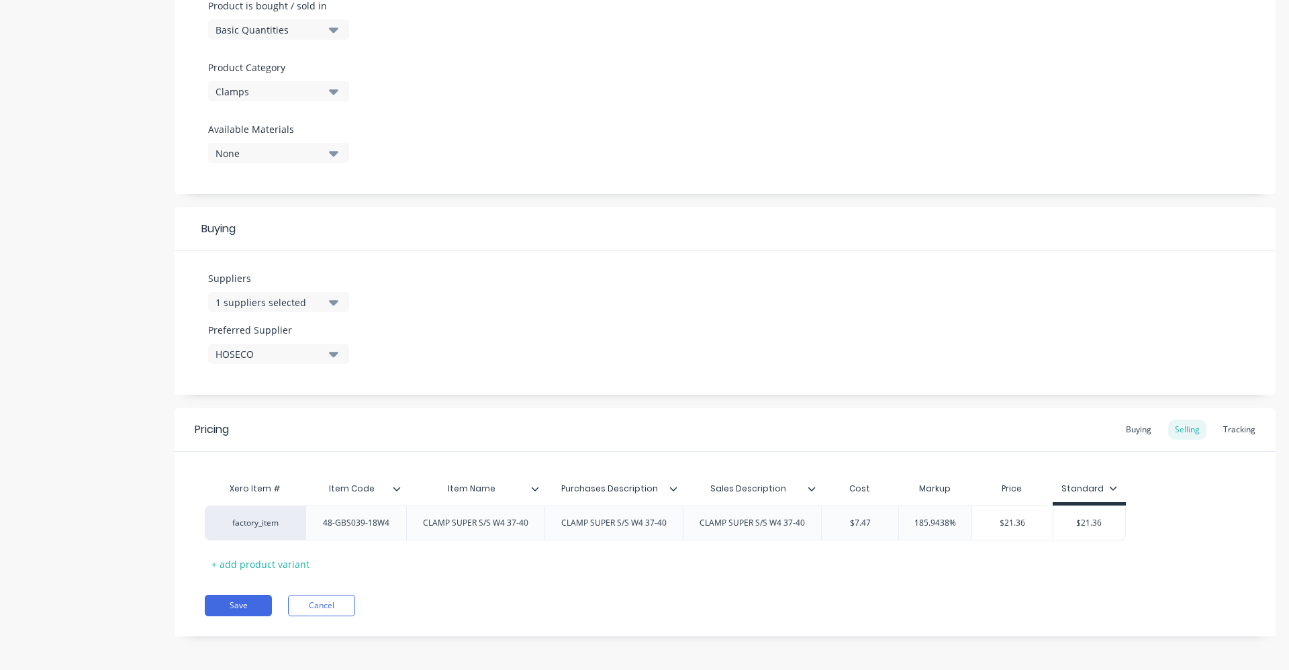
type textarea "x"
type input "7.0"
type textarea "x"
type input "7.01"
type input "185.9438%"
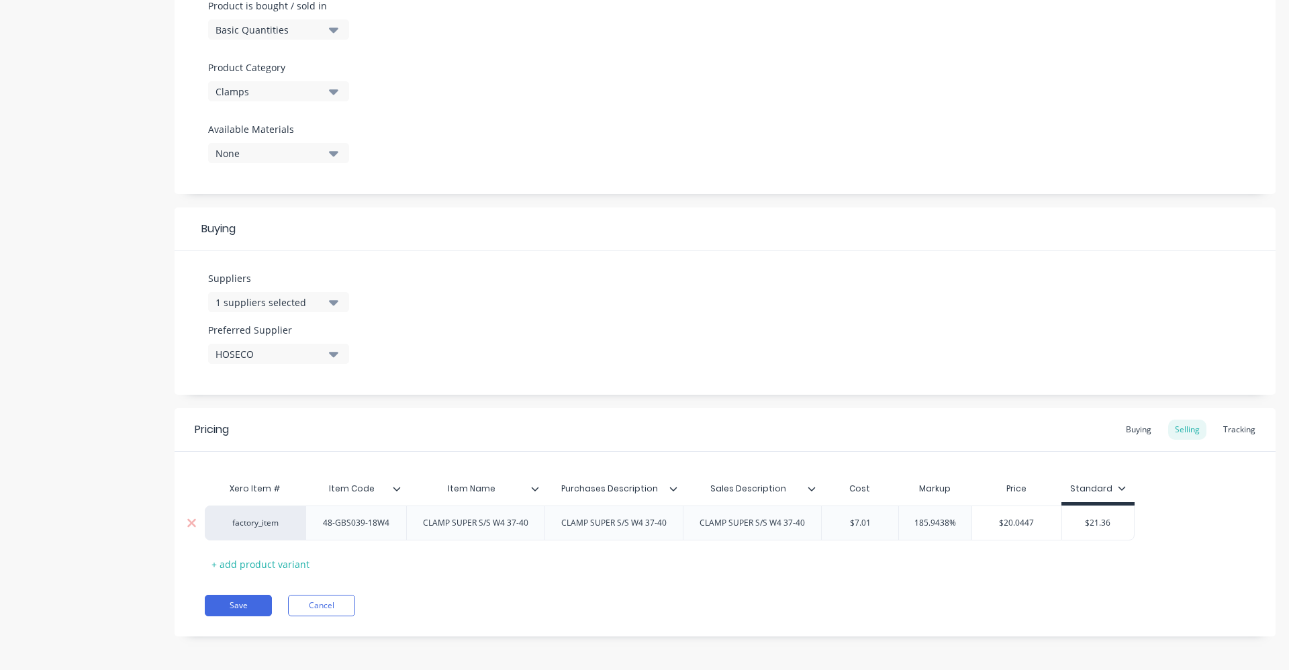
drag, startPoint x: 959, startPoint y: 522, endPoint x: 908, endPoint y: 529, distance: 52.1
click at [908, 529] on div "185.9438% 185.9438%" at bounding box center [935, 523] width 73 height 34
type textarea "x"
type input "60"
type textarea "x"
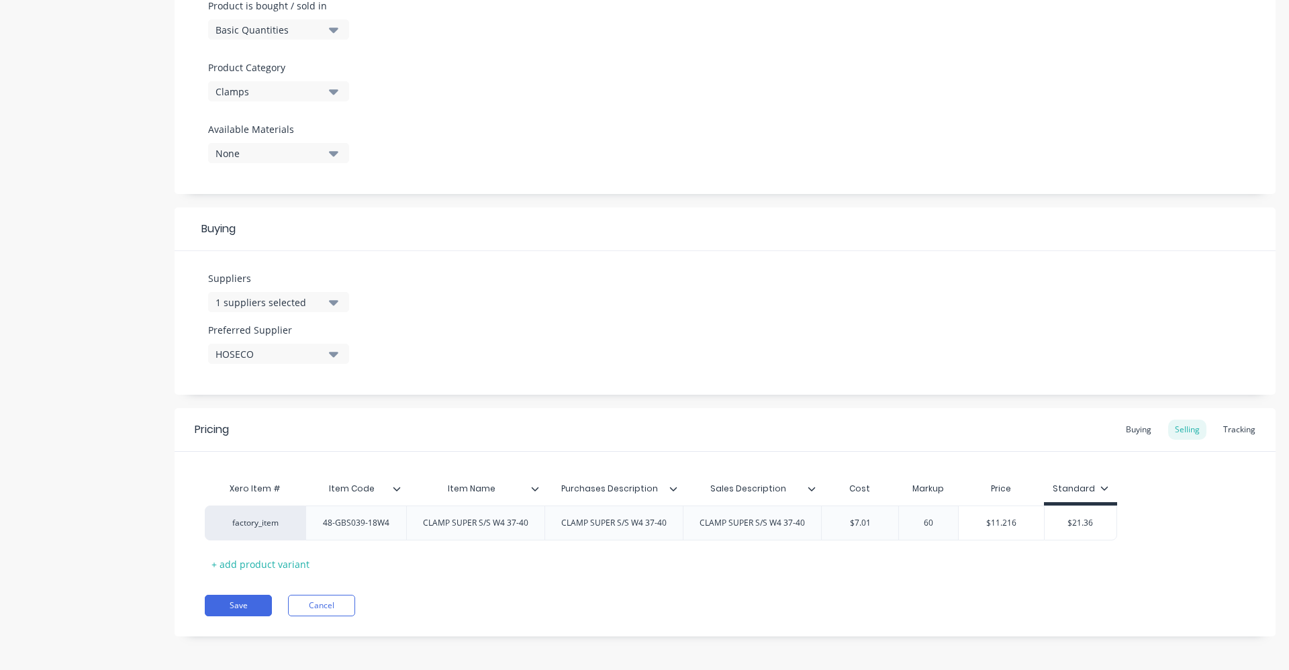
type input "60"
drag, startPoint x: 1118, startPoint y: 516, endPoint x: 1058, endPoint y: 524, distance: 60.2
click at [1060, 524] on div "factory_item 48-GBS039-18W4 CLAMP SUPER S/S W4 37-40 CLAMP SUPER S/S W4 37-40 C…" at bounding box center [725, 523] width 1041 height 35
type input "$21.36"
drag, startPoint x: 1105, startPoint y: 523, endPoint x: 1058, endPoint y: 524, distance: 47.0
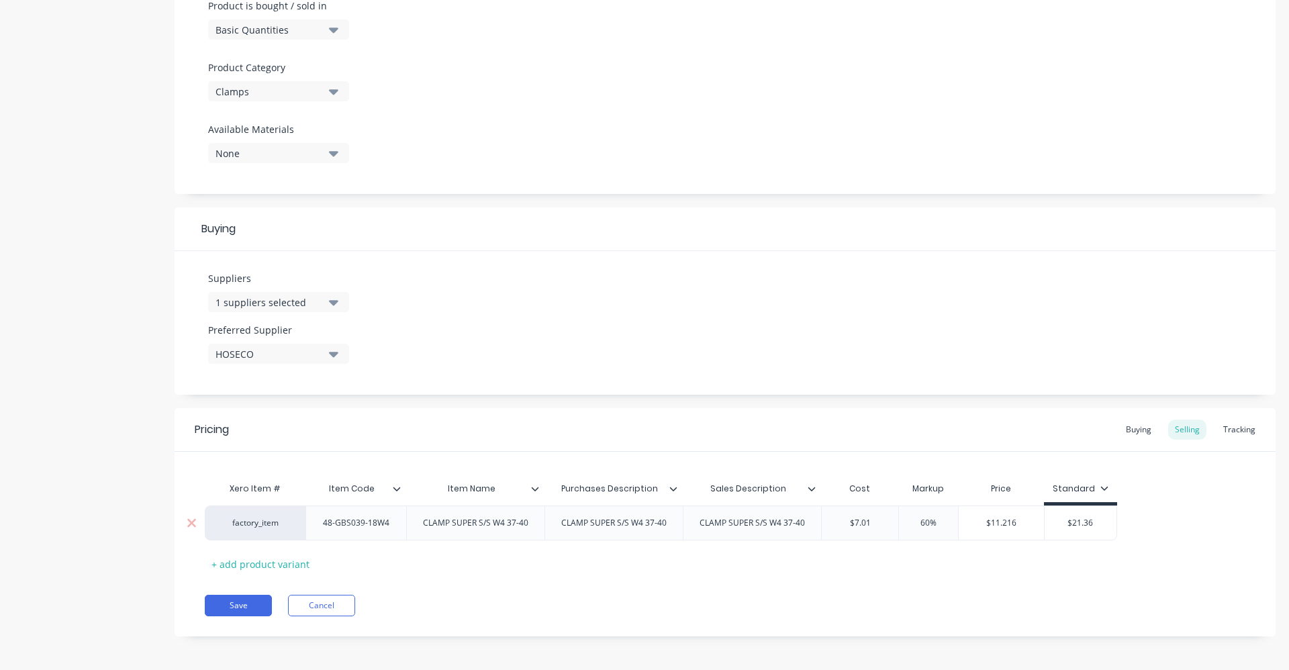
click at [1058, 524] on input "$21.36" at bounding box center [1081, 523] width 72 height 12
type textarea "x"
type input "0"
click at [777, 580] on div "Pricing Buying Selling Tracking Xero Item # Item Code Item Name Purchases Descr…" at bounding box center [725, 519] width 1101 height 228
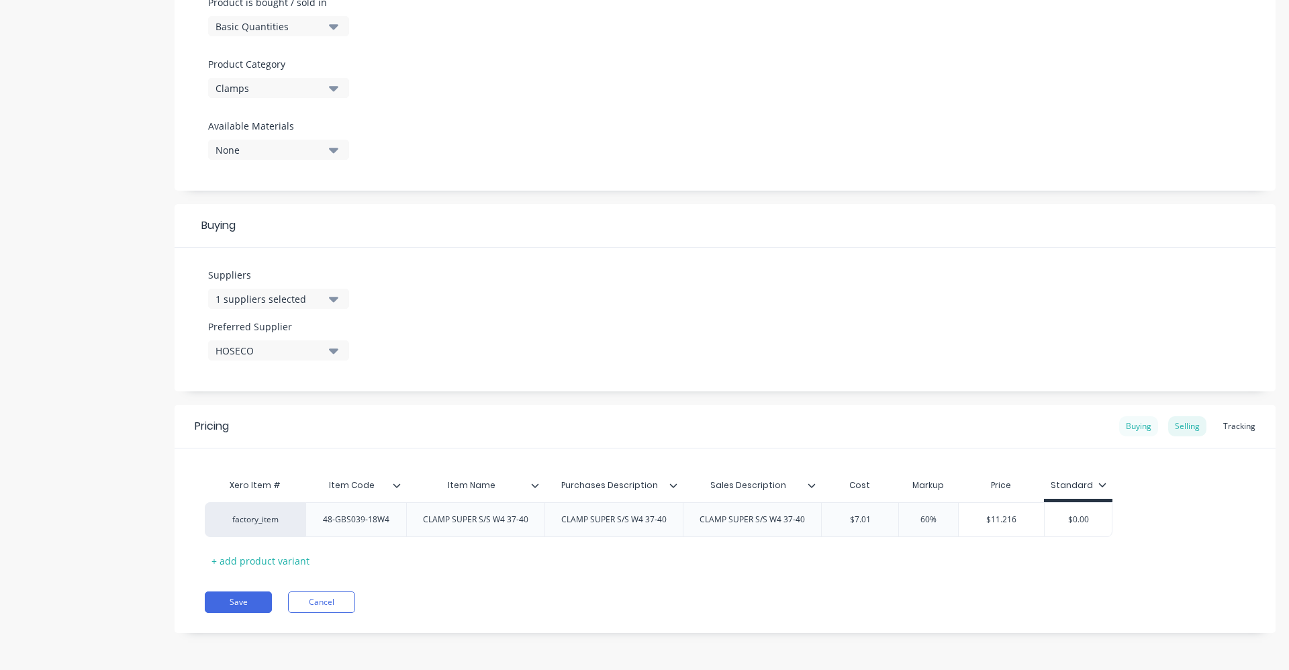
click at [1132, 424] on div "Buying" at bounding box center [1138, 426] width 39 height 20
click at [248, 602] on button "Save" at bounding box center [238, 602] width 67 height 21
type textarea "x"
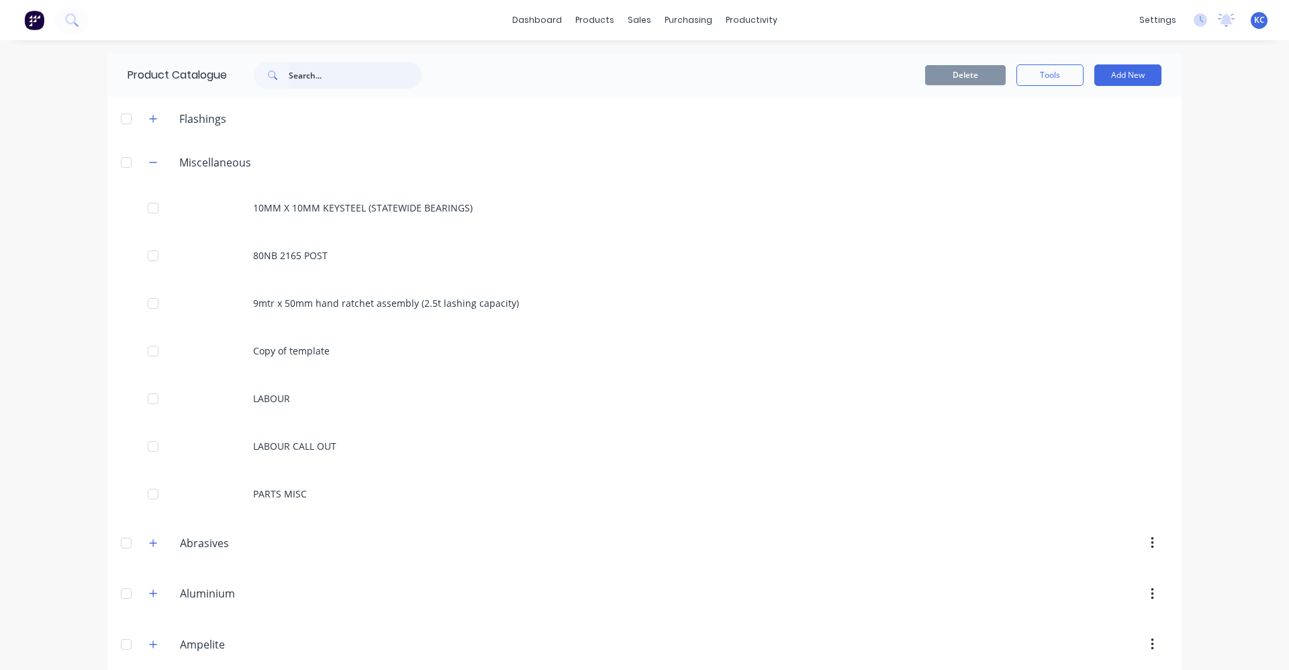
click at [291, 71] on input "text" at bounding box center [355, 75] width 133 height 27
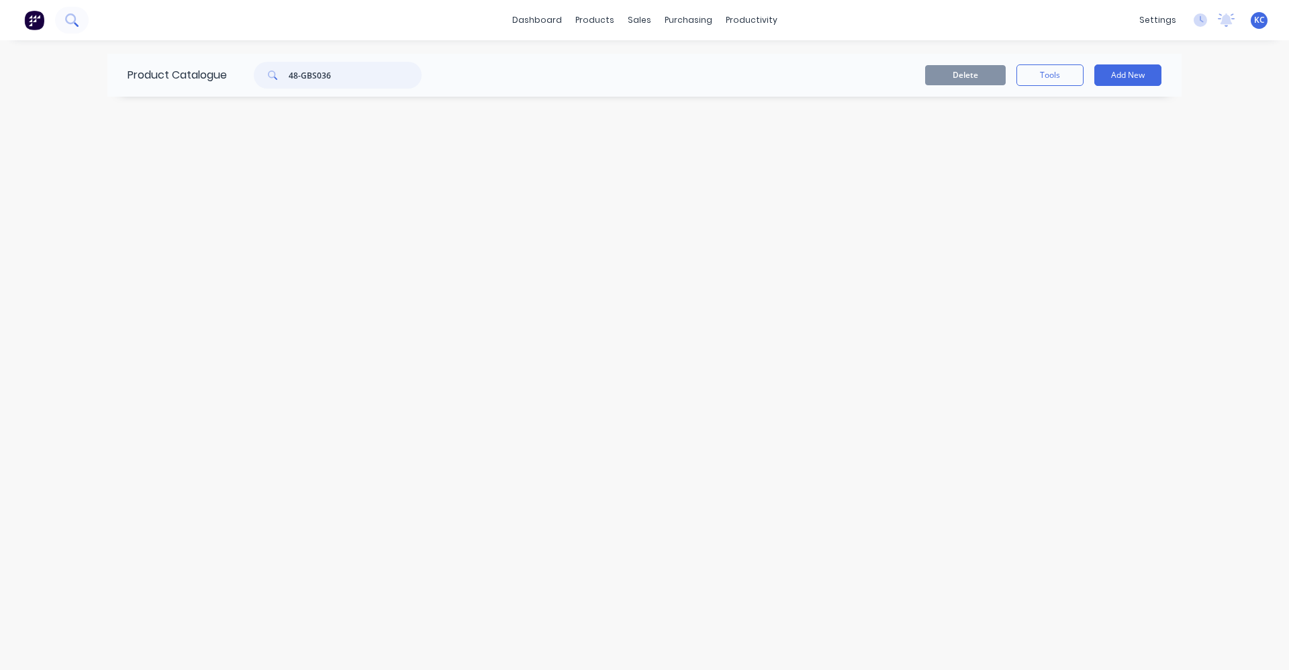
type input "48-GBS036"
click at [72, 21] on icon at bounding box center [71, 19] width 13 height 13
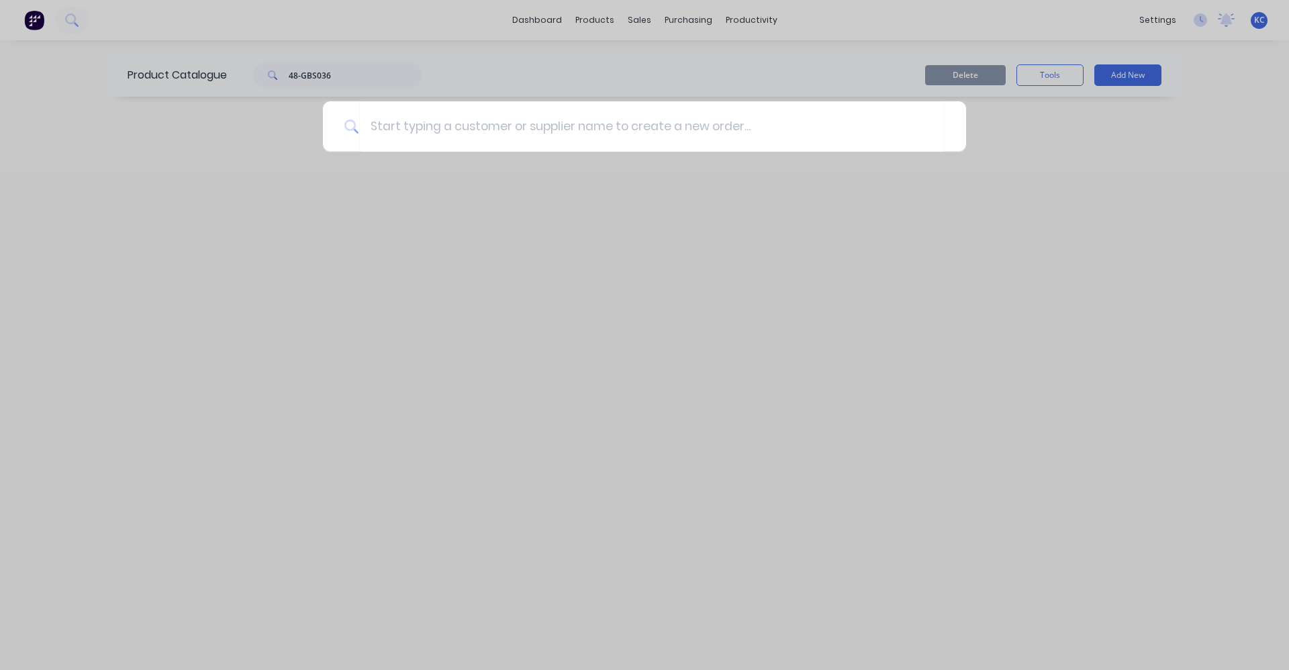
click at [606, 373] on div at bounding box center [644, 335] width 1289 height 670
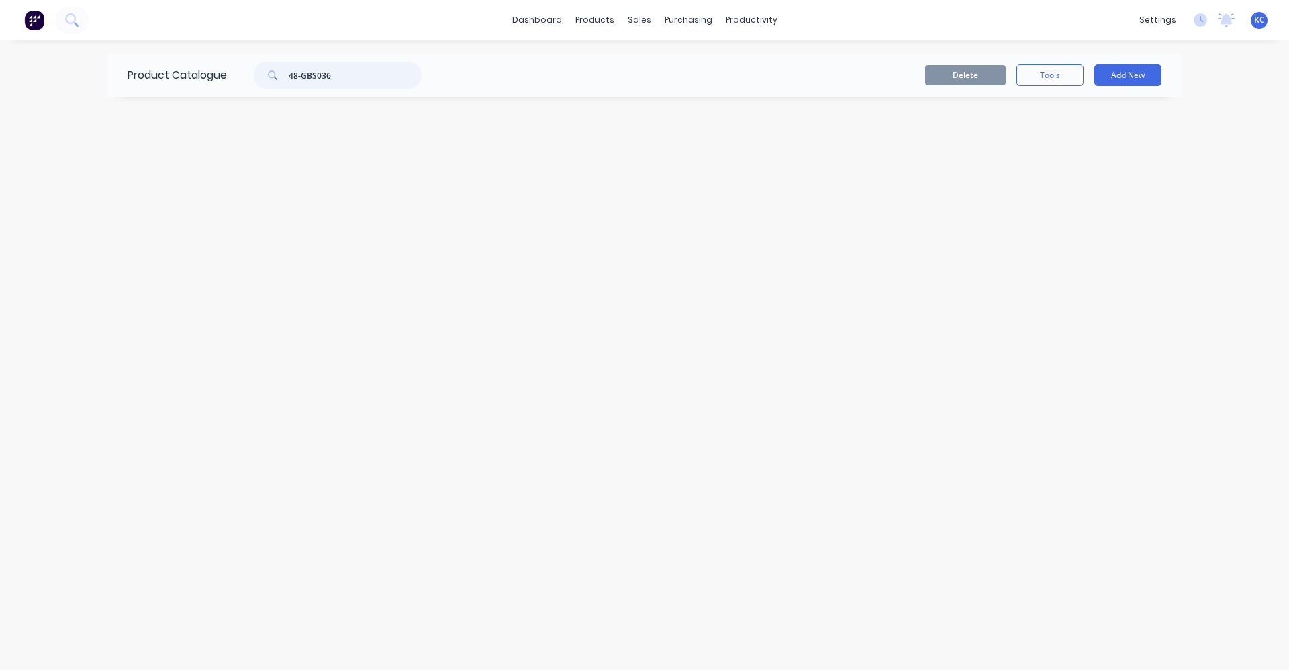
drag, startPoint x: 340, startPoint y: 79, endPoint x: 209, endPoint y: 67, distance: 131.5
click at [211, 70] on div "Product Catalogue 48-GBS036" at bounding box center [281, 75] width 348 height 43
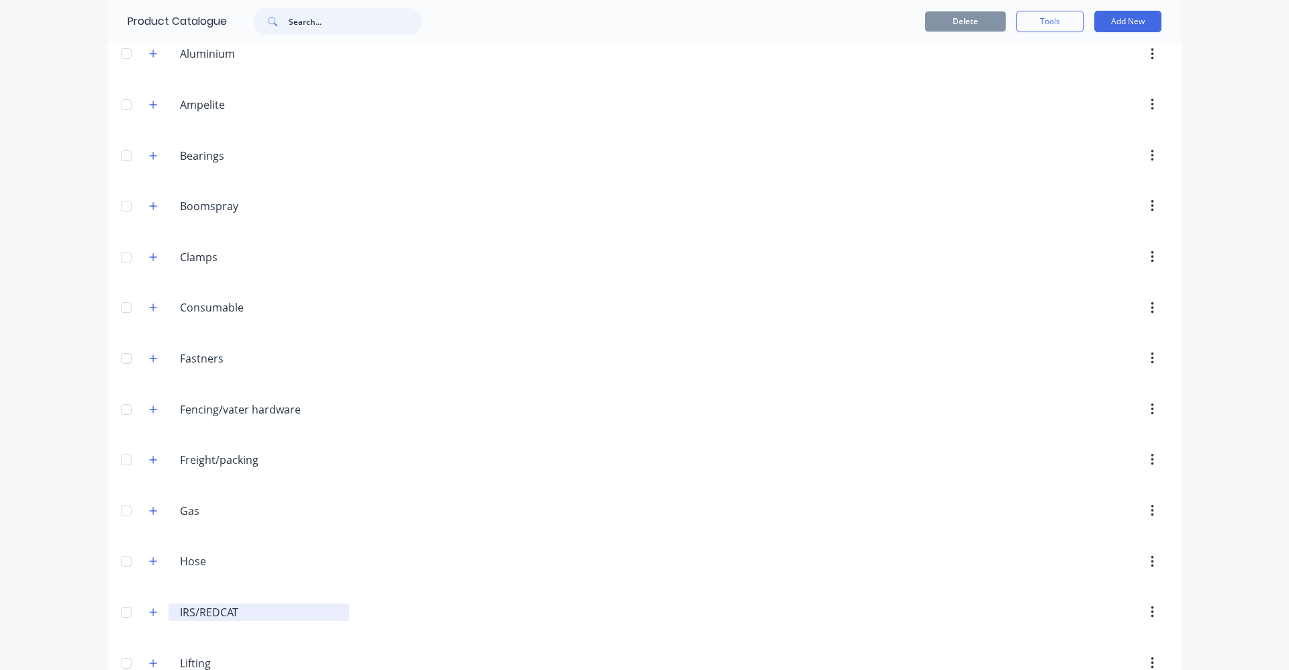
scroll to position [403, 0]
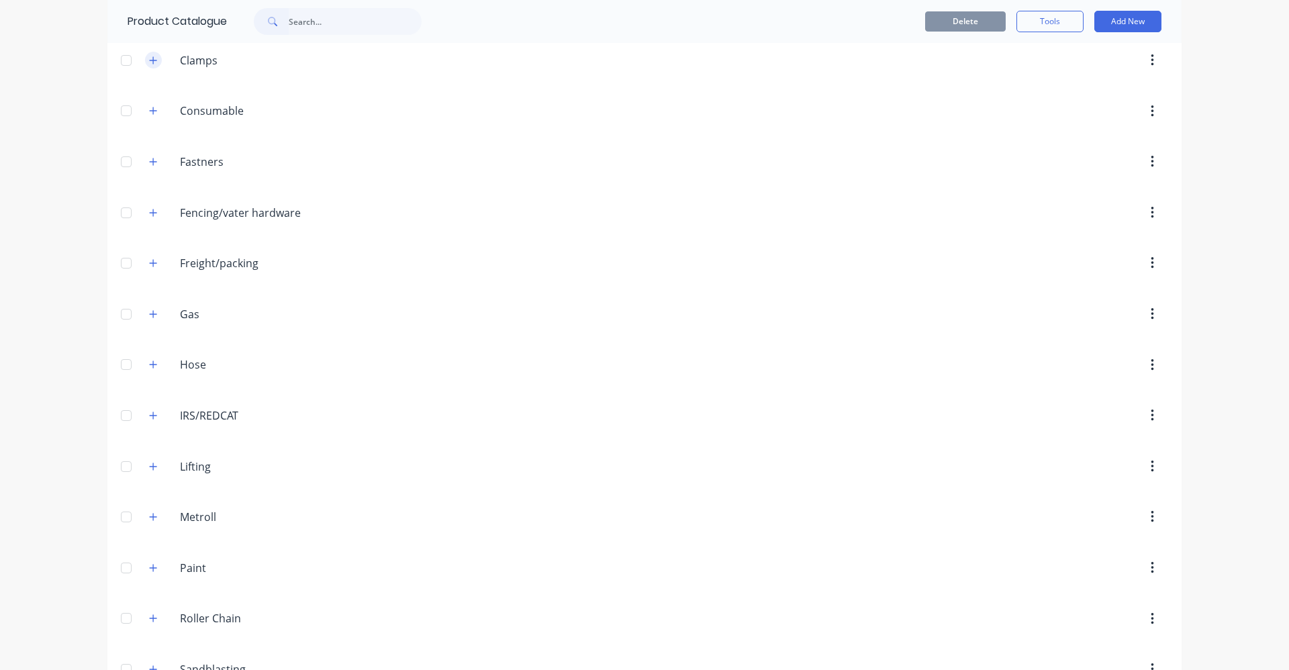
click at [153, 62] on button "button" at bounding box center [153, 60] width 17 height 17
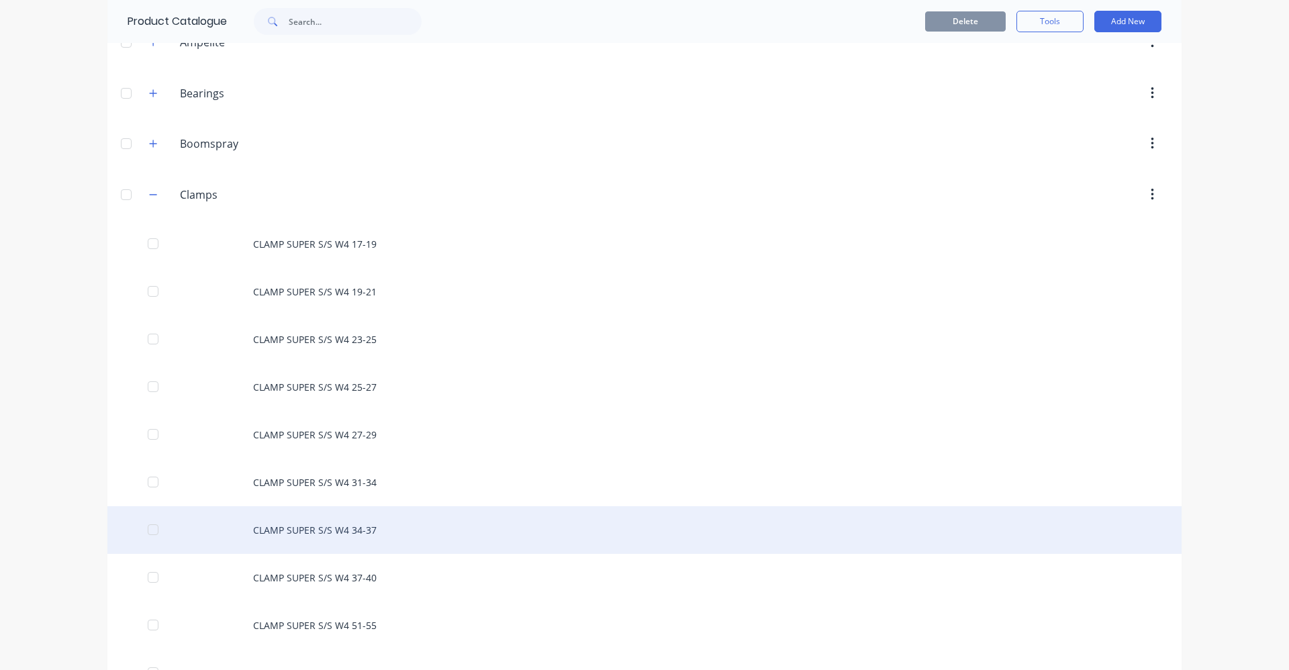
scroll to position [336, 0]
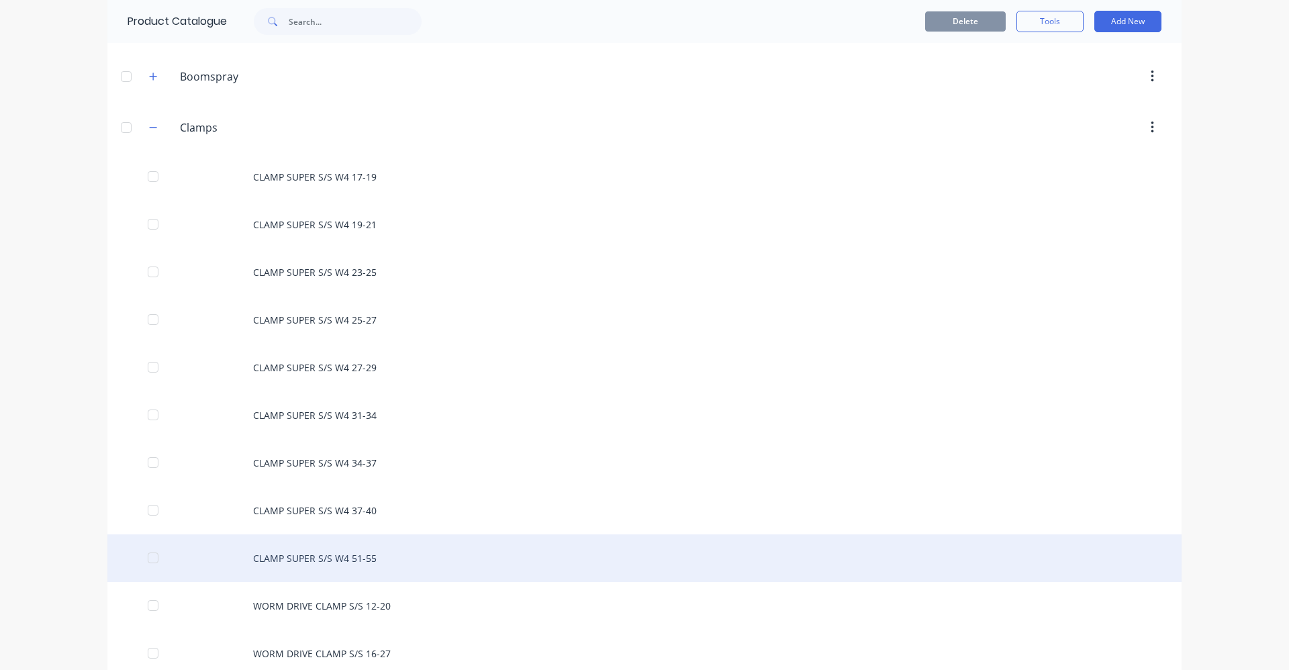
click at [414, 562] on div "CLAMP SUPER S/S W4 51-55" at bounding box center [644, 558] width 1074 height 48
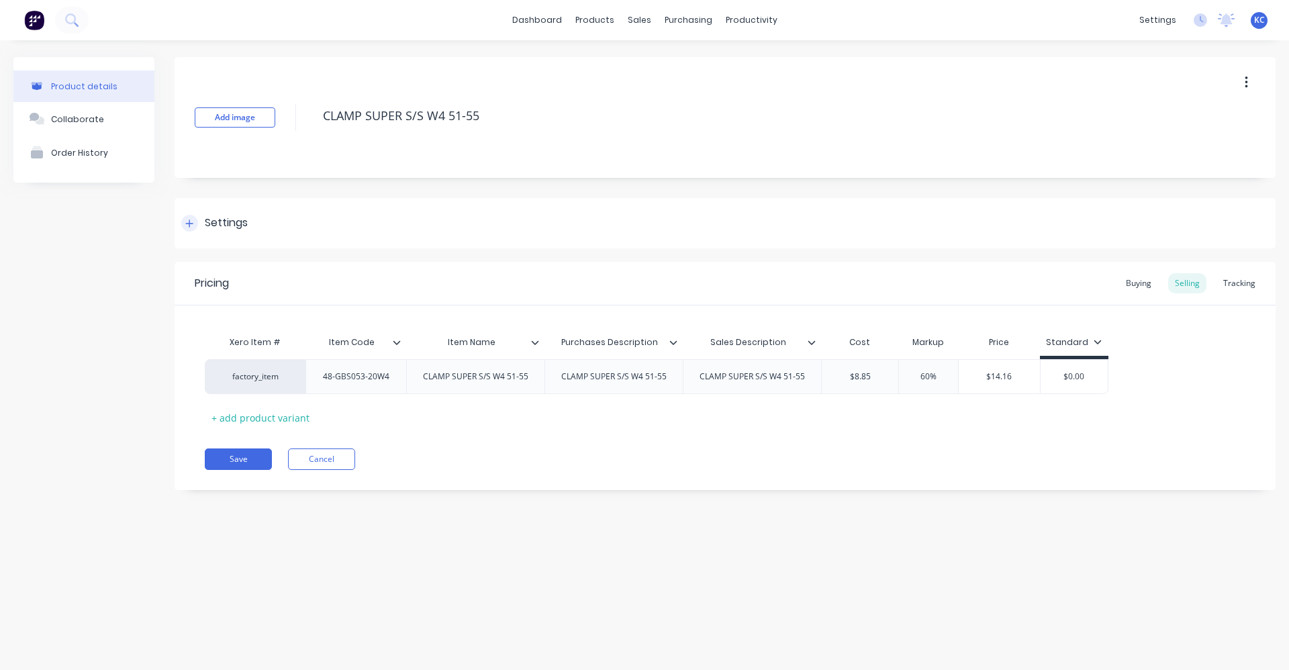
click at [250, 214] on div "Settings" at bounding box center [725, 223] width 1101 height 50
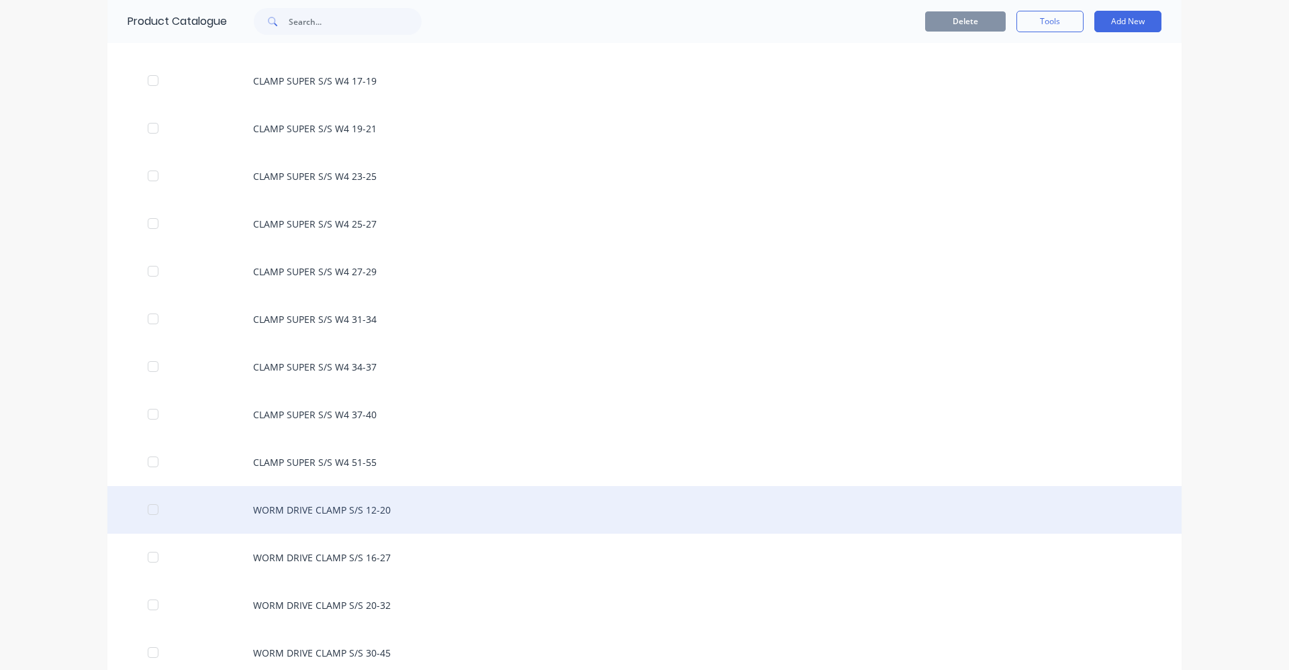
scroll to position [470, 0]
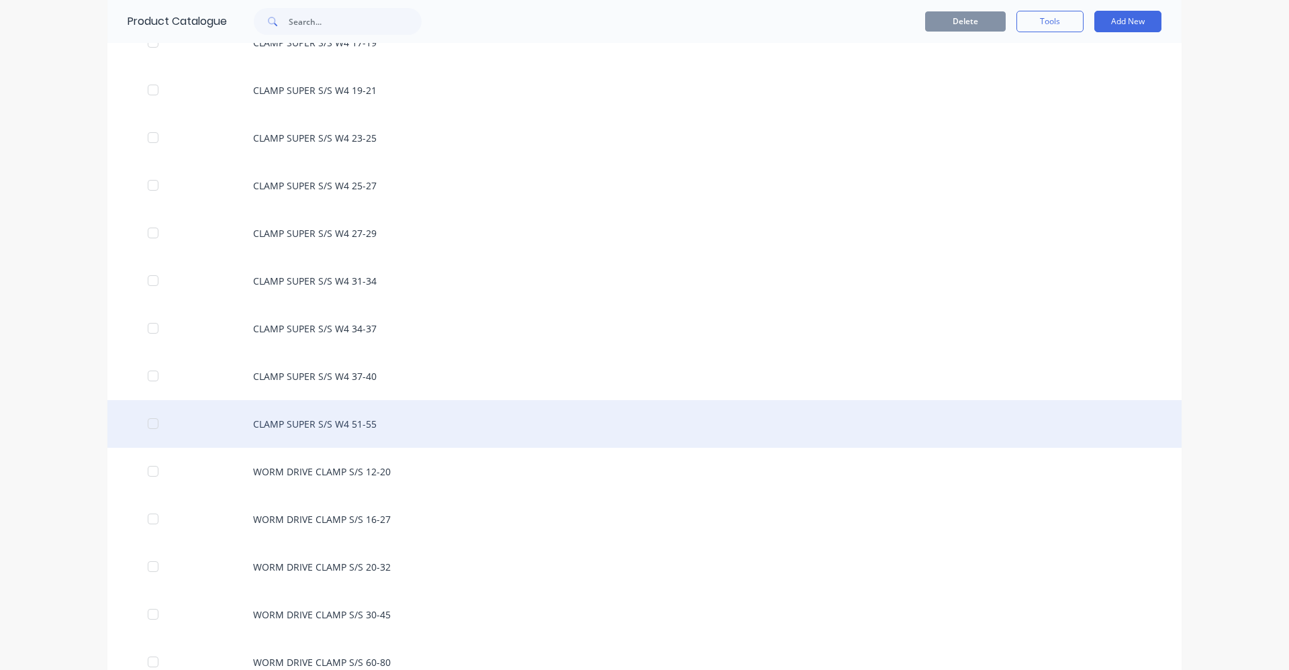
click at [350, 423] on div "CLAMP SUPER S/S W4 51-55" at bounding box center [644, 424] width 1074 height 48
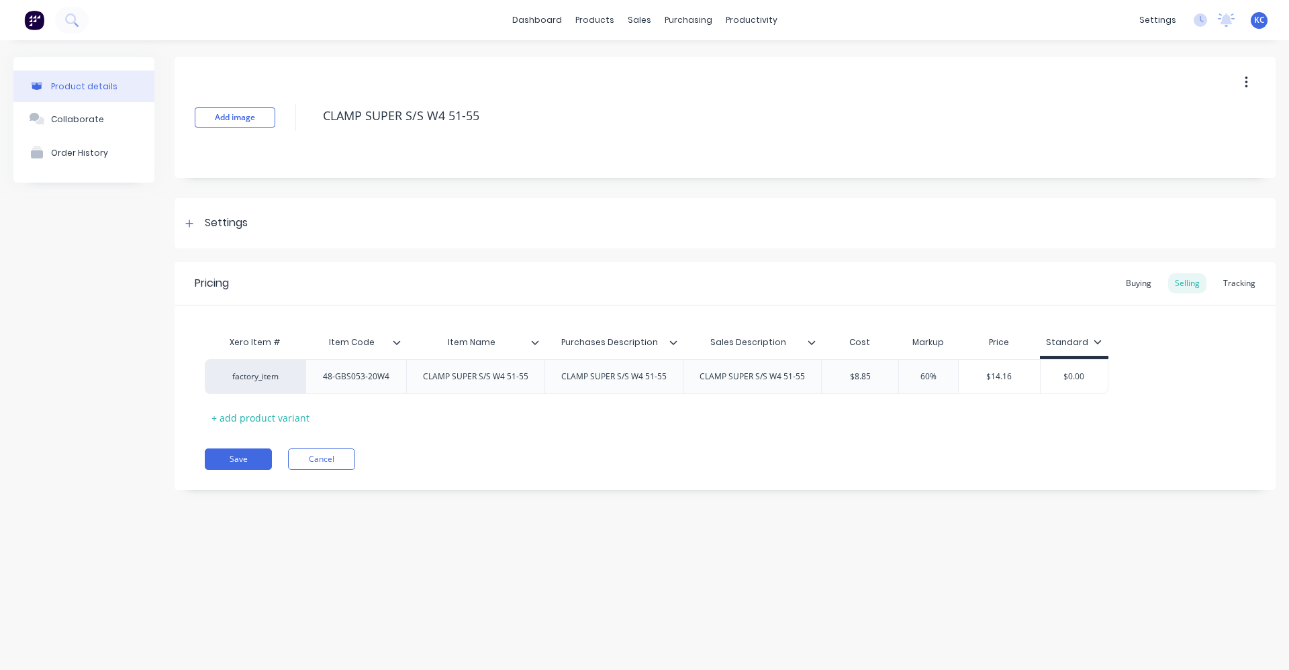
type textarea "x"
click at [1132, 281] on div "Buying" at bounding box center [1138, 283] width 39 height 20
drag, startPoint x: 867, startPoint y: 372, endPoint x: 841, endPoint y: 373, distance: 26.2
click at [841, 373] on input "$8.85" at bounding box center [858, 373] width 72 height 12
type input "8"
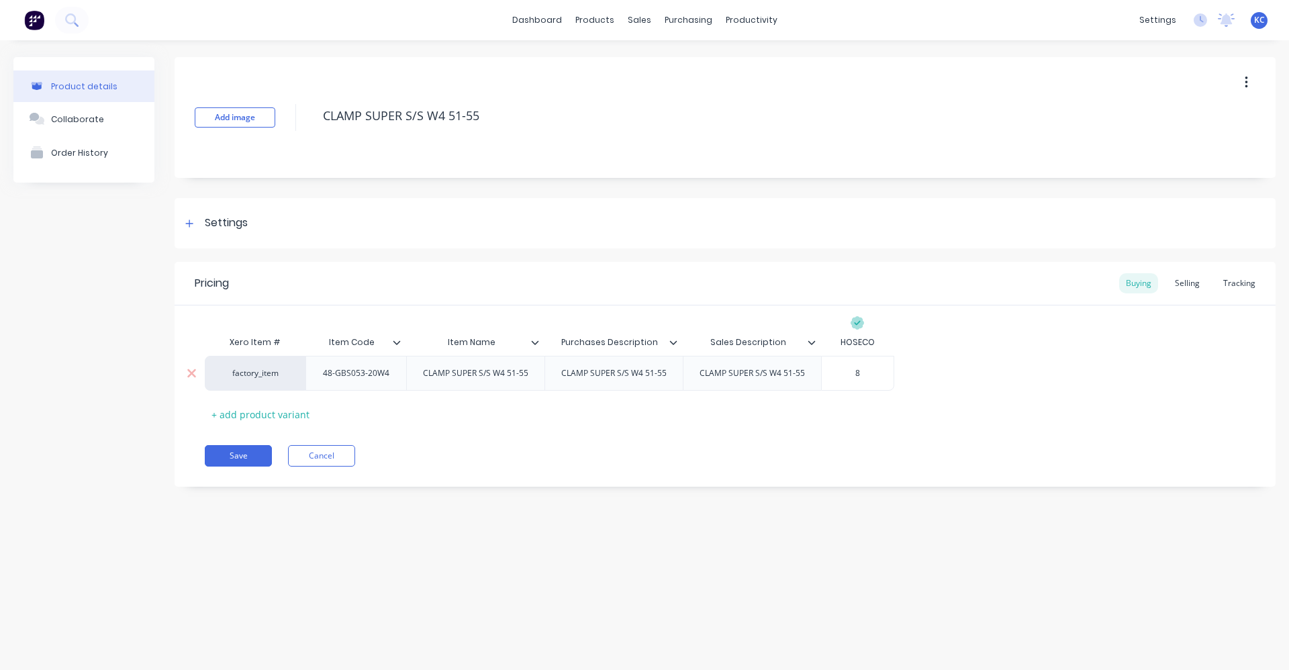
type textarea "x"
type input "8."
type textarea "x"
type input "8.3"
type textarea "x"
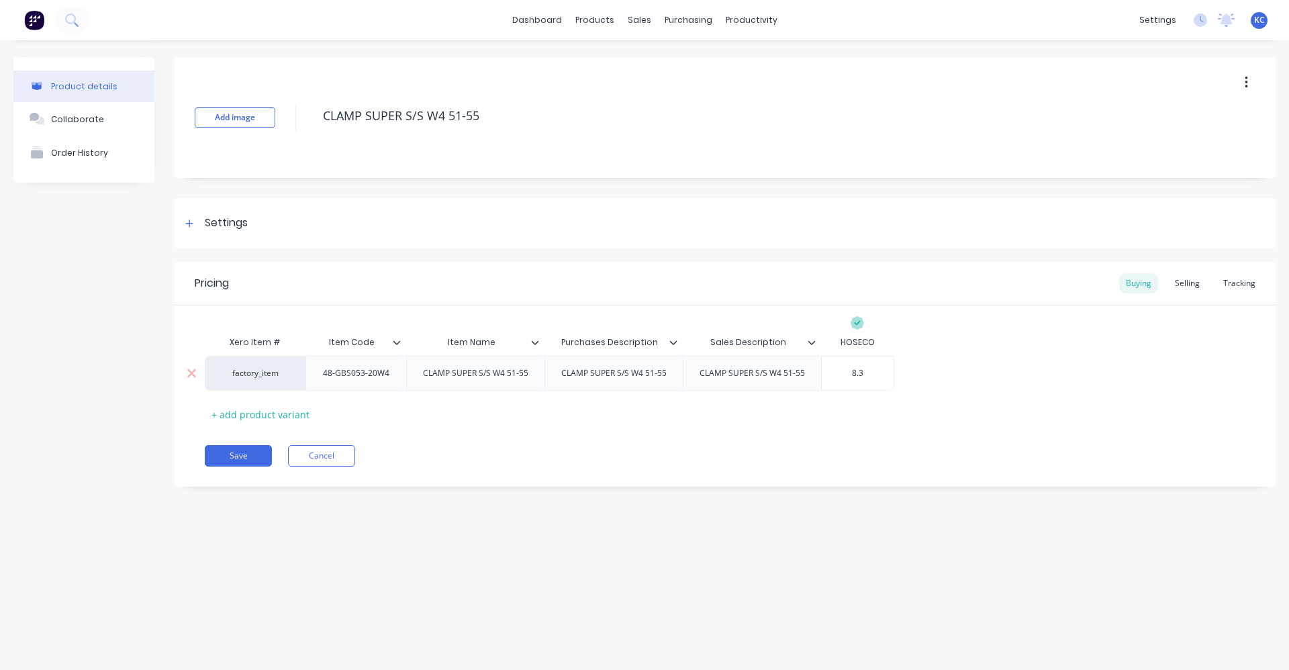
type input "8.30"
type textarea "x"
type input "8.30"
click at [1186, 286] on div "Selling" at bounding box center [1187, 283] width 38 height 20
type input "$8.85"
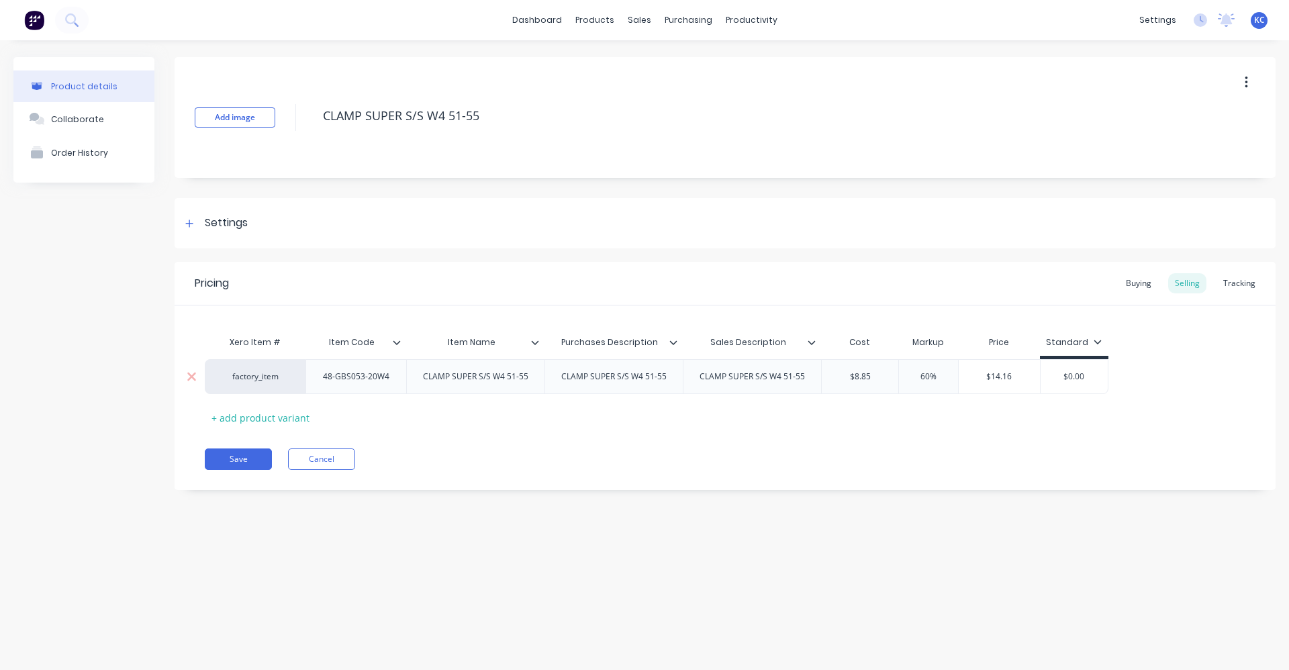
drag, startPoint x: 851, startPoint y: 378, endPoint x: 827, endPoint y: 377, distance: 23.5
click at [827, 377] on input "$8.85" at bounding box center [860, 377] width 77 height 12
type textarea "x"
type input "8.3"
type textarea "x"
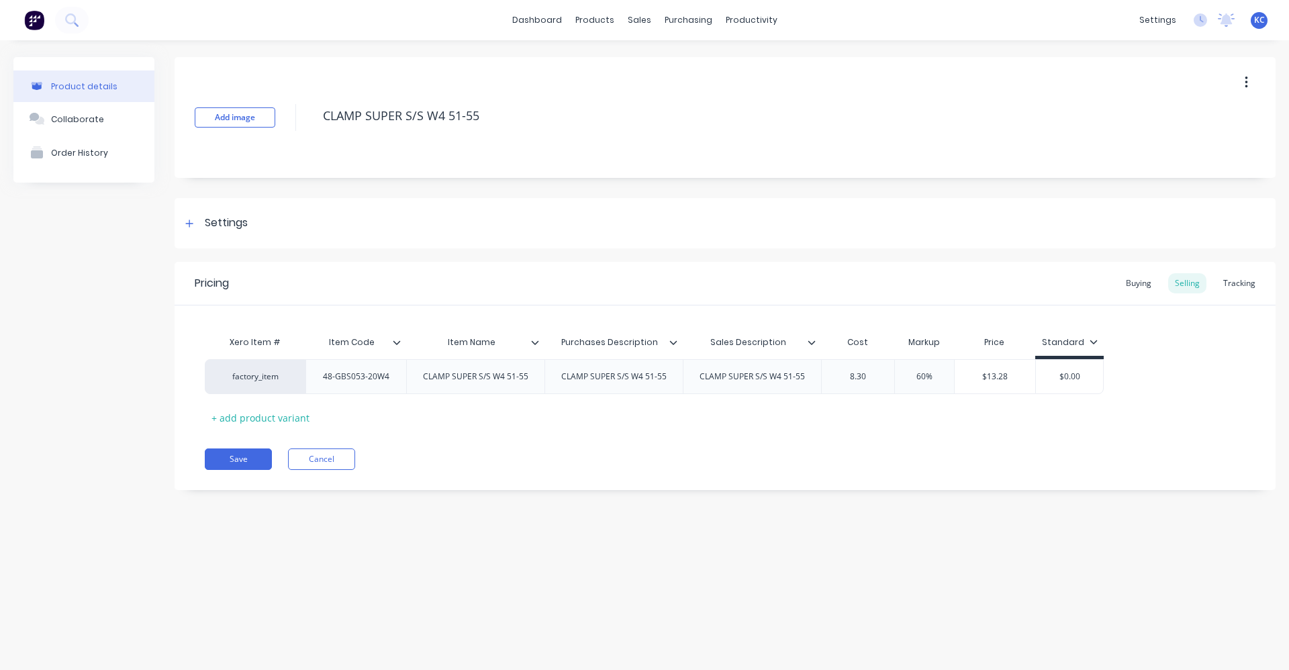
type input "8.30"
click at [890, 426] on div "Xero Item # Item Code Item Name Purchases Description Sales Description Cost Ma…" at bounding box center [725, 378] width 1041 height 99
click at [251, 456] on button "Save" at bounding box center [238, 459] width 67 height 21
type textarea "x"
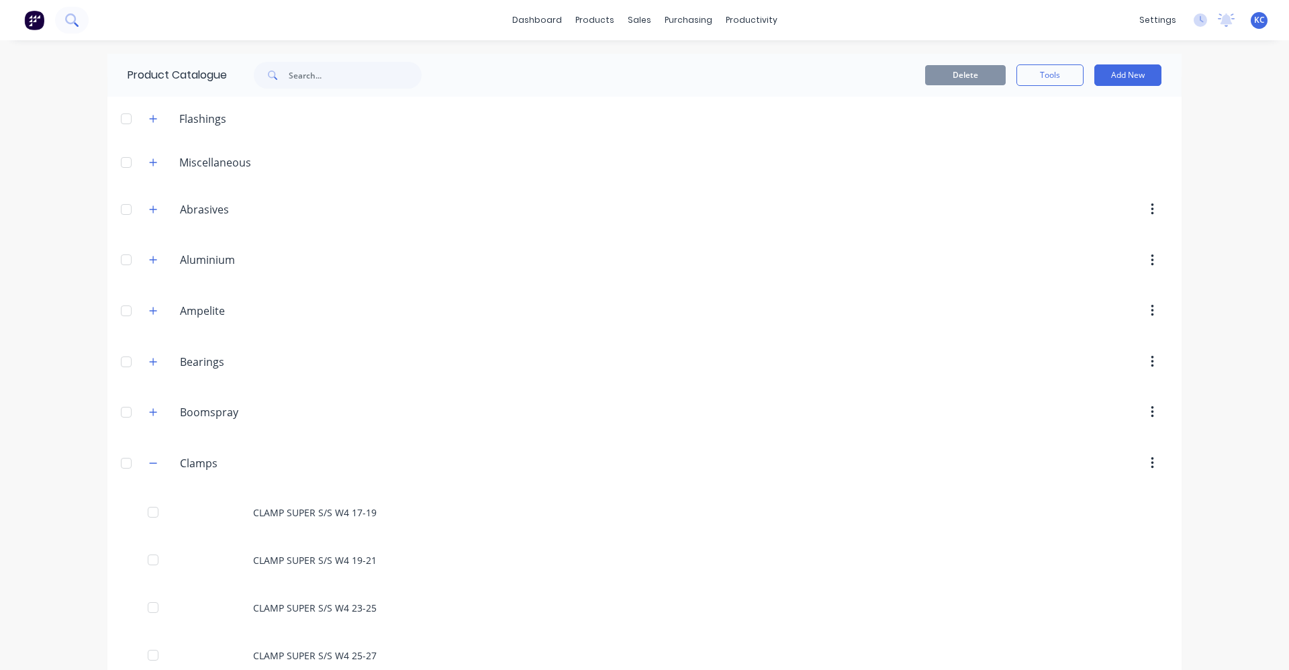
click at [70, 17] on icon at bounding box center [71, 19] width 13 height 13
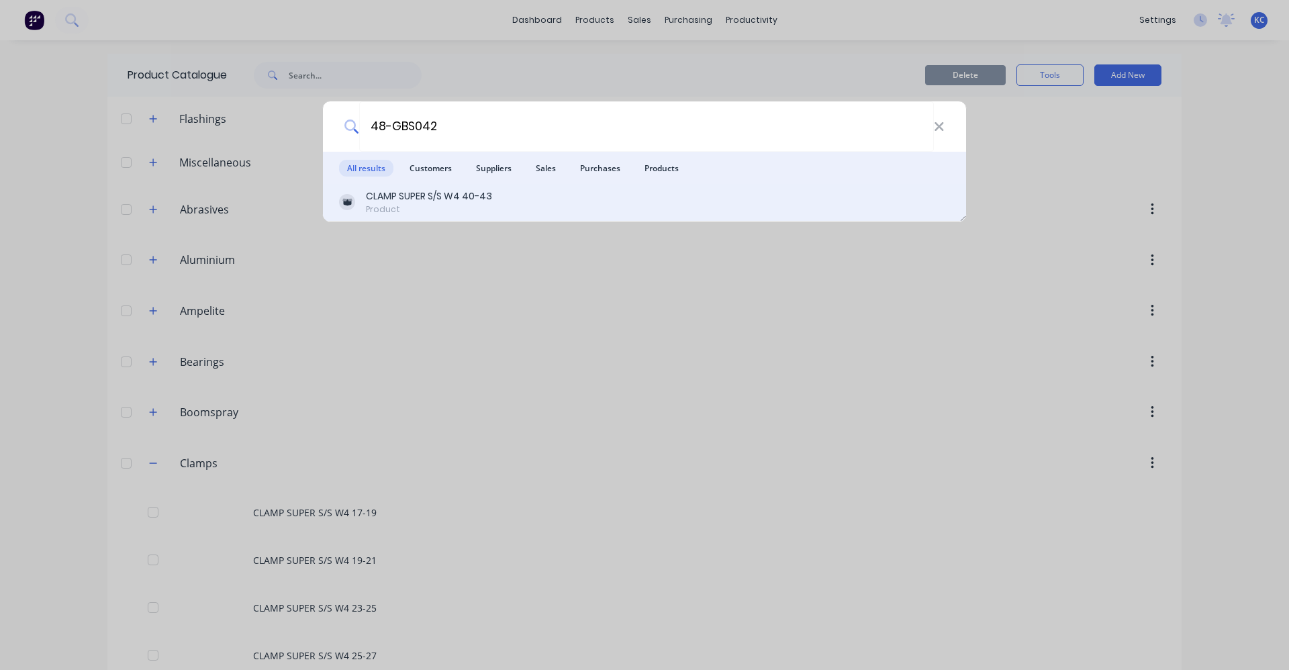
type input "48-GBS042"
click at [432, 198] on div "CLAMP SUPER S/S W4 40-43" at bounding box center [429, 196] width 126 height 14
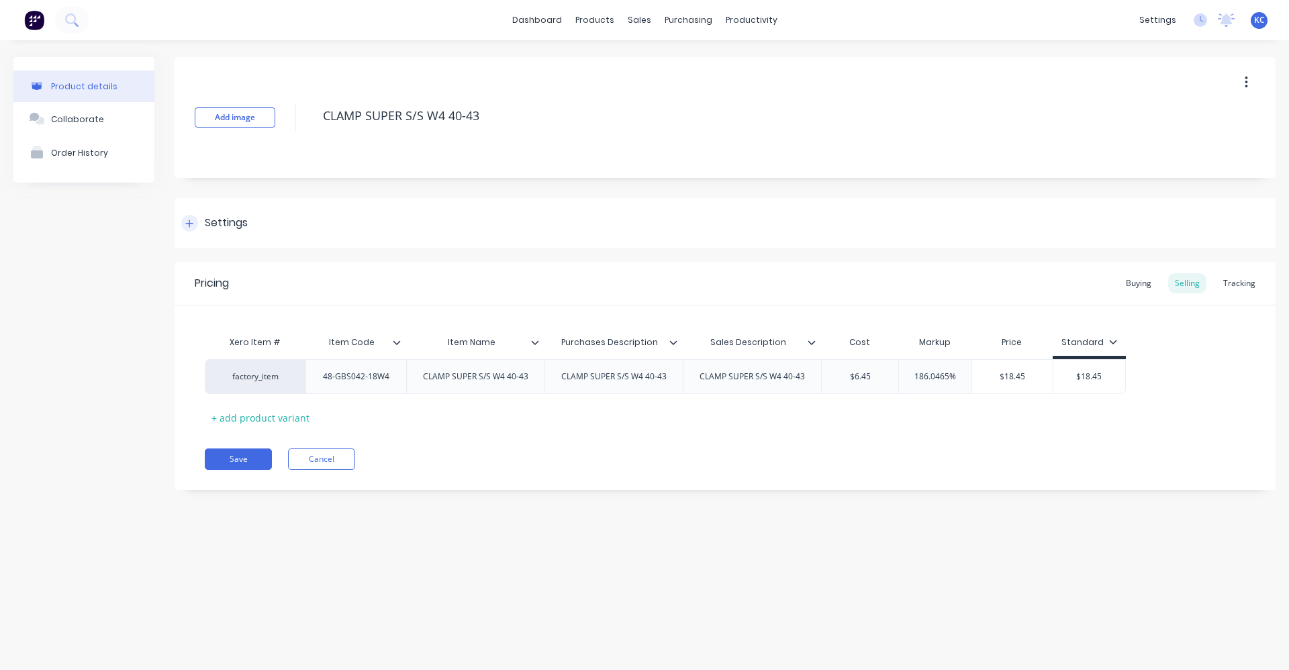
click at [258, 216] on div "Settings" at bounding box center [725, 223] width 1101 height 50
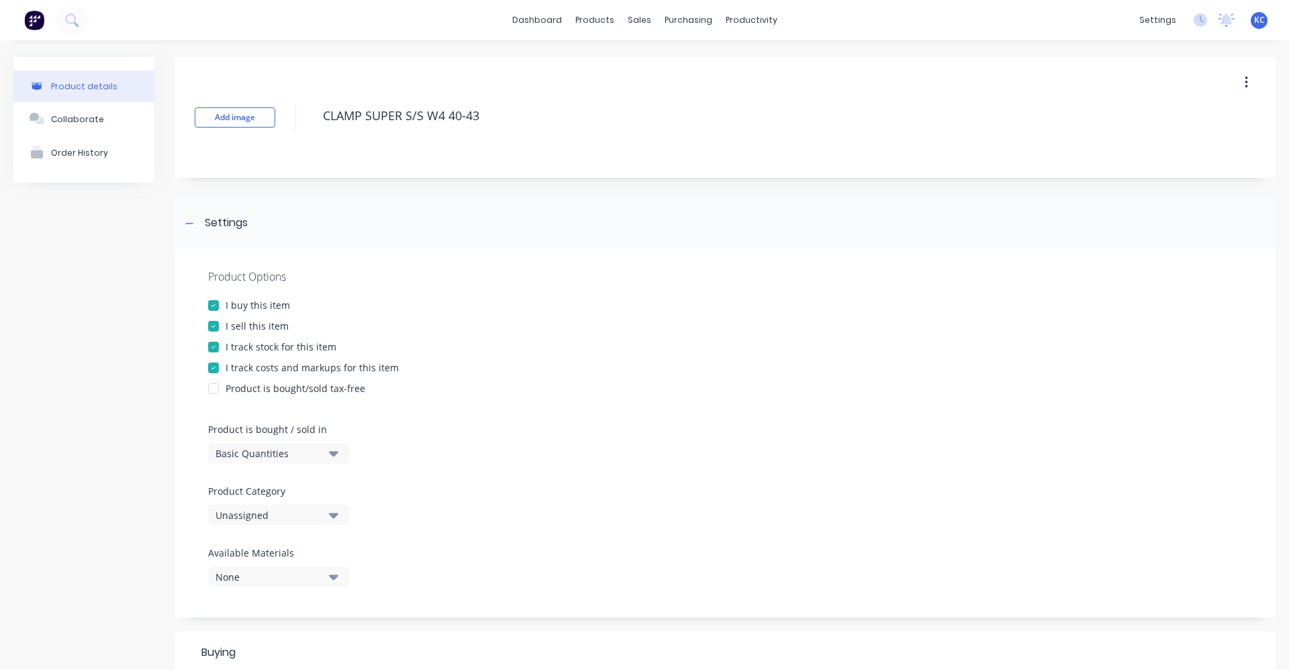
click at [342, 512] on button "Unassigned" at bounding box center [278, 515] width 141 height 20
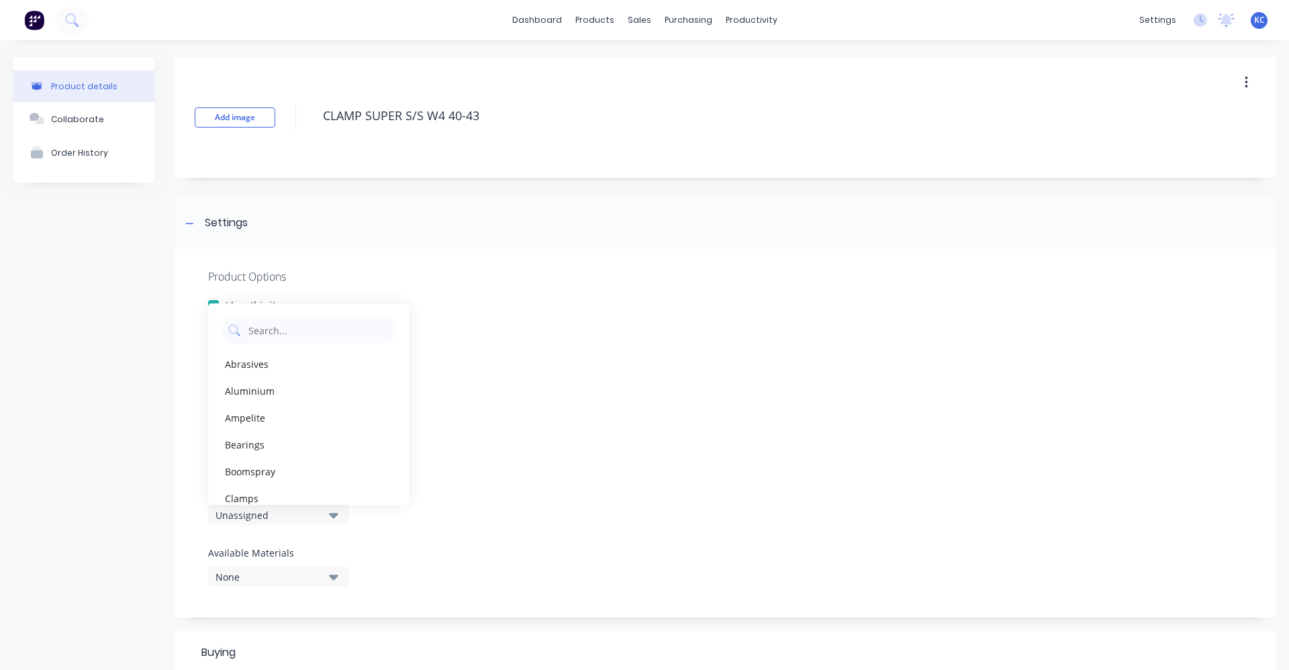
click at [305, 493] on div "Clamps" at bounding box center [308, 498] width 201 height 27
type textarea "x"
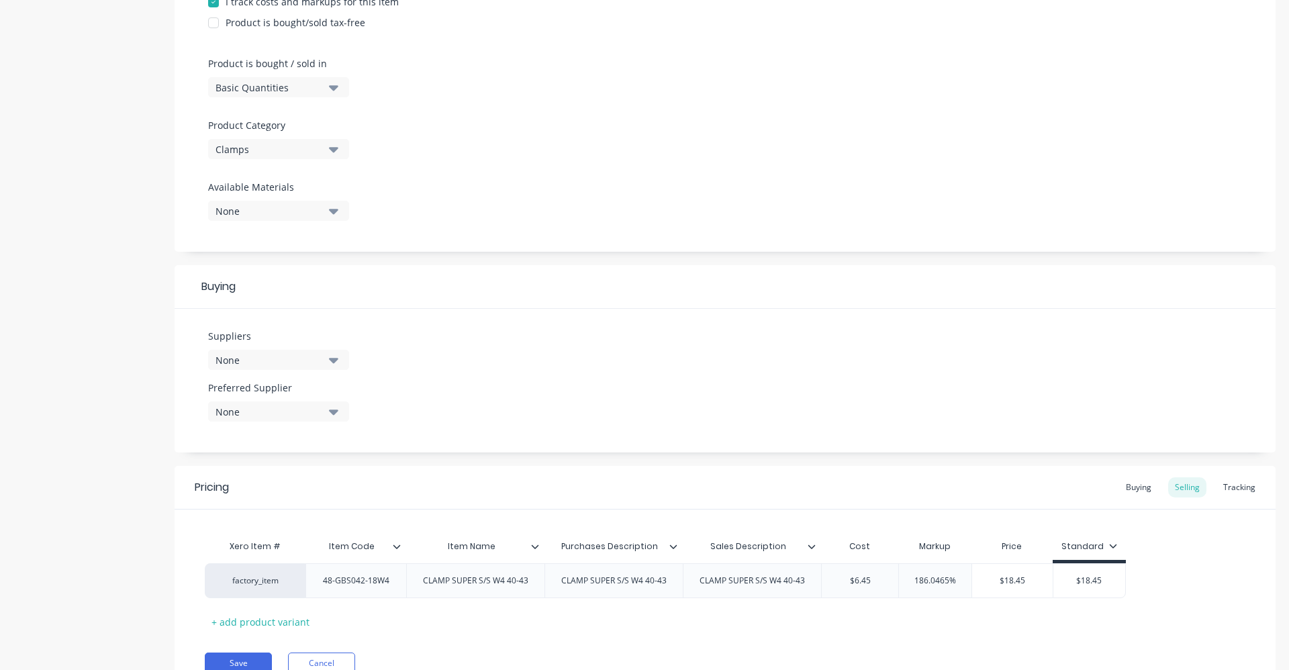
scroll to position [403, 0]
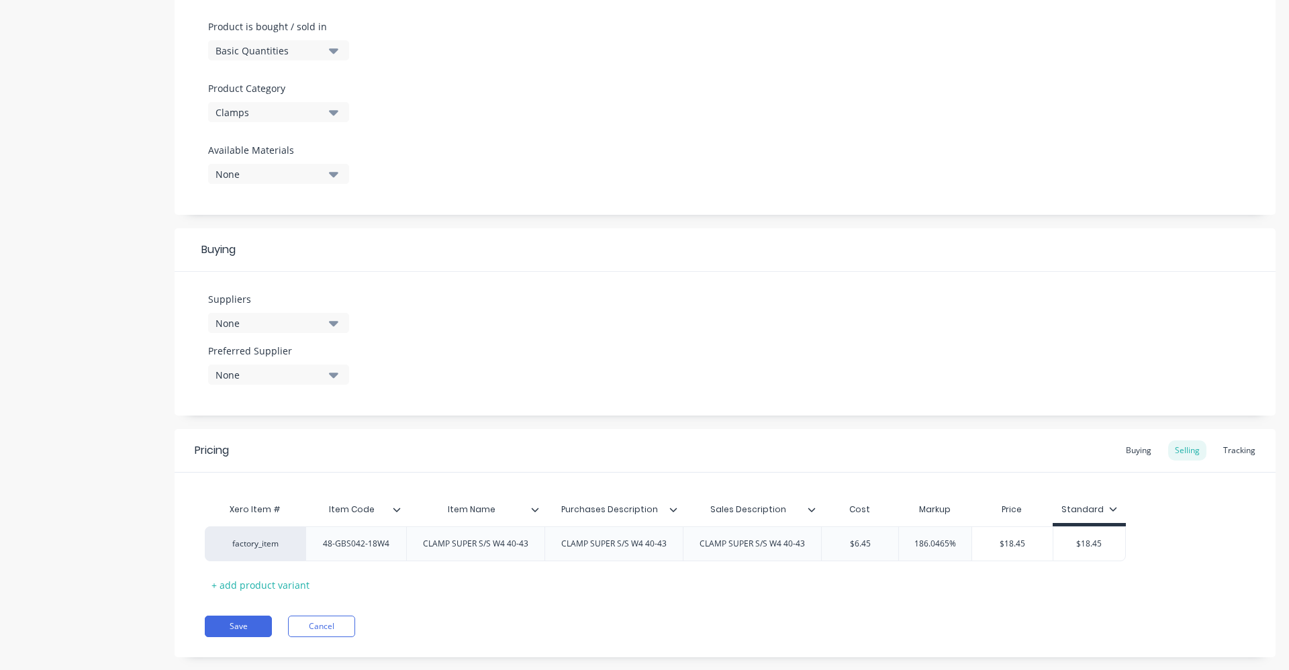
click at [321, 328] on div "None" at bounding box center [269, 323] width 107 height 14
click at [318, 369] on input "text" at bounding box center [318, 363] width 142 height 27
click at [305, 401] on div "HOSECO" at bounding box center [316, 396] width 134 height 14
click at [462, 363] on div "Suppliers 1 suppliers selected HOSECO HOSECO Preferred Supplier None" at bounding box center [725, 344] width 1101 height 144
click at [334, 375] on icon "button" at bounding box center [333, 375] width 9 height 5
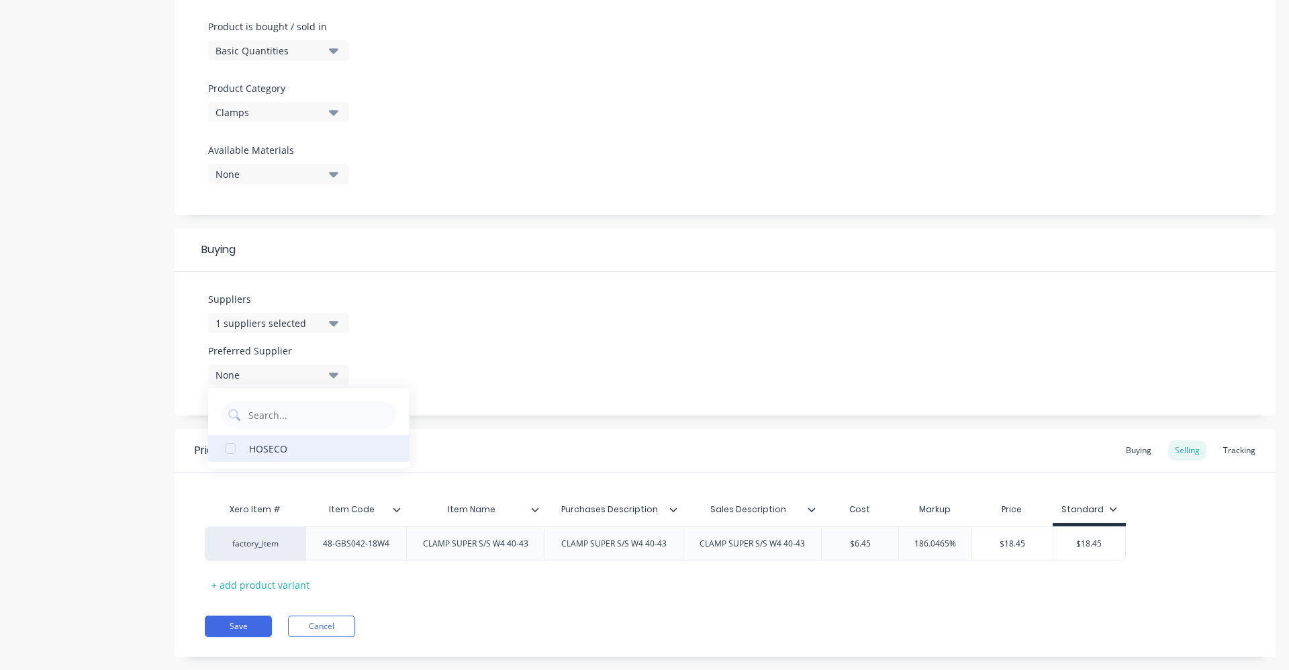
click at [314, 442] on div "HOSECO" at bounding box center [316, 448] width 134 height 14
click at [422, 355] on div "Suppliers 1 suppliers selected HOSECO Preferred Supplier HOSECO HOSECO" at bounding box center [725, 344] width 1101 height 144
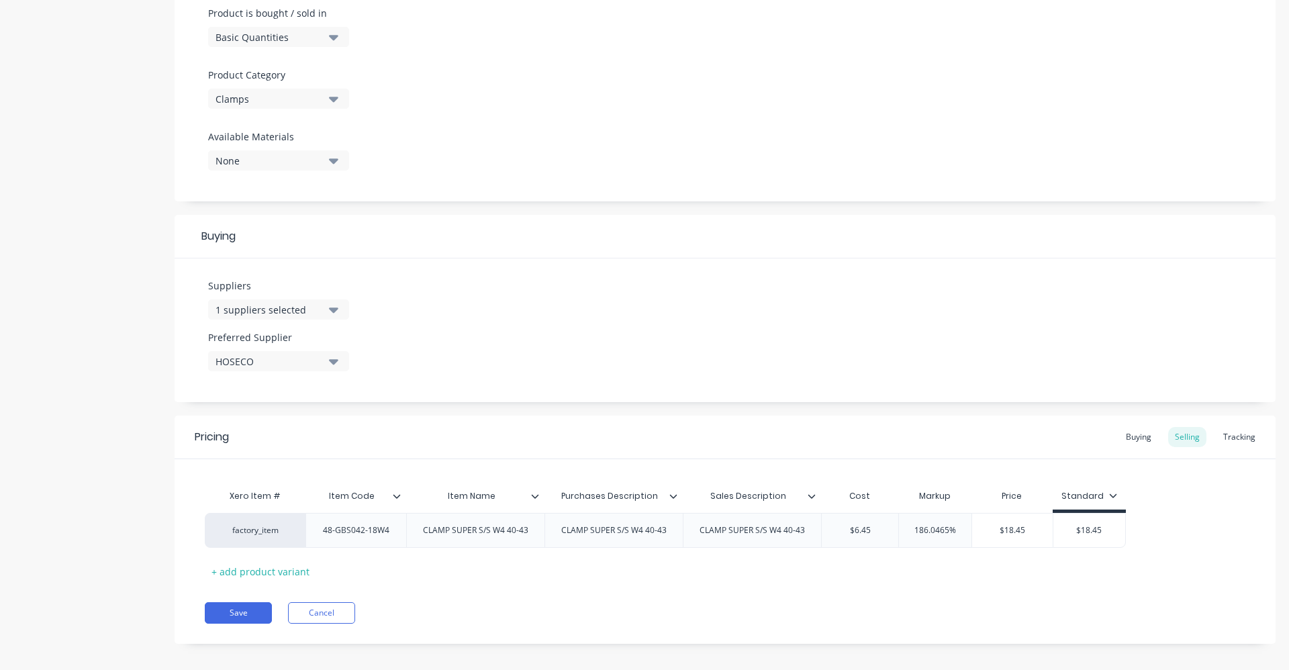
scroll to position [427, 0]
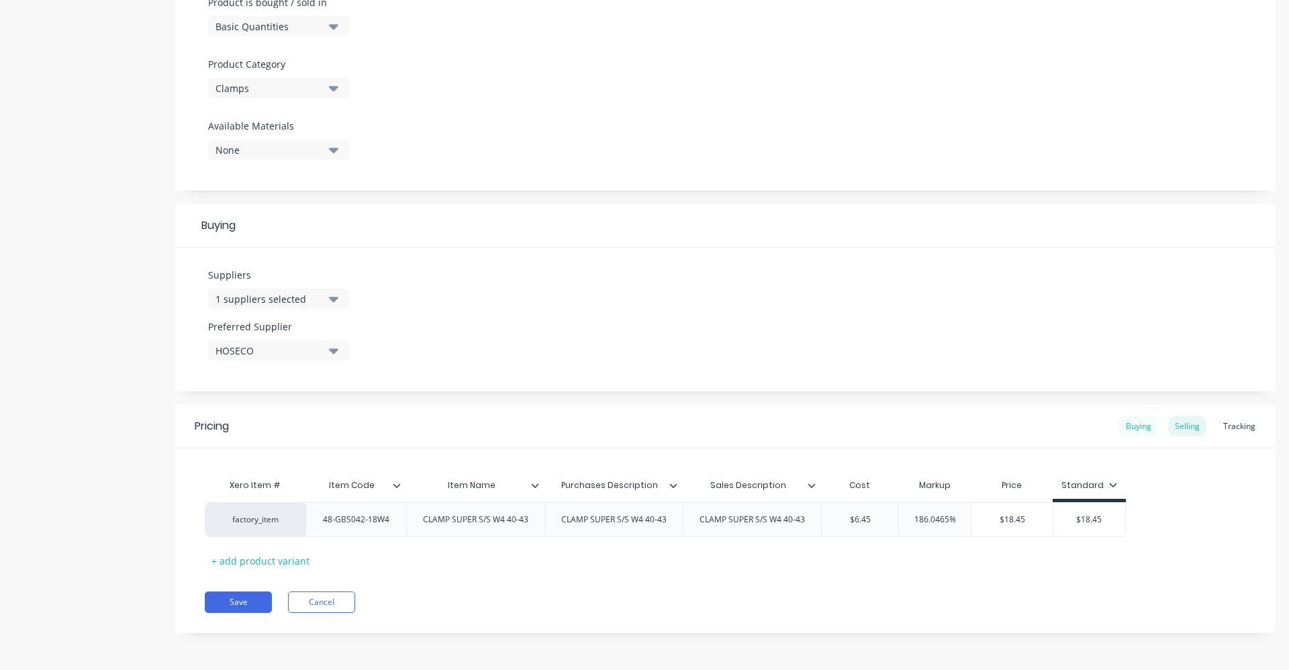
click at [1131, 422] on div "Buying" at bounding box center [1138, 426] width 39 height 20
drag, startPoint x: 872, startPoint y: 518, endPoint x: 831, endPoint y: 516, distance: 41.0
click at [831, 516] on input "$0.00" at bounding box center [858, 520] width 72 height 12
click at [1188, 428] on div "Selling" at bounding box center [1187, 430] width 38 height 20
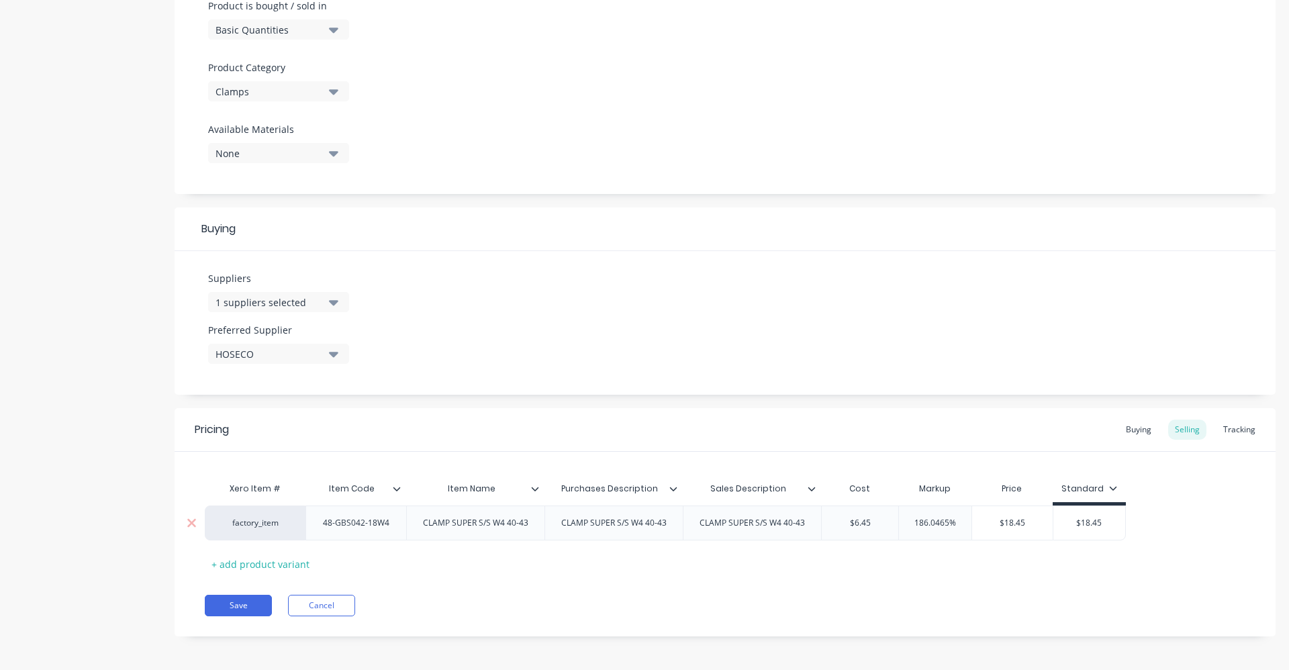
drag, startPoint x: 882, startPoint y: 527, endPoint x: 829, endPoint y: 521, distance: 52.7
click at [829, 521] on input "$6.45" at bounding box center [860, 523] width 77 height 12
drag, startPoint x: 908, startPoint y: 526, endPoint x: 1021, endPoint y: 524, distance: 112.8
click at [1021, 524] on div "factory_item 48-GBS042-18W4 CLAMP SUPER S/S W4 40-43 CLAMP SUPER S/S W4 40-43 C…" at bounding box center [670, 523] width 930 height 35
click at [998, 587] on div "Pricing Buying Selling Tracking Xero Item # Item Code Item Name Purchases Descr…" at bounding box center [725, 522] width 1101 height 228
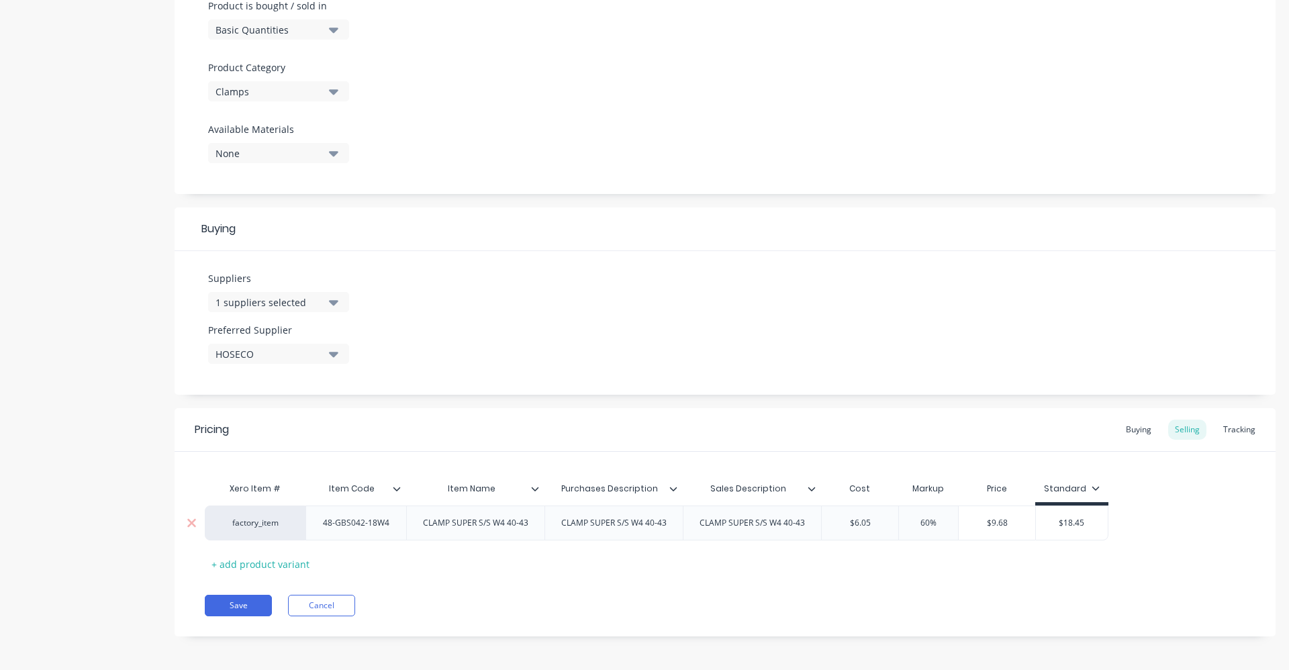
drag, startPoint x: 1075, startPoint y: 527, endPoint x: 1051, endPoint y: 528, distance: 24.2
click at [1051, 527] on input "$18.45" at bounding box center [1072, 523] width 72 height 12
click at [951, 575] on div "Pricing Buying Selling Tracking Xero Item # Item Code Item Name Purchases Descr…" at bounding box center [725, 522] width 1101 height 228
click at [1129, 425] on div "Buying" at bounding box center [1138, 430] width 39 height 20
click at [249, 599] on button "Save" at bounding box center [238, 602] width 67 height 21
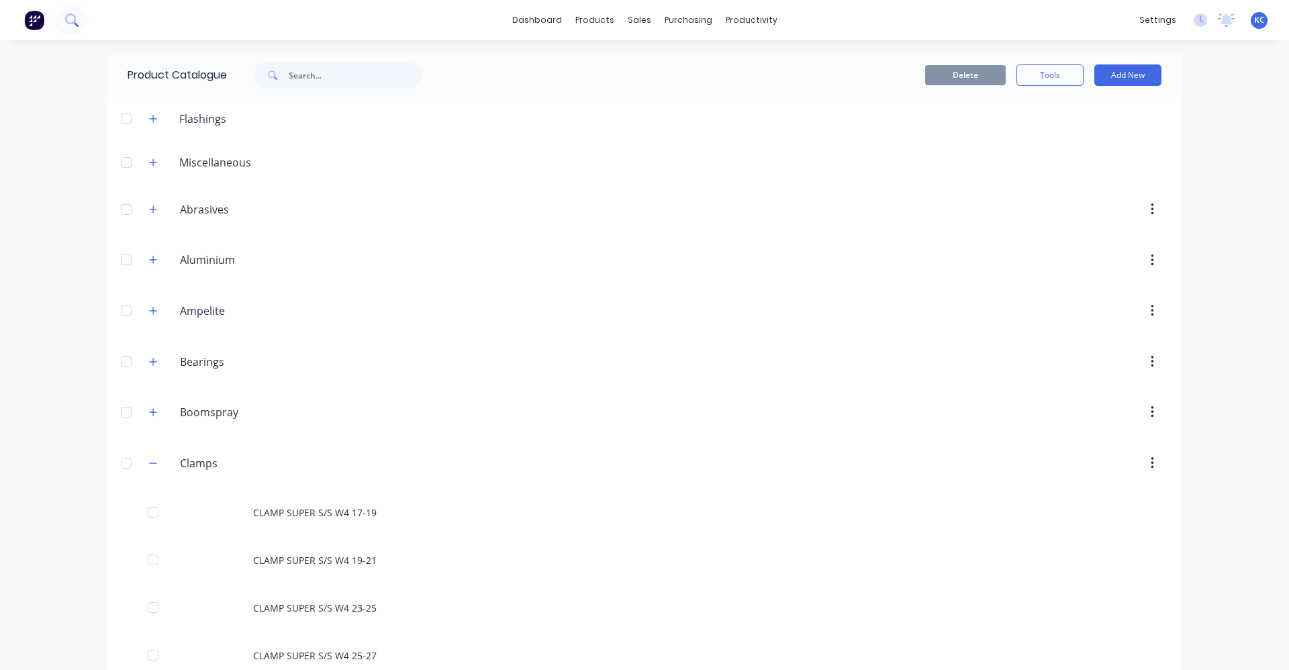
click at [70, 19] on icon at bounding box center [71, 19] width 13 height 13
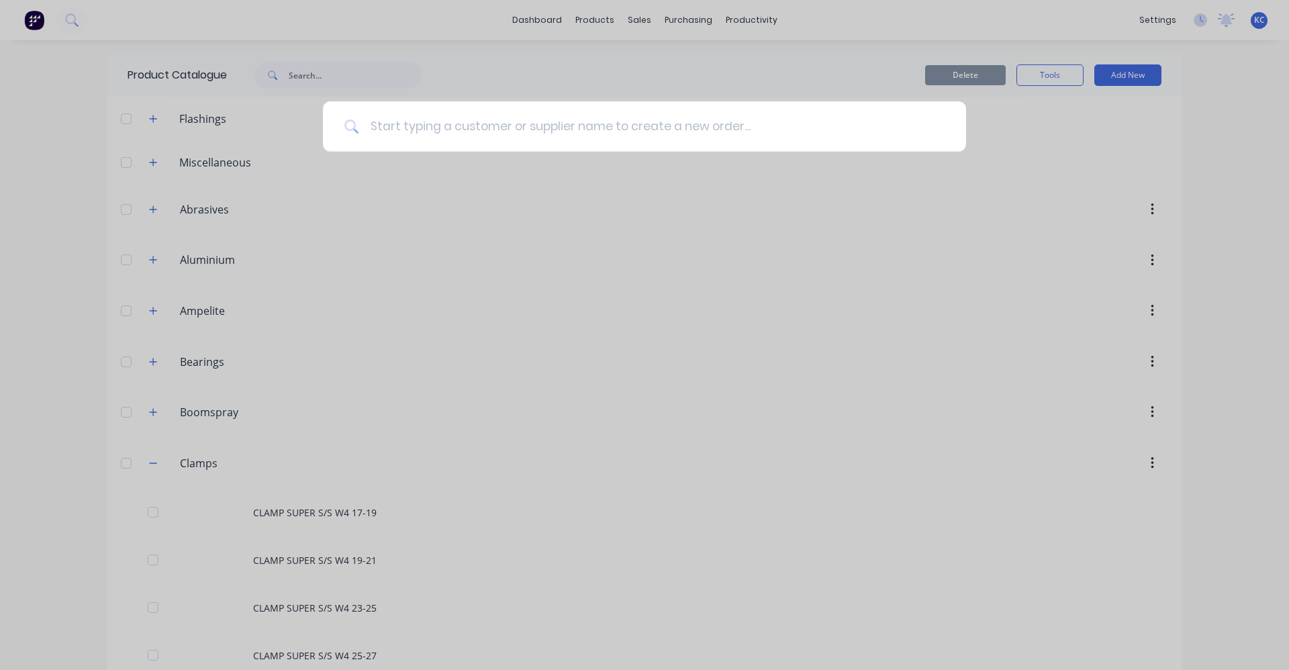
click at [533, 132] on input at bounding box center [651, 126] width 585 height 50
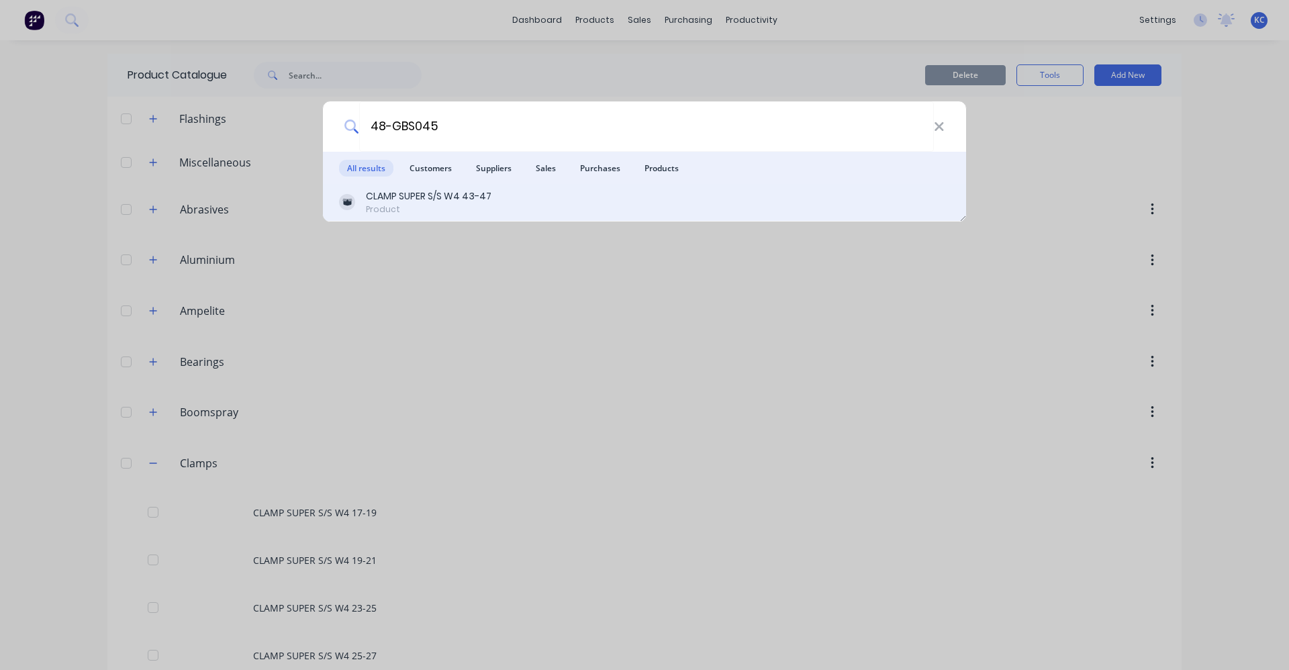
click at [481, 200] on div "CLAMP SUPER S/S W4 43-47" at bounding box center [429, 196] width 126 height 14
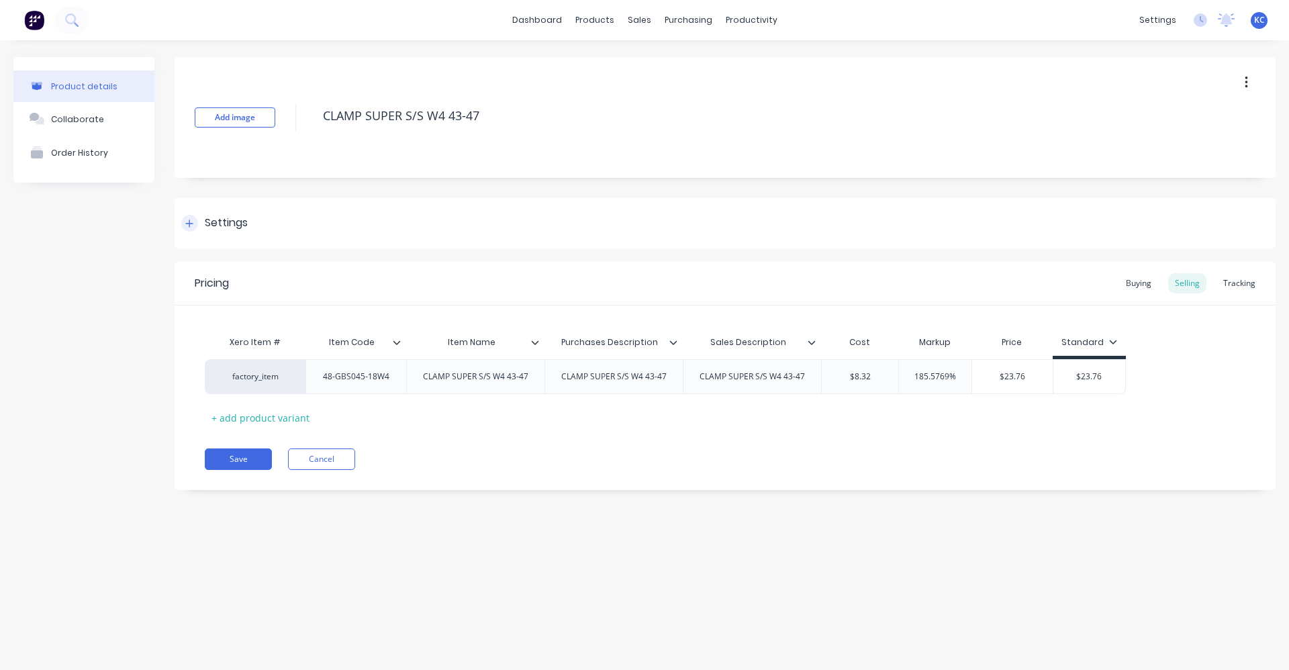
click at [216, 221] on div "Settings" at bounding box center [226, 223] width 43 height 17
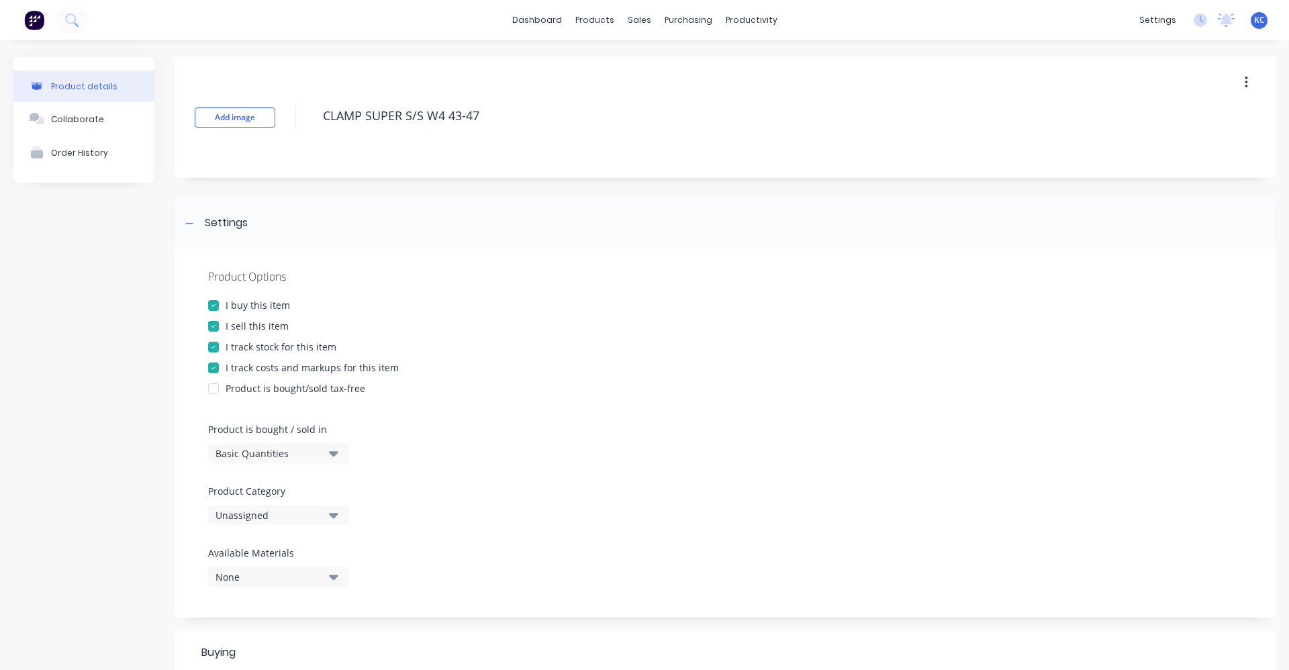
click at [343, 512] on button "Unassigned" at bounding box center [278, 515] width 141 height 20
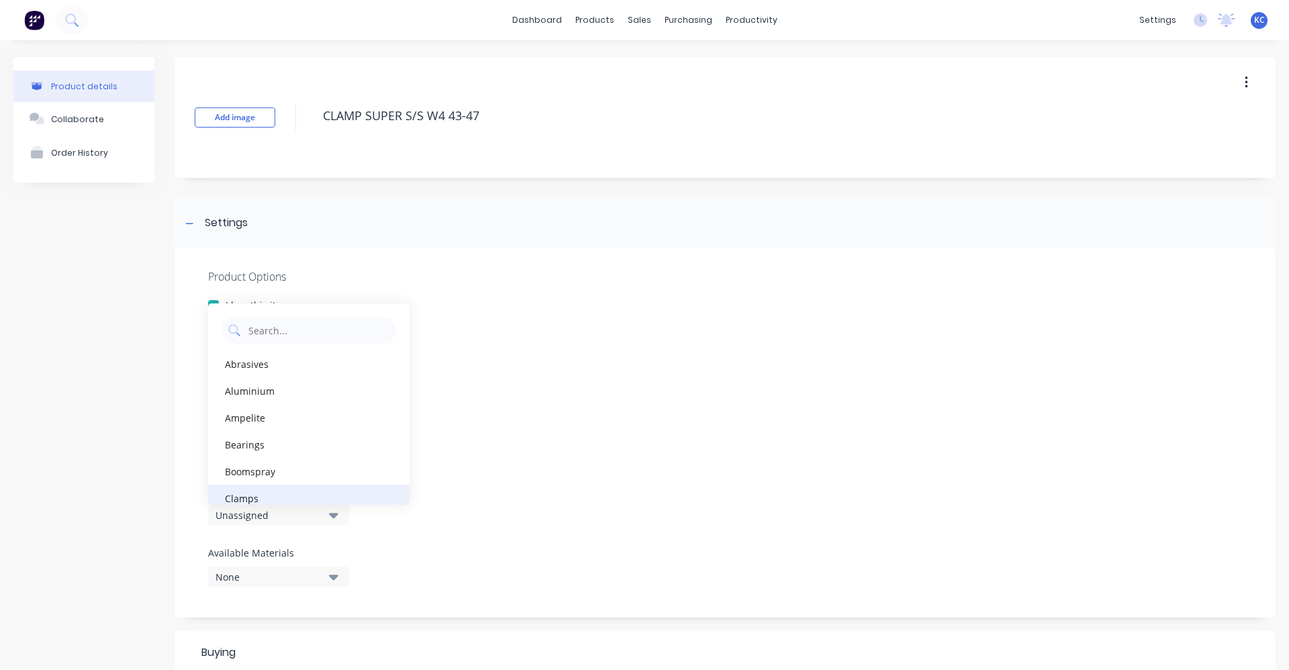
click at [329, 491] on div "Clamps" at bounding box center [308, 498] width 201 height 27
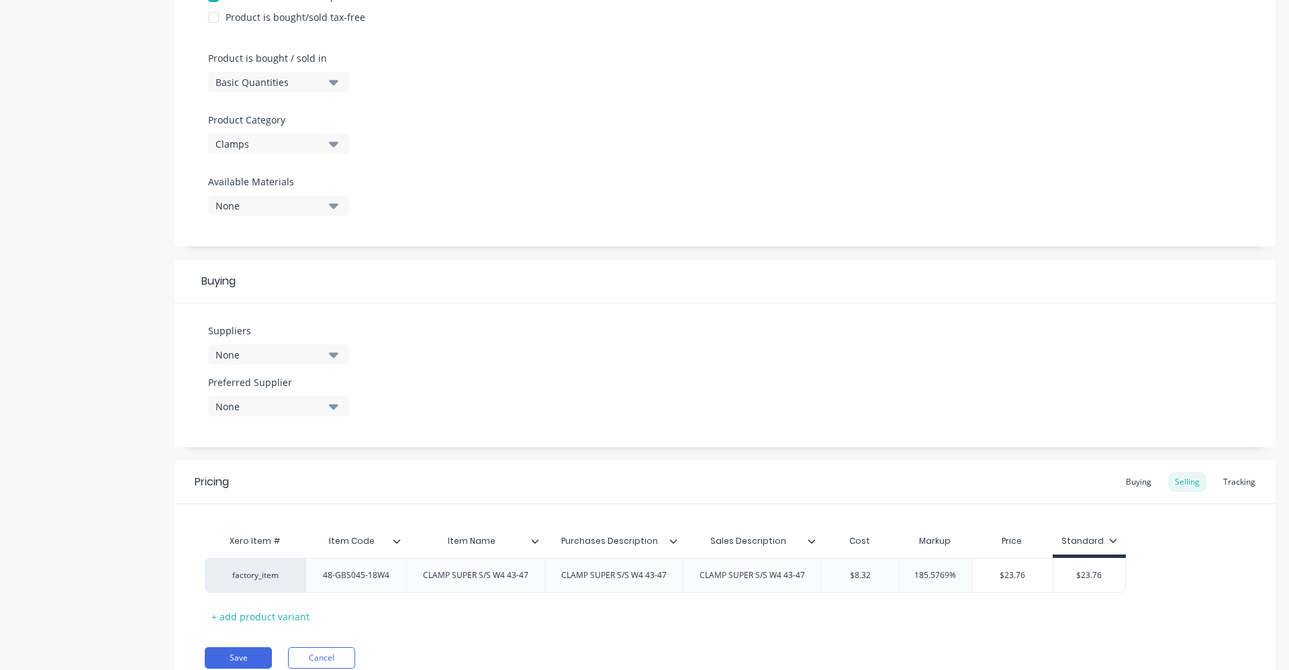
scroll to position [403, 0]
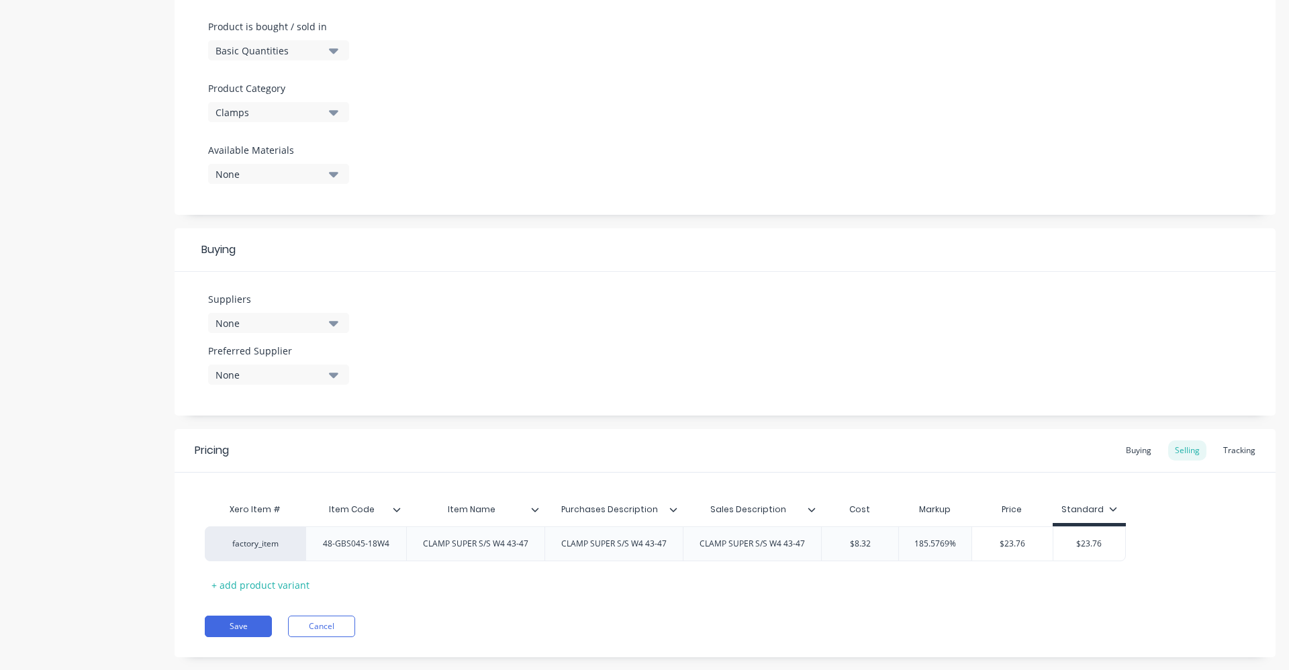
click at [280, 318] on div "None" at bounding box center [269, 323] width 107 height 14
click at [310, 349] on div at bounding box center [308, 360] width 201 height 34
click at [308, 358] on input "text" at bounding box center [318, 363] width 142 height 27
click at [310, 391] on div "HOSECO" at bounding box center [316, 396] width 134 height 14
click at [485, 348] on div "Suppliers 1 suppliers selected HOSEC HOSECO Preferred Supplier None" at bounding box center [725, 344] width 1101 height 144
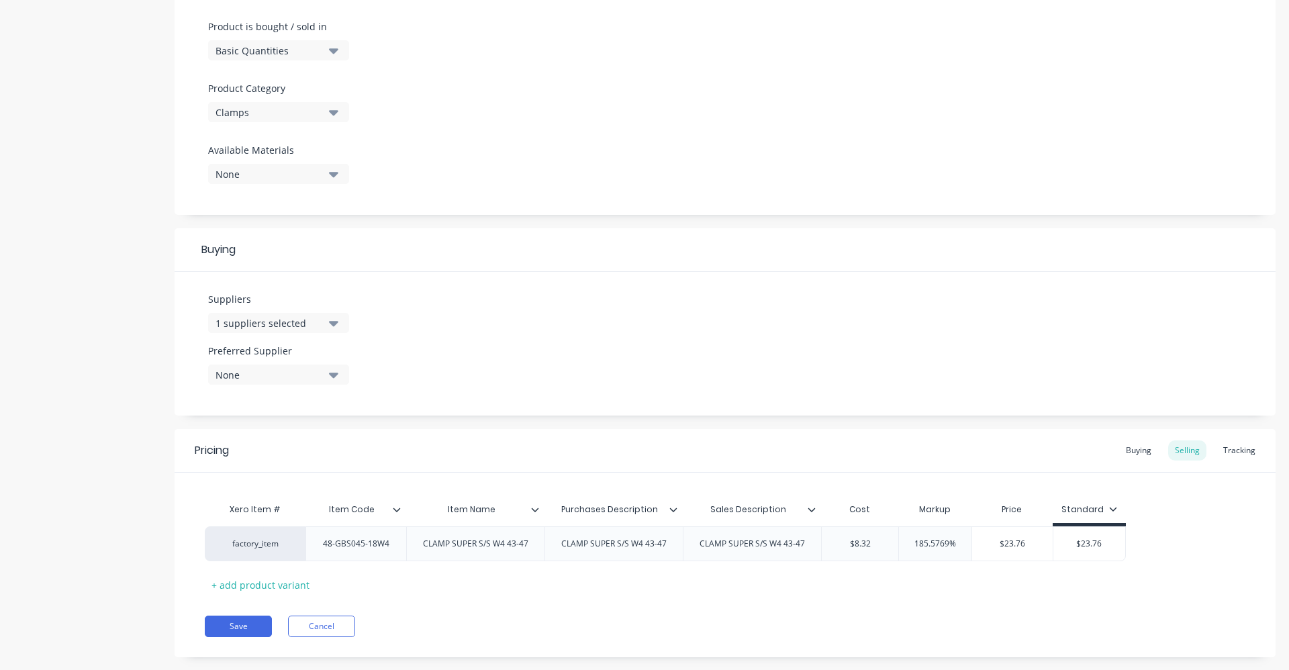
click at [324, 377] on button "None" at bounding box center [278, 375] width 141 height 20
click at [305, 449] on div "HOSECO" at bounding box center [316, 448] width 134 height 14
click at [444, 361] on div "Suppliers 1 suppliers selected HOSEC Preferred Supplier HOSECO HOSECO" at bounding box center [725, 344] width 1101 height 144
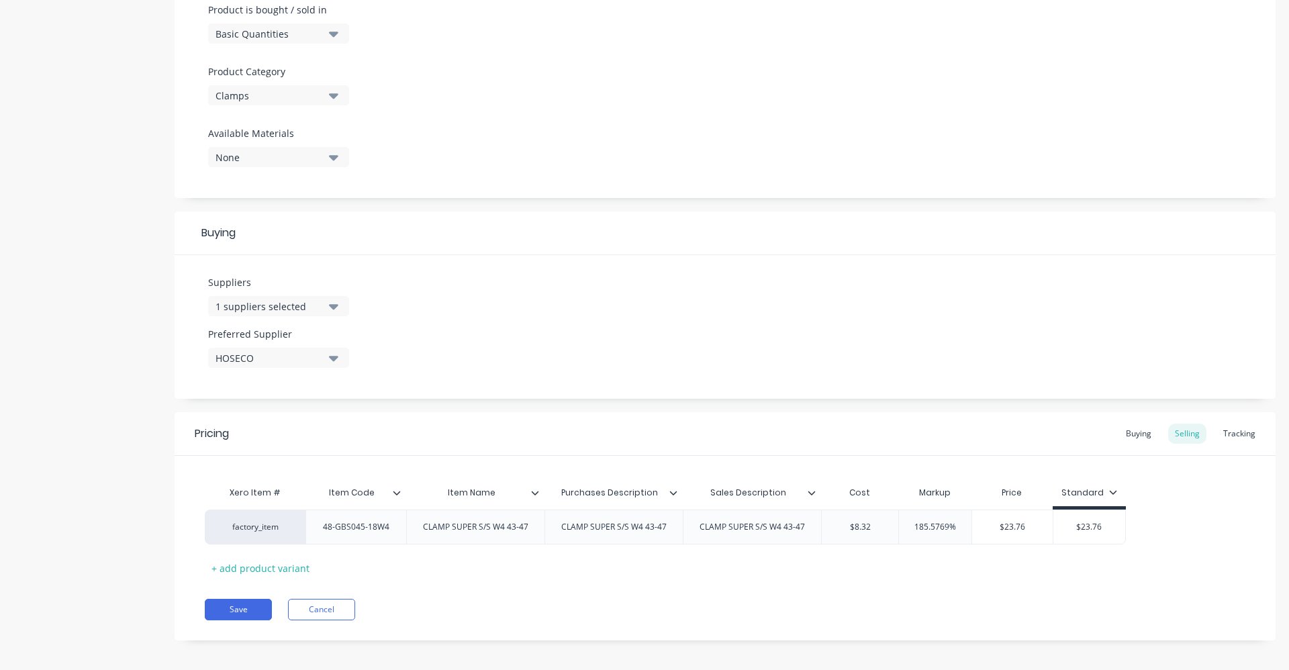
scroll to position [427, 0]
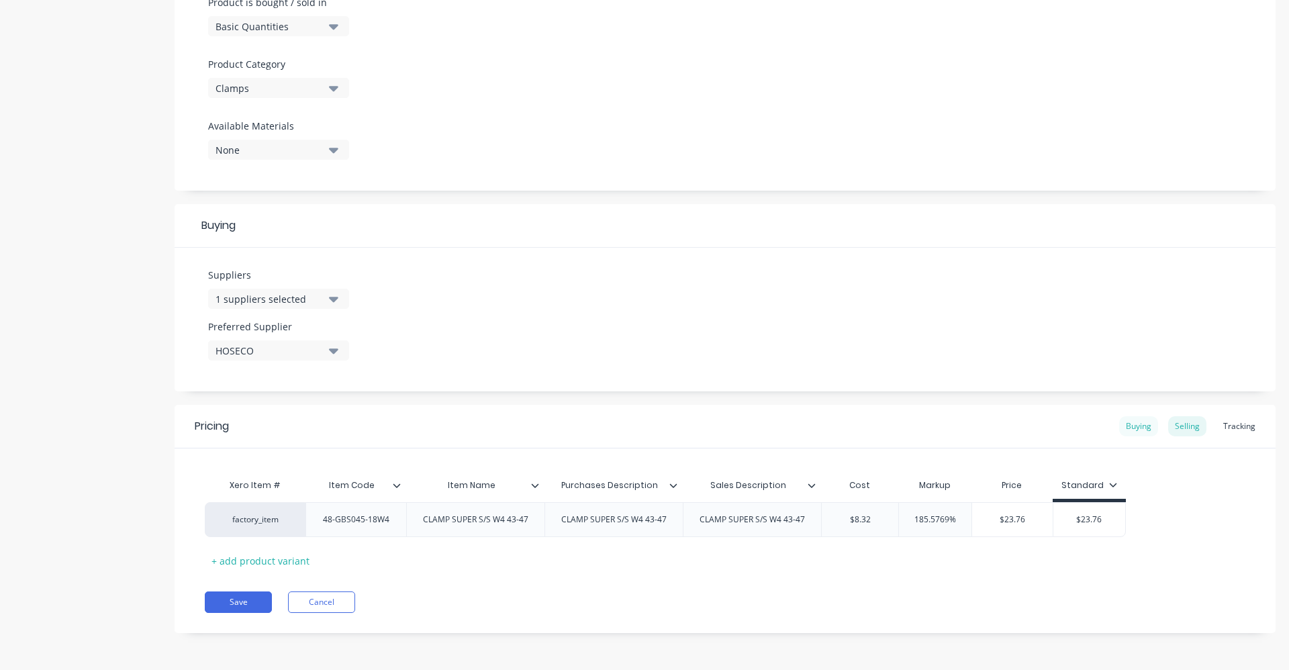
click at [1129, 422] on div "Buying" at bounding box center [1138, 426] width 39 height 20
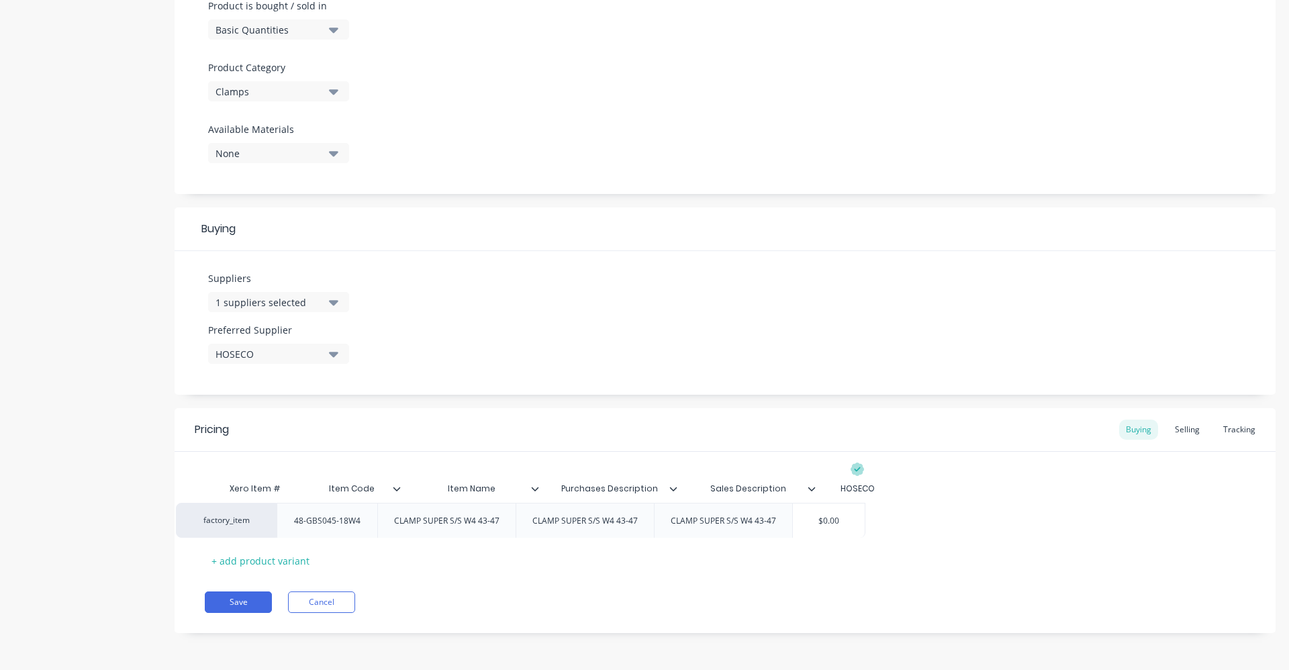
drag, startPoint x: 874, startPoint y: 513, endPoint x: 841, endPoint y: 514, distance: 32.9
click at [841, 514] on div "factory_item 48-GBS045-18W4 CLAMP SUPER S/S W4 43-47 CLAMP SUPER S/S W4 43-47 C…" at bounding box center [725, 519] width 1041 height 35
drag, startPoint x: 874, startPoint y: 518, endPoint x: 831, endPoint y: 526, distance: 42.9
click at [831, 526] on div "$0.00 $0.00" at bounding box center [858, 520] width 72 height 34
click at [1188, 431] on div "Selling" at bounding box center [1187, 430] width 38 height 20
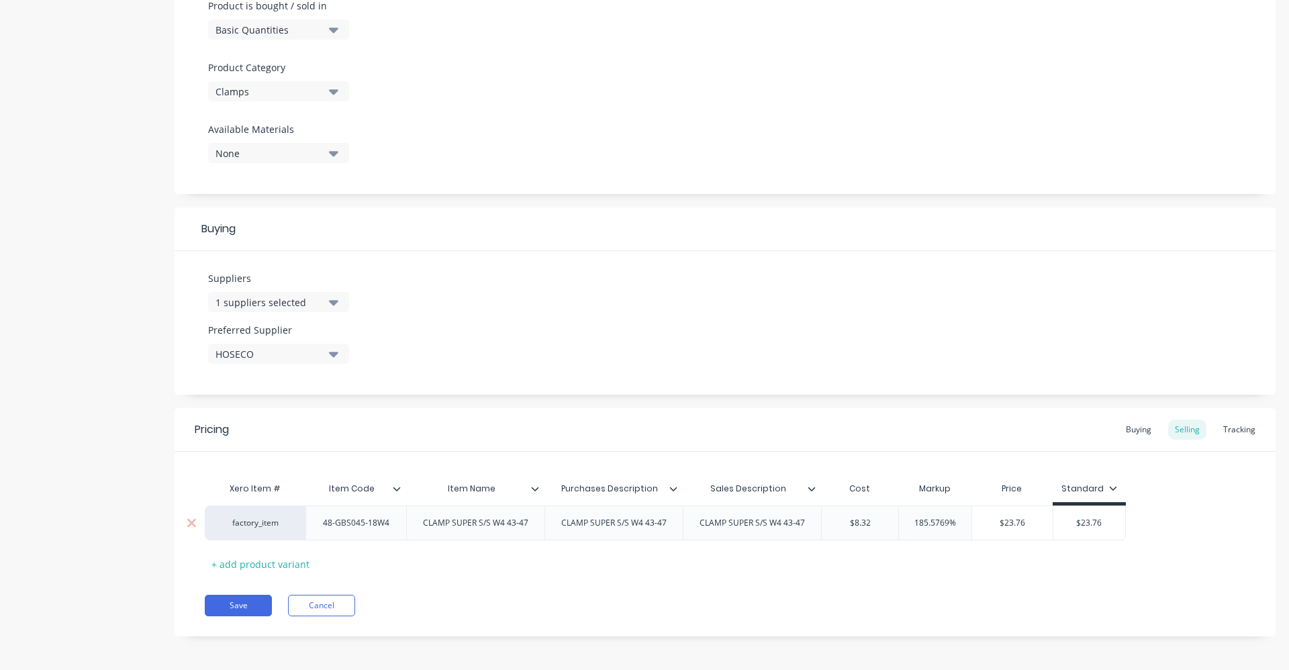
drag, startPoint x: 872, startPoint y: 525, endPoint x: 816, endPoint y: 524, distance: 55.7
click at [816, 524] on div "factory_item 48-GBS045-18W4 CLAMP SUPER S/S W4 43-47 CLAMP SUPER S/S W4 43-47 C…" at bounding box center [665, 523] width 921 height 35
drag, startPoint x: 916, startPoint y: 525, endPoint x: 985, endPoint y: 502, distance: 73.0
click at [967, 523] on input "185.5769%" at bounding box center [935, 523] width 73 height 12
click at [994, 564] on div "Xero Item # Item Code Item Name Purchases Description Sales Description Cost Ma…" at bounding box center [725, 524] width 1041 height 99
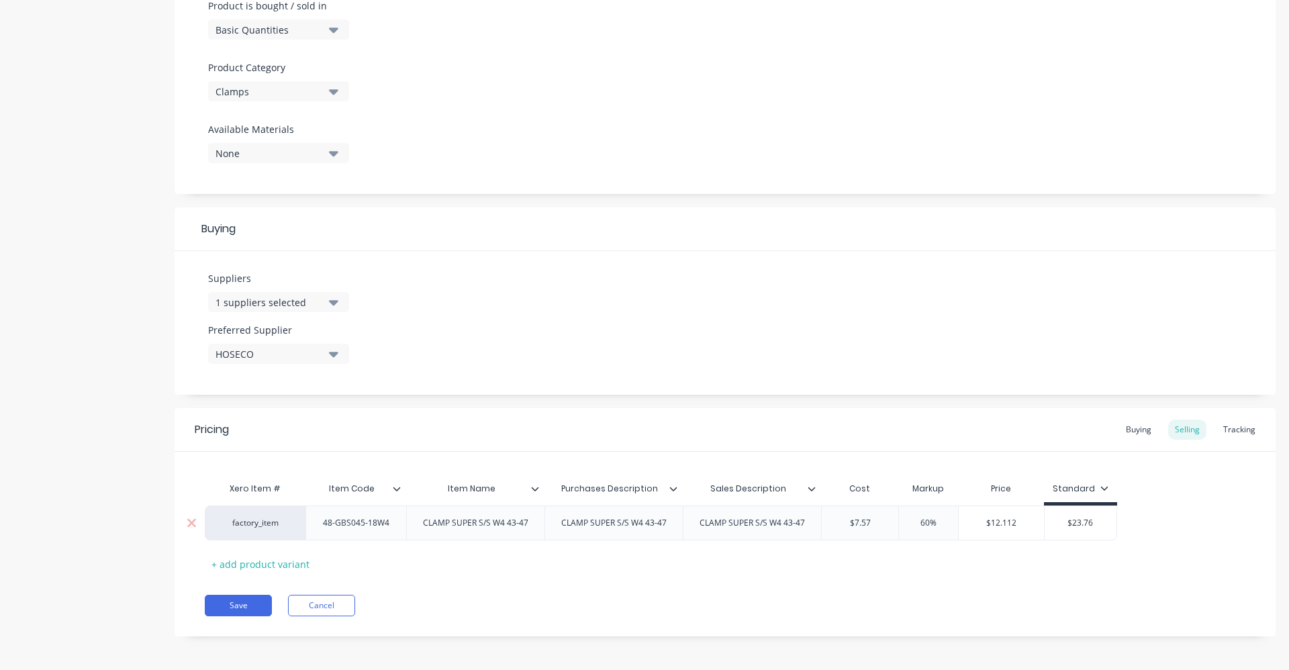
drag, startPoint x: 1102, startPoint y: 521, endPoint x: 1028, endPoint y: 522, distance: 73.9
click at [1028, 522] on div "factory_item 48-GBS045-18W4 CLAMP SUPER S/S W4 43-47 CLAMP SUPER S/S W4 43-47 C…" at bounding box center [661, 523] width 912 height 35
click at [1148, 479] on div "Xero Item # Item Code Item Name Purchases Description Sales Description Cost Ma…" at bounding box center [725, 524] width 1041 height 99
click at [1136, 433] on div "Buying" at bounding box center [1138, 430] width 39 height 20
click at [244, 601] on button "Save" at bounding box center [238, 602] width 67 height 21
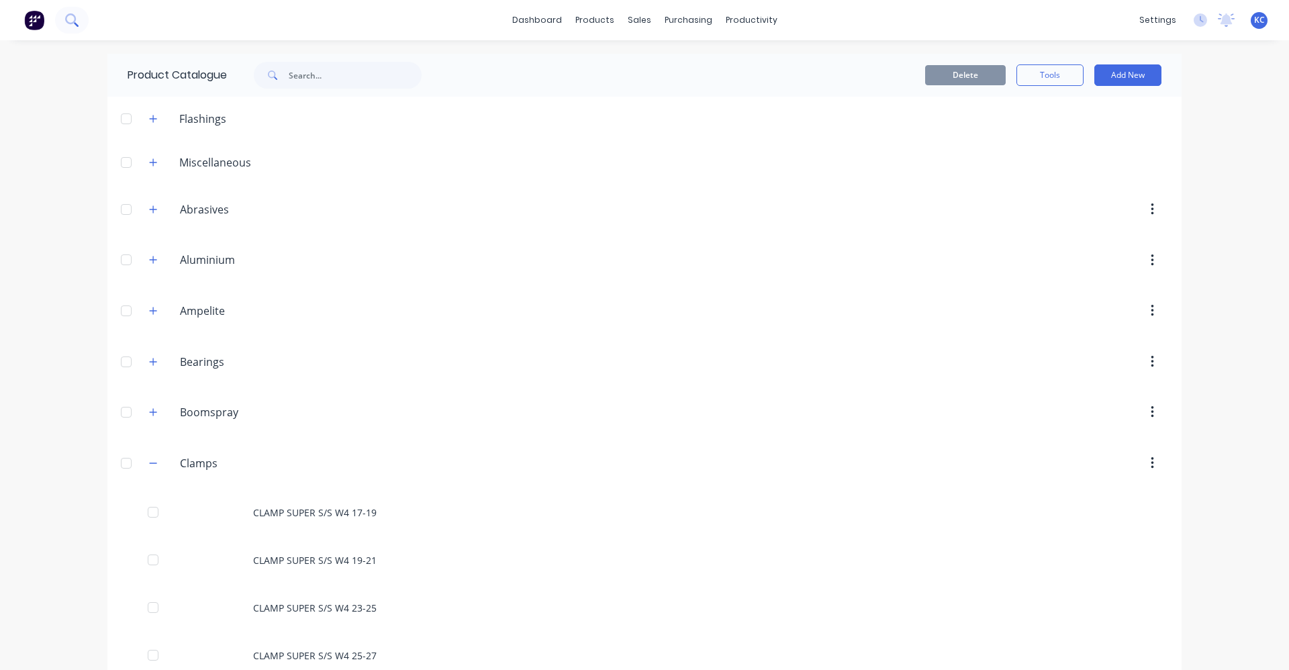
click at [74, 21] on icon at bounding box center [70, 18] width 11 height 11
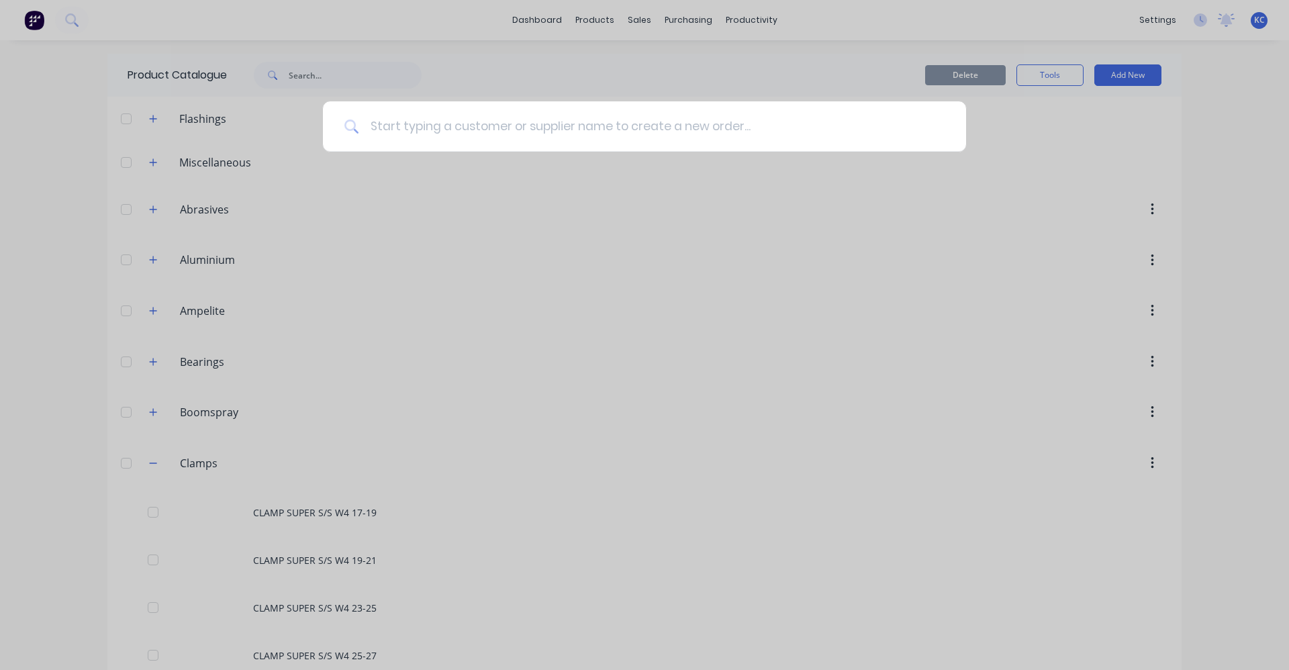
click at [456, 129] on input at bounding box center [651, 126] width 585 height 50
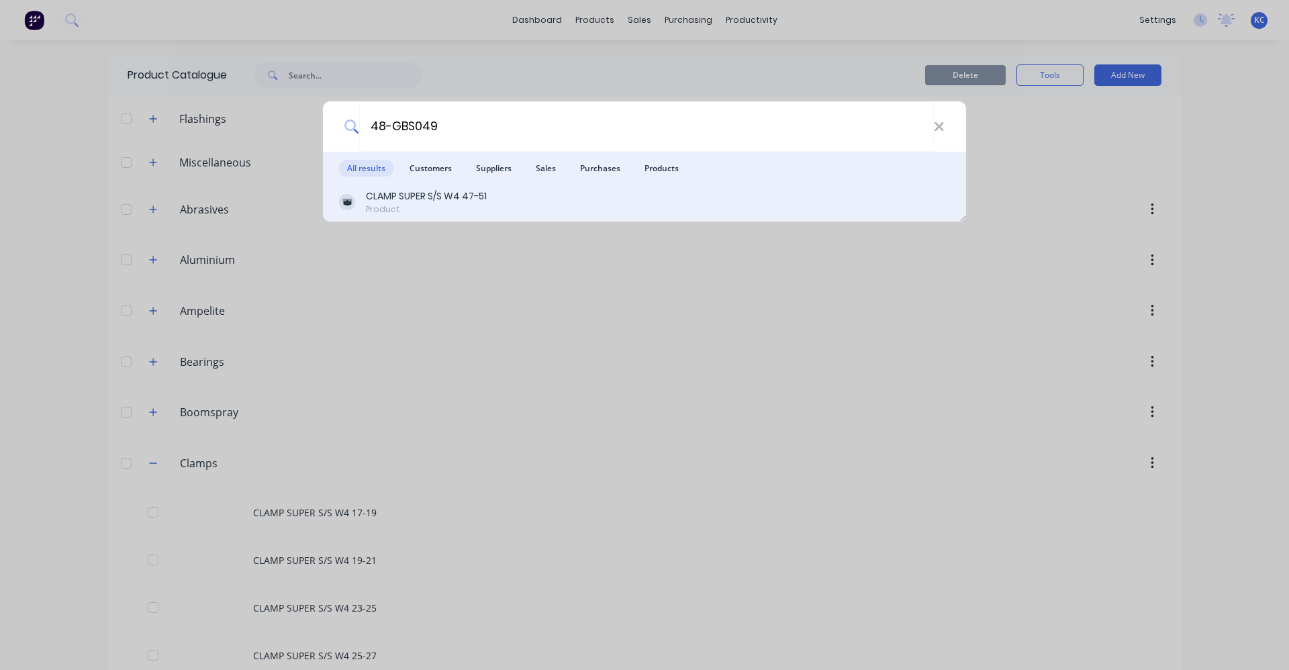
click at [493, 206] on div "CLAMP SUPER S/S W4 47-51 Product" at bounding box center [644, 202] width 611 height 26
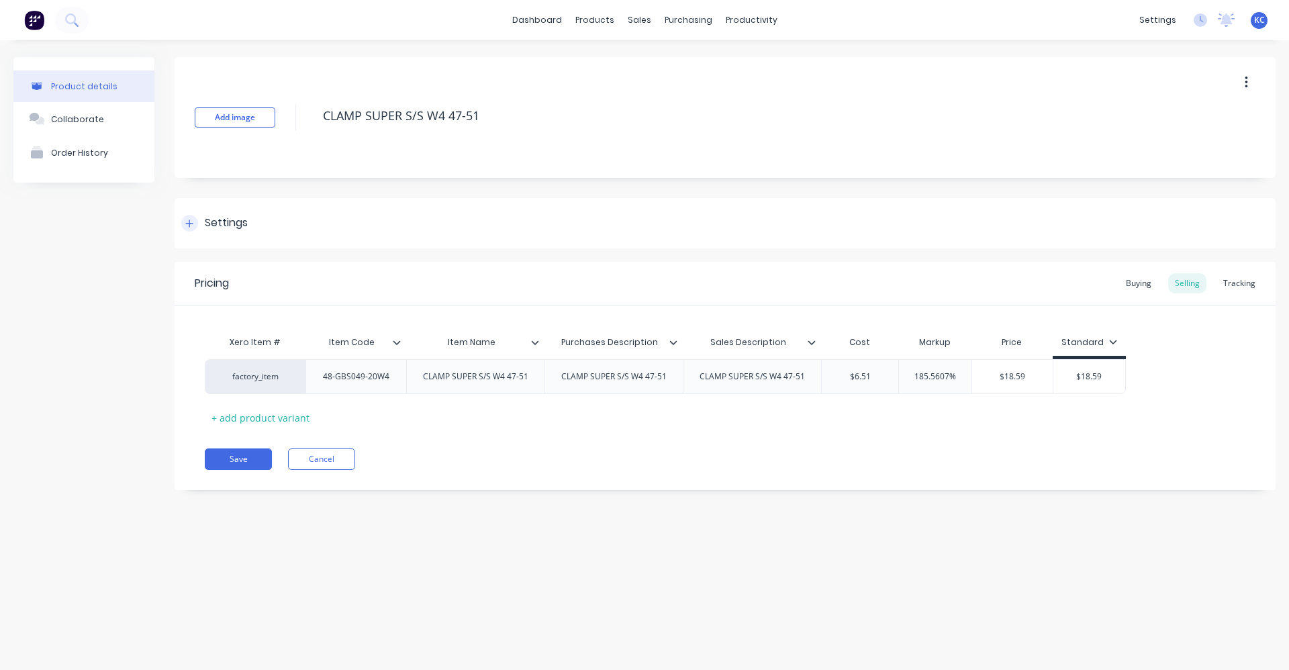
click at [304, 224] on div "Settings" at bounding box center [725, 223] width 1101 height 50
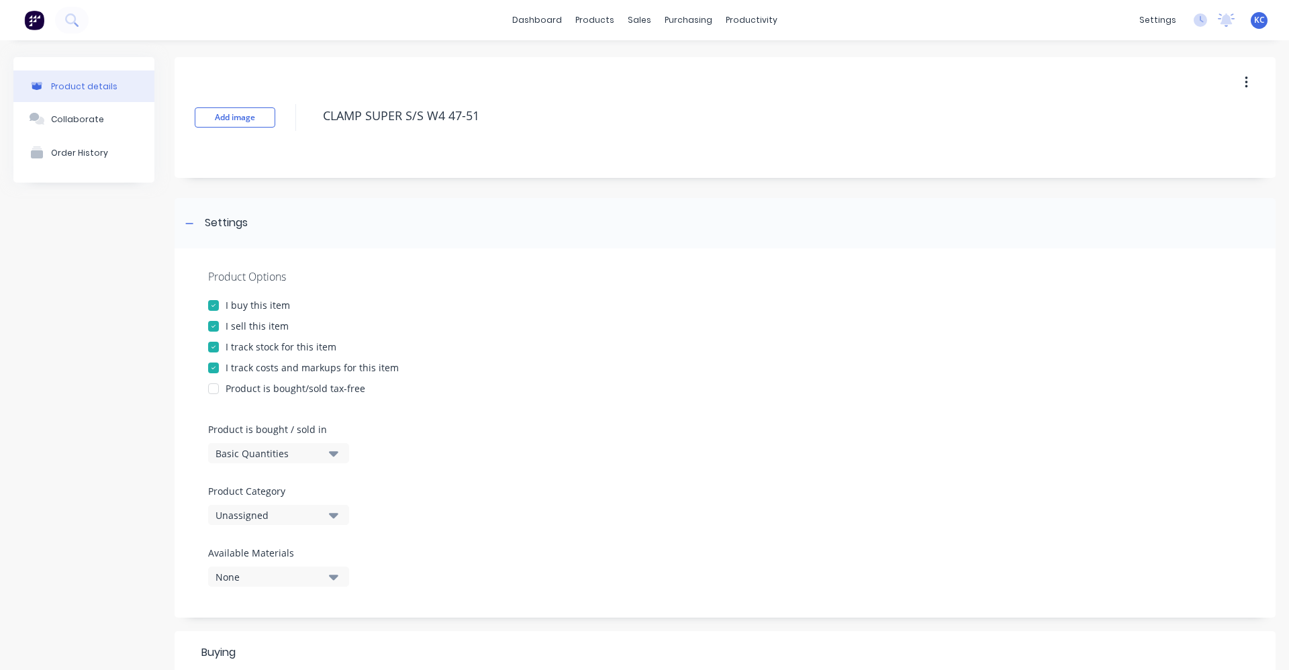
click at [339, 512] on button "Unassigned" at bounding box center [278, 515] width 141 height 20
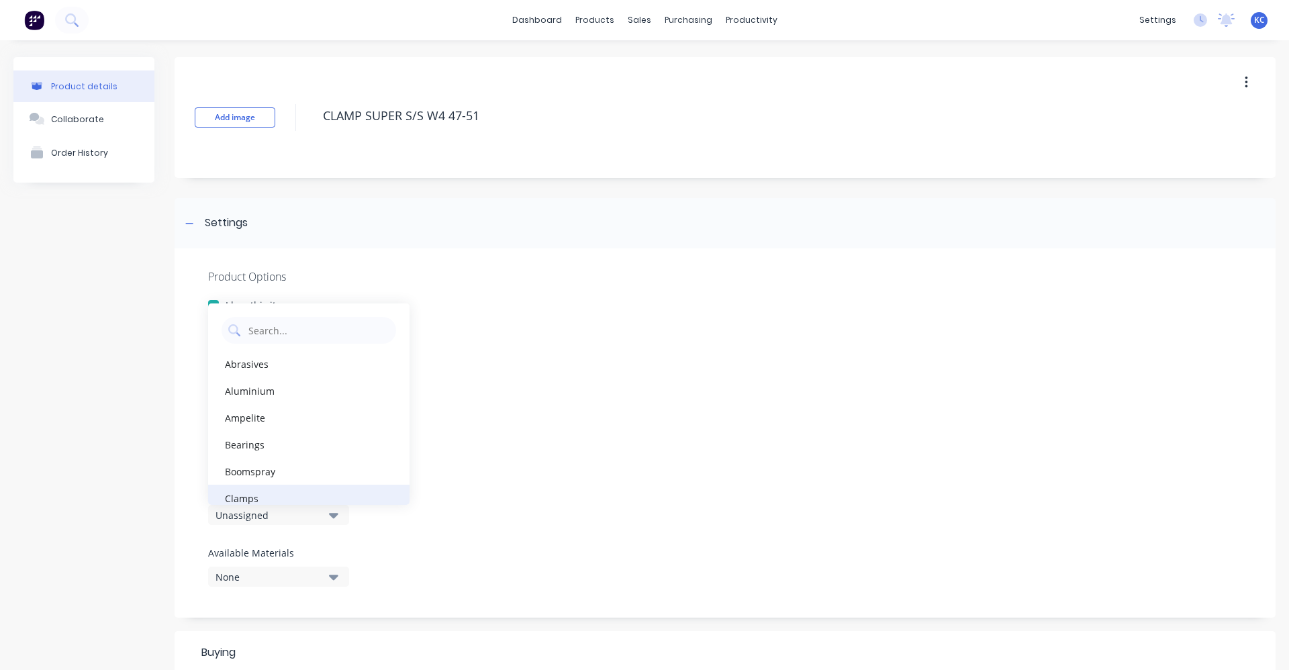
click at [336, 498] on div "Clamps" at bounding box center [308, 498] width 201 height 27
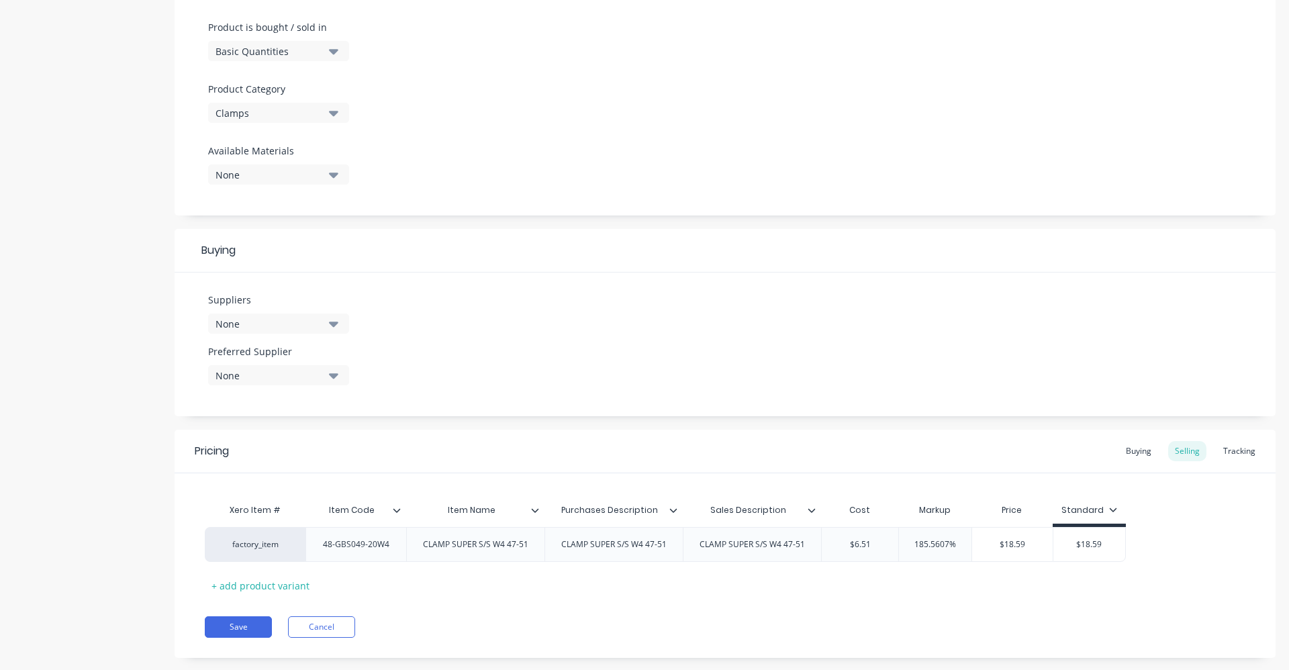
scroll to position [403, 0]
click at [330, 325] on icon "button" at bounding box center [333, 323] width 9 height 15
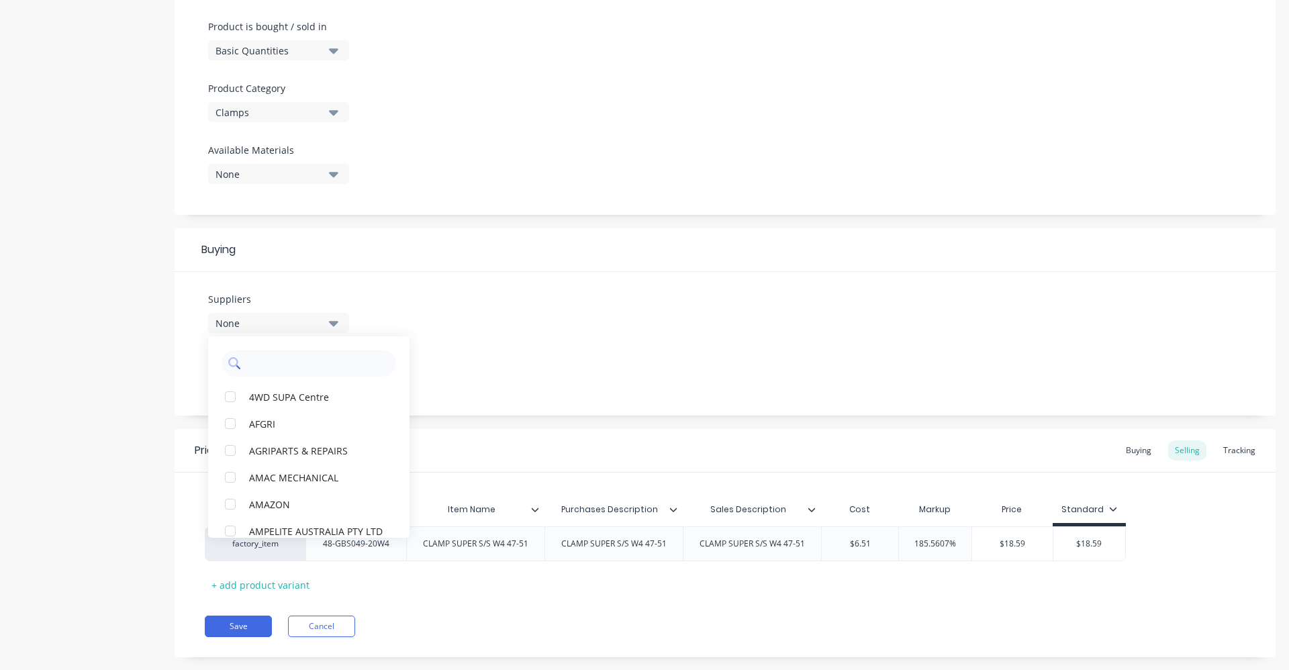
click at [310, 371] on input "text" at bounding box center [318, 363] width 142 height 27
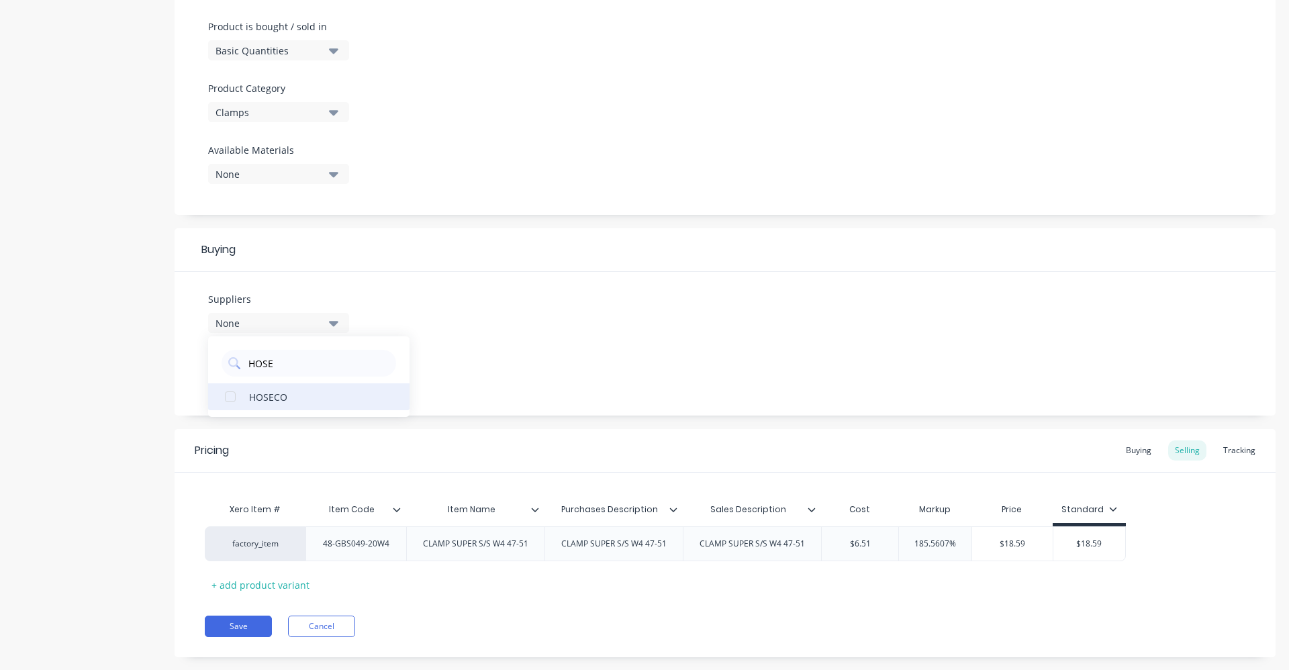
click at [363, 392] on div "HOSECO" at bounding box center [316, 396] width 134 height 14
click at [609, 352] on div "Suppliers 1 suppliers selected HOSE HOSECO Preferred Supplier None" at bounding box center [725, 344] width 1101 height 144
click at [339, 377] on button "None" at bounding box center [278, 375] width 141 height 20
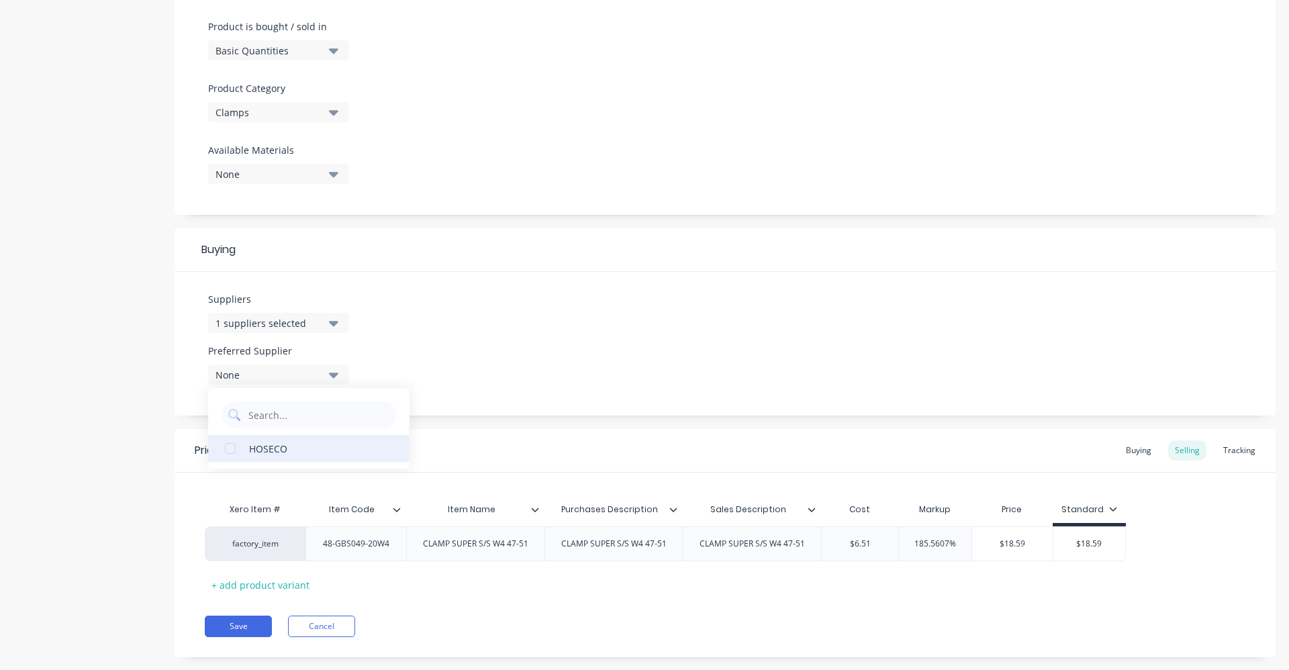
click at [311, 443] on div "HOSECO" at bounding box center [316, 448] width 134 height 14
click at [512, 352] on div "Suppliers 1 suppliers selected HOSE Preferred Supplier HOSECO HOSECO" at bounding box center [725, 344] width 1101 height 144
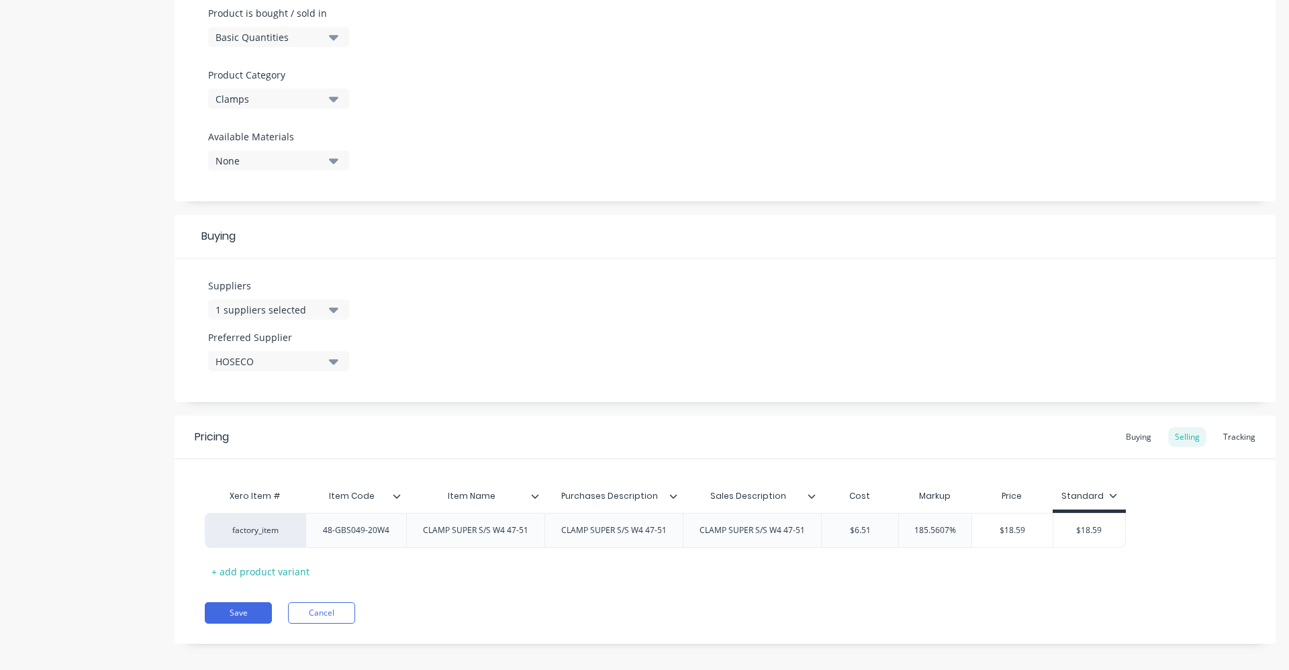
scroll to position [427, 0]
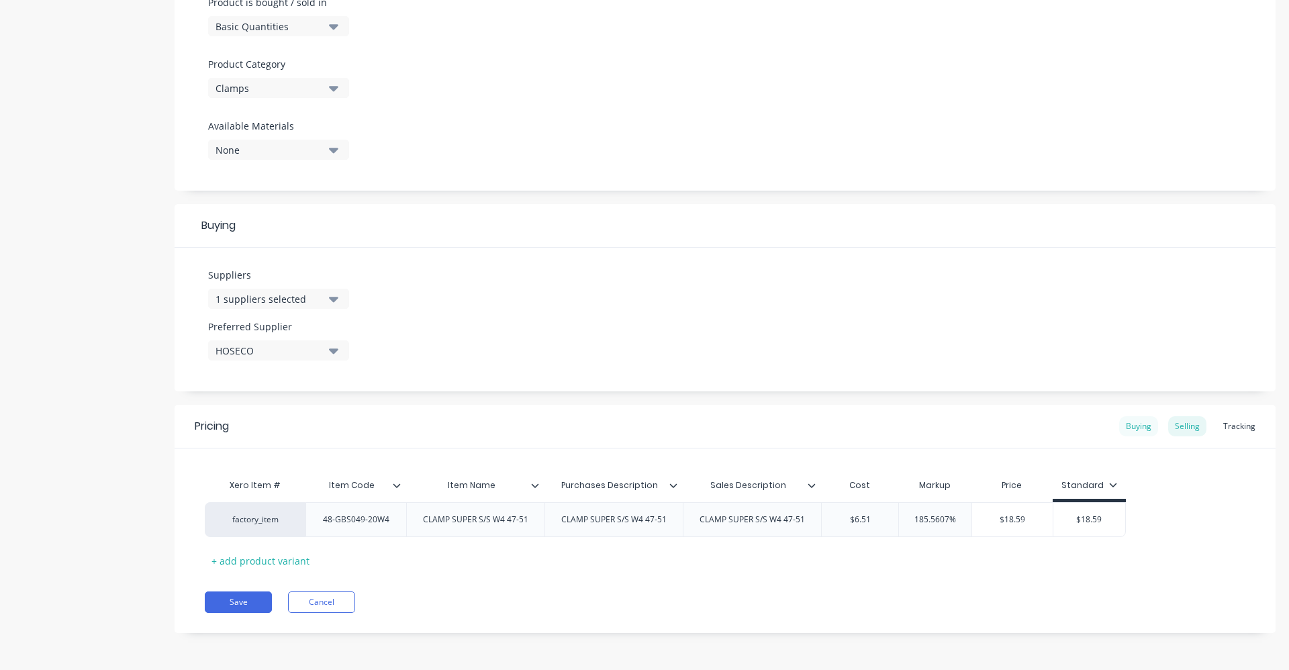
click at [1119, 428] on div "Buying" at bounding box center [1138, 426] width 39 height 20
drag, startPoint x: 867, startPoint y: 524, endPoint x: 859, endPoint y: 524, distance: 7.4
click at [859, 524] on input "$0.00" at bounding box center [858, 520] width 72 height 12
click at [1176, 432] on div "Selling" at bounding box center [1187, 430] width 38 height 20
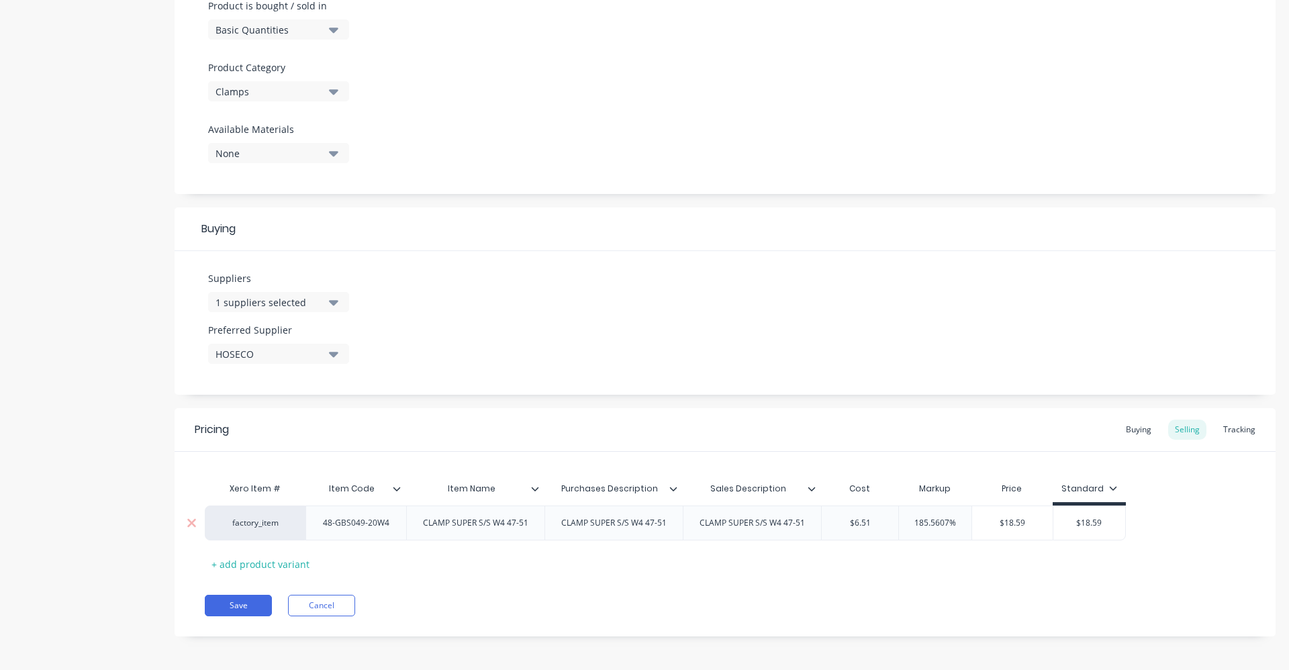
drag, startPoint x: 830, startPoint y: 524, endPoint x: 820, endPoint y: 524, distance: 9.4
click at [820, 524] on div "factory_item 48-GBS049-20W4 CLAMP SUPER S/S W4 47-51 CLAMP SUPER S/S W4 47-51 C…" at bounding box center [665, 523] width 921 height 35
drag, startPoint x: 955, startPoint y: 523, endPoint x: 880, endPoint y: 522, distance: 75.2
click at [880, 522] on div "factory_item 48-GBS049-20W4 CLAMP SUPER S/S W4 47-51 CLAMP SUPER S/S W4 47-51 C…" at bounding box center [667, 523] width 925 height 35
click at [1091, 530] on div "$18.59" at bounding box center [1068, 523] width 72 height 34
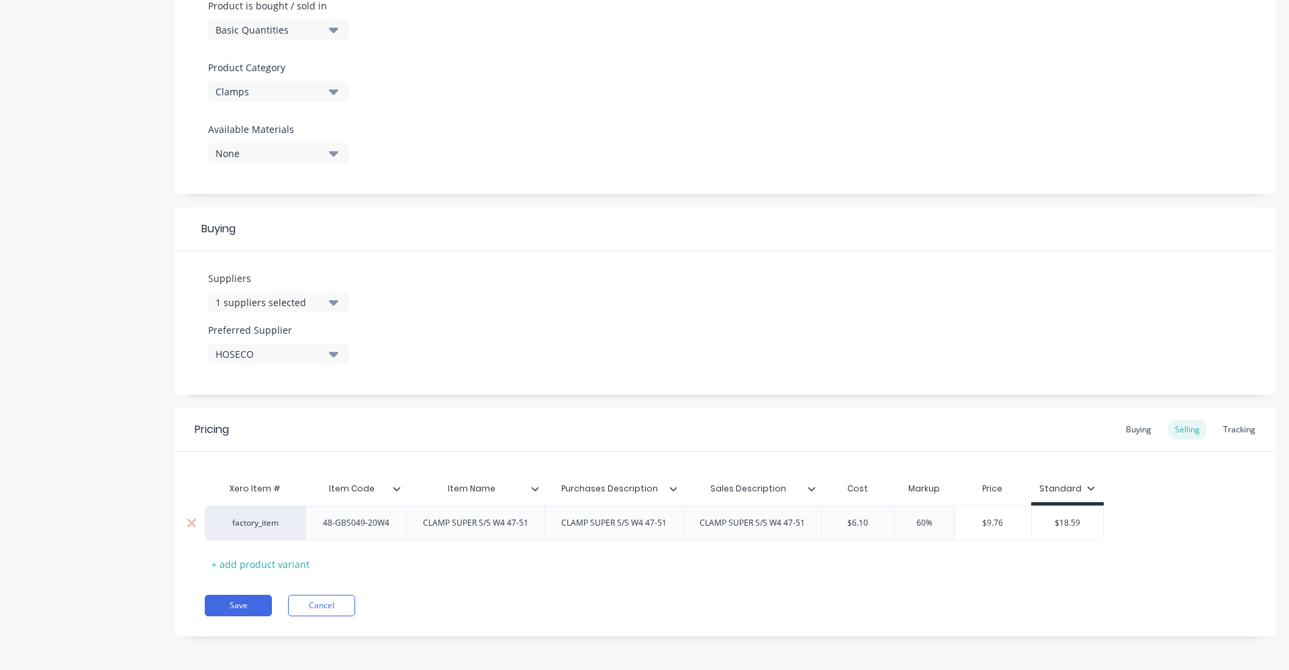
drag, startPoint x: 1090, startPoint y: 526, endPoint x: 1049, endPoint y: 524, distance: 41.0
click at [1049, 524] on input "$18.59" at bounding box center [1068, 523] width 72 height 12
click at [975, 569] on div "Xero Item # Item Code Item Name Purchases Description Sales Description Cost Ma…" at bounding box center [725, 524] width 1041 height 99
click at [1139, 426] on div "Buying" at bounding box center [1138, 430] width 39 height 20
click at [244, 599] on button "Save" at bounding box center [238, 602] width 67 height 21
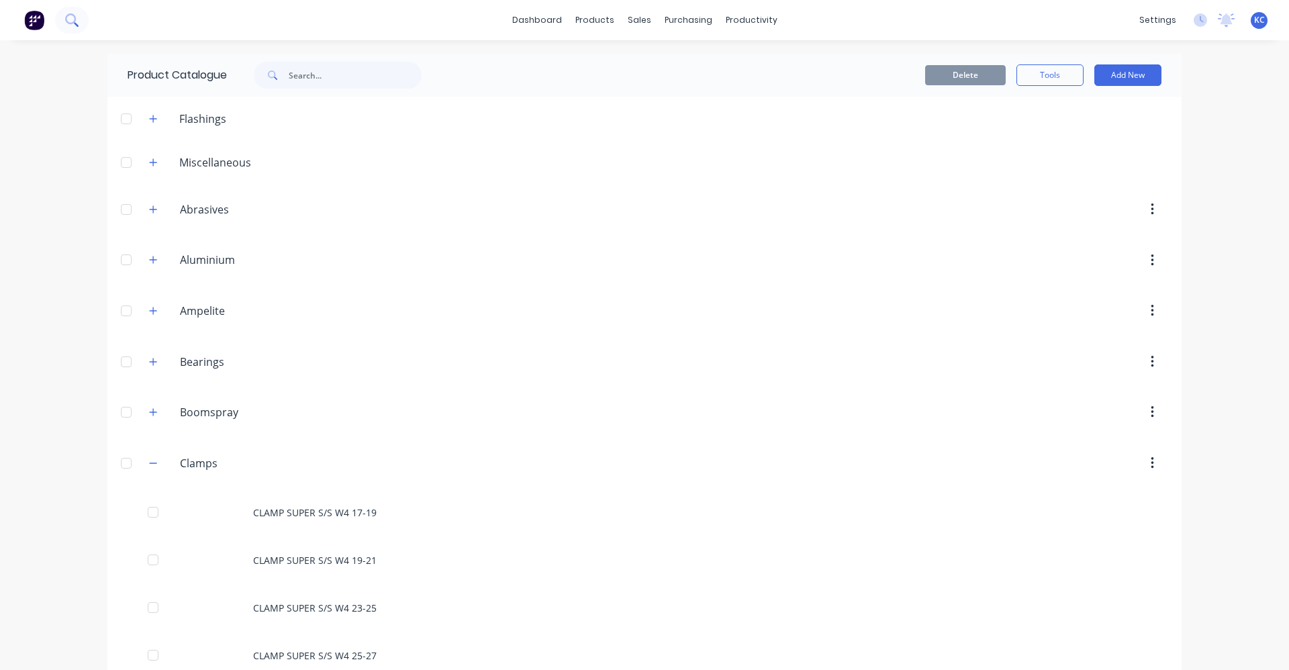
click at [66, 17] on icon at bounding box center [70, 18] width 11 height 11
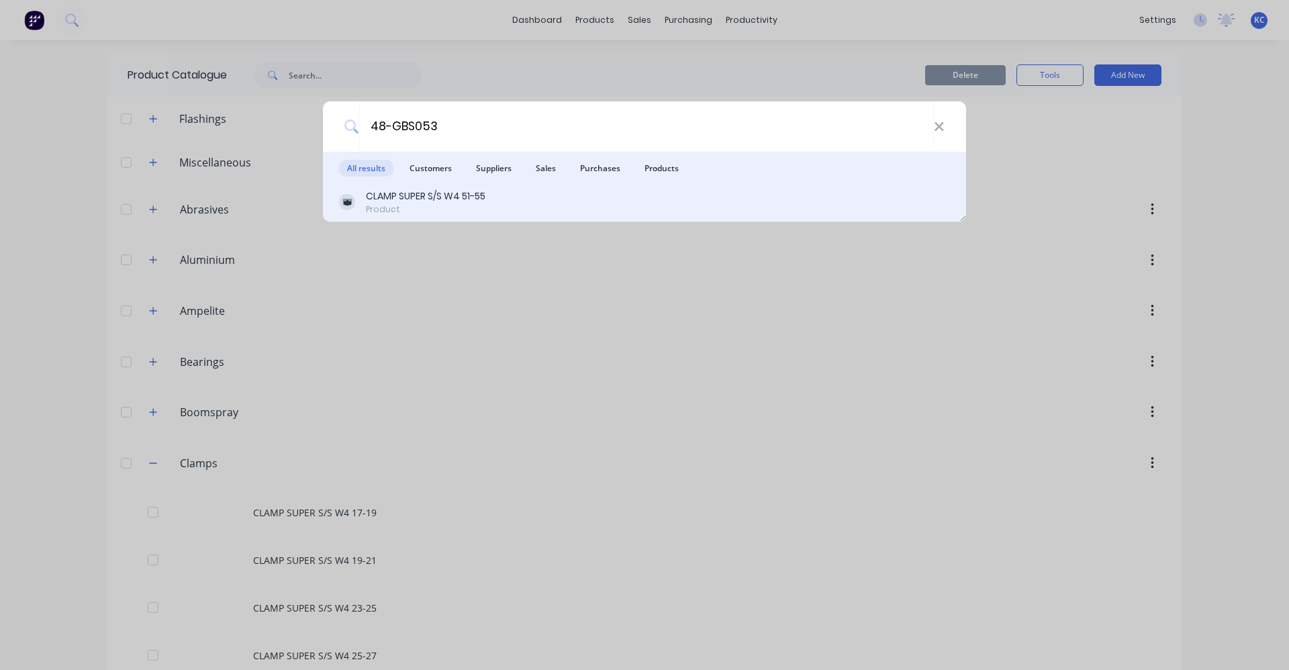
click at [485, 205] on div "Product" at bounding box center [426, 209] width 120 height 12
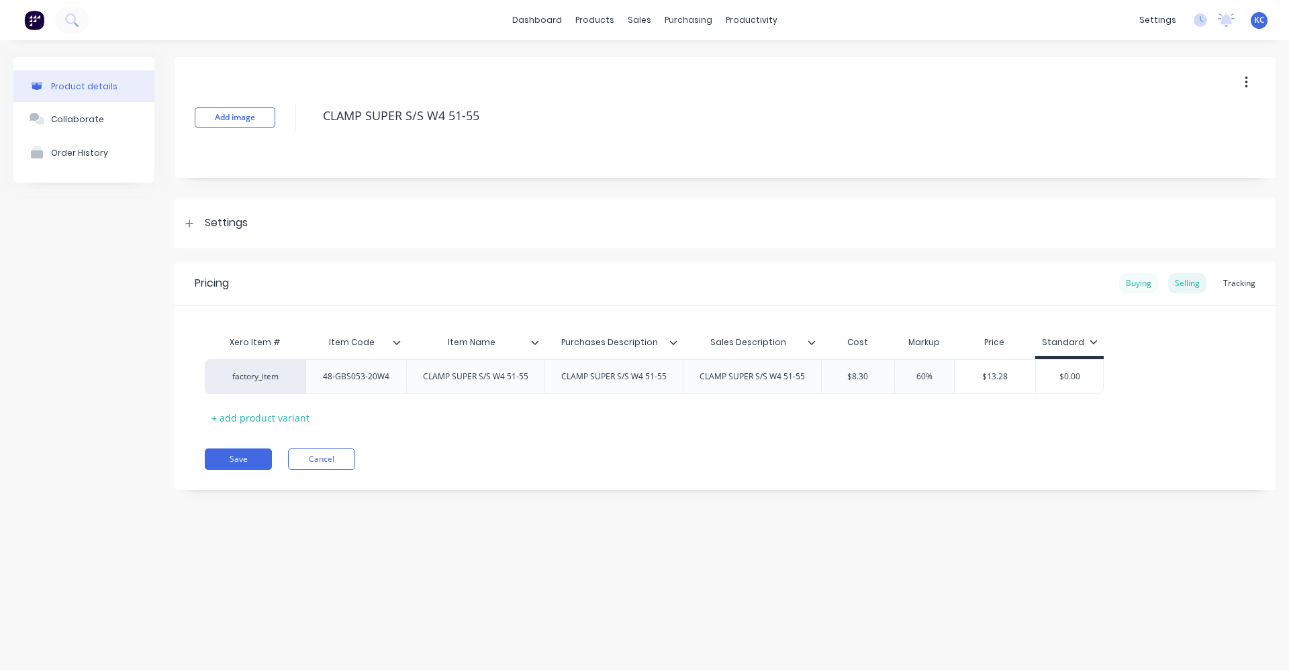
click at [1133, 280] on div "Buying" at bounding box center [1138, 283] width 39 height 20
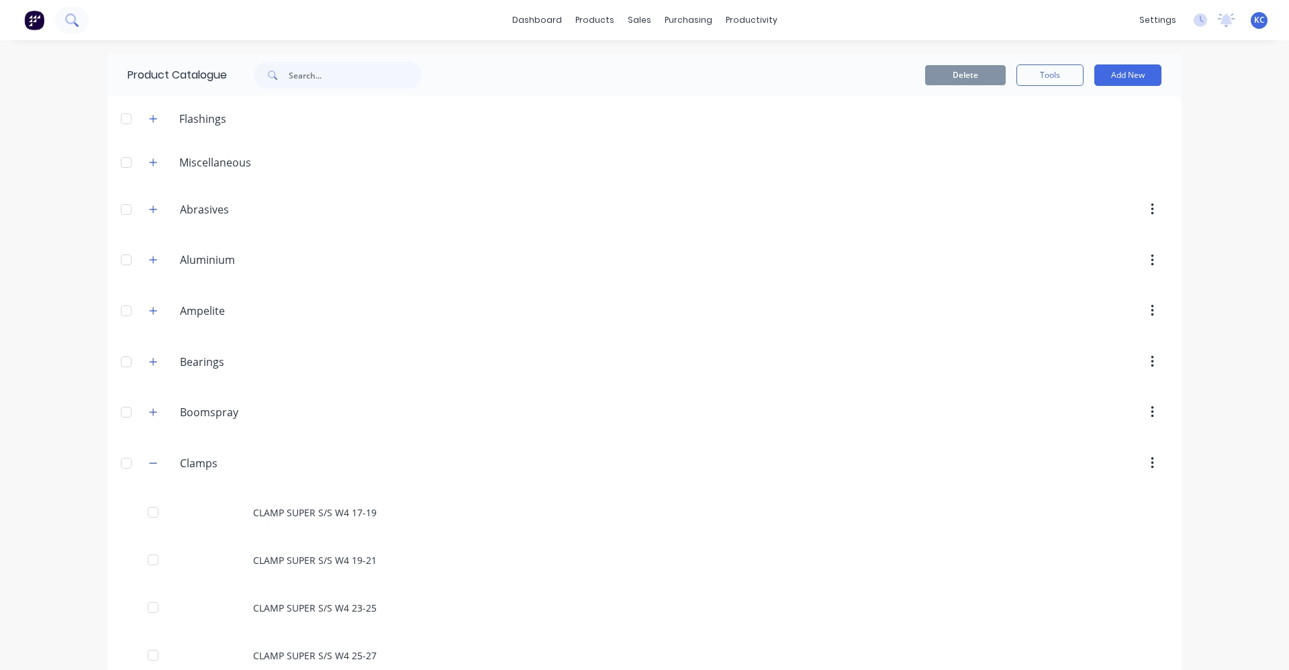
click at [75, 24] on icon at bounding box center [76, 24] width 5 height 5
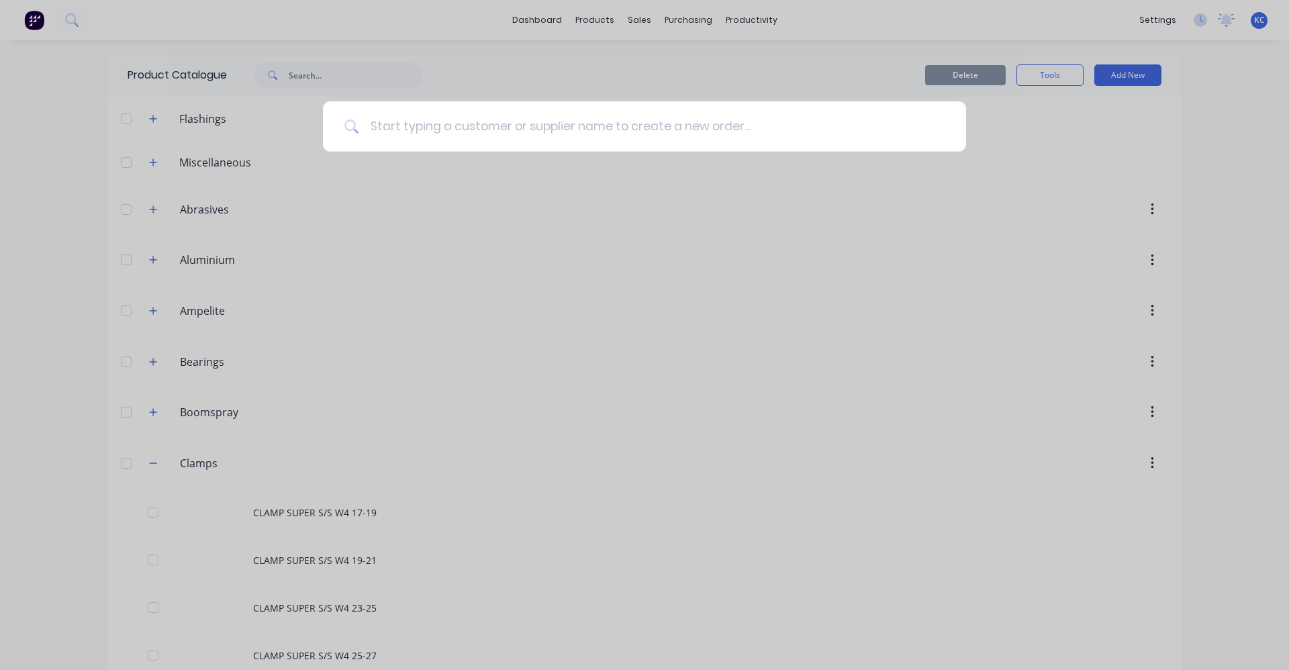
click at [410, 121] on input at bounding box center [651, 126] width 585 height 50
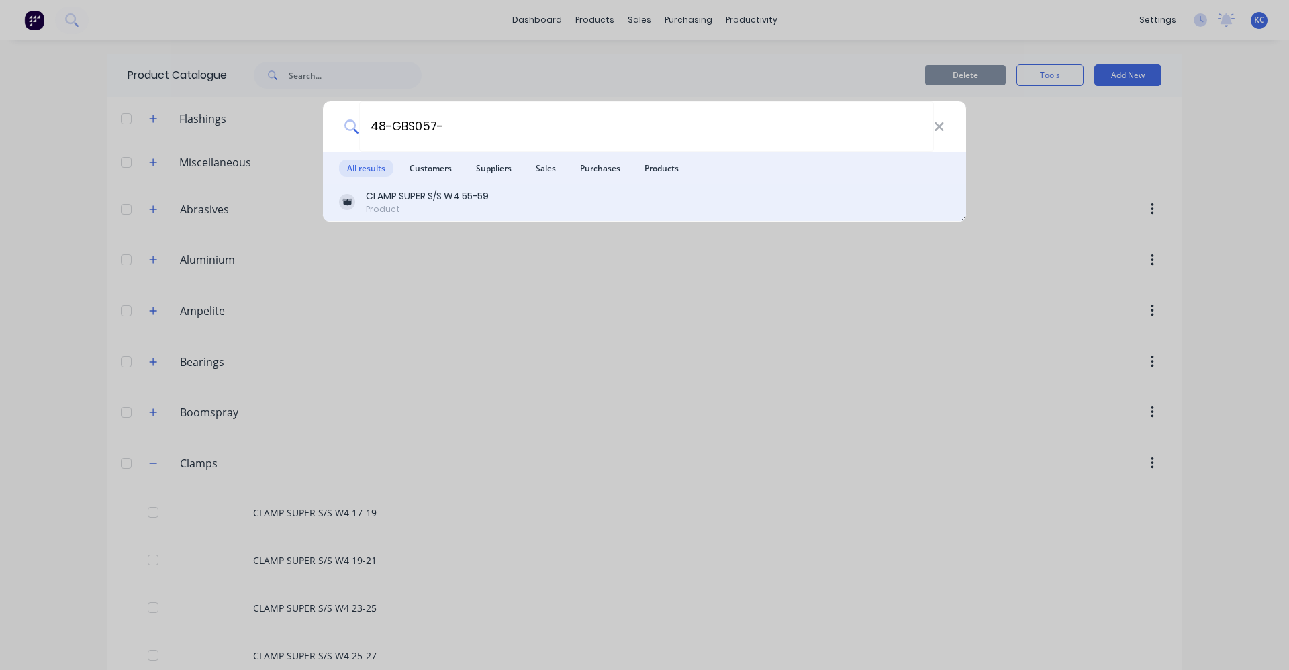
click at [482, 208] on div "Product" at bounding box center [427, 209] width 123 height 12
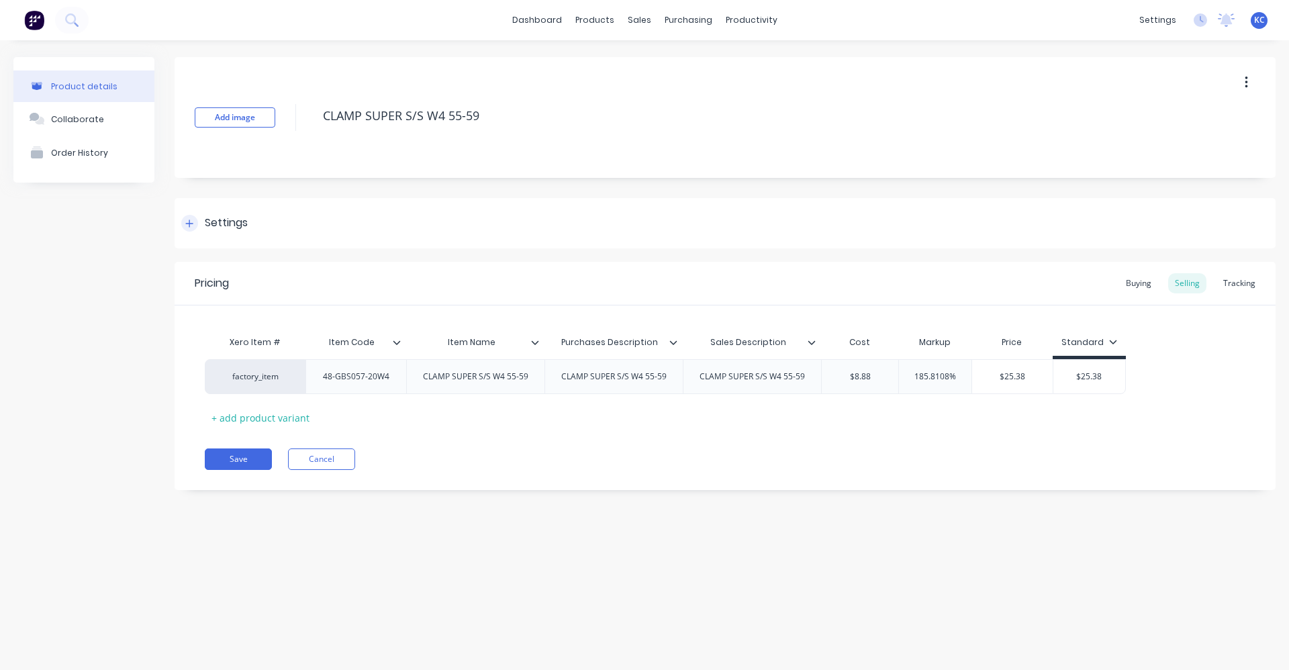
click at [240, 224] on div "Settings" at bounding box center [226, 223] width 43 height 17
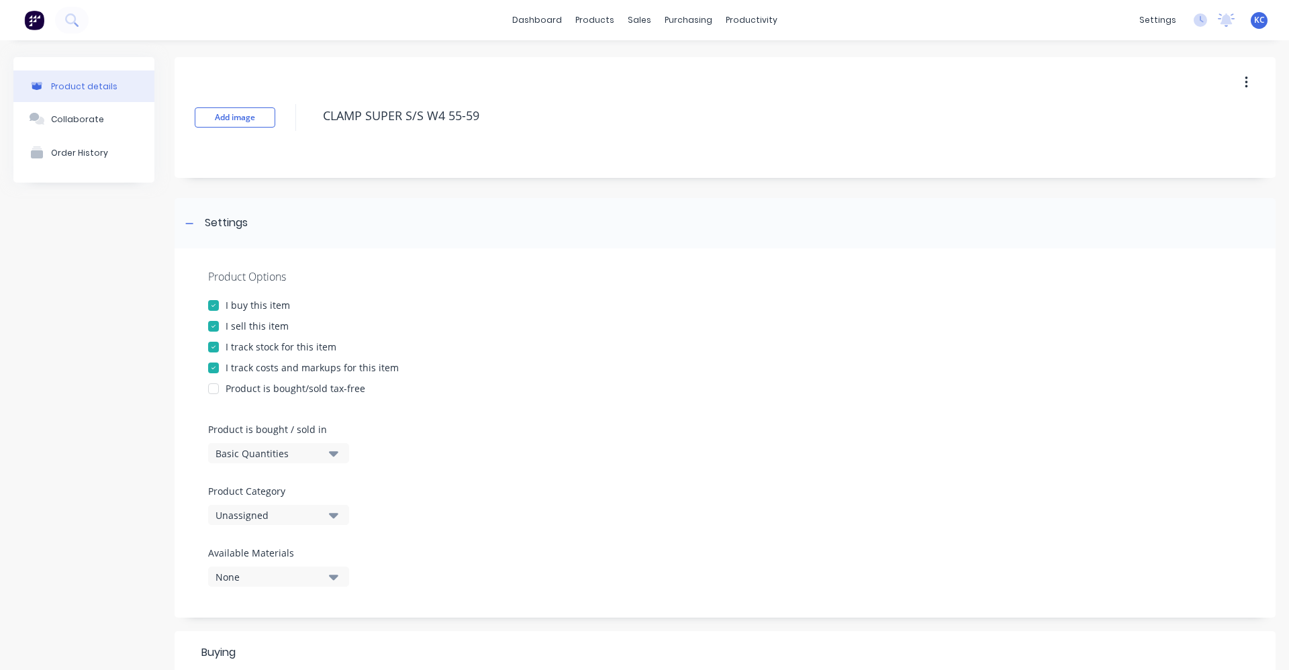
click at [334, 518] on icon "button" at bounding box center [333, 515] width 9 height 5
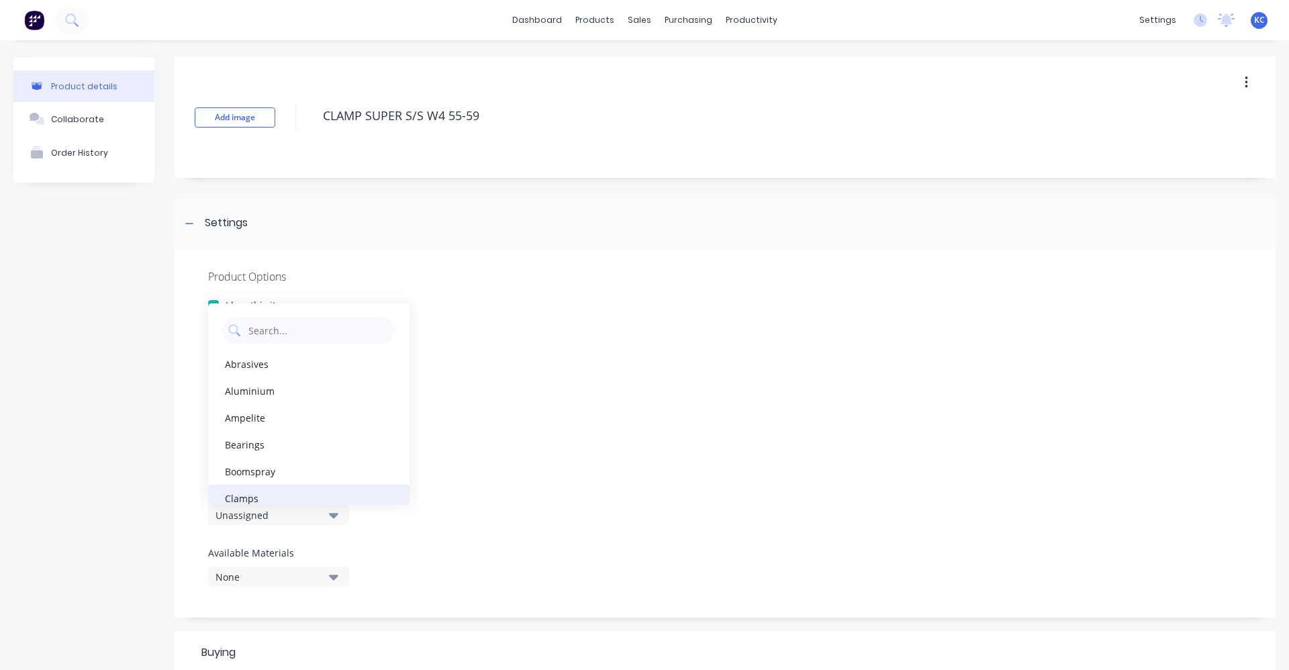
click at [295, 486] on div "Clamps" at bounding box center [308, 498] width 201 height 27
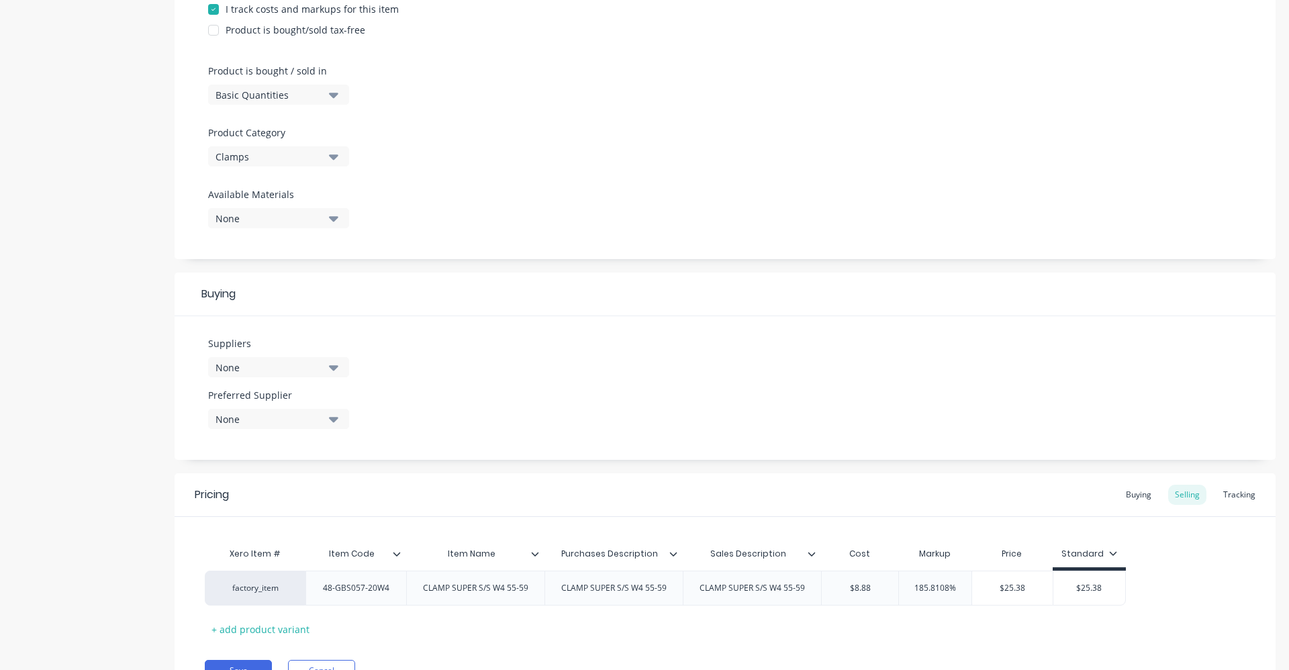
scroll to position [403, 0]
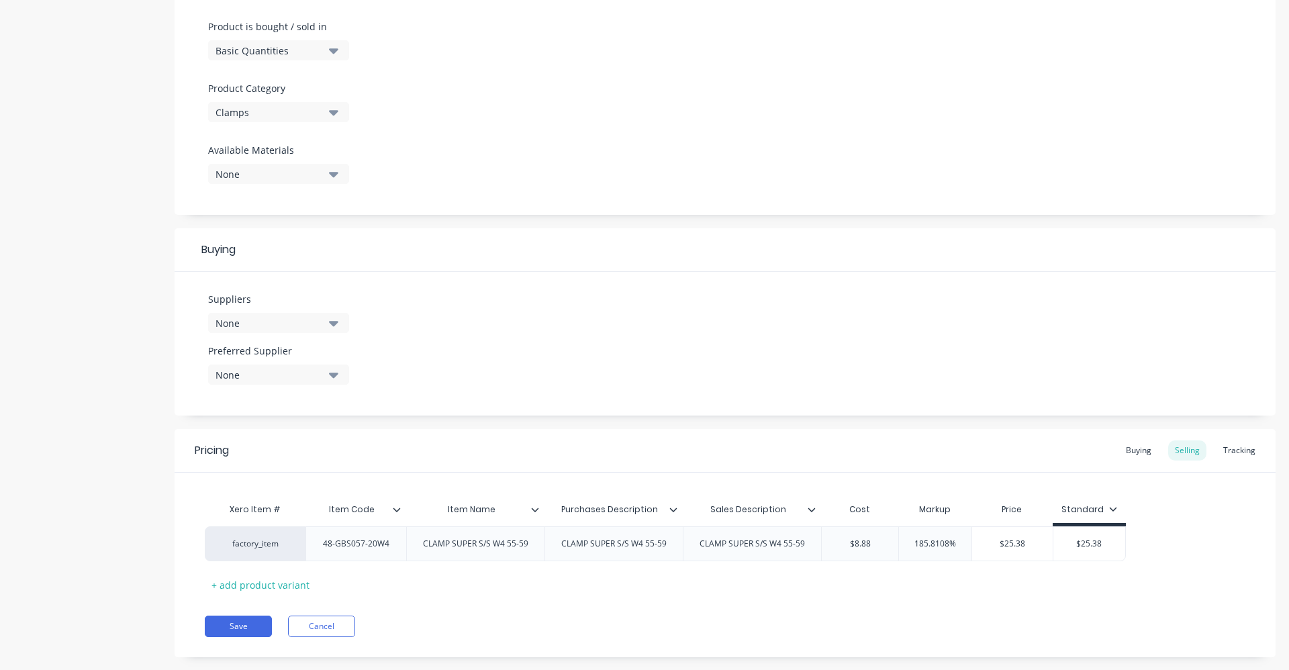
click at [336, 328] on icon "button" at bounding box center [333, 323] width 9 height 15
click at [325, 367] on input "text" at bounding box center [318, 363] width 142 height 27
click at [319, 399] on div "HOSECO" at bounding box center [316, 396] width 134 height 14
click at [492, 352] on div "Suppliers 1 suppliers selected HOSE HOSECO Preferred Supplier None" at bounding box center [725, 344] width 1101 height 144
click at [318, 376] on div "None" at bounding box center [269, 375] width 107 height 14
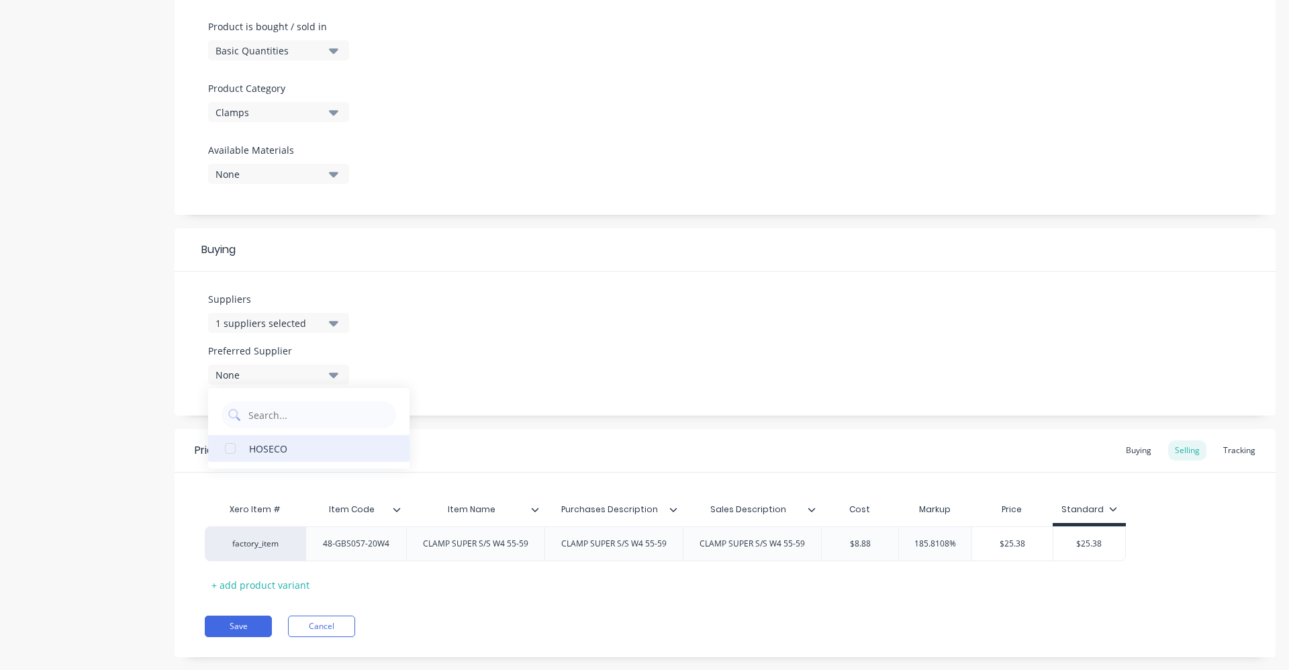
click at [290, 446] on div "HOSECO" at bounding box center [316, 448] width 134 height 14
click at [469, 361] on div "Suppliers 1 suppliers selected HOSE Preferred Supplier HOSECO HOSECO" at bounding box center [725, 344] width 1101 height 144
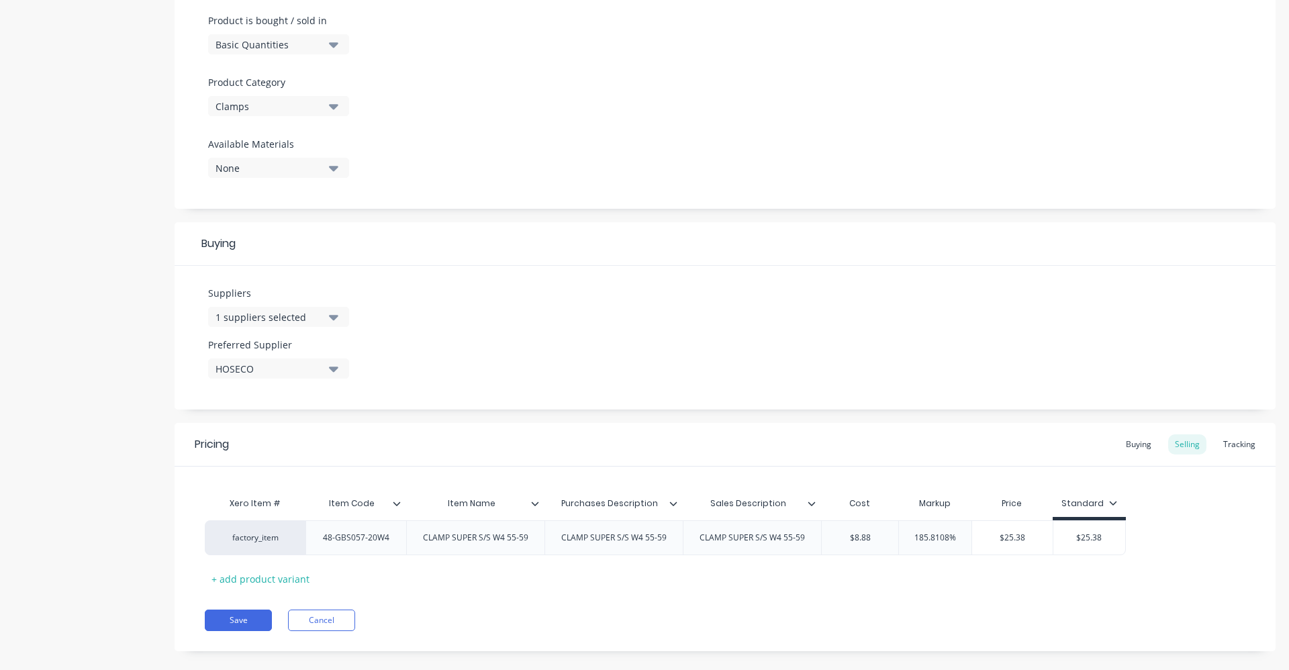
scroll to position [427, 0]
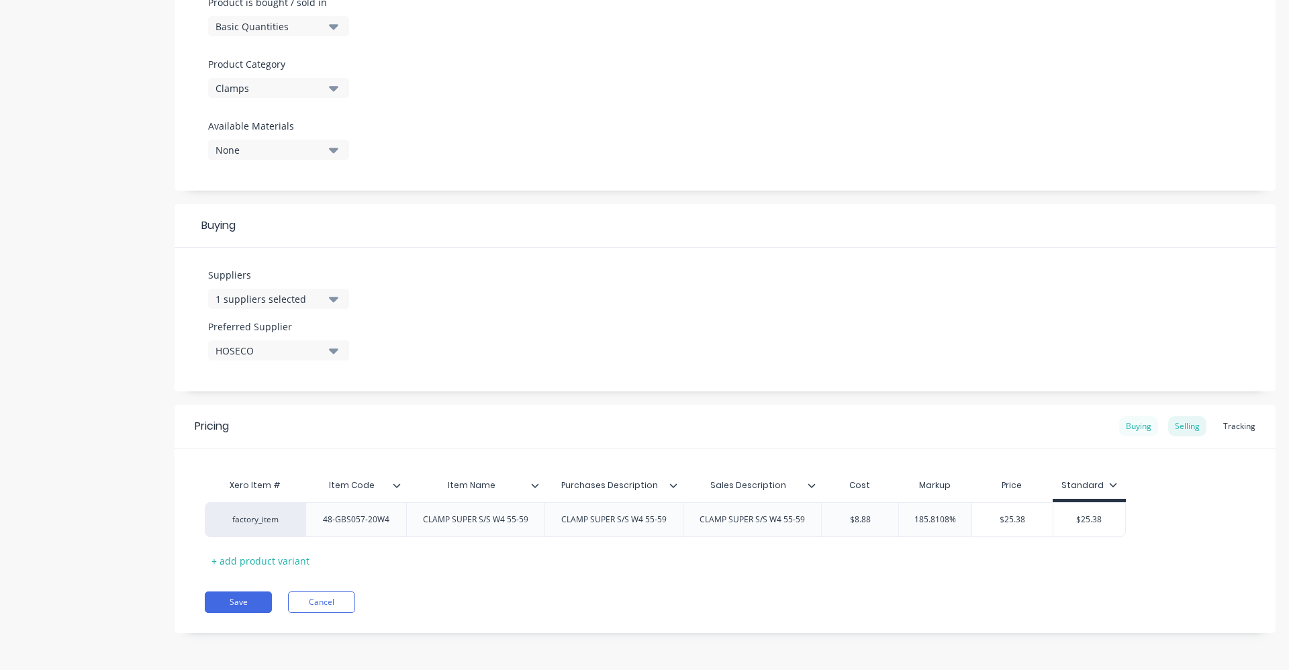
click at [1135, 431] on div "Buying" at bounding box center [1138, 426] width 39 height 20
drag, startPoint x: 867, startPoint y: 515, endPoint x: 837, endPoint y: 516, distance: 29.6
click at [837, 516] on input "$0.00" at bounding box center [858, 520] width 72 height 12
click at [1192, 431] on div "Selling" at bounding box center [1187, 430] width 38 height 20
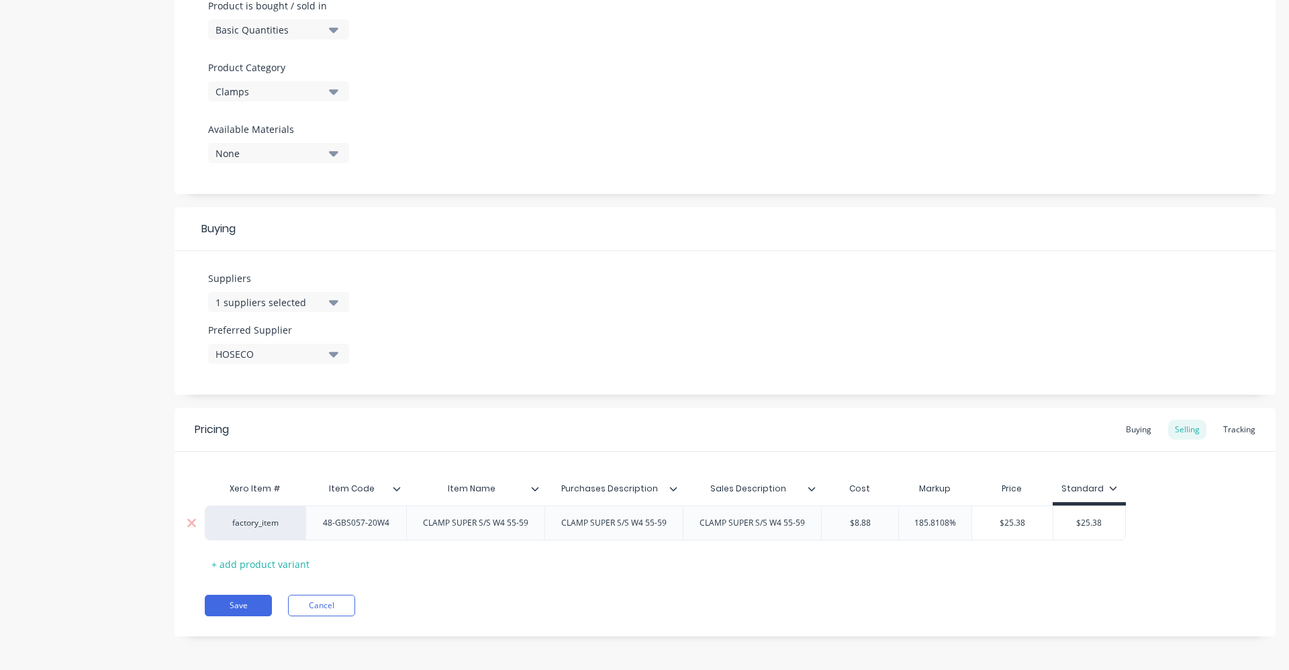
drag, startPoint x: 882, startPoint y: 524, endPoint x: 814, endPoint y: 526, distance: 68.5
click at [814, 526] on div "factory_item 48-GBS057-20W4 CLAMP SUPER S/S W4 55-59 CLAMP SUPER S/S W4 55-59 C…" at bounding box center [665, 523] width 921 height 35
drag, startPoint x: 958, startPoint y: 520, endPoint x: 906, endPoint y: 516, distance: 52.6
click at [906, 516] on div "185.8108% 185.8108%" at bounding box center [935, 523] width 73 height 34
drag, startPoint x: 915, startPoint y: 575, endPoint x: 1110, endPoint y: 553, distance: 195.9
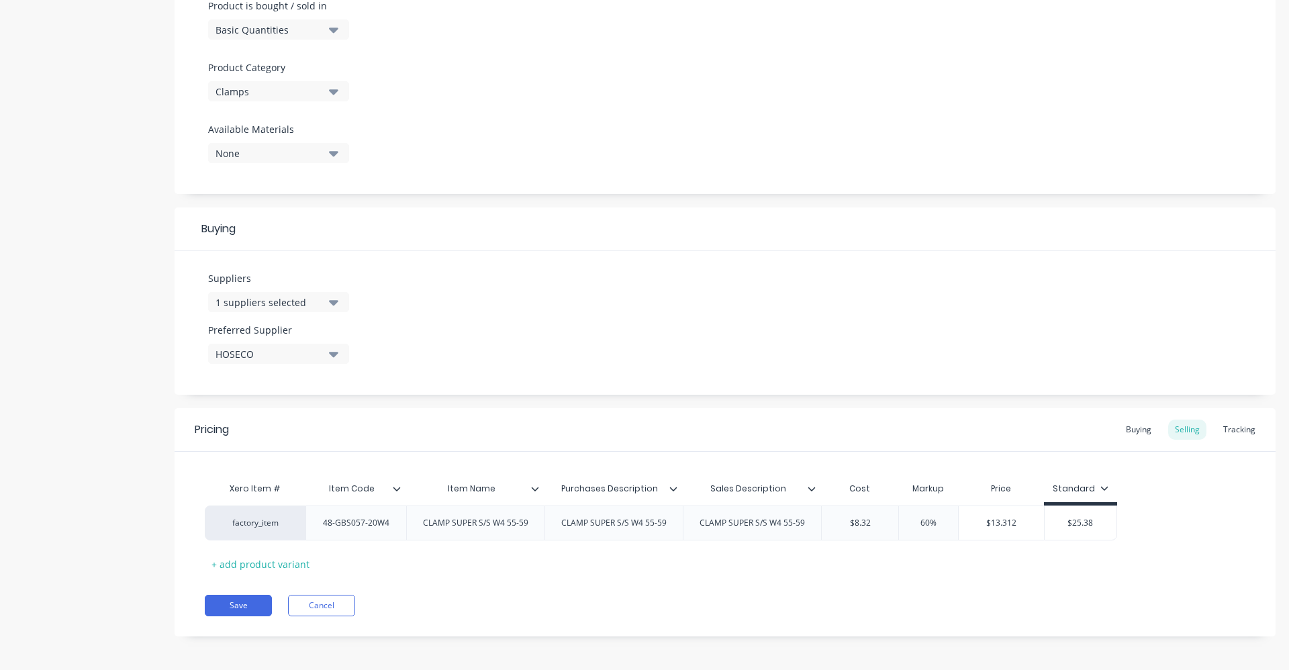
click at [916, 576] on div "Pricing Buying Selling Tracking Xero Item # Item Code Item Name Purchases Descr…" at bounding box center [725, 522] width 1101 height 228
drag, startPoint x: 1100, startPoint y: 521, endPoint x: 1058, endPoint y: 520, distance: 42.3
click at [1058, 520] on input "$25.38" at bounding box center [1081, 523] width 72 height 12
click at [1039, 569] on div "Xero Item # Item Code Item Name Purchases Description Sales Description Cost Ma…" at bounding box center [725, 524] width 1041 height 99
click at [250, 611] on button "Save" at bounding box center [238, 605] width 67 height 21
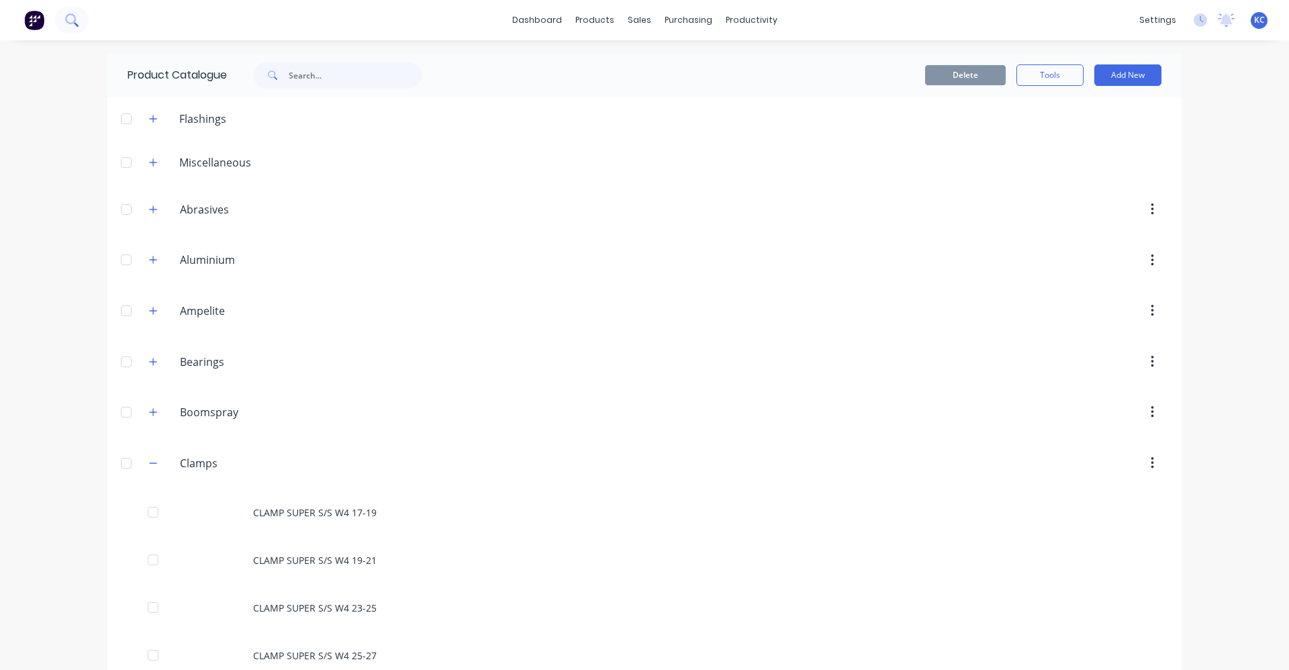
click at [69, 28] on button at bounding box center [72, 20] width 34 height 27
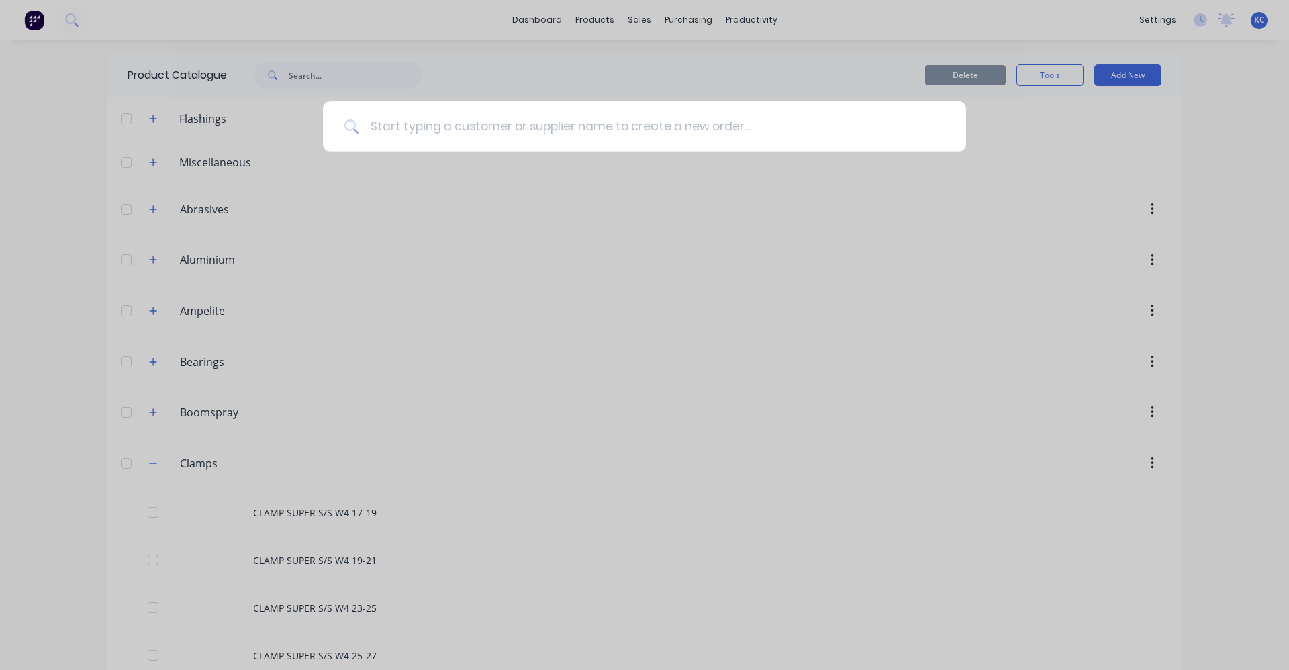
click at [410, 130] on input at bounding box center [651, 126] width 585 height 50
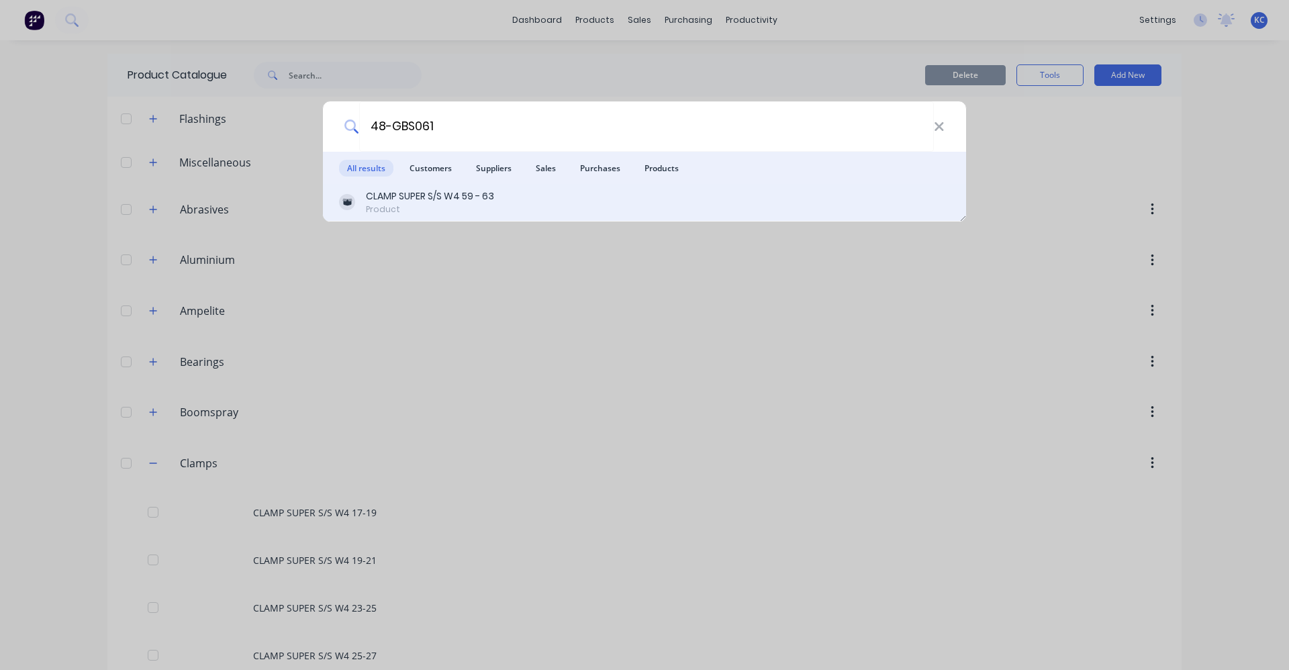
click at [437, 201] on div "CLAMP SUPER S/S W4 59 - 63" at bounding box center [430, 196] width 128 height 14
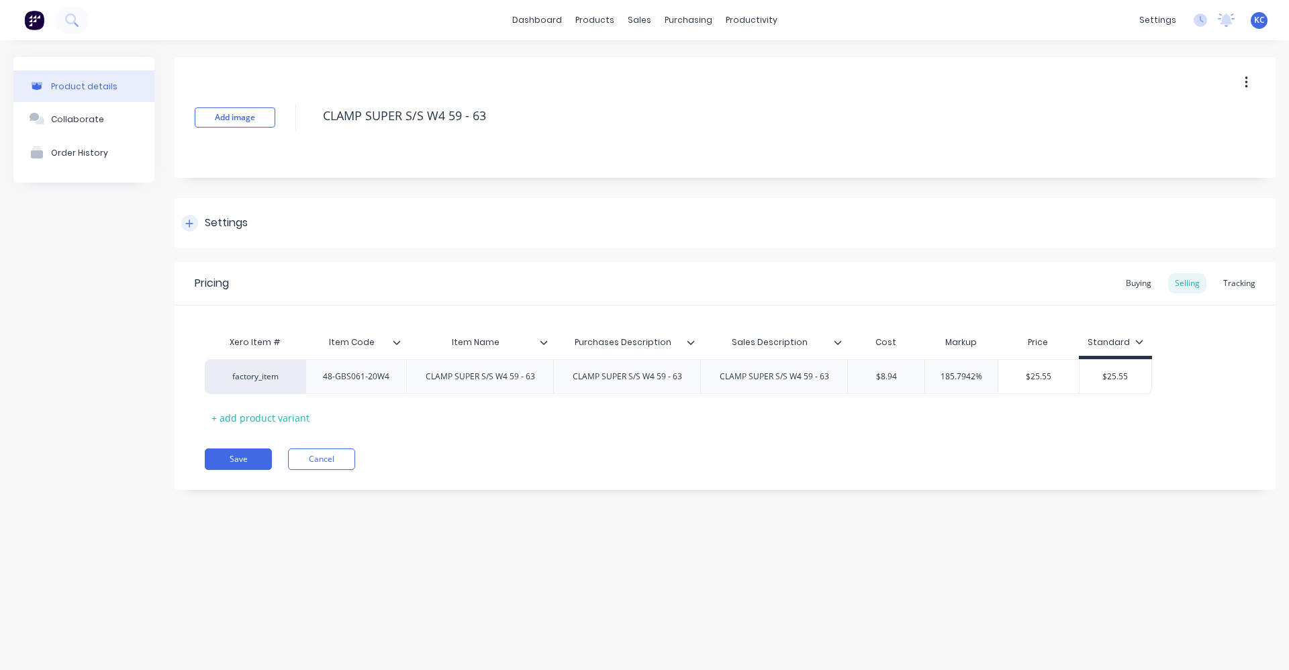
click at [221, 227] on div "Settings" at bounding box center [226, 223] width 43 height 17
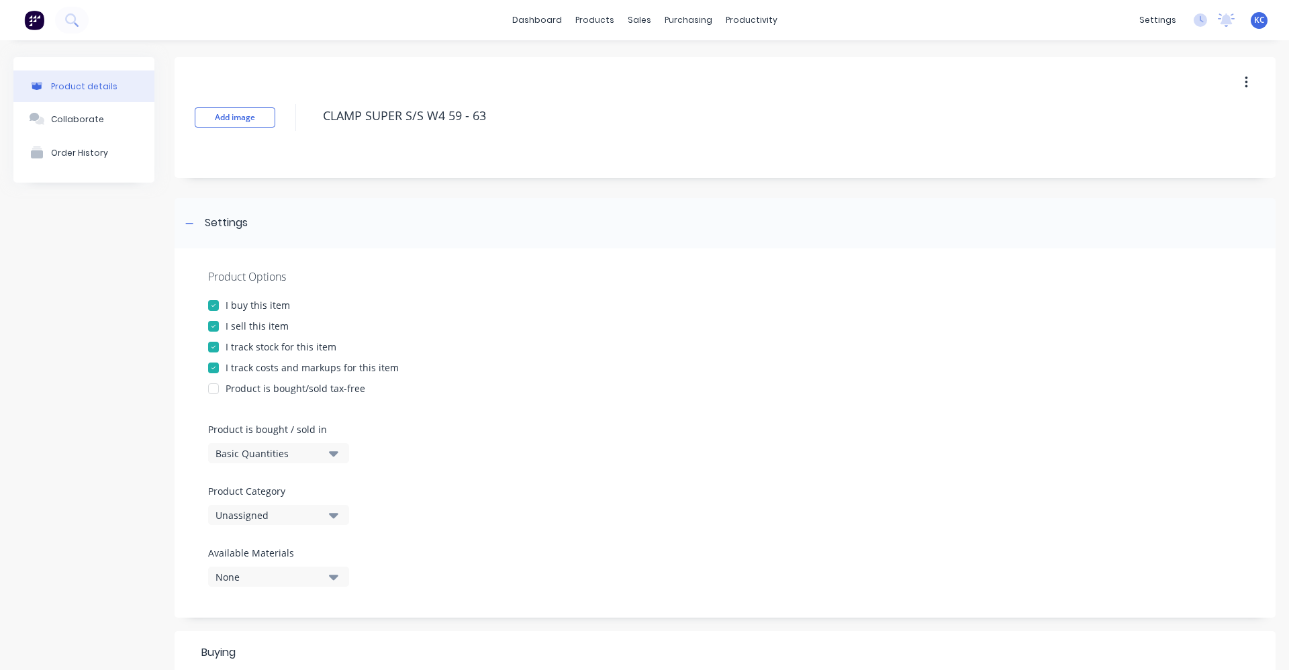
click at [335, 514] on icon "button" at bounding box center [333, 515] width 9 height 5
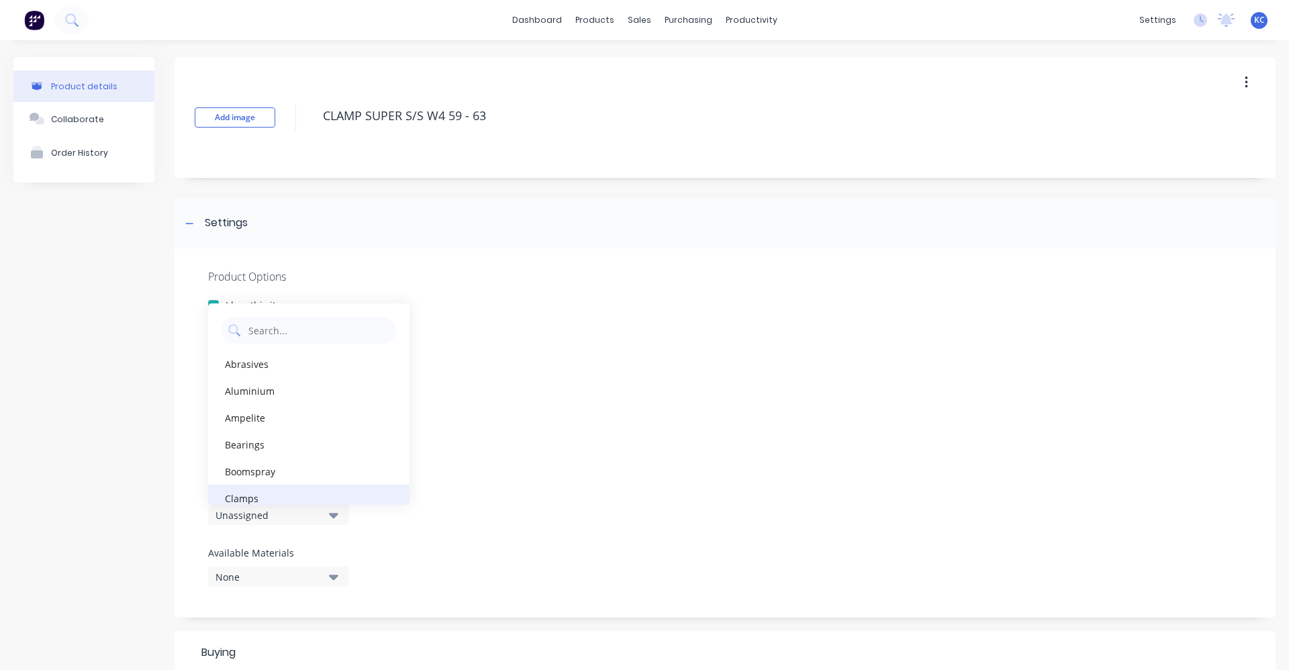
click at [294, 496] on div "Clamps" at bounding box center [308, 498] width 201 height 27
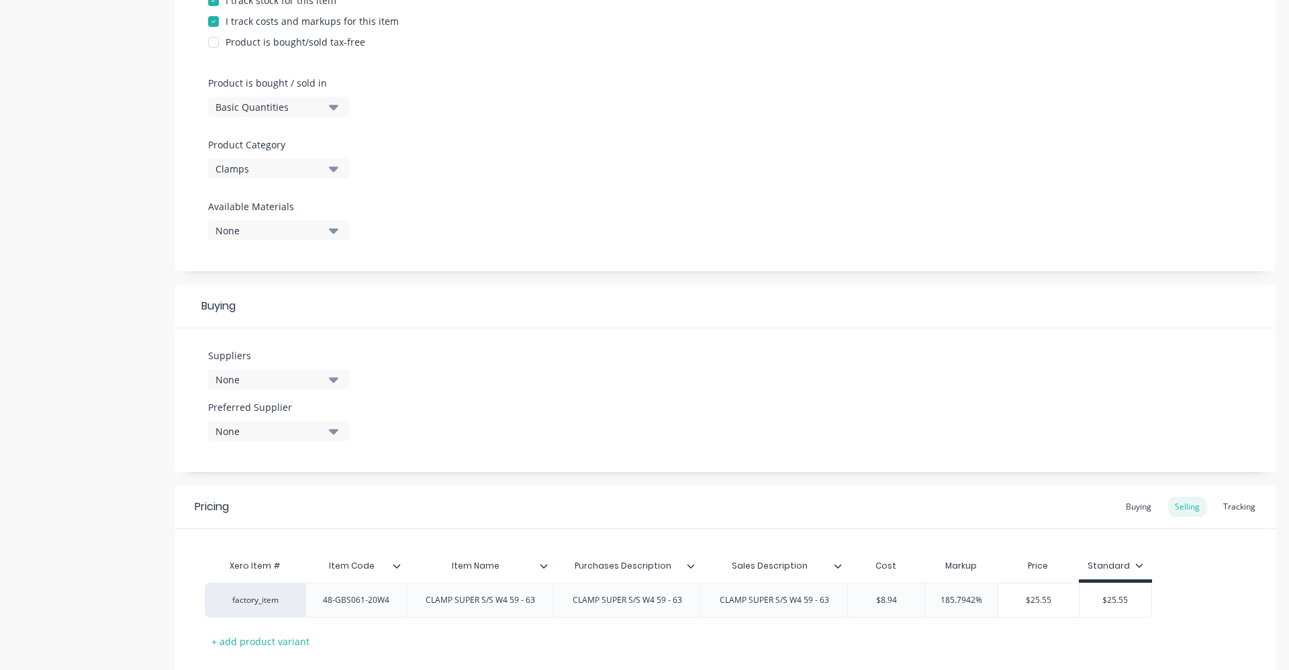
scroll to position [403, 0]
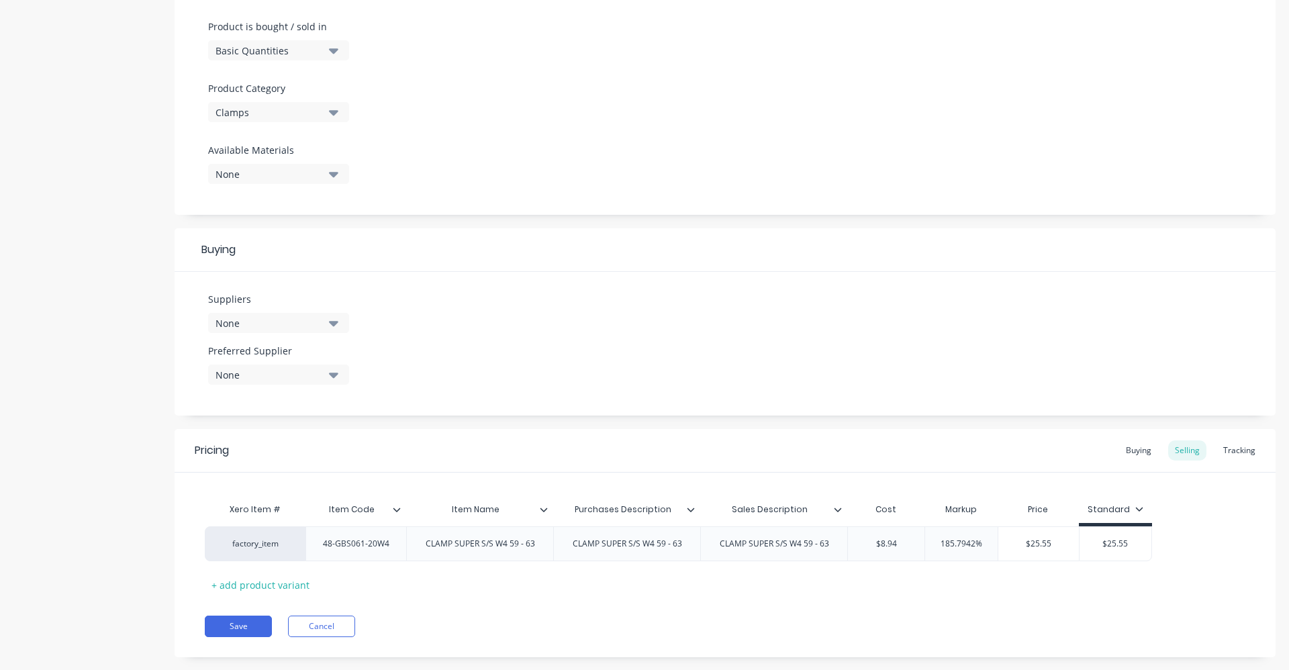
click at [320, 318] on div "None" at bounding box center [269, 323] width 107 height 14
click at [306, 369] on input "text" at bounding box center [318, 363] width 142 height 27
click at [301, 385] on button "HOSECO" at bounding box center [308, 396] width 201 height 27
click at [476, 361] on div "Suppliers 1 suppliers selected HOSEC HOSECO Preferred Supplier None" at bounding box center [725, 344] width 1101 height 144
click at [322, 373] on div "None" at bounding box center [269, 375] width 107 height 14
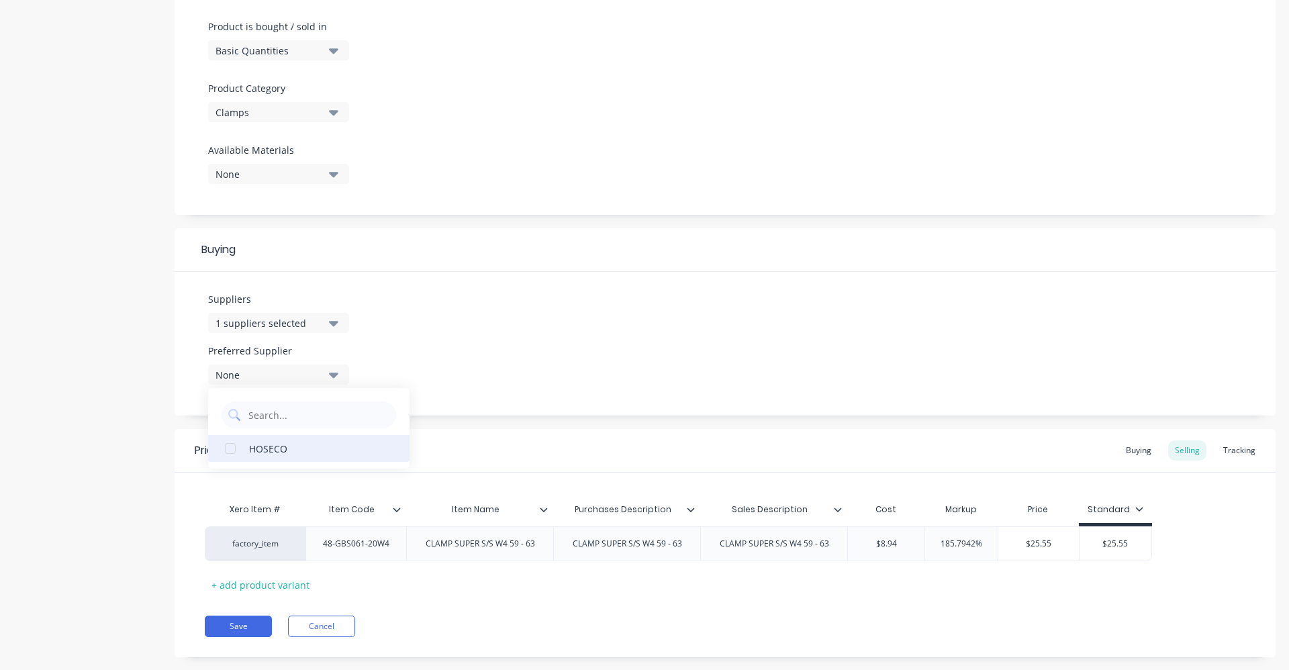
click at [304, 456] on button "HOSECO" at bounding box center [308, 448] width 201 height 27
click at [530, 329] on div "Suppliers 1 suppliers selected HOSEC Preferred Supplier HOSECO HOSECO" at bounding box center [725, 344] width 1101 height 144
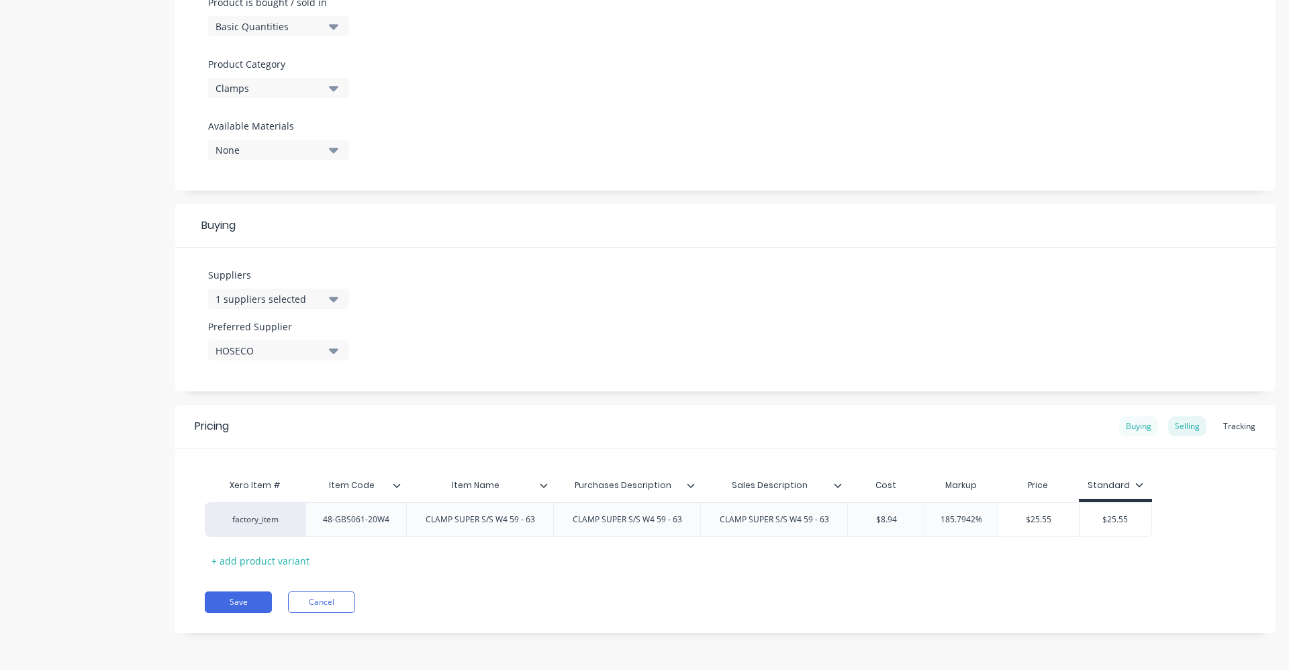
click at [1137, 428] on div "Buying" at bounding box center [1138, 426] width 39 height 20
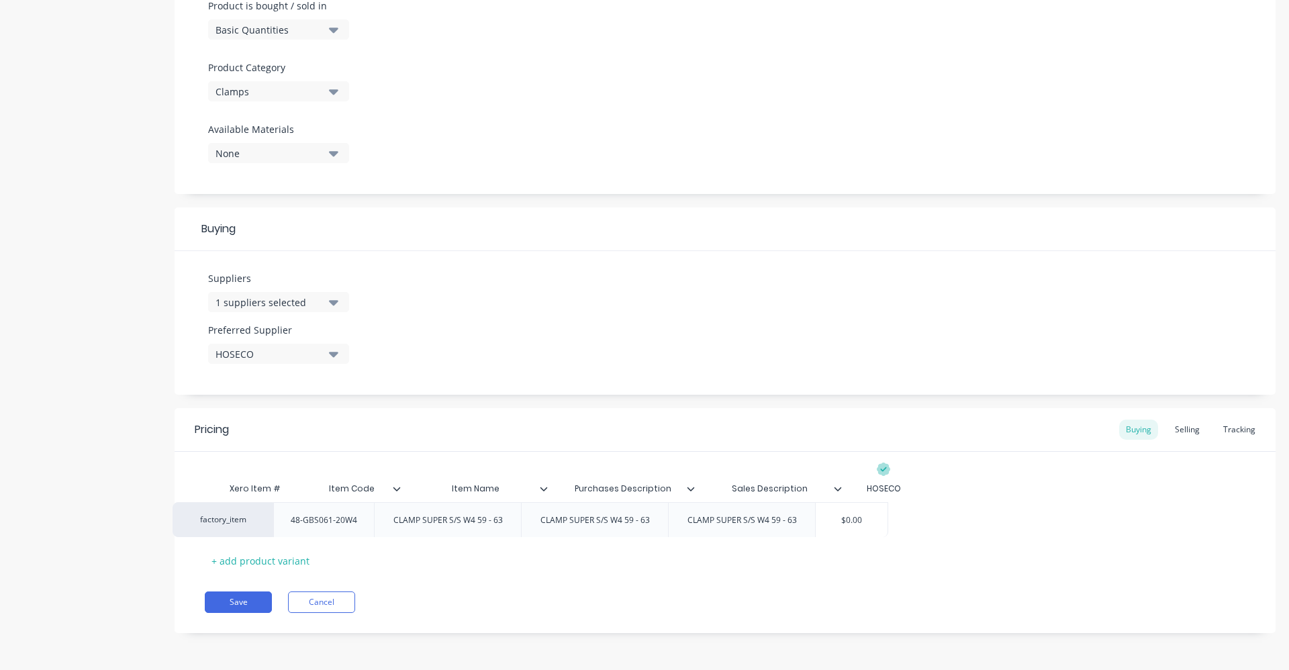
drag, startPoint x: 899, startPoint y: 511, endPoint x: 848, endPoint y: 512, distance: 51.0
click at [848, 512] on div "factory_item 48-GBS061-20W4 CLAMP SUPER S/S W4 59 - 63 CLAMP SUPER S/S W4 59 - …" at bounding box center [725, 519] width 1041 height 35
drag, startPoint x: 891, startPoint y: 516, endPoint x: 837, endPoint y: 519, distance: 53.8
click at [837, 519] on div "factory_item 48-GBS061-20W4 CLAMP SUPER S/S W4 59 - 63 CLAMP SUPER S/S W4 59 - …" at bounding box center [563, 519] width 716 height 35
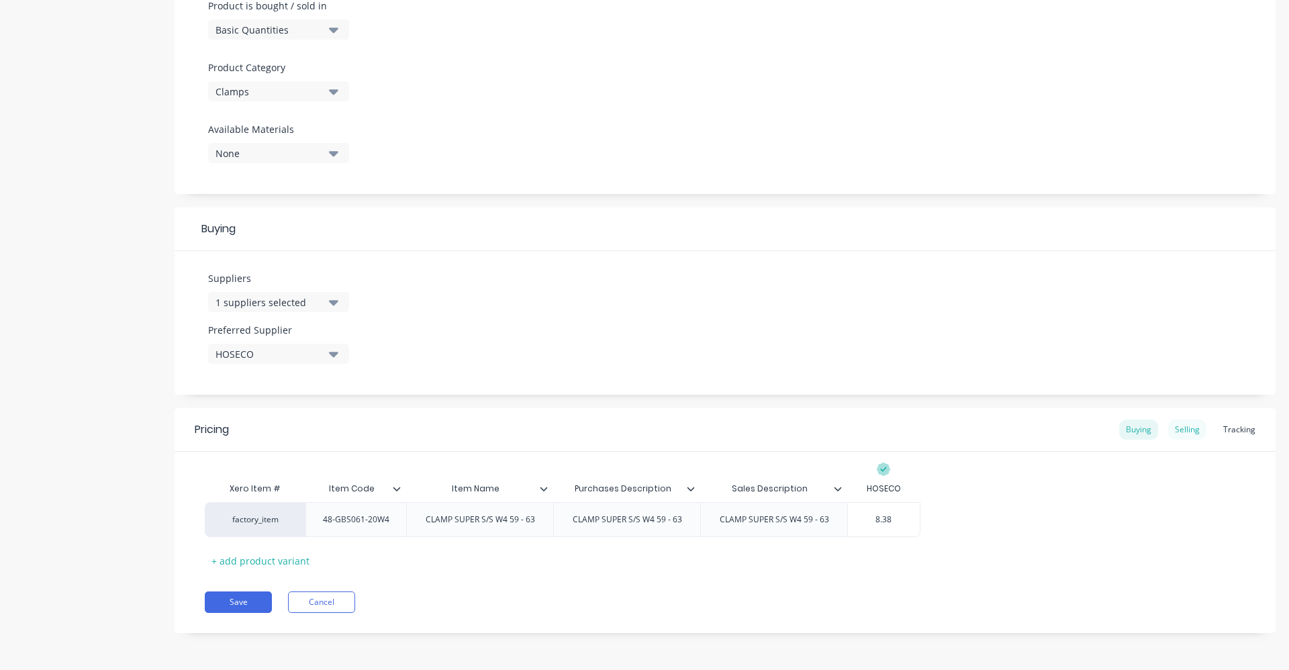
click at [1186, 427] on div "Selling" at bounding box center [1187, 430] width 38 height 20
drag, startPoint x: 901, startPoint y: 523, endPoint x: 866, endPoint y: 521, distance: 35.0
click at [866, 521] on input "$8.94" at bounding box center [886, 523] width 77 height 12
drag, startPoint x: 986, startPoint y: 521, endPoint x: 936, endPoint y: 521, distance: 50.4
click at [936, 521] on input "185.7942%" at bounding box center [961, 523] width 73 height 12
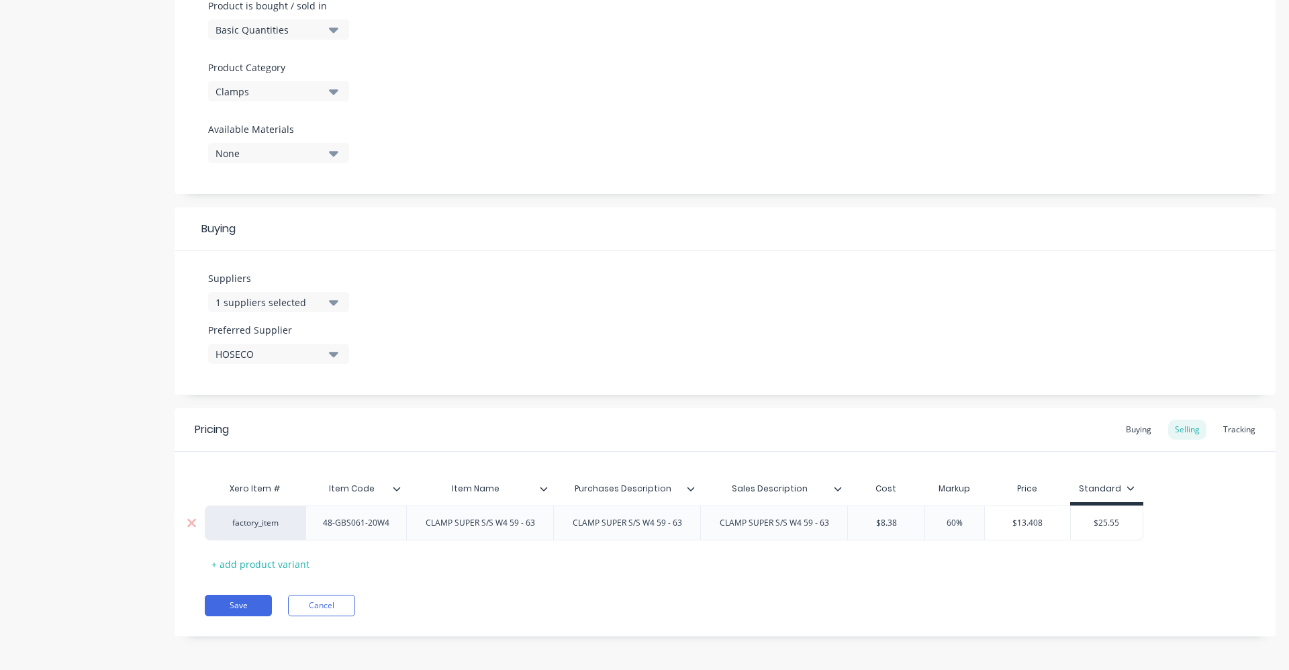
drag, startPoint x: 1122, startPoint y: 523, endPoint x: 1085, endPoint y: 526, distance: 37.0
click at [1085, 526] on input "$25.55" at bounding box center [1107, 523] width 72 height 12
click at [993, 565] on div "Xero Item # Item Code Item Name Purchases Description Sales Description Cost Ma…" at bounding box center [725, 524] width 1041 height 99
click at [232, 606] on button "Save" at bounding box center [238, 605] width 67 height 21
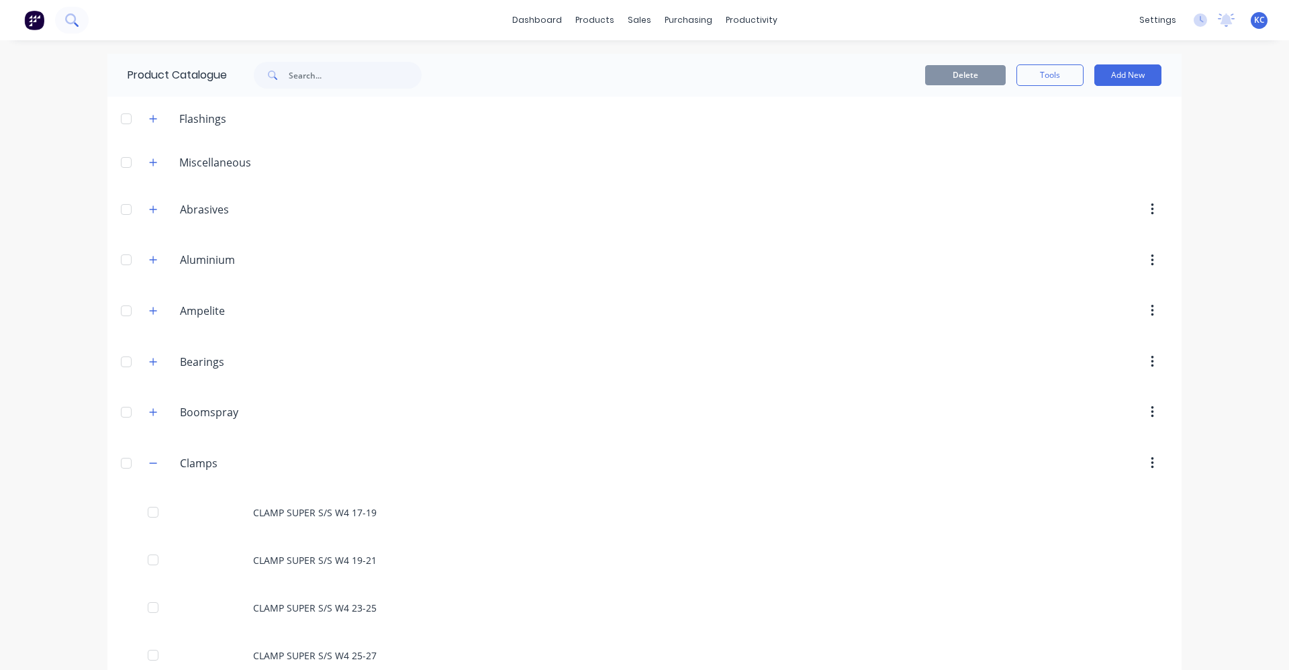
click at [66, 15] on icon at bounding box center [71, 19] width 13 height 13
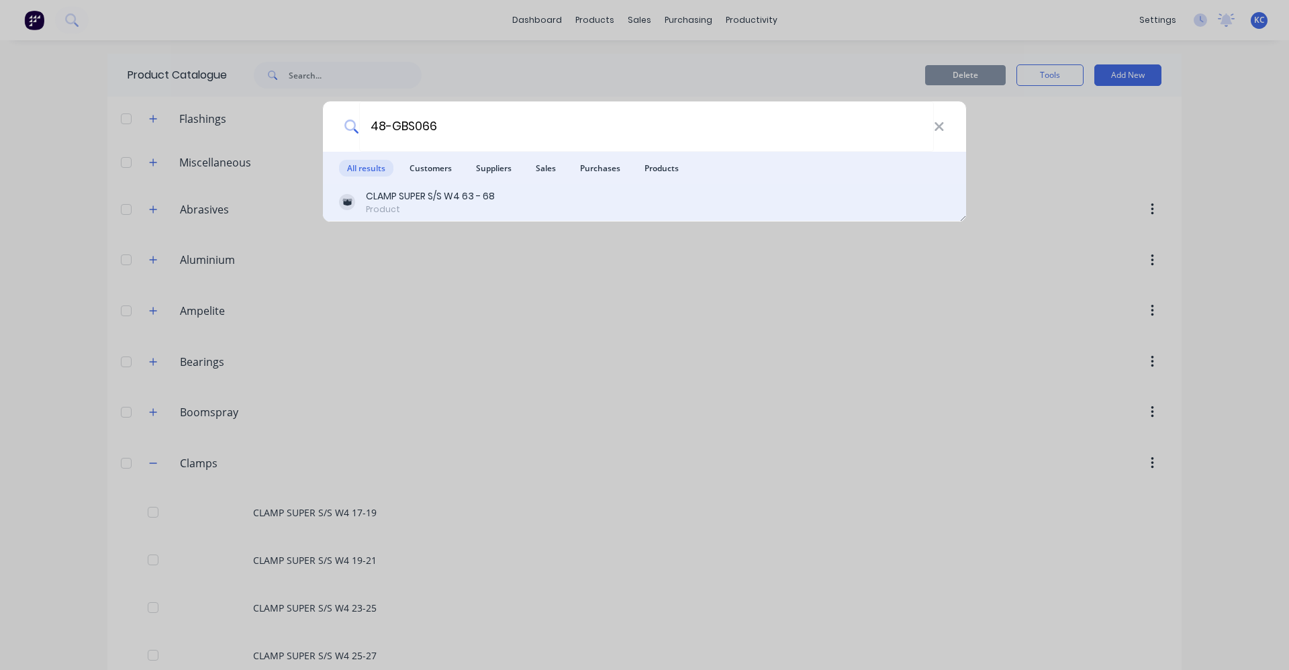
click at [506, 201] on div "CLAMP SUPER S/S W4 63 - 68 Product" at bounding box center [644, 202] width 611 height 26
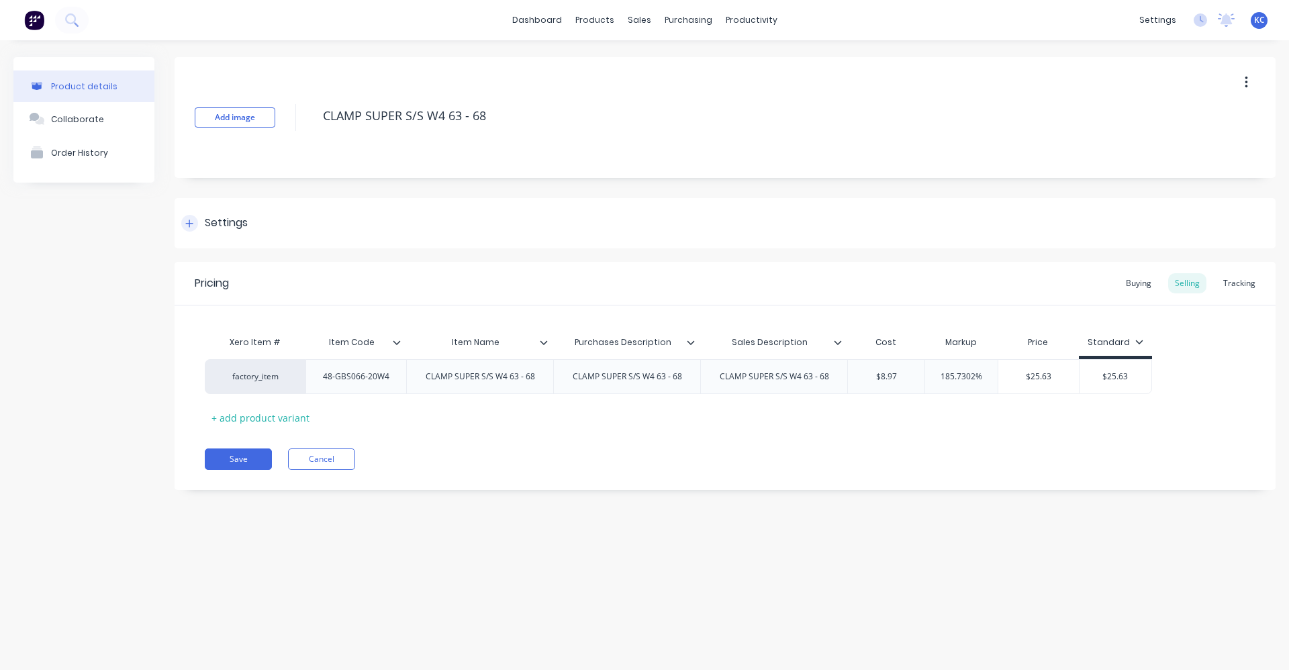
click at [240, 222] on div "Settings" at bounding box center [226, 223] width 43 height 17
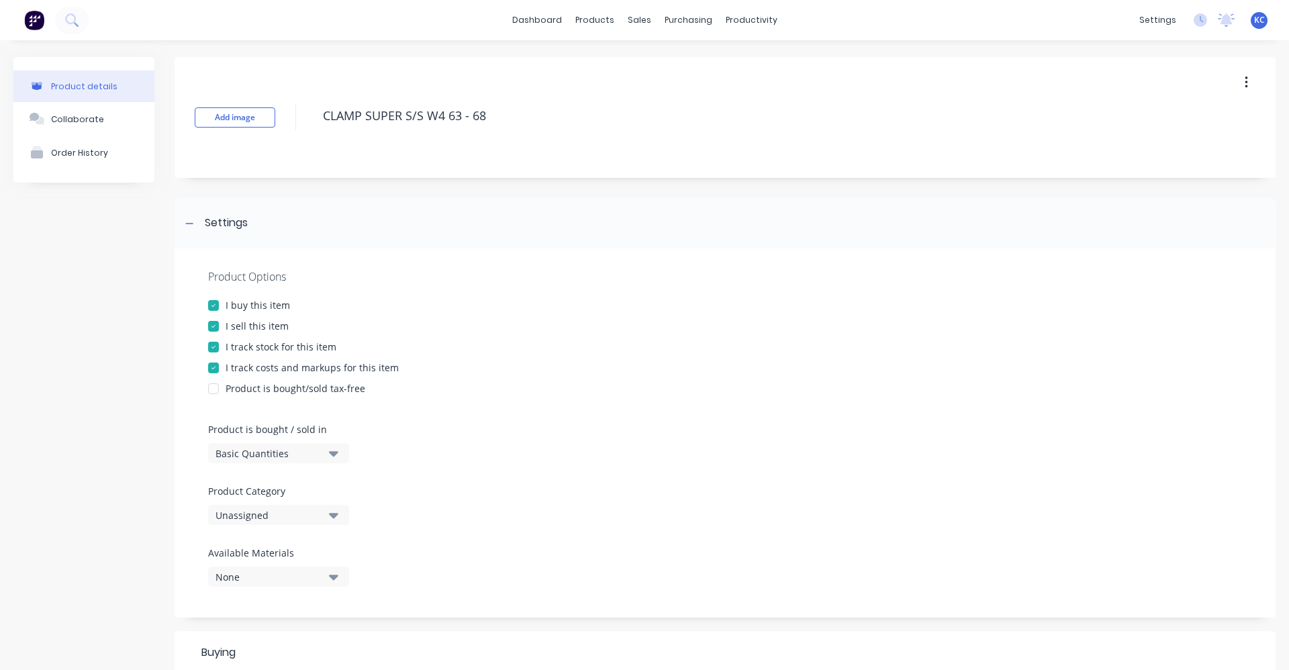
click at [328, 514] on button "Unassigned" at bounding box center [278, 515] width 141 height 20
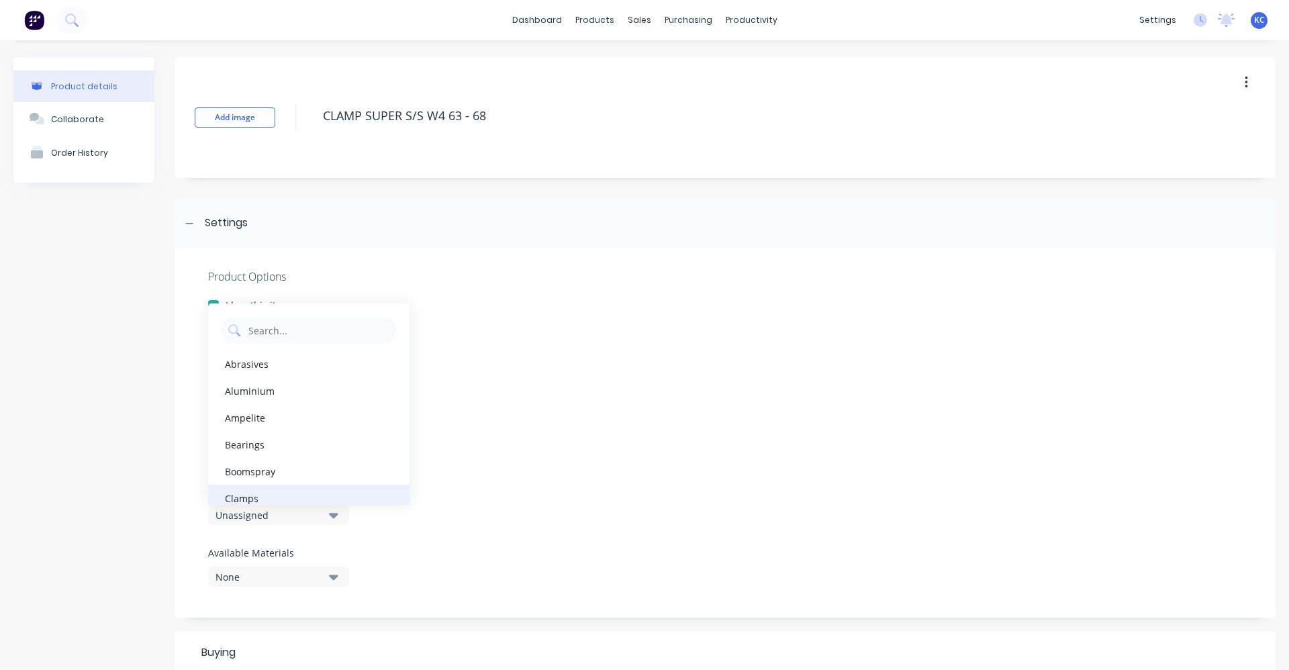
click at [322, 489] on div "Clamps" at bounding box center [308, 498] width 201 height 27
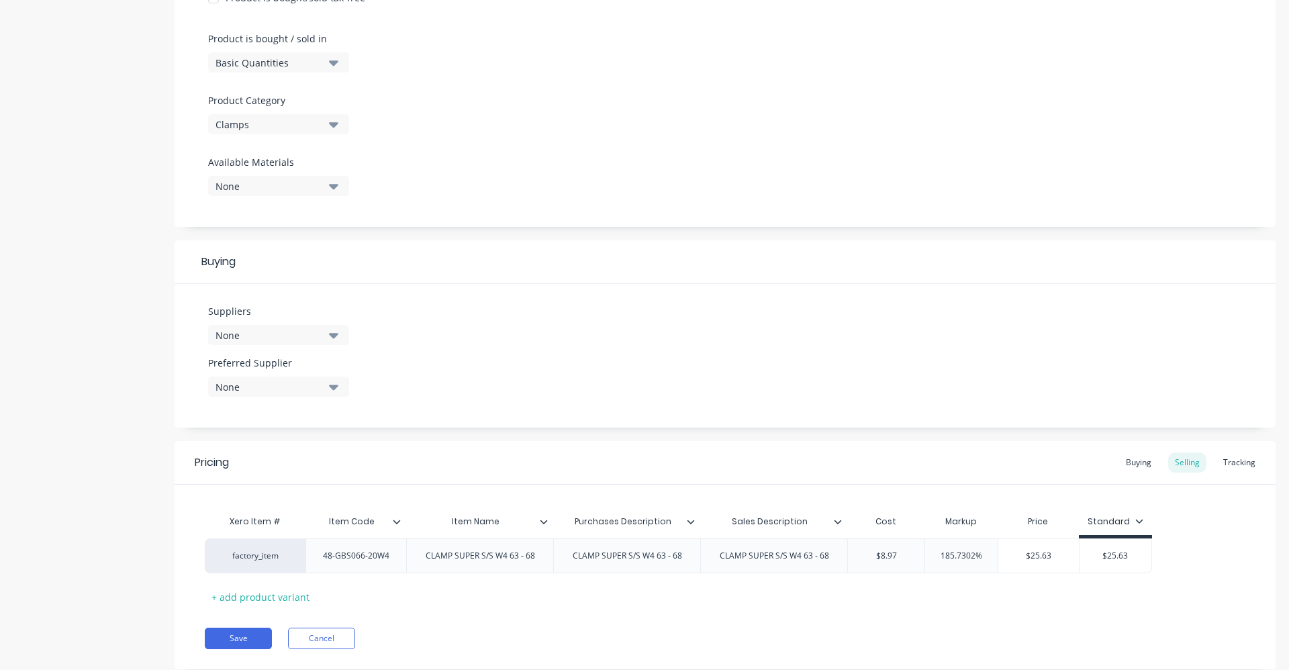
scroll to position [403, 0]
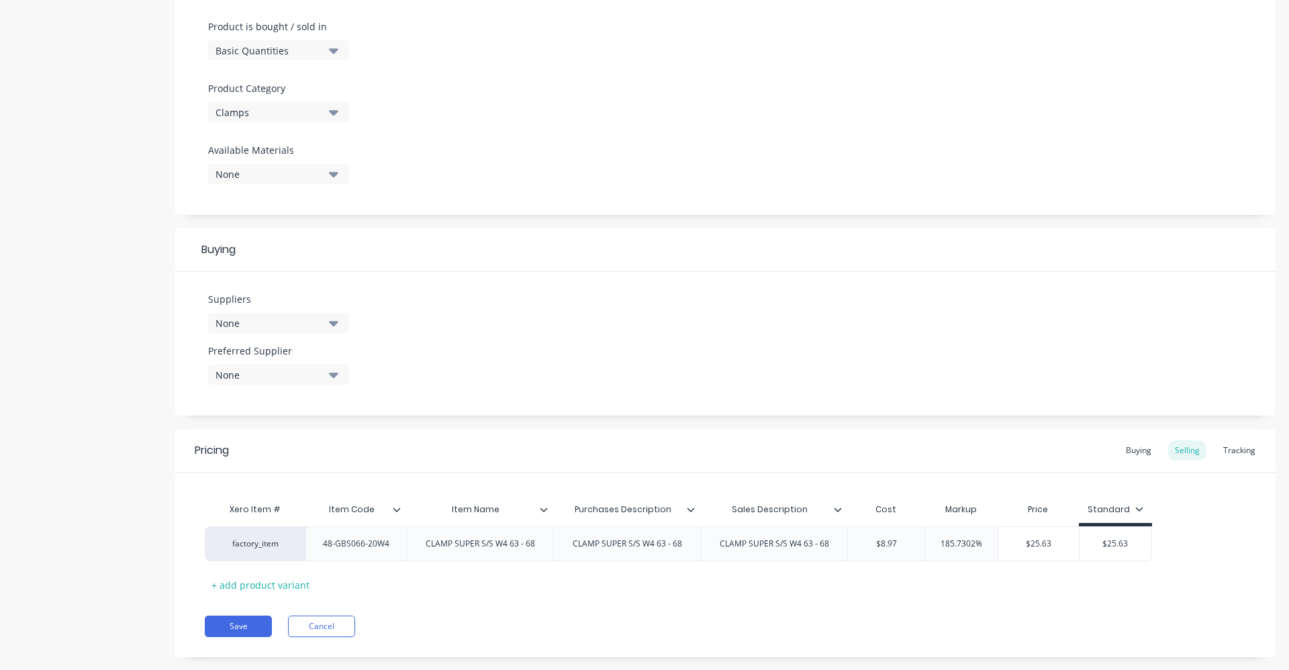
click at [335, 316] on icon "button" at bounding box center [333, 323] width 9 height 15
click at [282, 366] on input "text" at bounding box center [318, 363] width 142 height 27
click at [293, 391] on div "HOSECO" at bounding box center [316, 396] width 134 height 14
click at [431, 317] on div "Suppliers 1 suppliers selected HOSEC HOSECO Preferred Supplier None" at bounding box center [725, 344] width 1101 height 144
click at [316, 371] on div "None" at bounding box center [269, 375] width 107 height 14
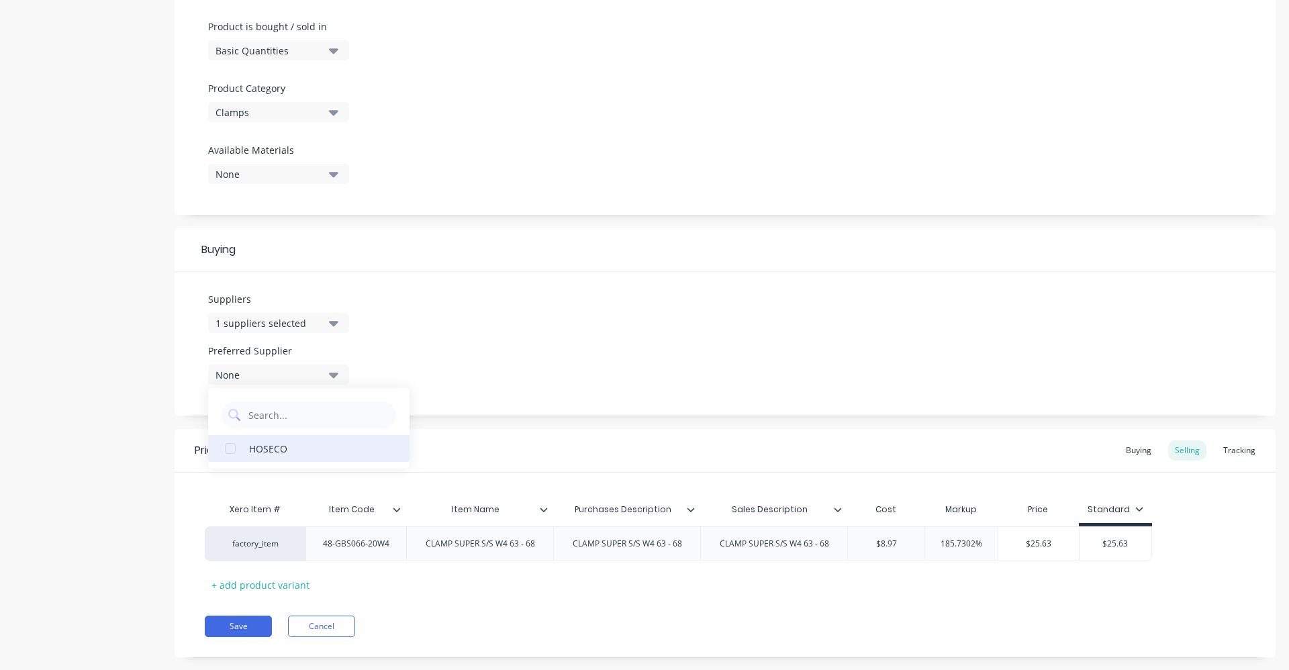
click at [309, 453] on div "HOSECO" at bounding box center [316, 448] width 134 height 14
click at [460, 335] on div "Suppliers 1 suppliers selected HOSEC Preferred Supplier HOSECO HOSECO" at bounding box center [725, 344] width 1101 height 144
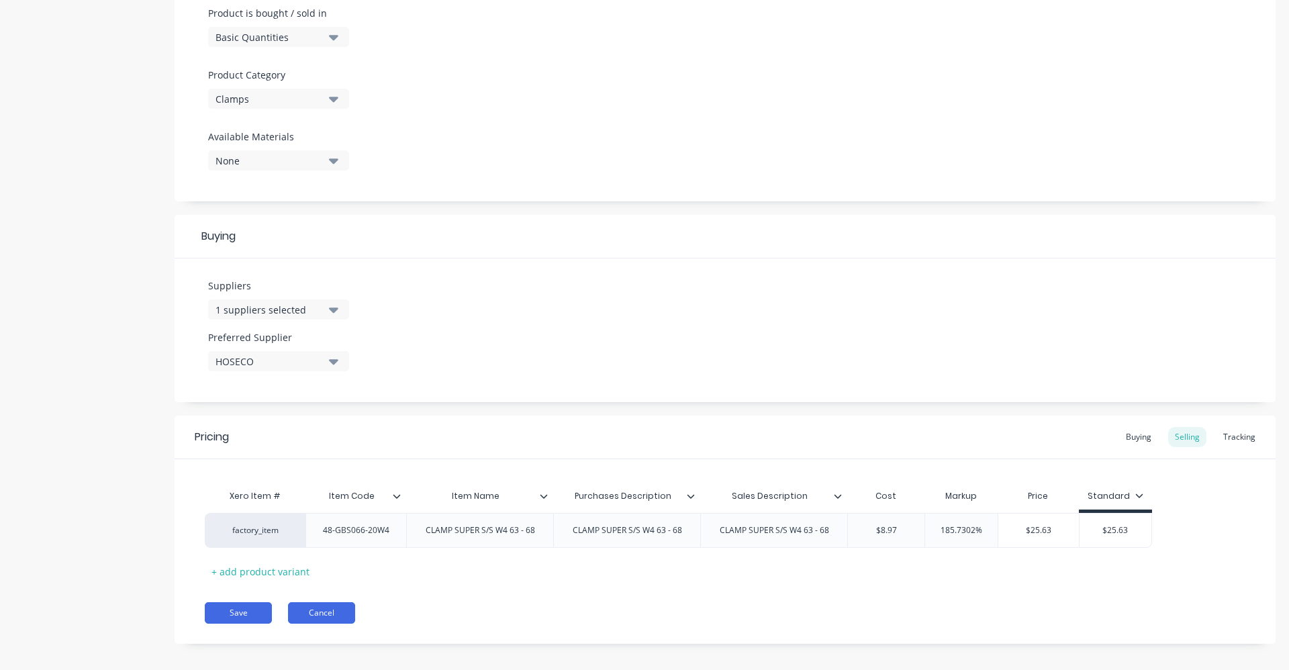
scroll to position [427, 0]
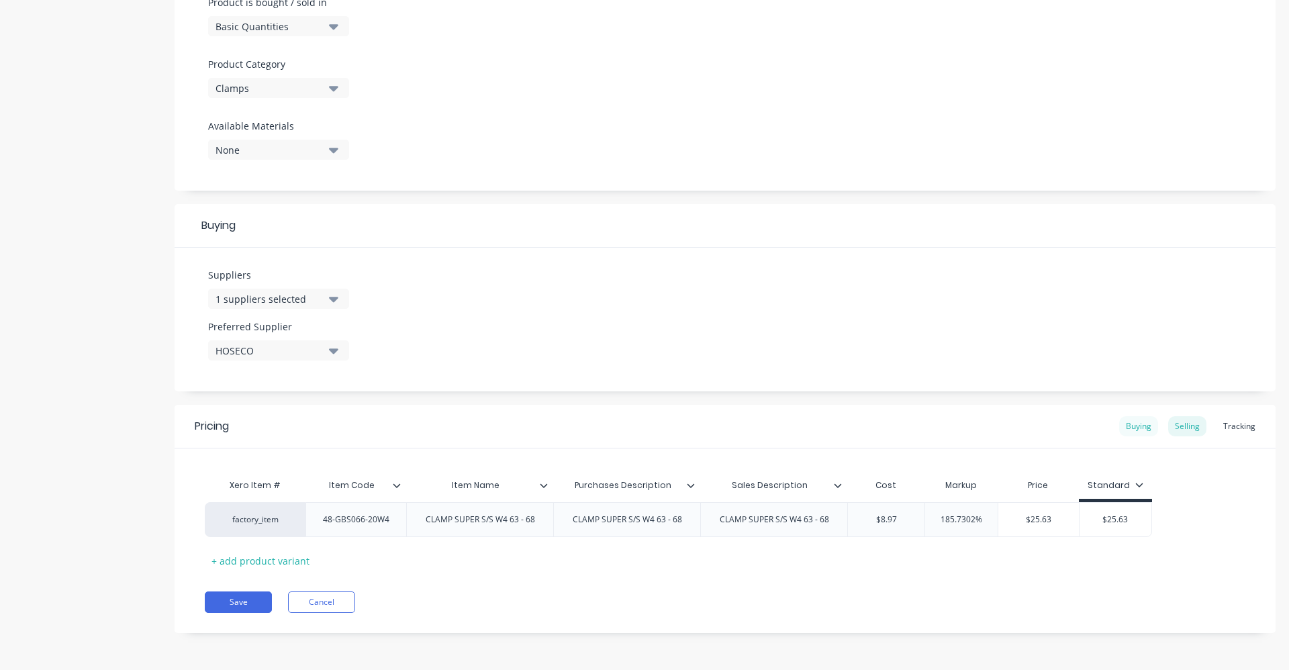
click at [1127, 422] on div "Buying" at bounding box center [1138, 426] width 39 height 20
drag, startPoint x: 900, startPoint y: 514, endPoint x: 855, endPoint y: 524, distance: 46.2
click at [855, 524] on input "$0.00" at bounding box center [884, 520] width 72 height 12
click at [1178, 430] on div "Selling" at bounding box center [1187, 430] width 38 height 20
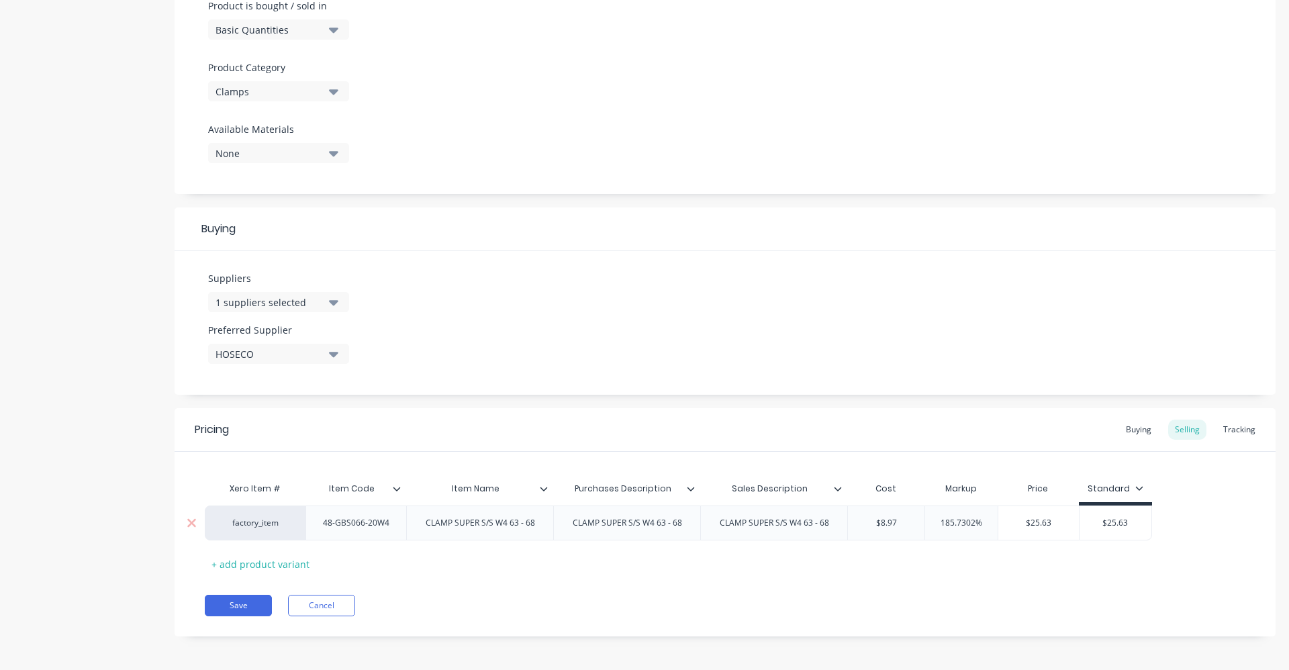
drag, startPoint x: 909, startPoint y: 528, endPoint x: 868, endPoint y: 532, distance: 41.2
click at [868, 532] on div "$8.97 $8.97" at bounding box center [886, 523] width 77 height 34
drag, startPoint x: 991, startPoint y: 527, endPoint x: 930, endPoint y: 526, distance: 61.1
click at [930, 526] on input "185.7302%" at bounding box center [961, 523] width 73 height 12
click at [914, 583] on div "Pricing Buying Selling Tracking Xero Item # Item Code Item Name Purchases Descr…" at bounding box center [725, 522] width 1101 height 228
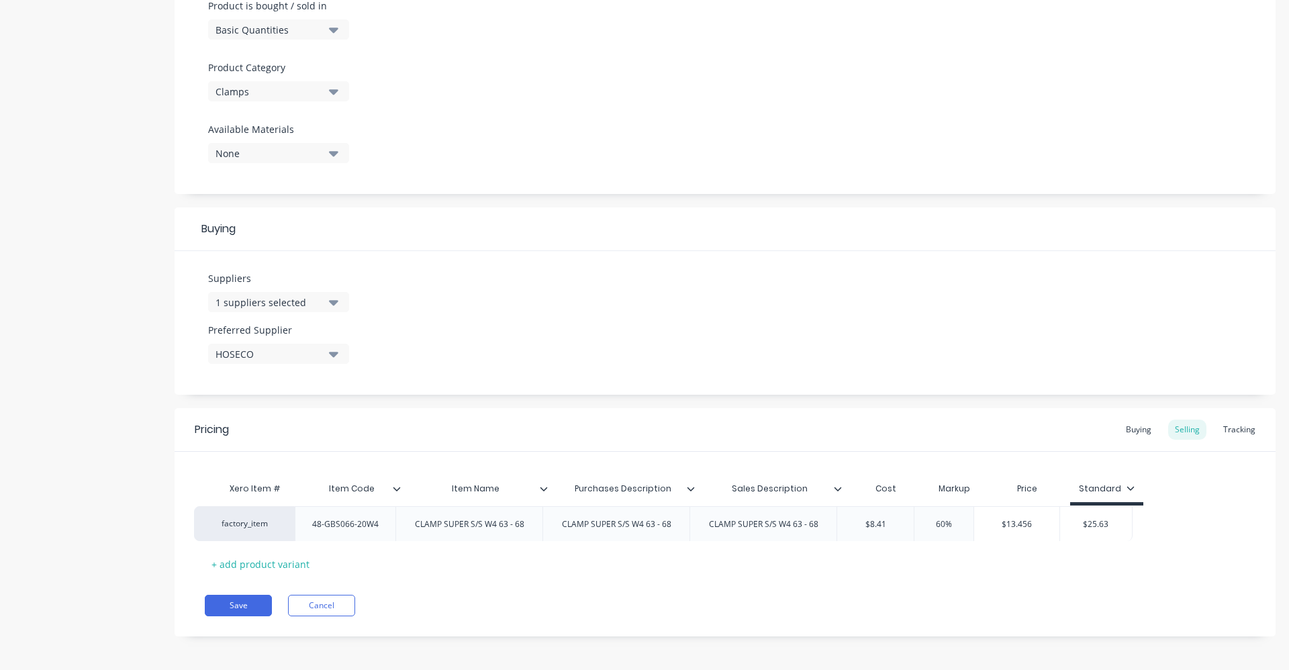
drag, startPoint x: 1143, startPoint y: 522, endPoint x: 1124, endPoint y: 524, distance: 18.9
click at [1124, 524] on div "factory_item 48-GBS066-20W4 CLAMP SUPER S/S W4 63 - 68 CLAMP SUPER S/S W4 63 - …" at bounding box center [725, 523] width 1041 height 35
drag, startPoint x: 1129, startPoint y: 522, endPoint x: 1082, endPoint y: 523, distance: 47.7
click at [1069, 523] on div "factory_item 48-GBS066-20W4 CLAMP SUPER S/S W4 63 - 68 CLAMP SUPER S/S W4 63 - …" at bounding box center [674, 523] width 939 height 35
click at [1060, 601] on div "Save Cancel" at bounding box center [740, 605] width 1071 height 21
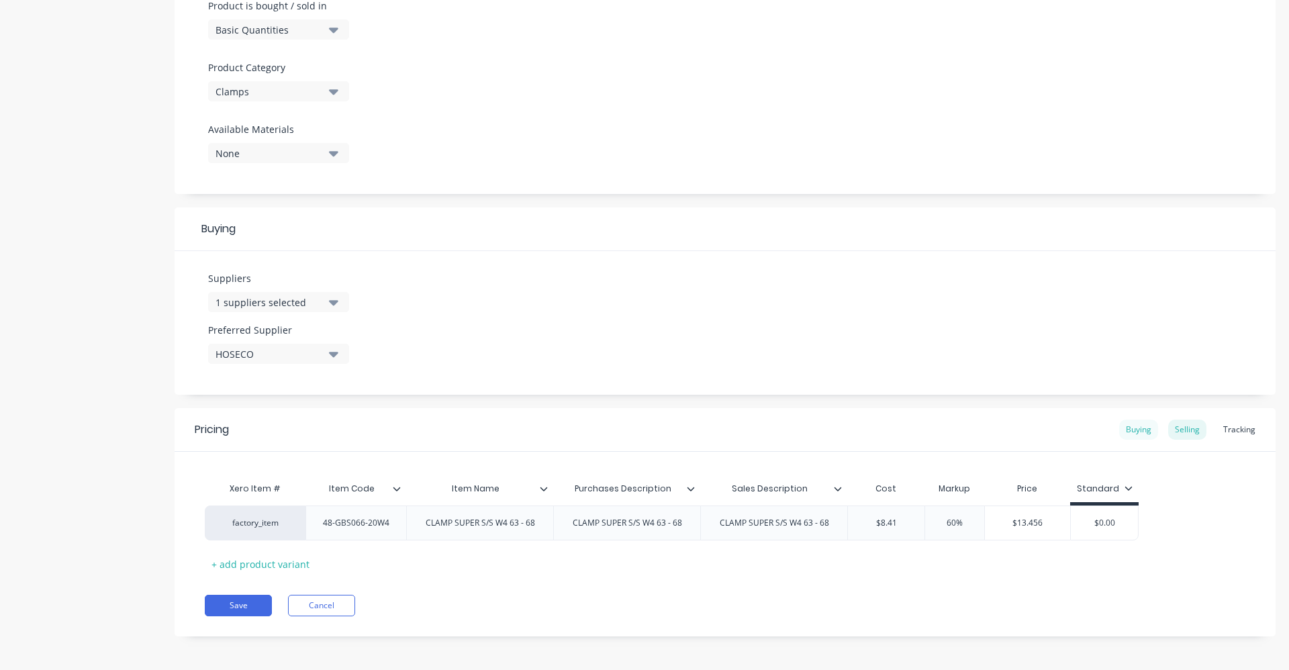
click at [1138, 428] on div "Buying" at bounding box center [1138, 430] width 39 height 20
click at [264, 604] on button "Save" at bounding box center [238, 602] width 67 height 21
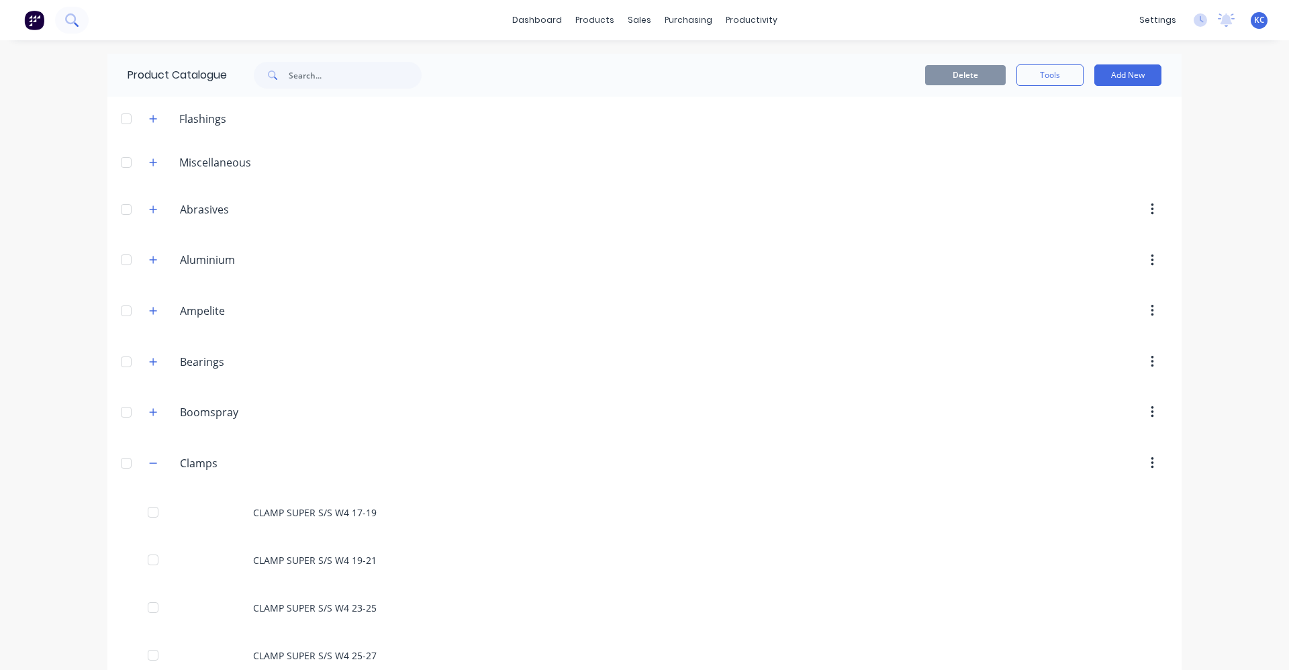
click at [73, 15] on icon at bounding box center [70, 18] width 11 height 11
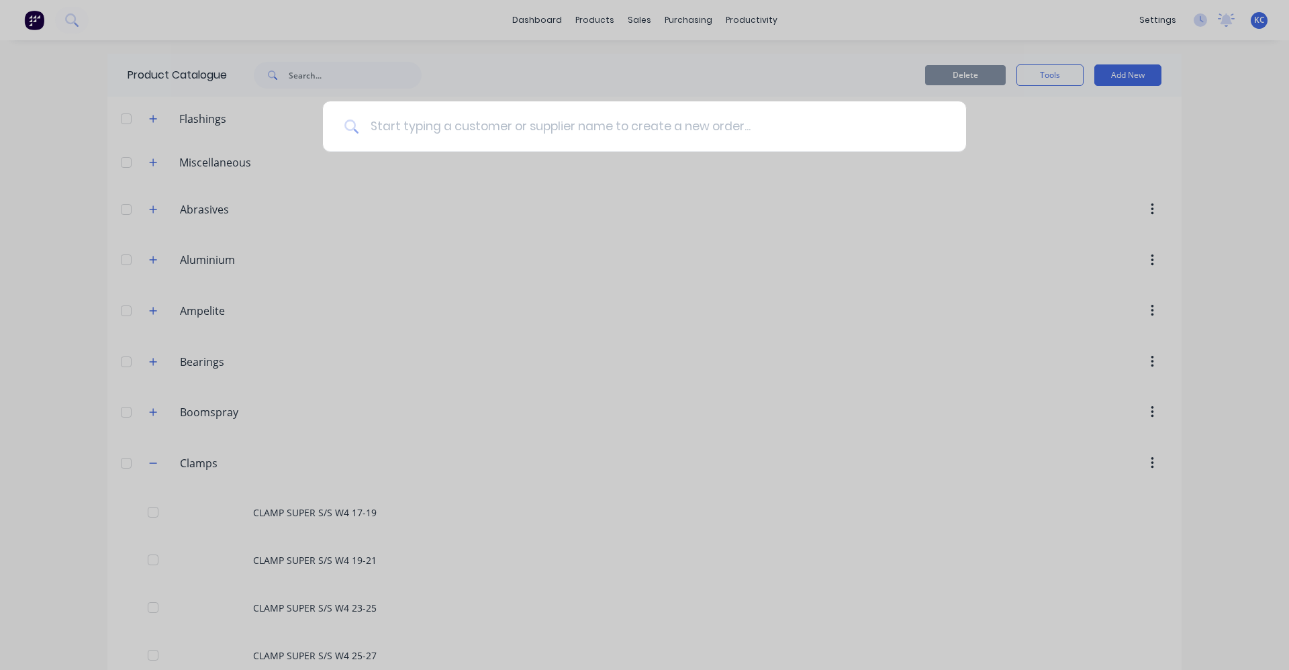
click at [429, 121] on input at bounding box center [651, 126] width 585 height 50
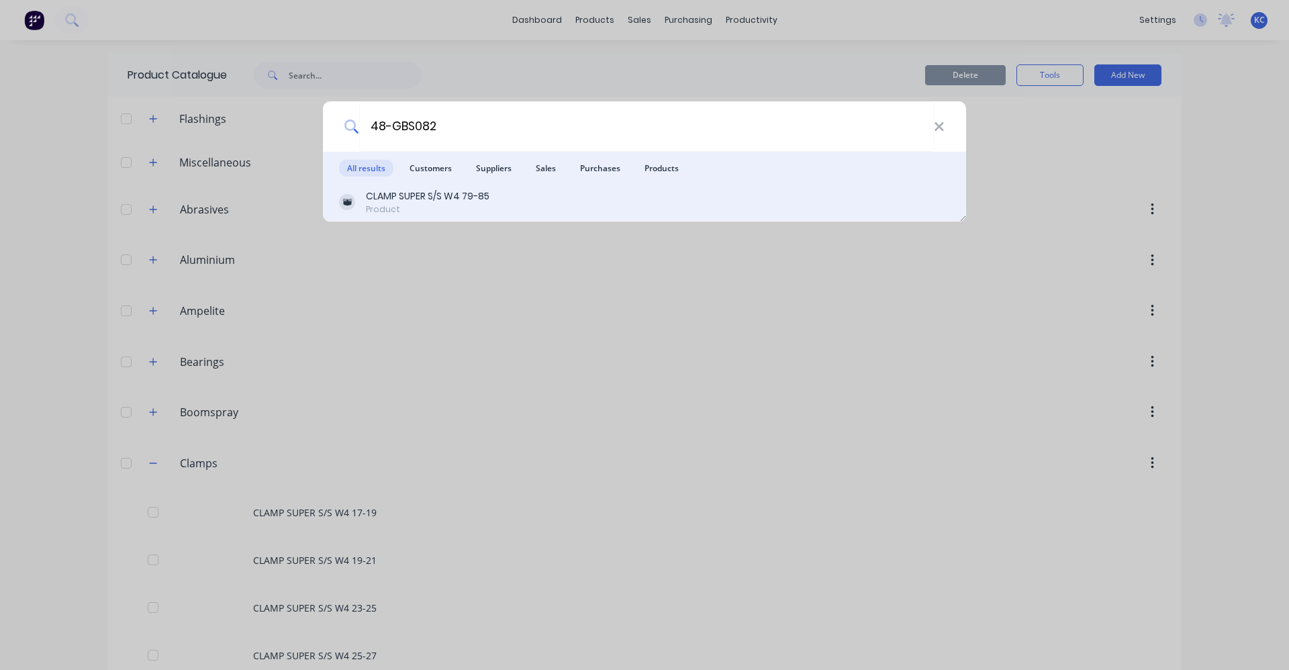
click at [462, 203] on div "CLAMP SUPER S/S W4 79-85" at bounding box center [428, 196] width 124 height 14
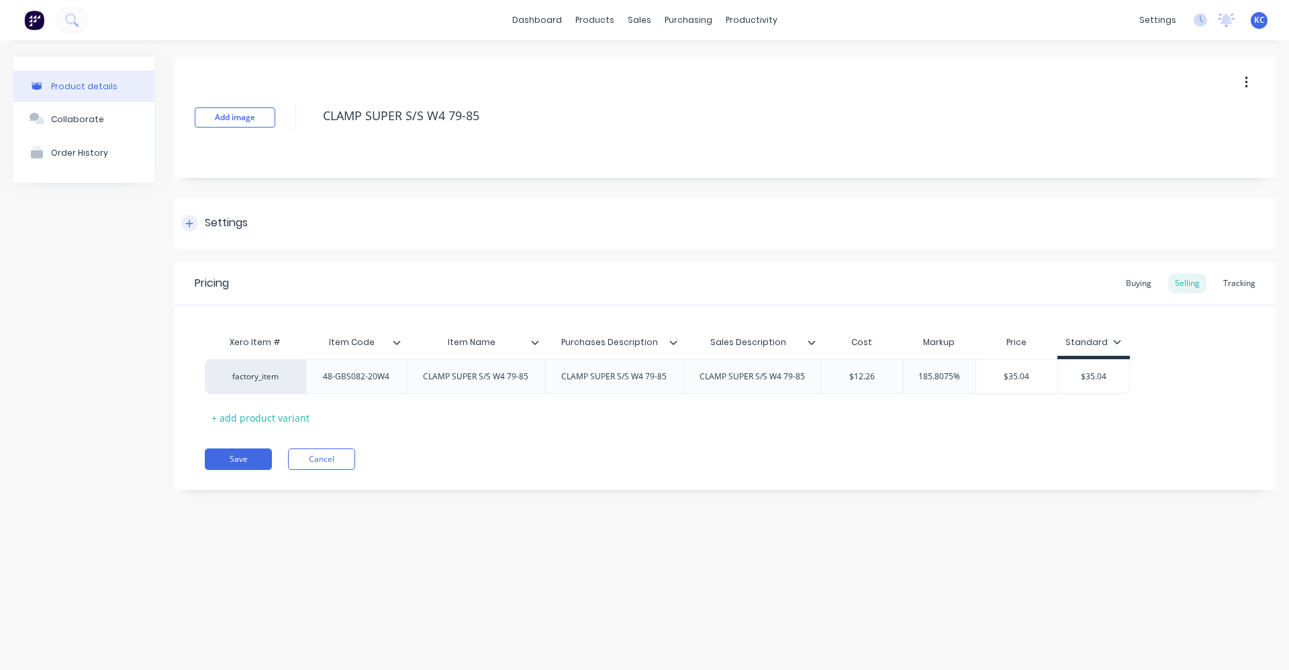
click at [237, 222] on div "Settings" at bounding box center [226, 223] width 43 height 17
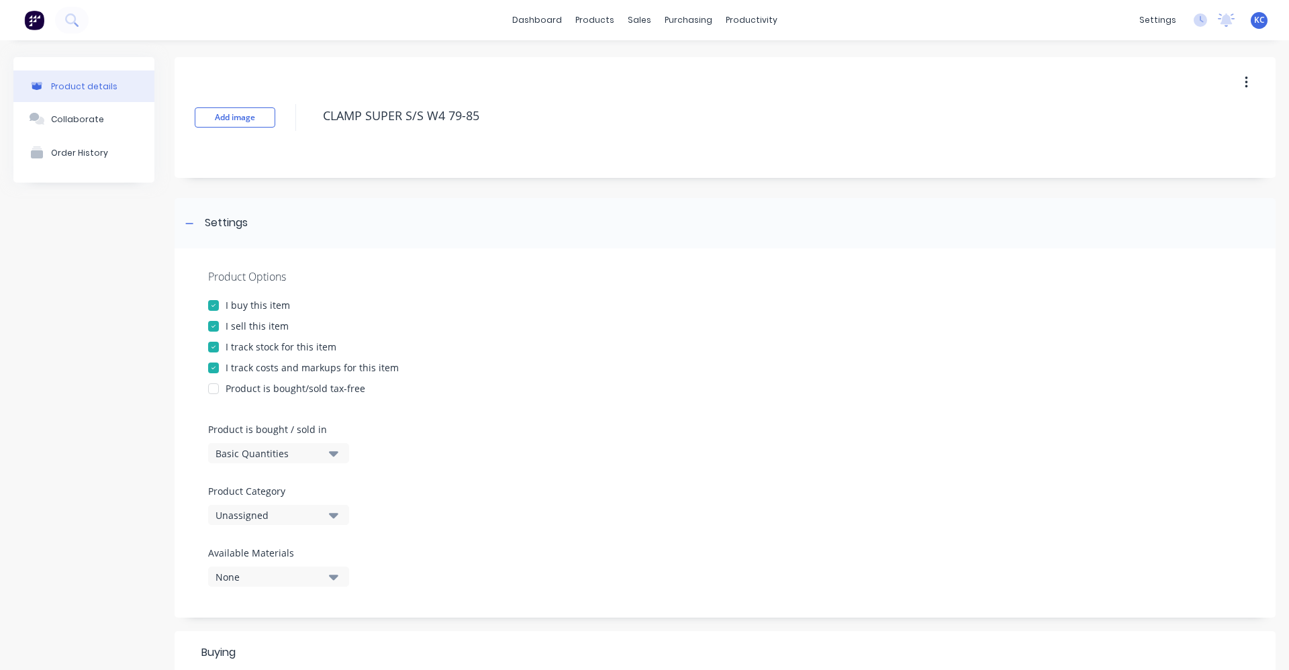
click at [336, 514] on icon "button" at bounding box center [333, 515] width 9 height 5
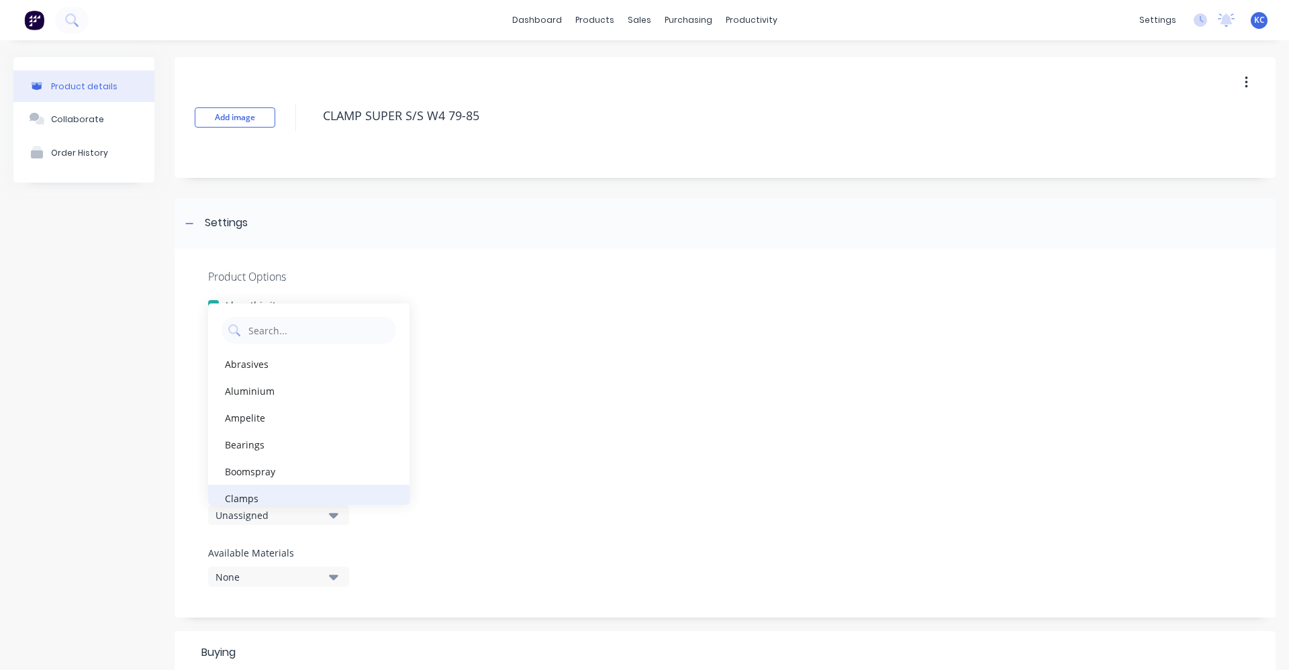
click at [327, 486] on div "Clamps" at bounding box center [308, 498] width 201 height 27
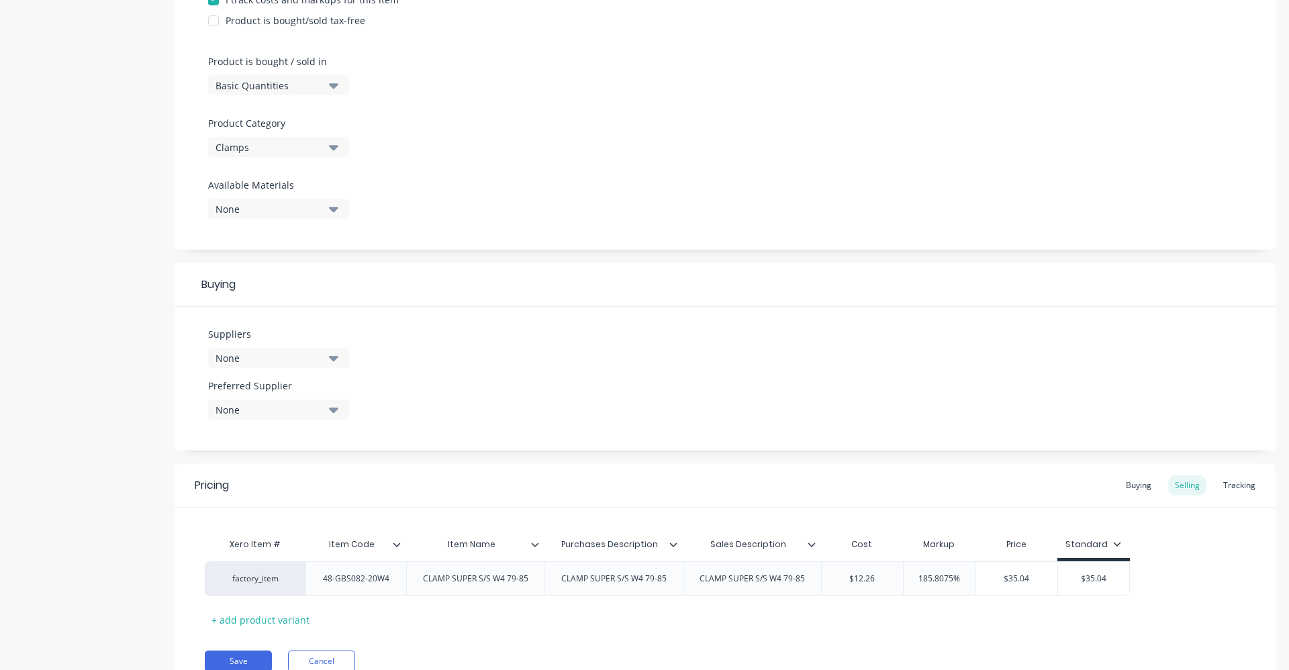
scroll to position [403, 0]
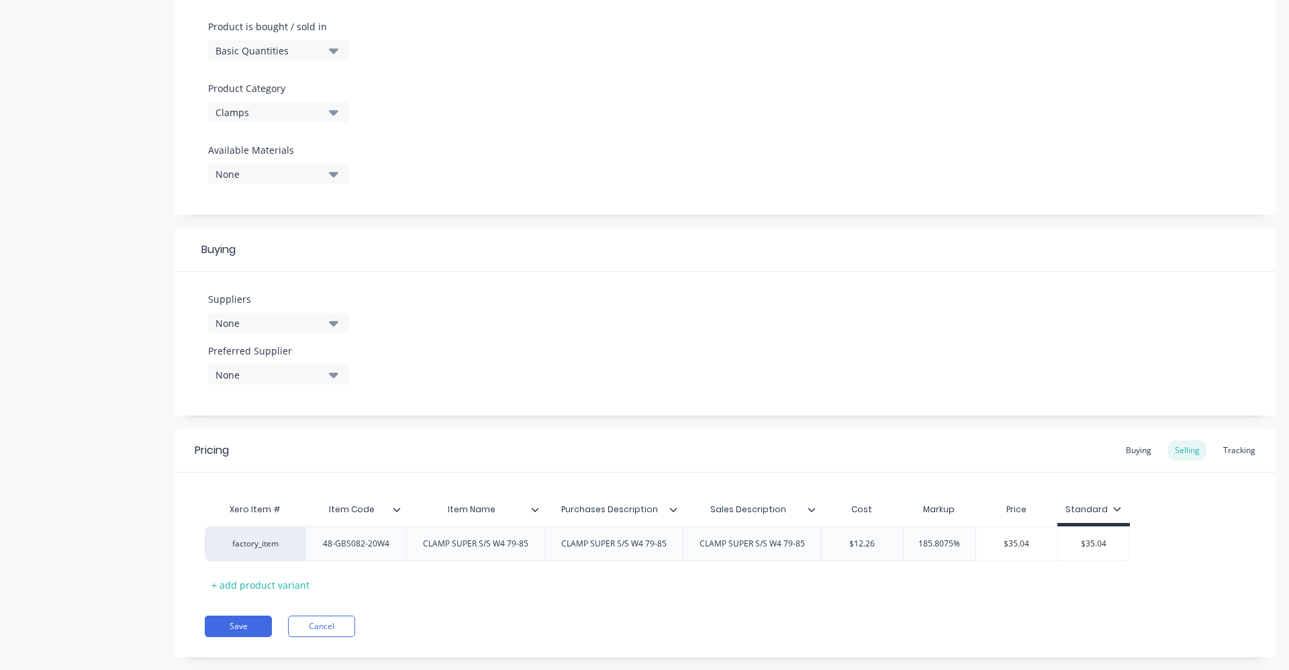
click at [340, 324] on button "None" at bounding box center [278, 323] width 141 height 20
click at [277, 357] on input "text" at bounding box center [318, 363] width 142 height 27
click at [339, 393] on div "HOSECO" at bounding box center [316, 396] width 134 height 14
click at [673, 334] on div "Suppliers 1 suppliers selected HOSEC HOSECO Preferred Supplier None" at bounding box center [725, 344] width 1101 height 144
click at [245, 377] on div "None" at bounding box center [269, 375] width 107 height 14
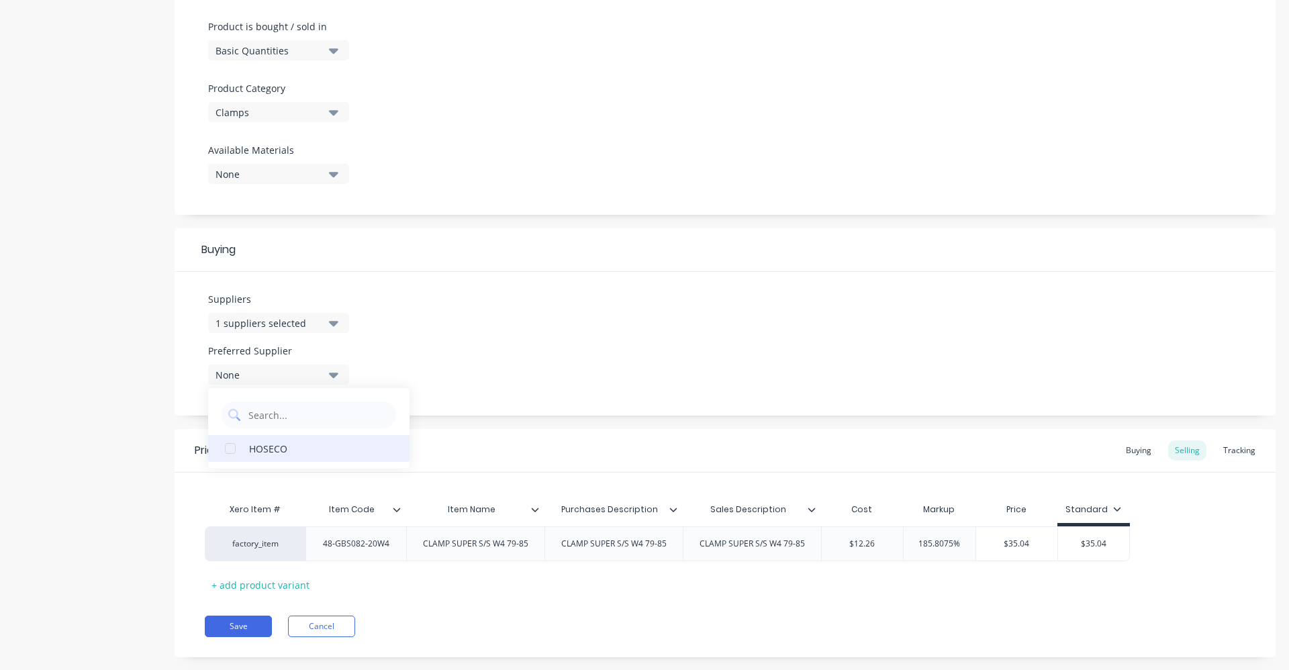
click at [261, 457] on button "HOSECO" at bounding box center [308, 448] width 201 height 27
click at [506, 359] on div "Suppliers 1 suppliers selected HOSEC Preferred Supplier HOSECO HOSECO" at bounding box center [725, 344] width 1101 height 144
drag, startPoint x: 897, startPoint y: 543, endPoint x: 810, endPoint y: 550, distance: 87.6
click at [810, 550] on div "factory_item 48-GBS082-20W4 CLAMP SUPER S/S W4 79-85 CLAMP SUPER S/S W4 79-85 C…" at bounding box center [667, 543] width 925 height 35
drag, startPoint x: 963, startPoint y: 544, endPoint x: 898, endPoint y: 547, distance: 65.2
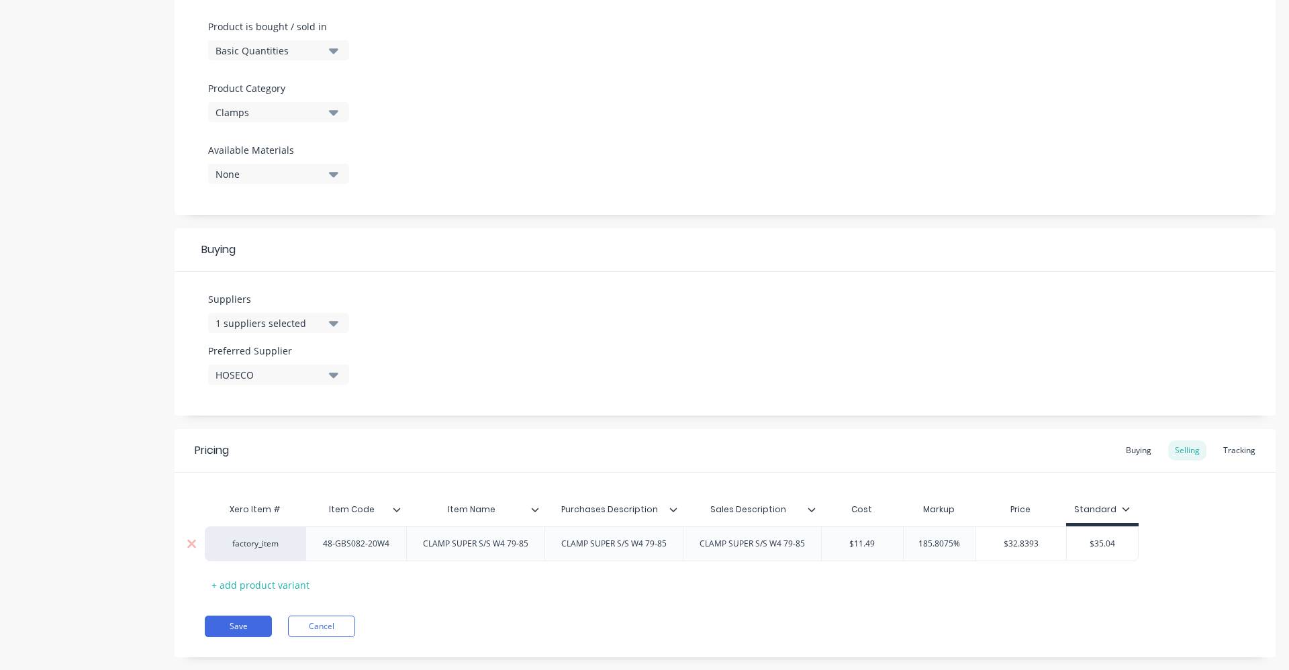
click at [898, 547] on div "factory_item 48-GBS082-20W4 CLAMP SUPER S/S W4 79-85 CLAMP SUPER S/S W4 79-85 C…" at bounding box center [672, 543] width 934 height 35
drag, startPoint x: 1102, startPoint y: 544, endPoint x: 1041, endPoint y: 556, distance: 62.3
click at [1041, 556] on div "factory_item 48-GBS082-20W4 CLAMP SUPER S/S W4 79-85 CLAMP SUPER S/S W4 79-85 C…" at bounding box center [663, 543] width 916 height 35
click at [1129, 451] on div "Buying" at bounding box center [1138, 450] width 39 height 20
drag, startPoint x: 882, startPoint y: 543, endPoint x: 835, endPoint y: 541, distance: 47.7
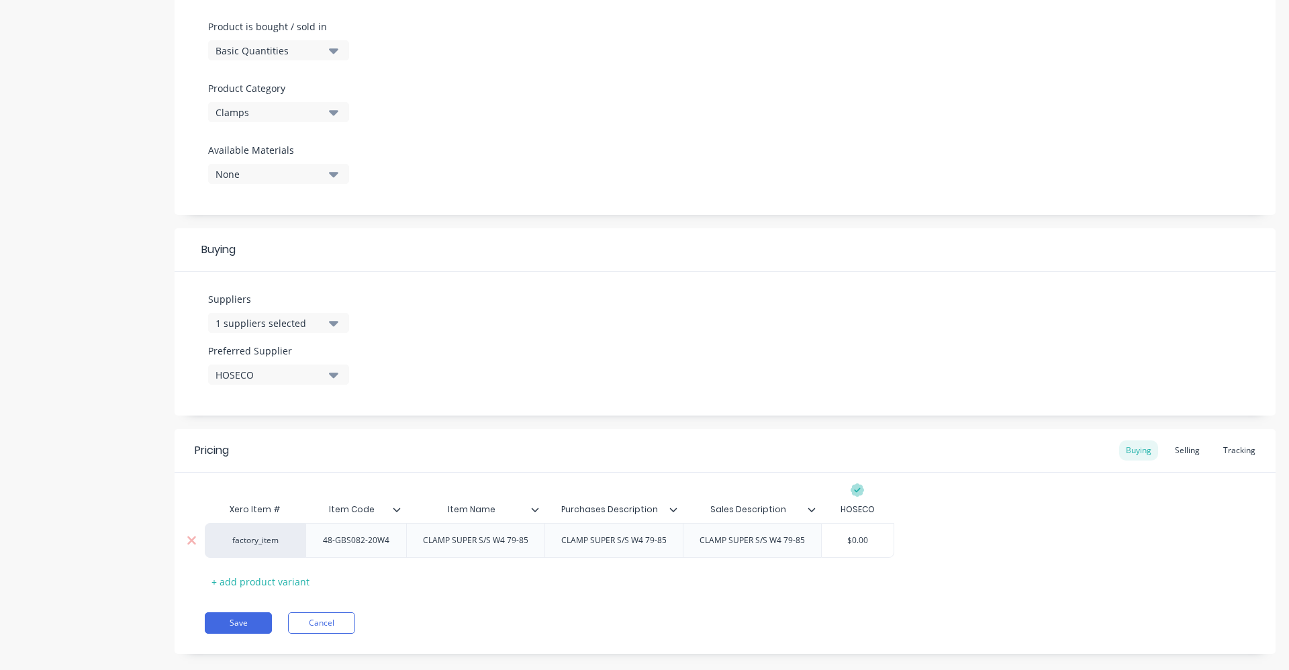
click at [835, 541] on input "$0.00" at bounding box center [858, 540] width 72 height 12
click at [263, 625] on button "Save" at bounding box center [238, 622] width 67 height 21
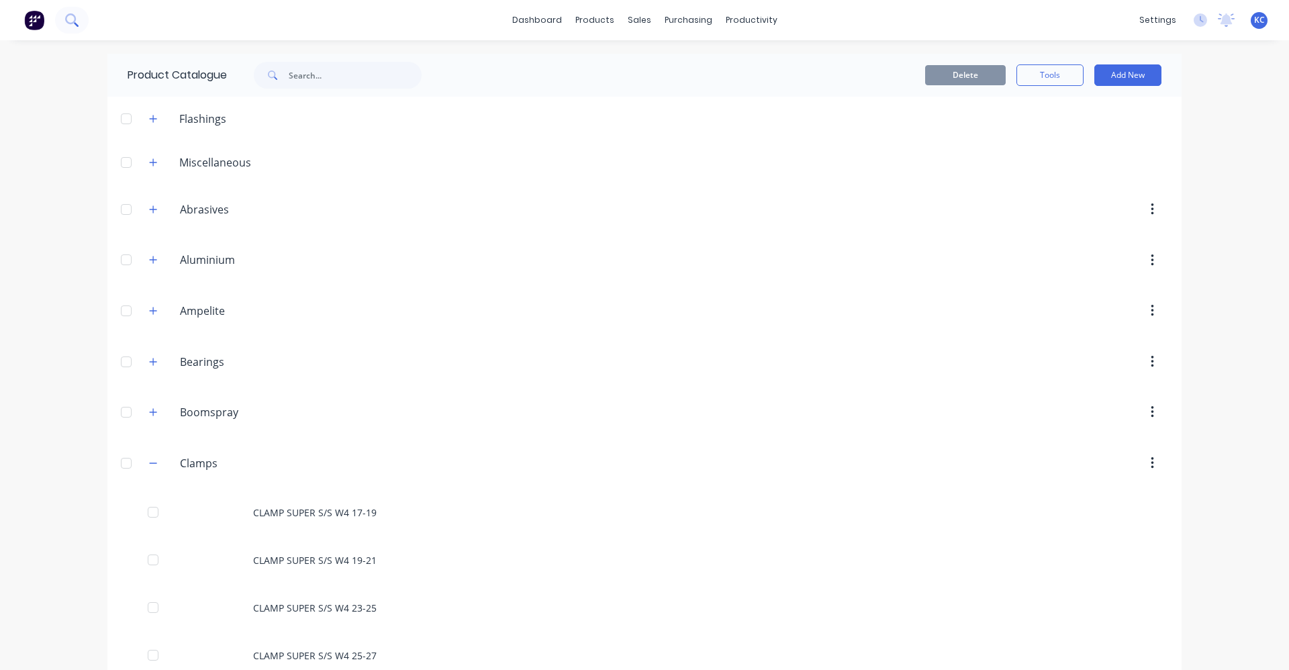
click at [66, 20] on icon at bounding box center [70, 18] width 11 height 11
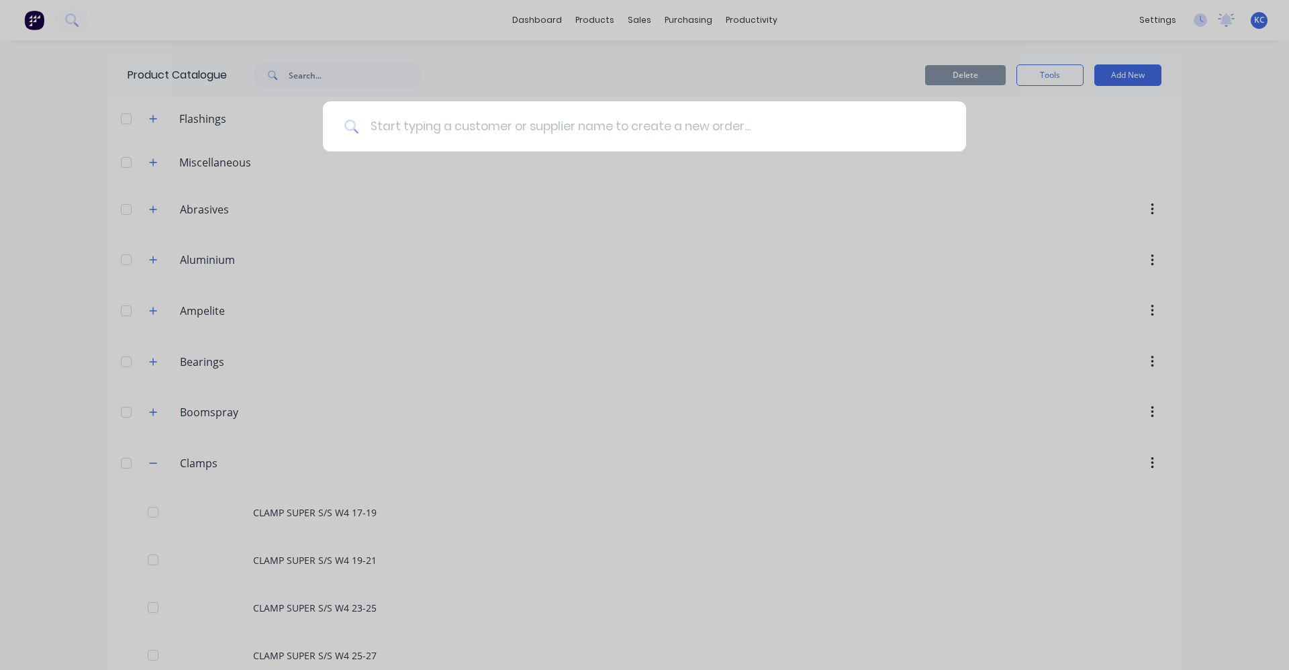
click at [528, 123] on input at bounding box center [651, 126] width 585 height 50
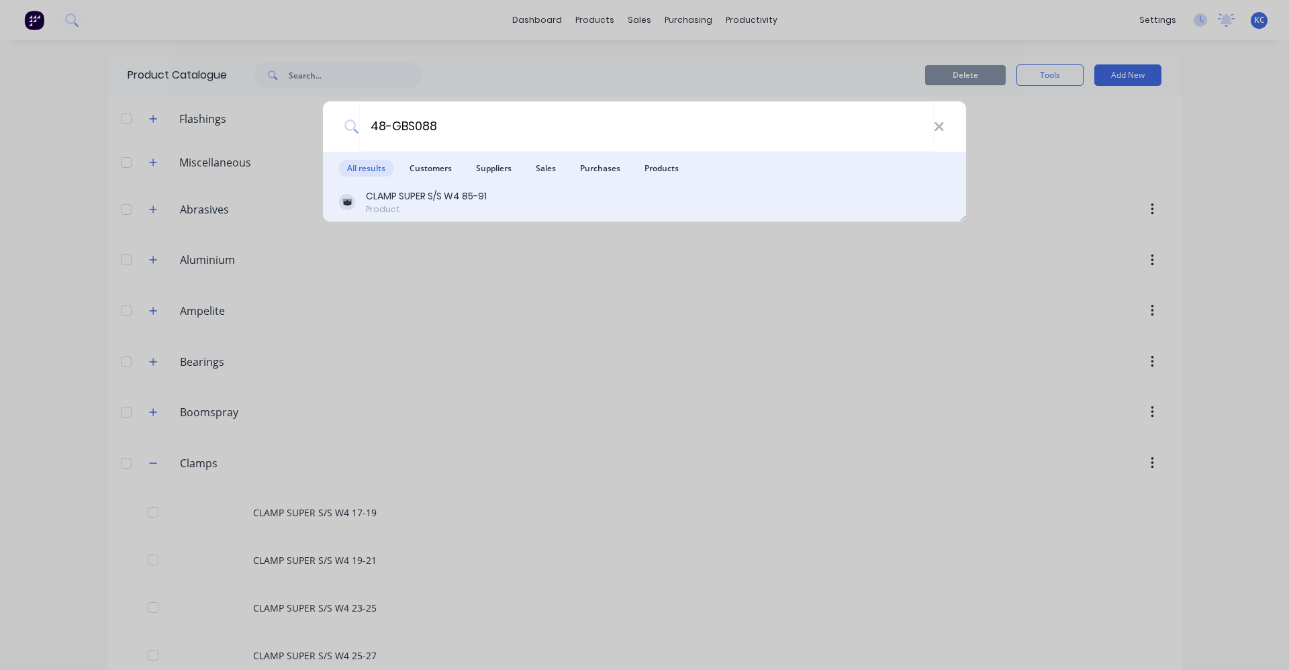
click at [506, 200] on div "CLAMP SUPER S/S W4 85-91 Product" at bounding box center [644, 202] width 611 height 26
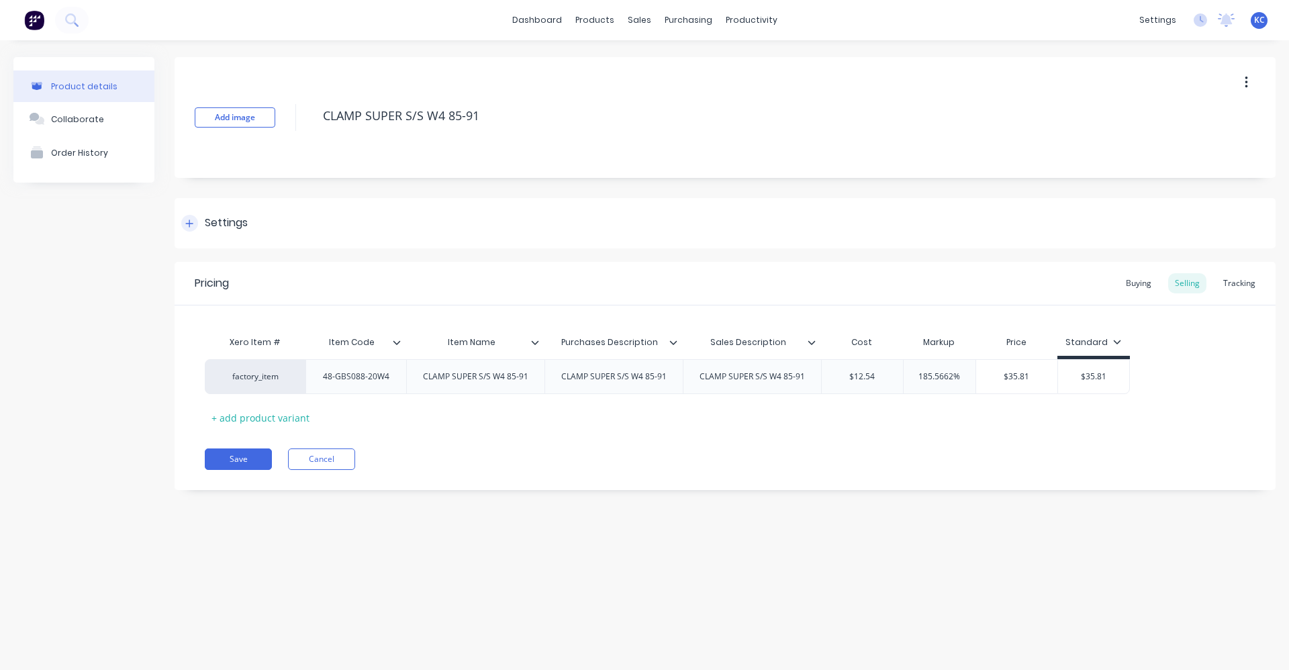
click at [225, 225] on div "Settings" at bounding box center [226, 223] width 43 height 17
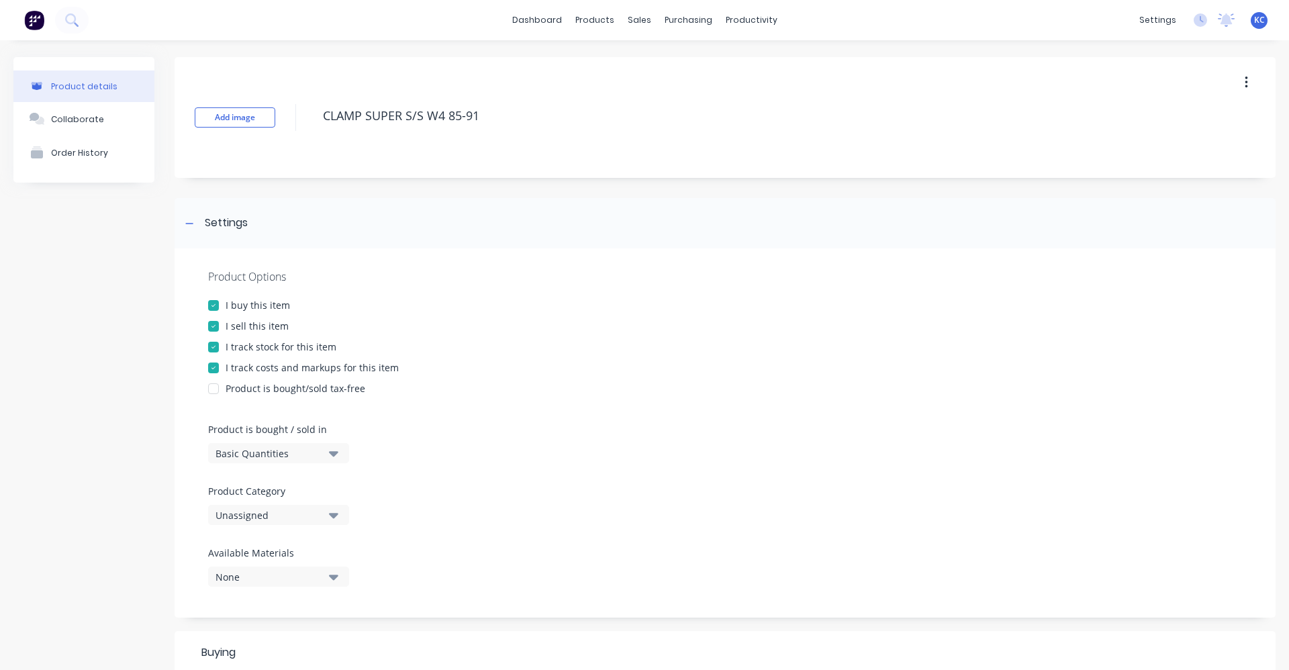
click at [325, 512] on button "Unassigned" at bounding box center [278, 515] width 141 height 20
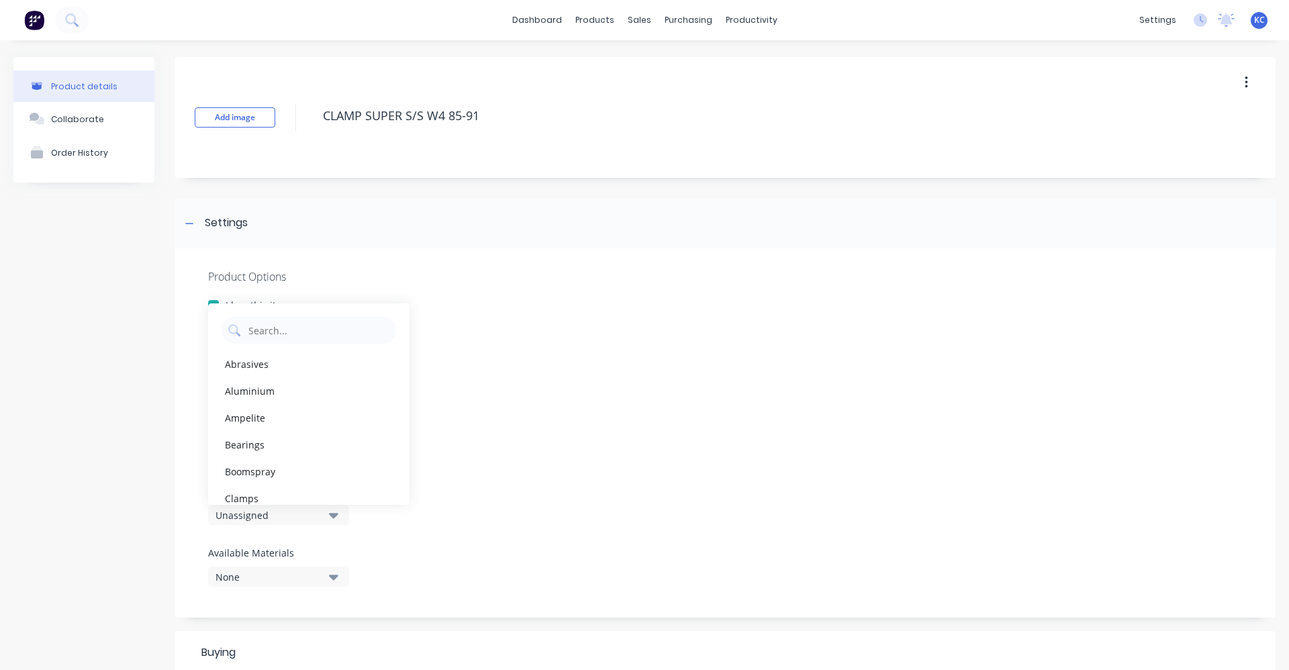
click at [325, 496] on div "Clamps" at bounding box center [308, 498] width 201 height 27
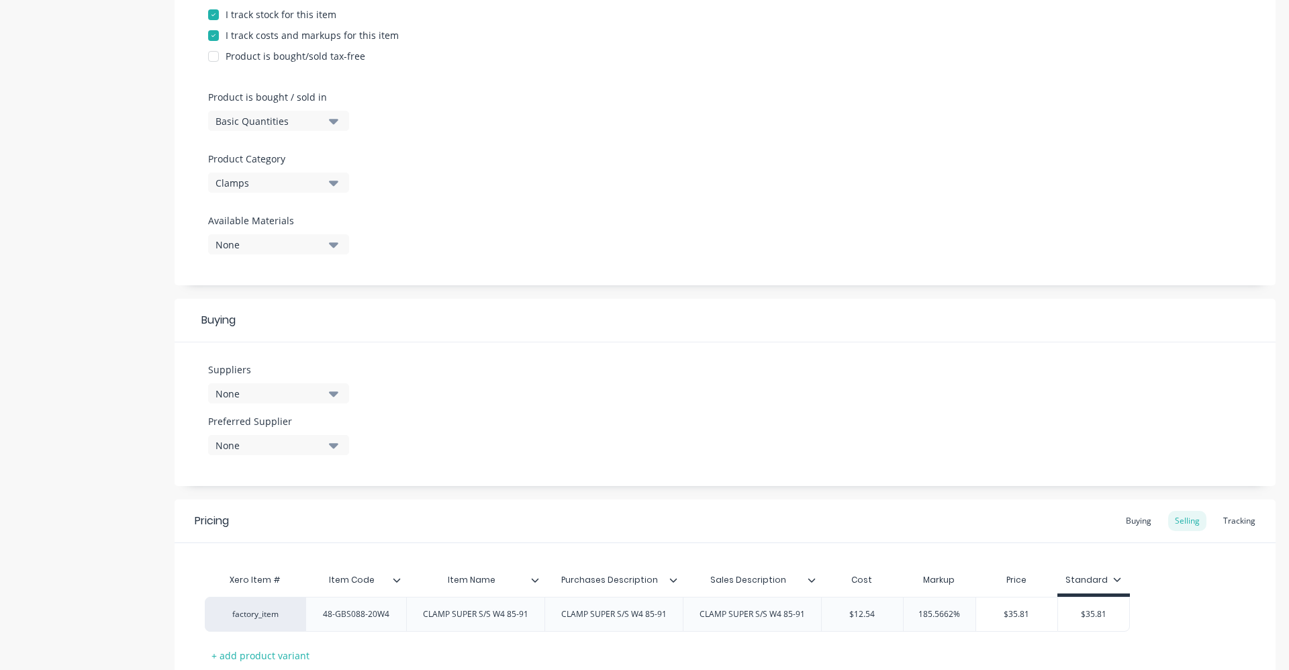
scroll to position [336, 0]
click at [344, 392] on button "None" at bounding box center [278, 390] width 141 height 20
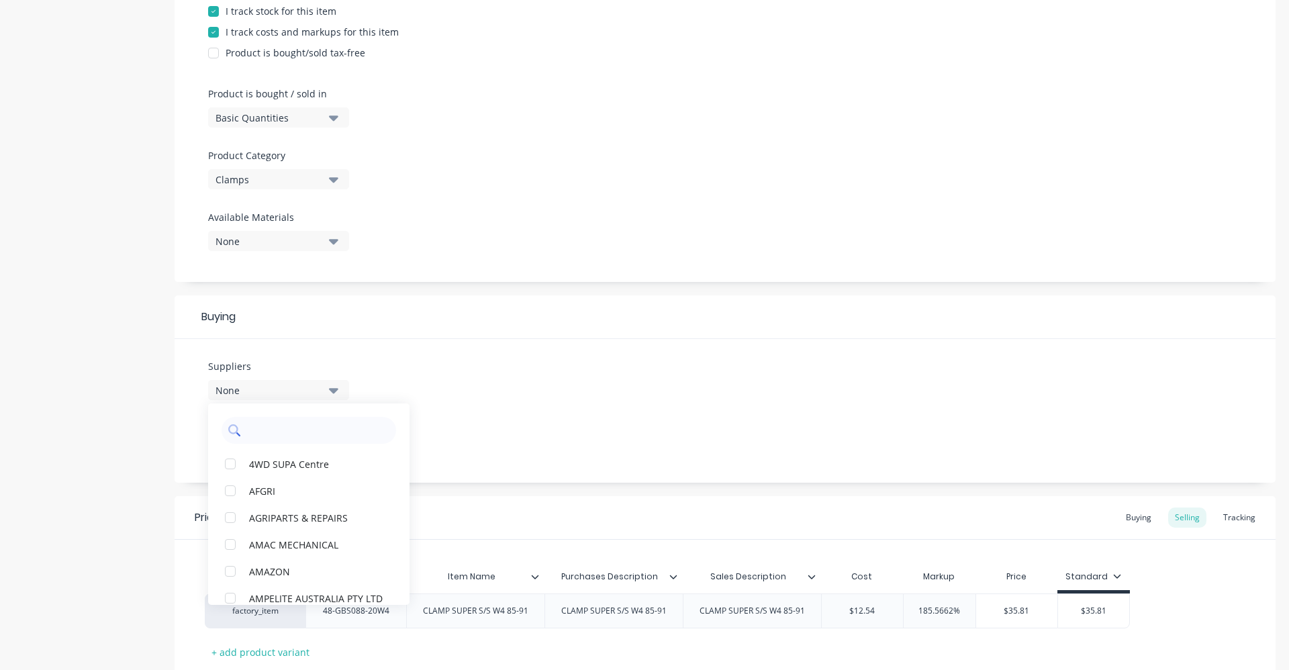
click at [326, 431] on input "text" at bounding box center [318, 430] width 142 height 27
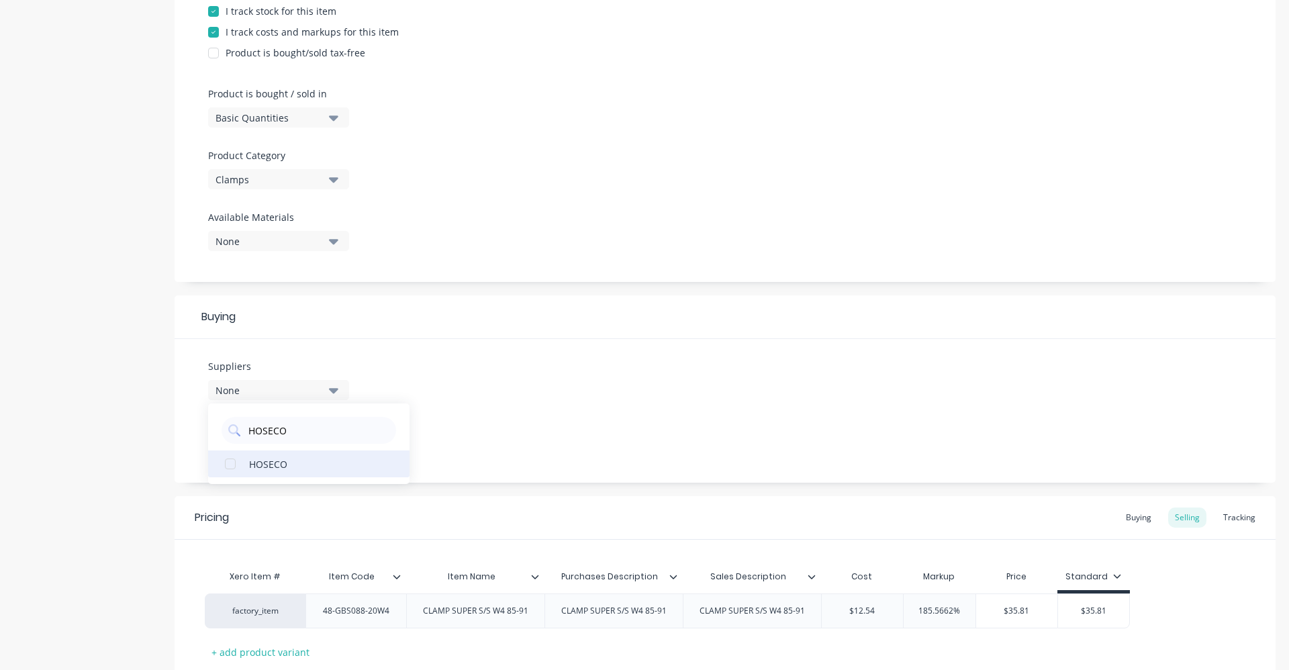
drag, startPoint x: 316, startPoint y: 459, endPoint x: 355, endPoint y: 454, distance: 39.3
click at [316, 460] on div "HOSECO" at bounding box center [316, 464] width 134 height 14
click at [493, 416] on div "Suppliers 1 suppliers selected HOSECO HOSECO Preferred Supplier None" at bounding box center [725, 411] width 1101 height 144
click at [324, 441] on button "None" at bounding box center [278, 442] width 141 height 20
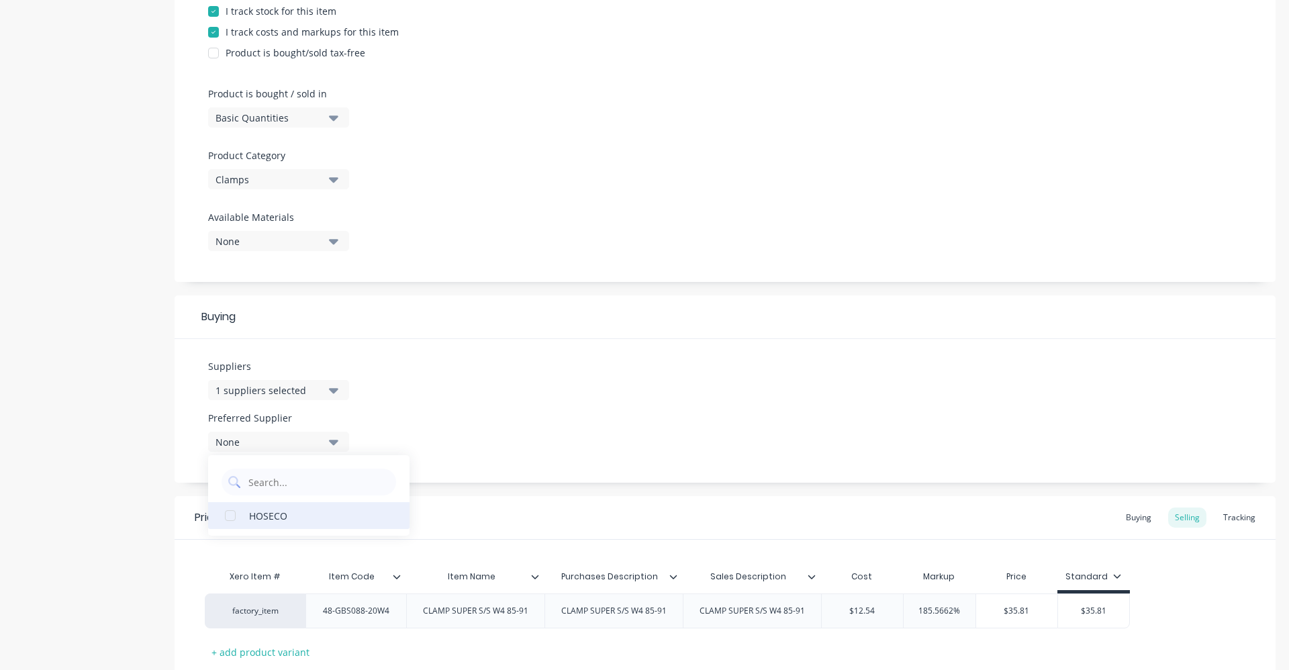
click at [299, 514] on div "HOSECO" at bounding box center [316, 515] width 134 height 14
click at [473, 414] on div "Suppliers 1 suppliers selected HOSECO Preferred Supplier HOSECO HOSECO" at bounding box center [725, 411] width 1101 height 144
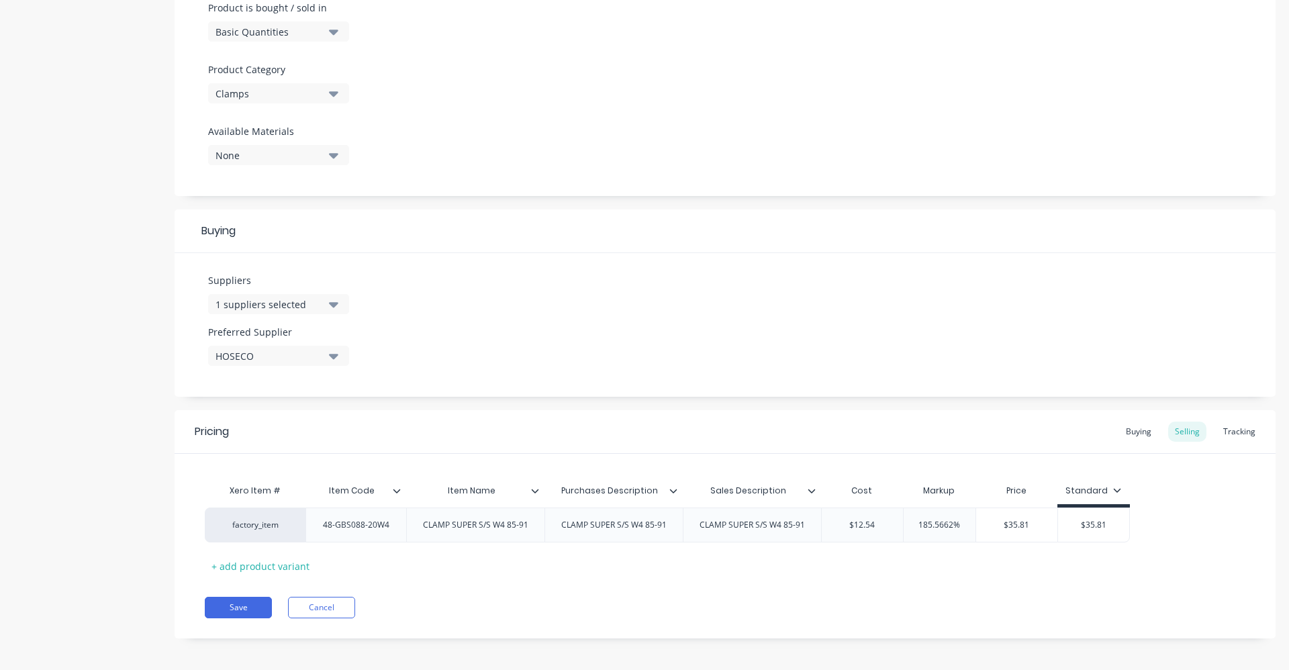
scroll to position [427, 0]
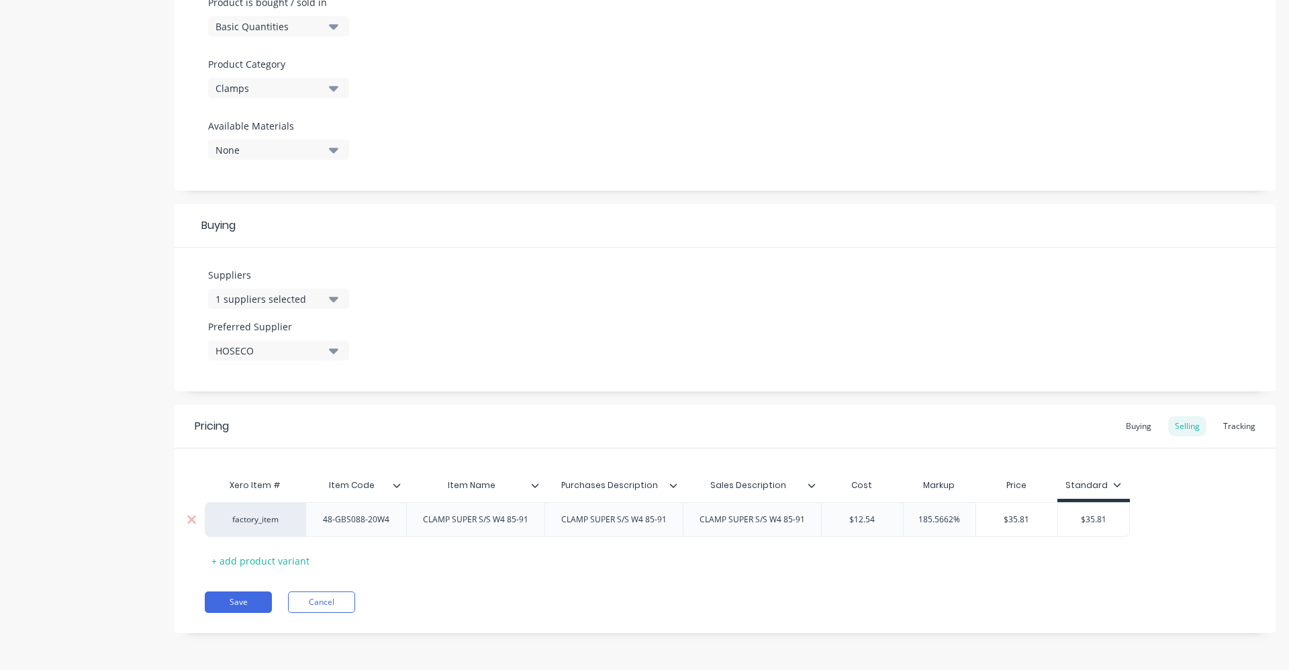
drag, startPoint x: 892, startPoint y: 520, endPoint x: 844, endPoint y: 521, distance: 48.4
click at [844, 521] on input "$12.54" at bounding box center [862, 520] width 81 height 12
drag, startPoint x: 963, startPoint y: 524, endPoint x: 928, endPoint y: 525, distance: 35.6
click at [928, 525] on input "185.5662%" at bounding box center [940, 520] width 73 height 12
drag, startPoint x: 1117, startPoint y: 521, endPoint x: 1066, endPoint y: 523, distance: 50.4
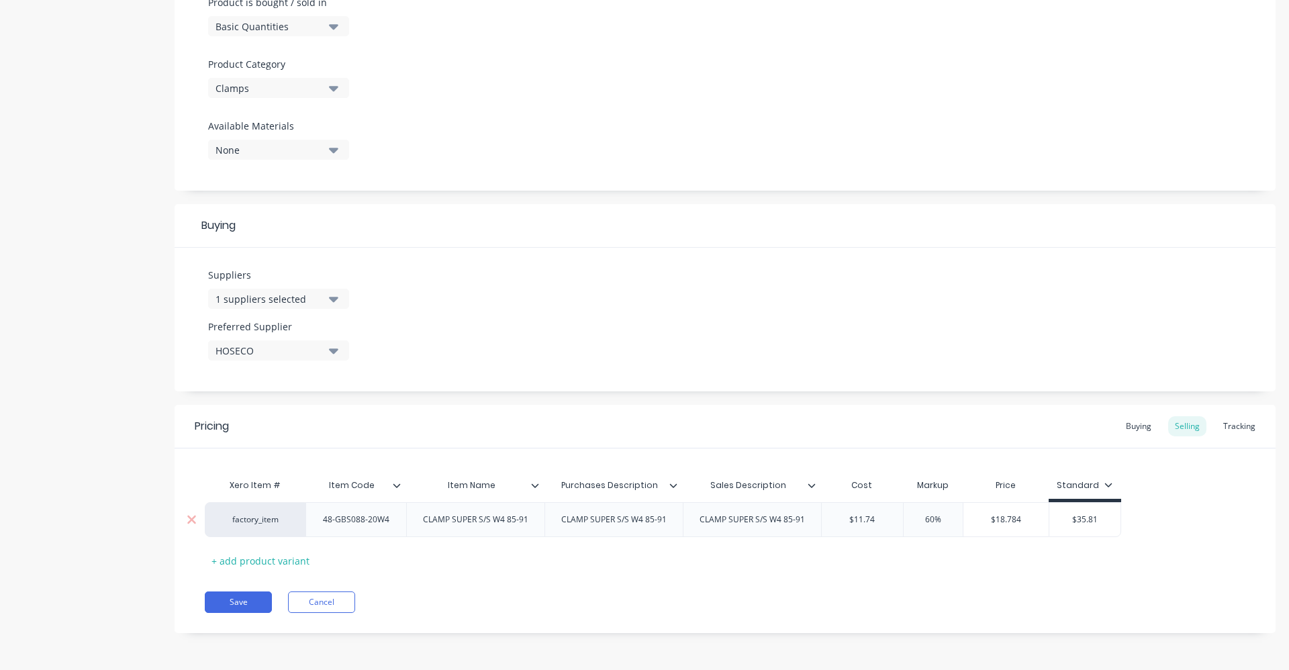
click at [1066, 523] on input "$35.81" at bounding box center [1085, 520] width 72 height 12
click at [1139, 426] on div "Buying" at bounding box center [1138, 426] width 39 height 20
click at [868, 515] on input "text" at bounding box center [858, 520] width 72 height 12
drag, startPoint x: 868, startPoint y: 515, endPoint x: 821, endPoint y: 518, distance: 47.1
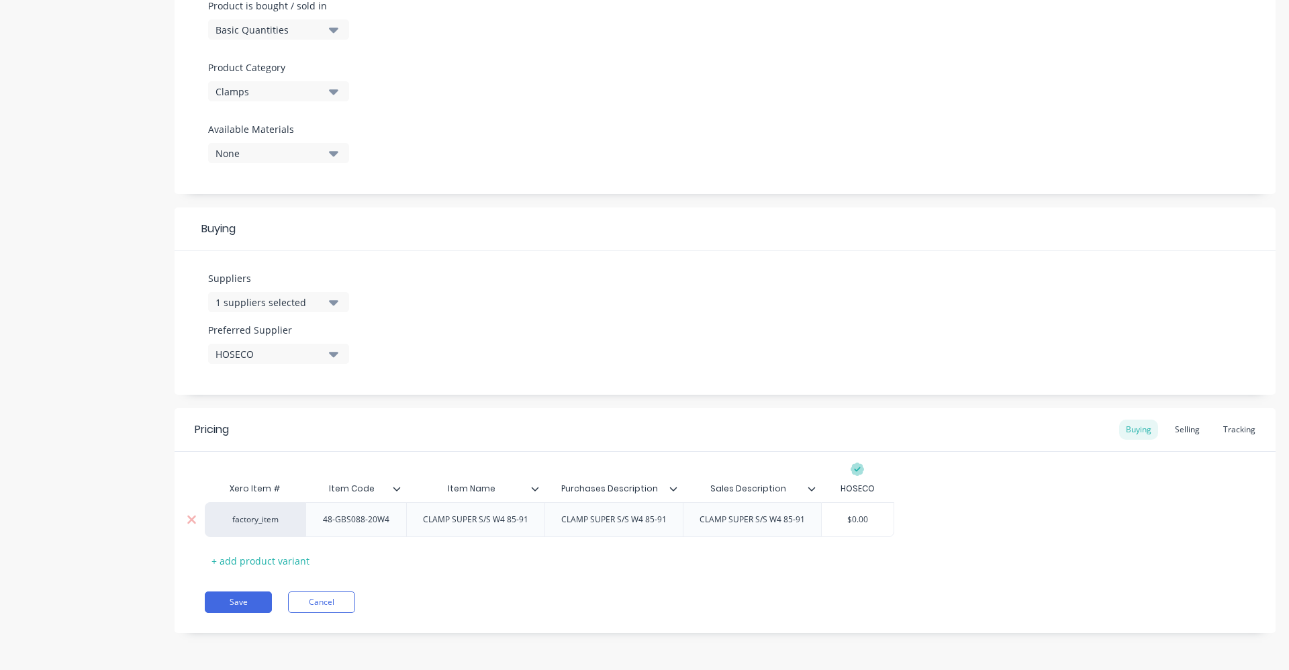
click at [821, 518] on div "$0.00 $0.00" at bounding box center [857, 519] width 73 height 35
click at [983, 498] on div "Xero Item # Item Code Item Name Purchases Description Sales Description HOSECO …" at bounding box center [725, 523] width 1041 height 96
click at [231, 601] on button "Save" at bounding box center [238, 602] width 67 height 21
